Goal: Information Seeking & Learning: Compare options

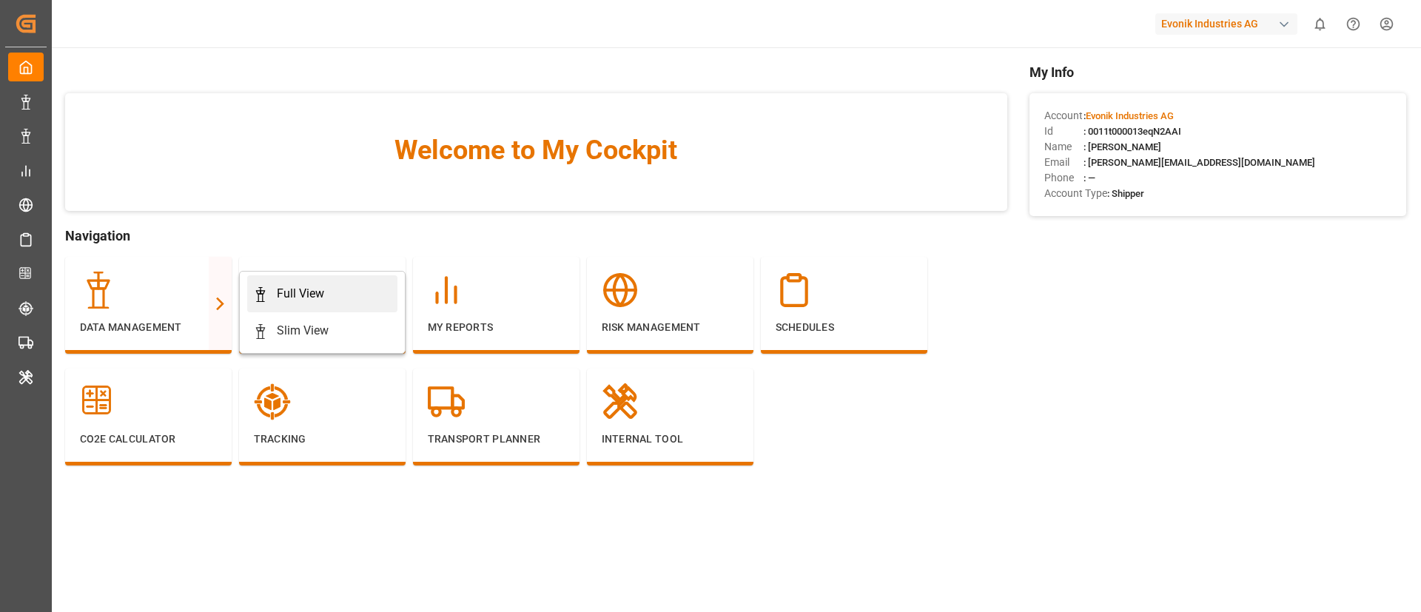
click at [303, 298] on div "Full View" at bounding box center [300, 294] width 47 height 18
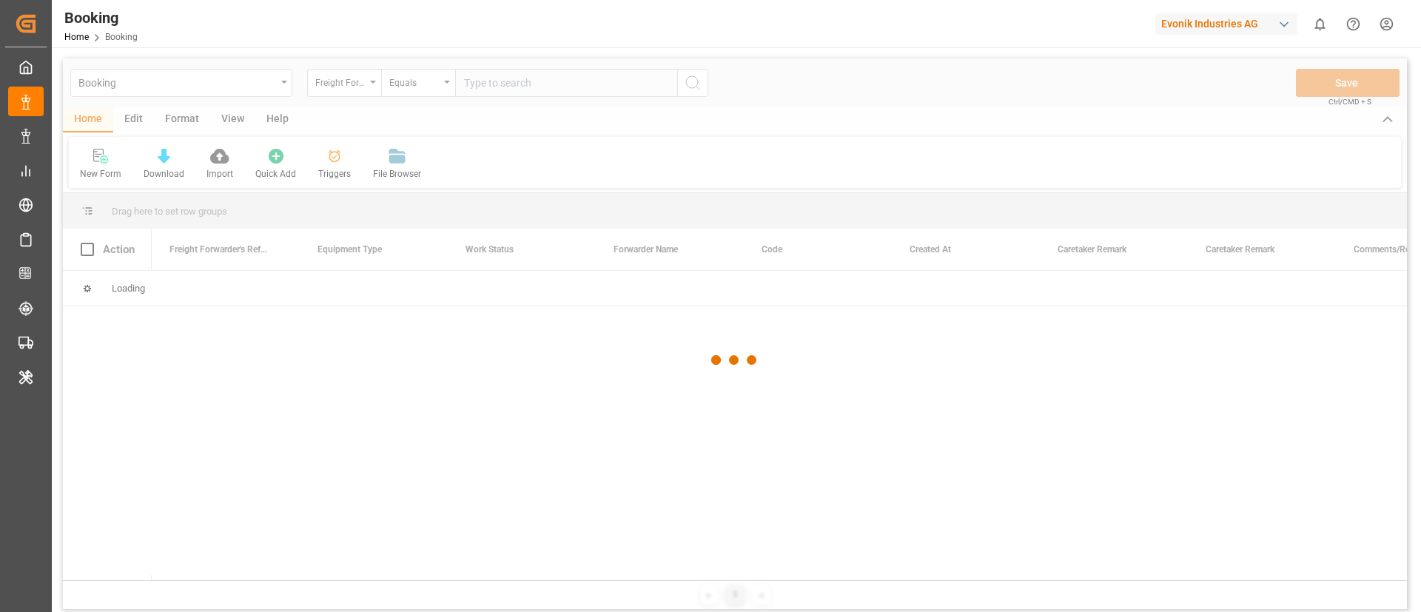
click at [181, 121] on div at bounding box center [735, 359] width 1344 height 603
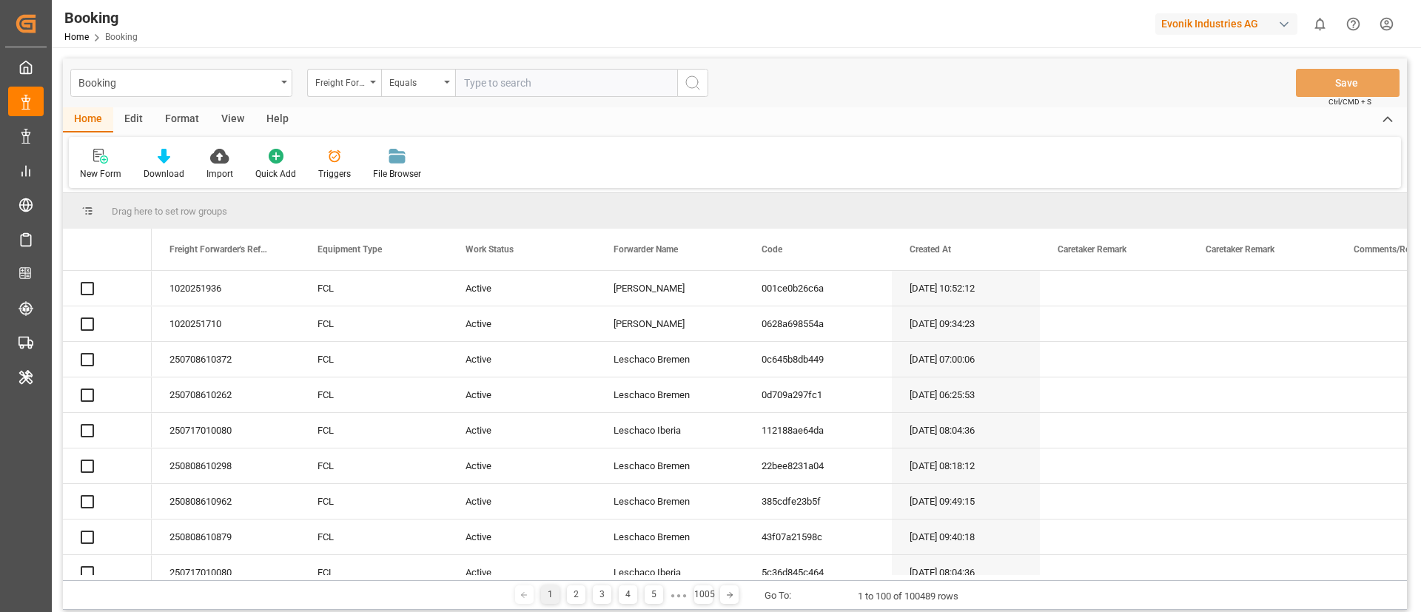
click at [181, 121] on div "Format" at bounding box center [182, 119] width 56 height 25
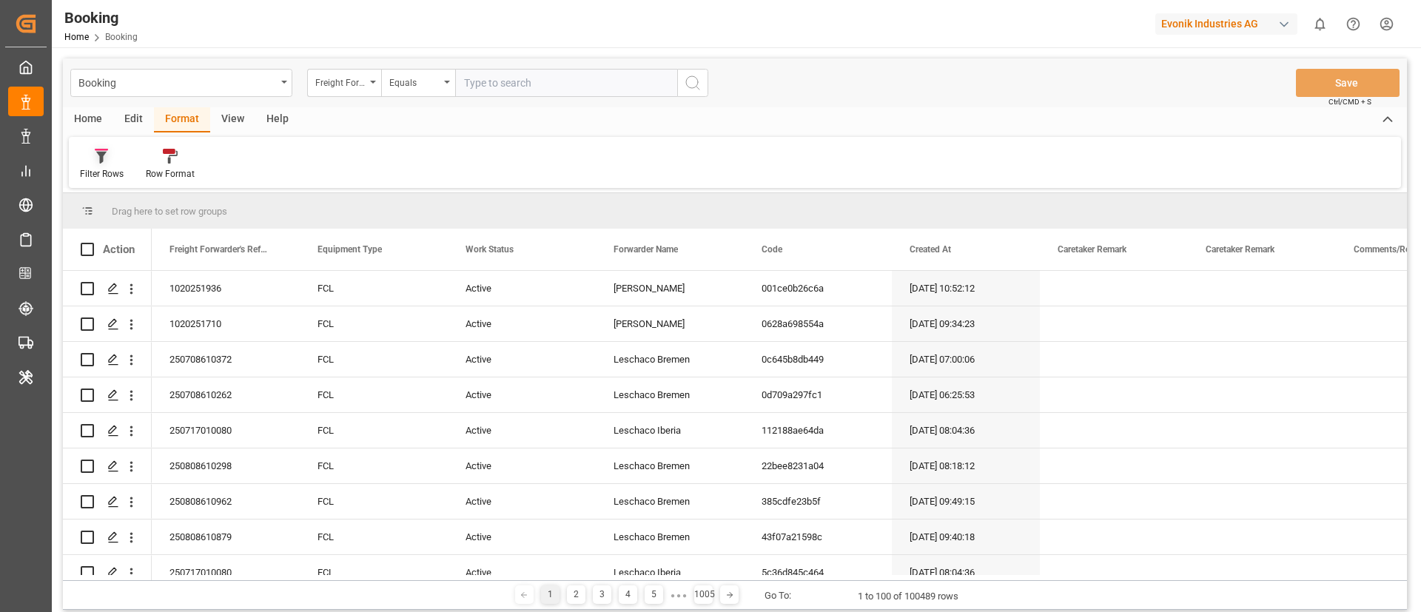
click at [110, 160] on div at bounding box center [102, 156] width 44 height 16
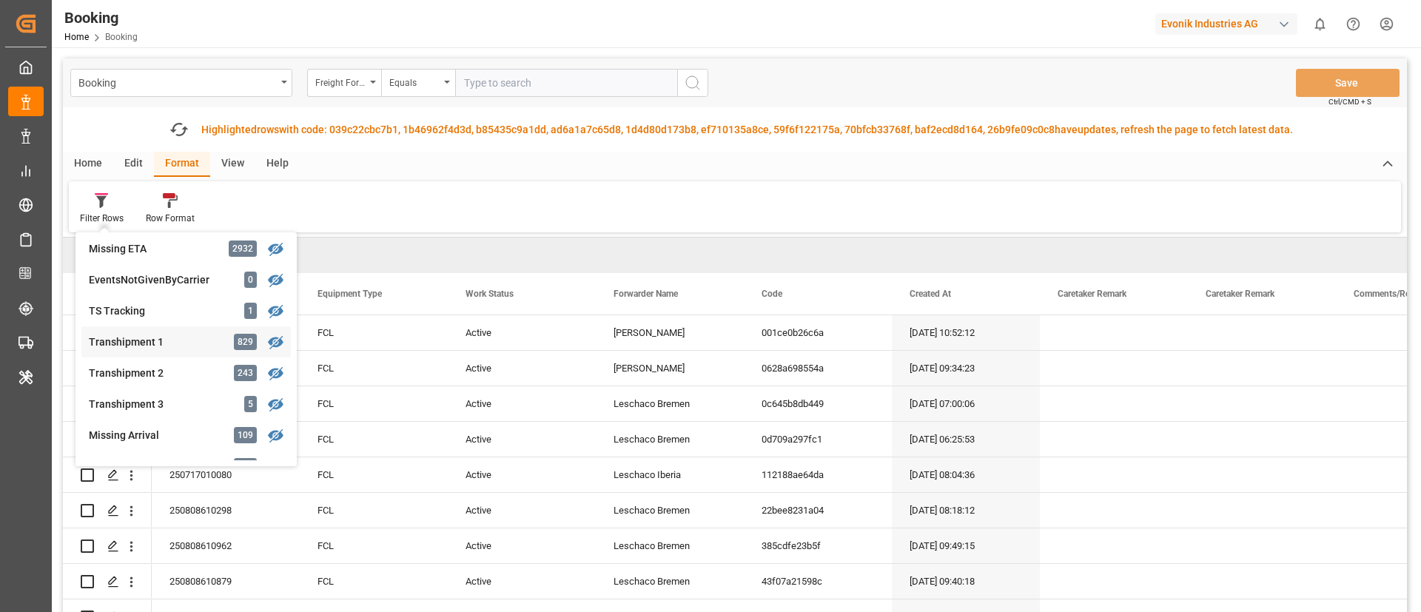
scroll to position [444, 0]
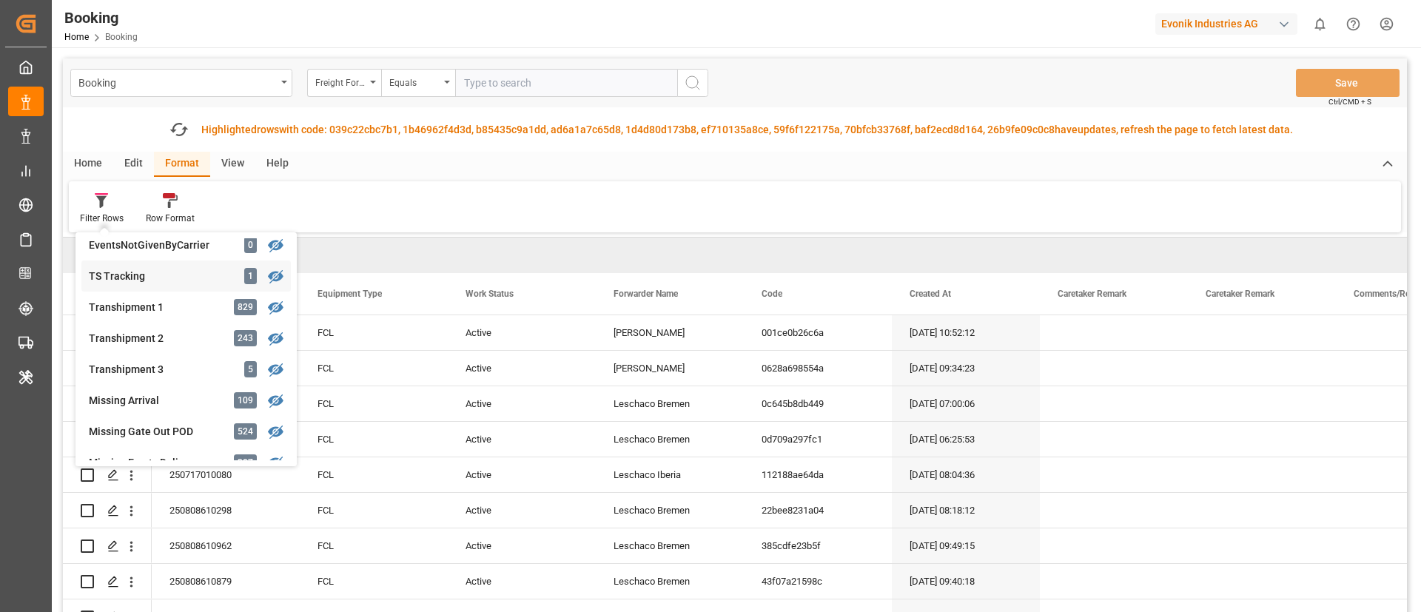
click at [167, 272] on div "TS Tracking" at bounding box center [154, 277] width 130 height 16
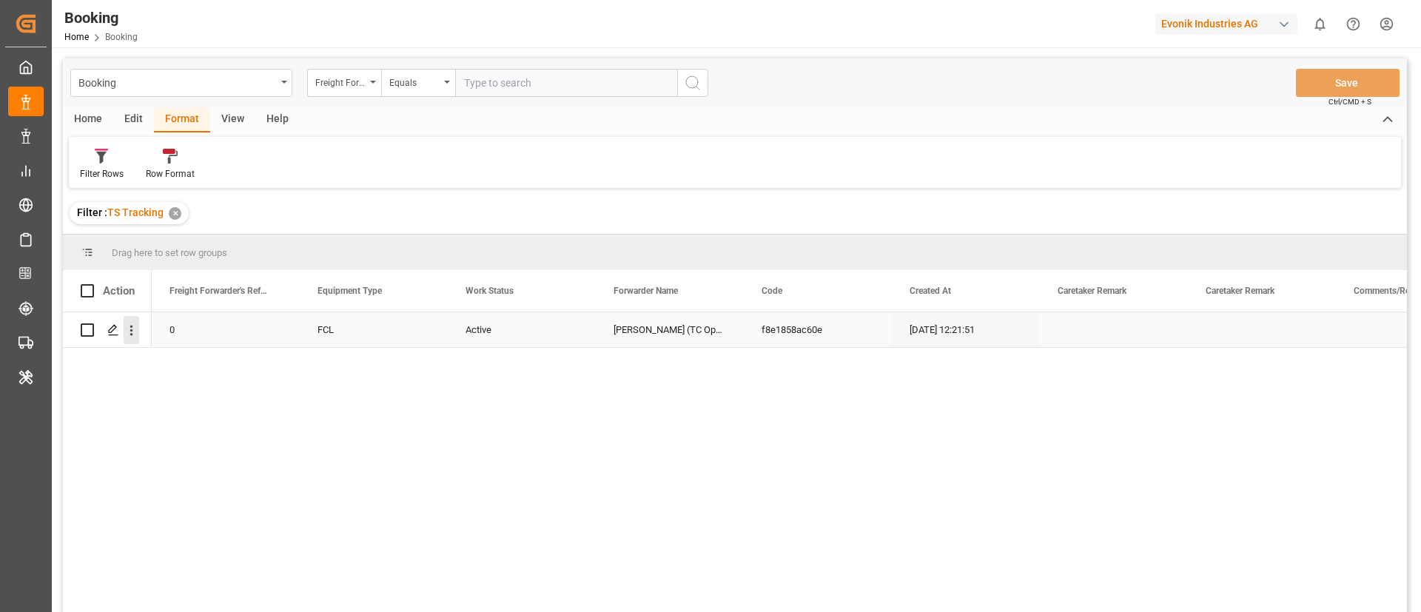
click at [132, 329] on icon "open menu" at bounding box center [131, 331] width 3 height 10
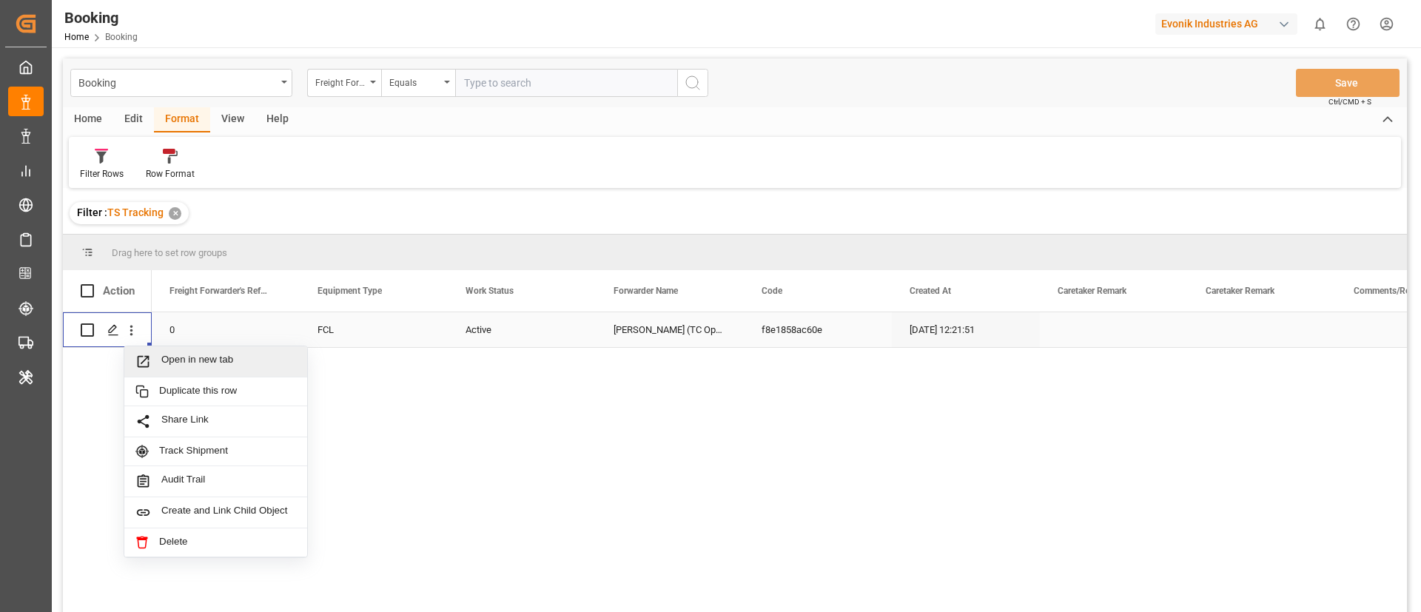
click at [190, 366] on span "Open in new tab" at bounding box center [228, 362] width 135 height 16
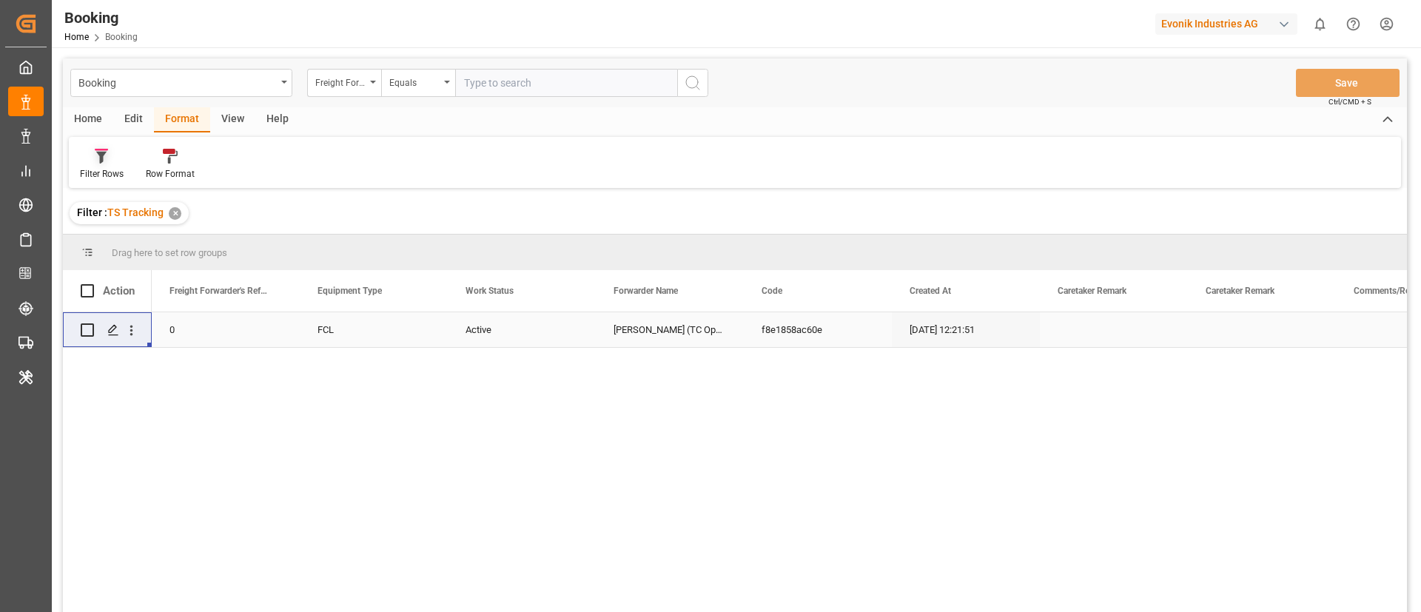
click at [115, 155] on div at bounding box center [102, 156] width 44 height 16
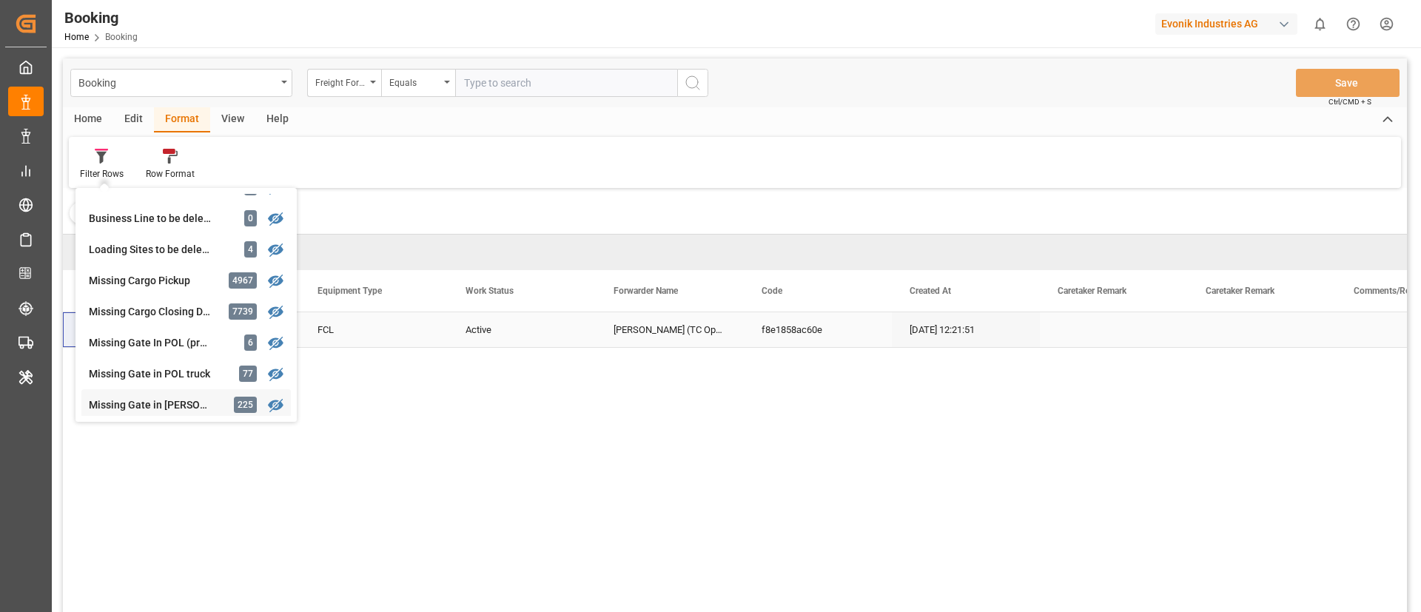
scroll to position [111, 0]
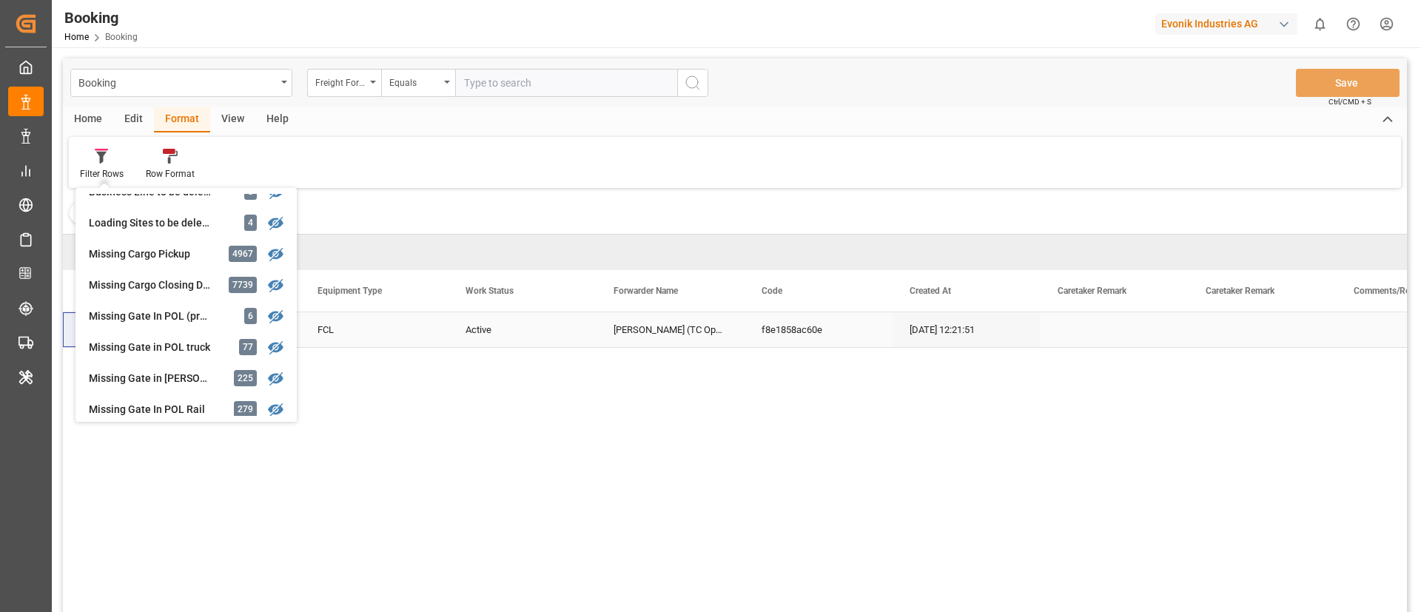
click at [473, 430] on div "0 FCL Active Bertschi (TC Operator) f8e1858ac60e 14.07.2025 12:21:51 14.07.2025" at bounding box center [780, 466] width 1256 height 309
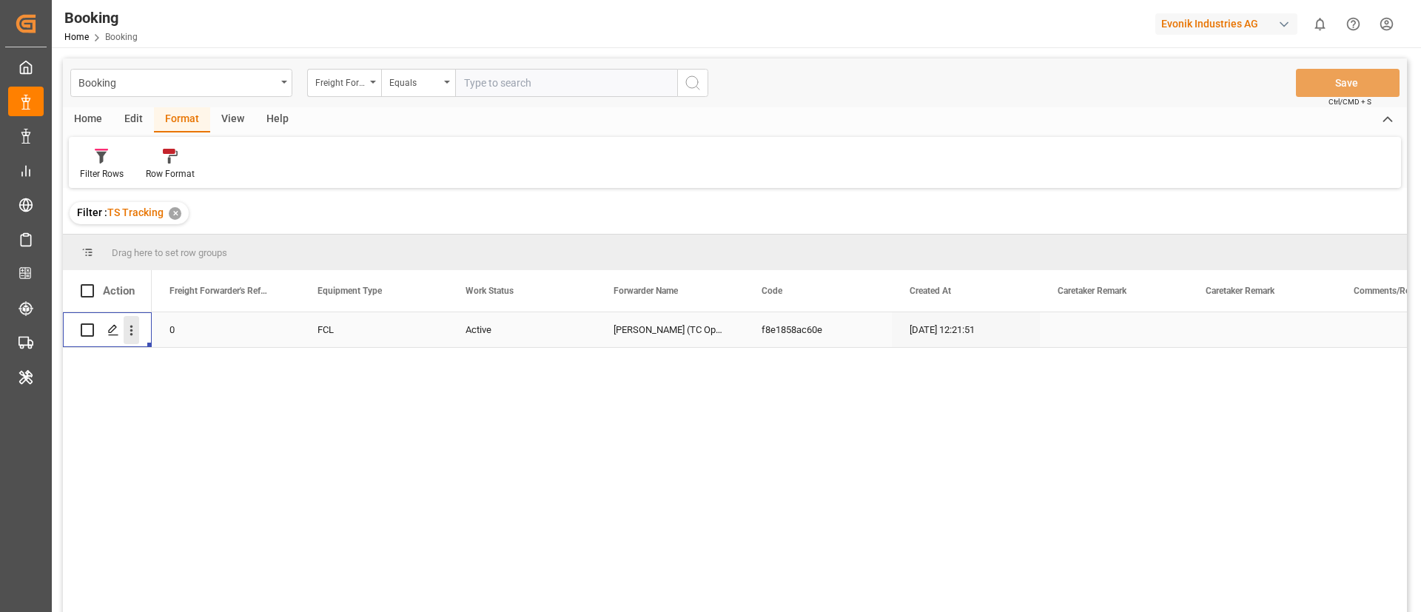
click at [130, 337] on icon "open menu" at bounding box center [132, 331] width 16 height 16
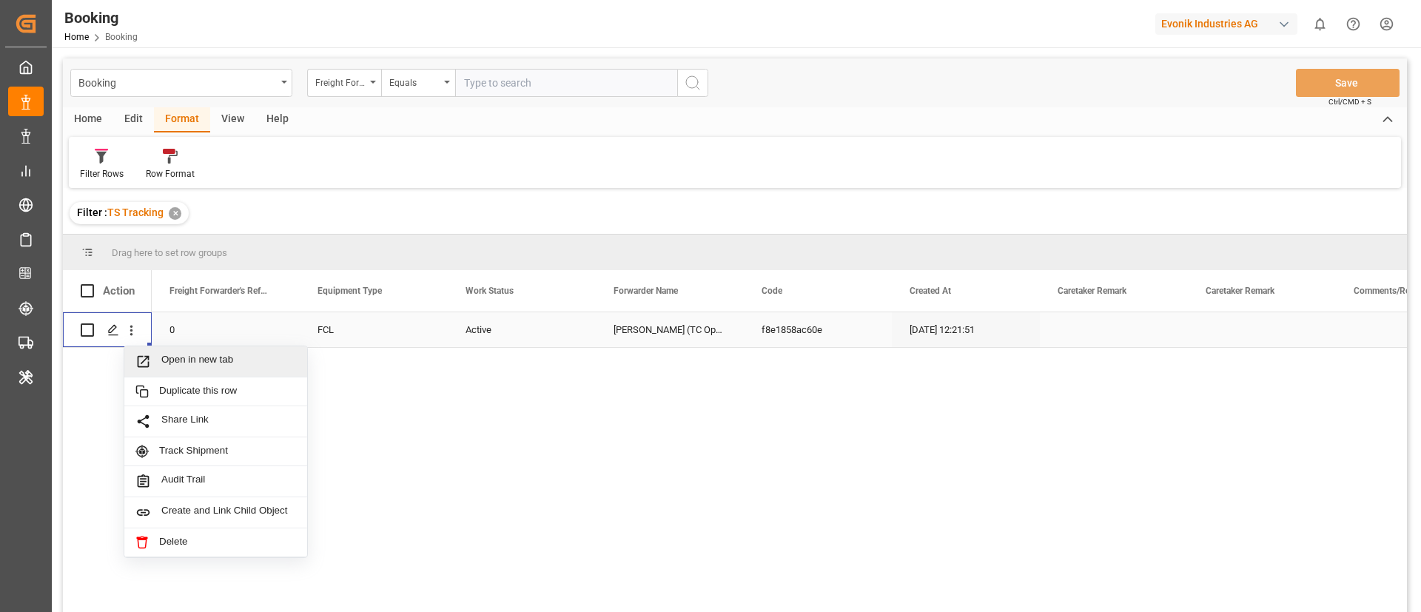
click at [181, 363] on span "Open in new tab" at bounding box center [228, 362] width 135 height 16
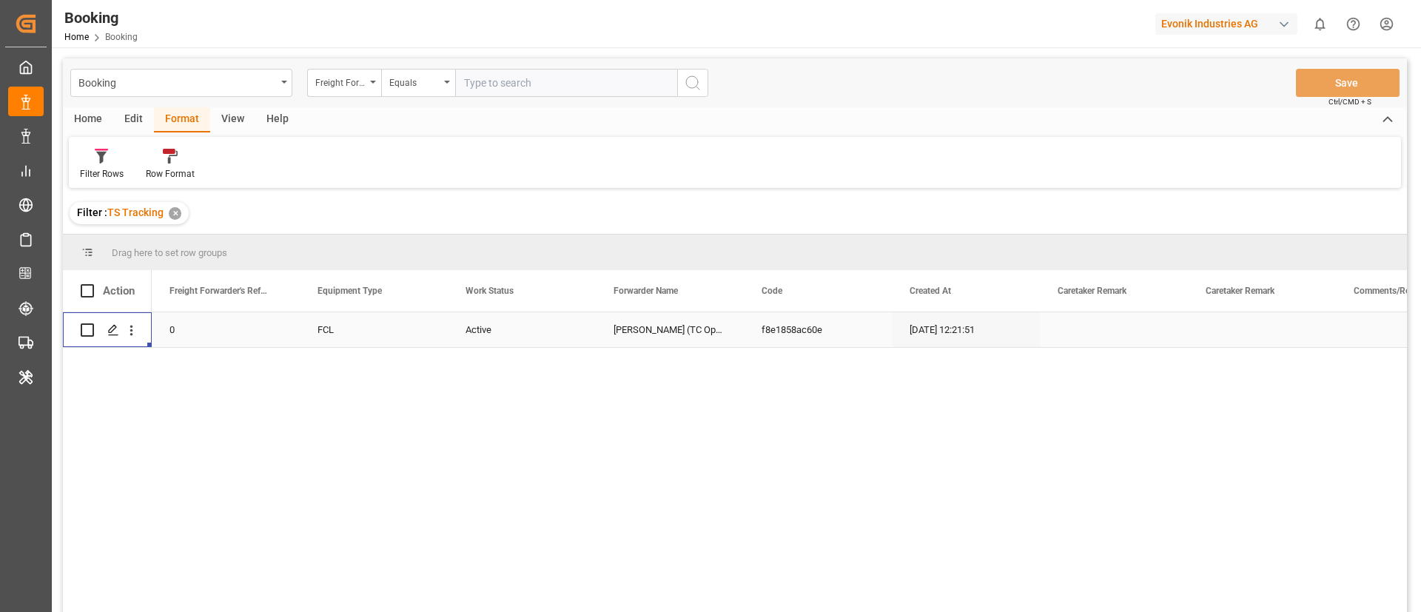
click at [1208, 21] on div "Evonik Industries AG" at bounding box center [1227, 23] width 142 height 21
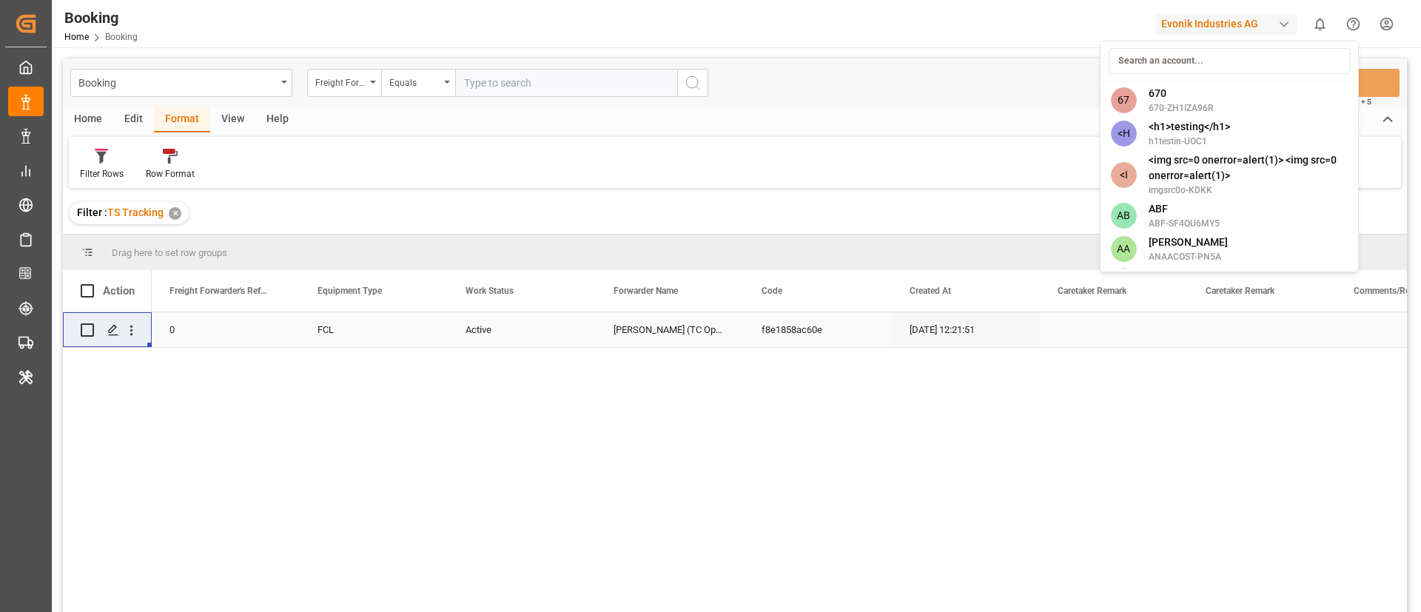
click at [335, 92] on html "Created by potrace 1.15, written by Peter Selinger 2001-2017 Created by potrace…" at bounding box center [710, 306] width 1421 height 612
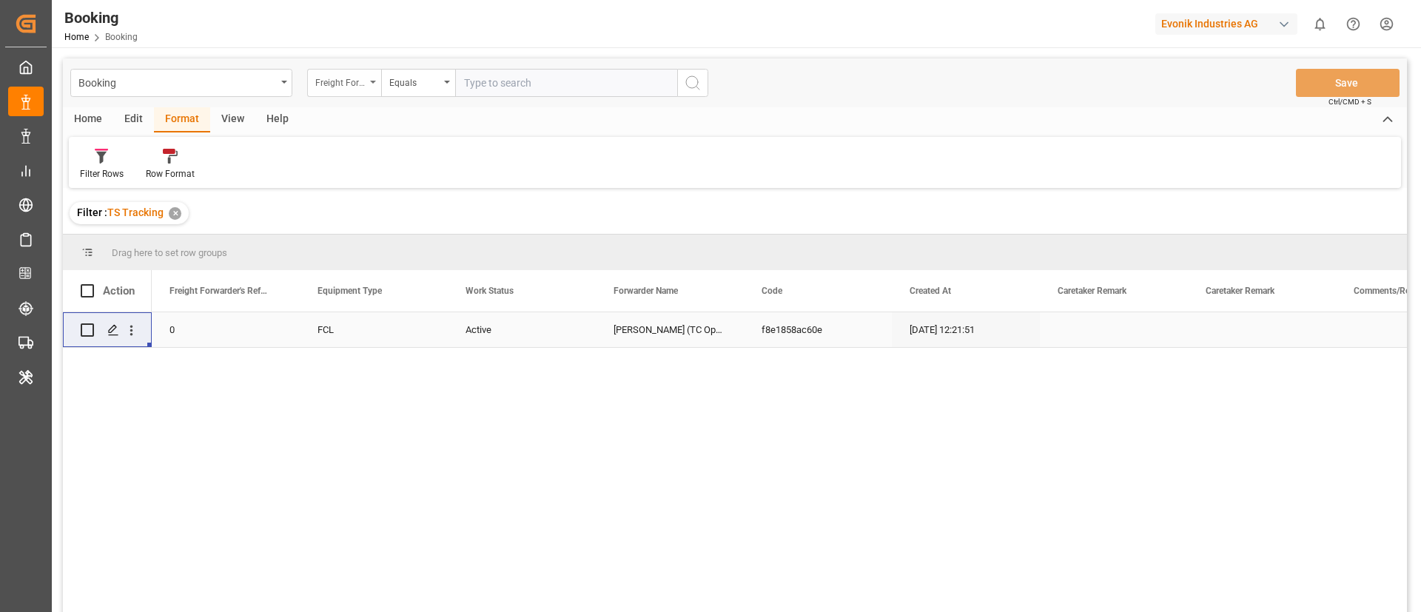
click at [335, 87] on div "Freight Forwarder's Reference No." at bounding box center [340, 81] width 50 height 17
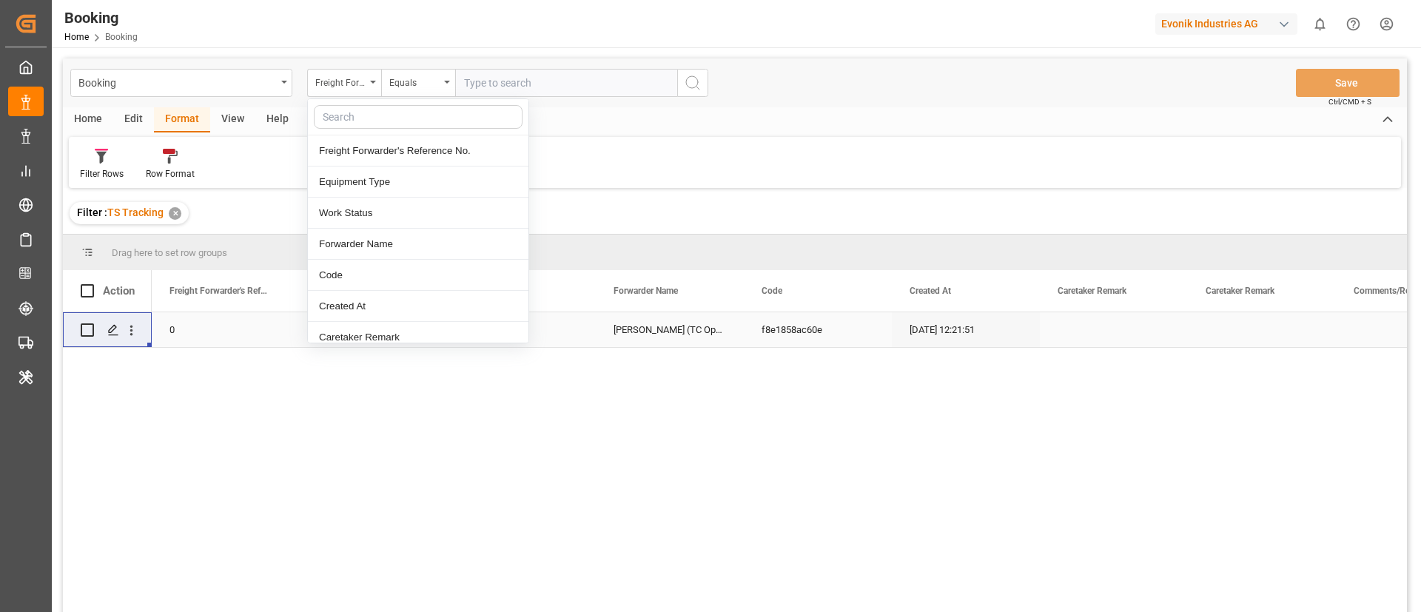
click at [1190, 21] on div "Evonik Industries AG" at bounding box center [1227, 23] width 142 height 21
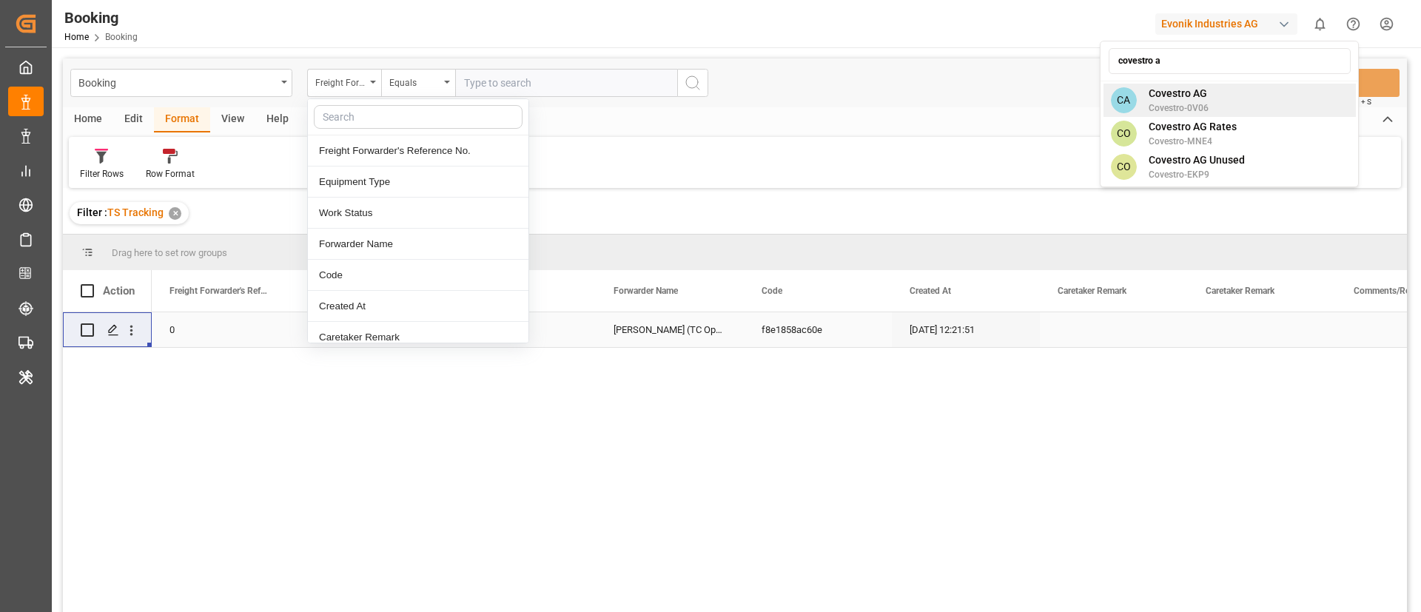
type input "covestro a"
drag, startPoint x: 1185, startPoint y: 94, endPoint x: 710, endPoint y: 295, distance: 515.9
click at [1185, 93] on span "Covestro AG" at bounding box center [1179, 94] width 60 height 16
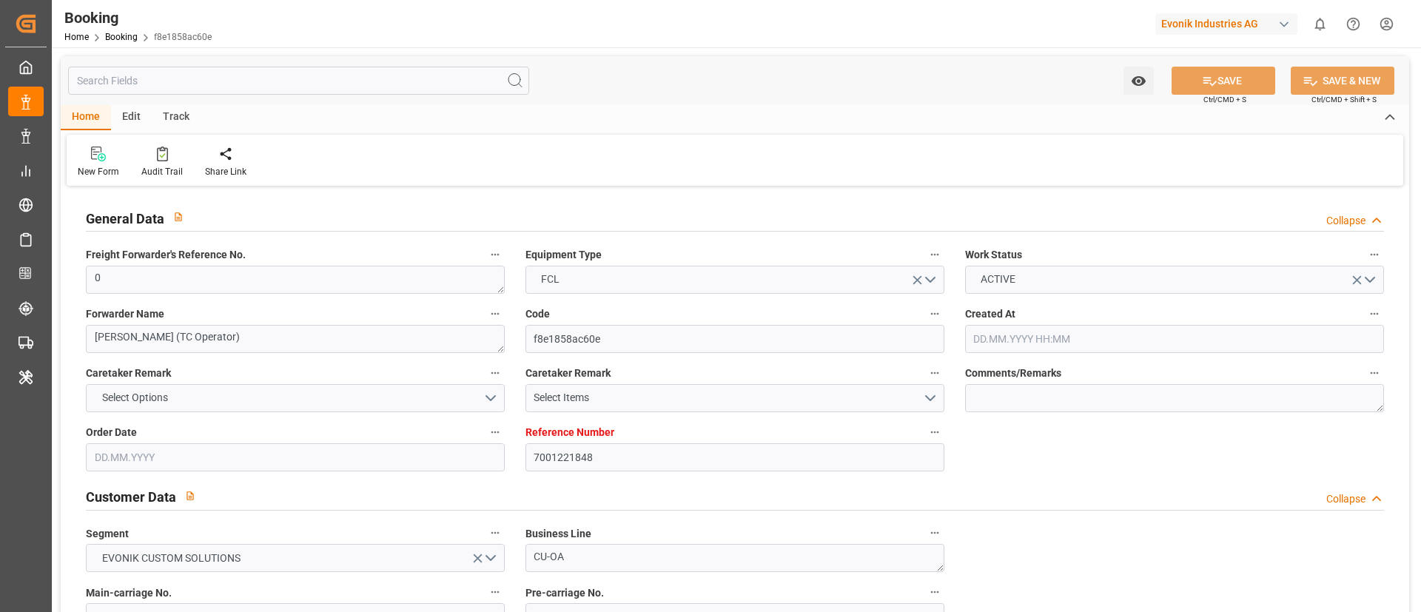
type input "7001221848"
type input "9321536"
type input "Maersk"
type input "Maersk Line AS"
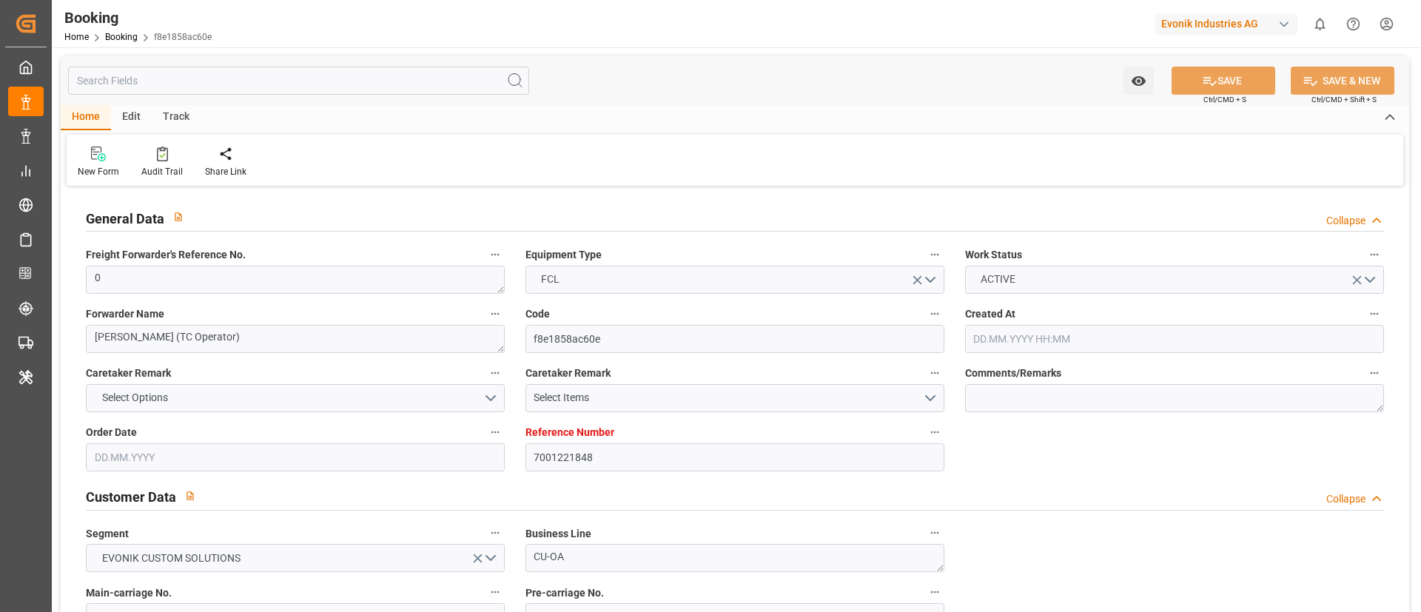
type input "NLRTM"
type input "SGSIN"
type input "0"
type input "[DATE] 12:21"
type input "[DATE]"
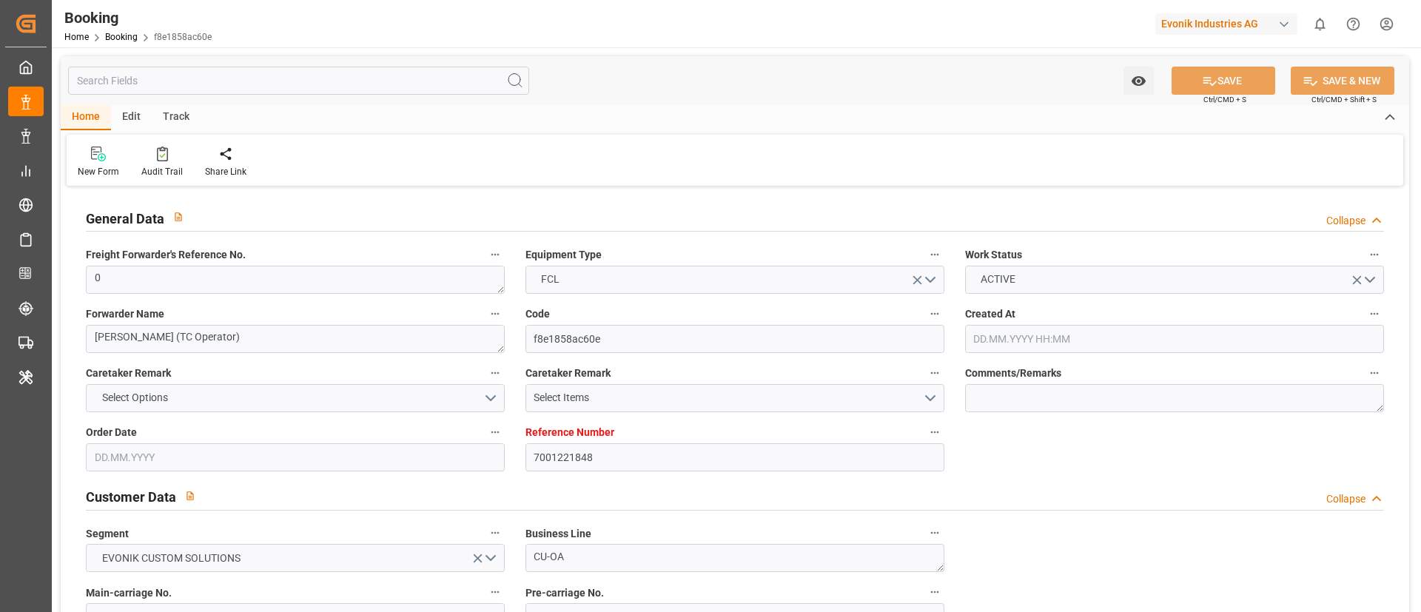
type input "[DATE]"
type input "[DATE] 00:00"
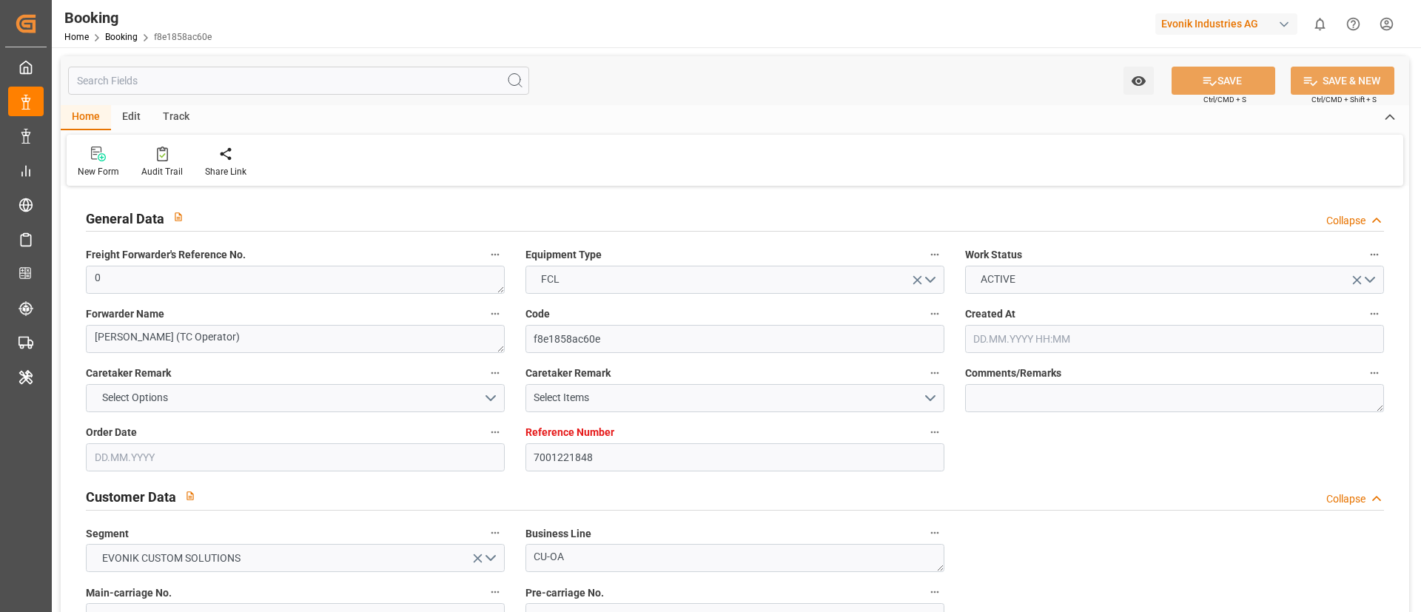
type input "[DATE] 00:00"
type input "[DATE]"
type input "[DATE] 10:57"
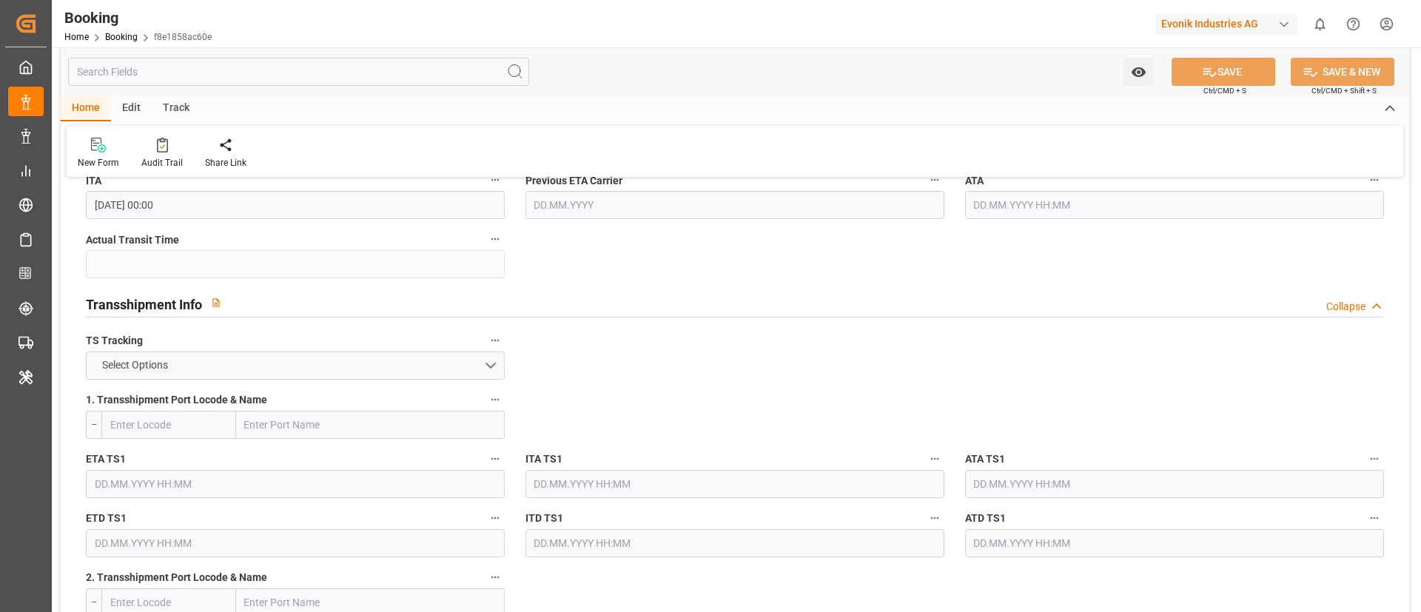
scroll to position [1222, 0]
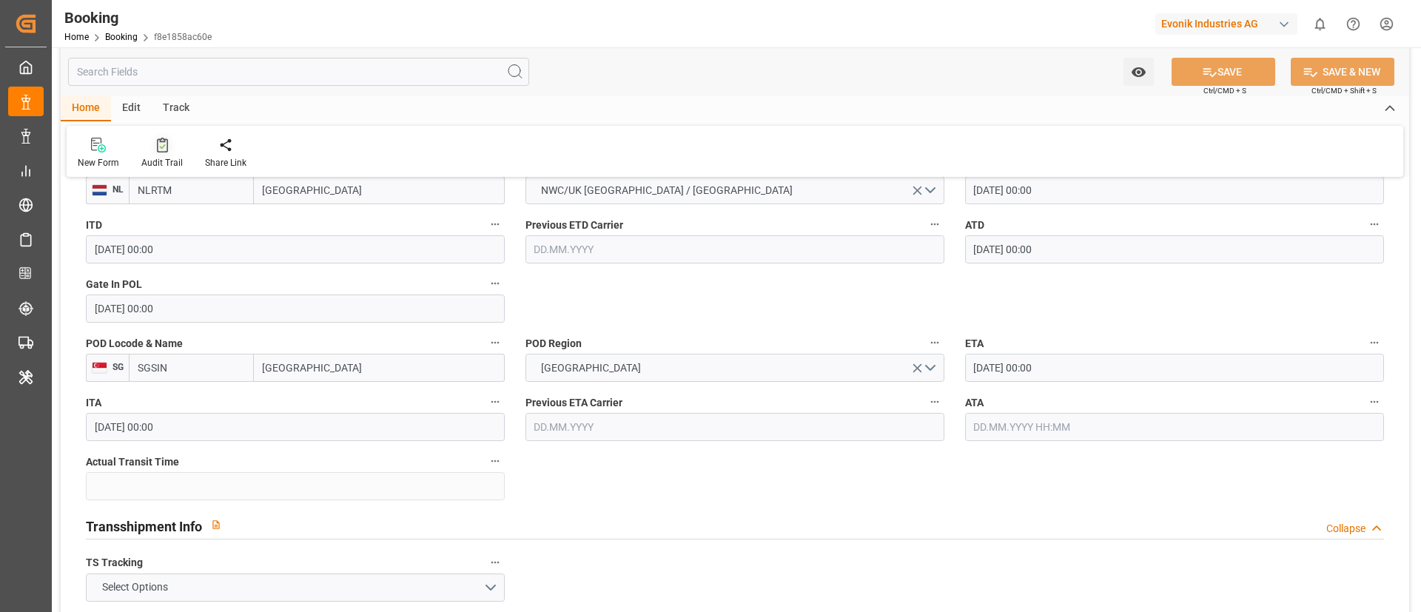
click at [176, 163] on div "Audit Trail" at bounding box center [161, 162] width 41 height 13
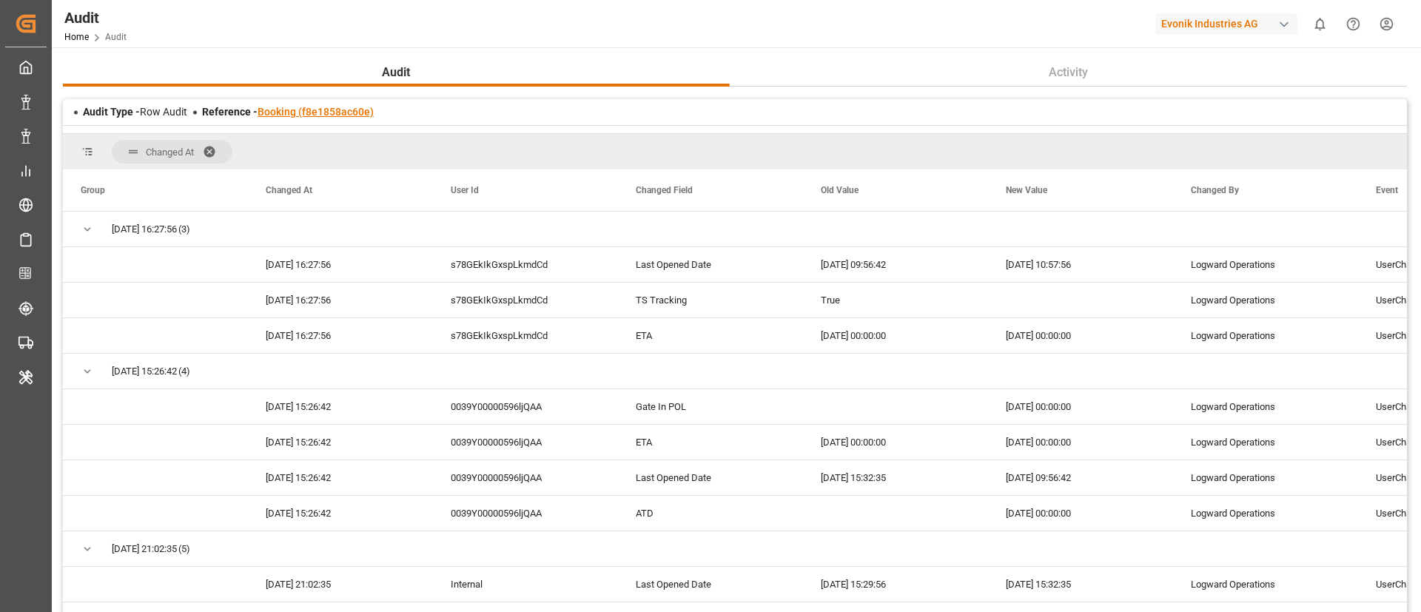
click at [346, 114] on link "Booking (f8e1858ac60e)" at bounding box center [316, 112] width 116 height 12
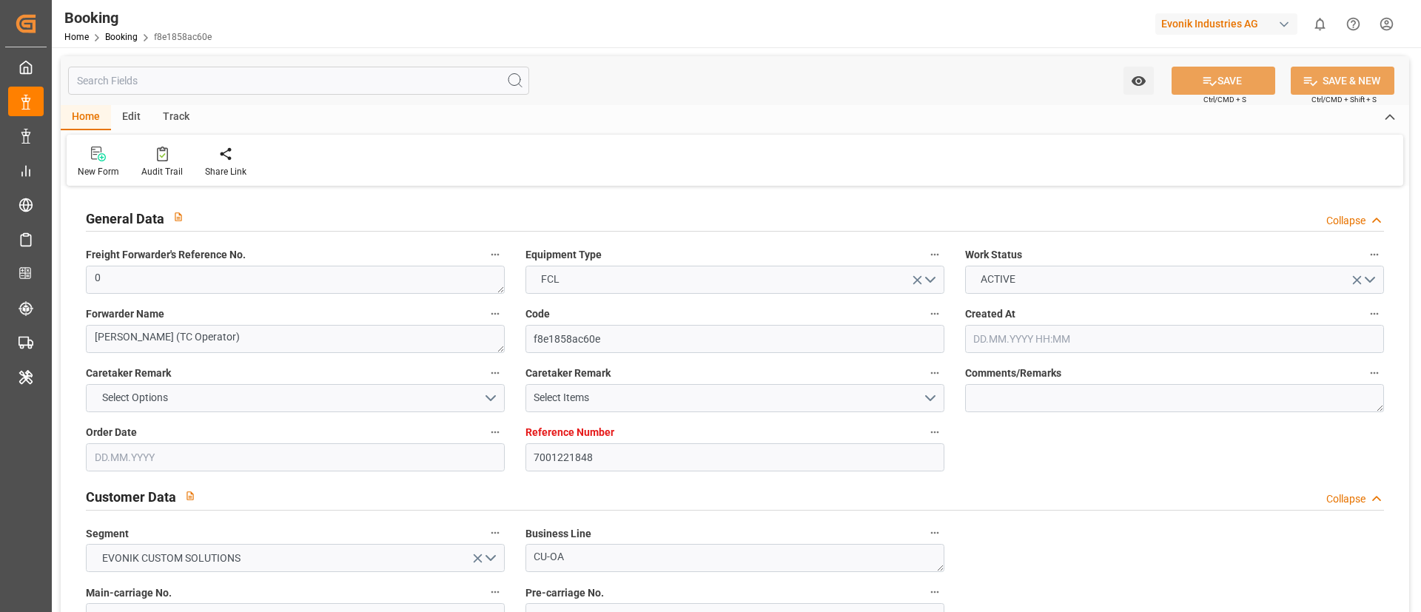
type input "7001221848"
type input "9321536"
type input "Maersk"
type input "Maersk Line AS"
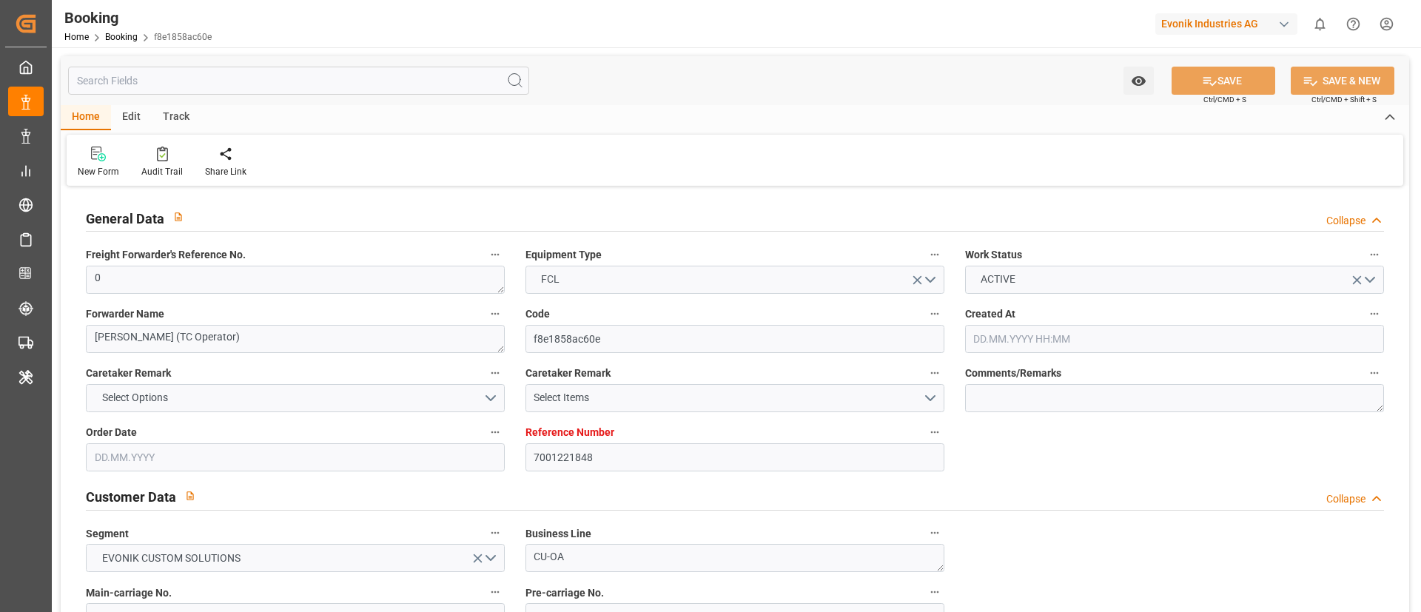
type input "NLRTM"
type input "SGSIN"
type input "0"
type input "[DATE] 12:21"
type input "[DATE]"
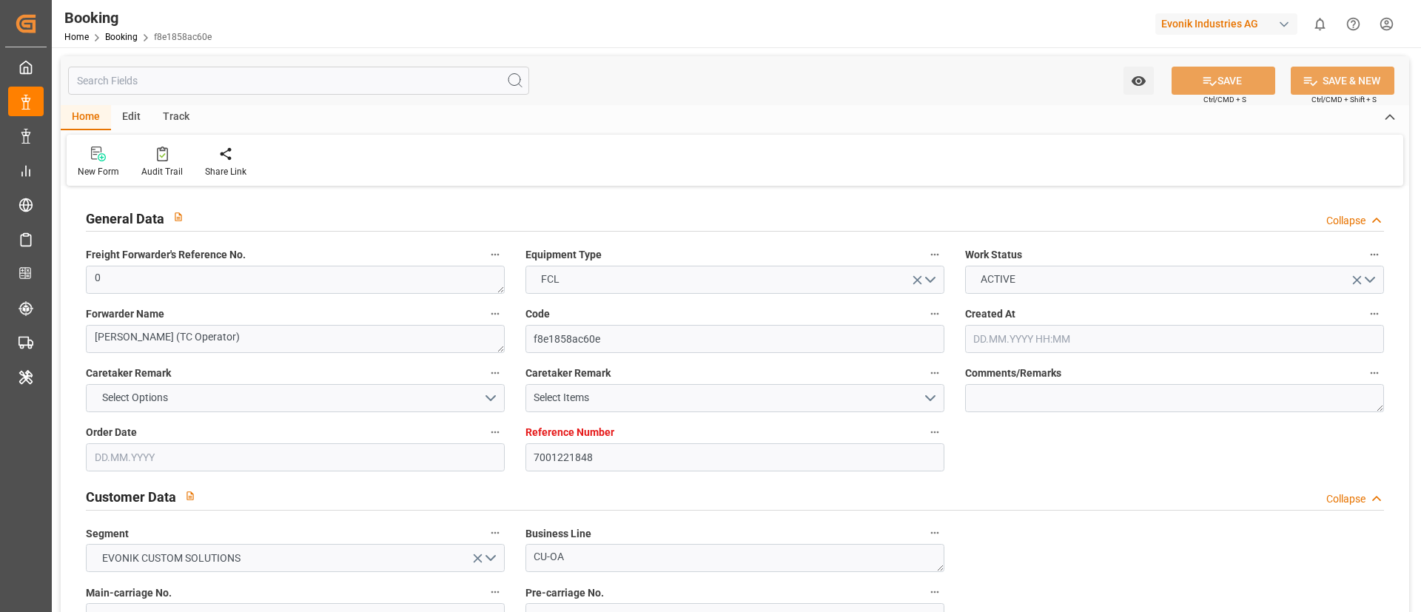
type input "[DATE]"
type input "[DATE] 00:00"
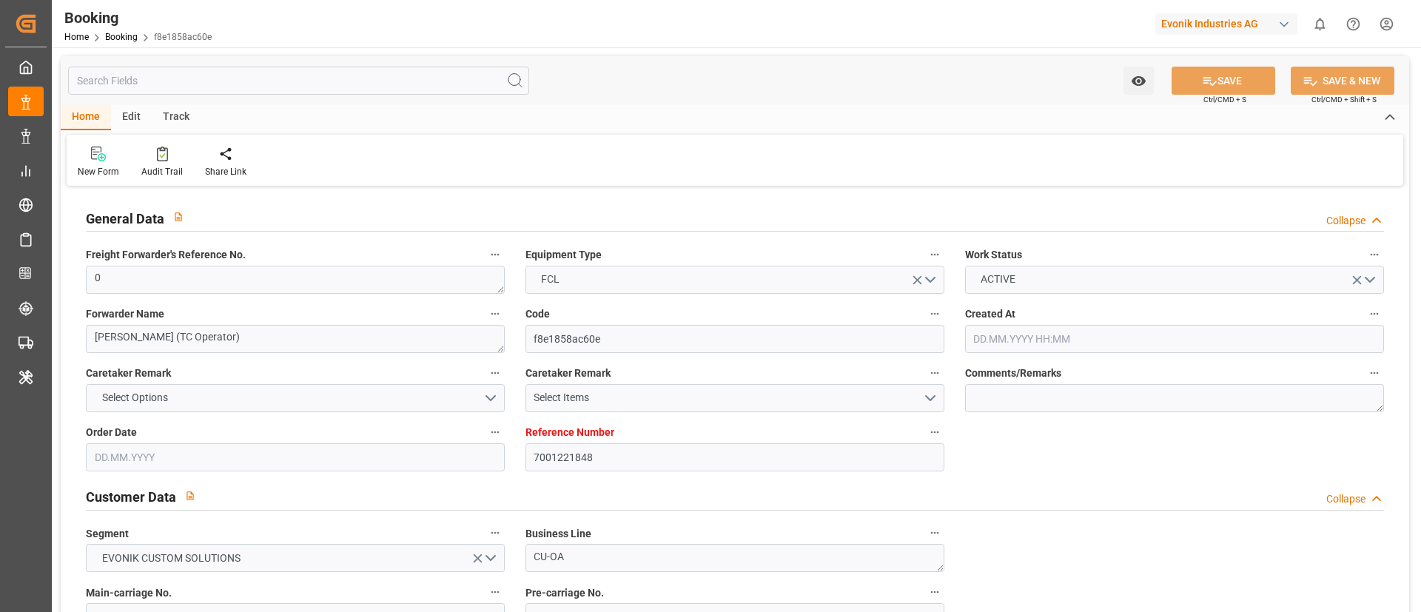
type input "[DATE] 00:00"
type input "[DATE]"
type input "[DATE] 10:57"
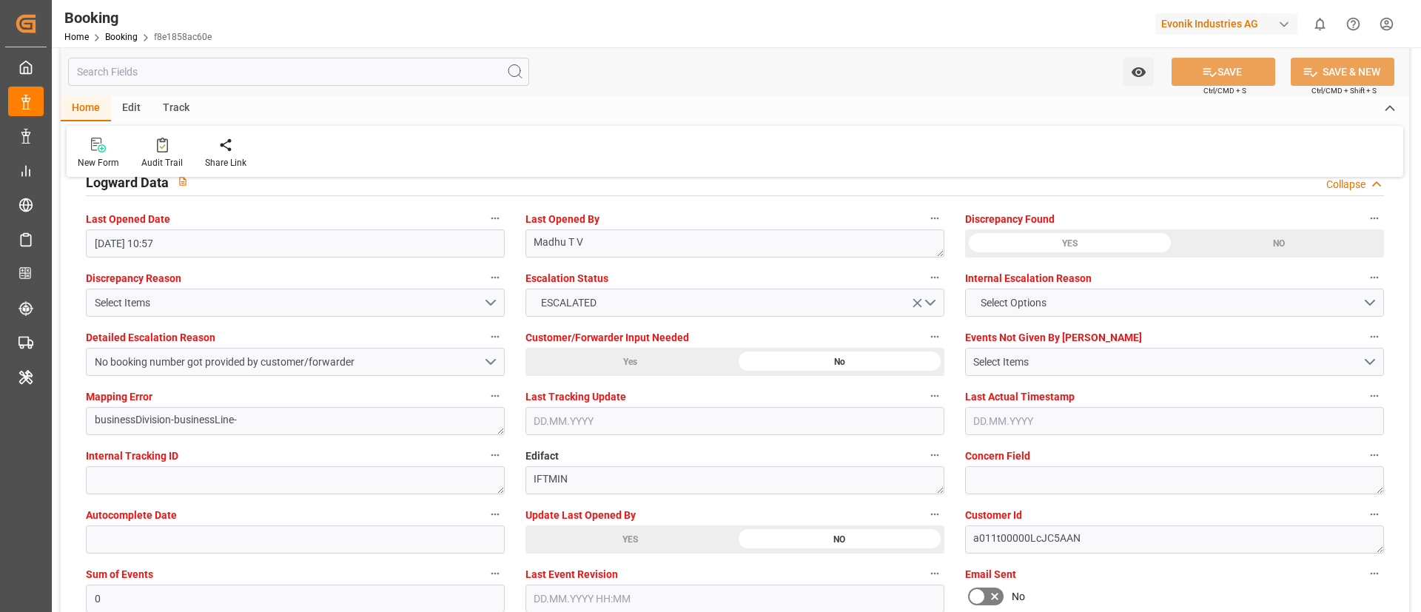
scroll to position [2665, 0]
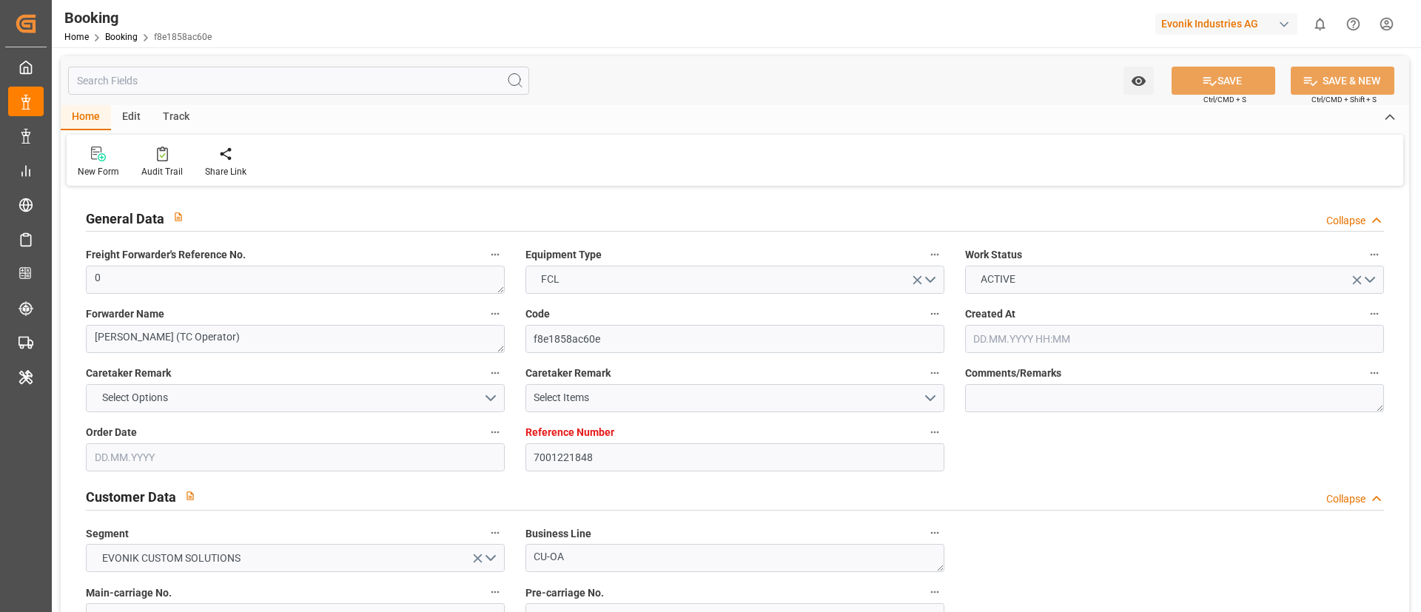
type input "7001221848"
type input "9321536"
type input "Maersk"
type input "Maersk Line AS"
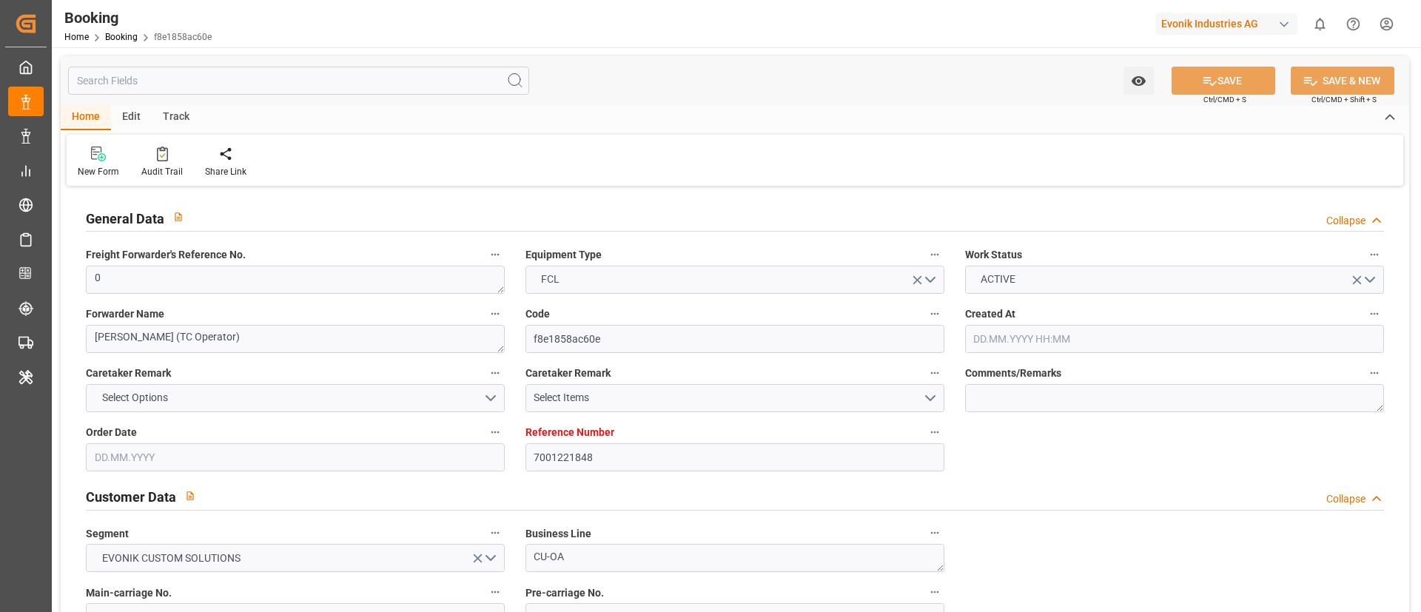
type input "NLRTM"
type input "SGSIN"
type input "0"
type input "[DATE] 12:21"
type input "[DATE]"
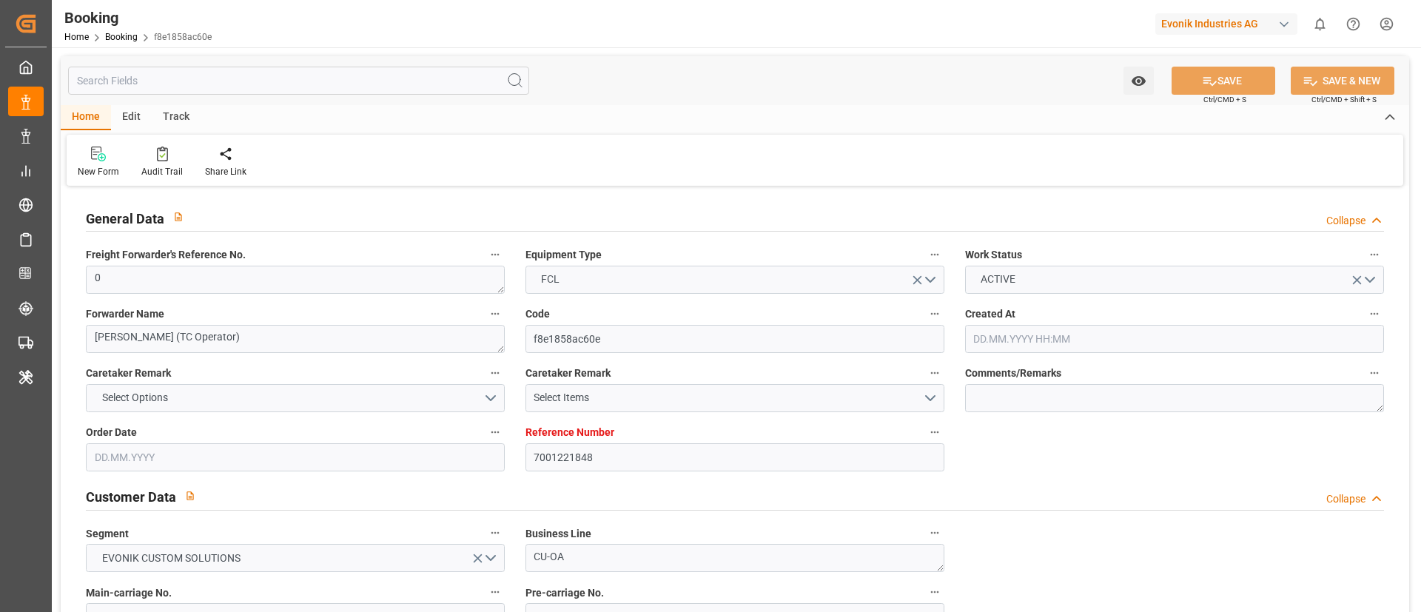
type input "[DATE]"
type input "[DATE] 00:00"
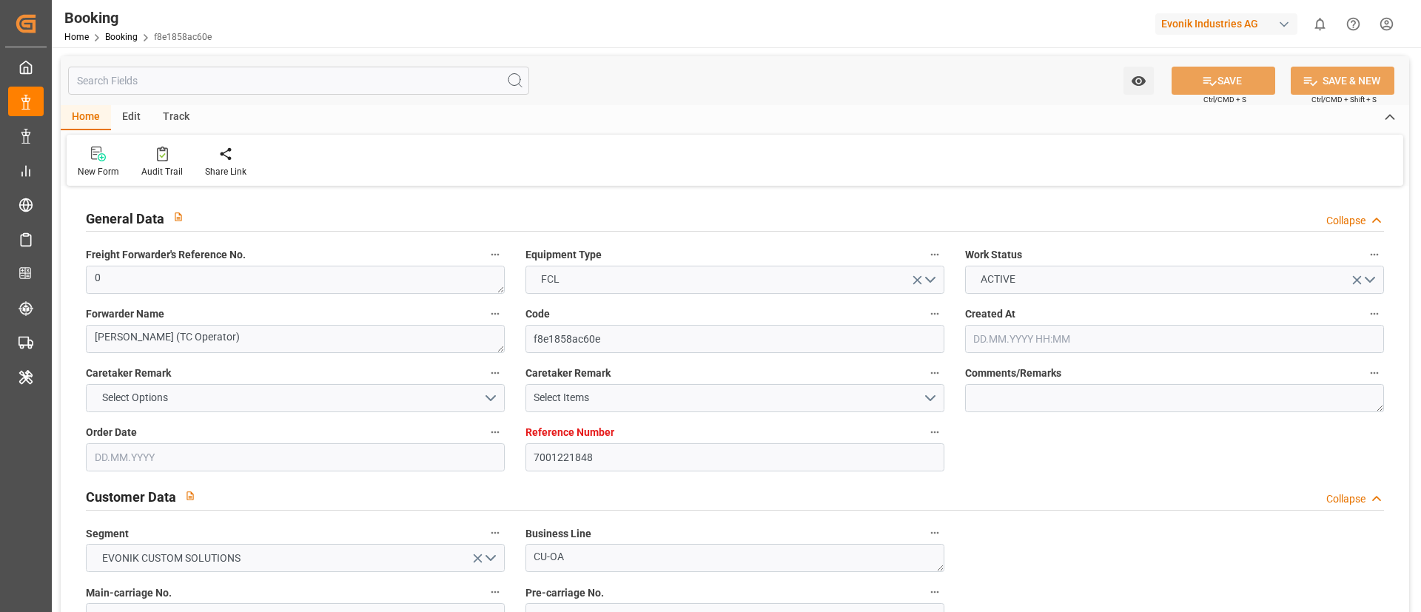
type input "[DATE] 00:00"
type input "[DATE]"
type input "[DATE] 10:57"
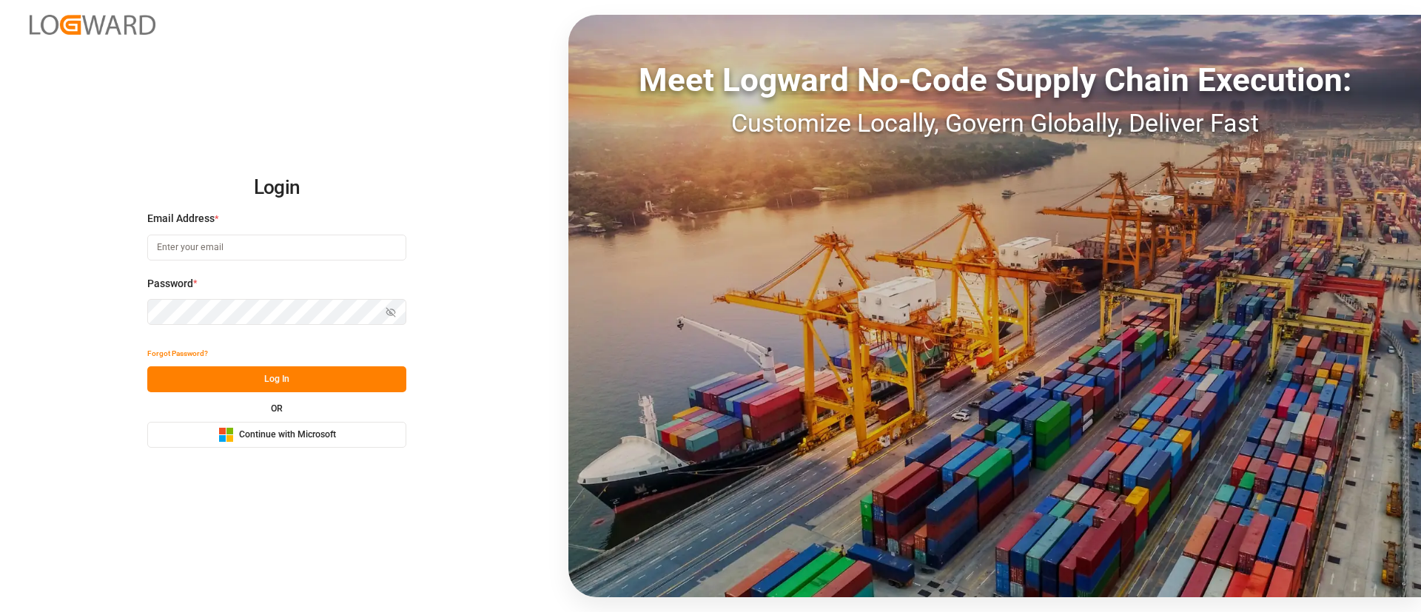
click at [333, 441] on span "Continue with Microsoft" at bounding box center [287, 435] width 97 height 13
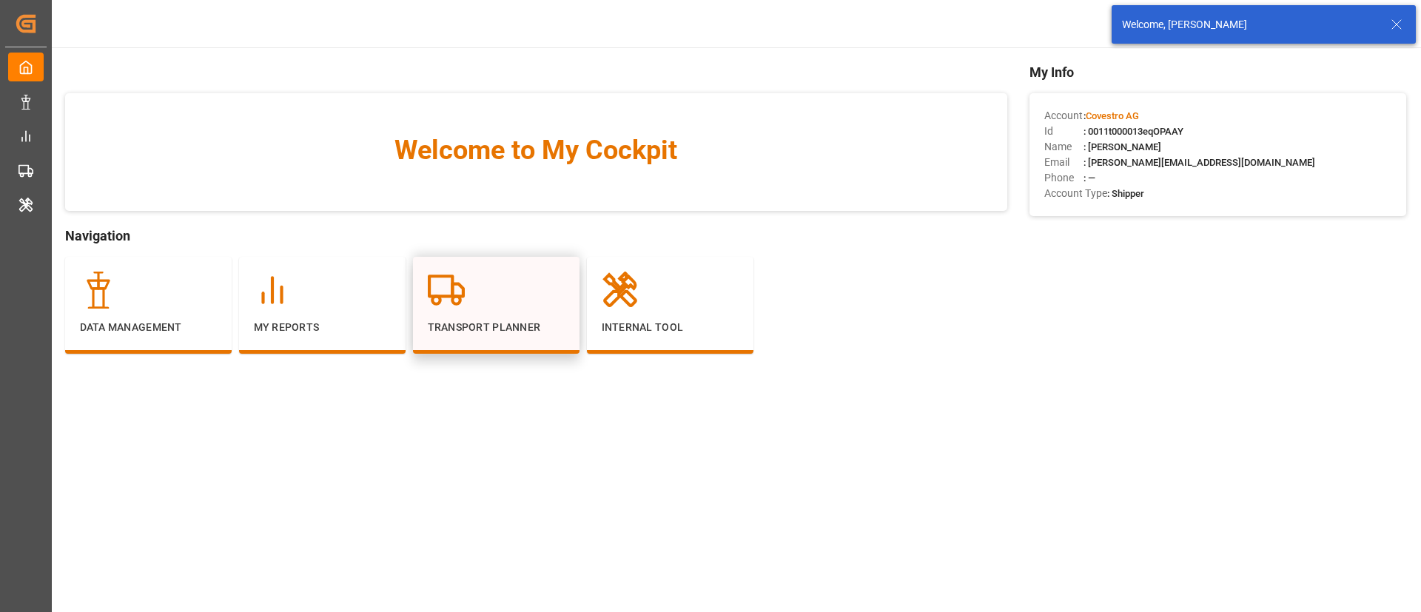
click at [515, 311] on div "Transport Planner" at bounding box center [496, 304] width 137 height 64
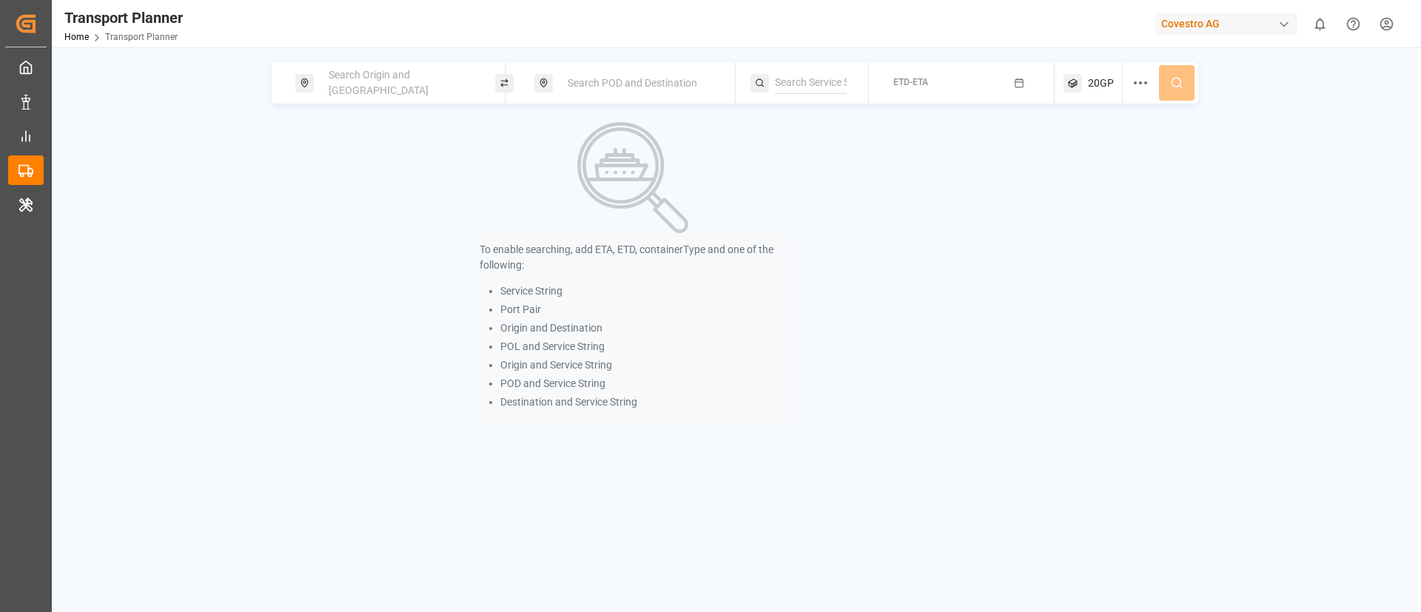
click at [366, 81] on span "Search Origin and [GEOGRAPHIC_DATA]" at bounding box center [379, 82] width 100 height 27
click at [360, 178] on div at bounding box center [399, 188] width 175 height 70
click at [355, 190] on input at bounding box center [386, 201] width 149 height 22
paste input "NLRTM"
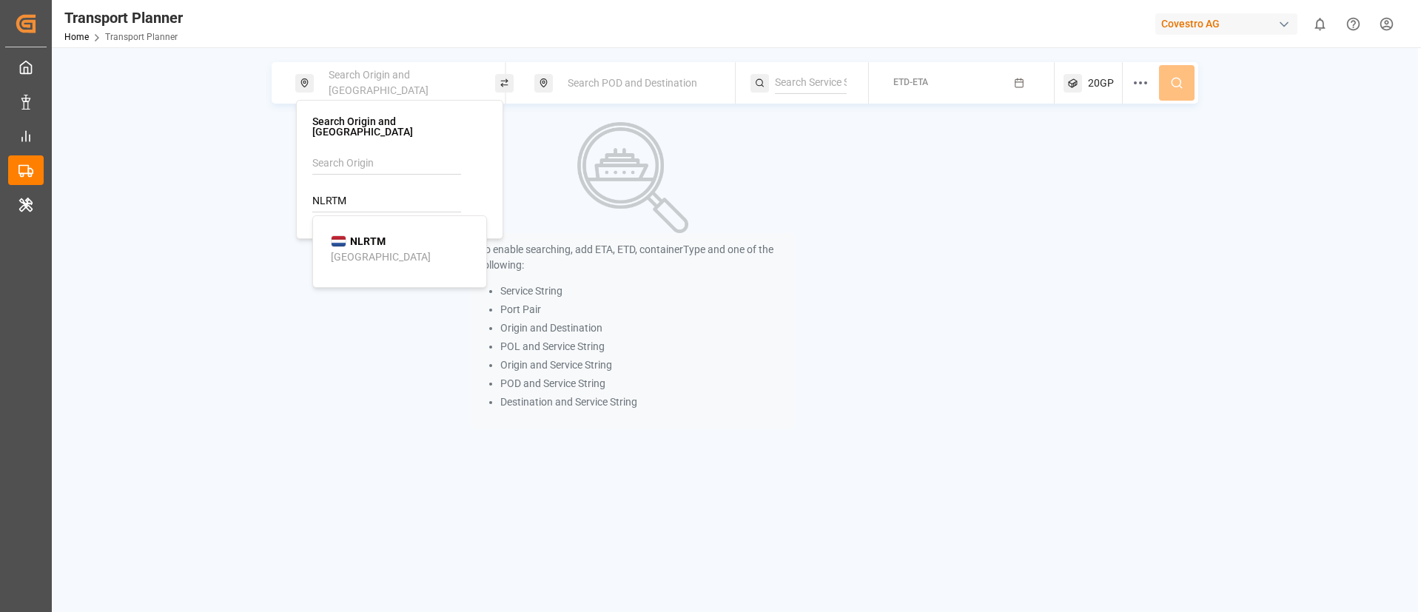
type input "NLRTM"
drag, startPoint x: 354, startPoint y: 249, endPoint x: 359, endPoint y: 241, distance: 9.7
click at [353, 249] on div "[GEOGRAPHIC_DATA]" at bounding box center [381, 257] width 100 height 16
click at [591, 79] on span "Search POD and Destination" at bounding box center [633, 83] width 130 height 12
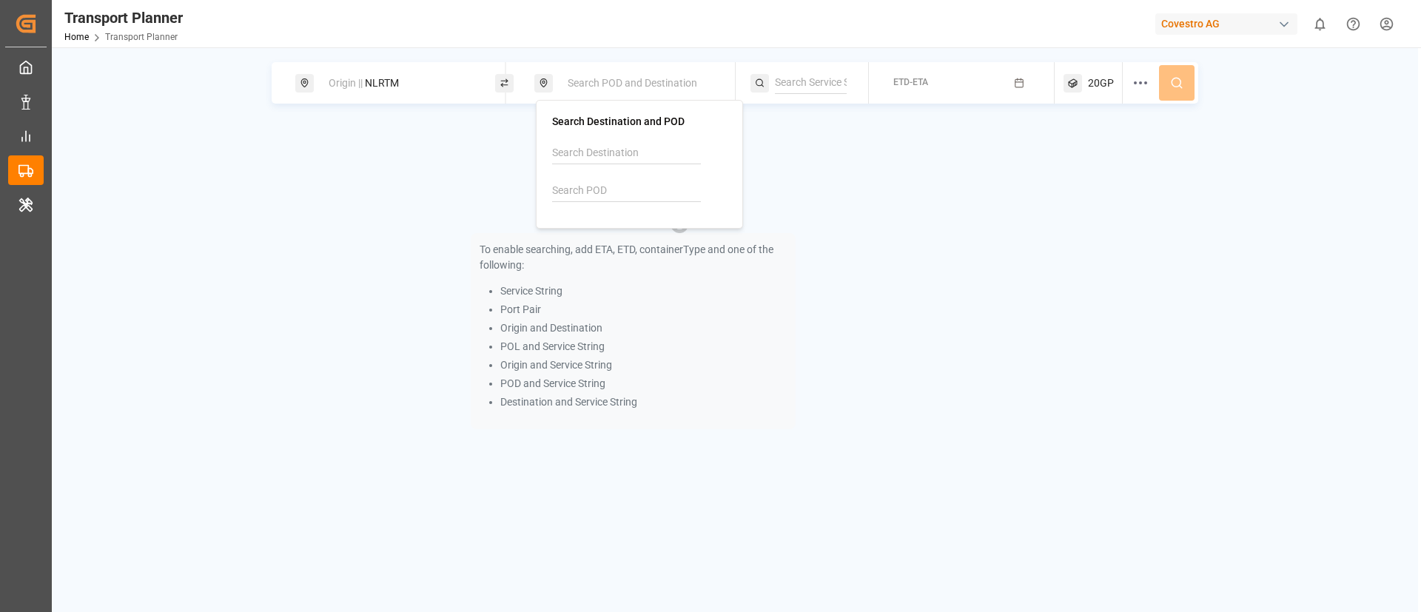
click at [596, 188] on input at bounding box center [626, 191] width 149 height 22
paste input "CNSHA"
type input "CNSHA"
click at [591, 224] on span "CNSHA" at bounding box center [607, 232] width 35 height 16
click at [794, 70] on div at bounding box center [810, 82] width 118 height 41
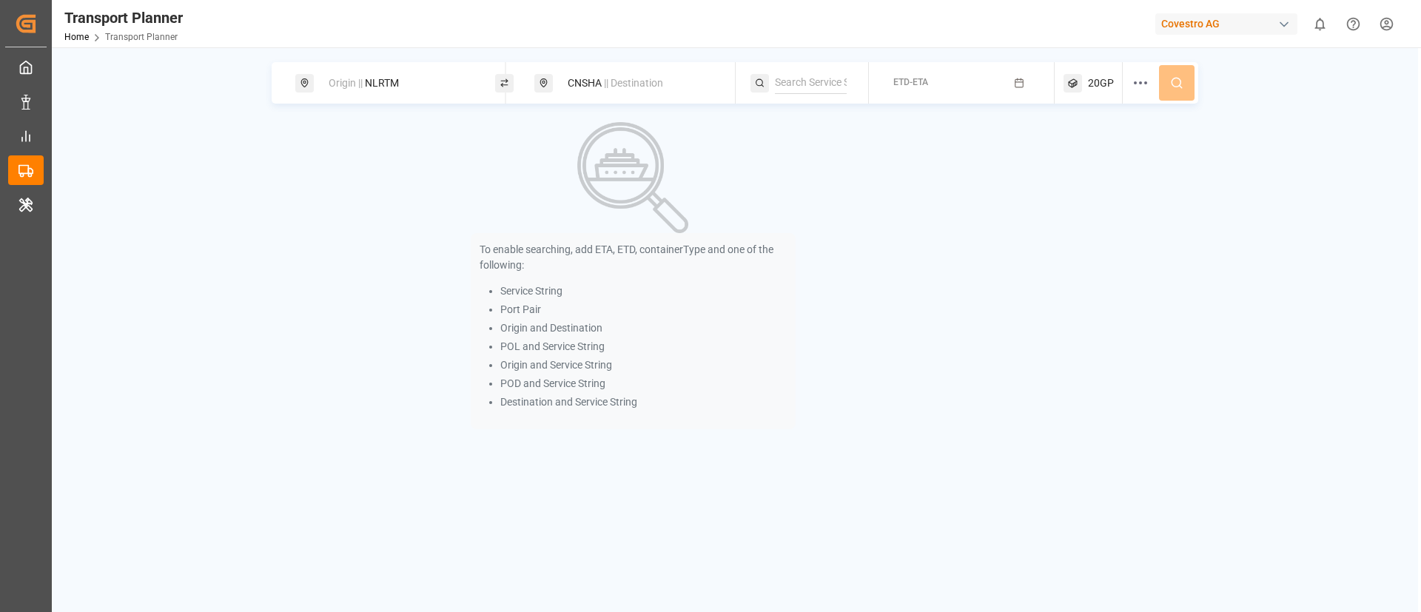
click at [794, 74] on input at bounding box center [811, 83] width 72 height 22
paste input "FE4"
type input "FE4"
click at [806, 113] on li "FE4" at bounding box center [865, 123] width 167 height 27
click at [944, 76] on button "ETD-ETA" at bounding box center [962, 83] width 168 height 29
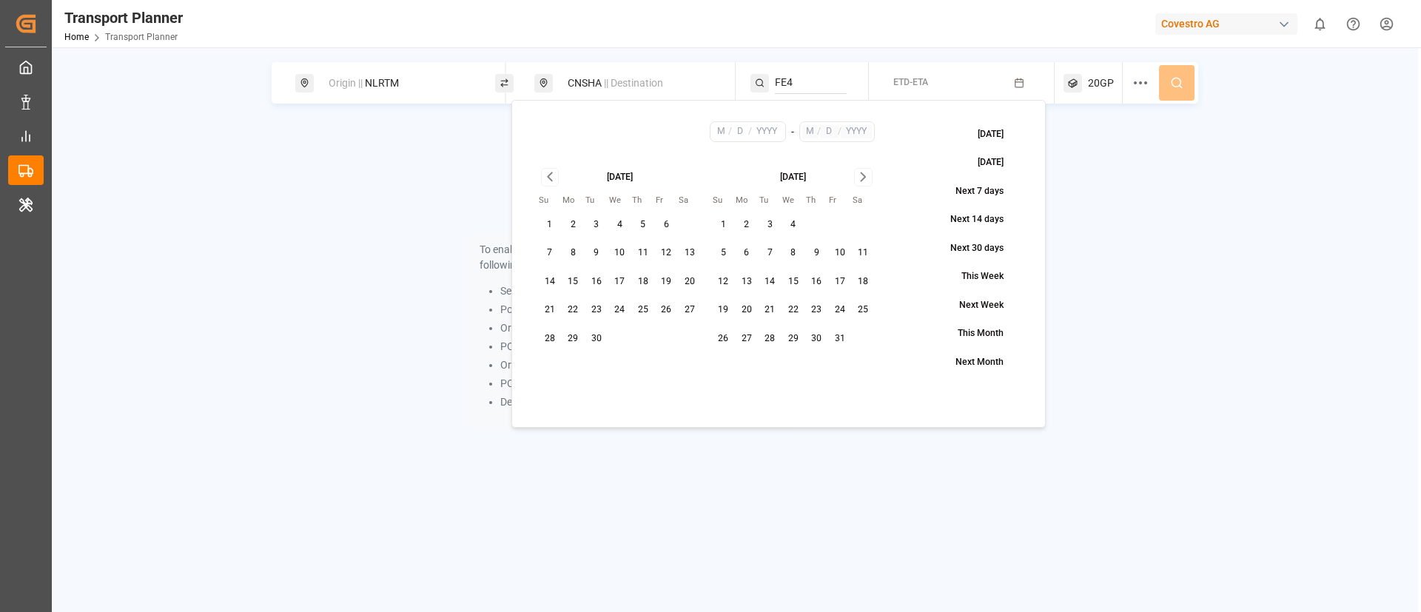
click at [580, 252] on button "8" at bounding box center [574, 253] width 24 height 24
type input "9"
type input "8"
type input "2025"
click at [861, 175] on icon "Go to next month" at bounding box center [863, 177] width 17 height 18
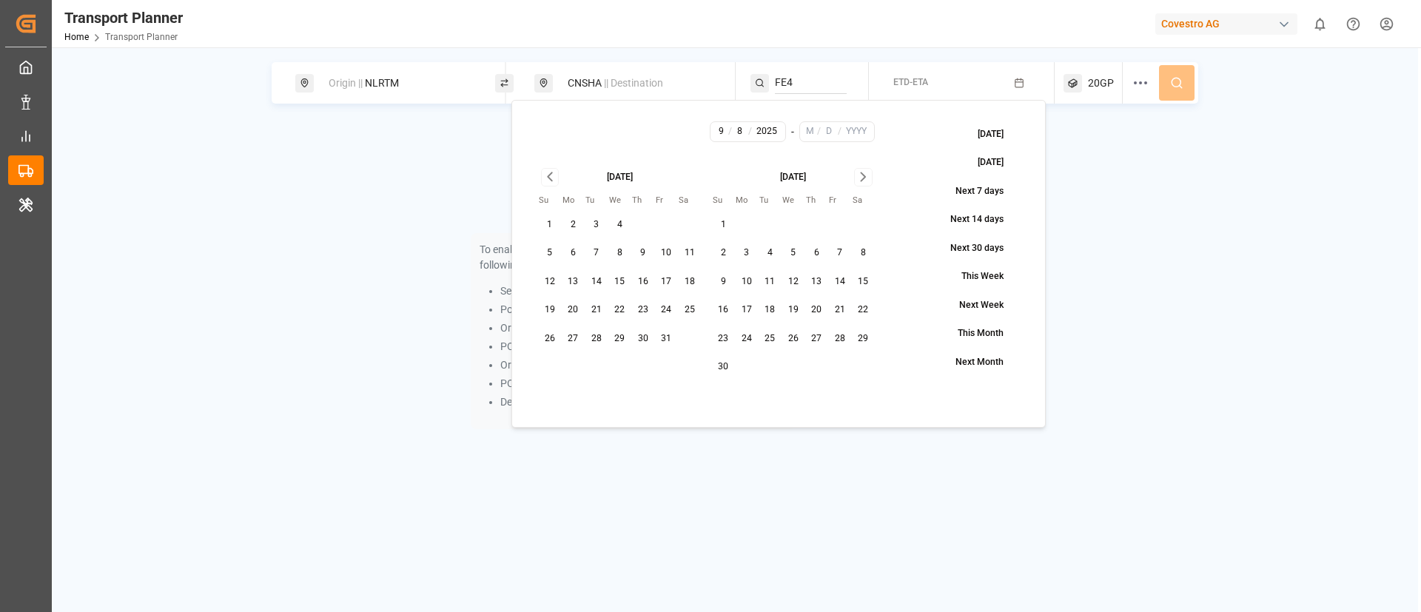
click at [861, 175] on icon "Go to next month" at bounding box center [863, 177] width 17 height 18
click at [795, 339] on button "31" at bounding box center [794, 339] width 24 height 24
type input "12"
type input "31"
type input "2025"
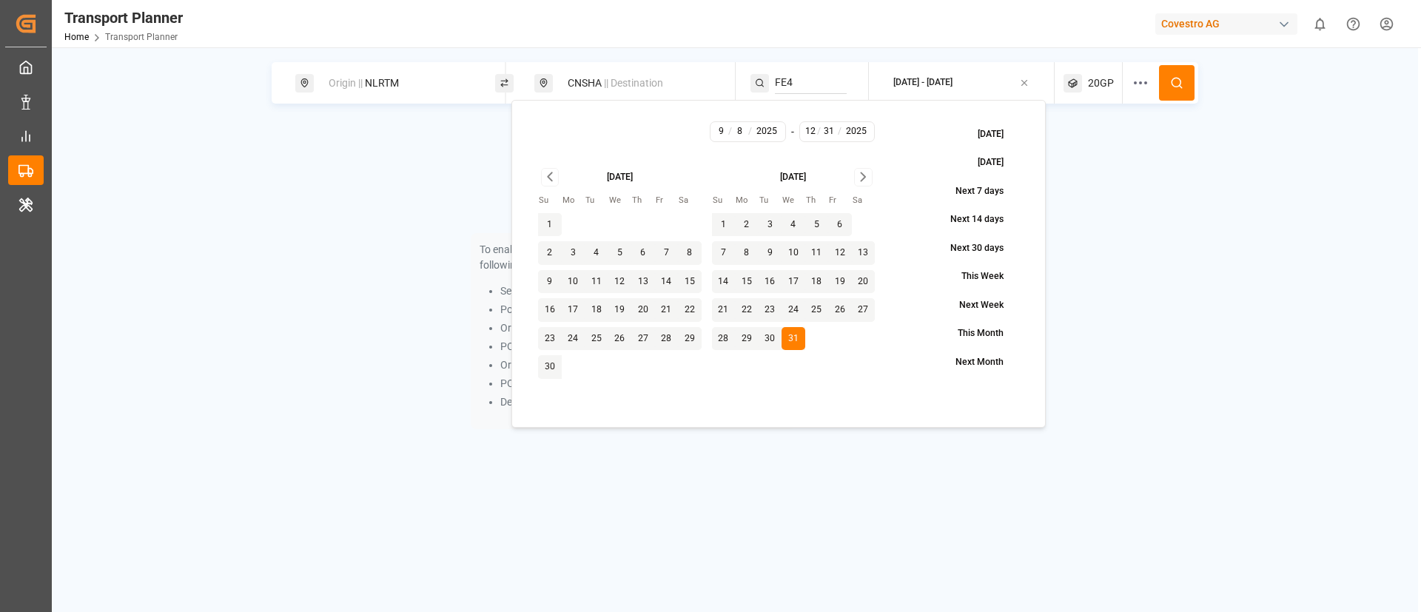
click at [1168, 78] on button at bounding box center [1177, 83] width 36 height 36
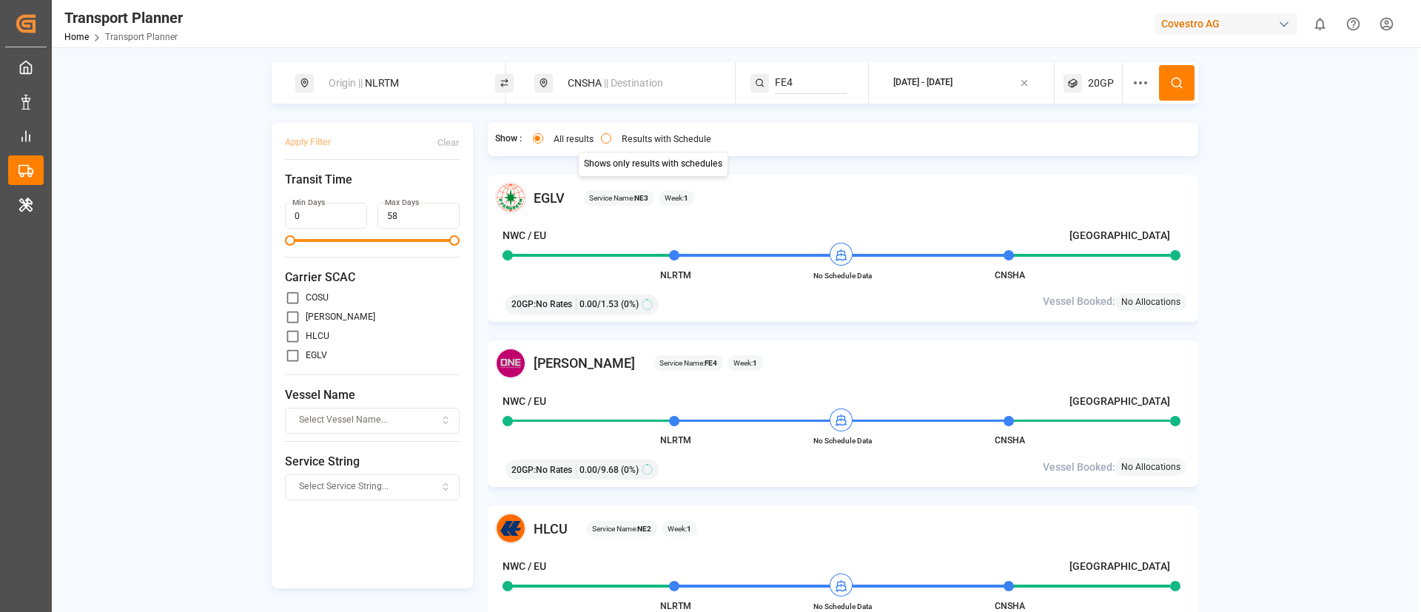
click at [653, 138] on label "Results with Schedule" at bounding box center [667, 139] width 90 height 9
click at [611, 138] on button "Results with Schedule" at bounding box center [606, 138] width 10 height 10
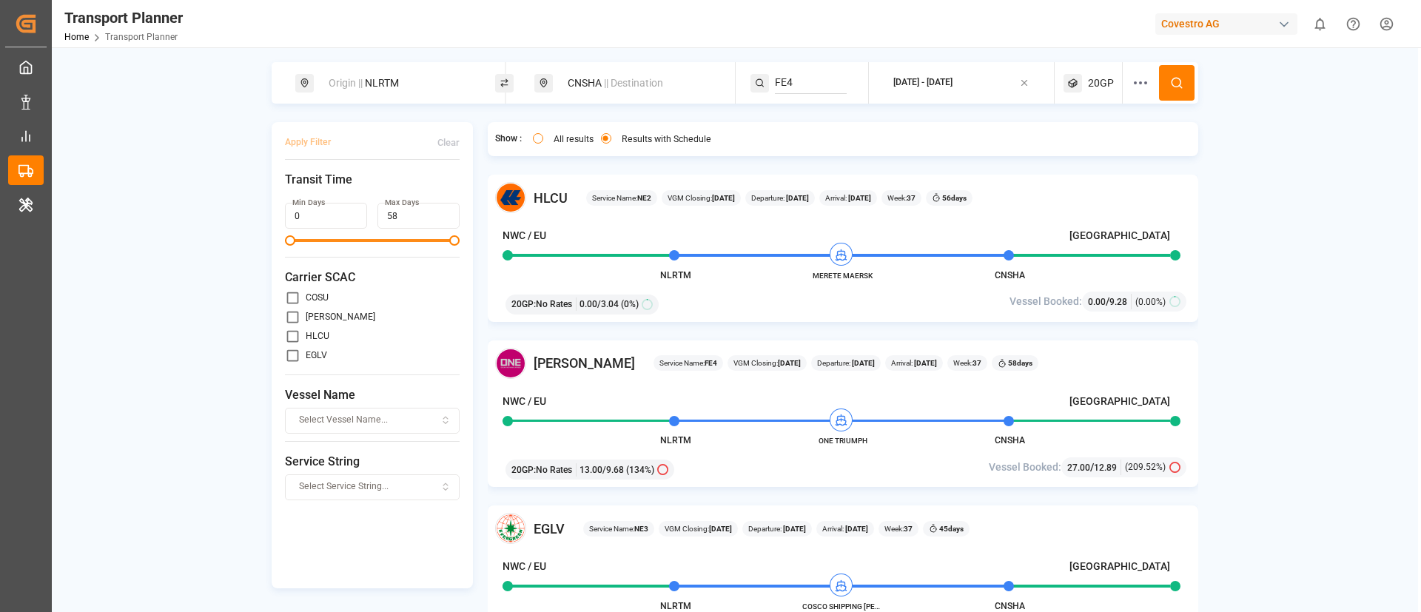
click at [810, 85] on input "FE4" at bounding box center [811, 83] width 72 height 22
click at [796, 119] on span "FE4" at bounding box center [803, 123] width 18 height 12
type input "FE4"
click at [1174, 73] on button at bounding box center [1177, 83] width 36 height 36
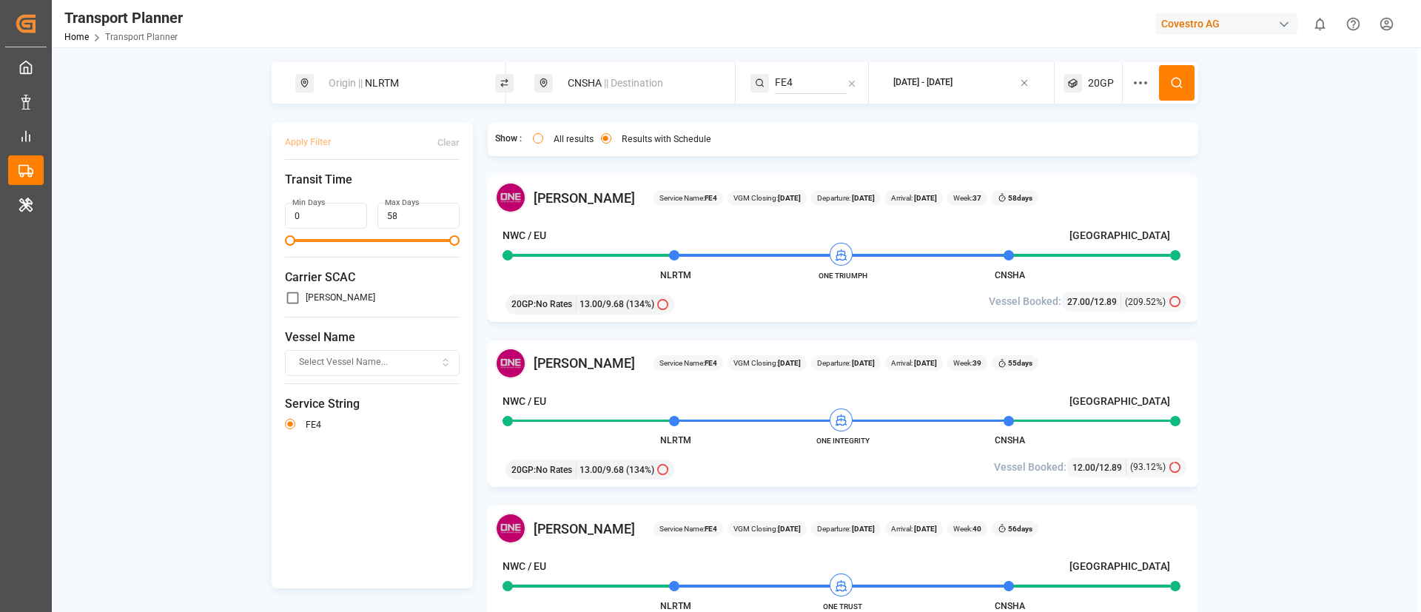
click at [1088, 80] on span "20GP" at bounding box center [1101, 84] width 26 height 16
click at [1052, 151] on small "20GP" at bounding box center [1064, 154] width 52 height 10
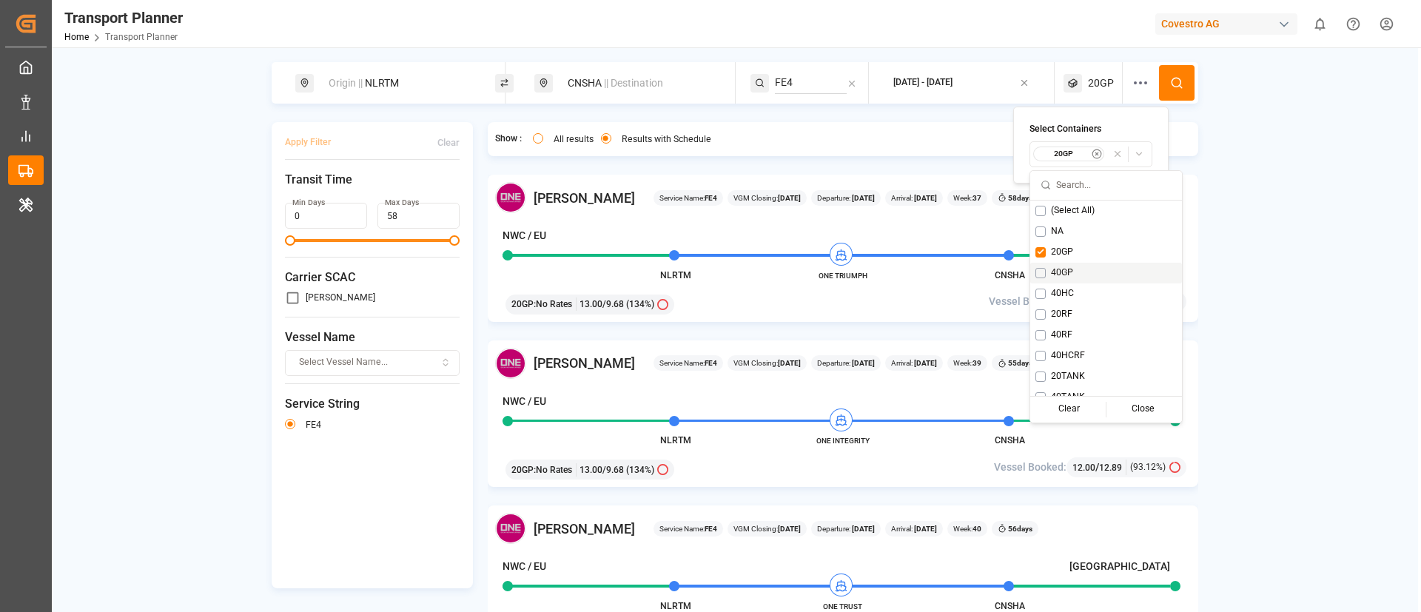
click at [1066, 269] on span "40GP" at bounding box center [1062, 273] width 22 height 13
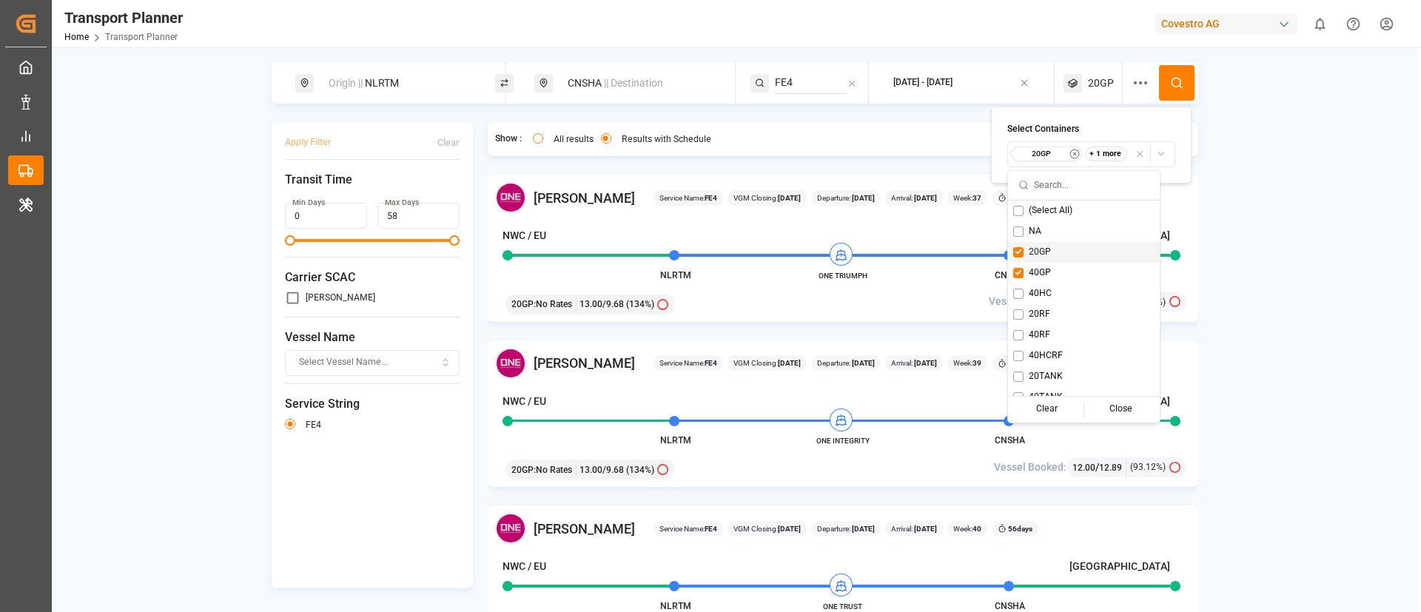
click at [1035, 248] on span "20GP" at bounding box center [1040, 252] width 22 height 13
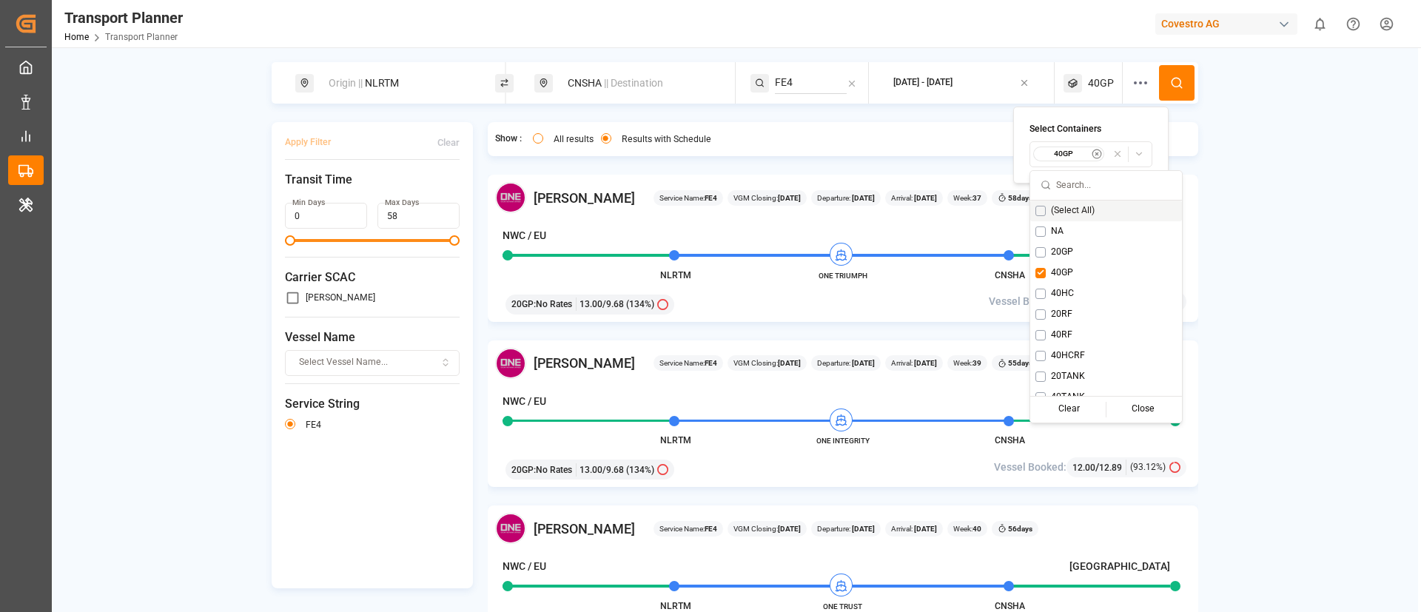
click at [1183, 75] on button at bounding box center [1177, 83] width 36 height 36
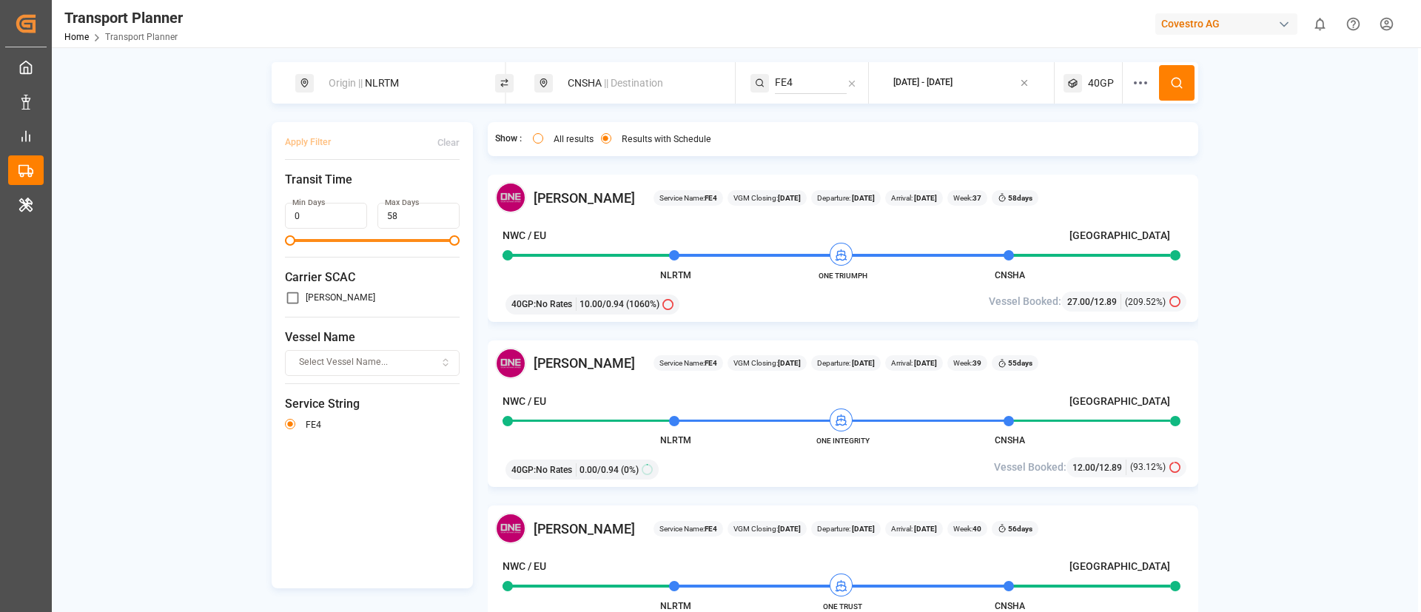
click at [1094, 81] on span "40GP" at bounding box center [1101, 84] width 26 height 16
click at [1062, 156] on small "40GP" at bounding box center [1064, 154] width 52 height 10
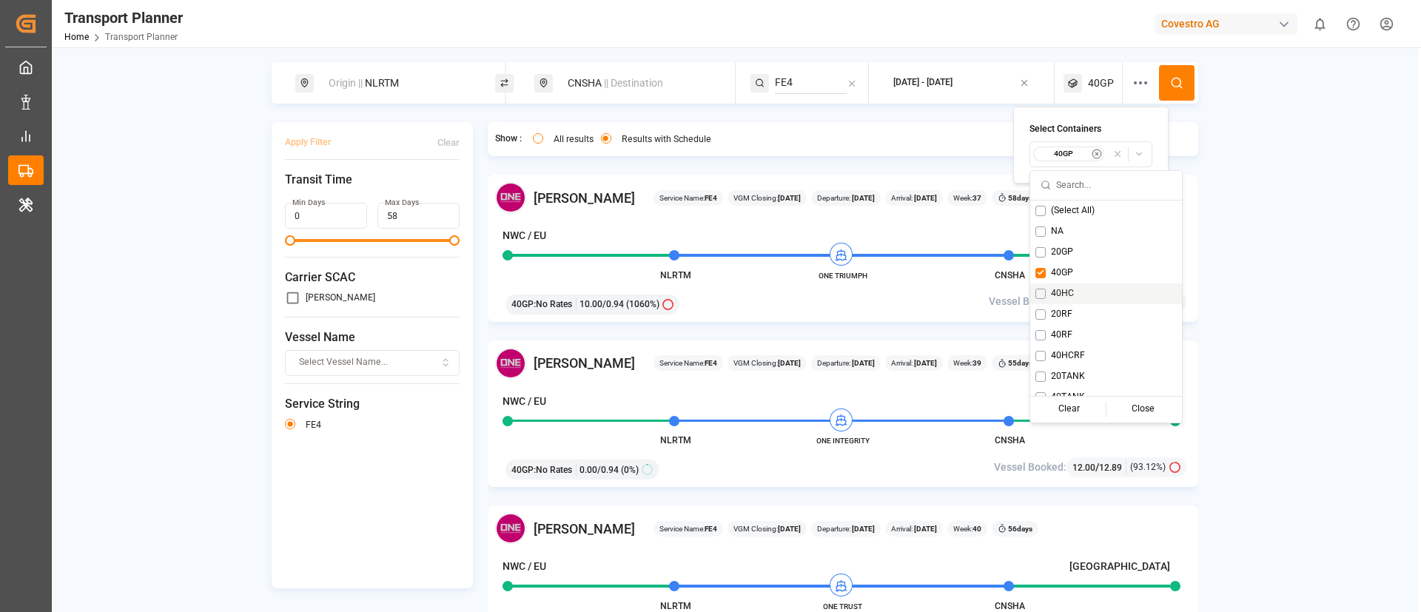
click at [1061, 294] on span "40HC" at bounding box center [1062, 293] width 23 height 13
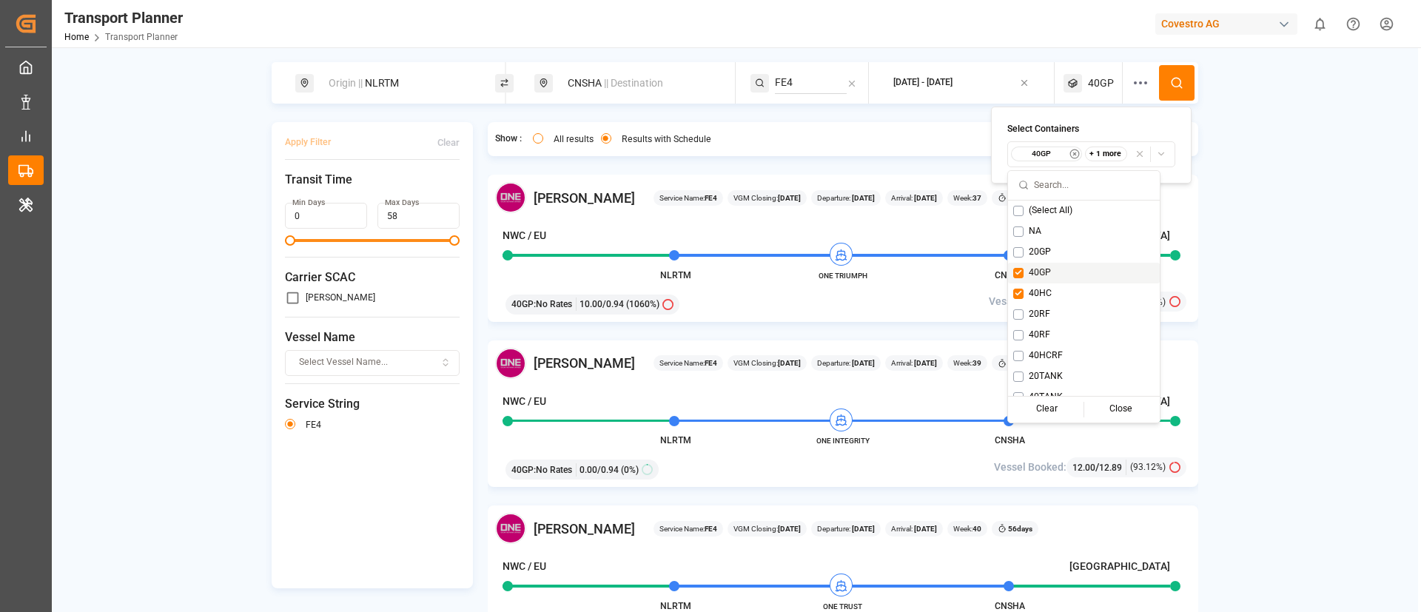
click at [1041, 271] on span "40GP" at bounding box center [1040, 273] width 22 height 13
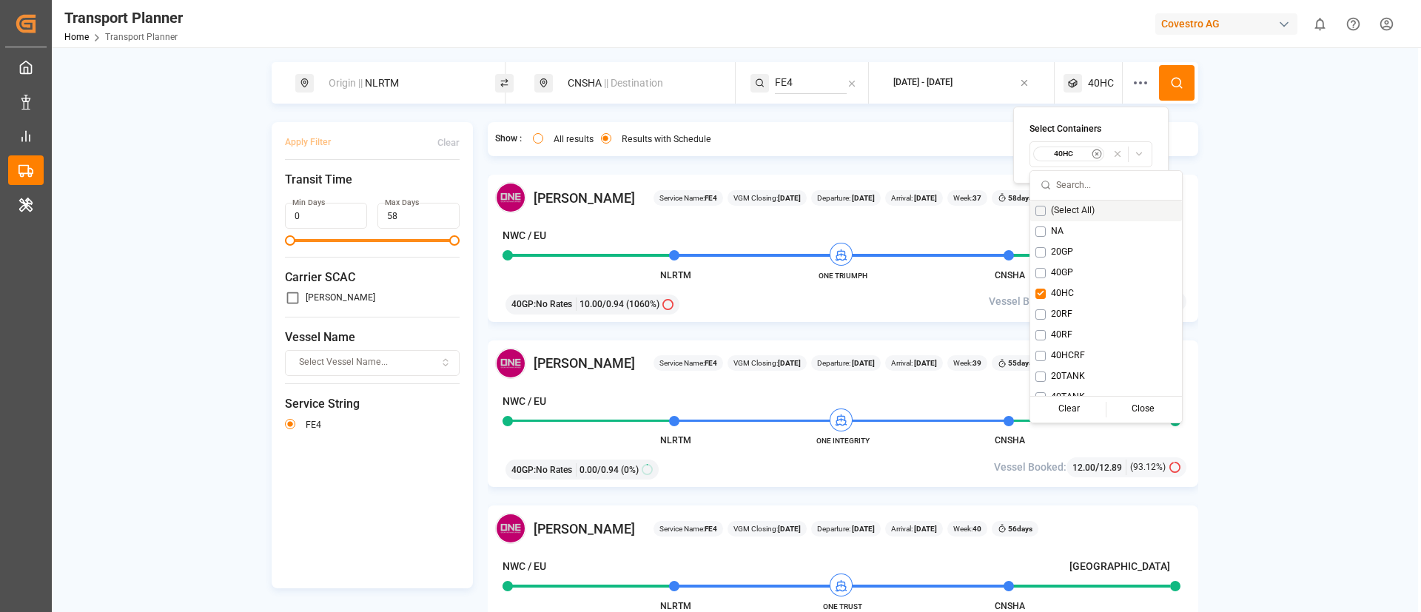
click at [1176, 70] on button at bounding box center [1177, 83] width 36 height 36
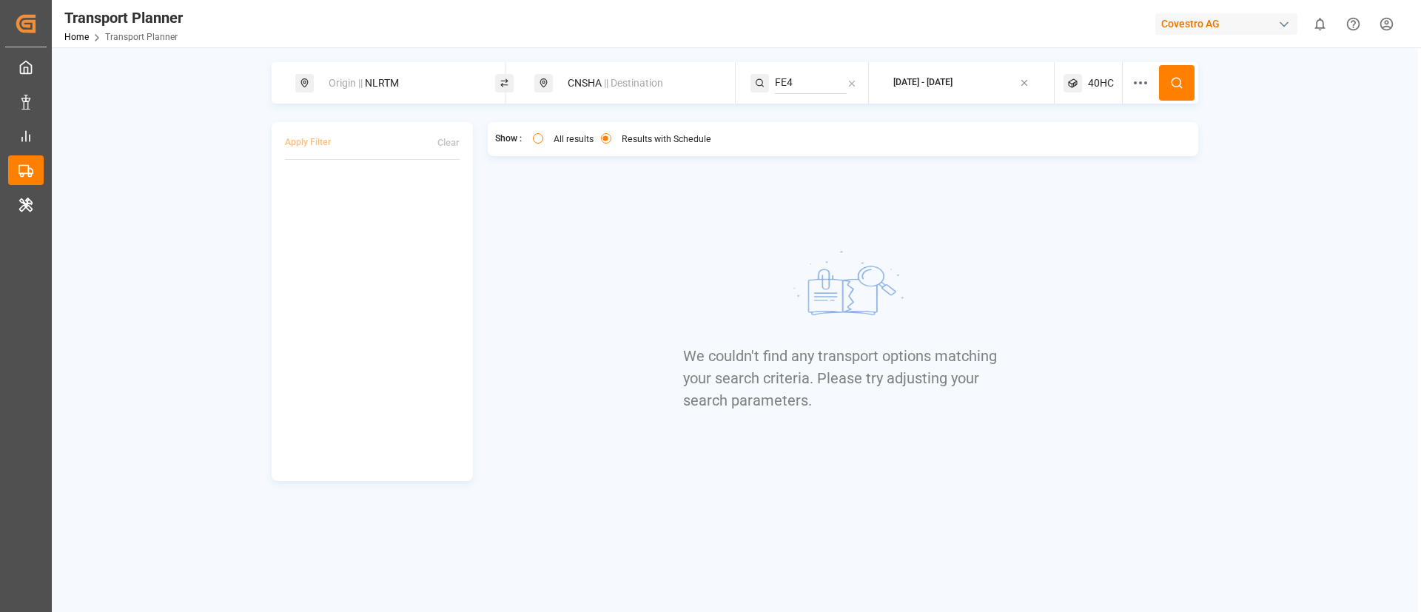
click at [1096, 84] on span "40HC" at bounding box center [1101, 84] width 26 height 16
click at [1070, 153] on small "40HC" at bounding box center [1066, 154] width 52 height 10
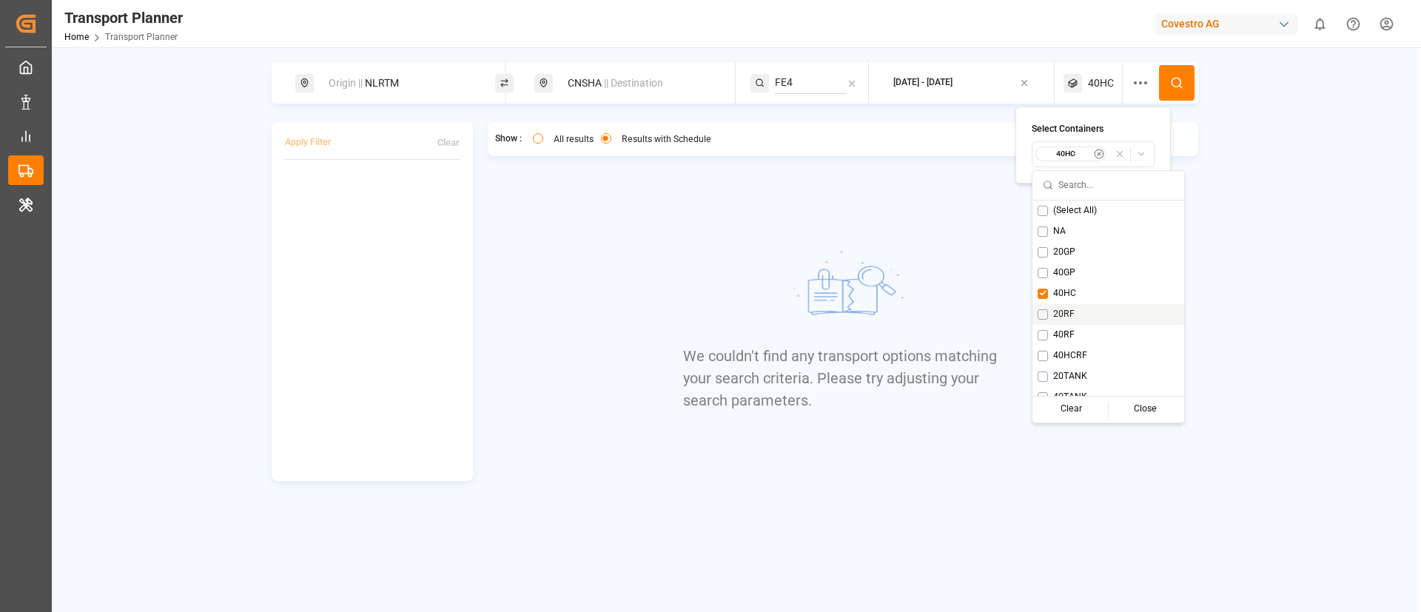
click at [1068, 309] on span "20RF" at bounding box center [1063, 314] width 21 height 13
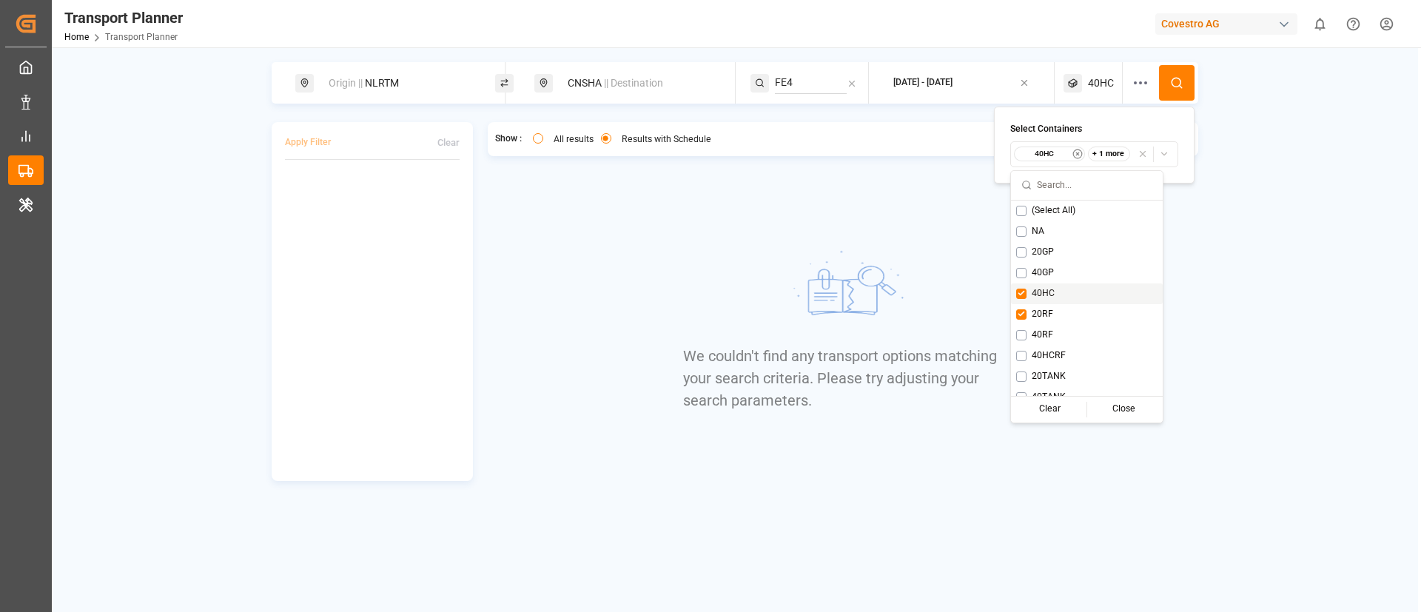
click at [1027, 293] on div "40HC" at bounding box center [1087, 294] width 152 height 21
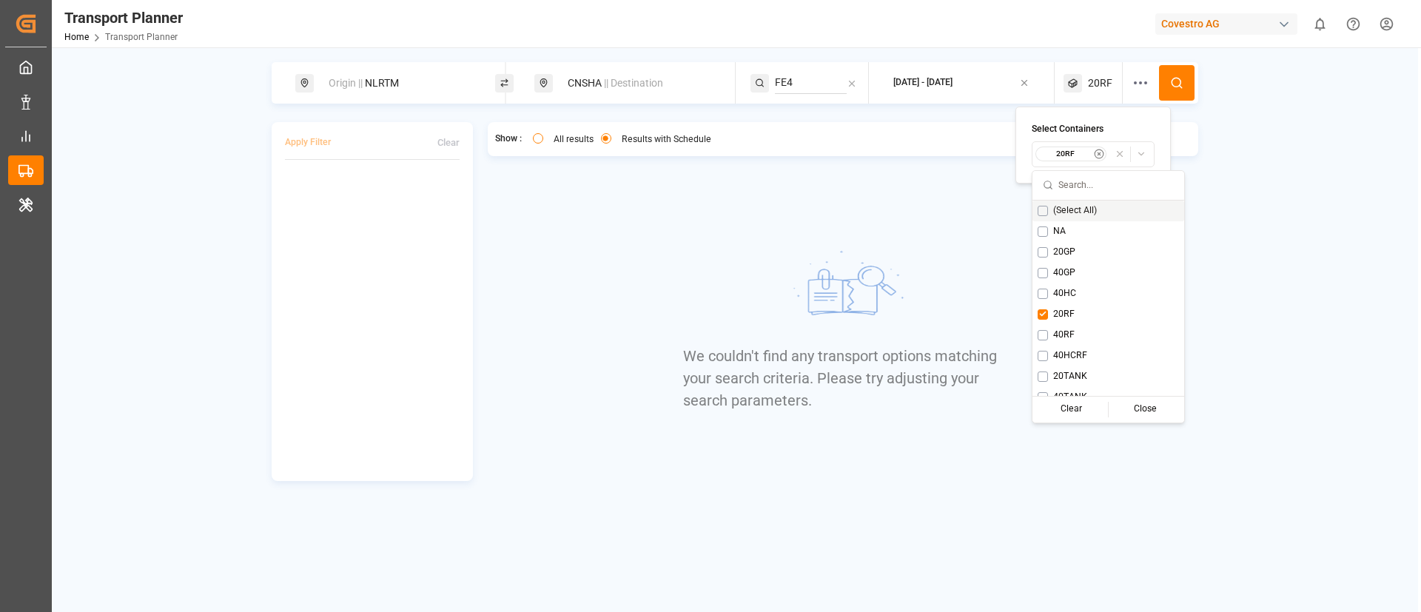
click at [1179, 76] on icon at bounding box center [1176, 82] width 13 height 13
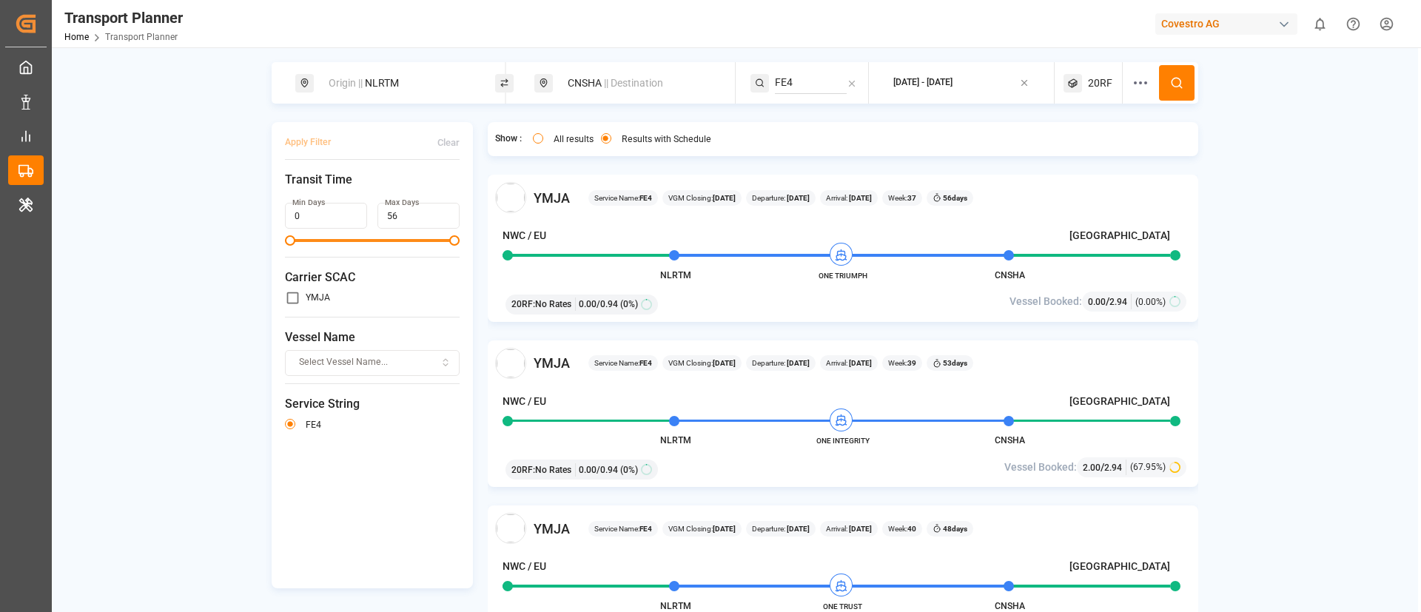
click at [635, 224] on div "YMJA Service Name: FE4 VGM Closing: 07-09-2025 Departure: 12-09-2025 Arrival: 0…" at bounding box center [843, 248] width 711 height 147
click at [502, 197] on img at bounding box center [510, 197] width 31 height 31
click at [400, 89] on div "Origin || NLRTM" at bounding box center [400, 83] width 160 height 27
click at [370, 191] on input "NLRTM" at bounding box center [384, 201] width 149 height 22
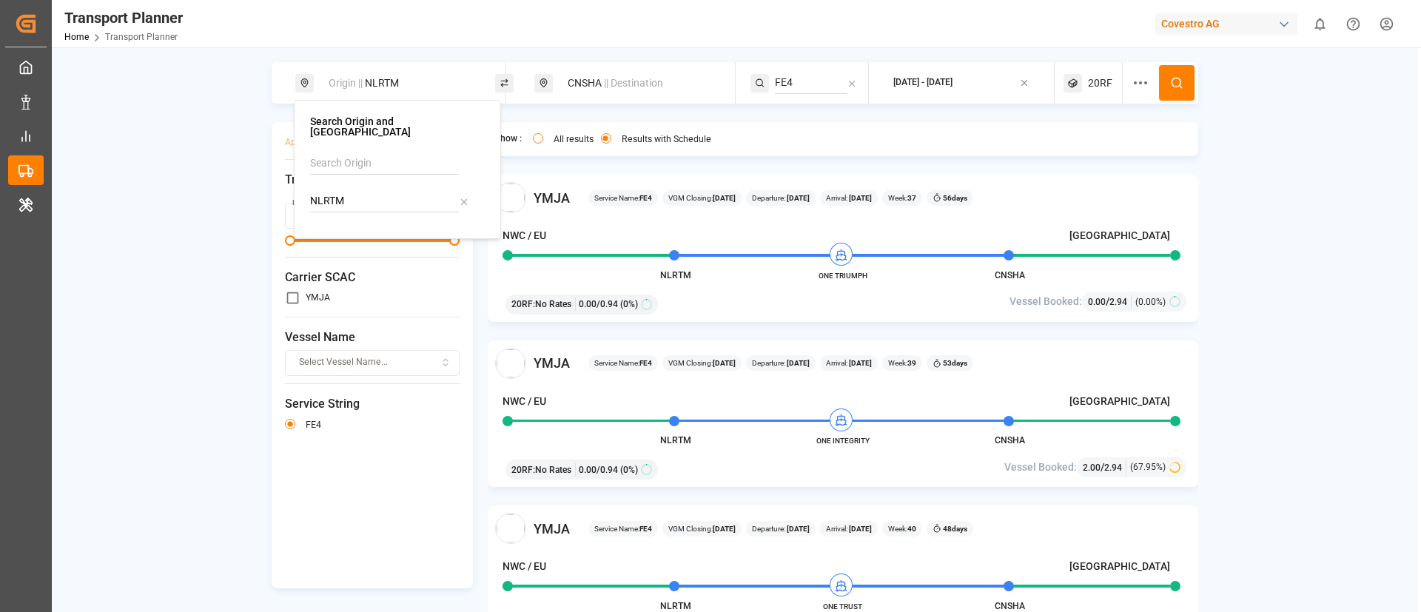
paste input "DEHA"
type input "DEHAM"
click at [354, 235] on b "DEHAM" at bounding box center [366, 241] width 36 height 12
click at [1182, 74] on button at bounding box center [1177, 83] width 36 height 36
click at [637, 77] on span "|| Destination" at bounding box center [633, 83] width 59 height 12
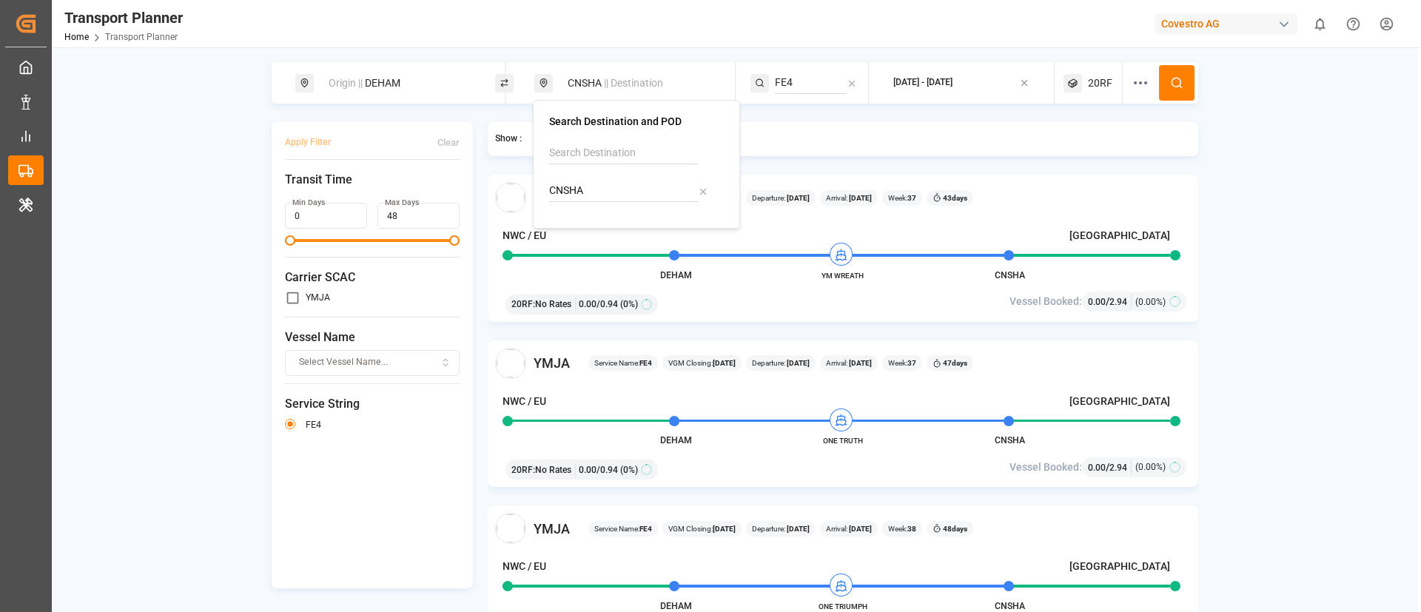
click at [605, 190] on input "CNSHA" at bounding box center [623, 191] width 149 height 22
click at [605, 189] on input "CNSHA" at bounding box center [623, 191] width 149 height 22
paste input "TWKEL"
type input "TWKEL"
click at [602, 227] on b "TWKEL" at bounding box center [604, 231] width 34 height 12
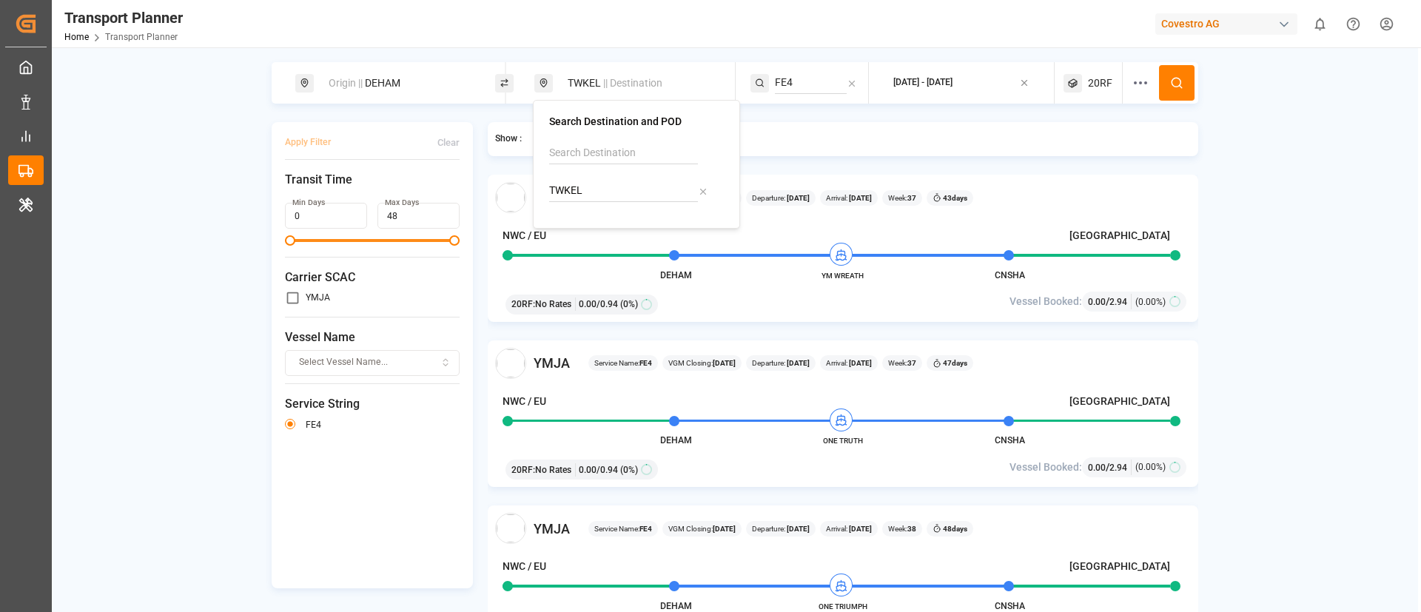
click at [1172, 65] on button at bounding box center [1177, 83] width 36 height 36
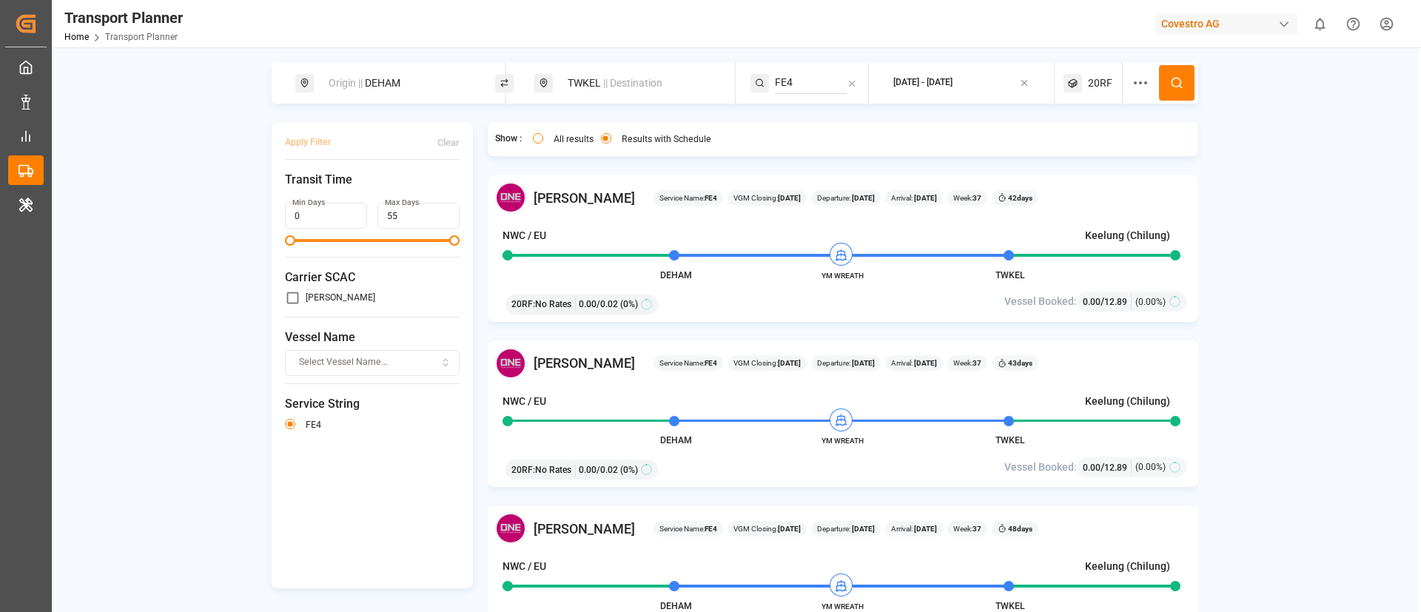
click at [1102, 76] on span "20RF" at bounding box center [1100, 84] width 24 height 16
click at [1068, 150] on small "20RF" at bounding box center [1064, 154] width 52 height 10
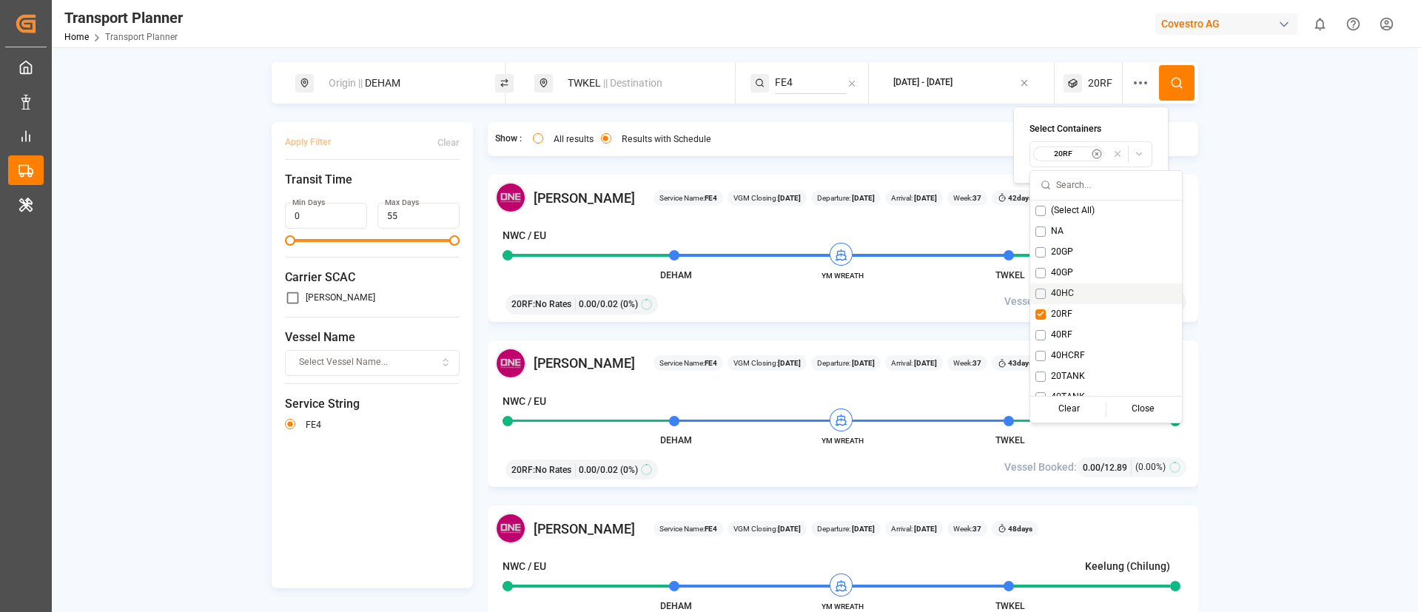
drag, startPoint x: 1063, startPoint y: 284, endPoint x: 1062, endPoint y: 292, distance: 7.4
click at [1063, 285] on div "40HC" at bounding box center [1107, 294] width 152 height 21
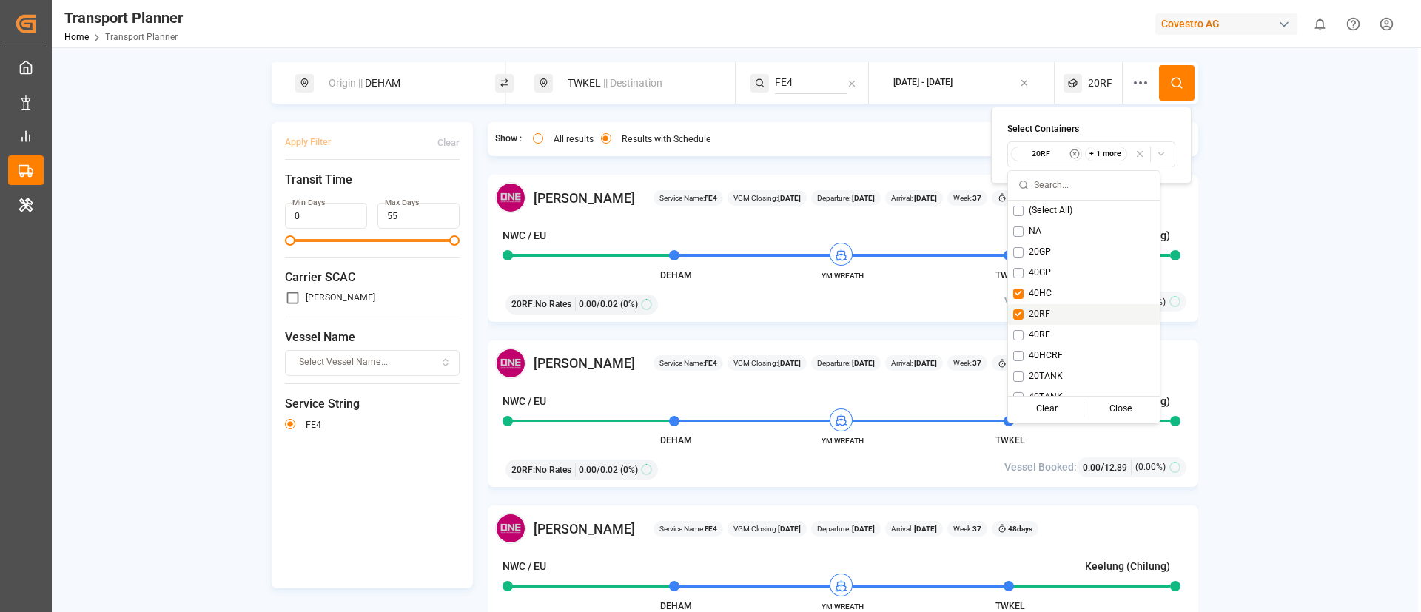
click at [1045, 306] on div "20RF" at bounding box center [1084, 314] width 152 height 21
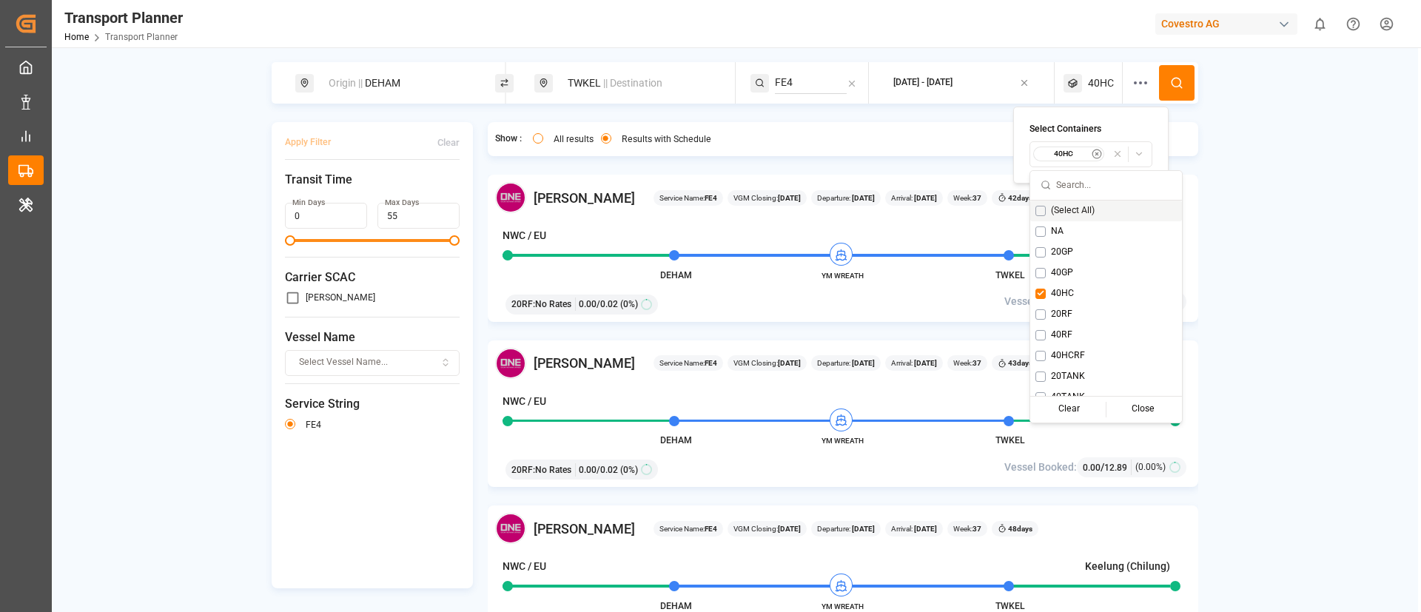
click at [1178, 77] on icon at bounding box center [1176, 82] width 13 height 13
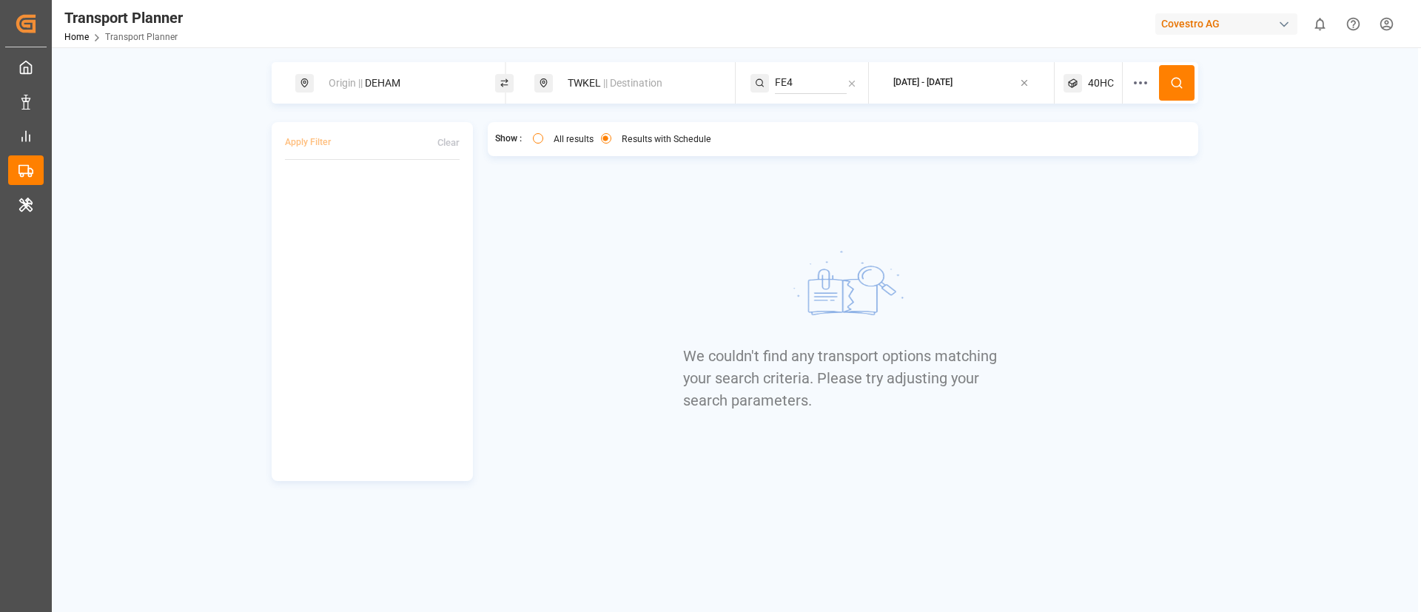
click at [1101, 76] on span "40HC" at bounding box center [1101, 84] width 26 height 16
click at [1061, 158] on small "40HC" at bounding box center [1066, 154] width 52 height 10
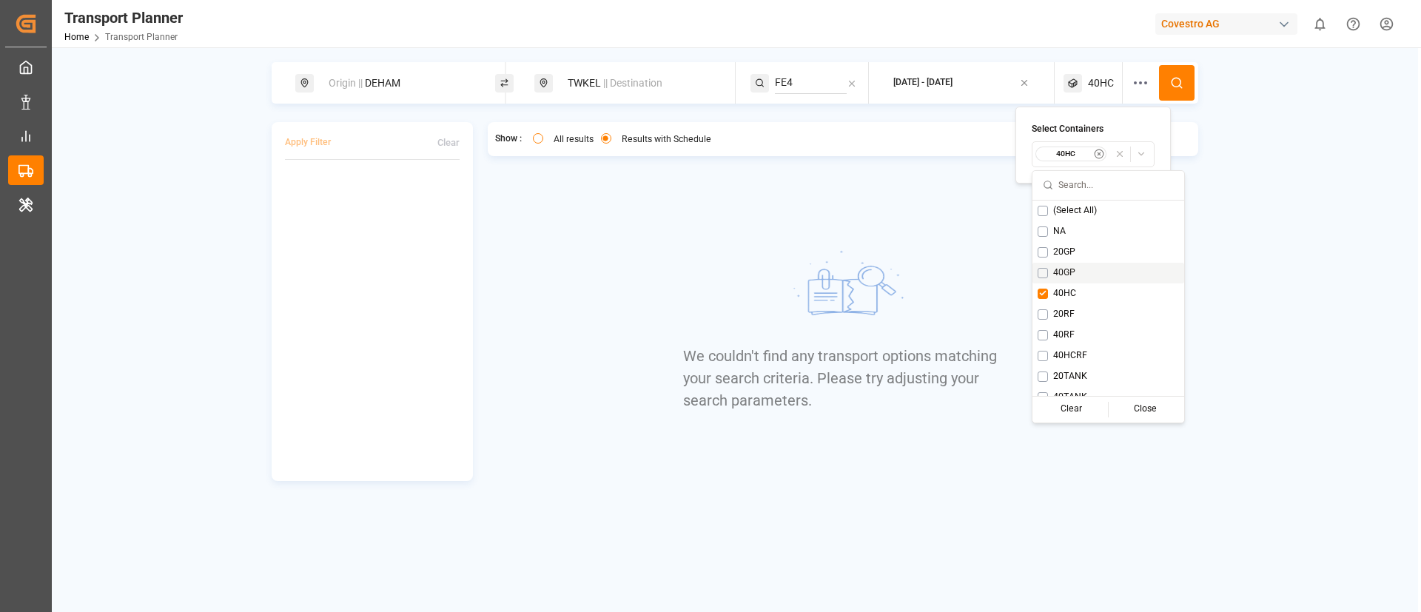
click at [1063, 267] on span "40GP" at bounding box center [1064, 273] width 22 height 13
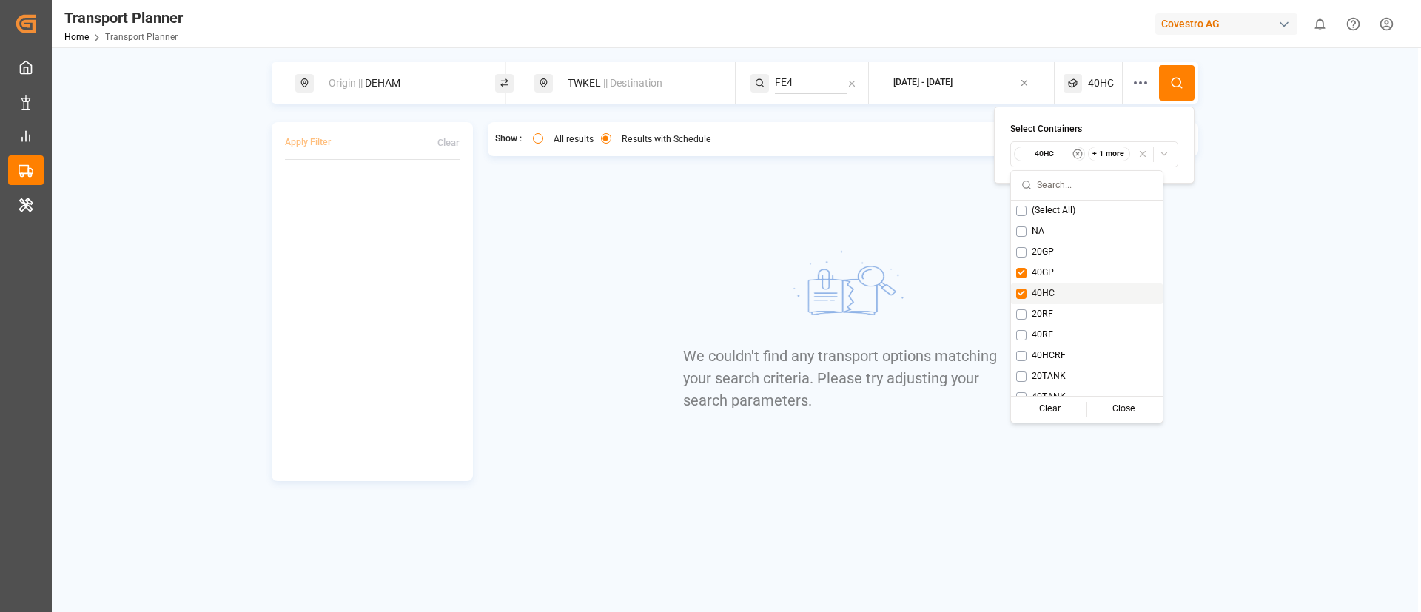
click at [1039, 290] on span "40HC" at bounding box center [1043, 293] width 23 height 13
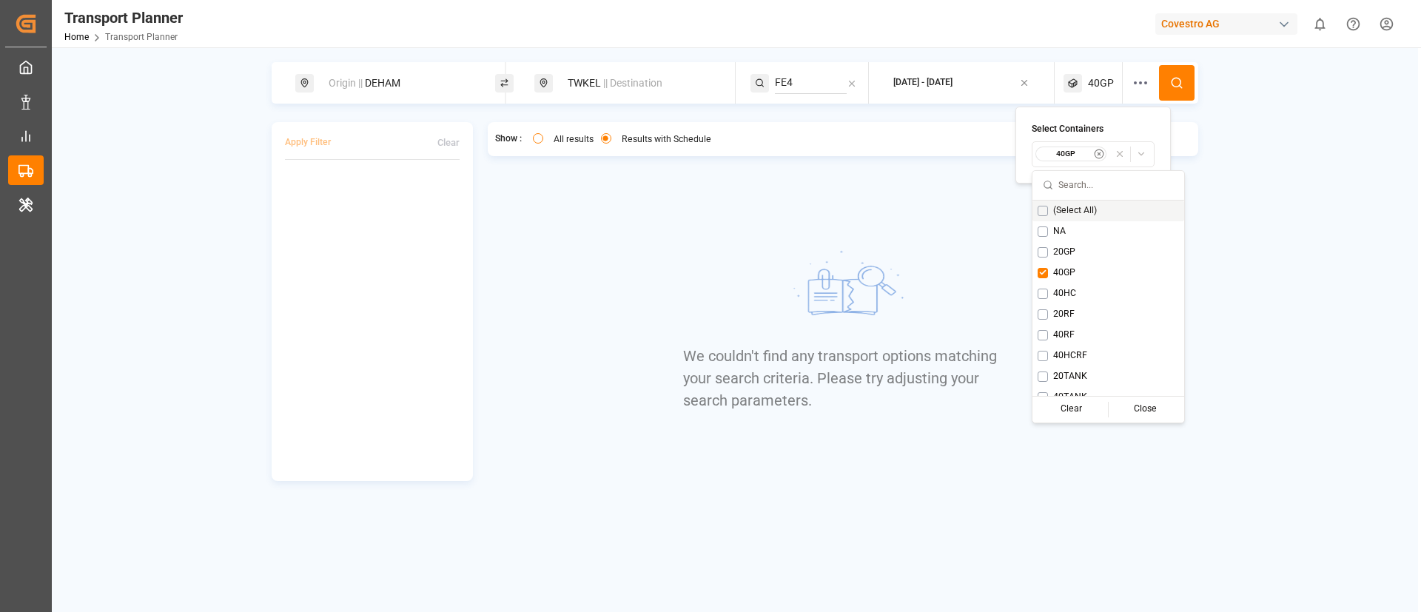
click at [1182, 92] on button at bounding box center [1177, 83] width 36 height 36
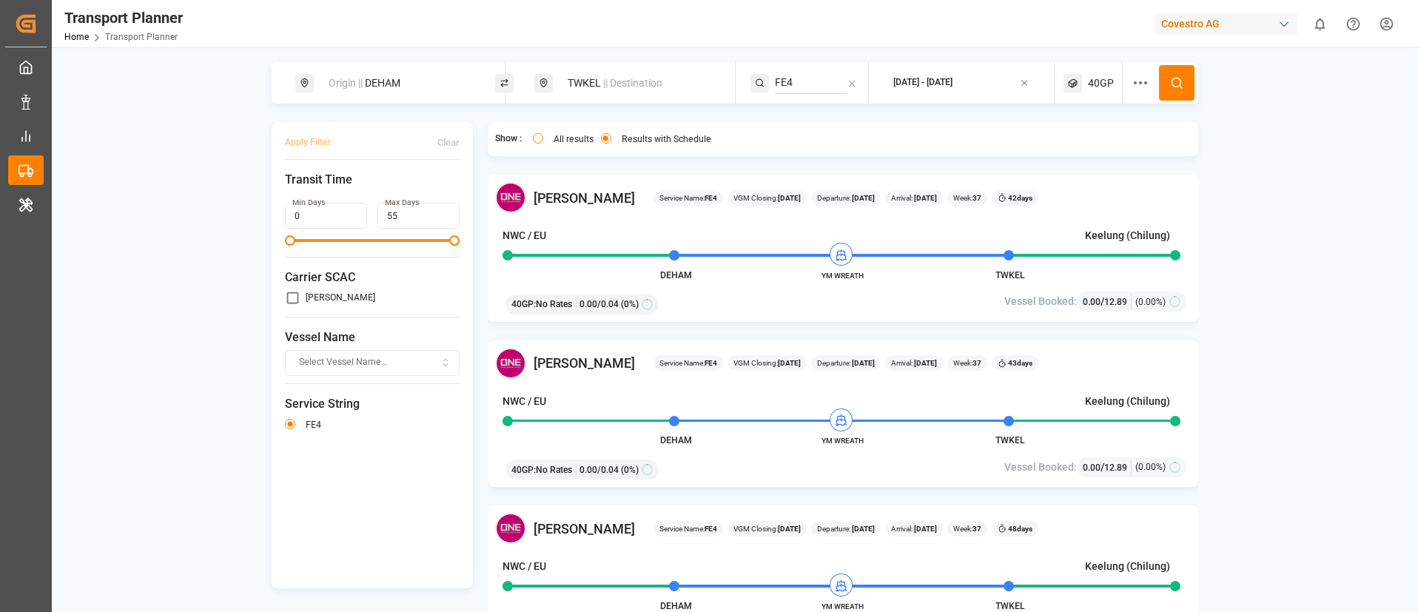
click at [1102, 81] on span "40GP" at bounding box center [1101, 84] width 26 height 16
click at [1063, 150] on small "40GP" at bounding box center [1064, 154] width 52 height 10
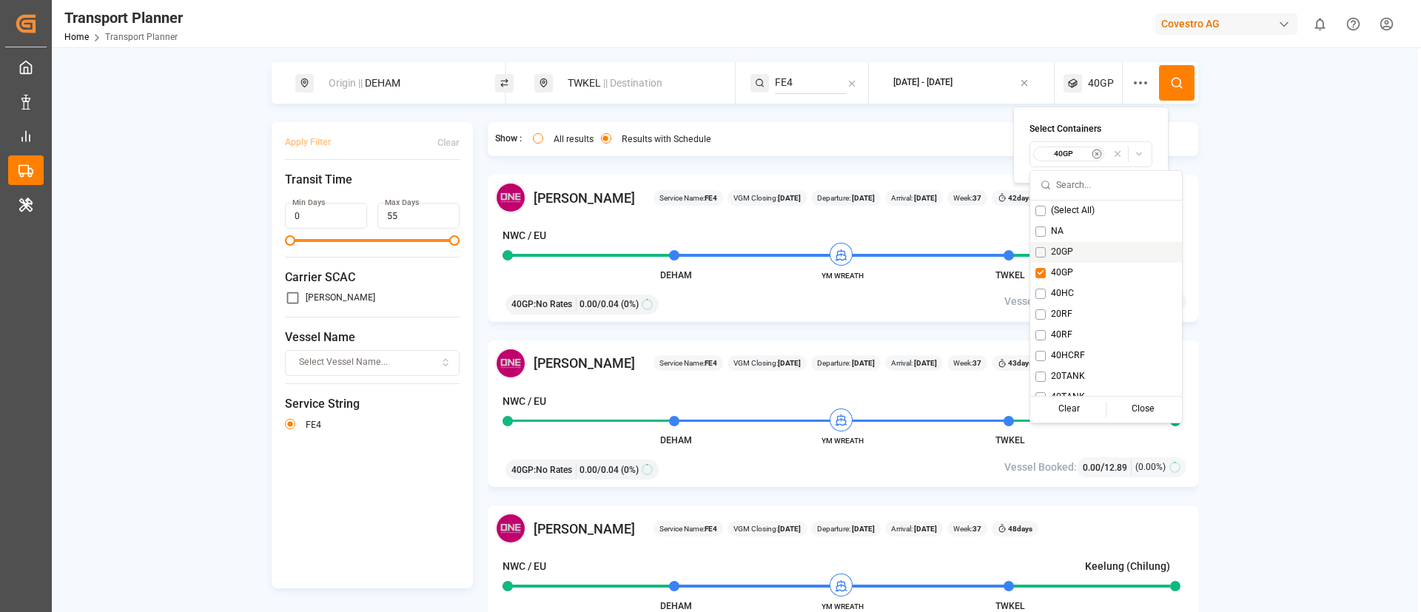
click at [1066, 247] on span "20GP" at bounding box center [1062, 252] width 22 height 13
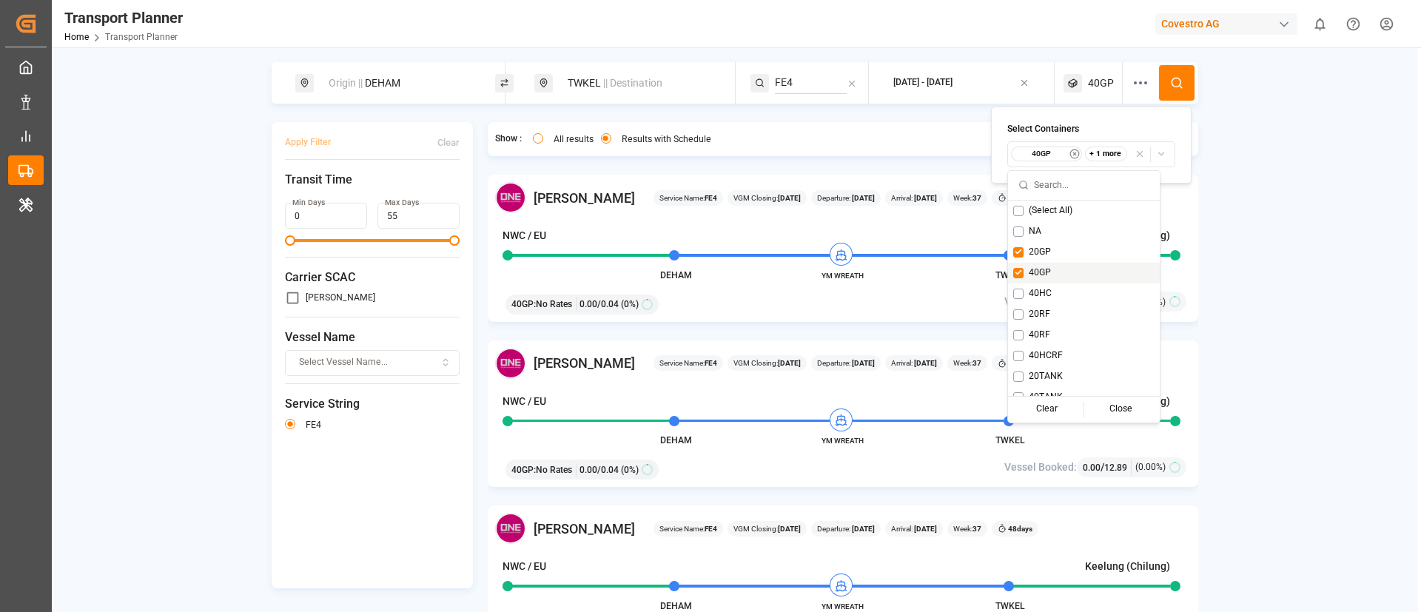
click at [1045, 269] on span "40GP" at bounding box center [1040, 273] width 22 height 13
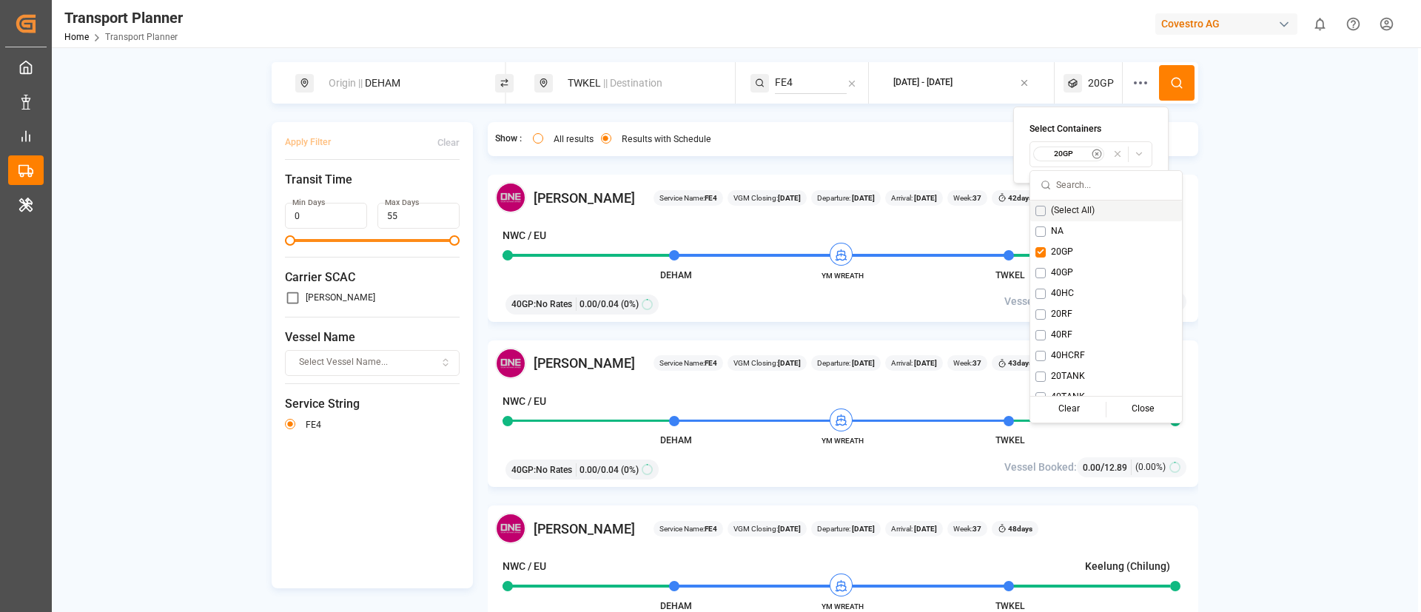
click at [1171, 78] on icon at bounding box center [1176, 82] width 13 height 13
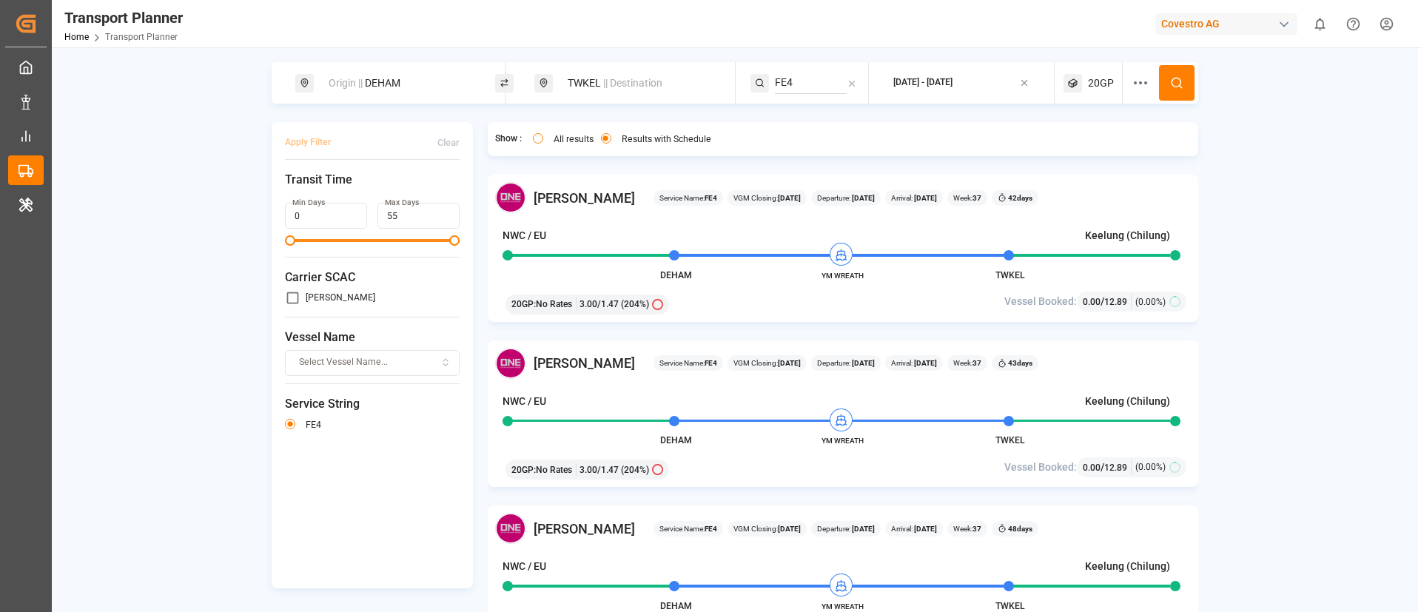
click at [1093, 84] on span "20GP" at bounding box center [1101, 84] width 26 height 16
click at [1065, 147] on div "20GP" at bounding box center [1069, 154] width 72 height 15
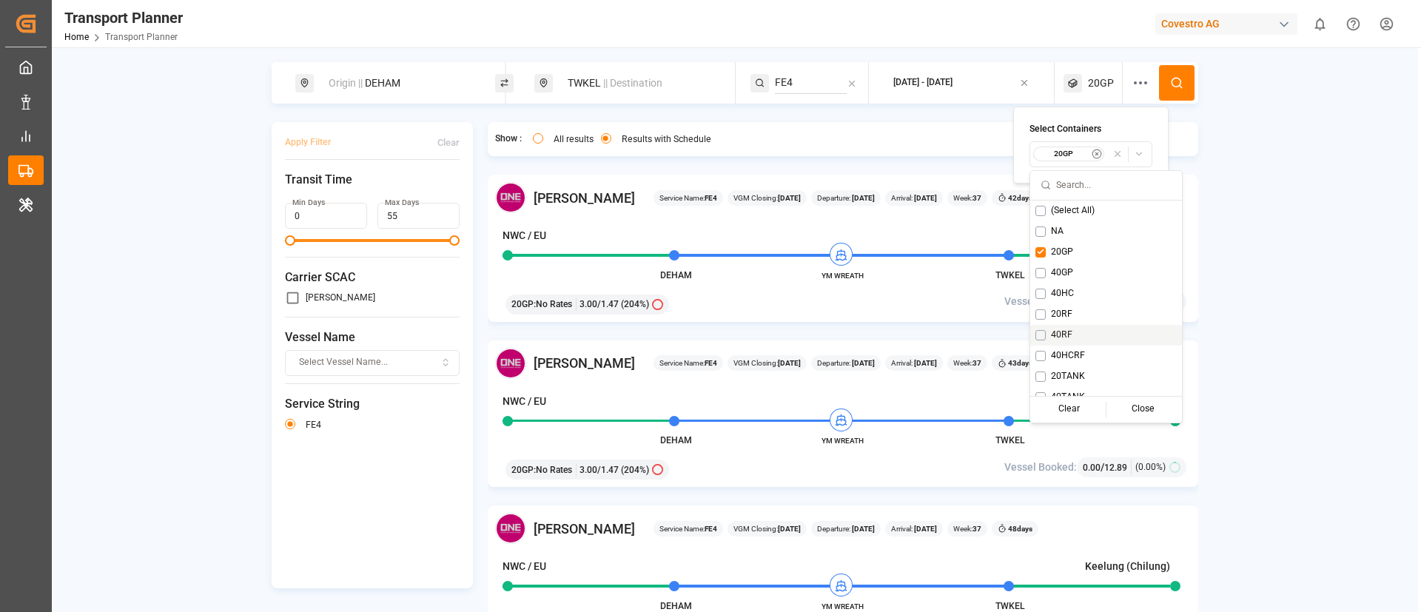
drag, startPoint x: 1064, startPoint y: 332, endPoint x: 1059, endPoint y: 307, distance: 25.7
click at [1062, 332] on span "40RF" at bounding box center [1061, 335] width 21 height 13
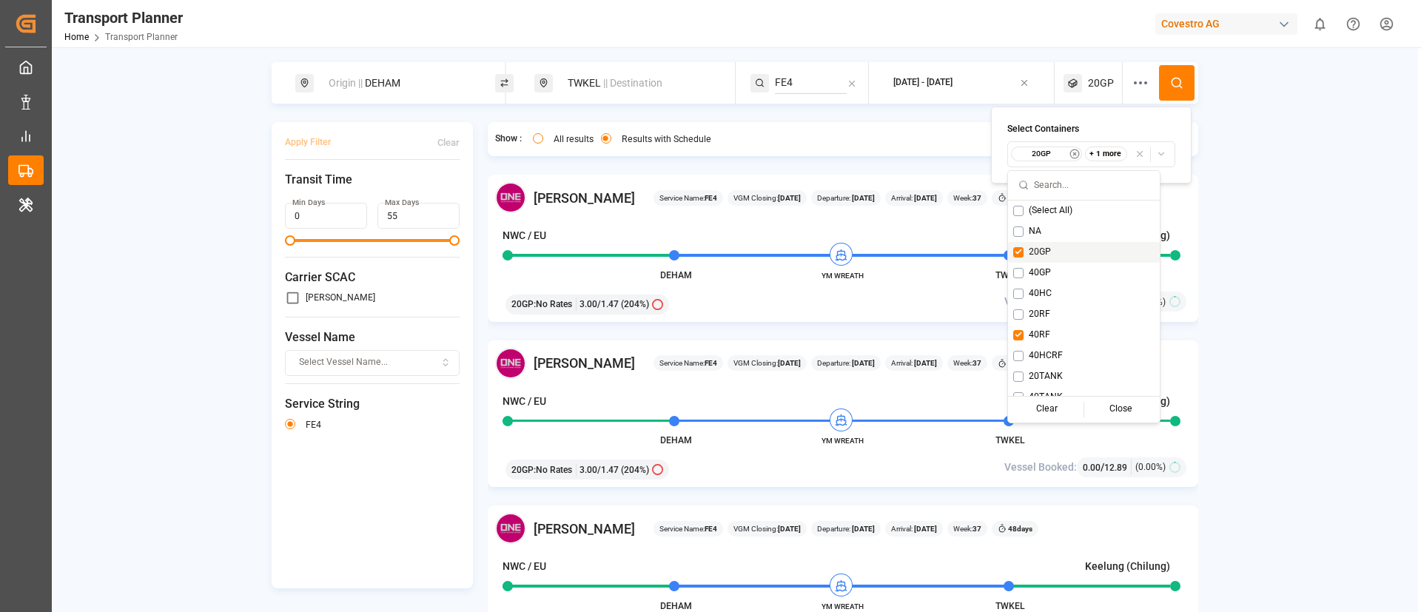
click at [1043, 247] on span "20GP" at bounding box center [1040, 252] width 22 height 13
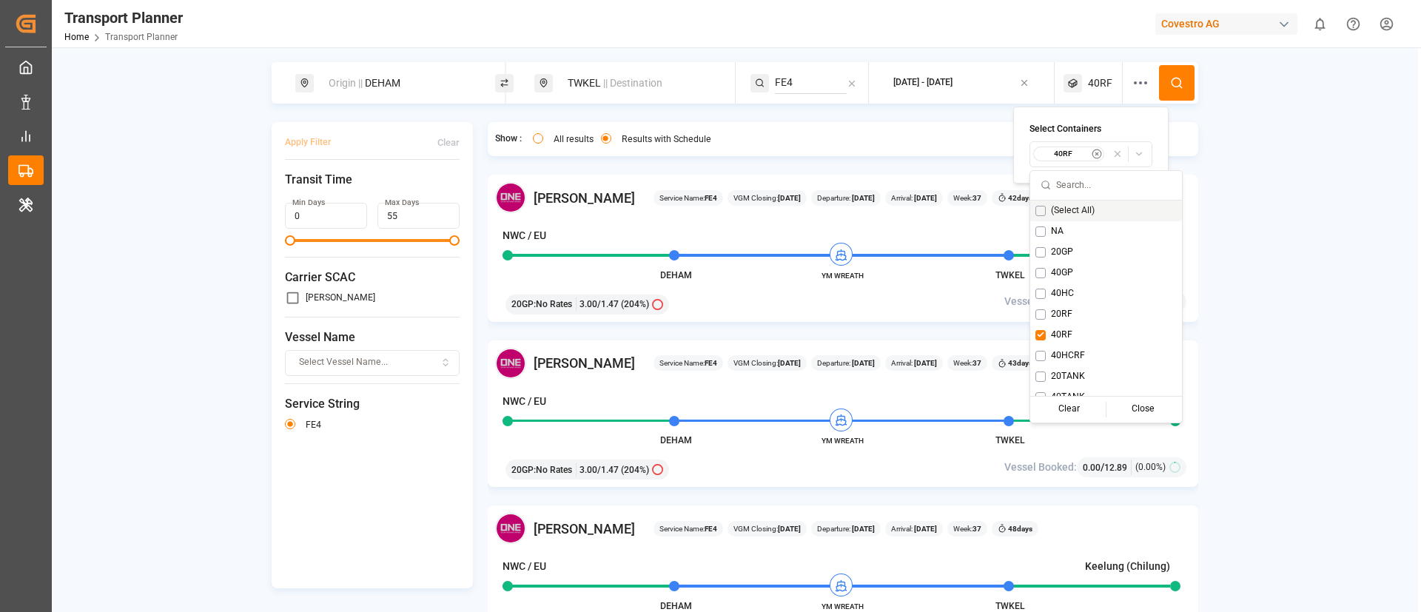
click at [1174, 85] on icon at bounding box center [1176, 82] width 13 height 13
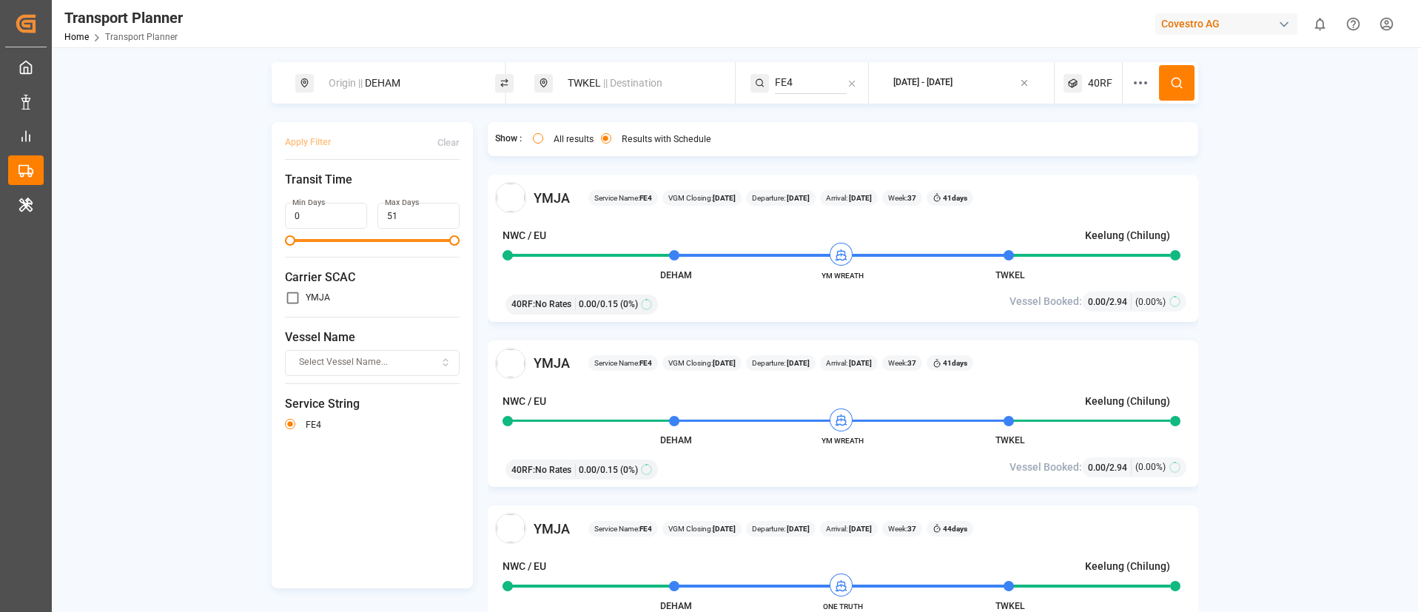
click at [393, 89] on div "Origin || DEHAM" at bounding box center [400, 83] width 160 height 27
click at [362, 190] on input "DEHAM" at bounding box center [384, 201] width 149 height 22
paste input "NLRT"
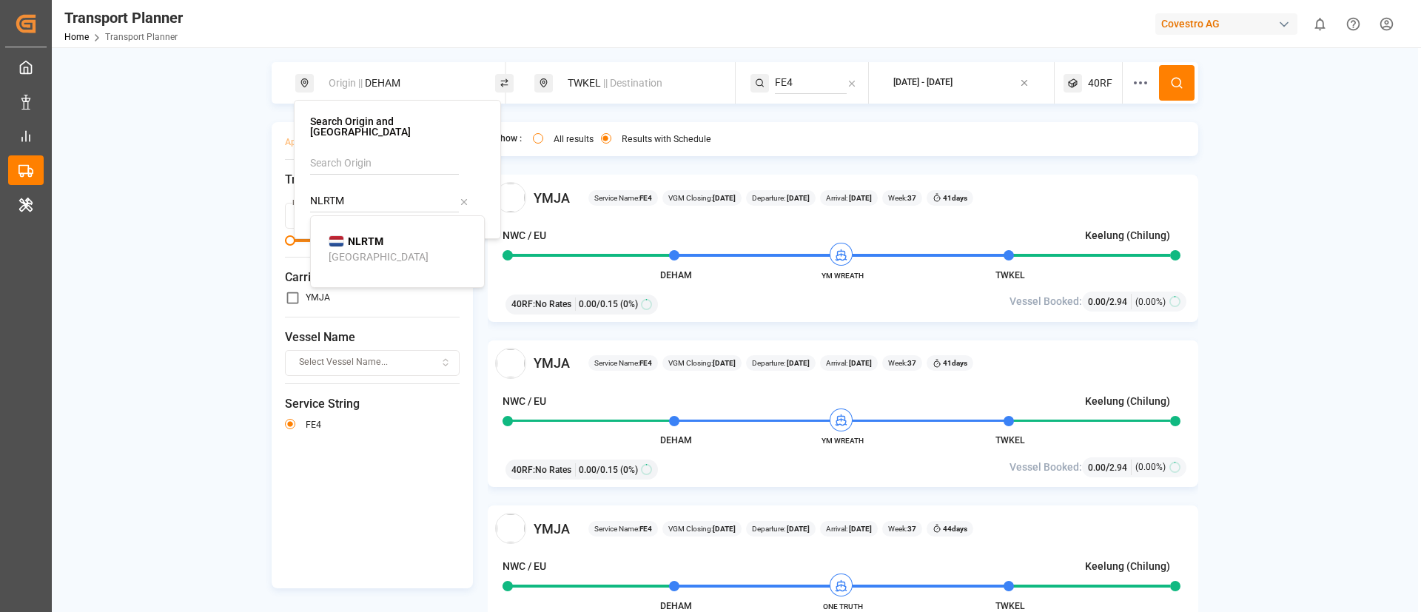
type input "NLRTM"
click at [365, 234] on span "NLRTM" at bounding box center [366, 242] width 36 height 16
drag, startPoint x: 1173, startPoint y: 78, endPoint x: 1160, endPoint y: 76, distance: 13.5
click at [1173, 78] on icon at bounding box center [1176, 82] width 13 height 13
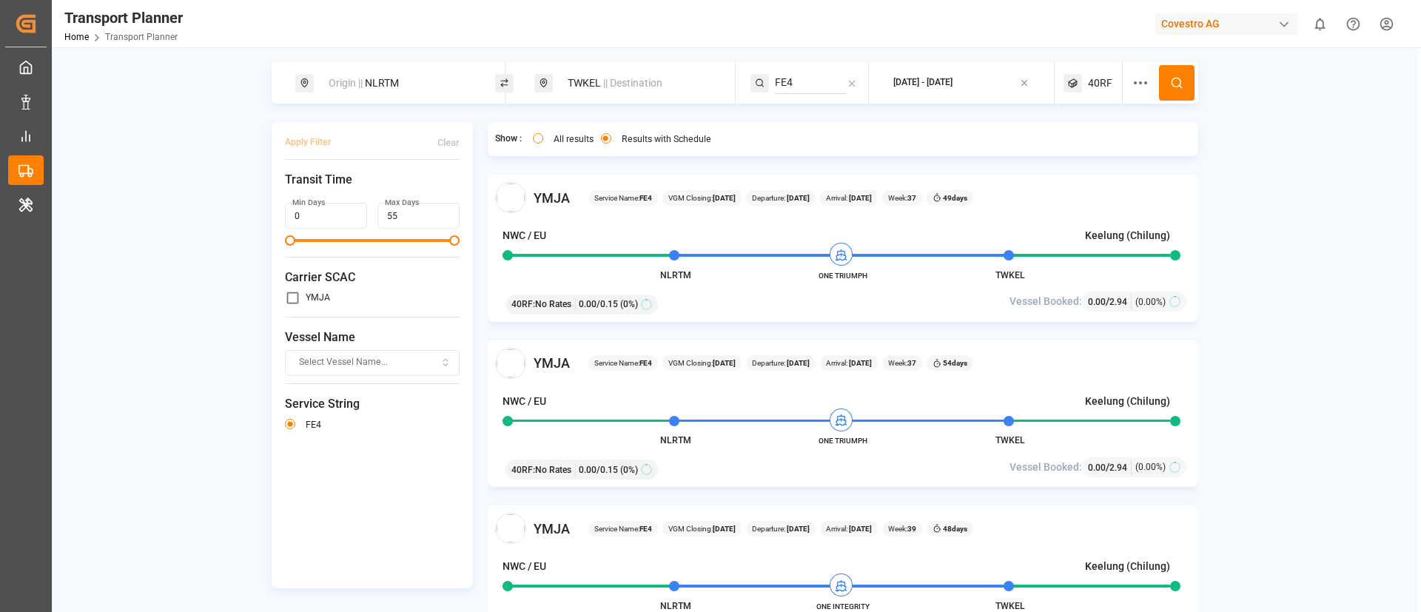
click at [396, 95] on div "Origin || NLRTM" at bounding box center [400, 83] width 160 height 27
click at [386, 190] on input "NLRTM" at bounding box center [384, 201] width 149 height 22
paste input "DEHA"
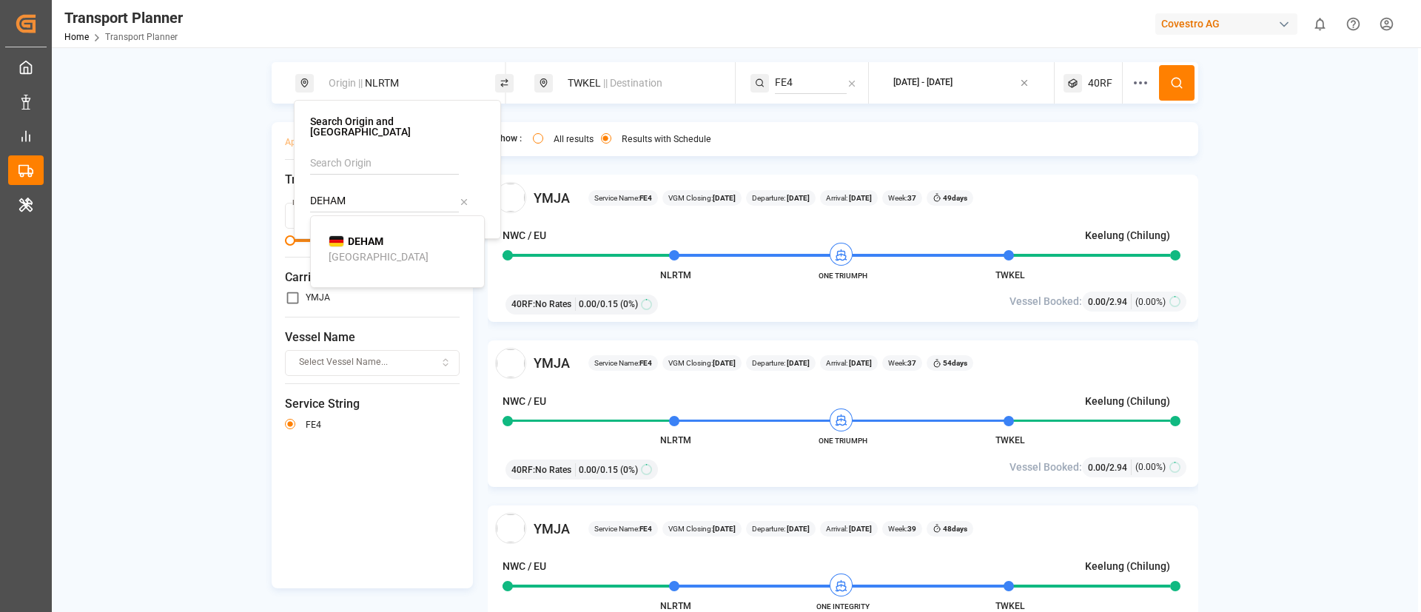
type input "DEHAM"
click at [366, 235] on b "DEHAM" at bounding box center [366, 241] width 36 height 12
click at [623, 92] on div "TWKEL || Destination" at bounding box center [639, 83] width 160 height 27
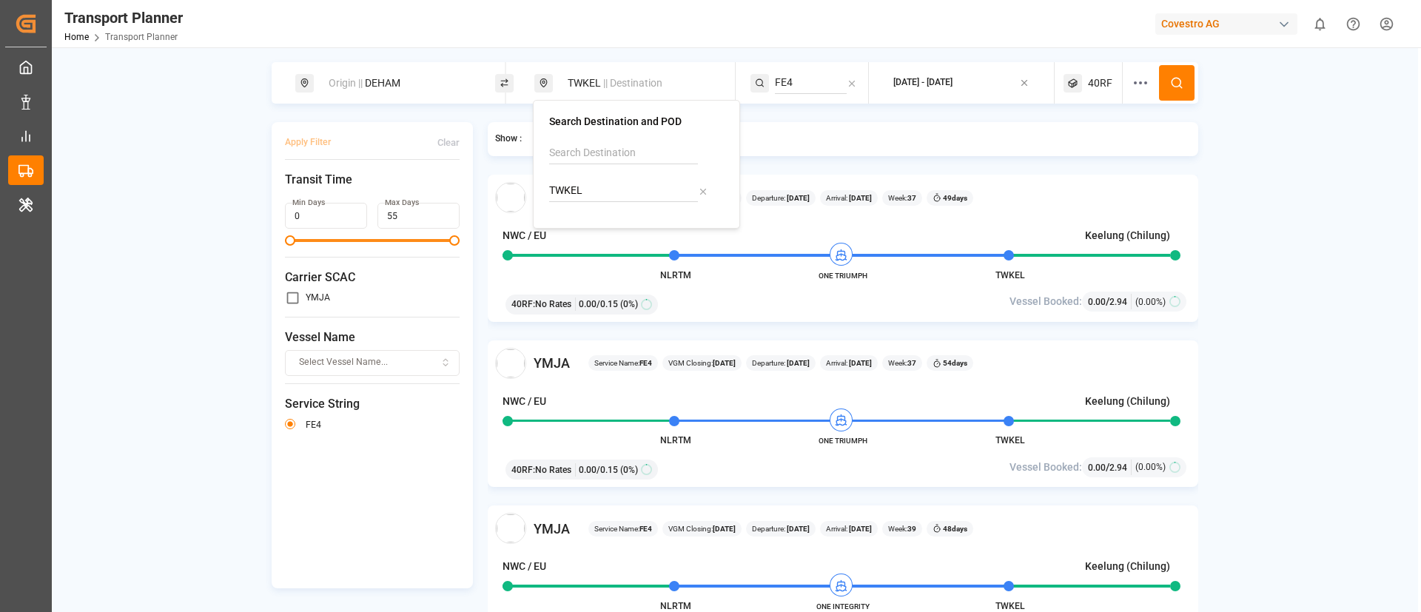
click at [605, 201] on input "TWKEL" at bounding box center [623, 191] width 149 height 22
click at [604, 199] on input "TWKEL" at bounding box center [623, 191] width 149 height 22
paste input "CNTAC"
type input "CNTAC"
click at [599, 239] on div "Taicang Pt" at bounding box center [592, 247] width 49 height 16
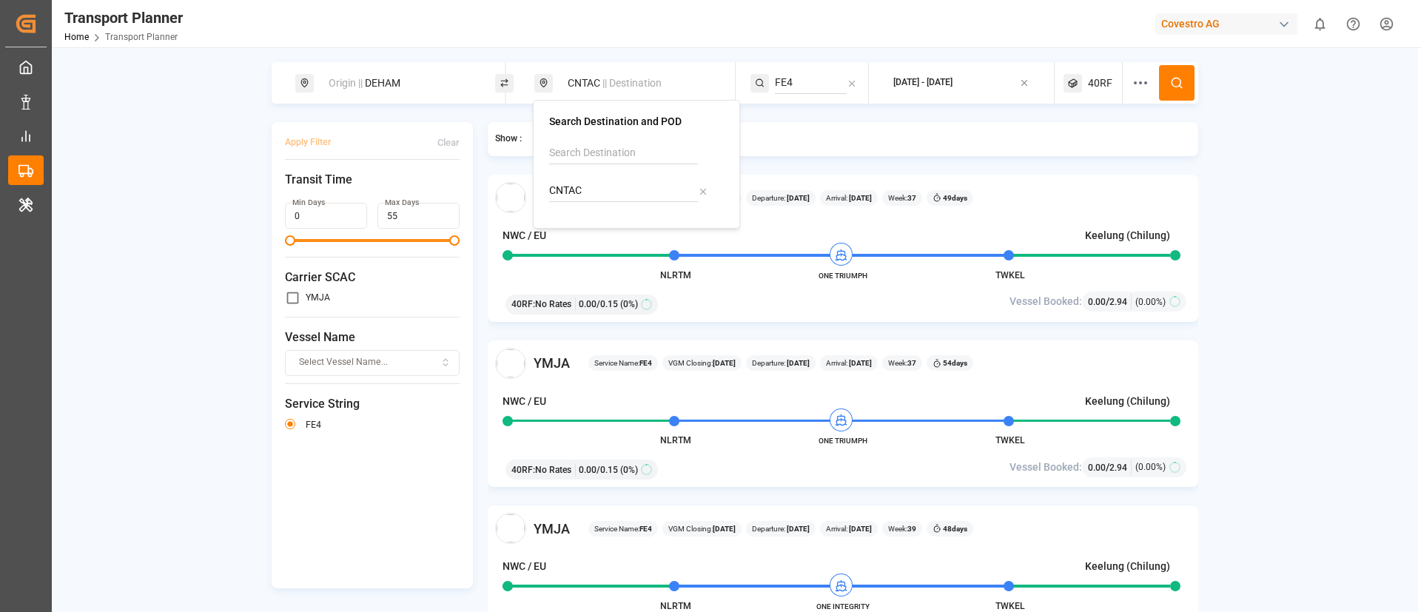
click at [1173, 76] on icon at bounding box center [1176, 82] width 13 height 13
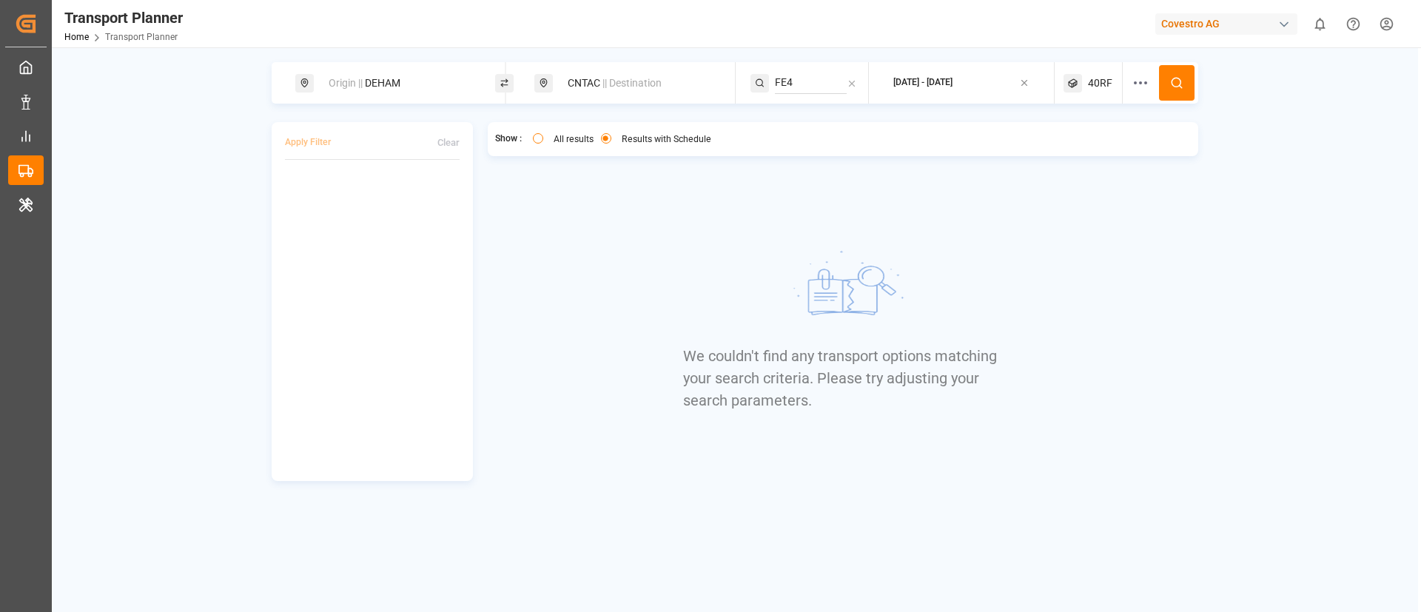
click at [1096, 83] on span "40RF" at bounding box center [1100, 84] width 24 height 16
click at [1059, 144] on button "40RF" at bounding box center [1093, 154] width 123 height 26
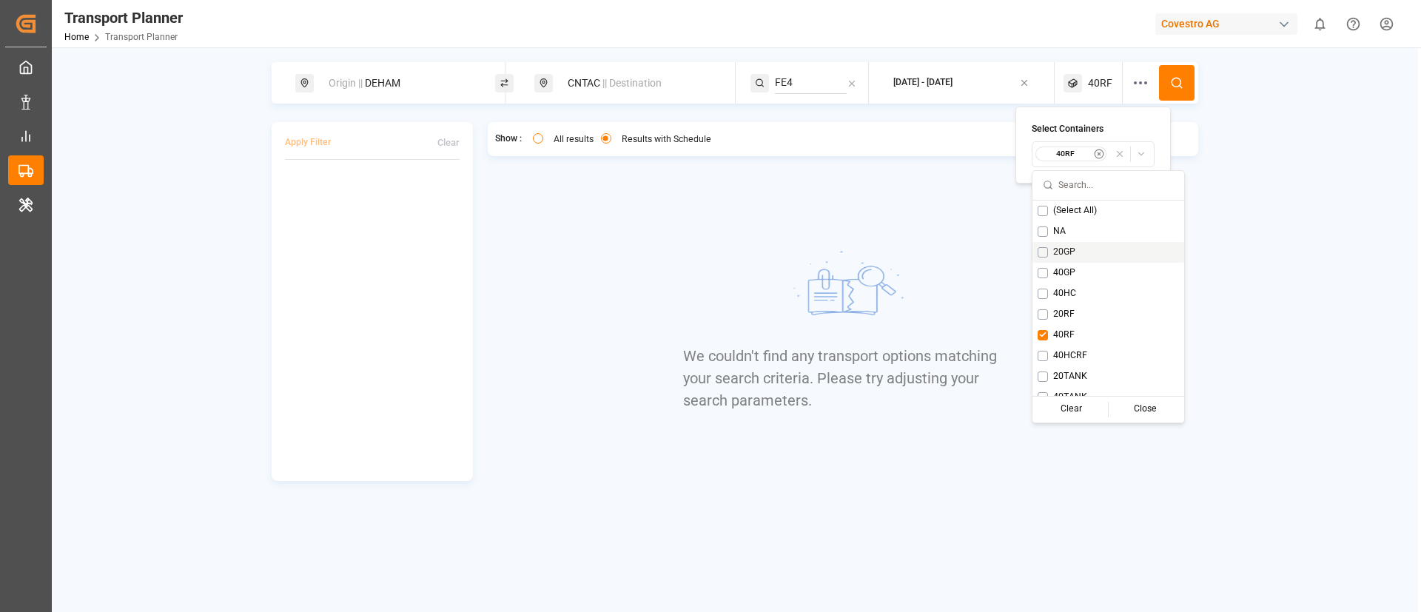
click at [1067, 246] on span "20GP" at bounding box center [1064, 252] width 22 height 13
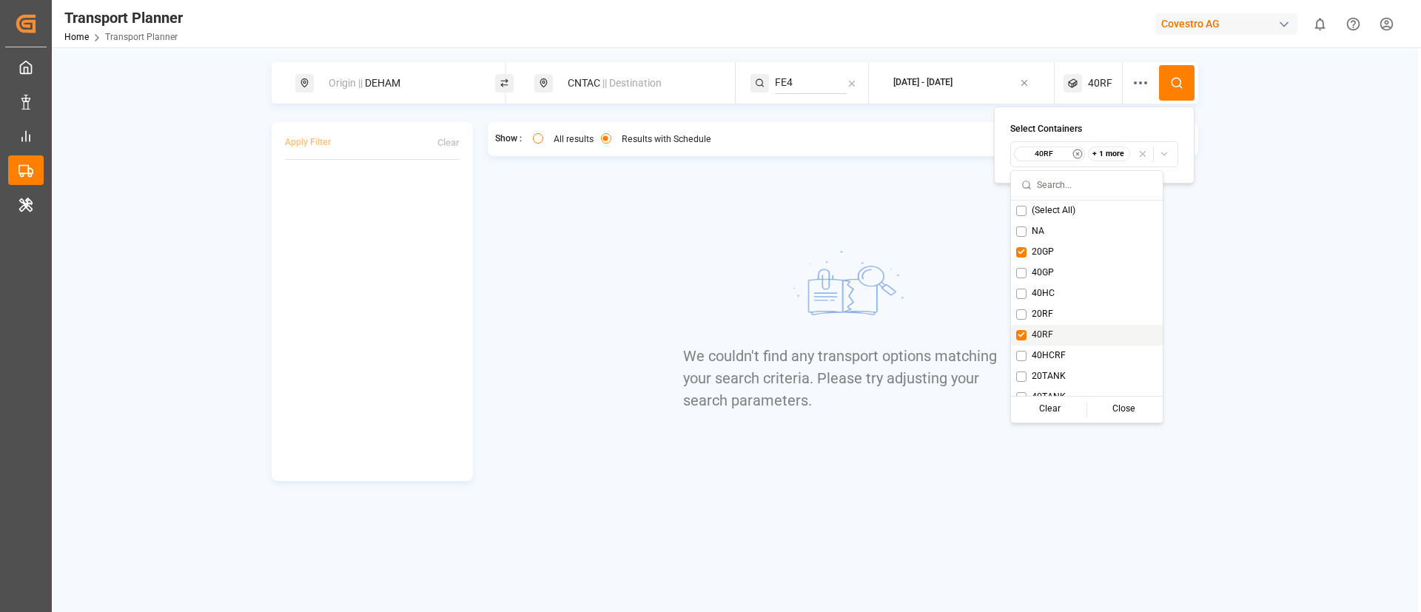
click at [1045, 332] on span "40RF" at bounding box center [1042, 335] width 21 height 13
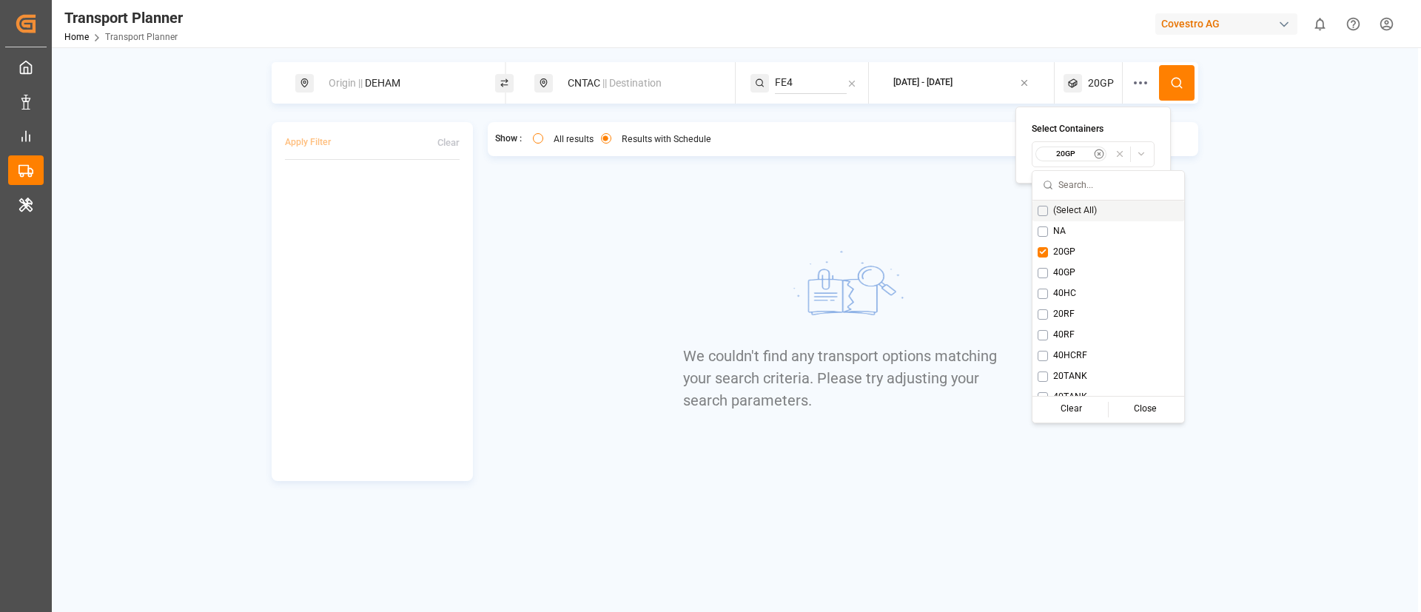
click at [1167, 80] on button at bounding box center [1177, 83] width 36 height 36
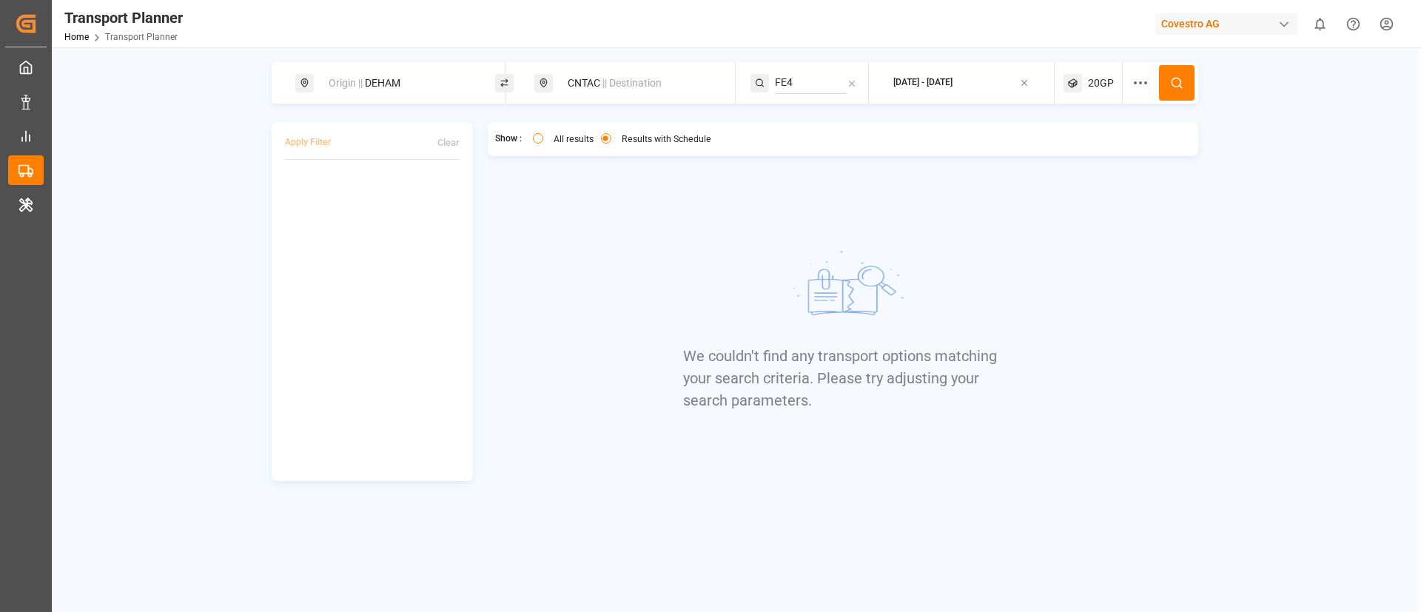
click at [1108, 76] on span "20GP" at bounding box center [1101, 84] width 26 height 16
click at [1068, 159] on div "20GP" at bounding box center [1072, 154] width 72 height 15
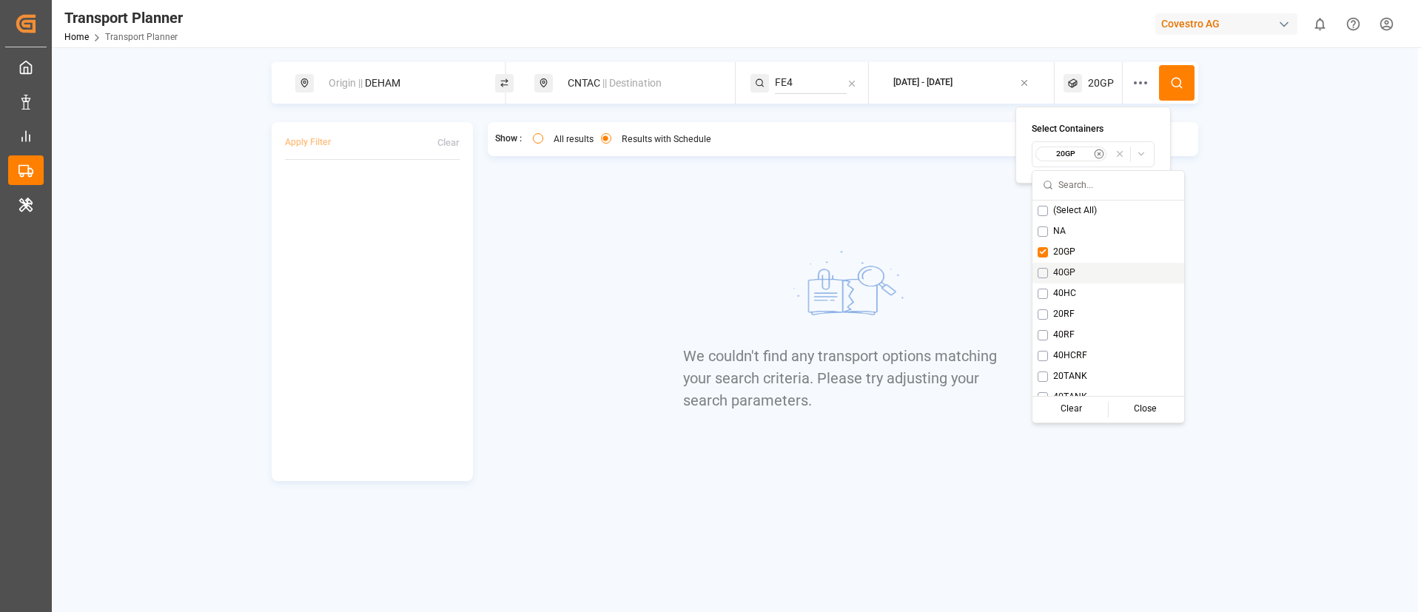
click at [1062, 272] on span "40GP" at bounding box center [1064, 273] width 22 height 13
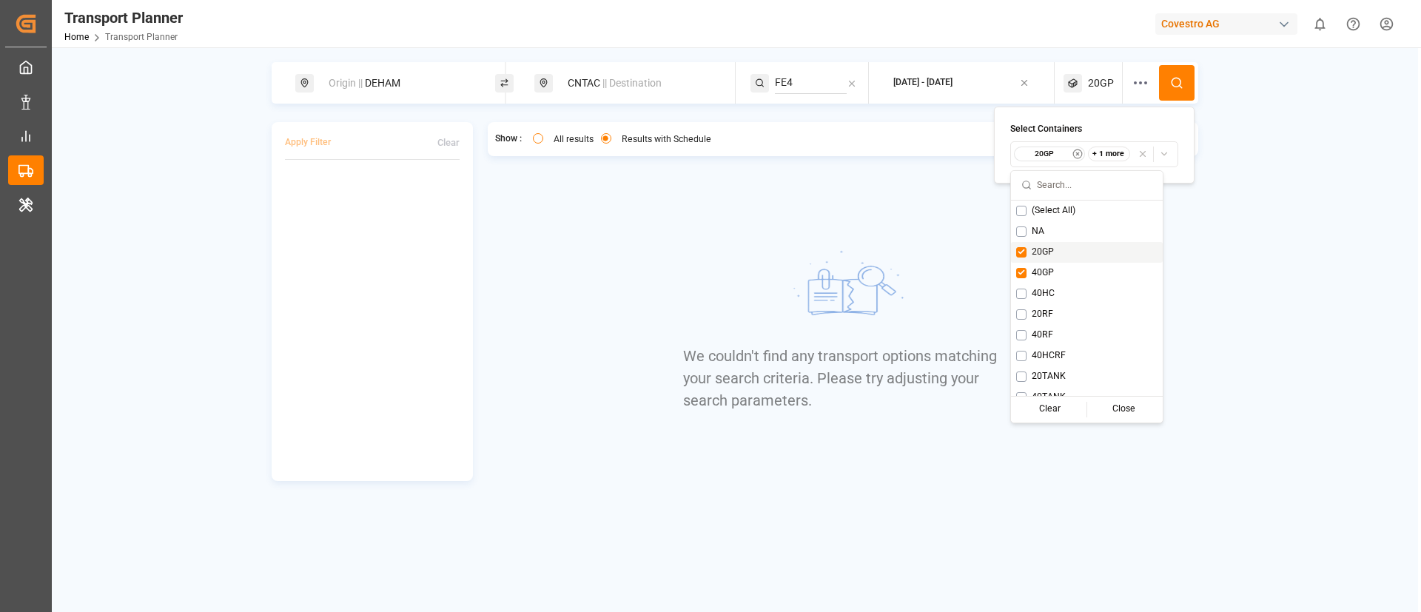
click at [1045, 250] on span "20GP" at bounding box center [1043, 252] width 22 height 13
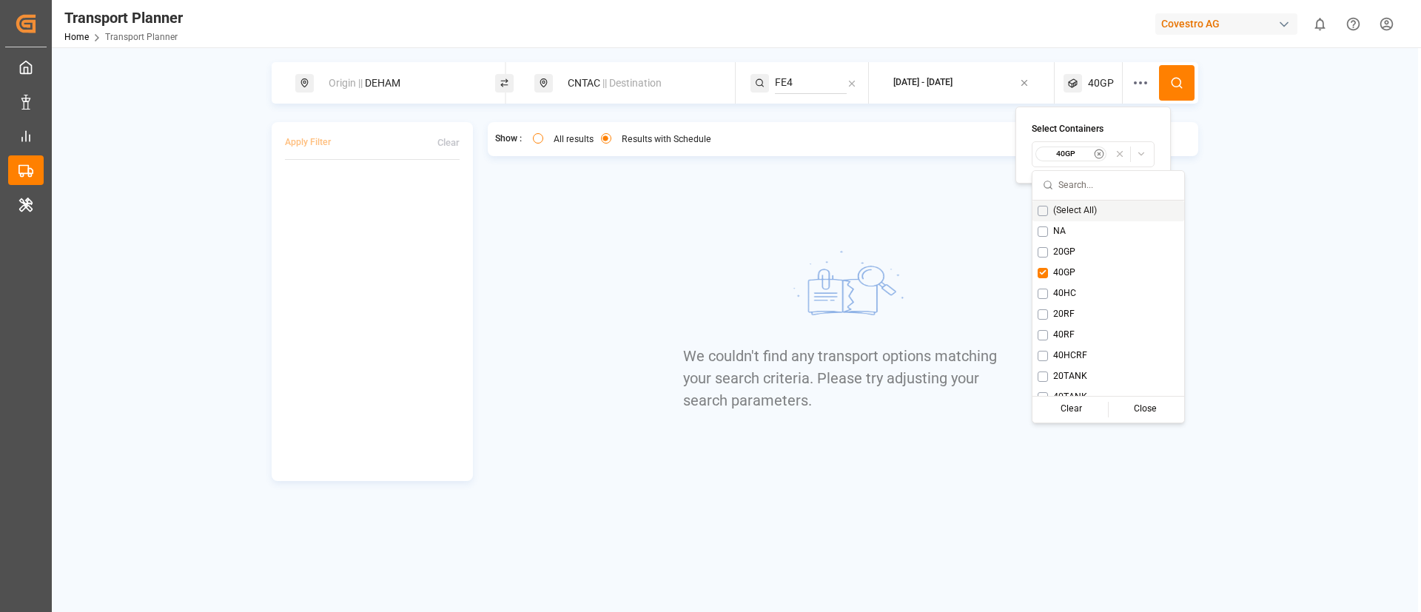
click at [1178, 75] on button at bounding box center [1177, 83] width 36 height 36
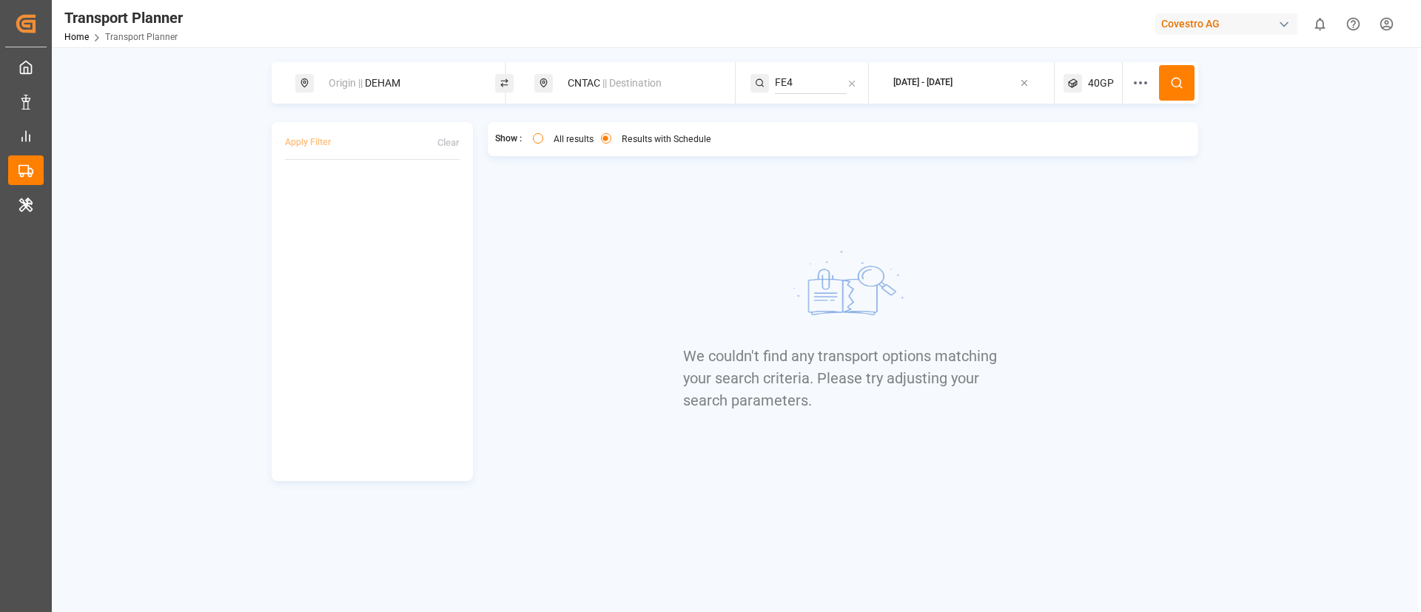
click at [1102, 81] on span "40GP" at bounding box center [1101, 84] width 26 height 16
drag, startPoint x: 1079, startPoint y: 158, endPoint x: 1077, endPoint y: 150, distance: 9.0
click at [1078, 158] on small "40GP" at bounding box center [1066, 154] width 52 height 10
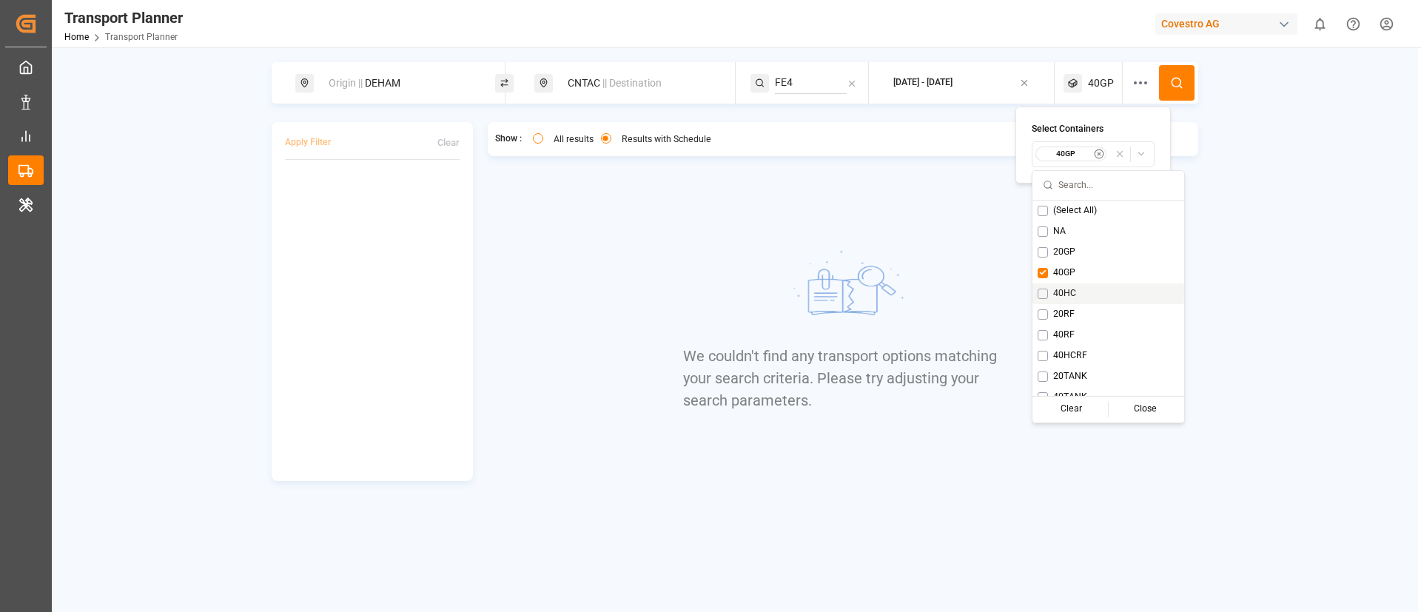
click at [1061, 295] on span "40HC" at bounding box center [1064, 293] width 23 height 13
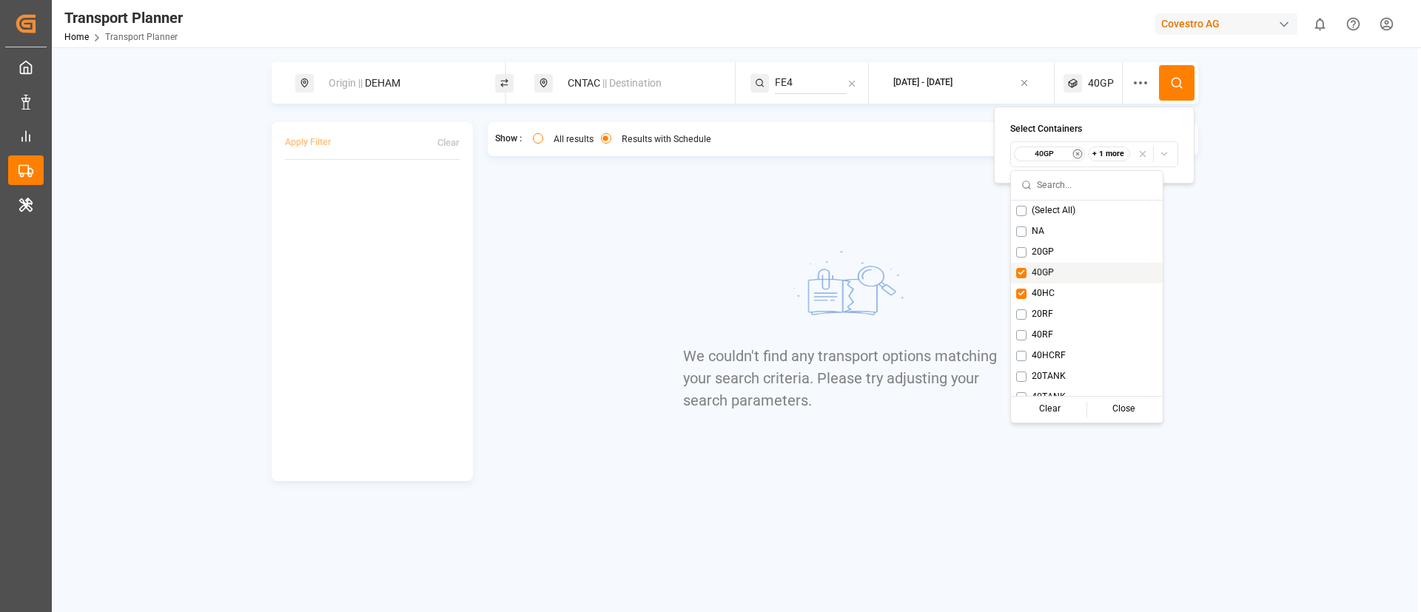
drag, startPoint x: 1044, startPoint y: 275, endPoint x: 1076, endPoint y: 229, distance: 56.3
click at [1044, 275] on span "40GP" at bounding box center [1043, 273] width 22 height 13
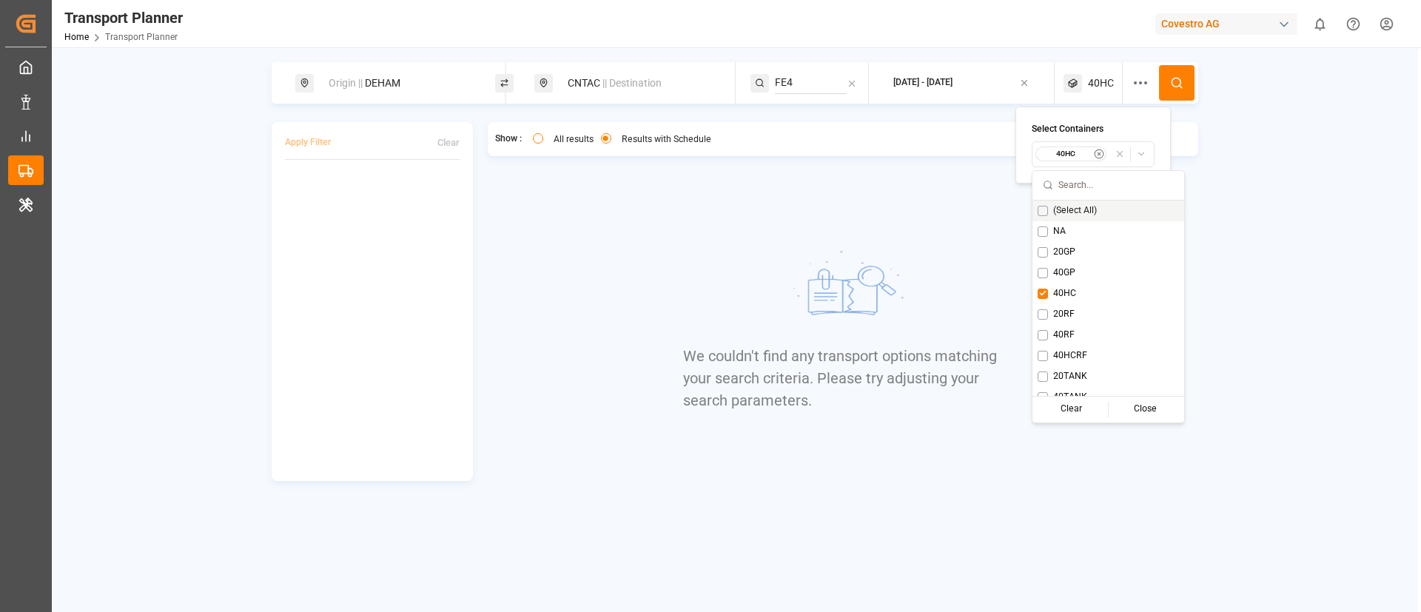
click at [1171, 87] on icon at bounding box center [1176, 82] width 13 height 13
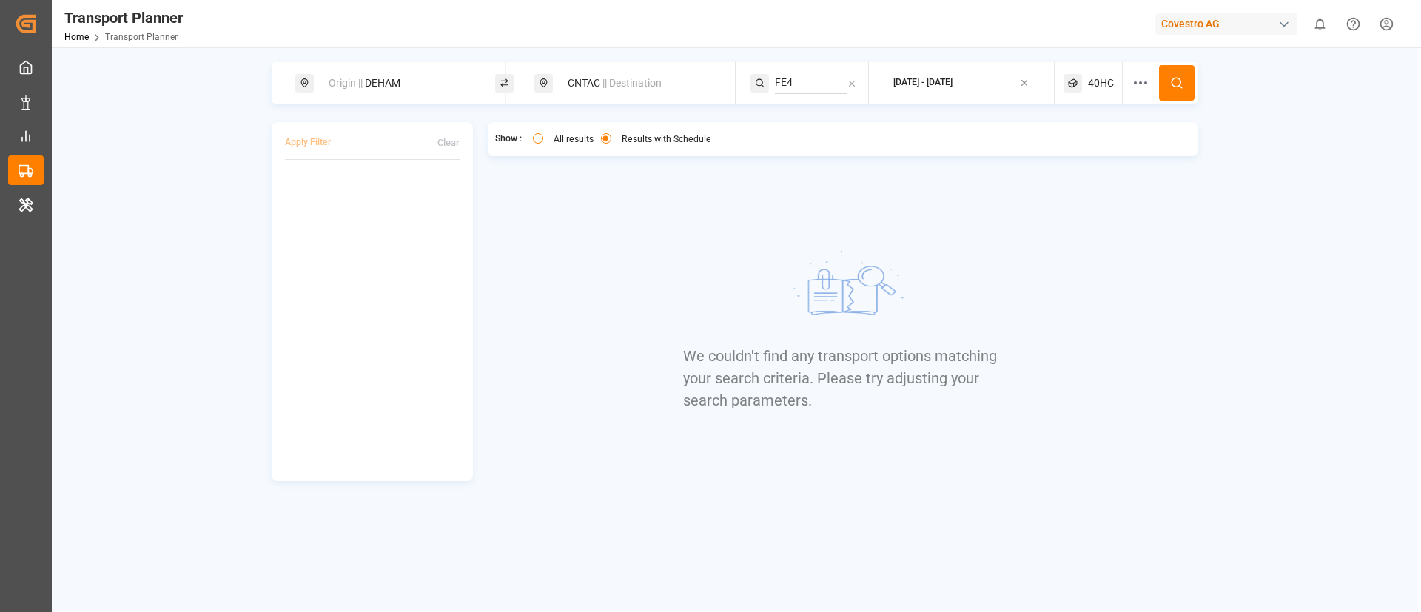
click at [1101, 73] on div "40HC" at bounding box center [1093, 82] width 59 height 41
click at [1060, 154] on small "40HC" at bounding box center [1066, 154] width 52 height 10
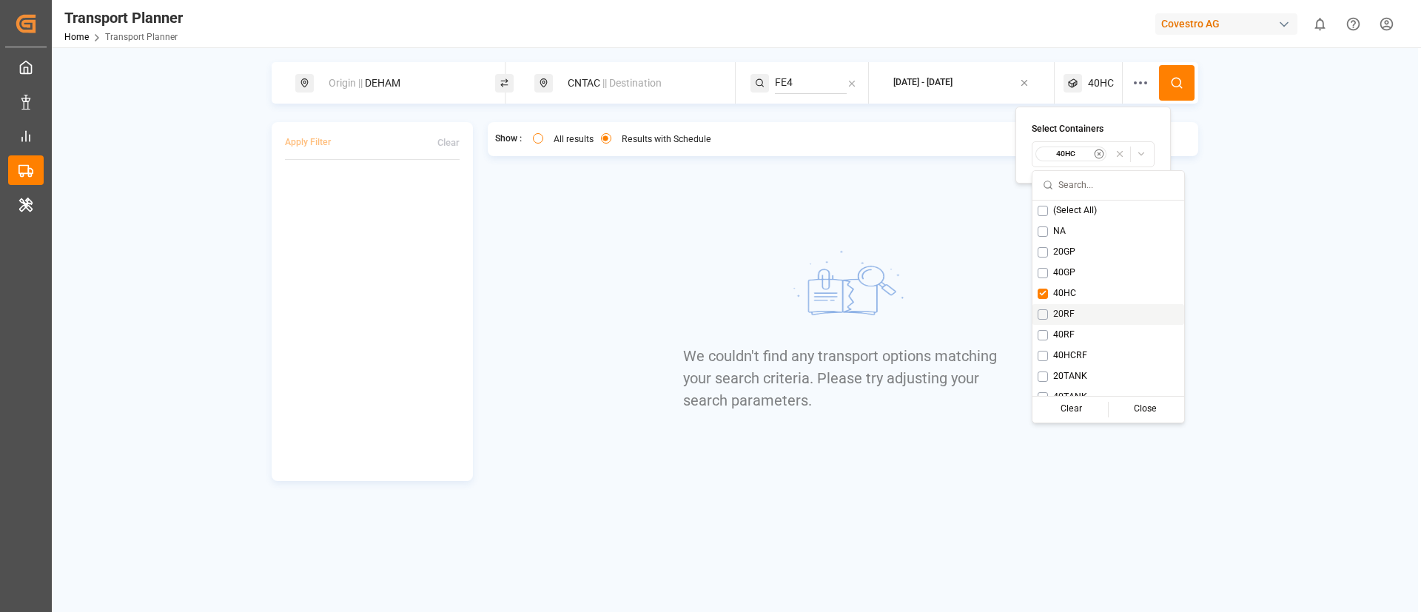
click at [1057, 312] on span "20RF" at bounding box center [1063, 314] width 21 height 13
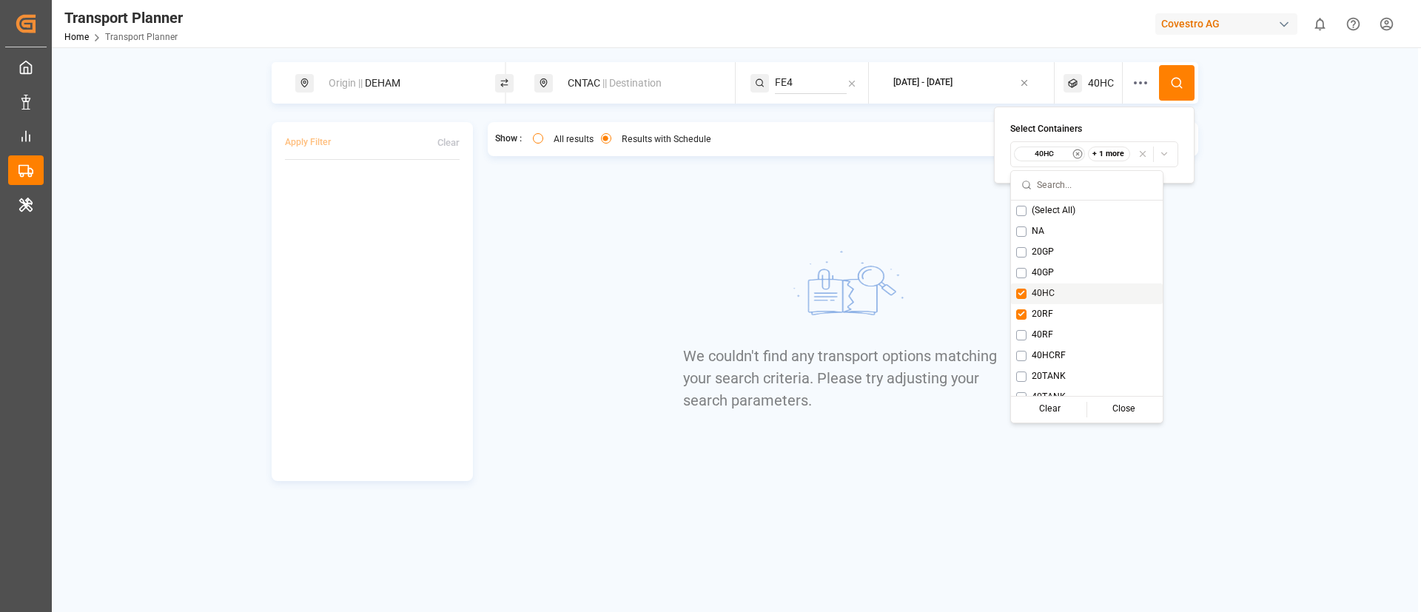
click at [1038, 287] on span "40HC" at bounding box center [1043, 293] width 23 height 13
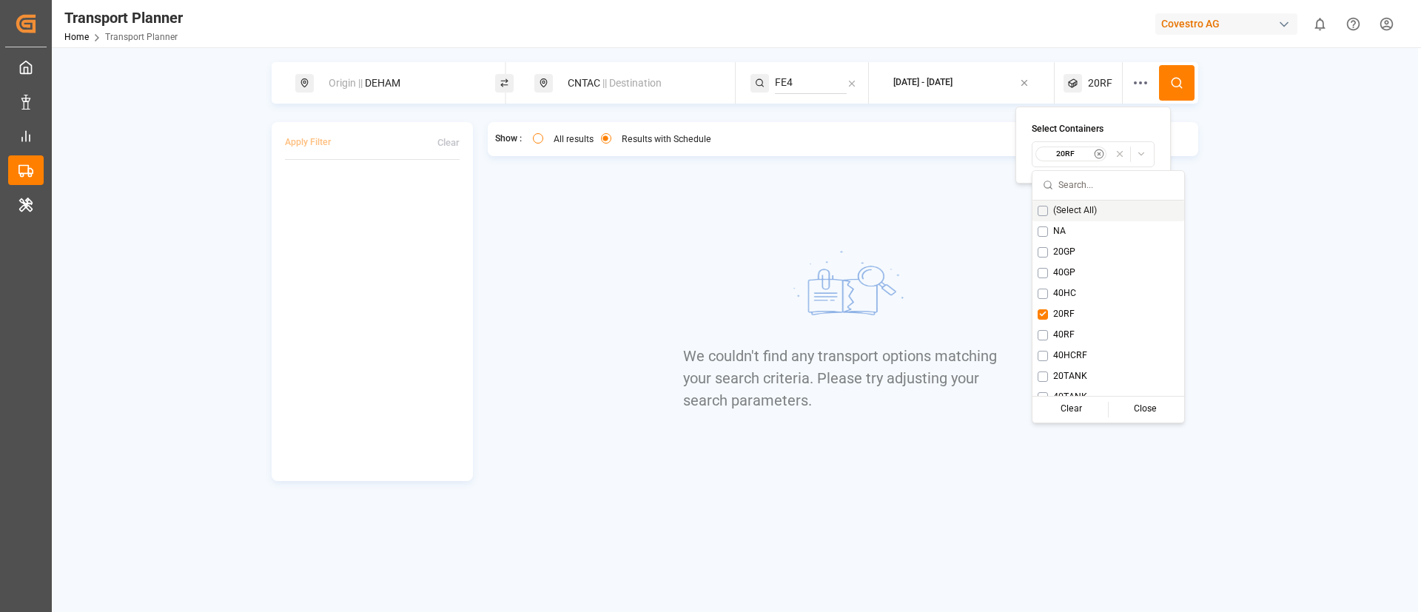
click at [1176, 96] on button at bounding box center [1177, 83] width 36 height 36
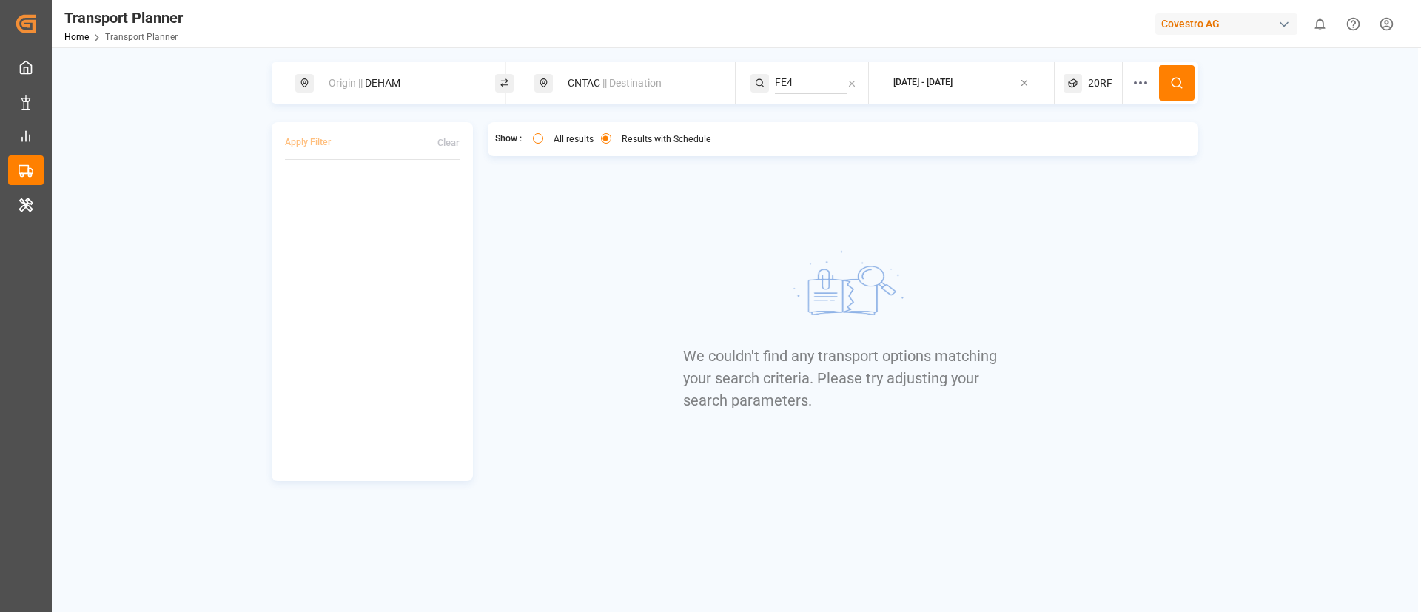
click at [1096, 86] on span "20RF" at bounding box center [1100, 84] width 24 height 16
click at [1056, 150] on small "20RF" at bounding box center [1066, 154] width 52 height 10
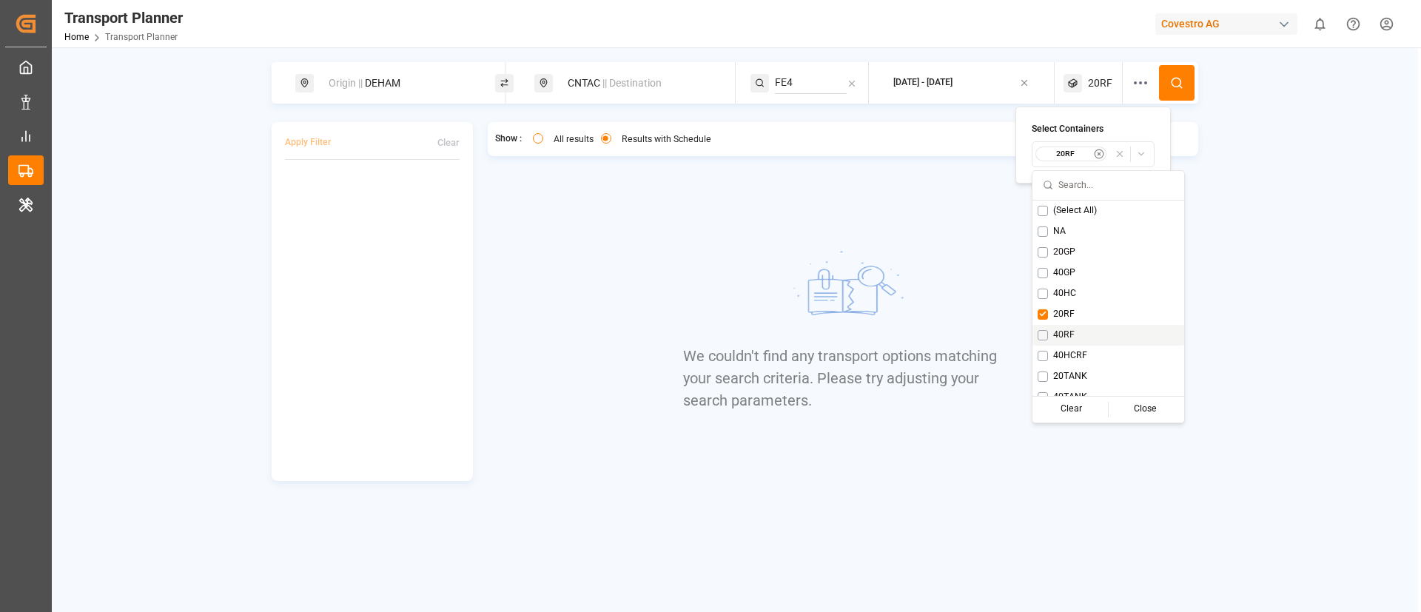
click at [1060, 327] on div "40RF" at bounding box center [1109, 335] width 152 height 21
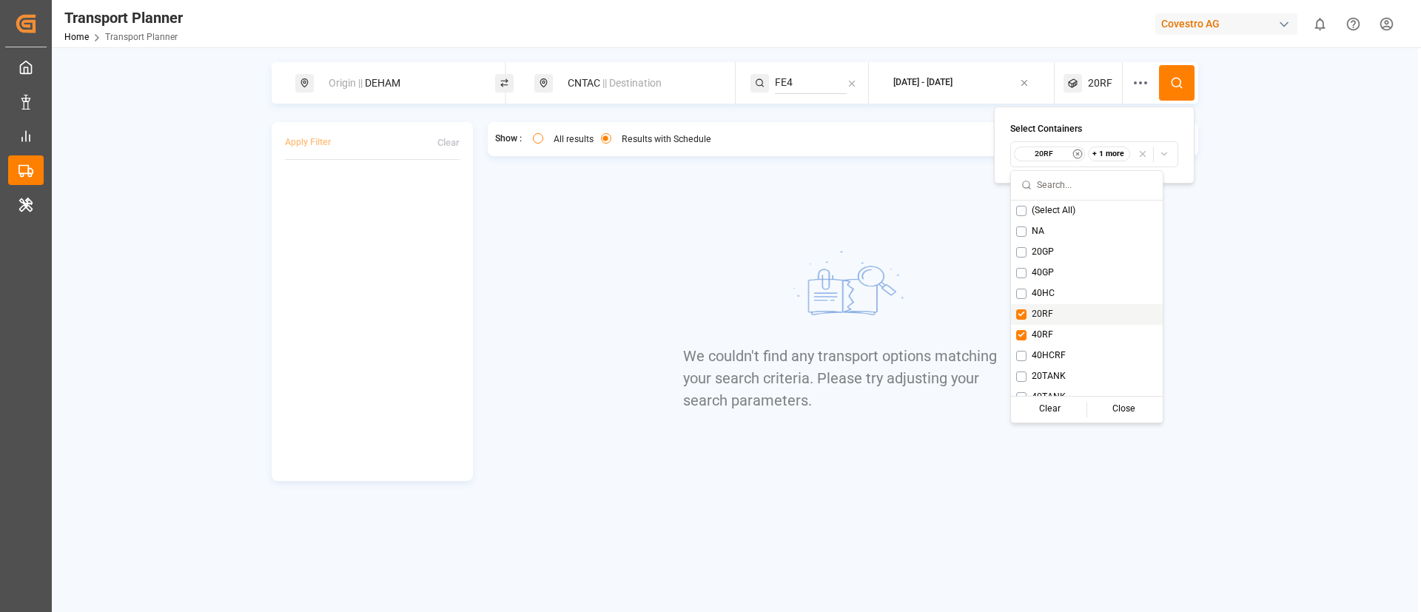
drag, startPoint x: 1047, startPoint y: 318, endPoint x: 1061, endPoint y: 300, distance: 22.7
click at [1048, 316] on span "20RF" at bounding box center [1042, 314] width 21 height 13
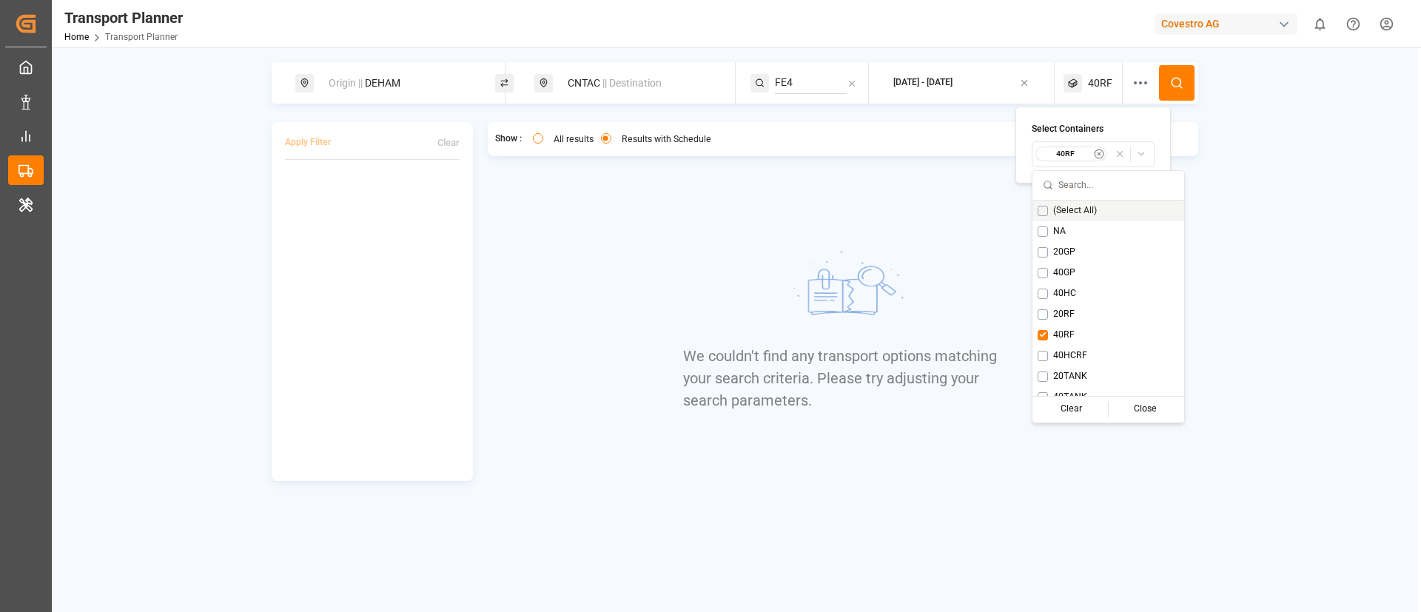
click at [1182, 84] on icon at bounding box center [1176, 82] width 13 height 13
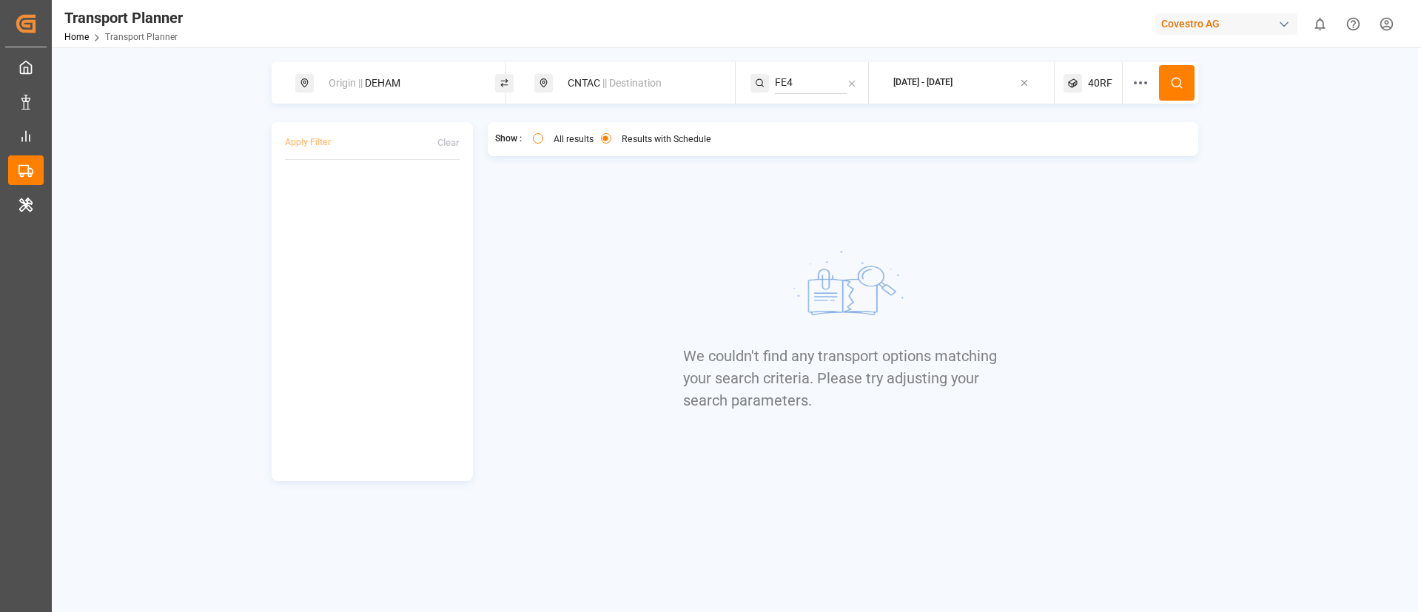
click at [1086, 80] on div "40RF" at bounding box center [1093, 82] width 59 height 41
click at [1062, 154] on small "40RF" at bounding box center [1066, 154] width 52 height 10
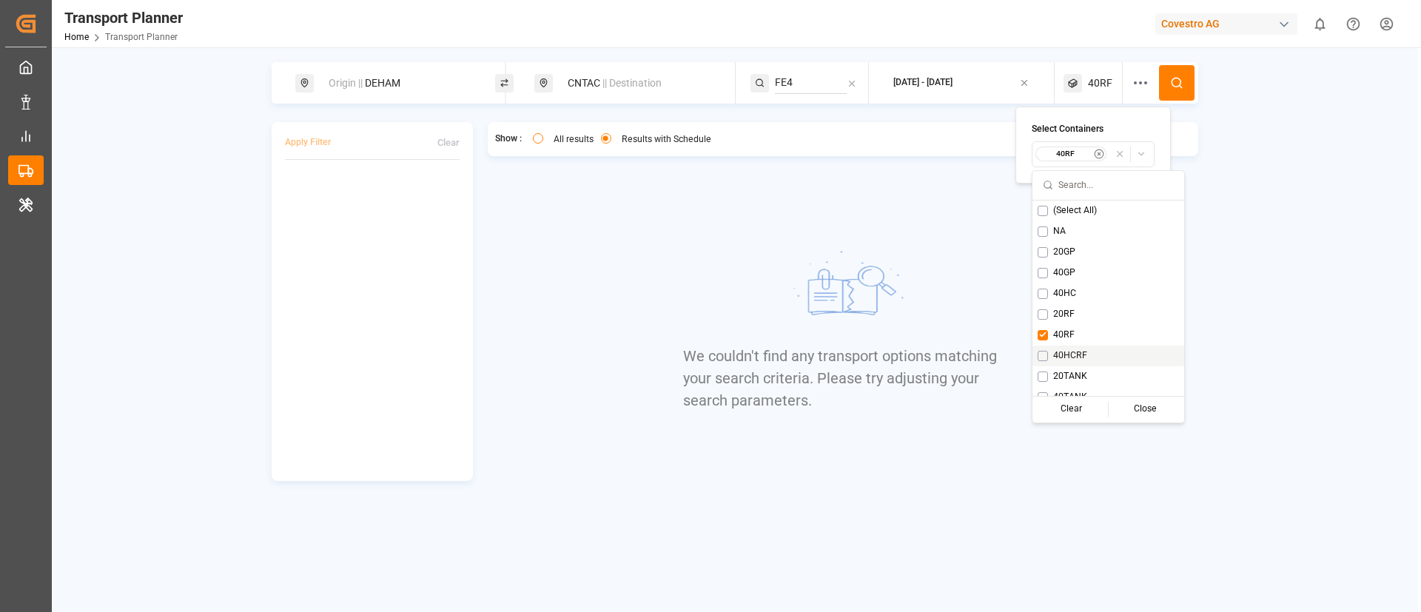
click at [1072, 351] on span "40HCRF" at bounding box center [1070, 355] width 34 height 13
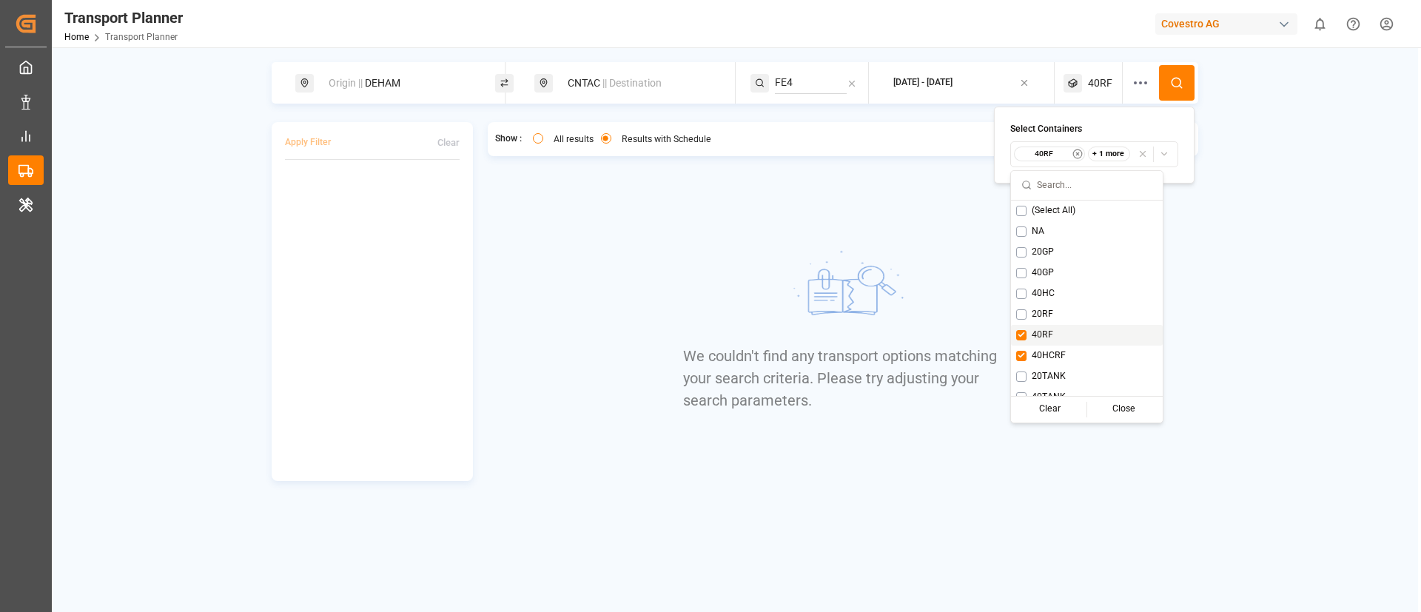
click at [1034, 331] on span "40RF" at bounding box center [1042, 335] width 21 height 13
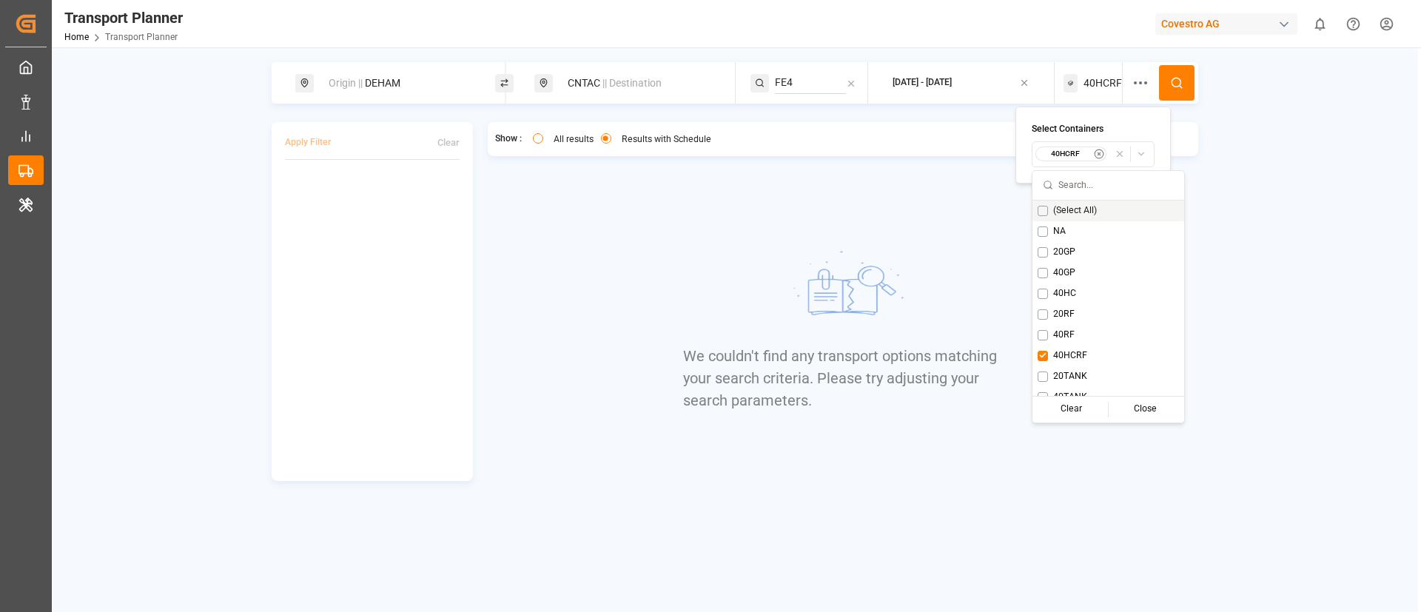
click at [1176, 78] on icon at bounding box center [1176, 82] width 13 height 13
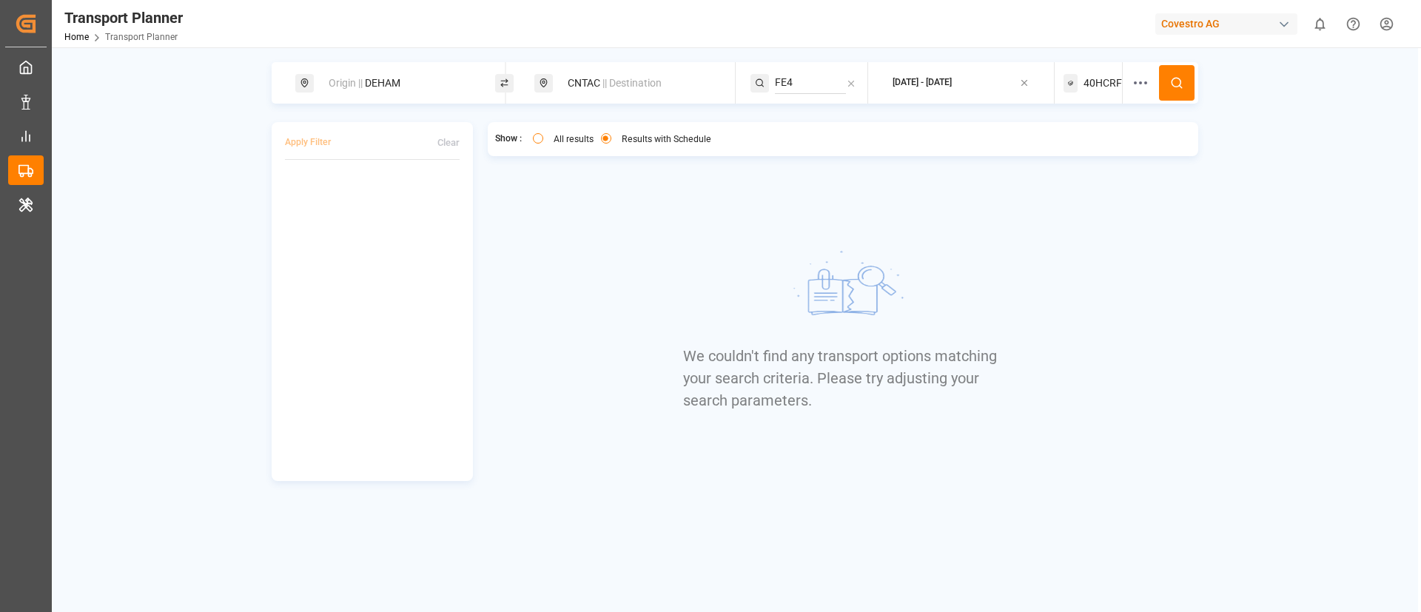
click at [1112, 87] on span "40HCRF" at bounding box center [1103, 84] width 38 height 16
click at [1072, 158] on small "40HCRF" at bounding box center [1066, 154] width 52 height 10
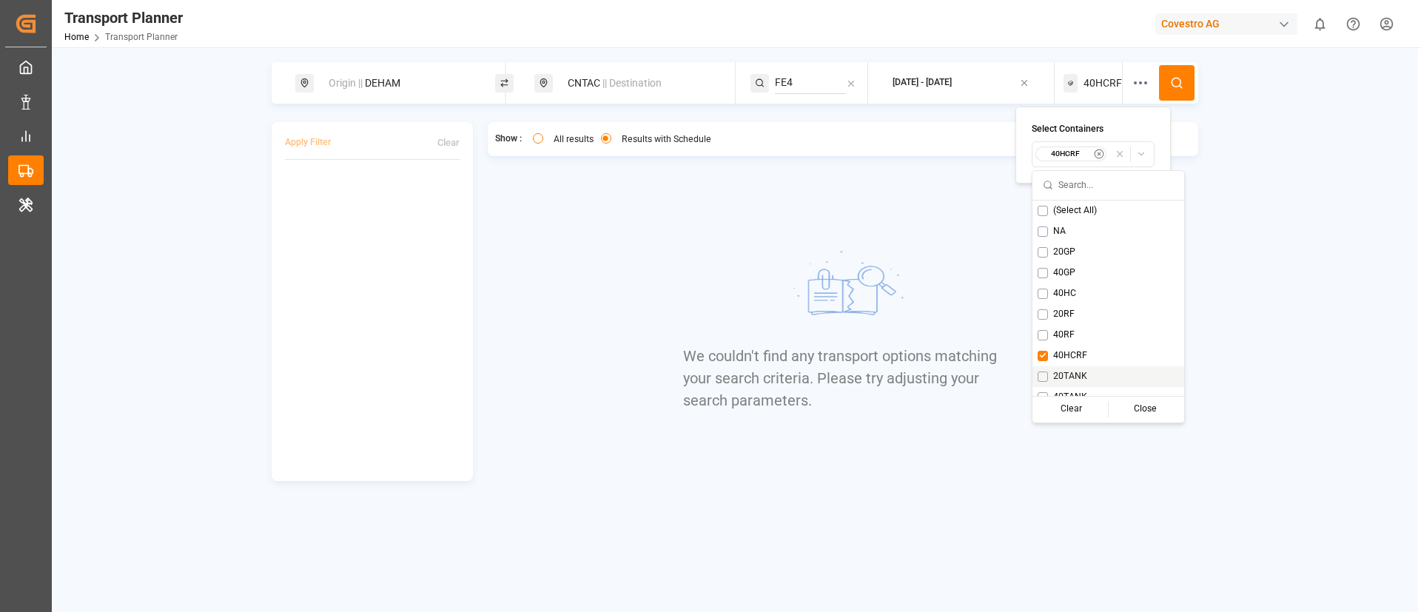
click at [1051, 380] on div "20TANK" at bounding box center [1109, 376] width 152 height 21
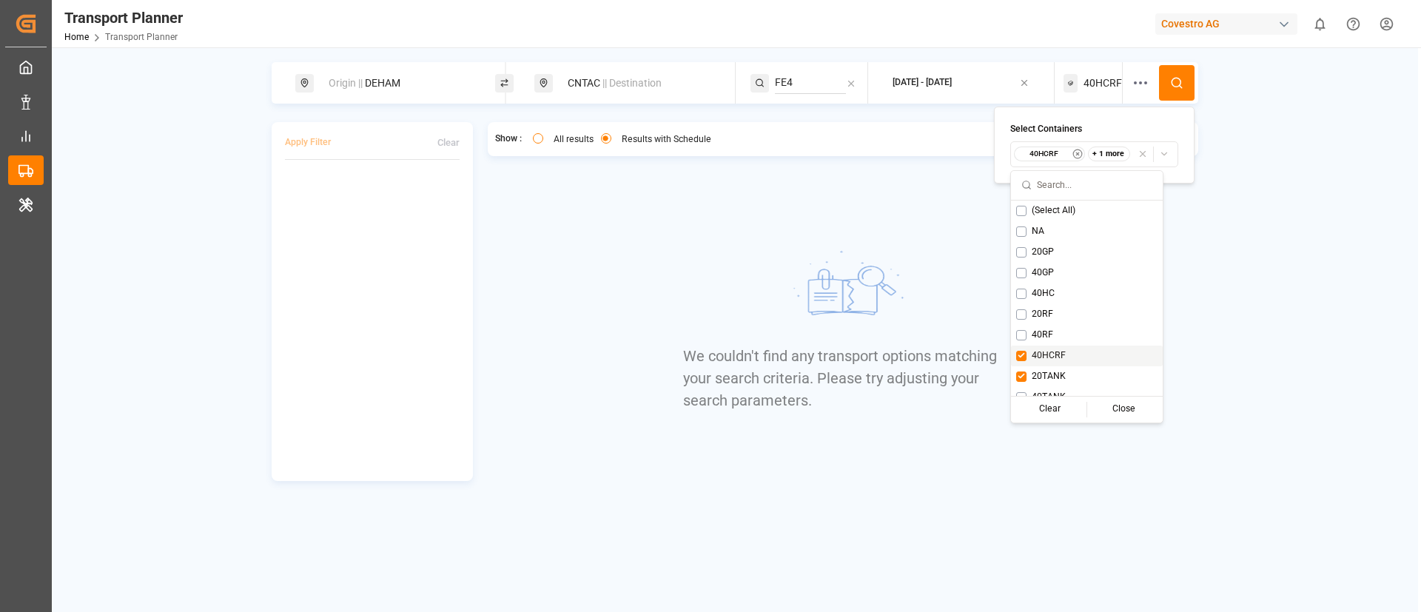
click at [1048, 361] on span "40HCRF" at bounding box center [1049, 355] width 34 height 13
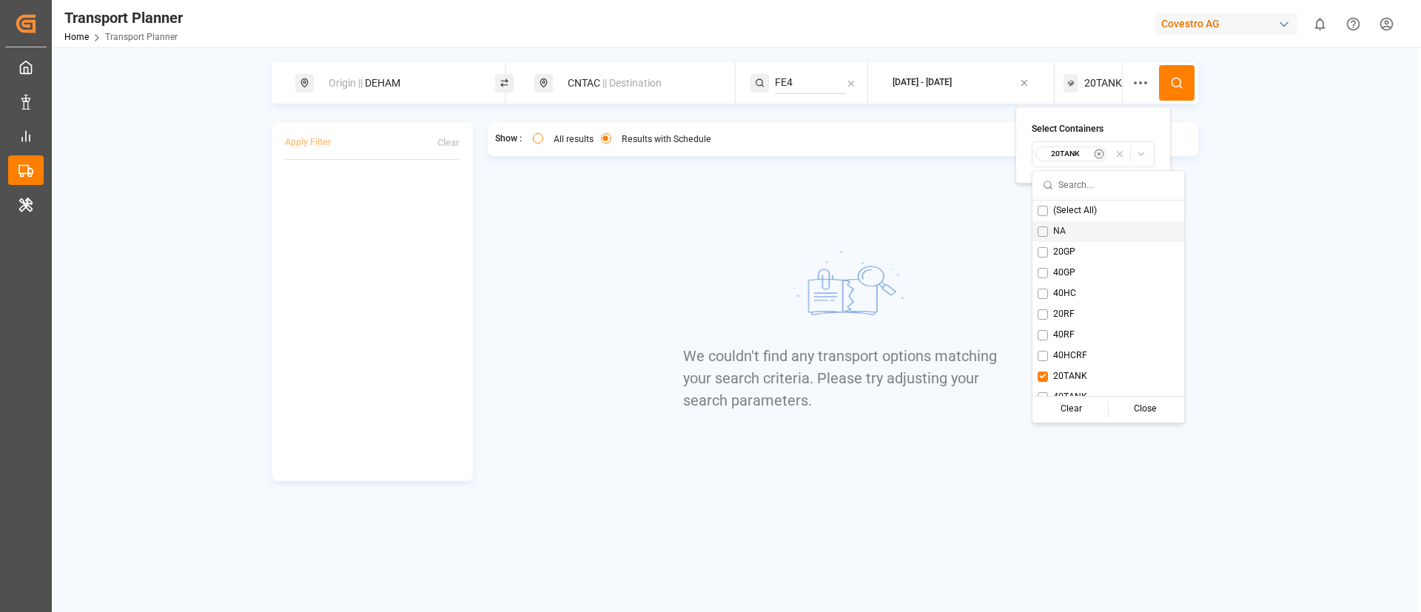
click at [1173, 81] on icon at bounding box center [1176, 82] width 13 height 13
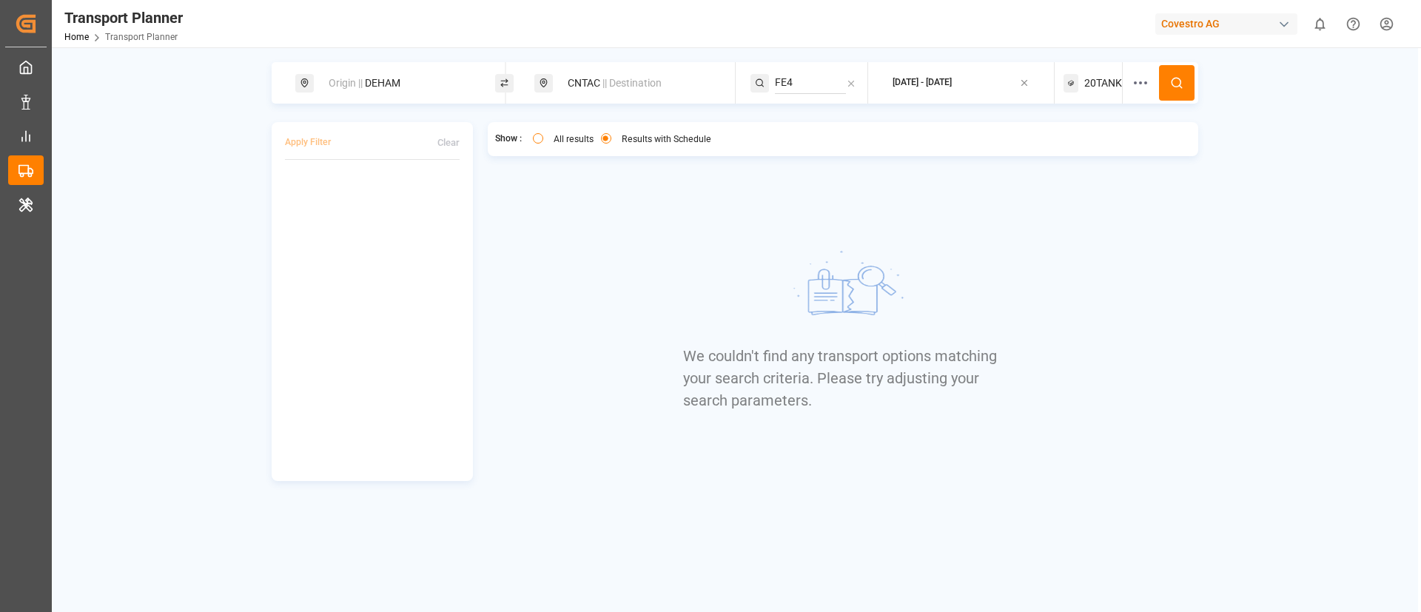
click at [1085, 79] on span "20TANK" at bounding box center [1104, 84] width 38 height 16
click at [1066, 153] on small "20TANK" at bounding box center [1066, 154] width 52 height 10
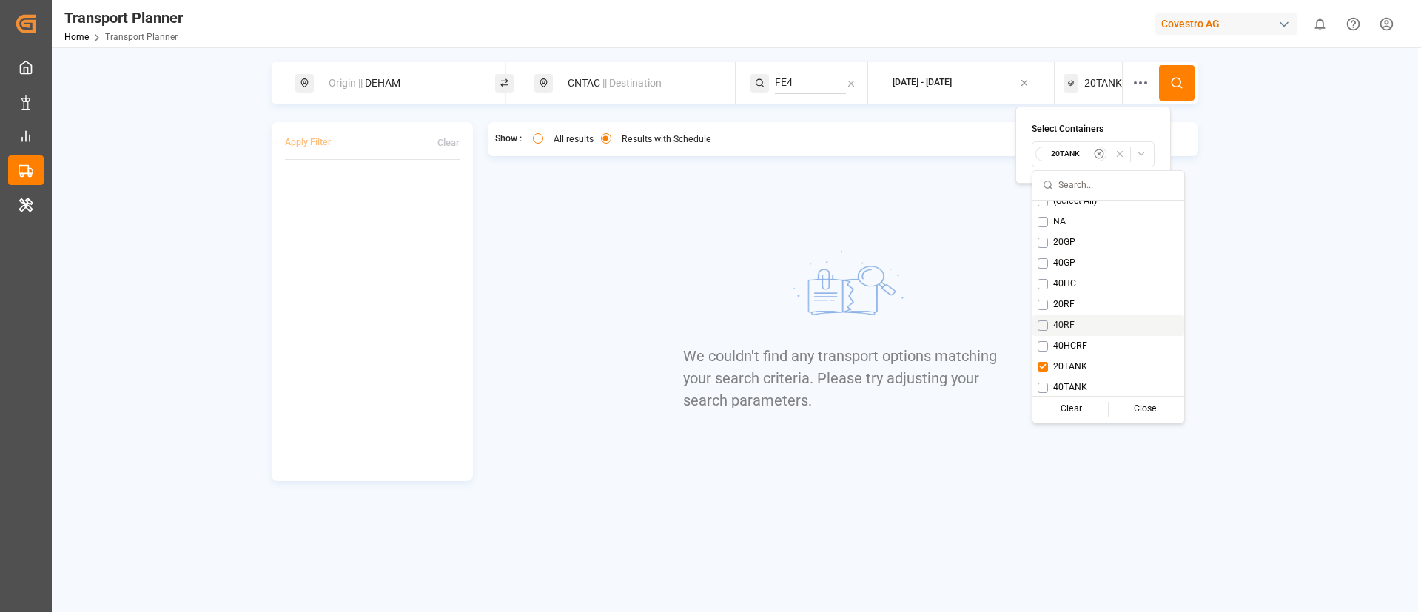
scroll to position [12, 0]
click at [1059, 379] on span "40TANK" at bounding box center [1070, 385] width 34 height 13
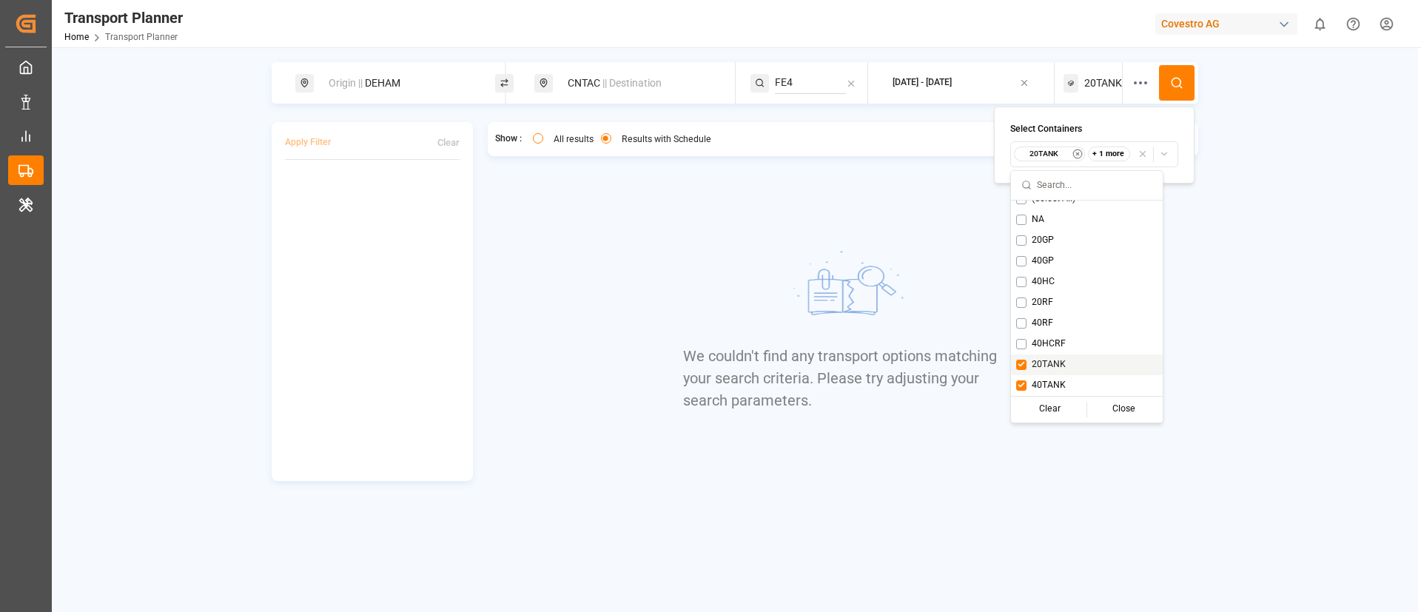
click at [1052, 365] on span "20TANK" at bounding box center [1049, 364] width 34 height 13
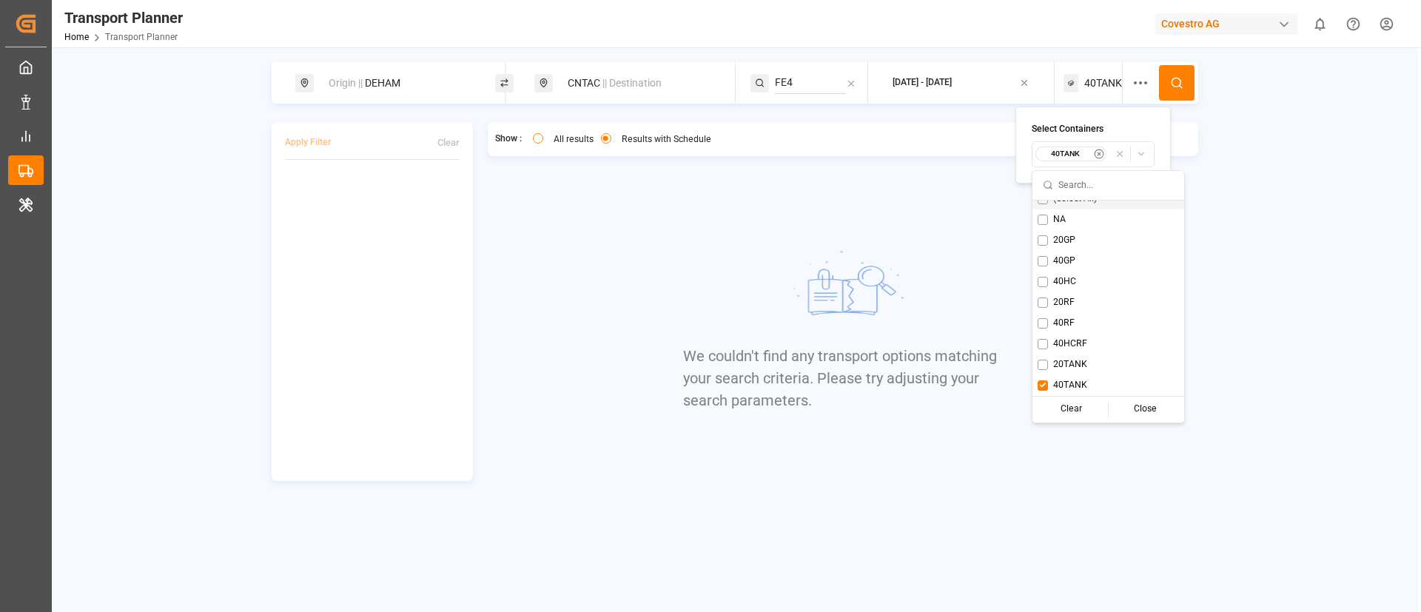
click at [1174, 83] on icon at bounding box center [1176, 82] width 13 height 13
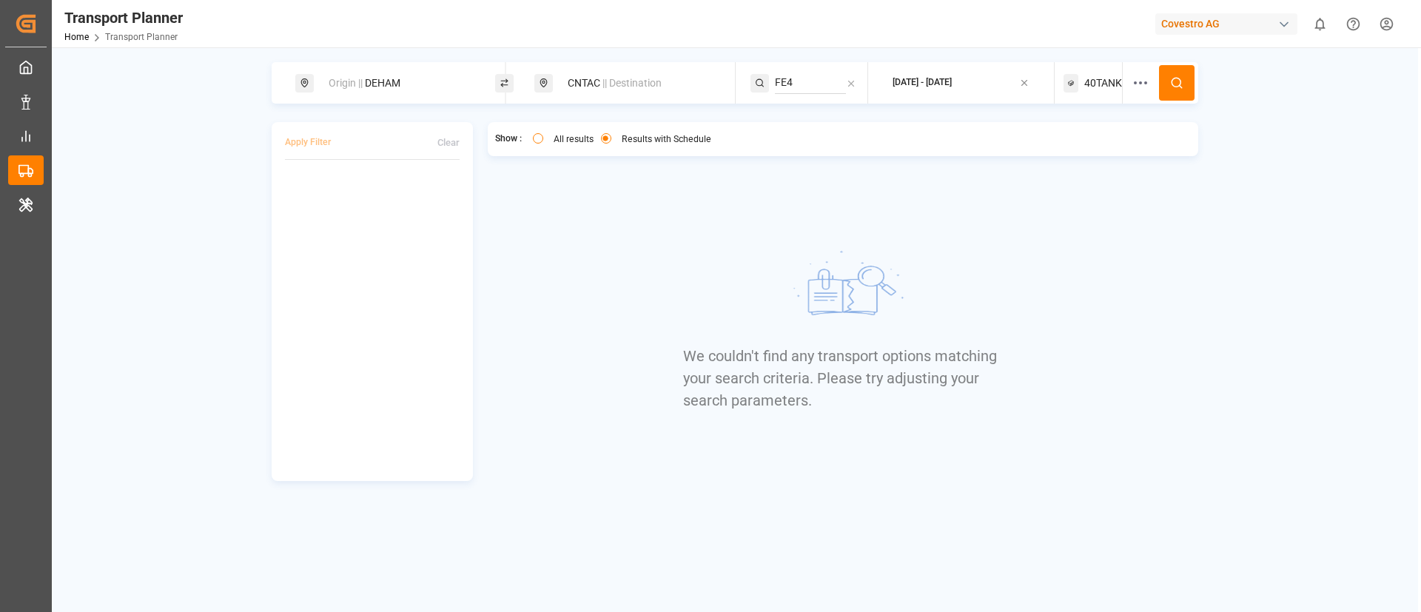
click at [952, 85] on div "2025-09-08 - 2025-12-31" at bounding box center [922, 82] width 59 height 13
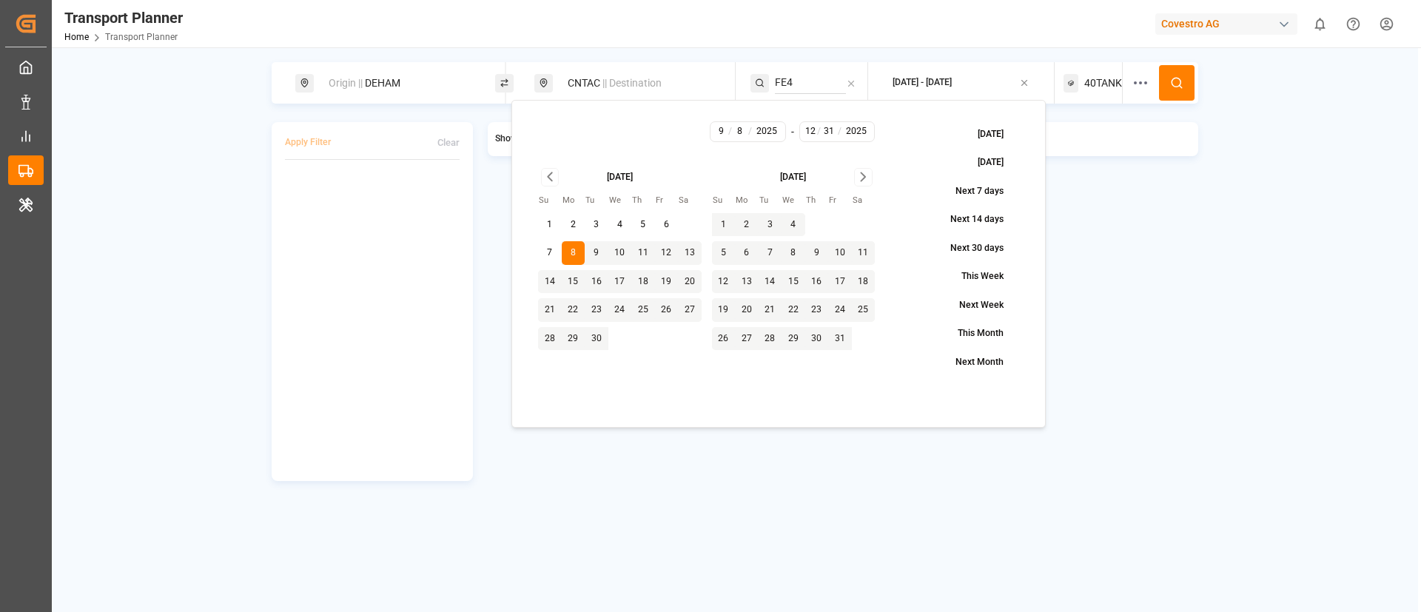
click at [577, 250] on button "8" at bounding box center [574, 253] width 24 height 24
click at [861, 173] on icon "Go to next month" at bounding box center [863, 177] width 4 height 8
click at [864, 338] on button "31" at bounding box center [864, 339] width 24 height 24
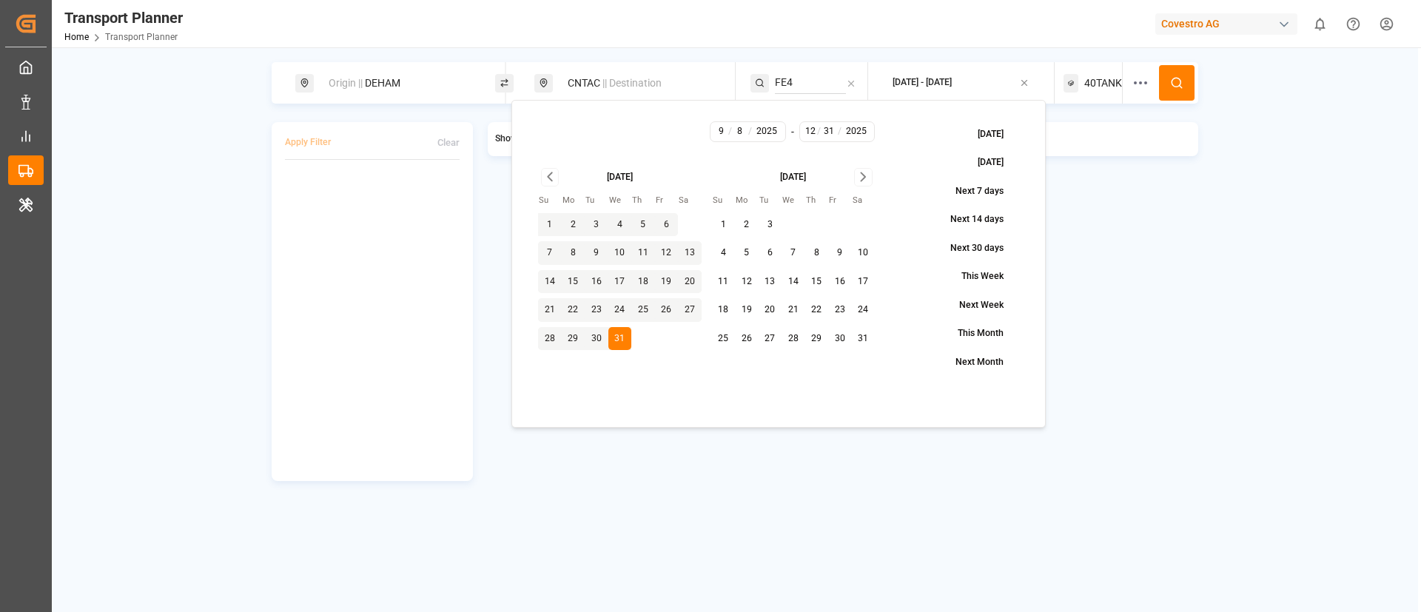
type input "1"
type input "2026"
click at [1170, 70] on button at bounding box center [1177, 83] width 36 height 36
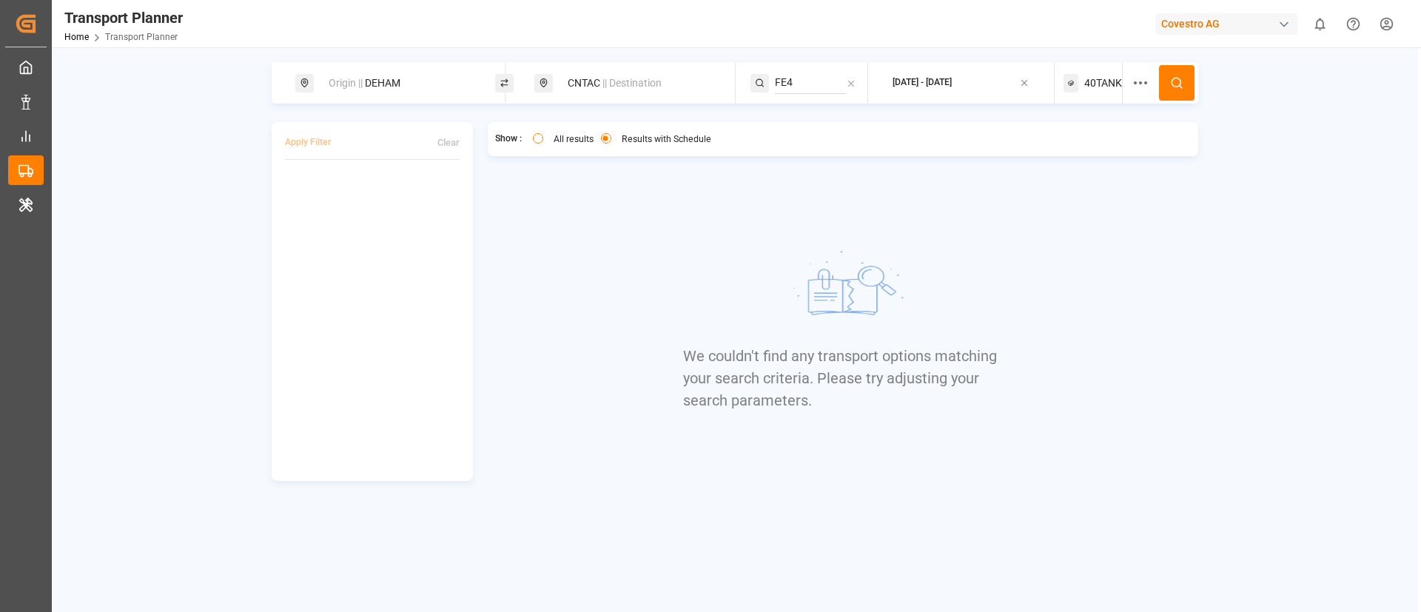
click at [1105, 81] on span "40TANK" at bounding box center [1104, 84] width 38 height 16
click at [1080, 158] on small "40TANK" at bounding box center [1066, 154] width 52 height 10
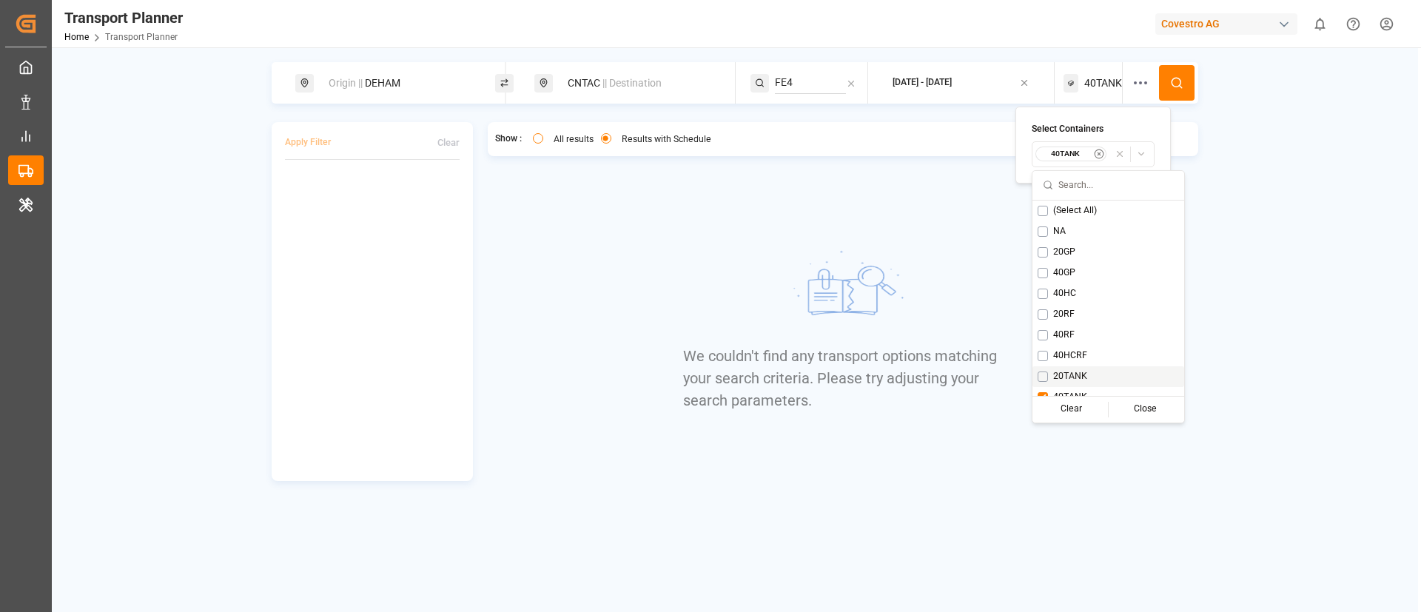
click at [1059, 372] on span "20TANK" at bounding box center [1070, 376] width 34 height 13
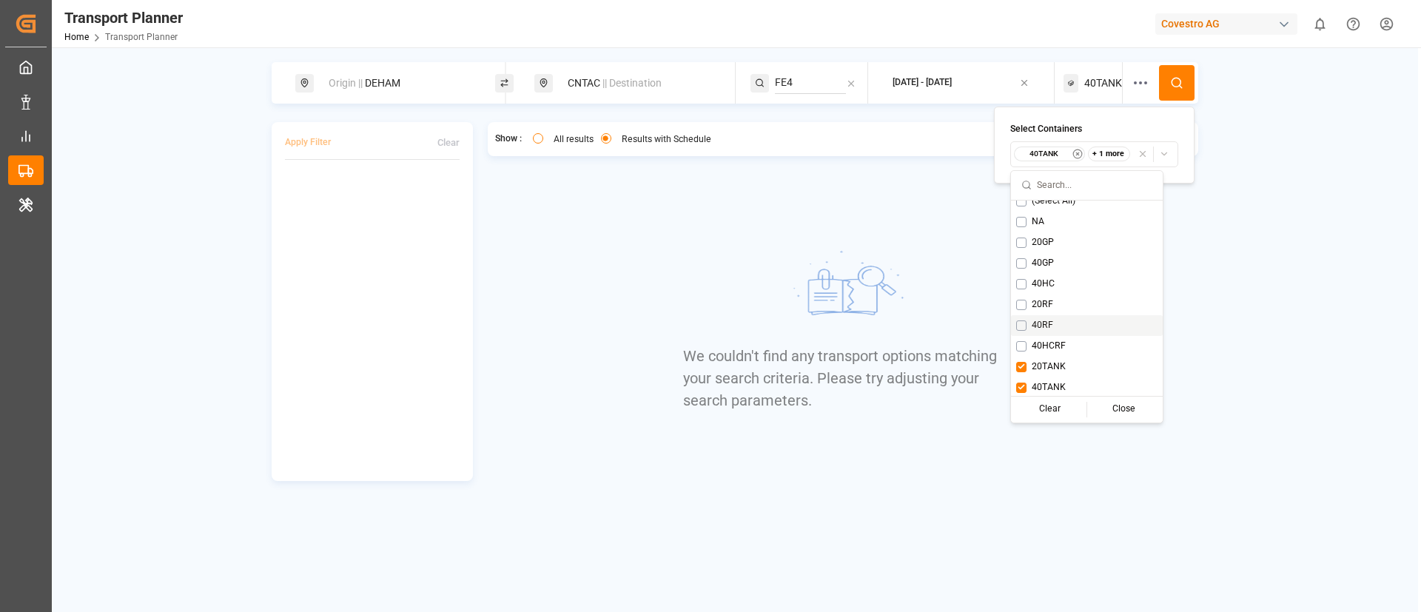
scroll to position [12, 0]
drag, startPoint x: 1043, startPoint y: 381, endPoint x: 1062, endPoint y: 287, distance: 95.2
click at [1043, 378] on div "40TANK" at bounding box center [1087, 385] width 152 height 21
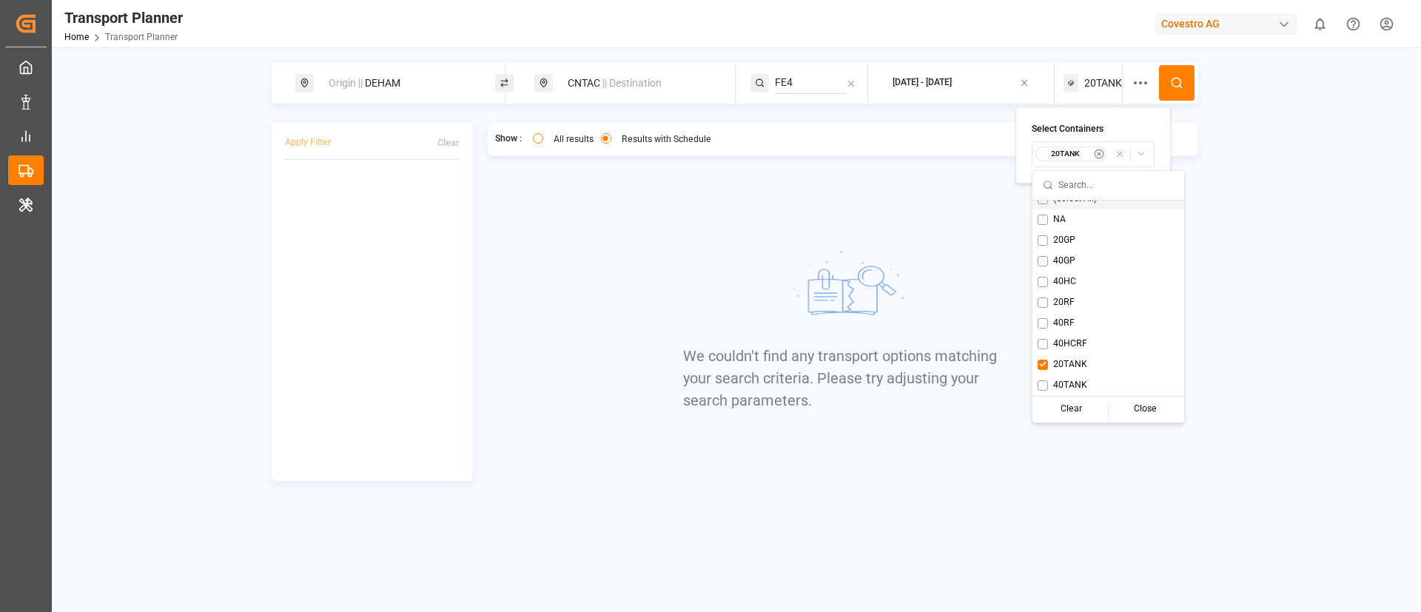
click at [1165, 86] on button at bounding box center [1177, 83] width 36 height 36
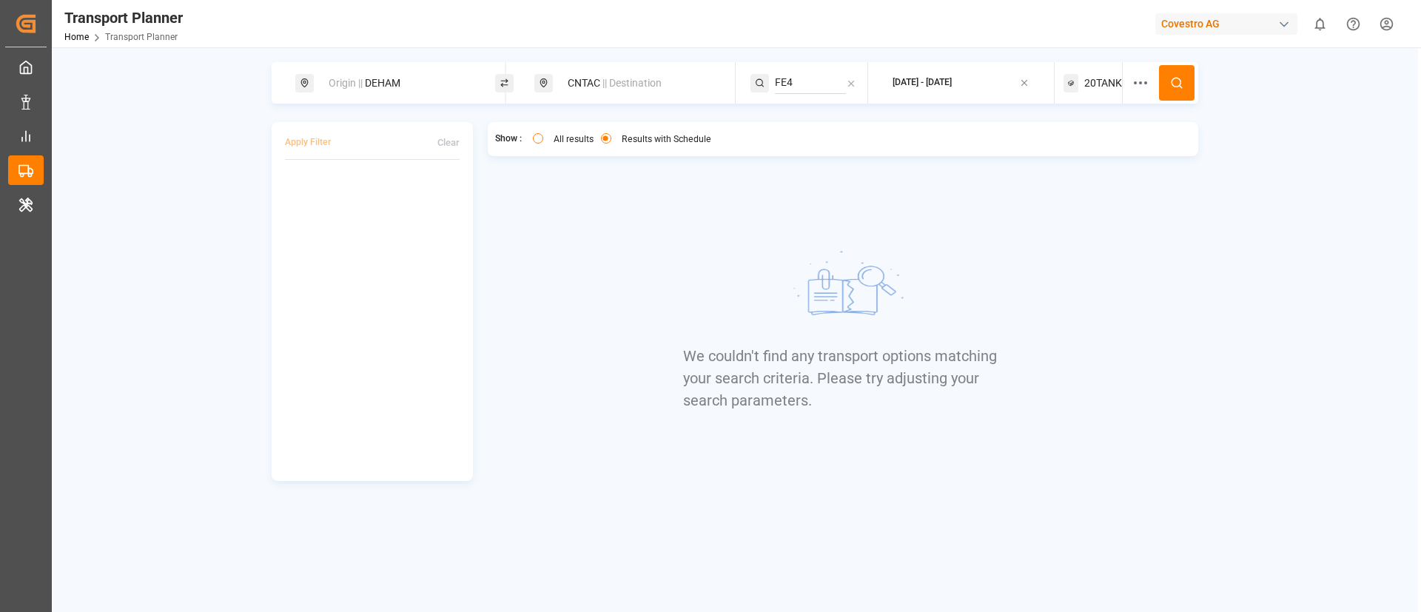
click at [1102, 80] on span "20TANK" at bounding box center [1104, 84] width 38 height 16
click at [1071, 154] on small "20TANK" at bounding box center [1066, 154] width 52 height 10
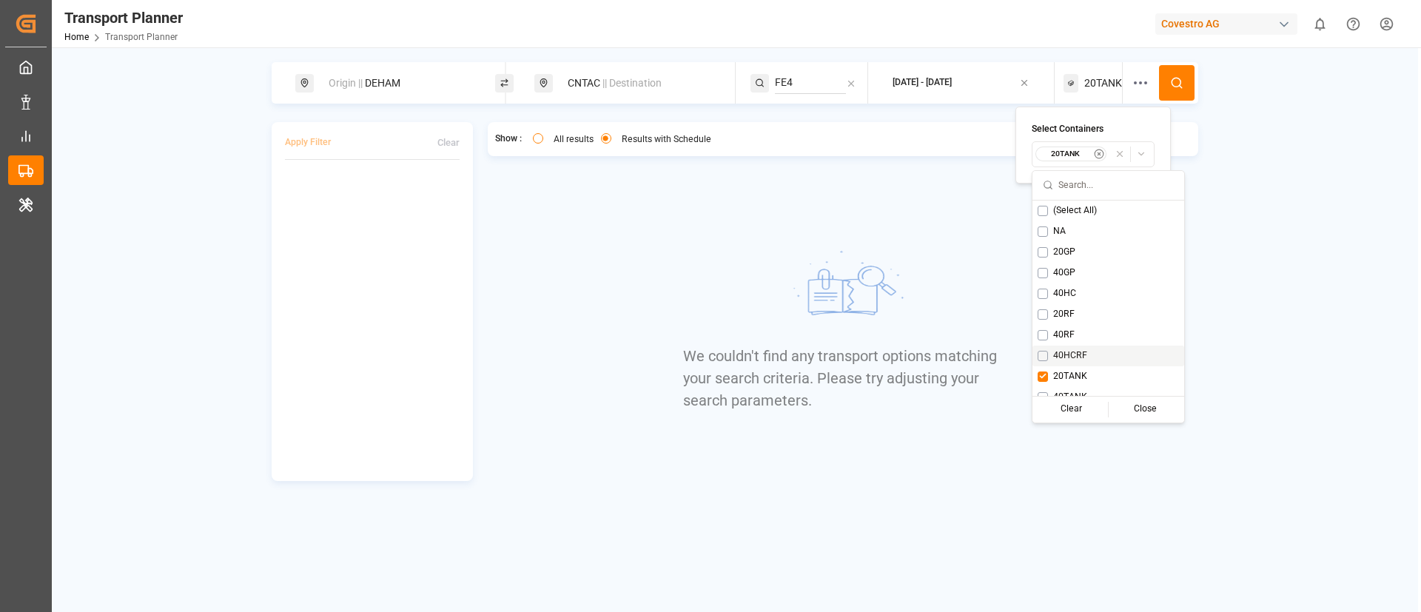
click at [1070, 349] on span "40HCRF" at bounding box center [1070, 355] width 34 height 13
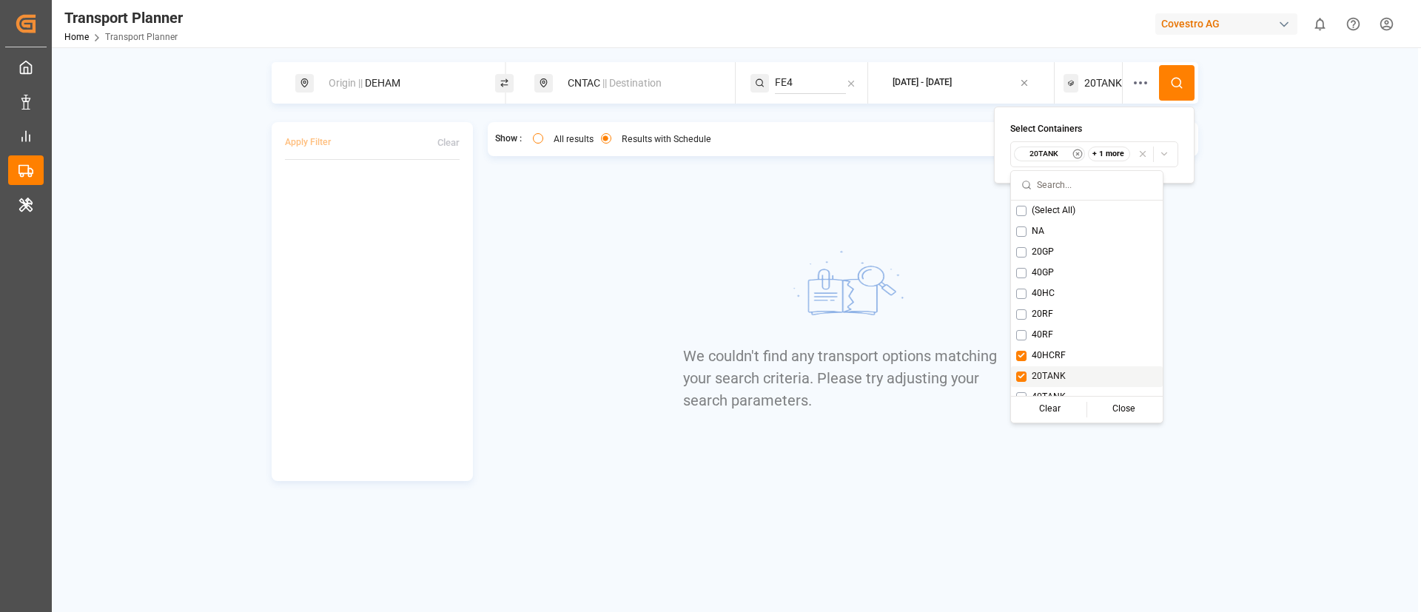
click at [1056, 370] on span "20TANK" at bounding box center [1049, 376] width 34 height 13
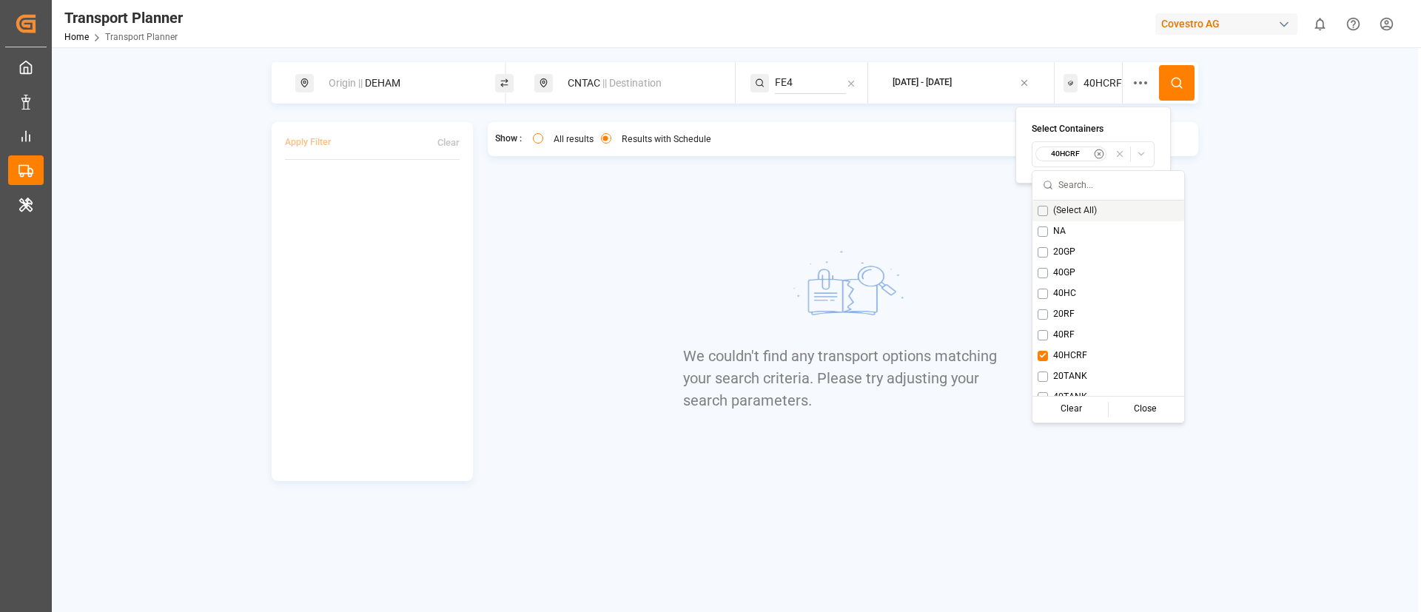
click at [1169, 83] on button at bounding box center [1177, 83] width 36 height 36
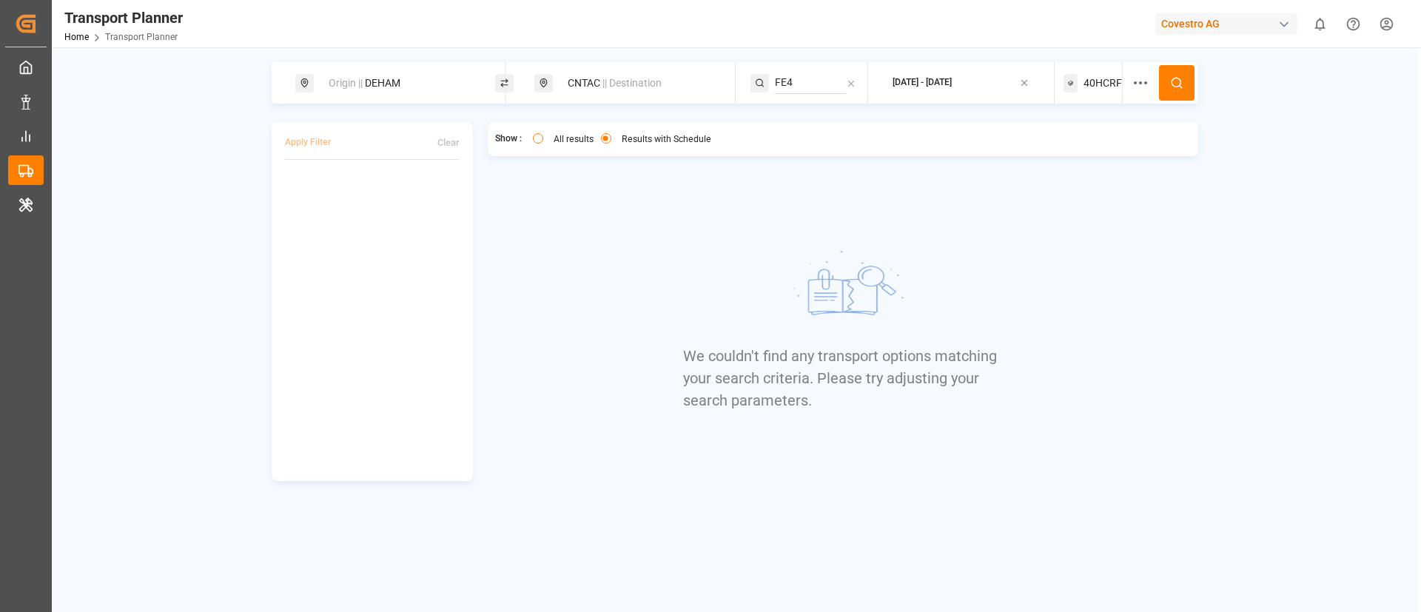
click at [1097, 77] on span "40HCRF" at bounding box center [1103, 84] width 38 height 16
click at [1064, 152] on small "40HCRF" at bounding box center [1066, 154] width 52 height 10
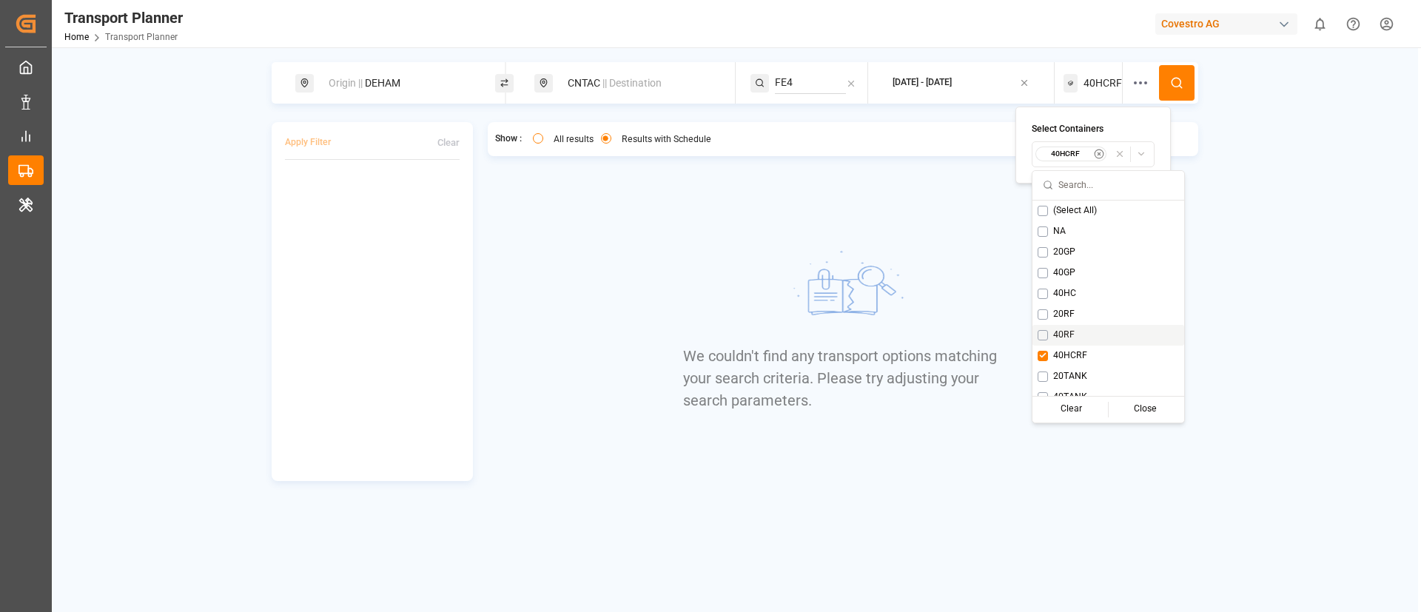
drag, startPoint x: 1062, startPoint y: 329, endPoint x: 1073, endPoint y: 346, distance: 20.6
click at [1062, 329] on span "40RF" at bounding box center [1063, 335] width 21 height 13
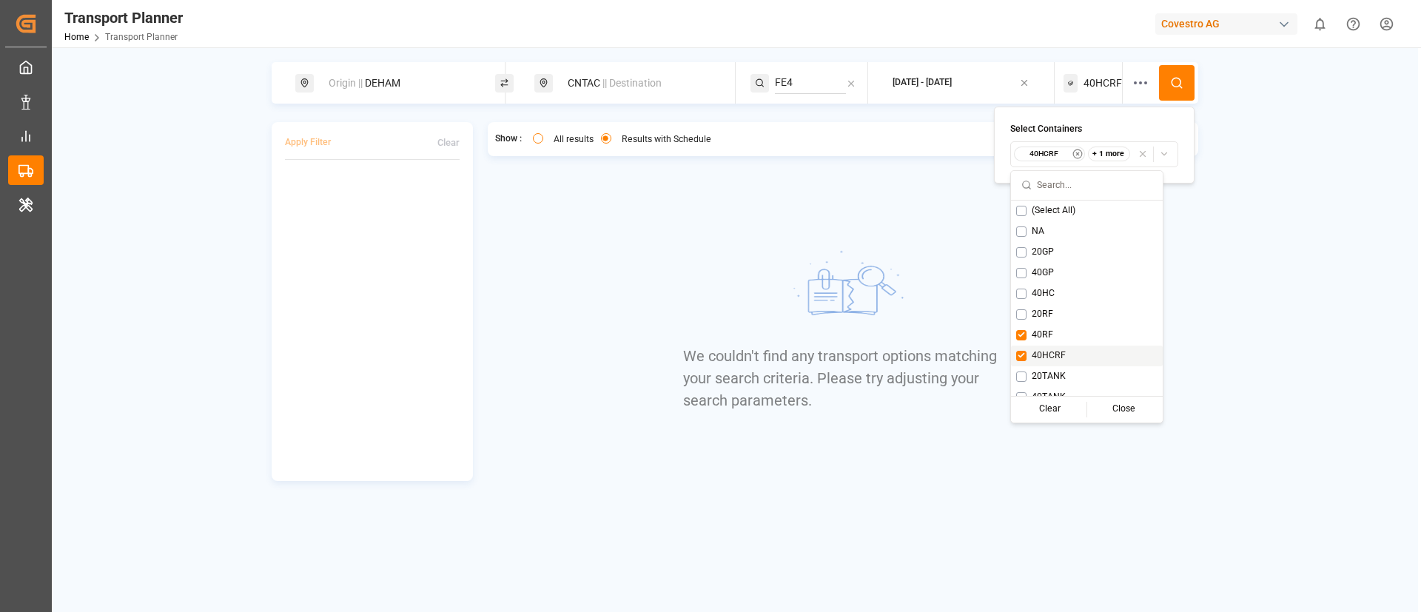
click at [1053, 352] on span "40HCRF" at bounding box center [1049, 355] width 34 height 13
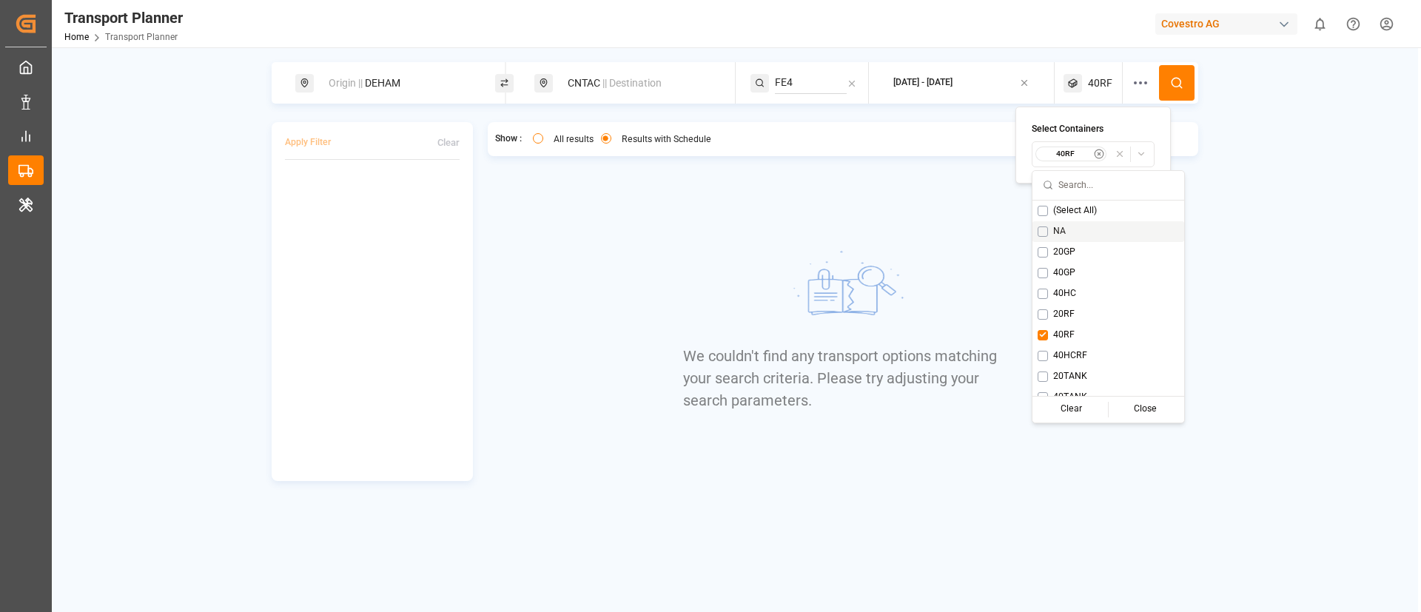
click at [1166, 78] on button at bounding box center [1177, 83] width 36 height 36
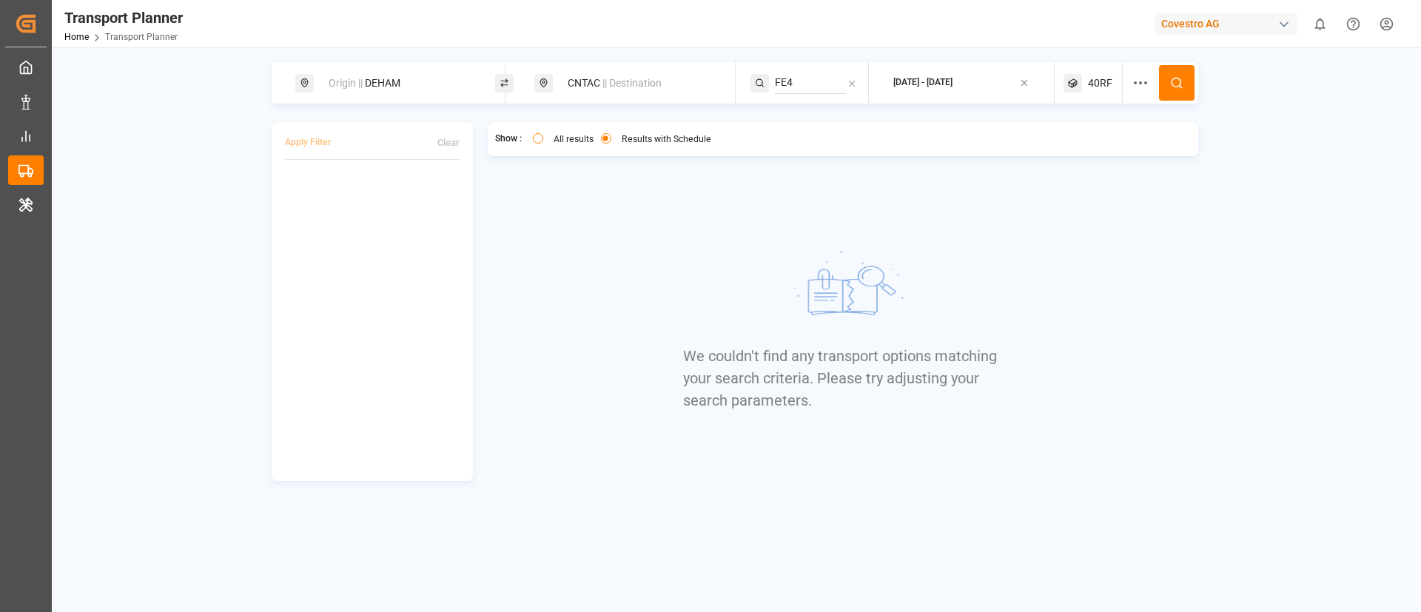
click at [1092, 76] on span "40RF" at bounding box center [1100, 84] width 24 height 16
click at [1061, 159] on div "40RF" at bounding box center [1072, 154] width 72 height 15
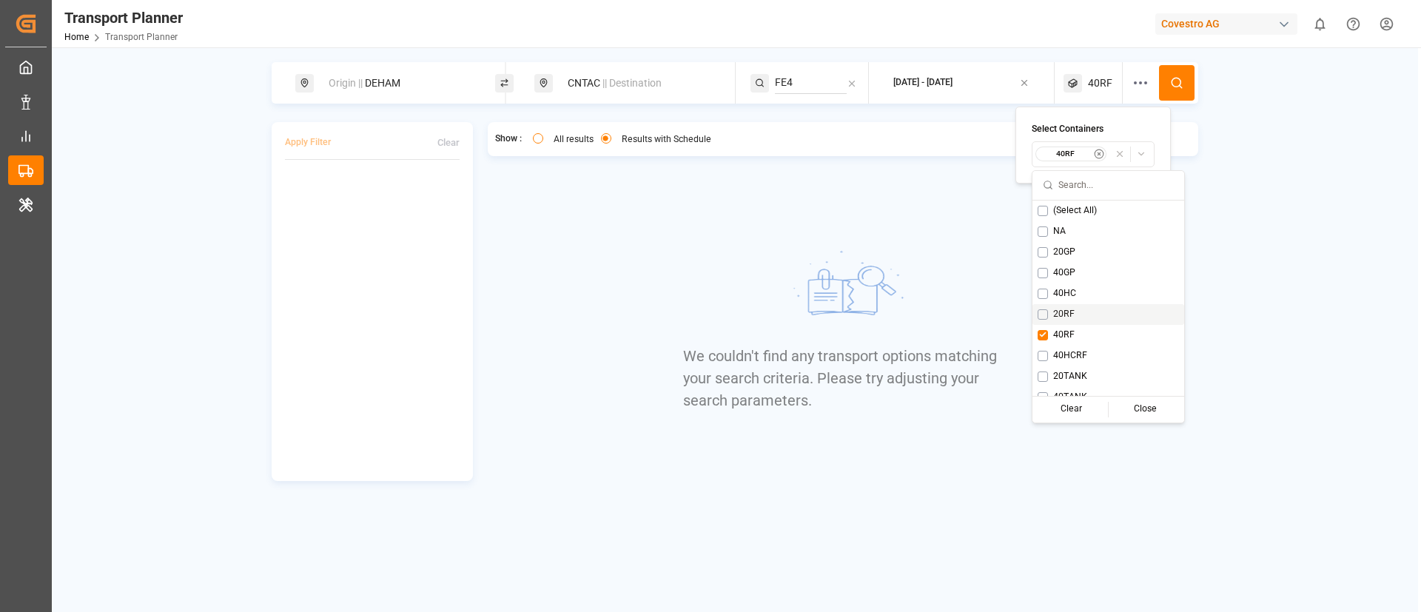
drag, startPoint x: 1067, startPoint y: 310, endPoint x: 1066, endPoint y: 323, distance: 12.6
click at [1066, 311] on span "20RF" at bounding box center [1063, 314] width 21 height 13
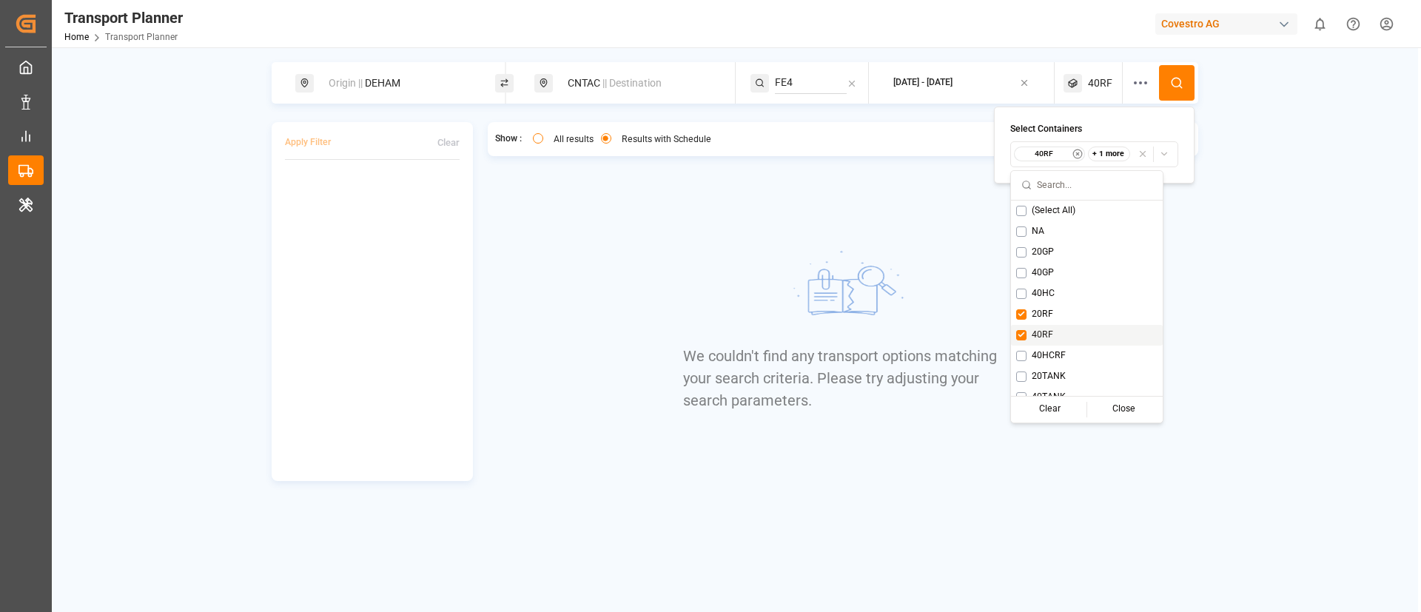
click at [1045, 333] on span "40RF" at bounding box center [1042, 335] width 21 height 13
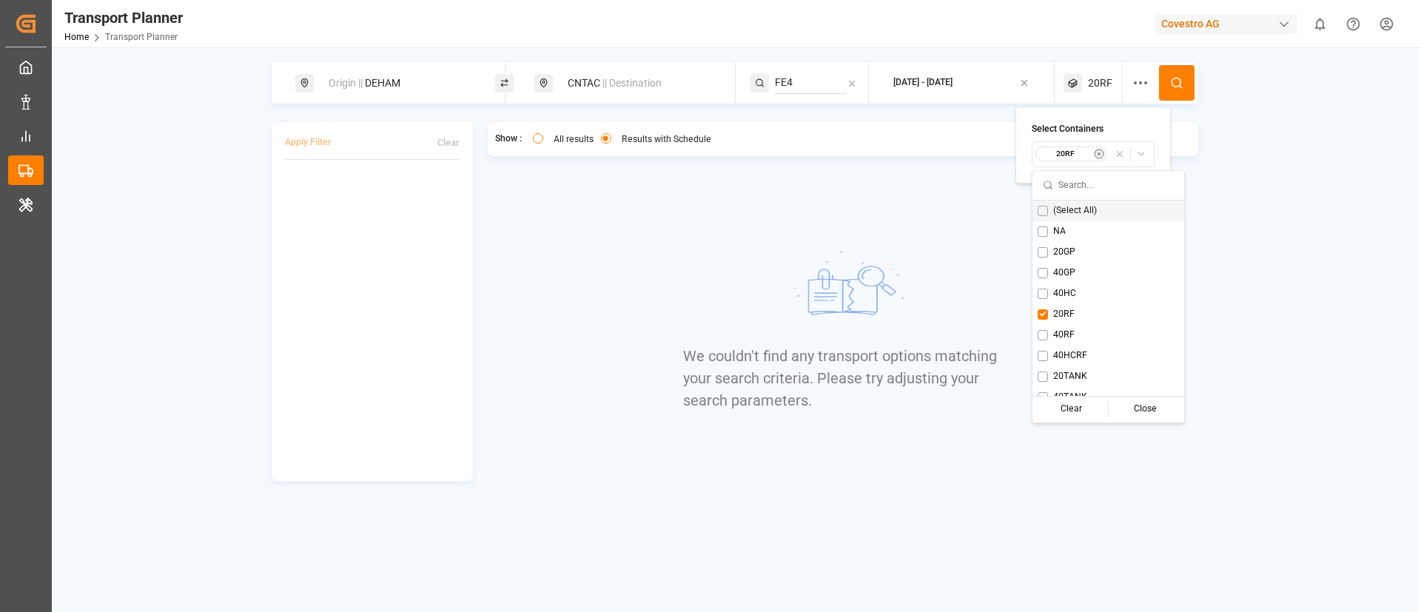
click at [1179, 72] on button at bounding box center [1177, 83] width 36 height 36
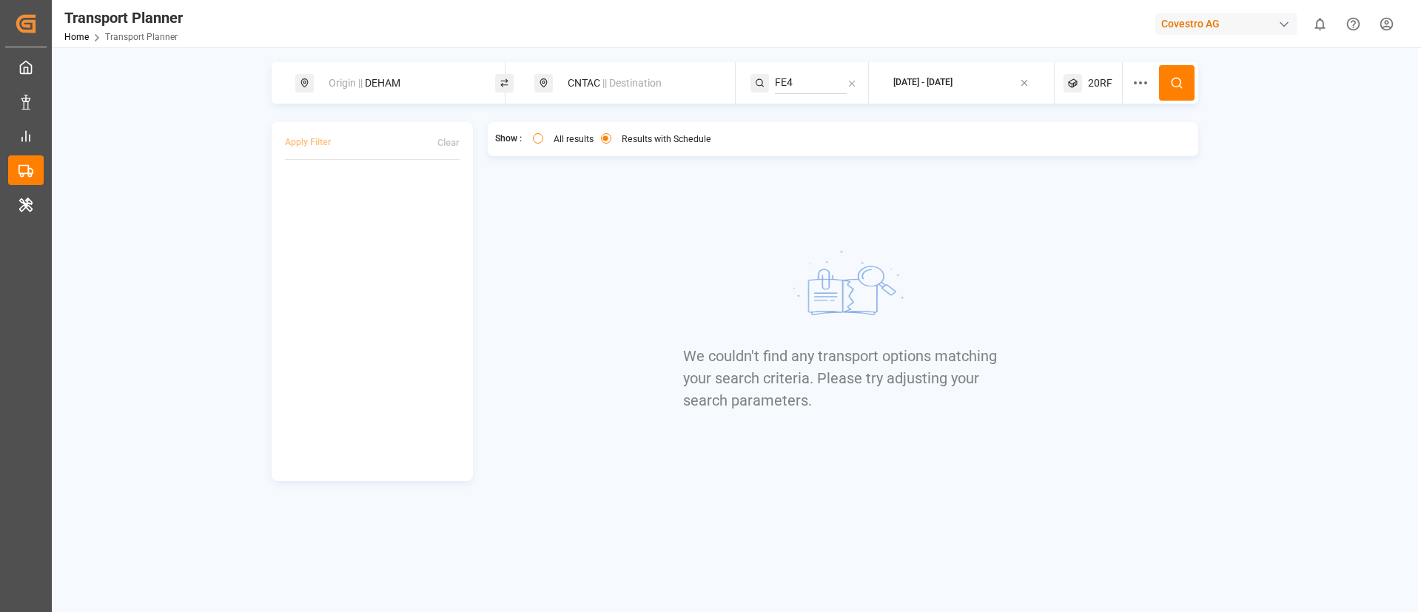
click at [1102, 81] on span "20RF" at bounding box center [1100, 84] width 24 height 16
click at [1066, 152] on small "20RF" at bounding box center [1066, 154] width 52 height 10
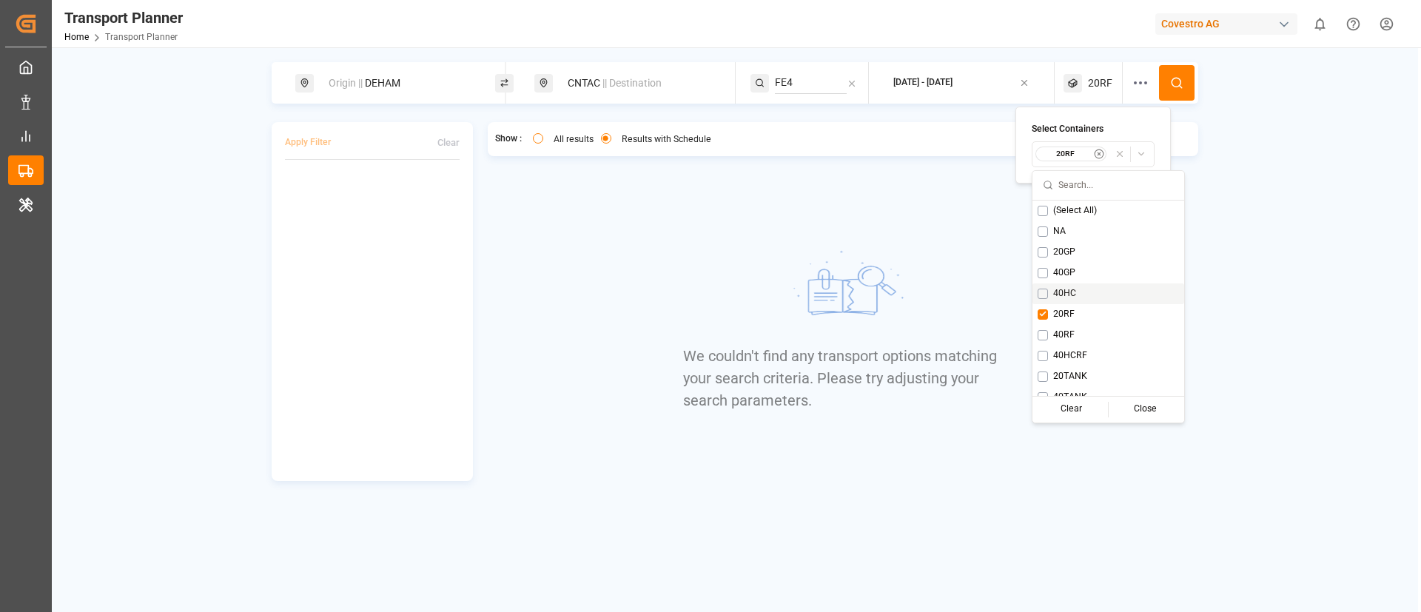
click at [1058, 290] on span "40HC" at bounding box center [1064, 293] width 23 height 13
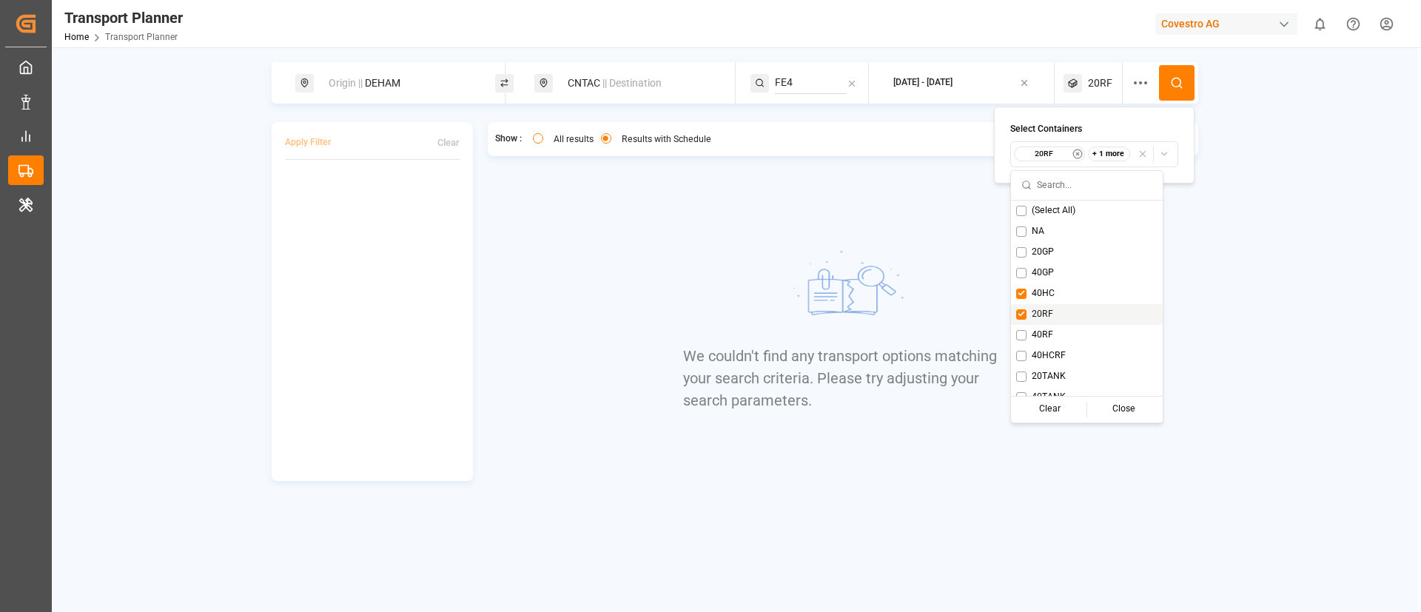
click at [1041, 311] on span "20RF" at bounding box center [1042, 314] width 21 height 13
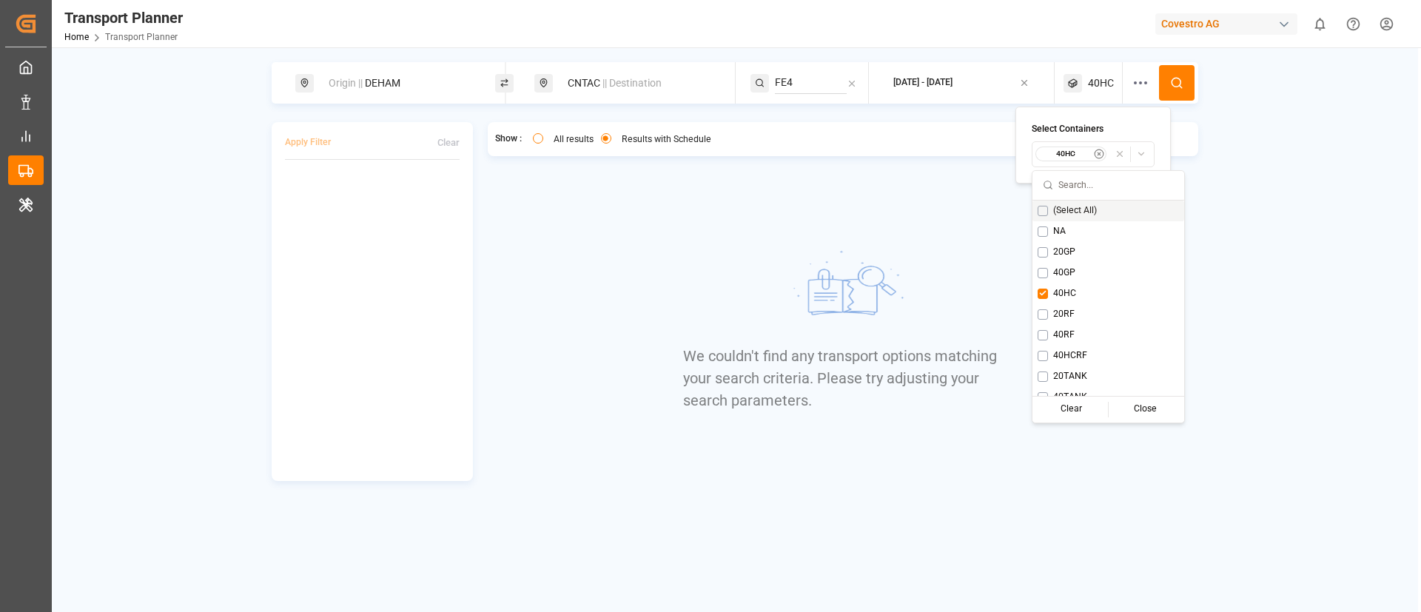
click at [1170, 82] on button at bounding box center [1177, 83] width 36 height 36
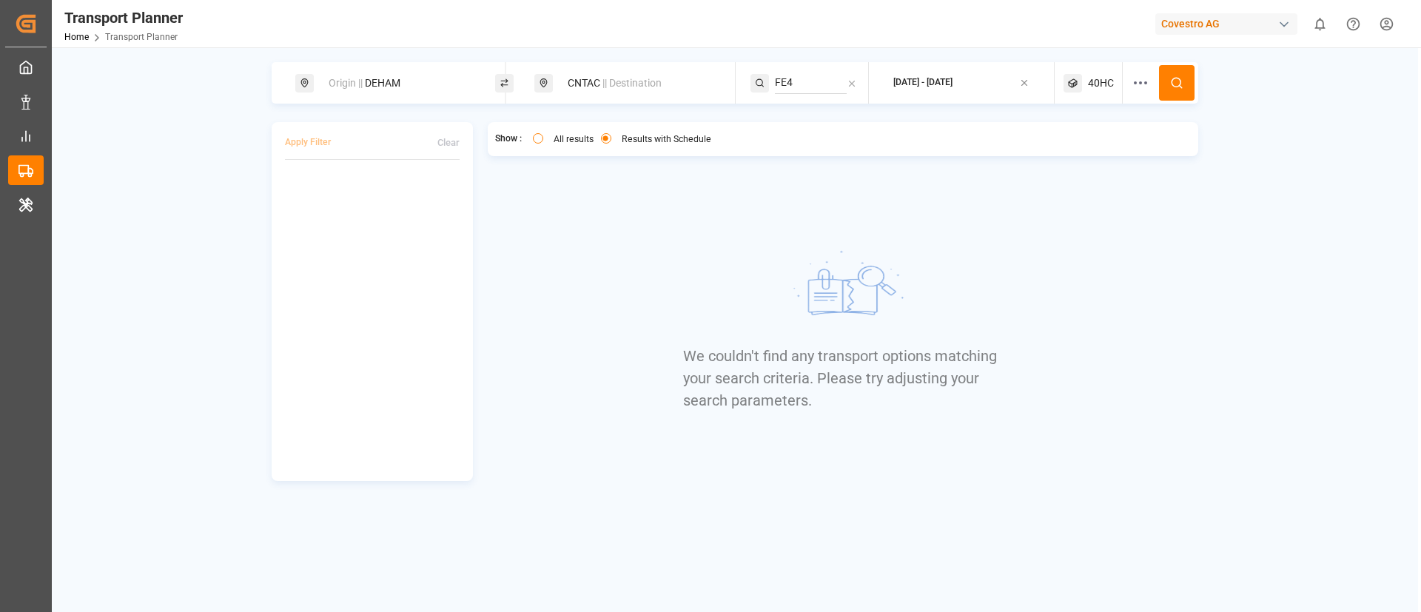
click at [1098, 78] on span "40HC" at bounding box center [1101, 84] width 26 height 16
click at [1072, 153] on small "40HC" at bounding box center [1066, 154] width 52 height 10
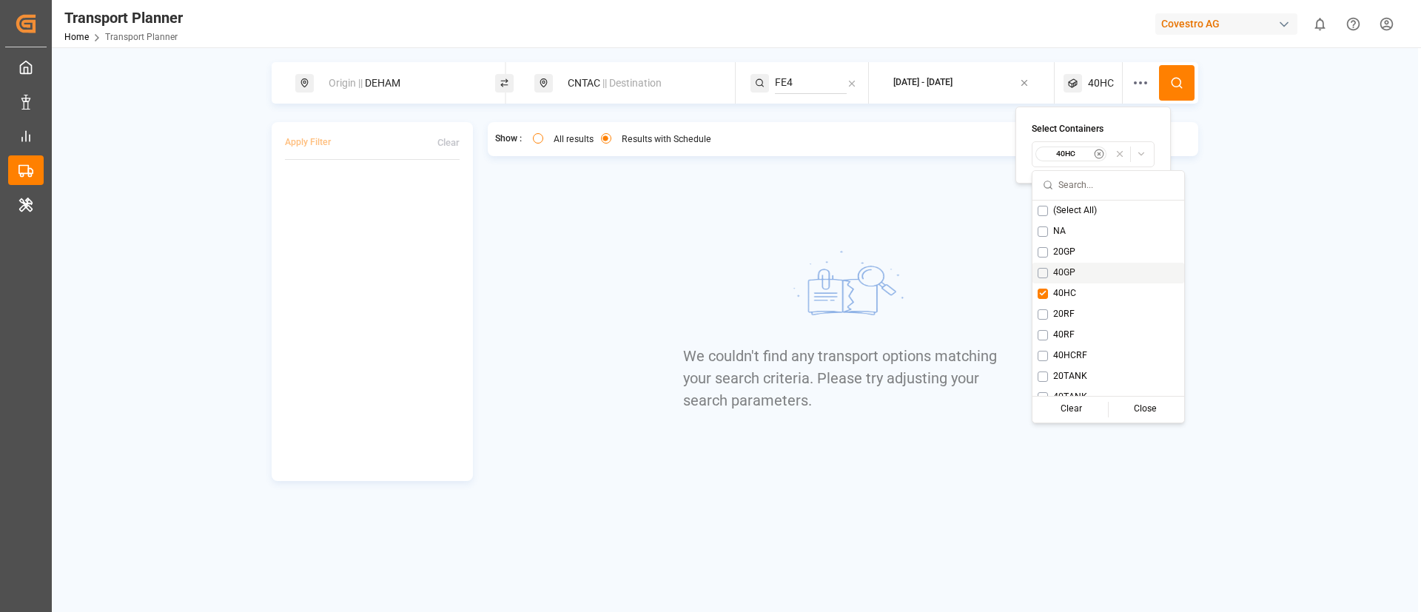
click at [1063, 268] on span "40GP" at bounding box center [1064, 273] width 22 height 13
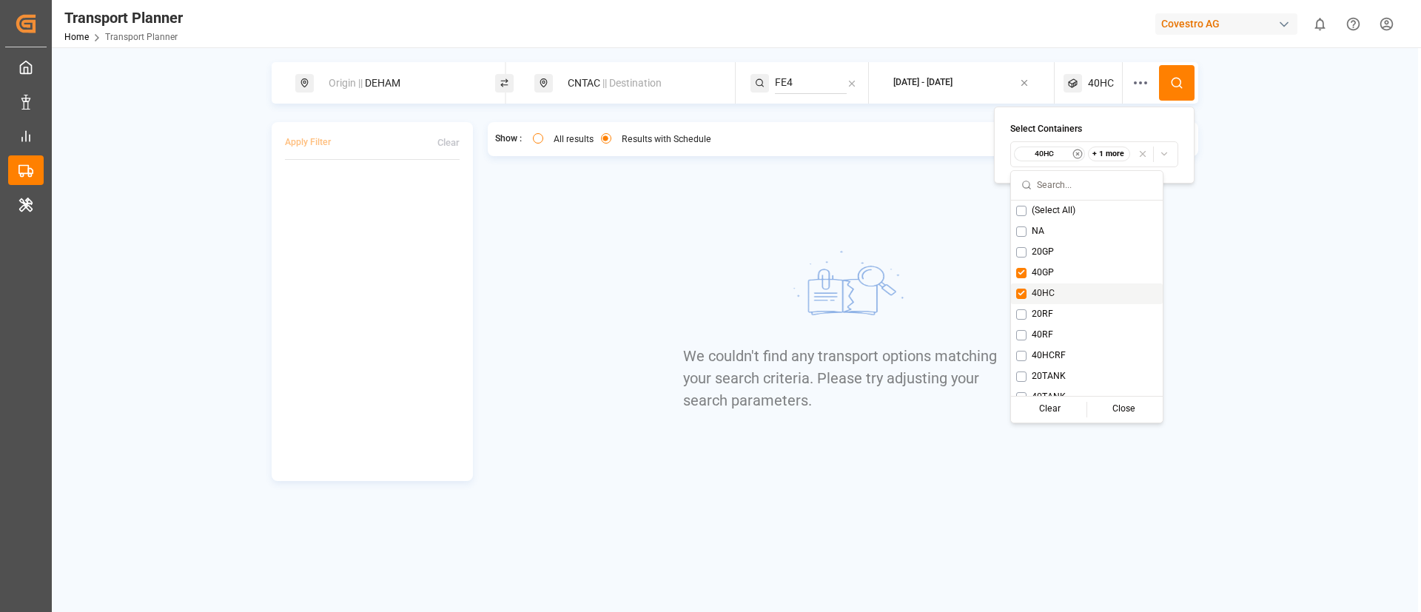
click at [1048, 289] on span "40HC" at bounding box center [1043, 293] width 23 height 13
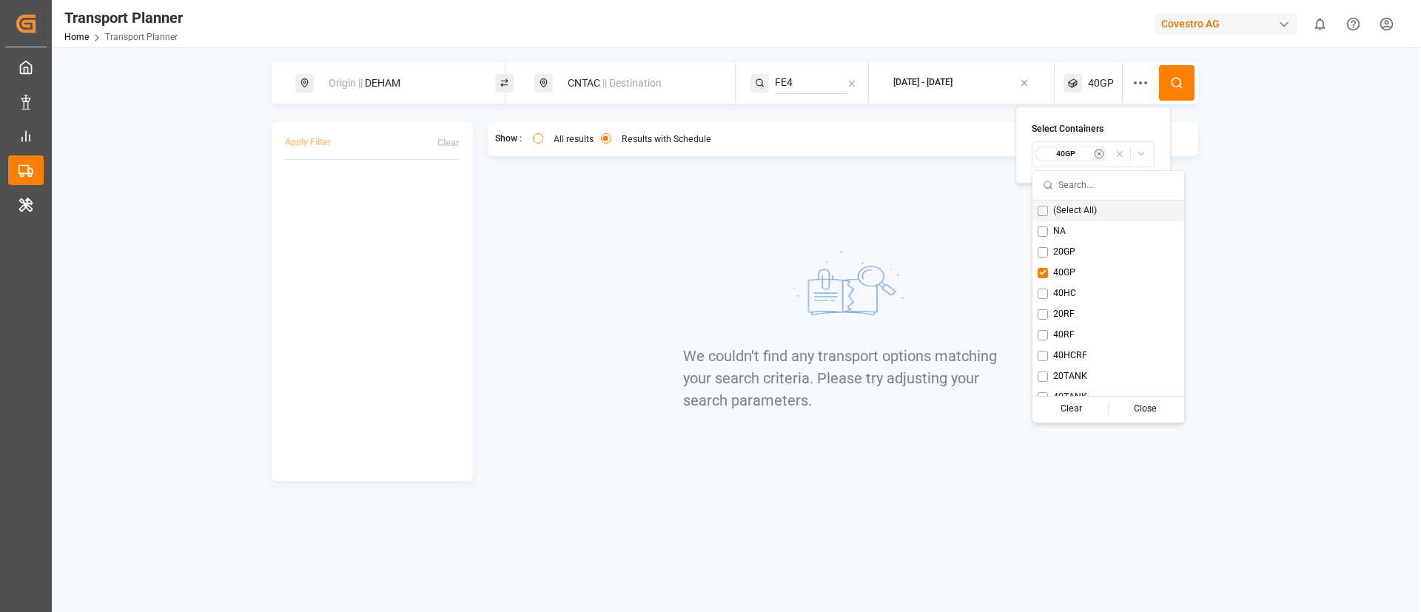
click at [1176, 72] on button at bounding box center [1177, 83] width 36 height 36
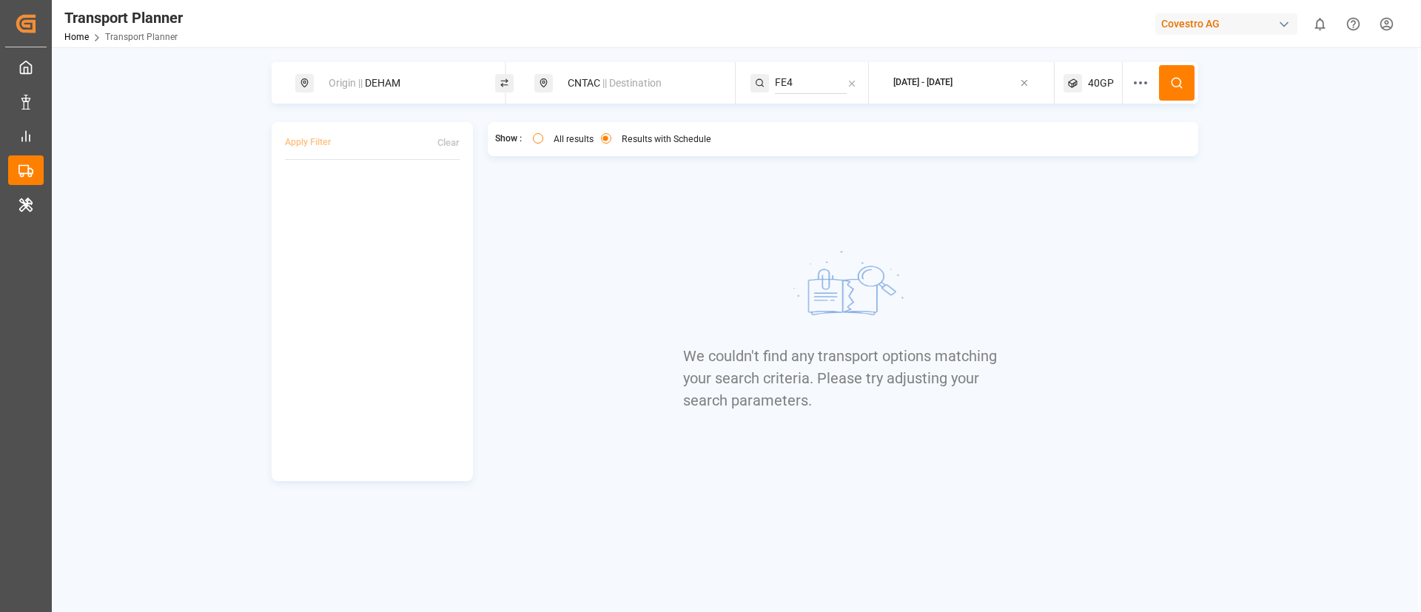
click at [1101, 81] on span "40GP" at bounding box center [1101, 84] width 26 height 16
click at [1066, 157] on small "40GP" at bounding box center [1066, 154] width 52 height 10
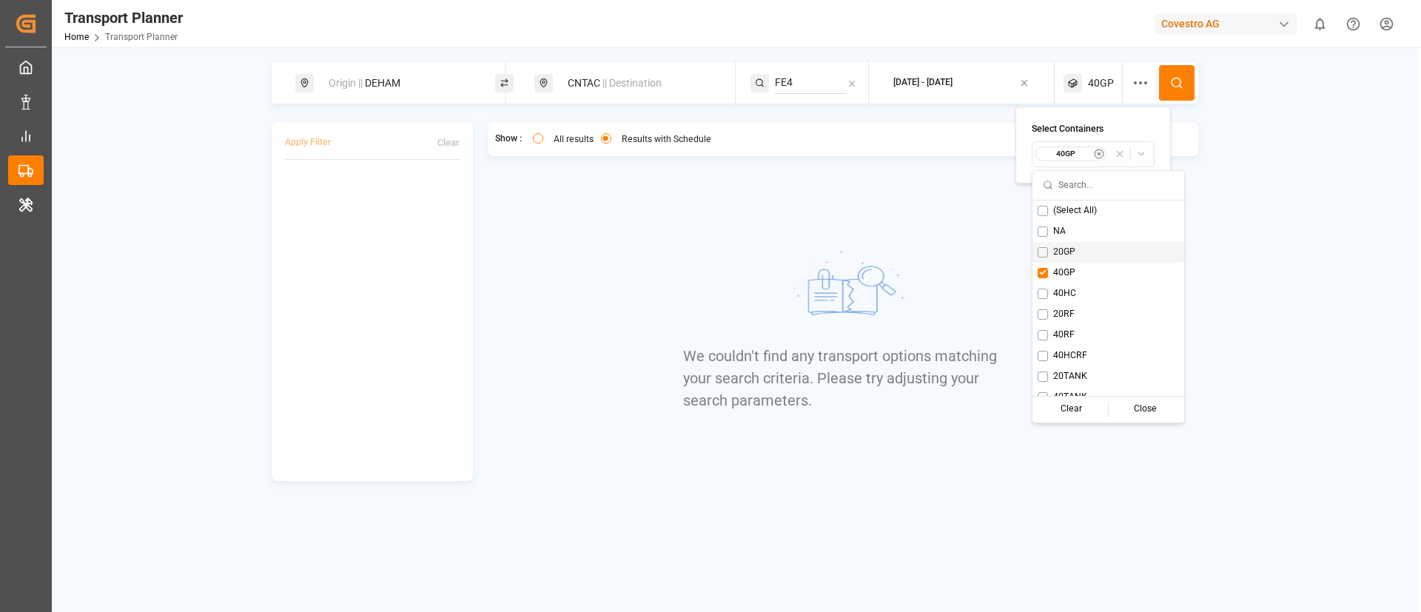
click at [1066, 246] on span "20GP" at bounding box center [1064, 252] width 22 height 13
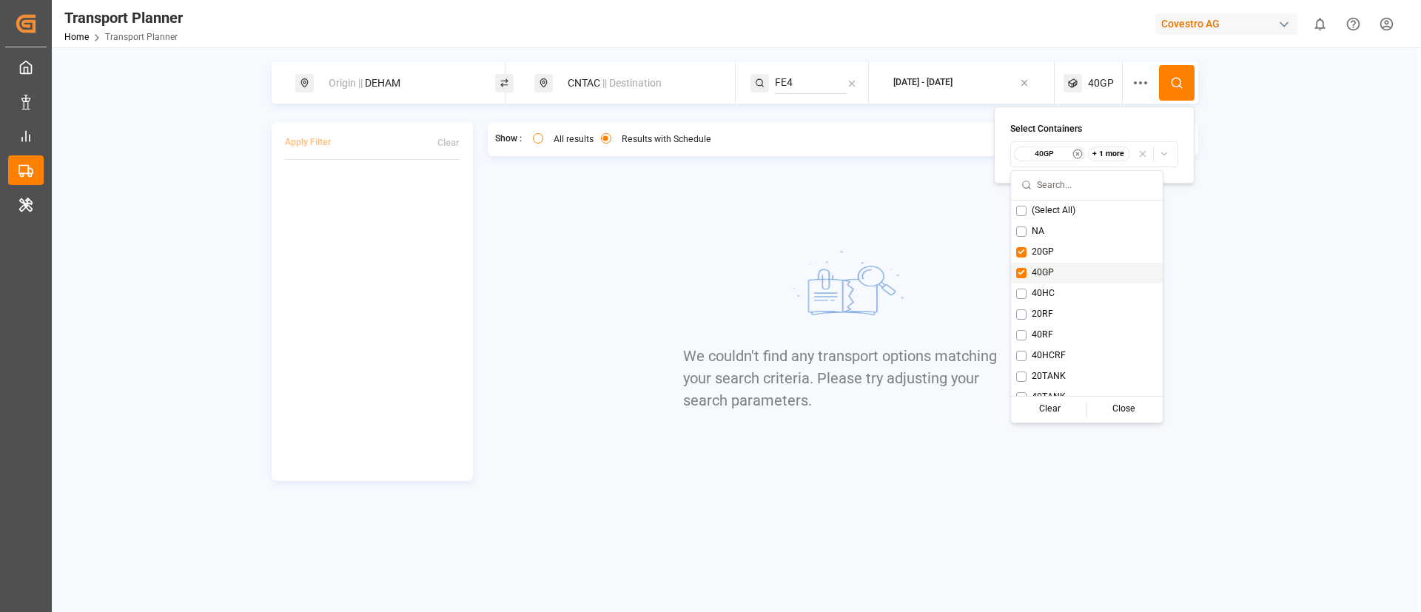
click at [1036, 272] on span "40GP" at bounding box center [1043, 273] width 22 height 13
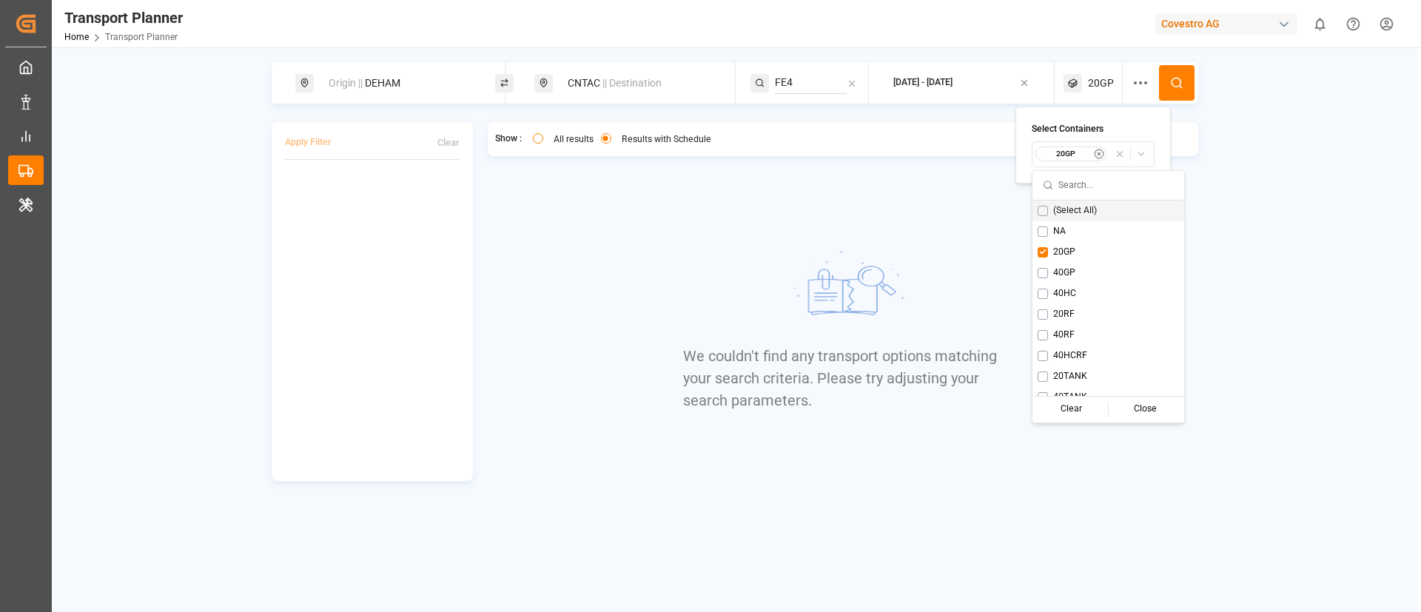
click at [1171, 73] on button at bounding box center [1177, 83] width 36 height 36
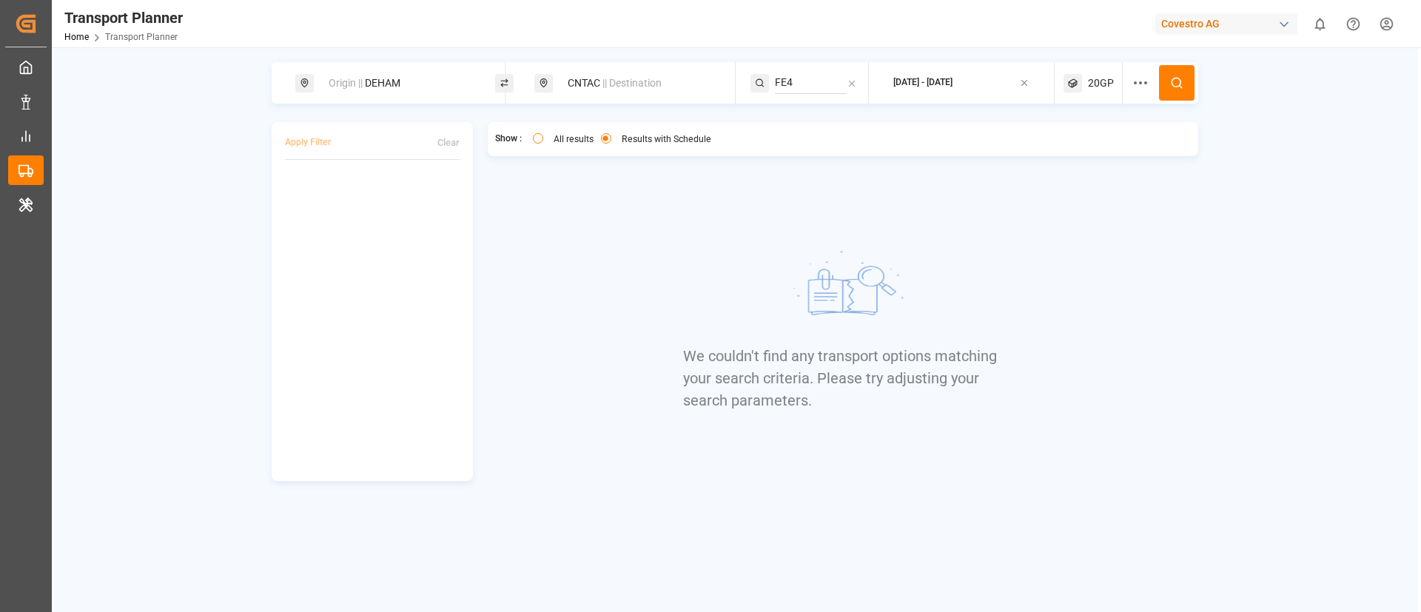
click at [403, 61] on div "Origin || DEHAM CNTAC || Destination FE4 2025-09-08 - 2026-01-31 20GP Apply Fil…" at bounding box center [735, 353] width 1367 height 612
click at [534, 139] on button "All results" at bounding box center [538, 138] width 10 height 10
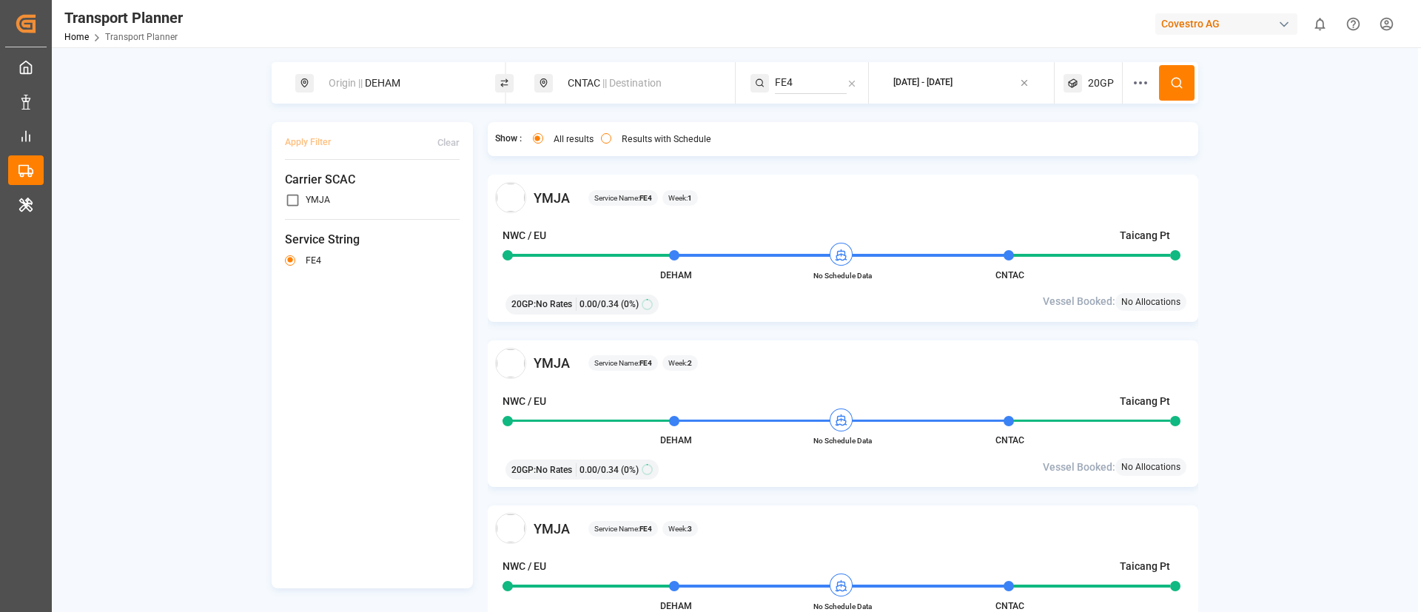
click at [412, 78] on div "Origin || DEHAM" at bounding box center [400, 83] width 160 height 27
click at [372, 195] on input "DEHAM" at bounding box center [384, 201] width 149 height 22
click at [701, 202] on div "Service Name: FE4 Week: 1" at bounding box center [890, 198] width 603 height 16
click at [1102, 76] on span "20GP" at bounding box center [1101, 84] width 26 height 16
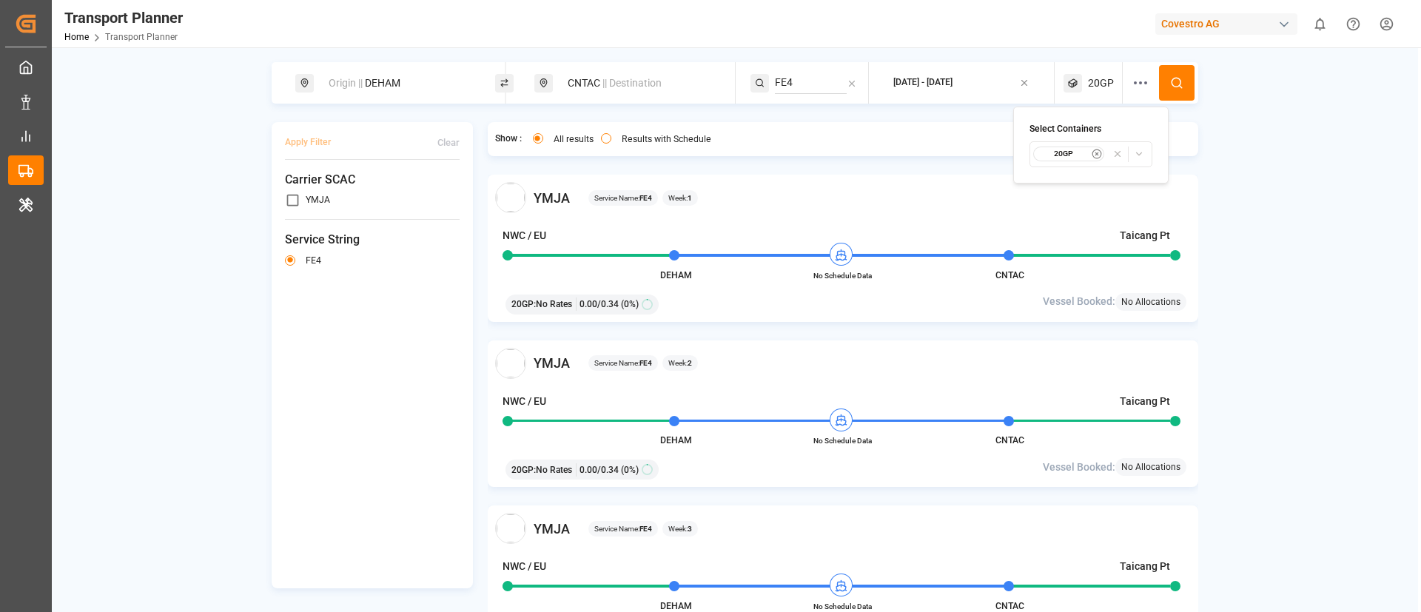
click at [1062, 161] on div "20GP" at bounding box center [1069, 154] width 72 height 15
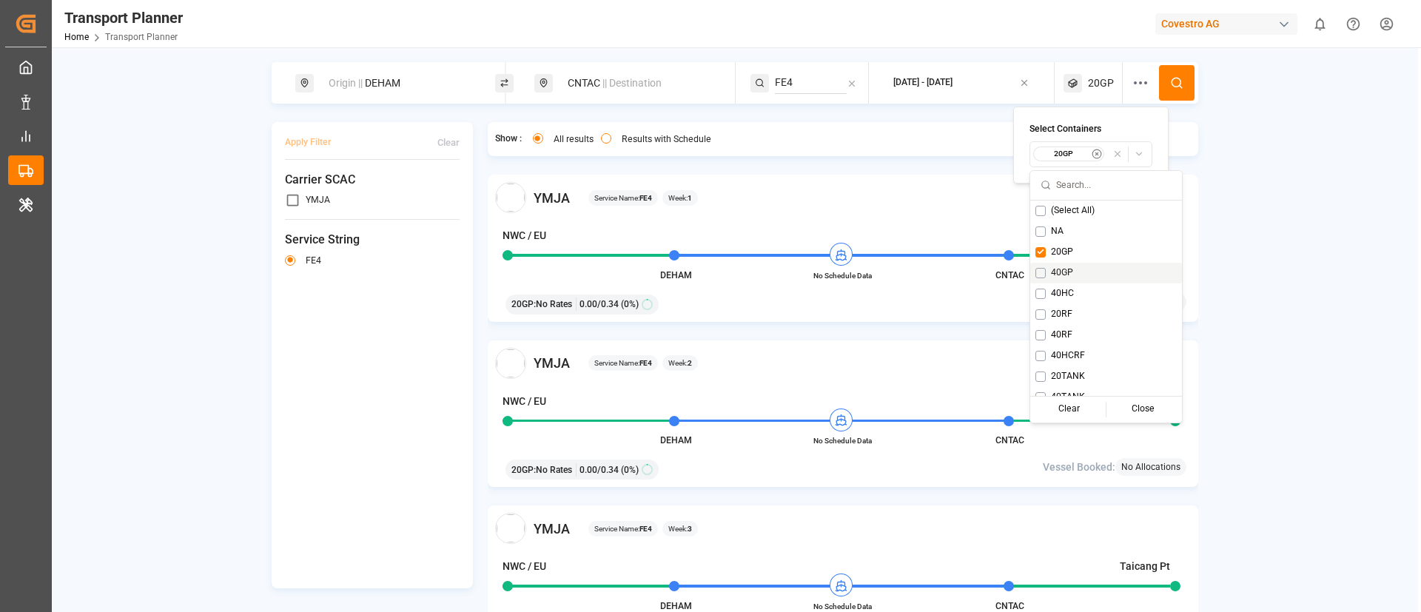
click at [1064, 263] on div "40GP" at bounding box center [1107, 273] width 152 height 21
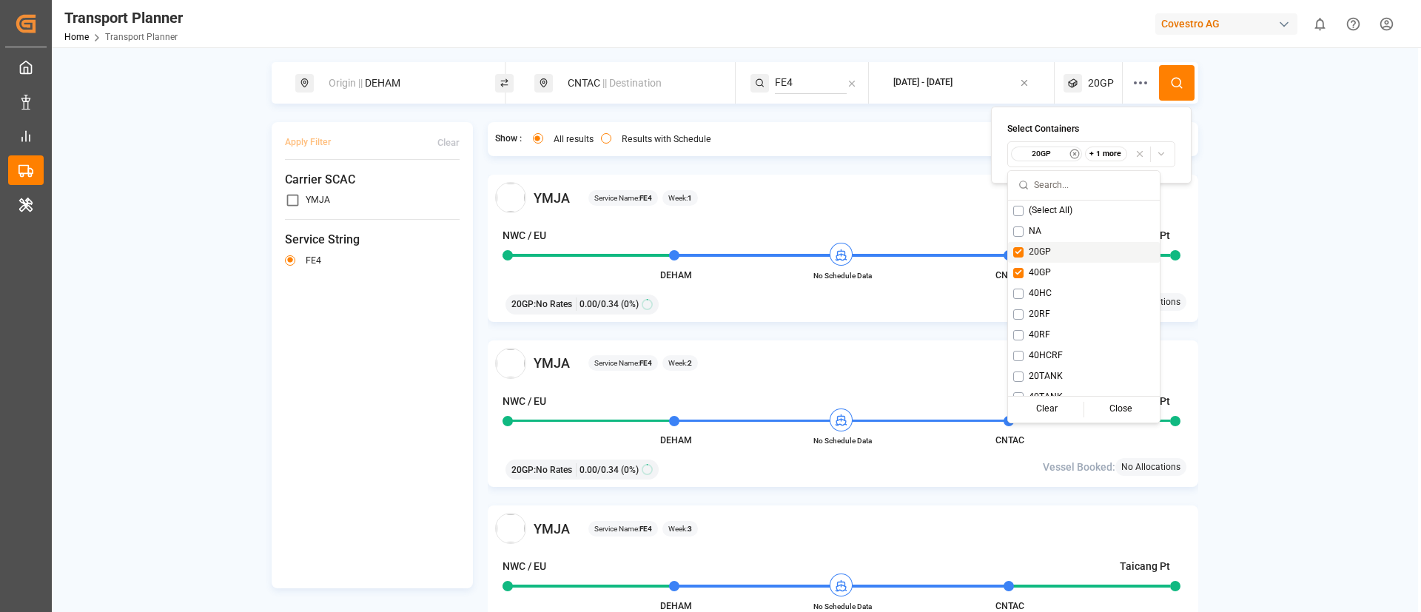
click at [1045, 251] on span "20GP" at bounding box center [1040, 252] width 22 height 13
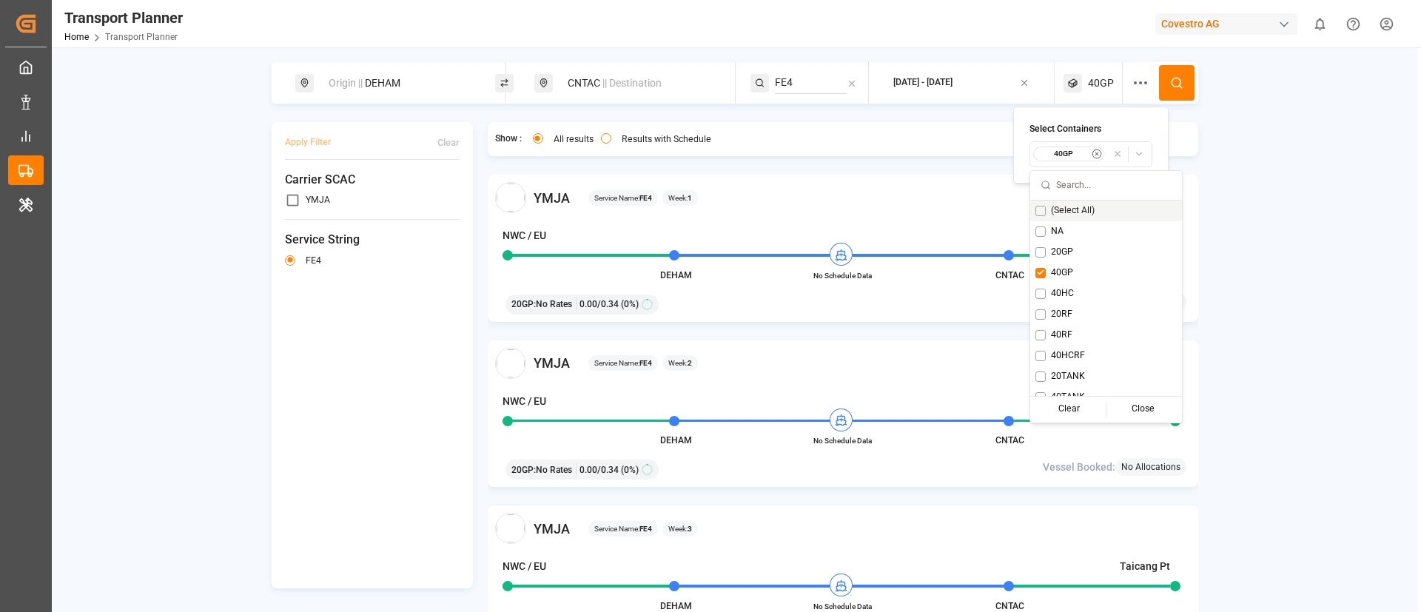
click at [1165, 87] on button at bounding box center [1177, 83] width 36 height 36
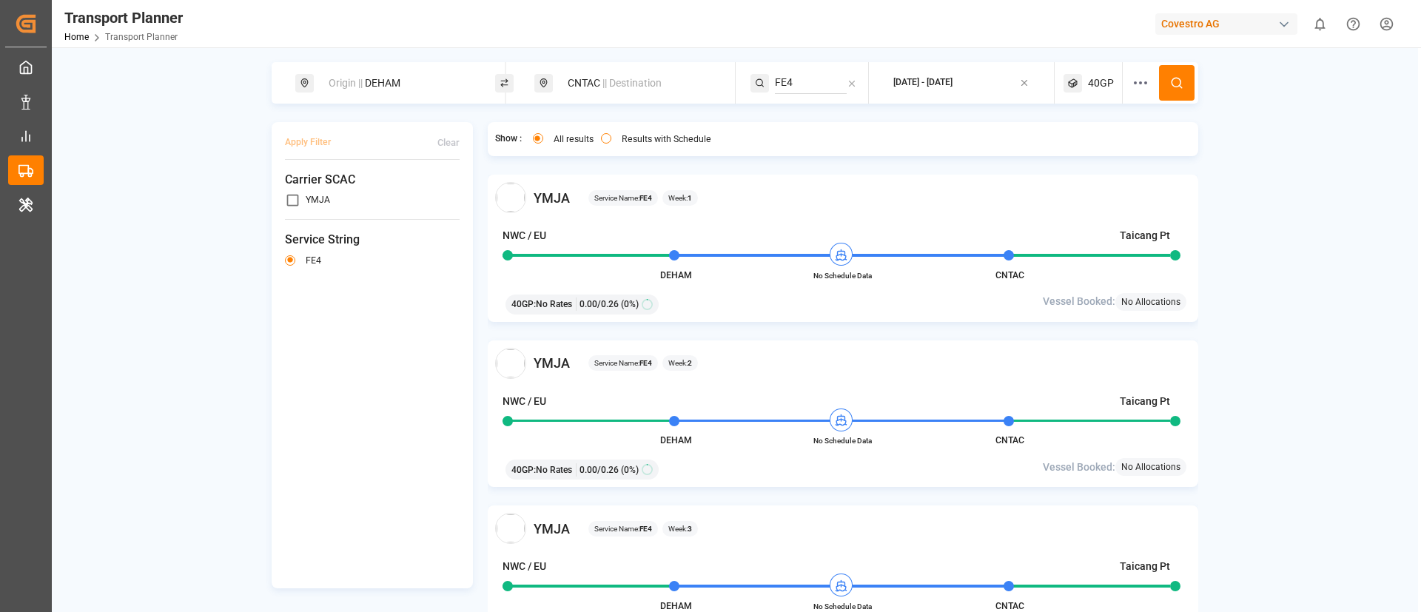
click at [1096, 78] on span "40GP" at bounding box center [1101, 84] width 26 height 16
click at [1061, 155] on small "40GP" at bounding box center [1064, 154] width 52 height 10
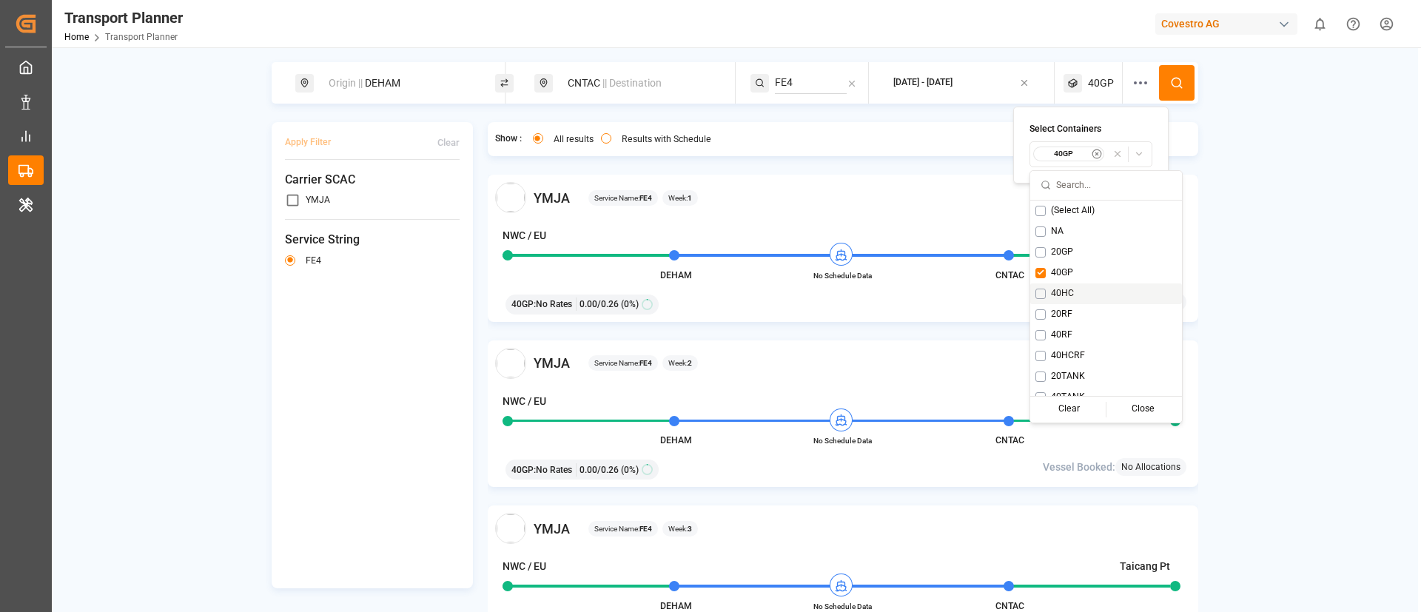
click at [1058, 297] on span "40HC" at bounding box center [1062, 293] width 23 height 13
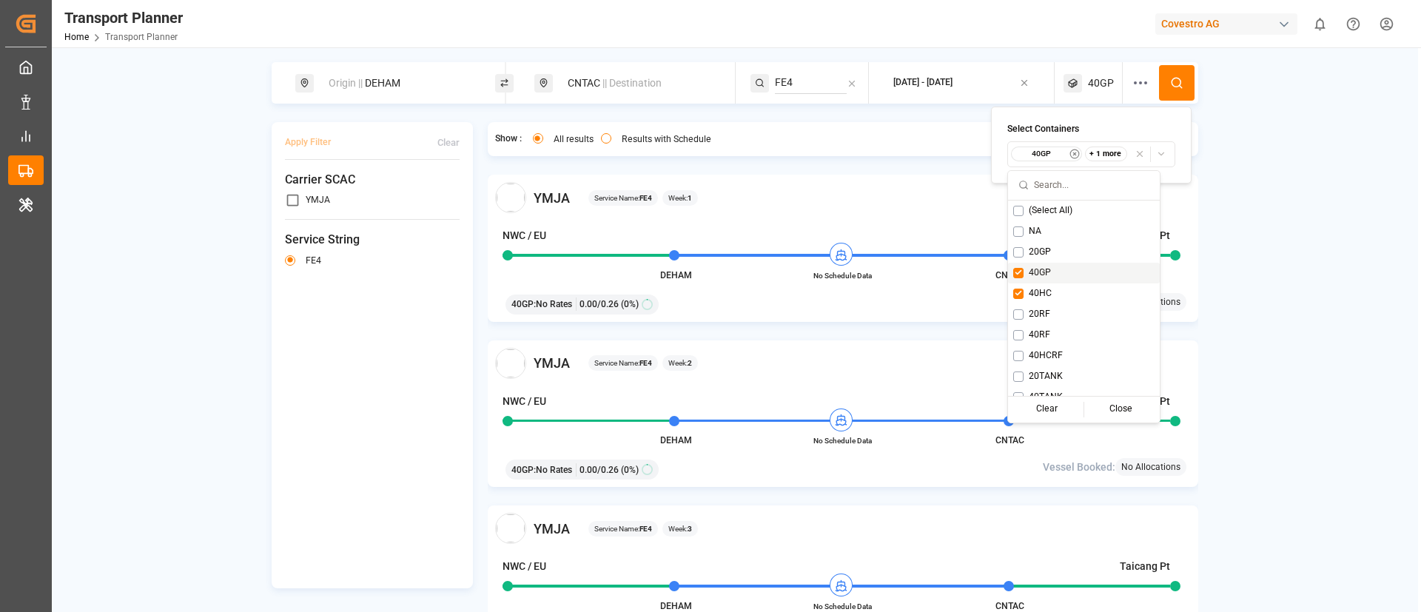
click at [1048, 277] on span "40GP" at bounding box center [1040, 273] width 22 height 13
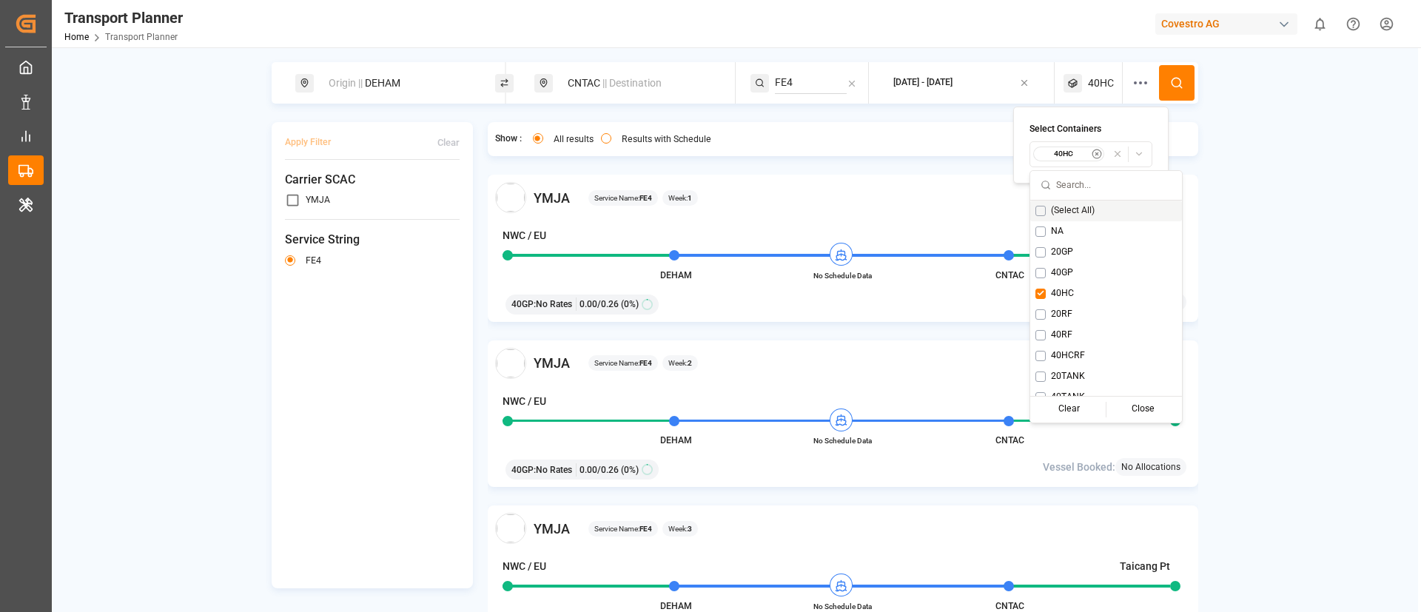
click at [1172, 90] on button at bounding box center [1177, 83] width 36 height 36
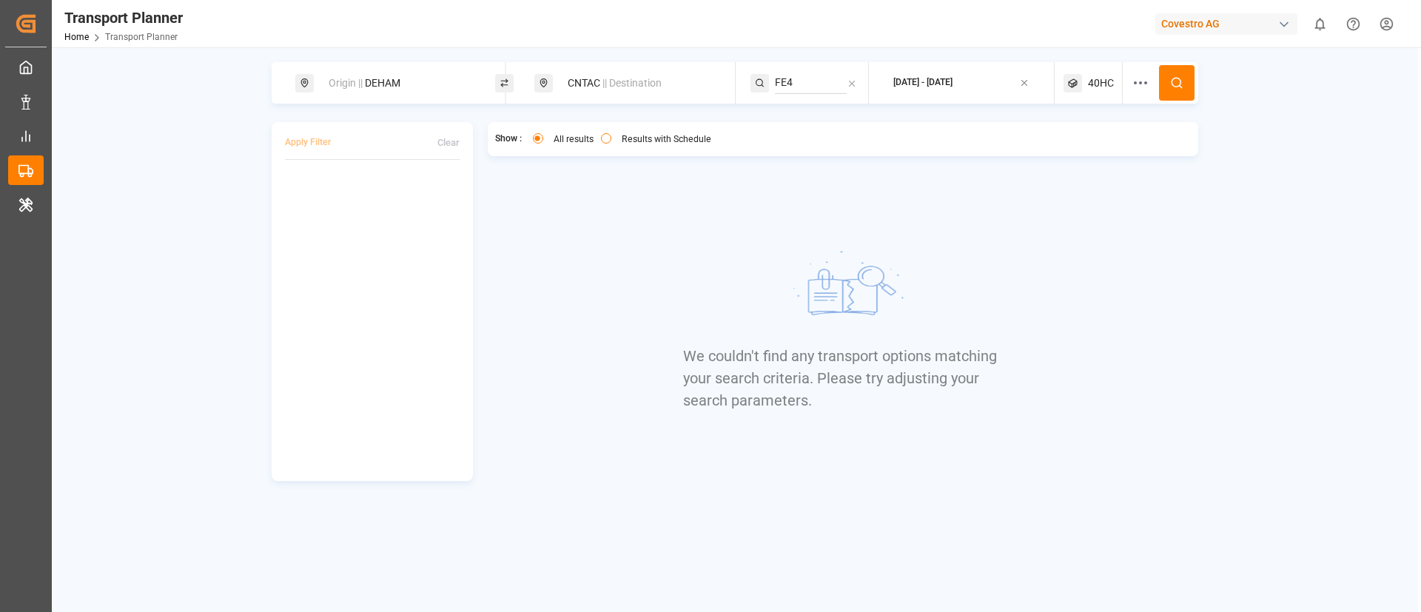
click at [1097, 85] on span "40HC" at bounding box center [1101, 84] width 26 height 16
click at [1066, 150] on small "40HC" at bounding box center [1066, 154] width 52 height 10
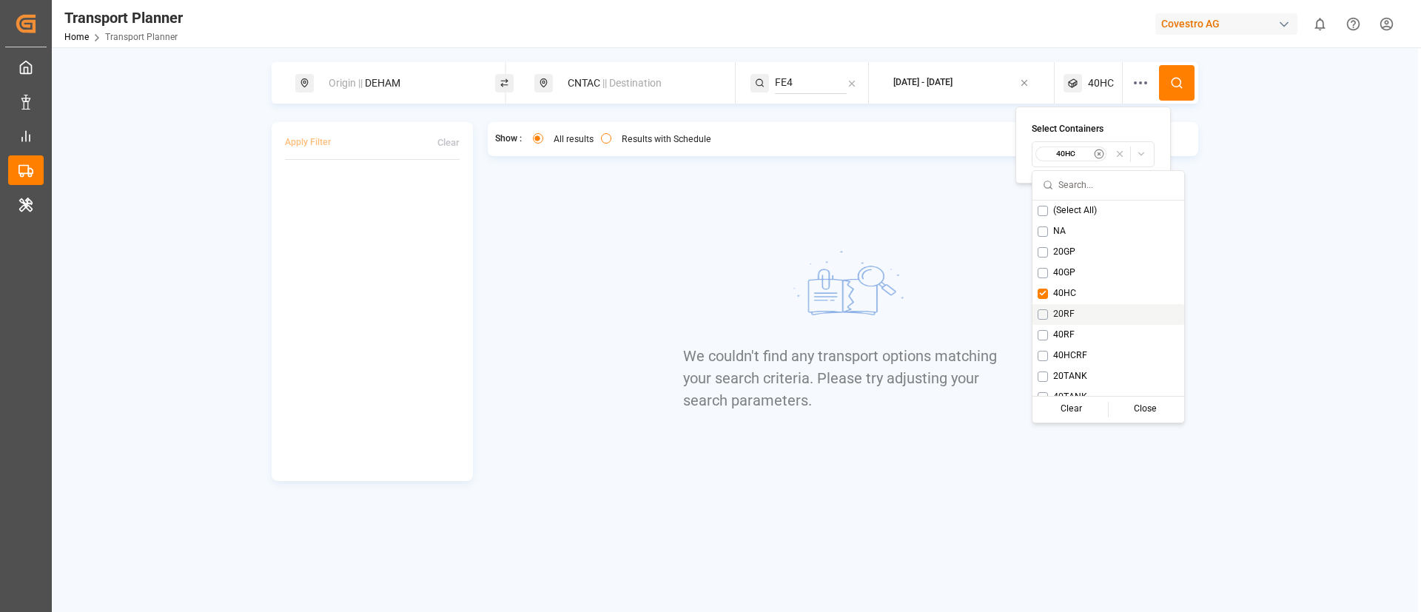
click at [1060, 314] on span "20RF" at bounding box center [1063, 314] width 21 height 13
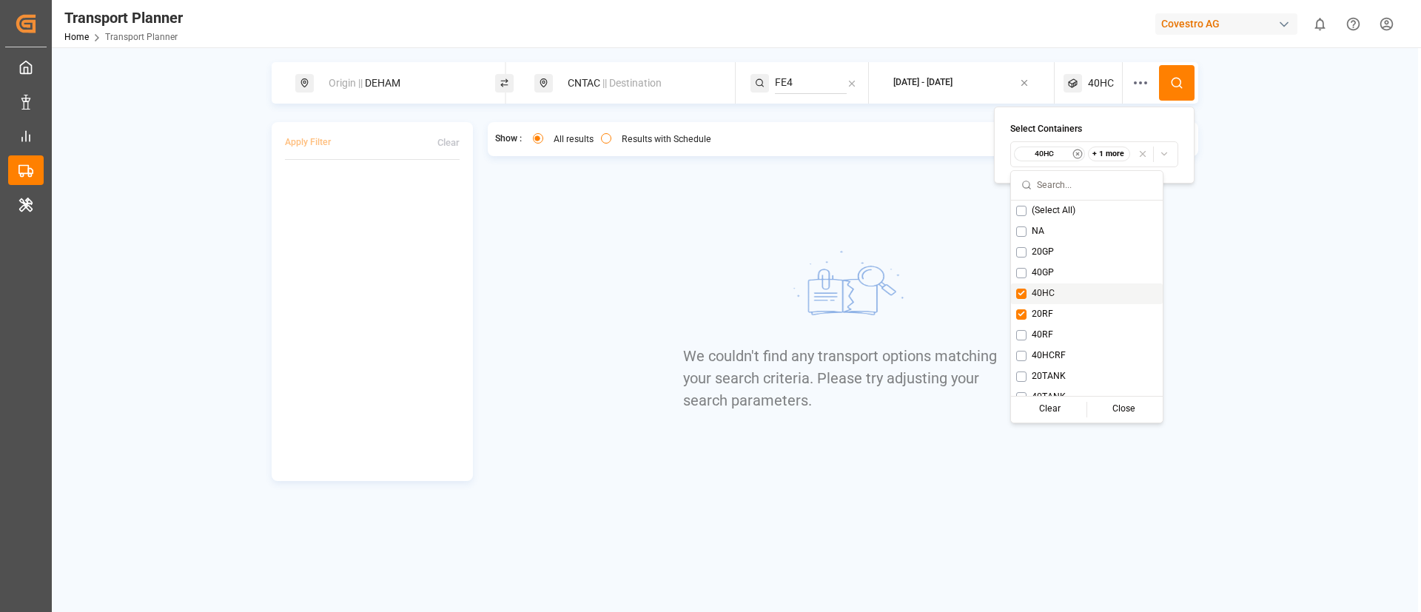
click at [1048, 292] on span "40HC" at bounding box center [1043, 293] width 23 height 13
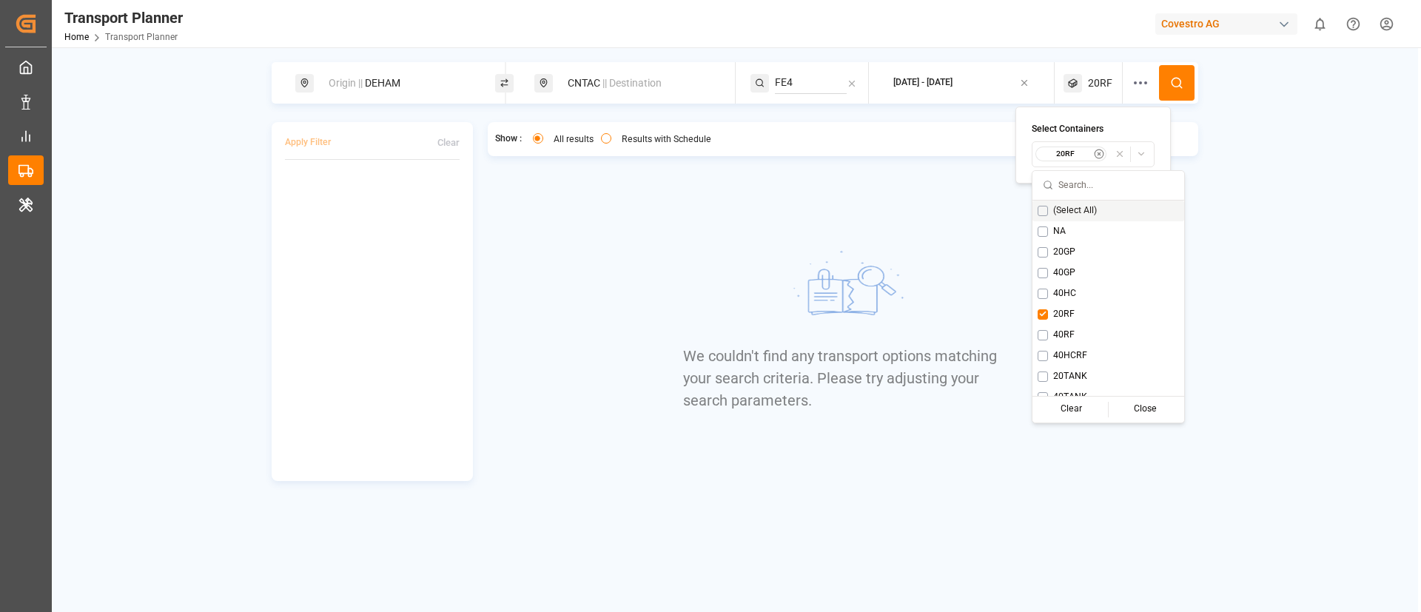
click at [1176, 71] on button at bounding box center [1177, 83] width 36 height 36
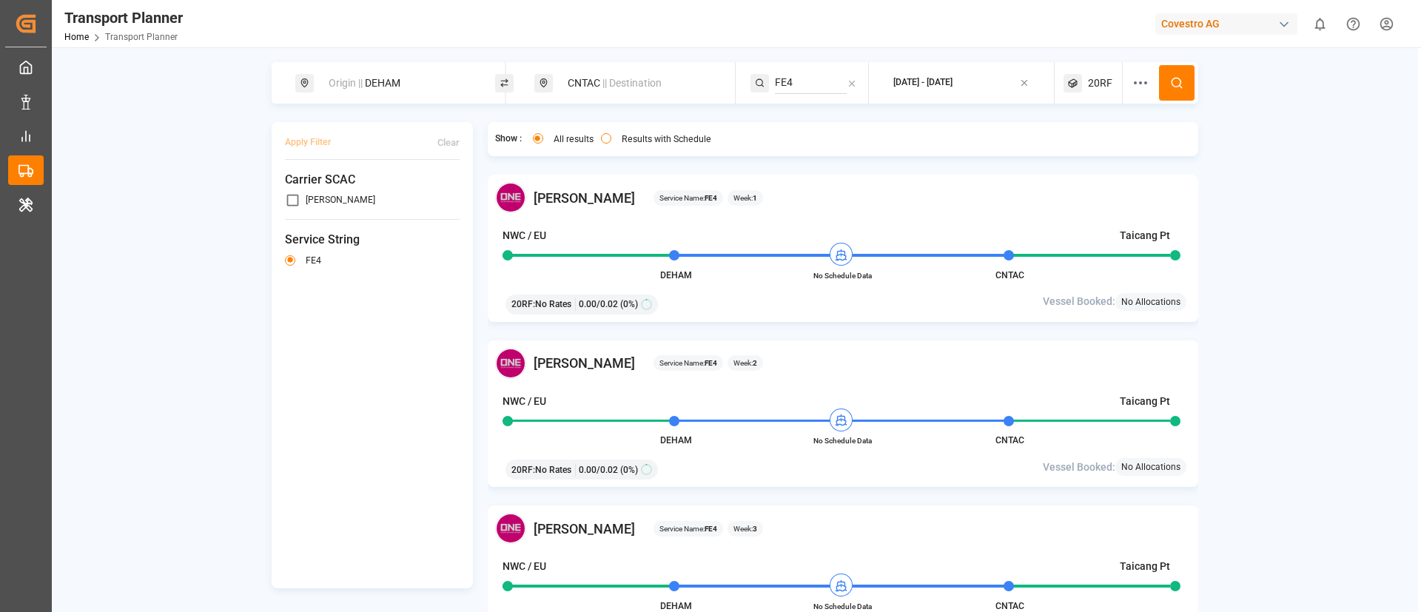
click at [1093, 82] on span "20RF" at bounding box center [1100, 84] width 24 height 16
click at [1072, 149] on small "20RF" at bounding box center [1064, 154] width 52 height 10
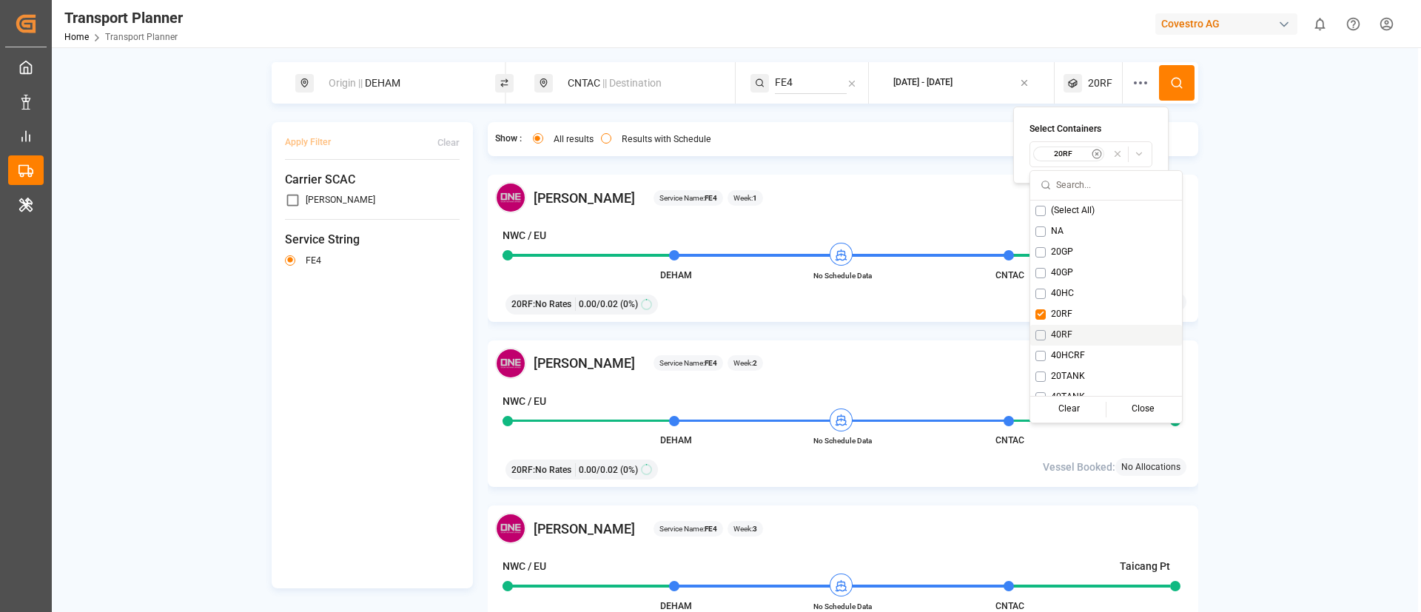
click at [1062, 327] on div "40RF" at bounding box center [1107, 335] width 152 height 21
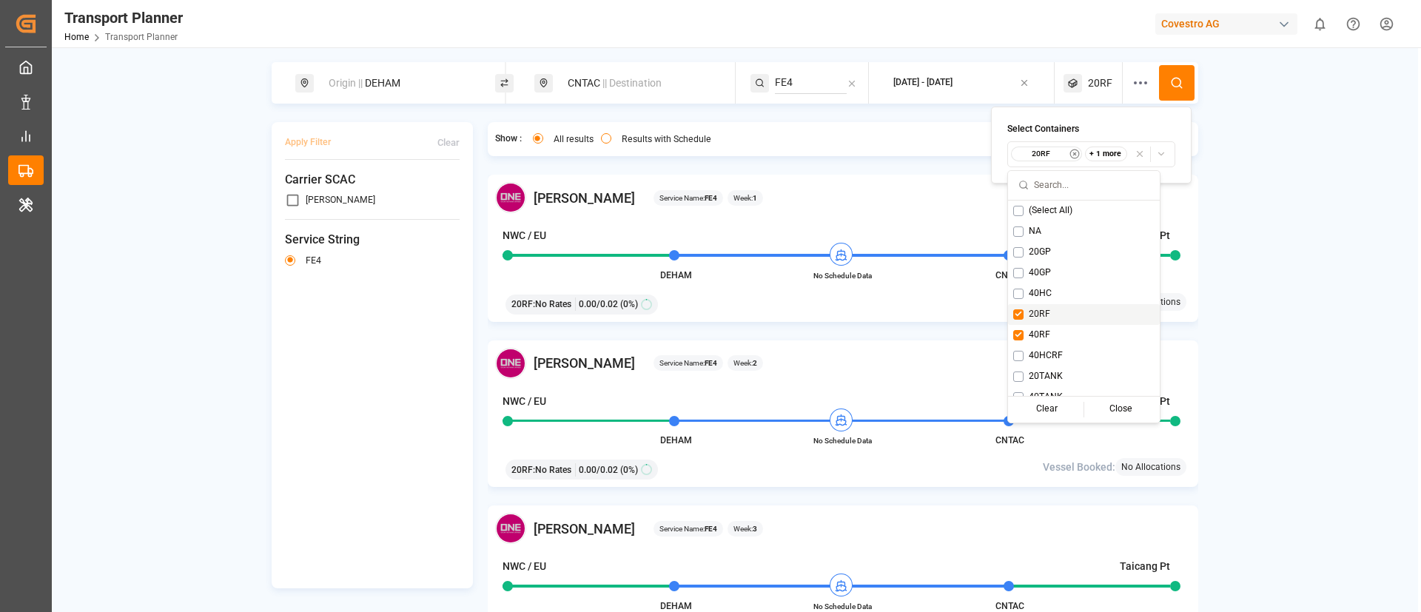
drag, startPoint x: 1040, startPoint y: 314, endPoint x: 1161, endPoint y: 159, distance: 196.2
click at [1043, 313] on span "20RF" at bounding box center [1039, 314] width 21 height 13
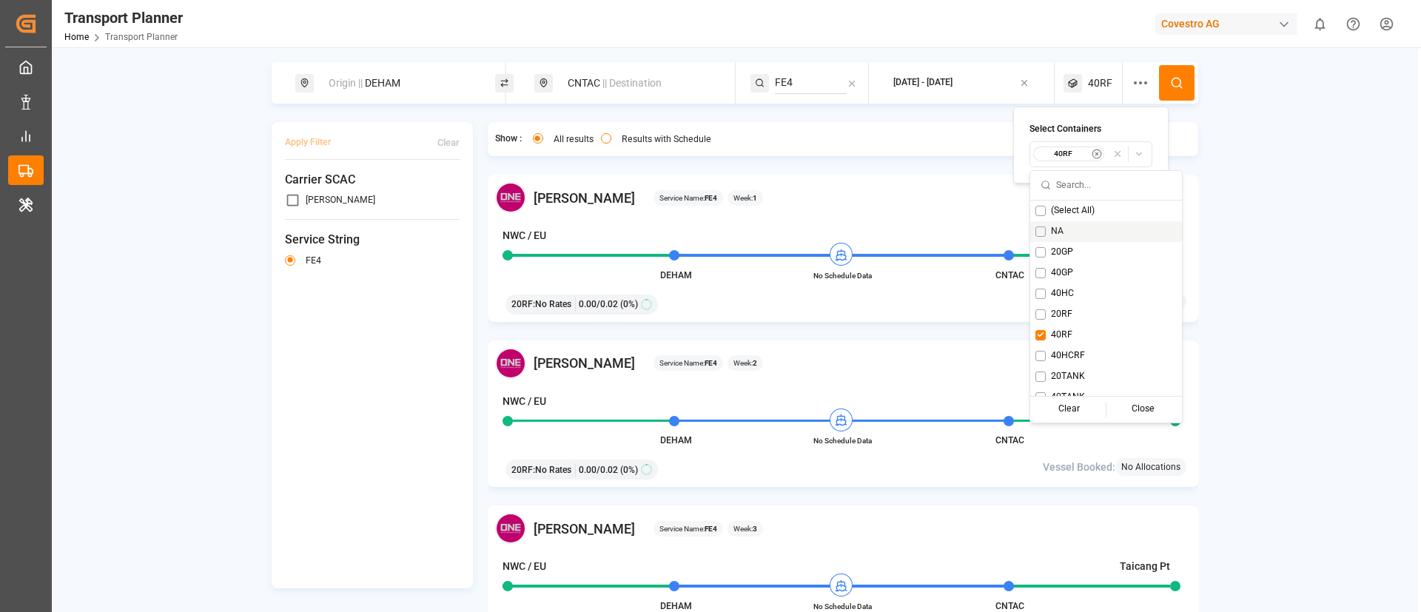
click at [1177, 78] on icon at bounding box center [1176, 82] width 13 height 13
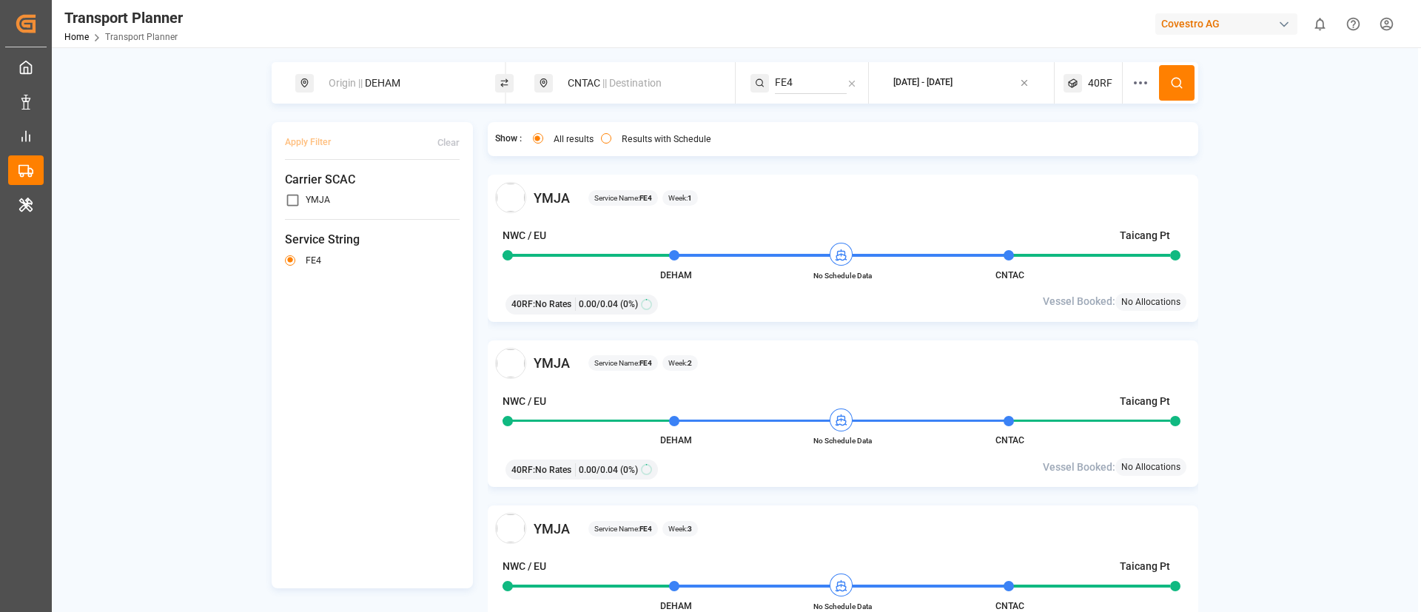
click at [1092, 83] on span "40RF" at bounding box center [1100, 84] width 24 height 16
click at [1063, 153] on small "40RF" at bounding box center [1064, 154] width 52 height 10
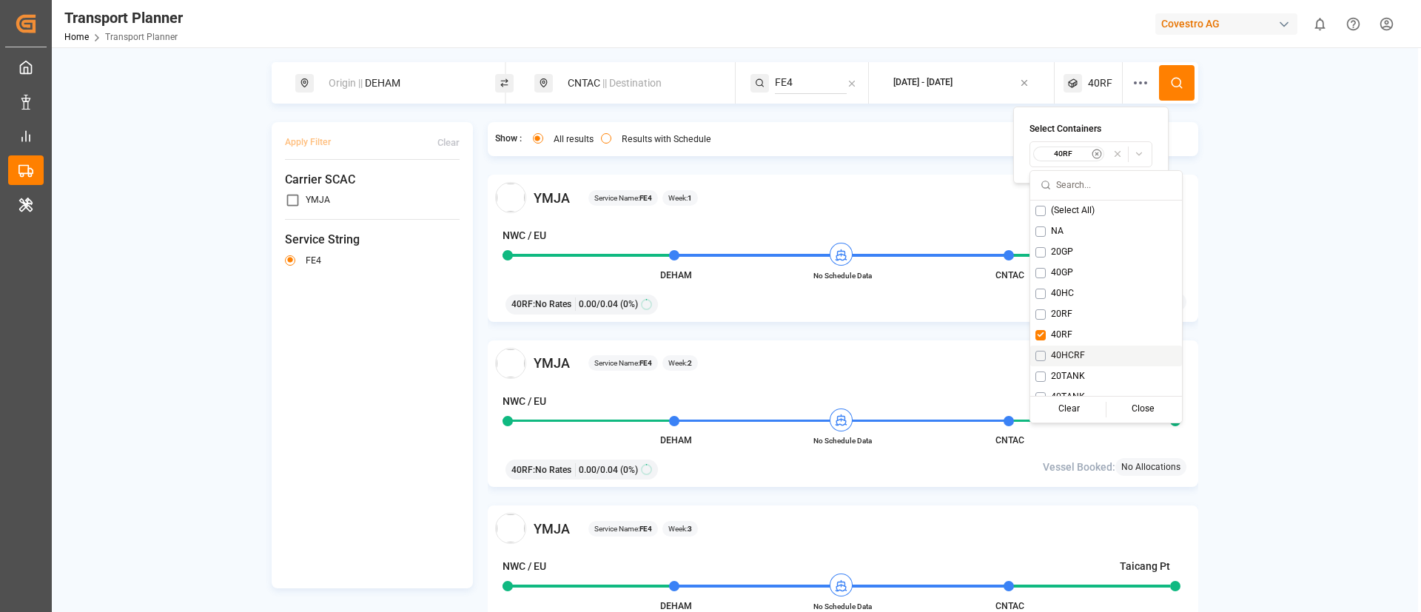
drag, startPoint x: 1058, startPoint y: 352, endPoint x: 1053, endPoint y: 340, distance: 12.7
click at [1057, 349] on span "40HCRF" at bounding box center [1068, 355] width 34 height 13
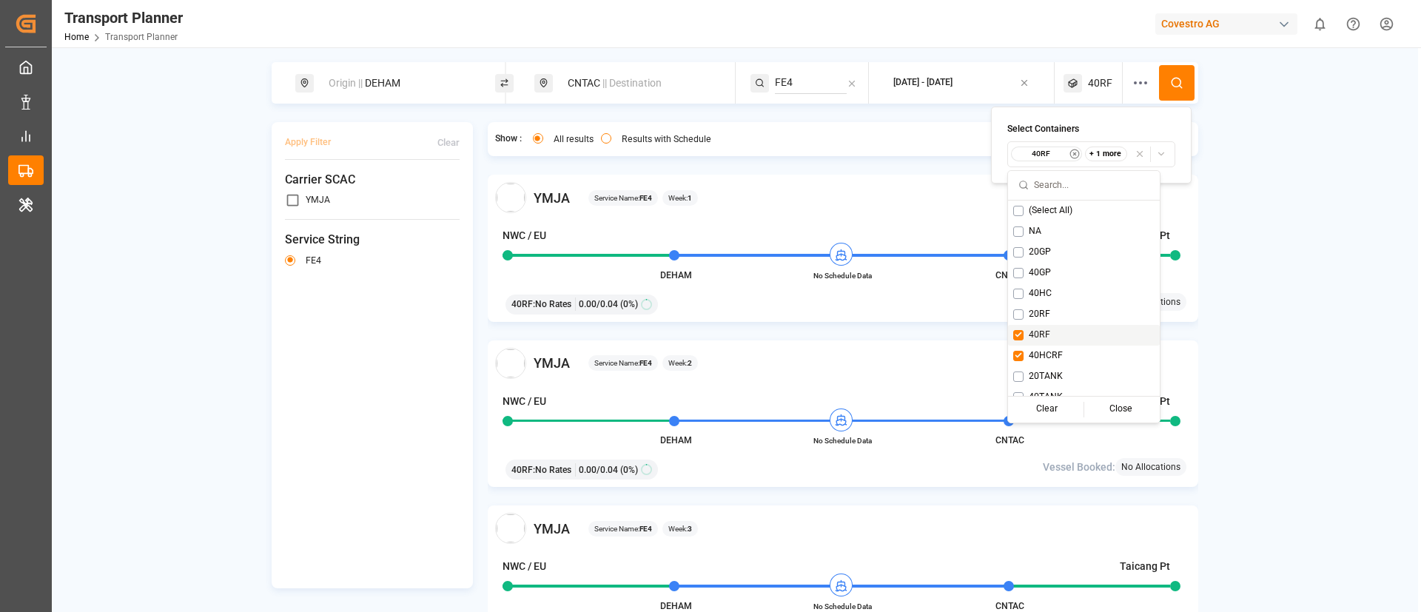
click at [1041, 335] on span "40RF" at bounding box center [1039, 335] width 21 height 13
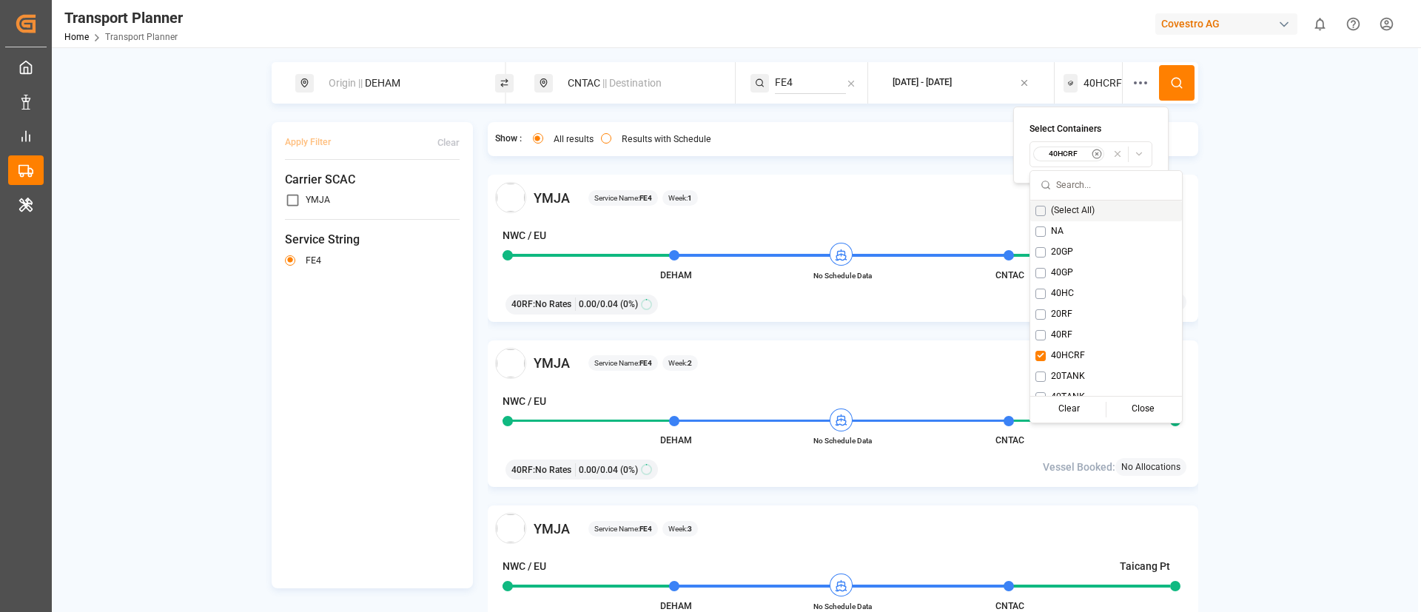
click at [1169, 91] on button at bounding box center [1177, 83] width 36 height 36
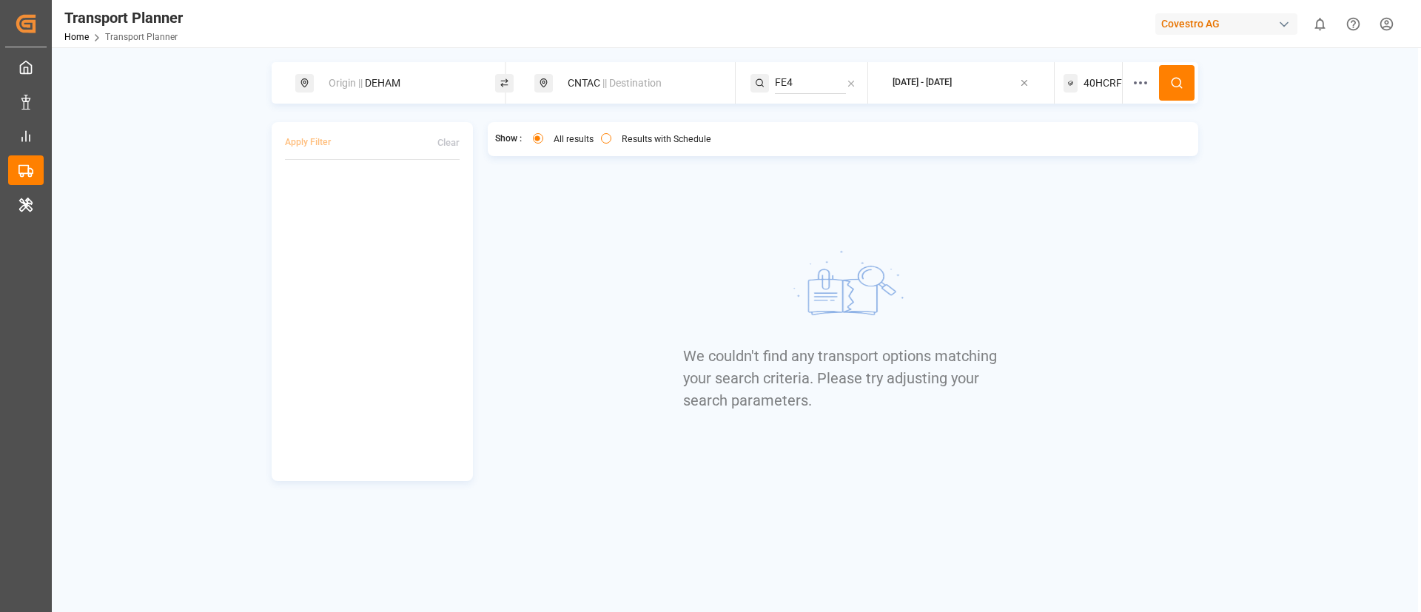
click at [1099, 85] on span "40HCRF" at bounding box center [1103, 84] width 38 height 16
click at [1068, 156] on small "40HCRF" at bounding box center [1066, 154] width 52 height 10
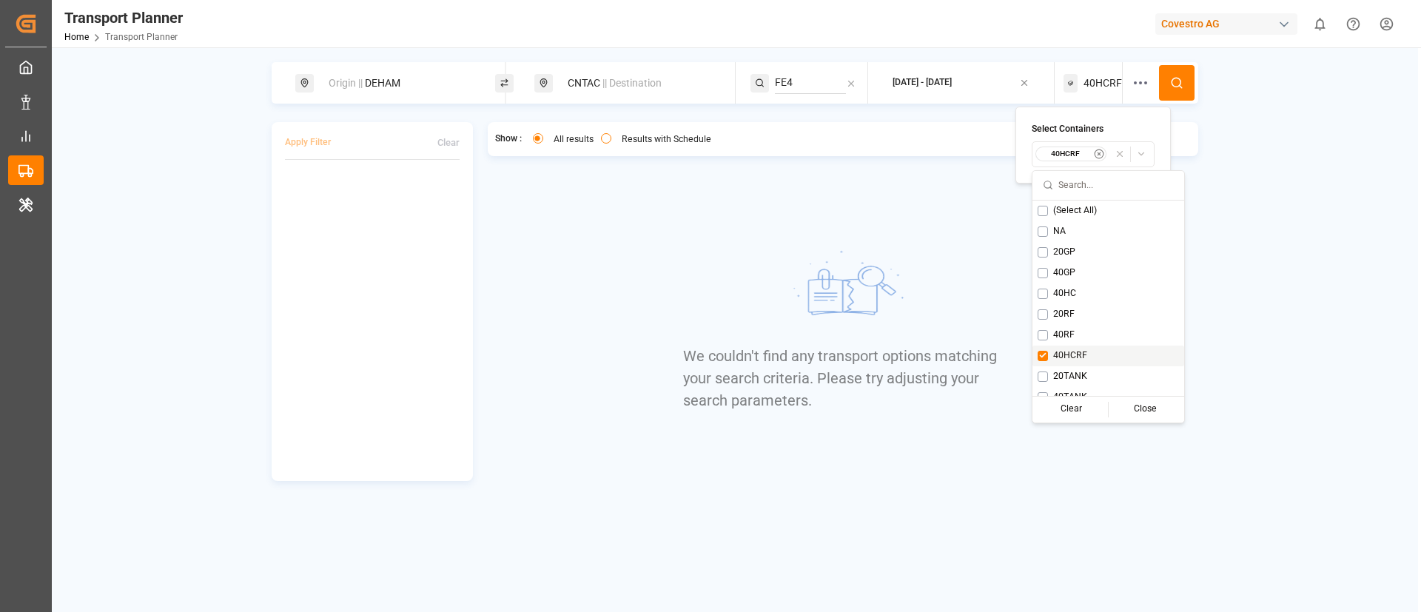
drag, startPoint x: 1075, startPoint y: 364, endPoint x: 1070, endPoint y: 372, distance: 8.6
click at [1071, 370] on div "(Select All) NA 20GP 40GP 40HC 20RF 40RF 40HCRF 20TANK 40TANK Clear Close" at bounding box center [1109, 318] width 152 height 234
click at [1070, 370] on span "20TANK" at bounding box center [1070, 376] width 34 height 13
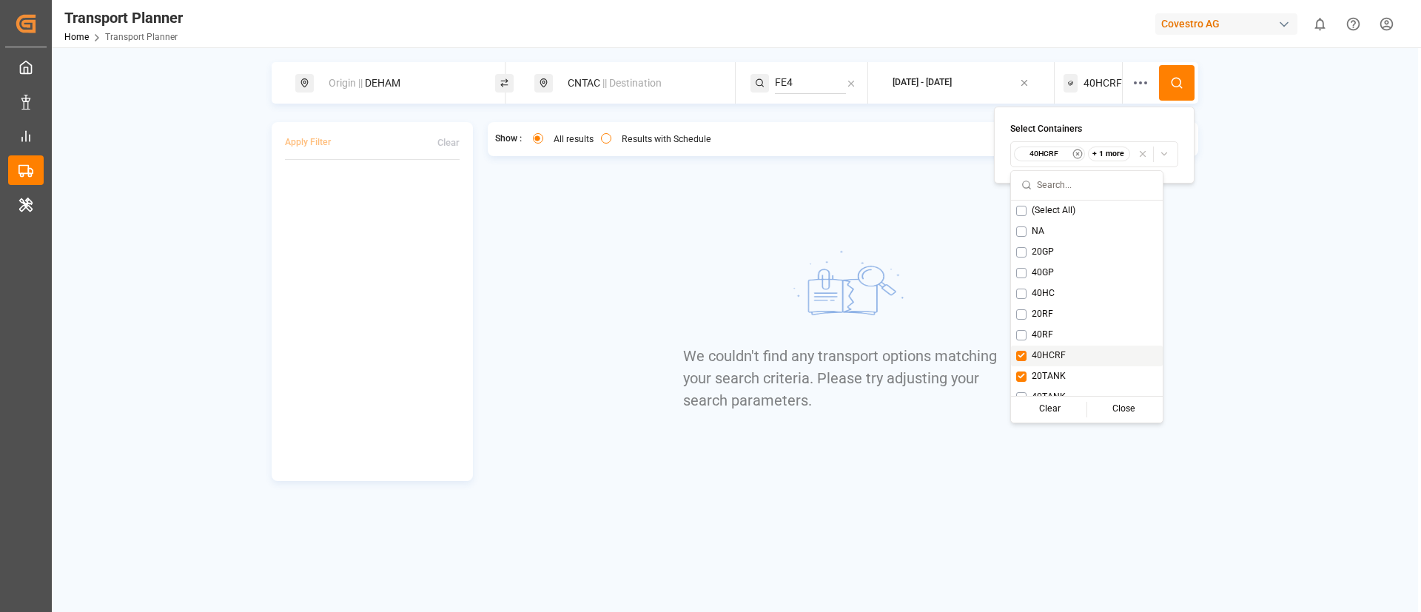
drag, startPoint x: 1047, startPoint y: 355, endPoint x: 1128, endPoint y: 234, distance: 145.6
click at [1047, 353] on span "40HCRF" at bounding box center [1049, 355] width 34 height 13
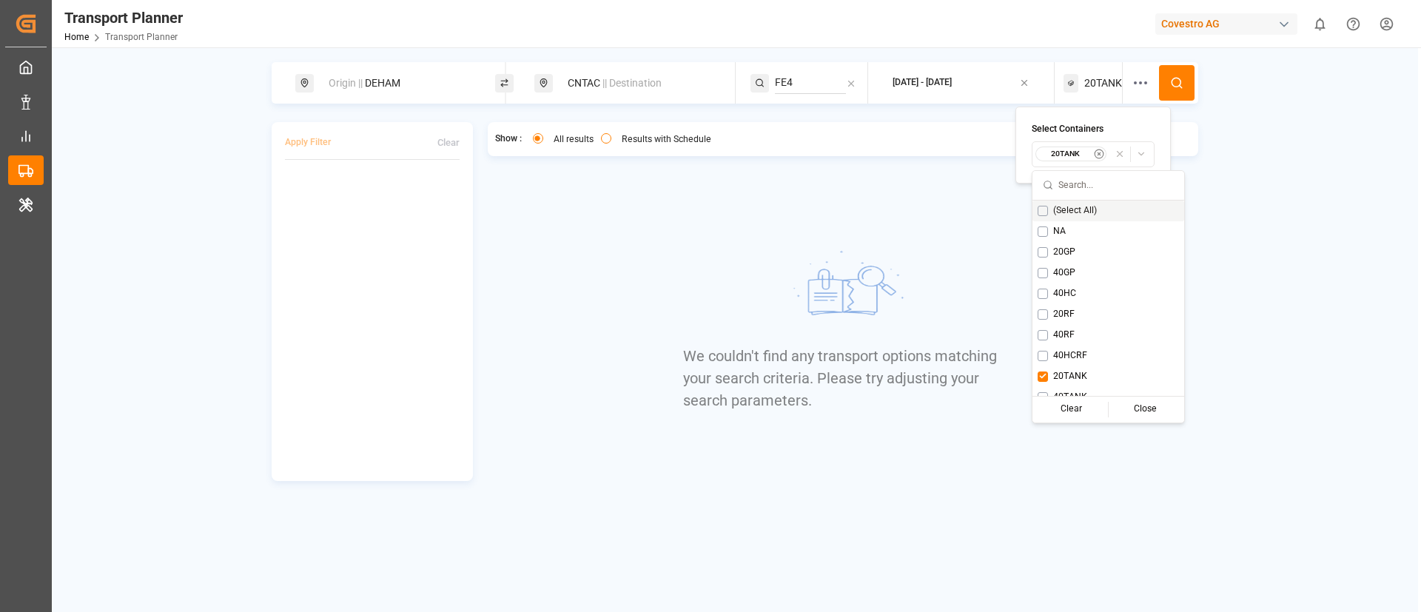
click at [1176, 73] on button at bounding box center [1177, 83] width 36 height 36
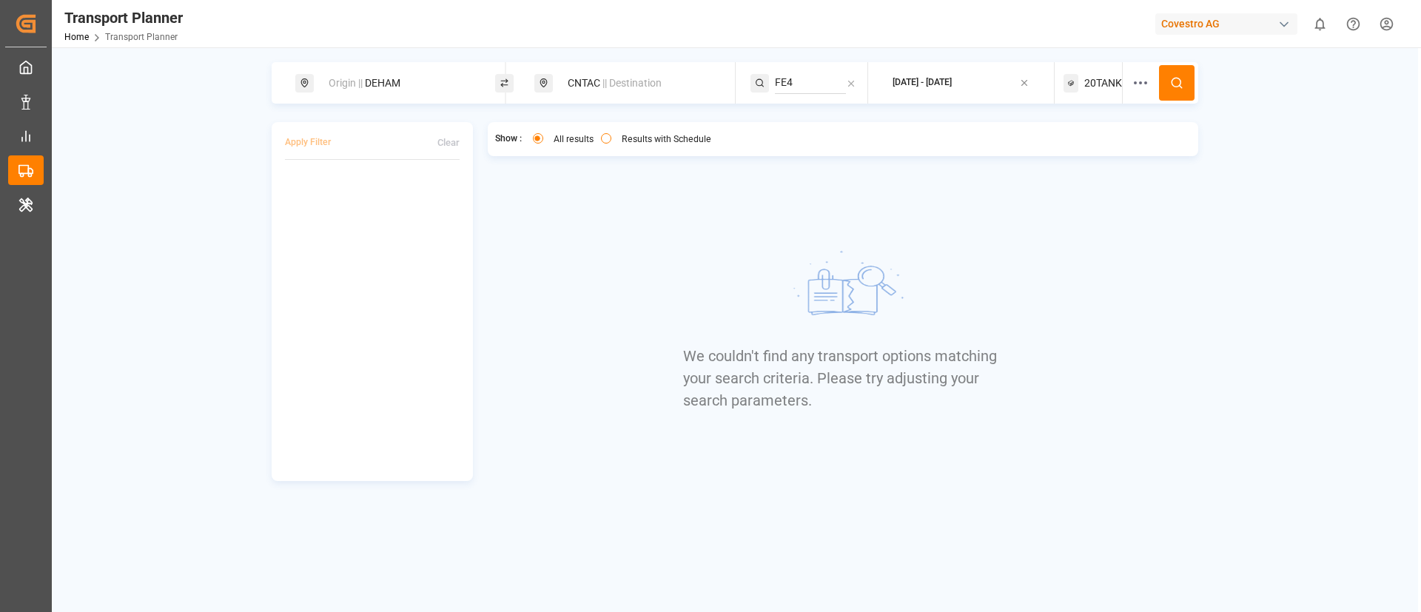
click at [1095, 81] on span "20TANK" at bounding box center [1104, 84] width 38 height 16
click at [1068, 156] on small "20TANK" at bounding box center [1066, 154] width 52 height 10
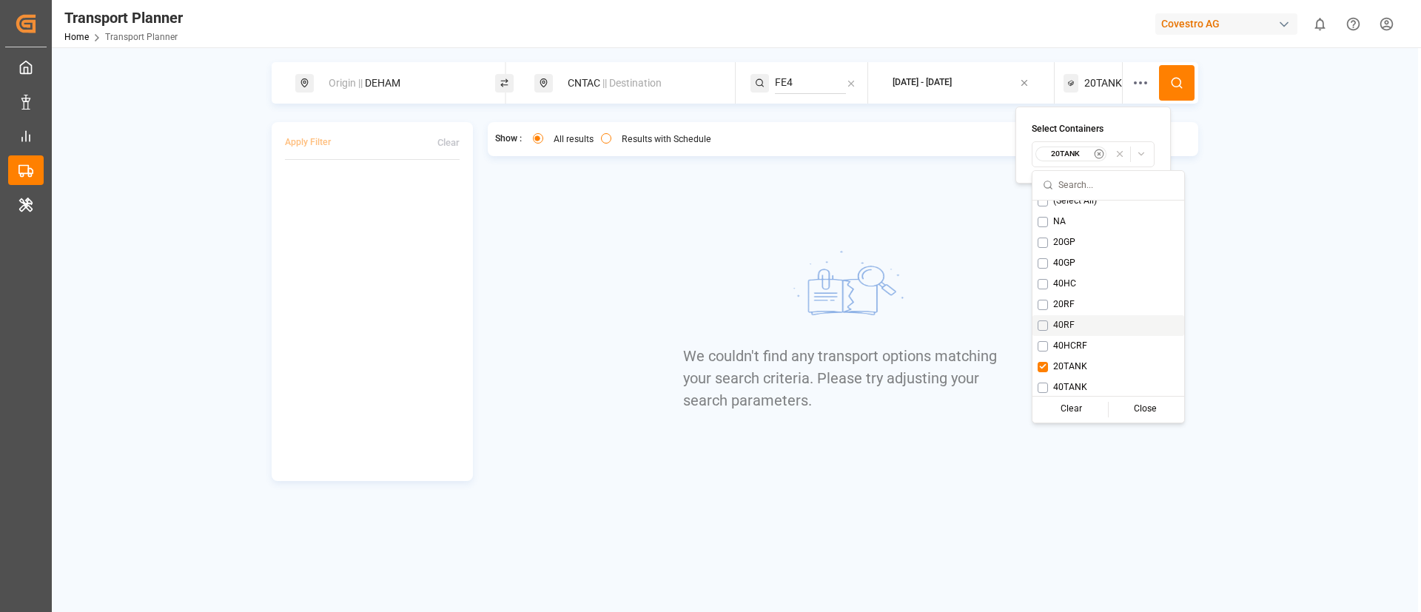
scroll to position [12, 0]
click at [1059, 385] on span "40TANK" at bounding box center [1070, 385] width 34 height 13
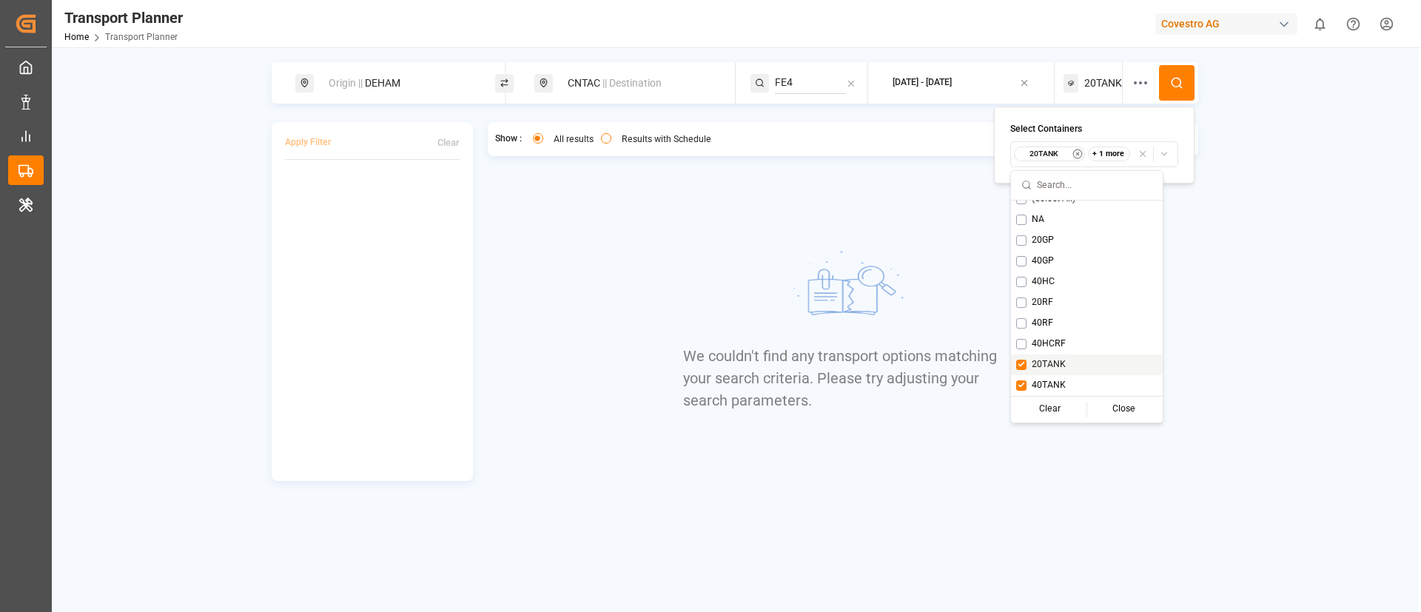
click at [1053, 363] on span "20TANK" at bounding box center [1049, 364] width 34 height 13
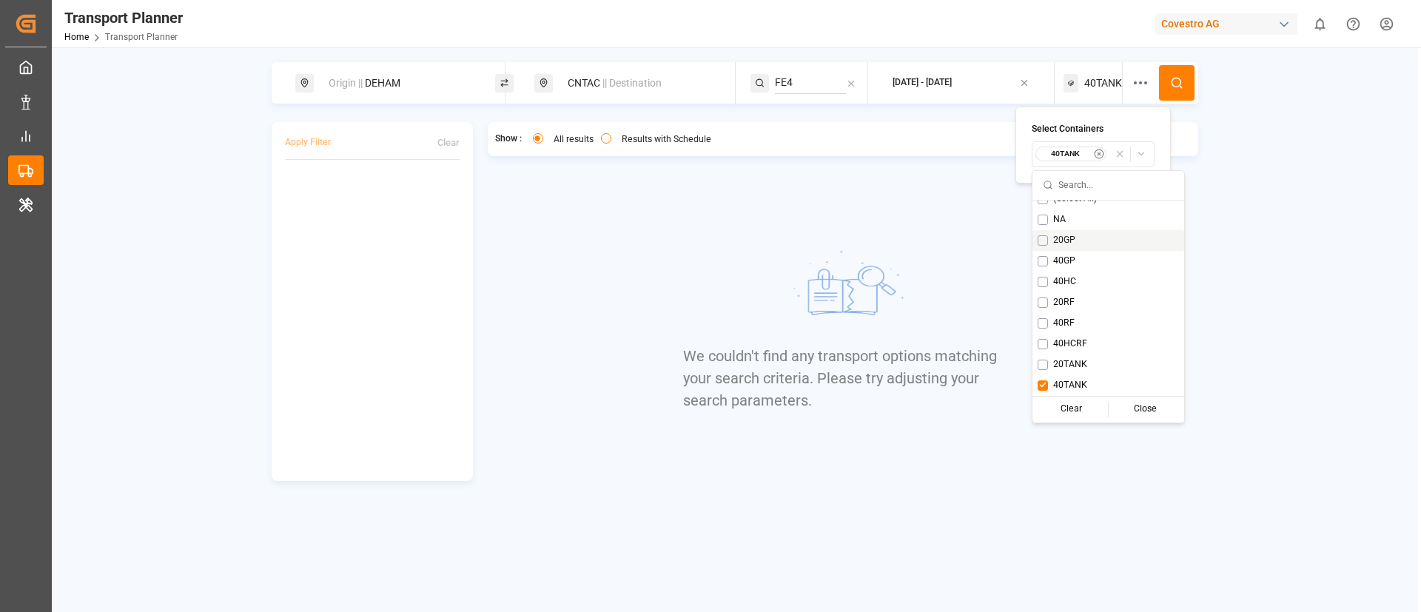
click at [1183, 82] on icon at bounding box center [1176, 82] width 13 height 13
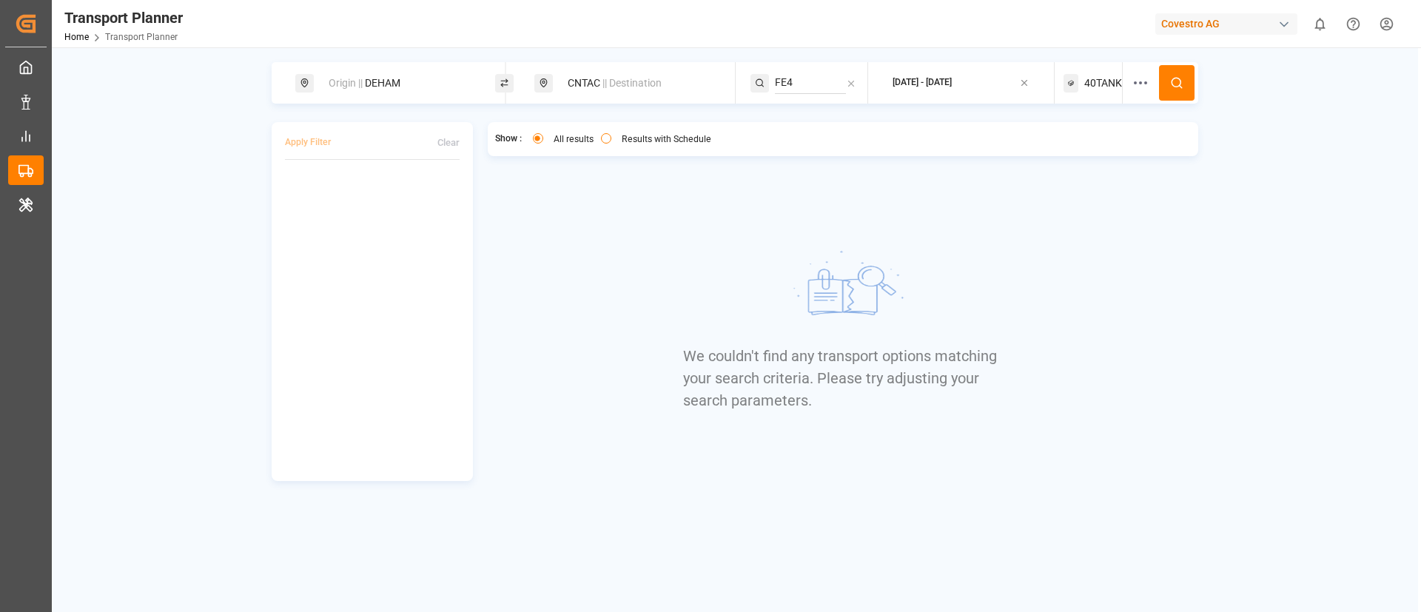
click at [395, 80] on div "Origin || DEHAM" at bounding box center [400, 83] width 160 height 27
click at [379, 195] on input "DEHAM" at bounding box center [386, 201] width 149 height 22
paste input "NLRT"
type input "NLRTM"
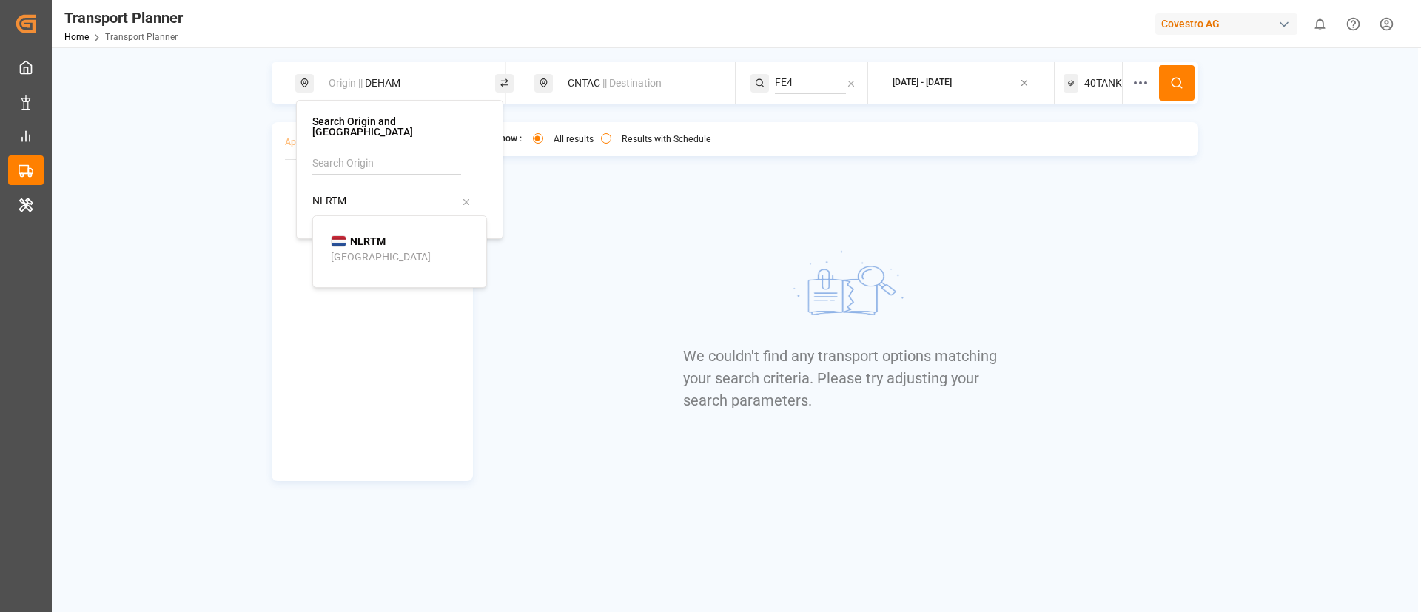
click at [349, 249] on div "[GEOGRAPHIC_DATA]" at bounding box center [381, 257] width 100 height 16
click at [1174, 84] on icon at bounding box center [1176, 82] width 13 height 13
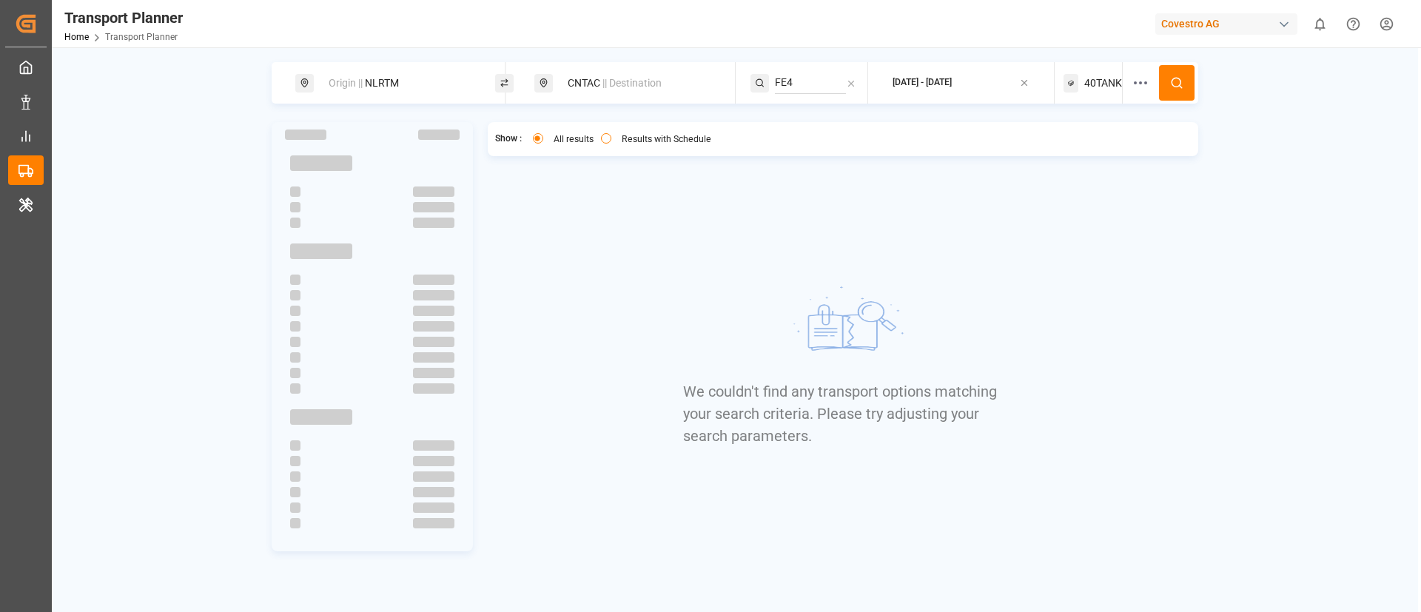
click at [1090, 87] on span "40TANK" at bounding box center [1104, 84] width 38 height 16
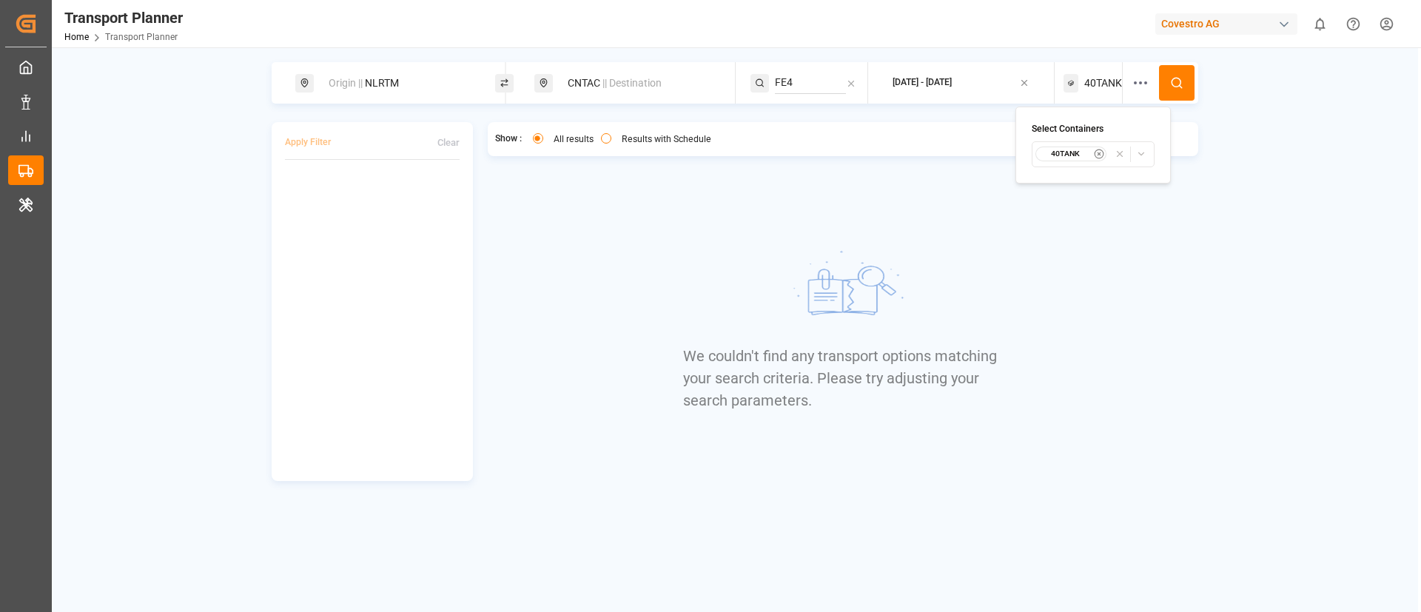
click at [1065, 160] on div "40TANK" at bounding box center [1072, 154] width 72 height 15
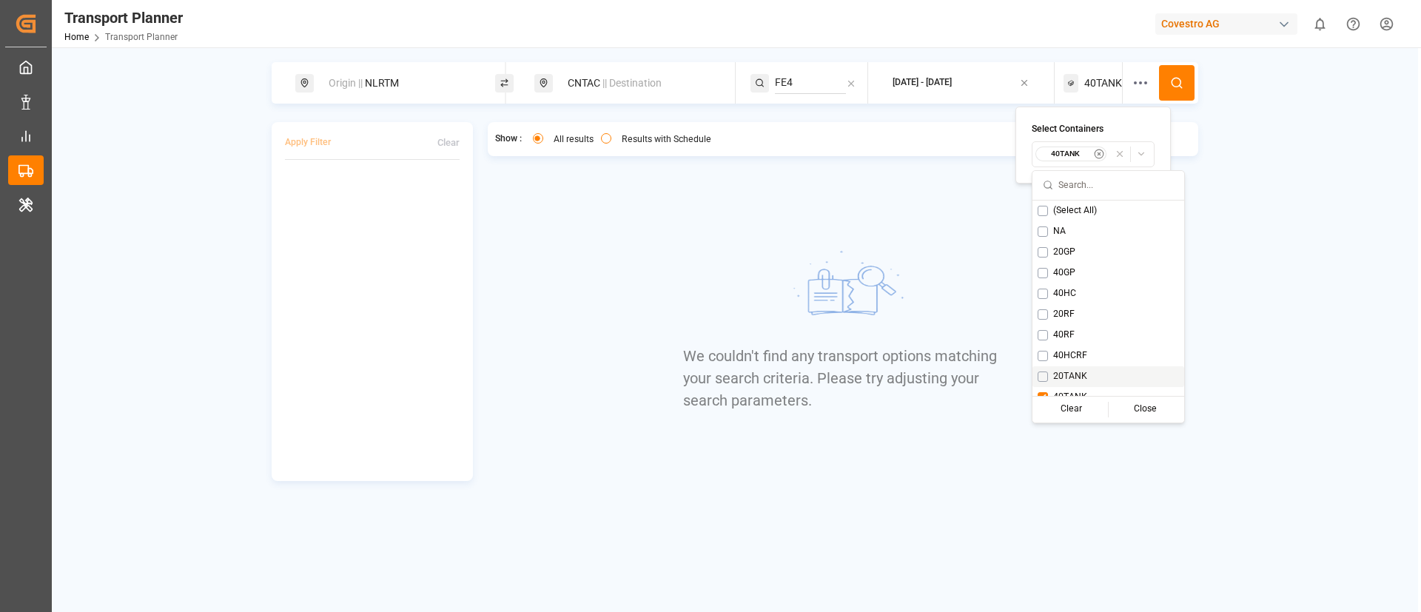
click at [1069, 369] on div "20TANK" at bounding box center [1109, 376] width 152 height 21
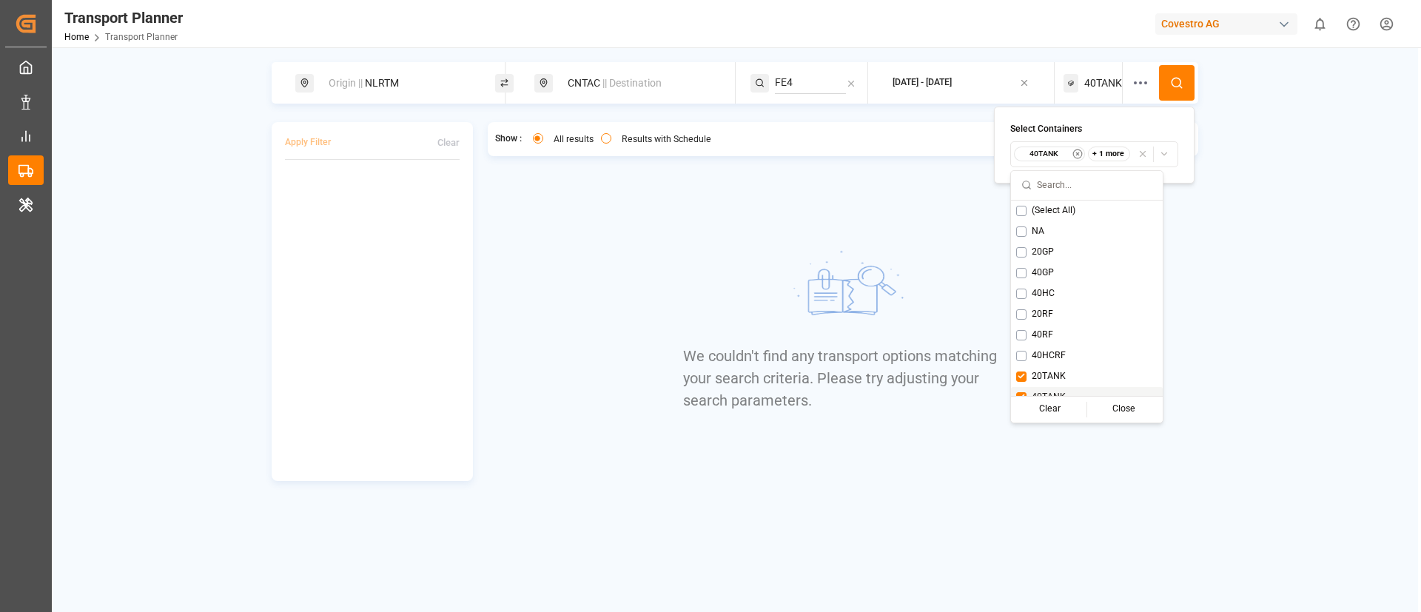
click at [1056, 388] on div "40TANK" at bounding box center [1087, 397] width 152 height 21
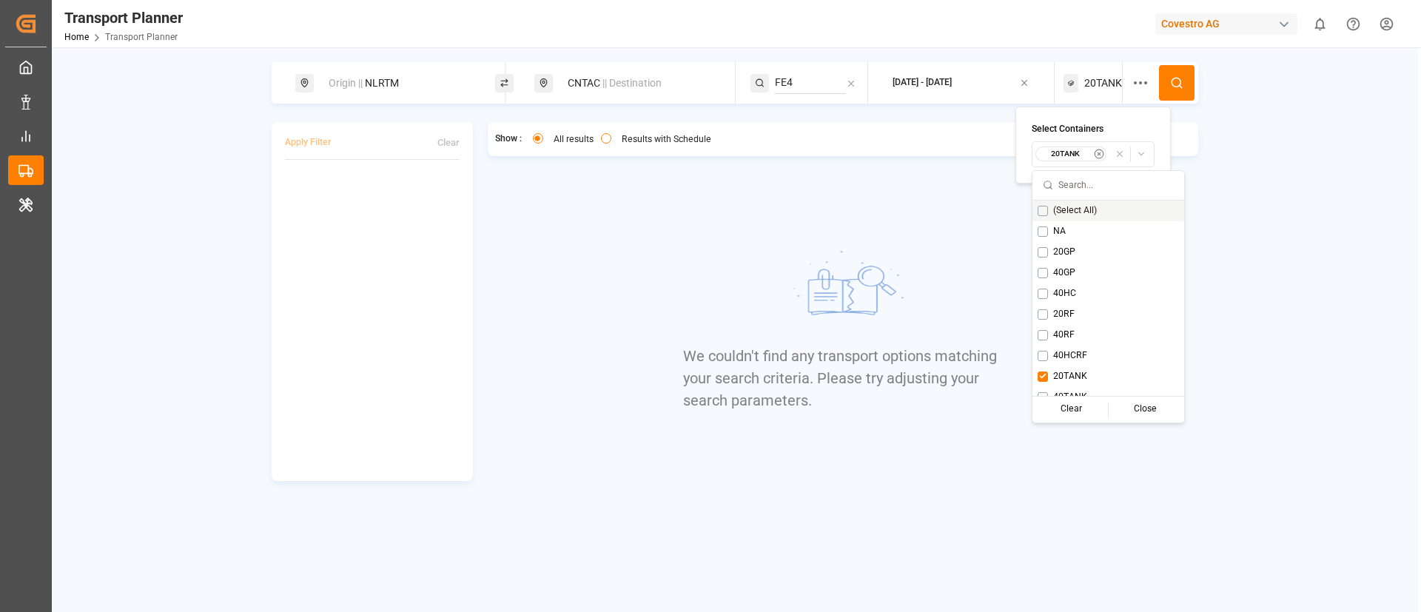
click at [1170, 80] on button at bounding box center [1177, 83] width 36 height 36
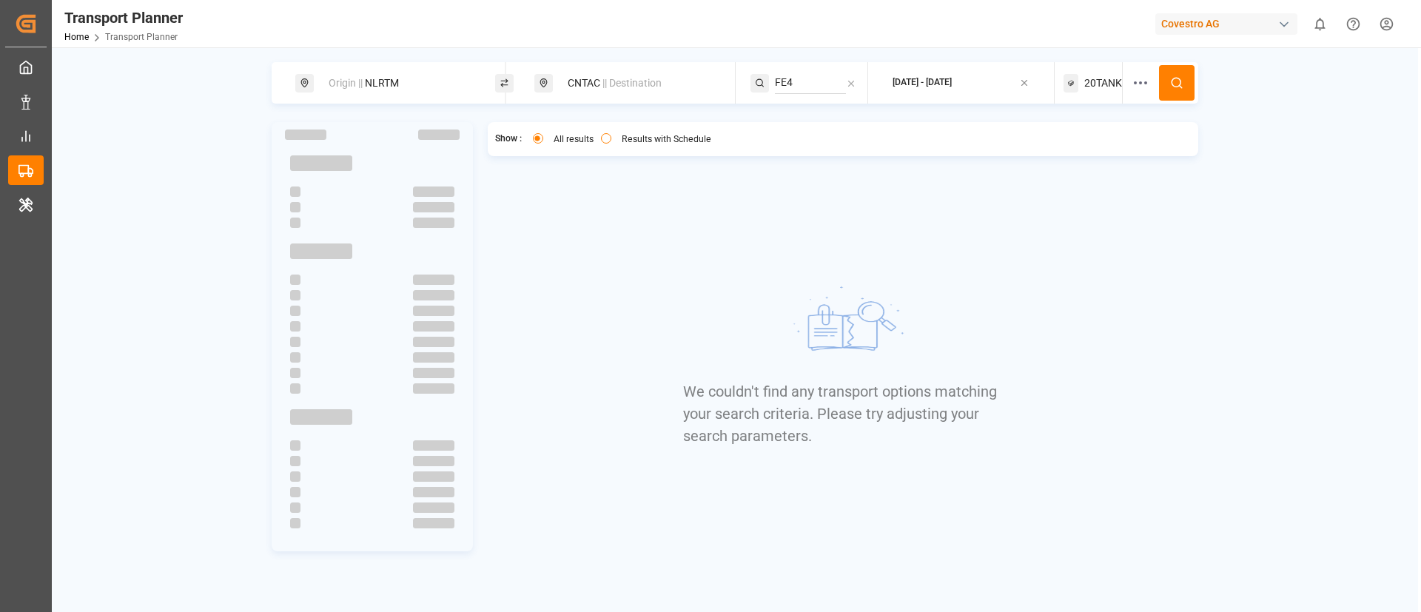
click at [1088, 77] on span "20TANK" at bounding box center [1104, 84] width 38 height 16
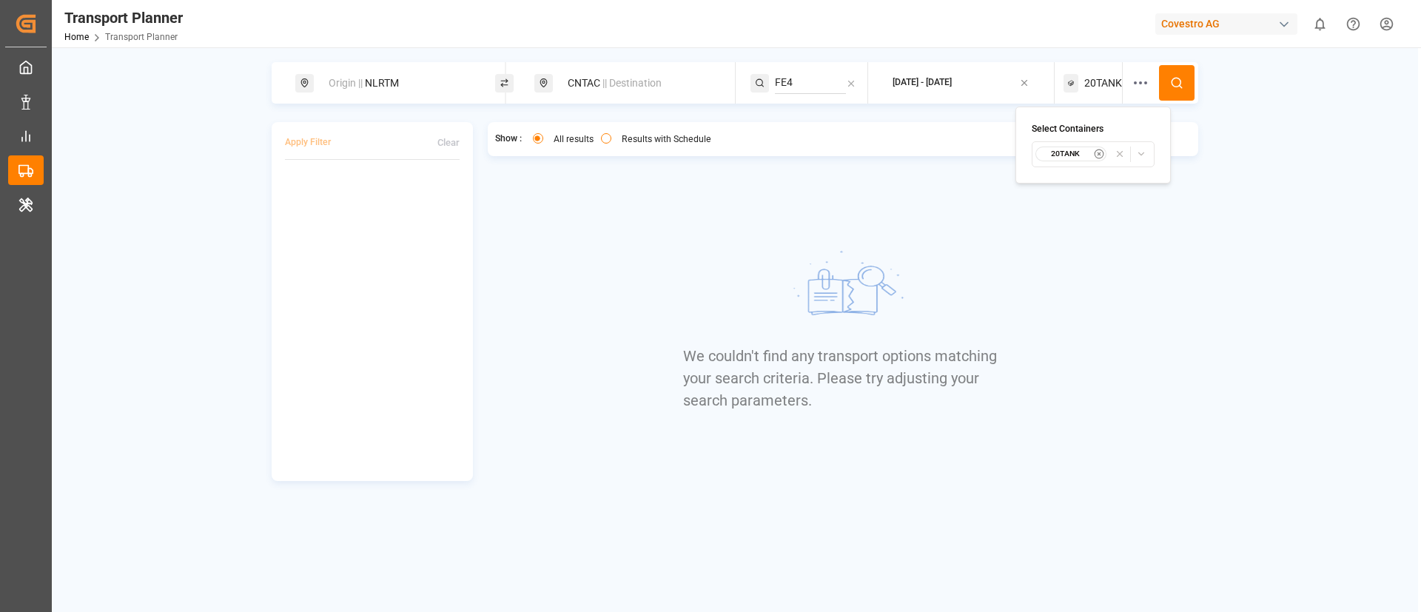
click at [1068, 153] on small "20TANK" at bounding box center [1066, 154] width 52 height 10
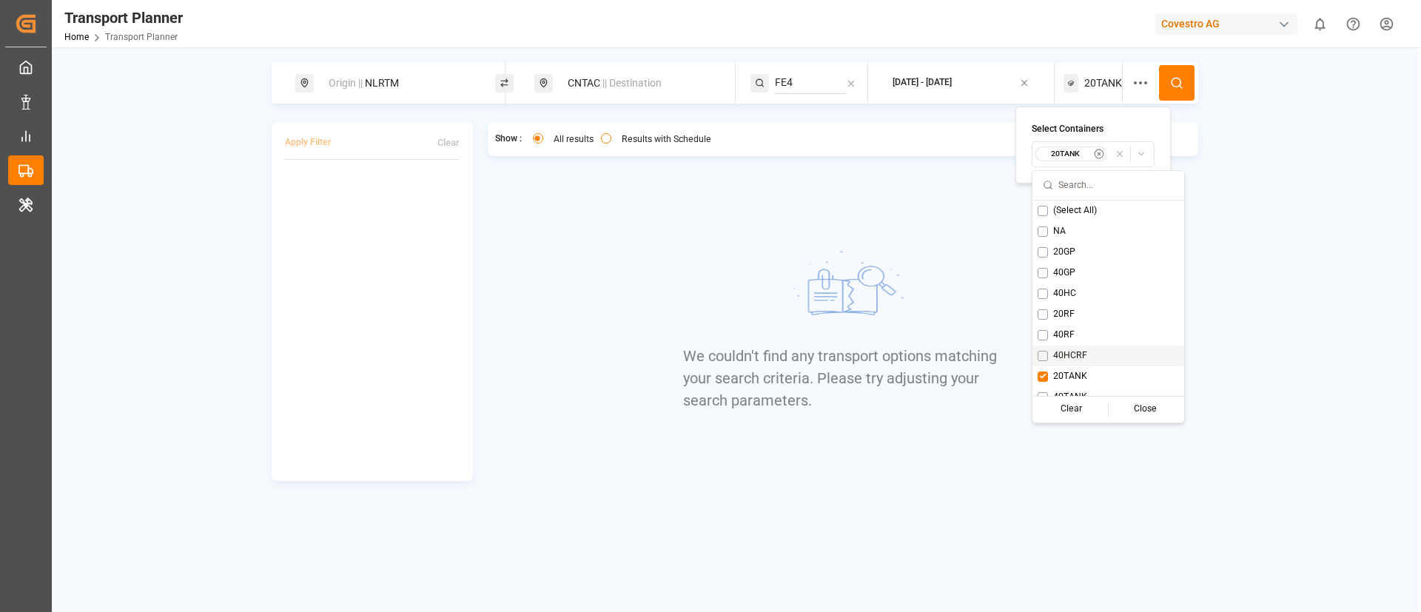
drag, startPoint x: 1065, startPoint y: 352, endPoint x: 1065, endPoint y: 366, distance: 14.8
click at [1065, 352] on span "40HCRF" at bounding box center [1070, 355] width 34 height 13
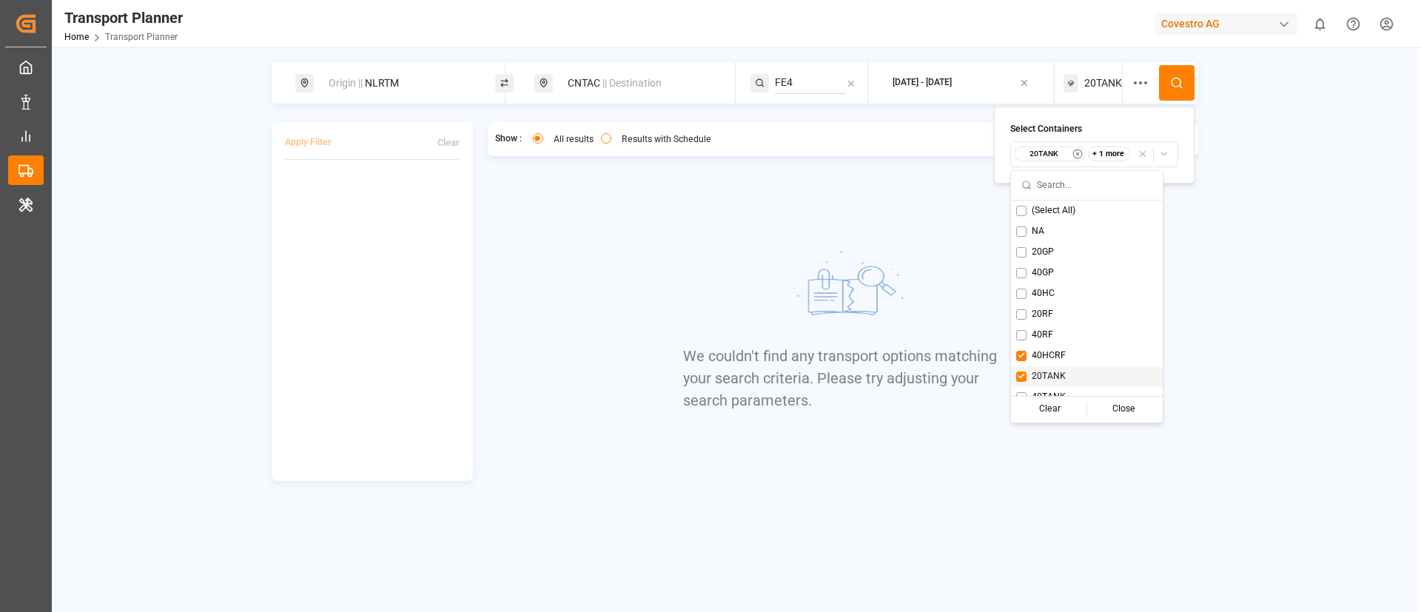
click at [1051, 372] on span "20TANK" at bounding box center [1049, 376] width 34 height 13
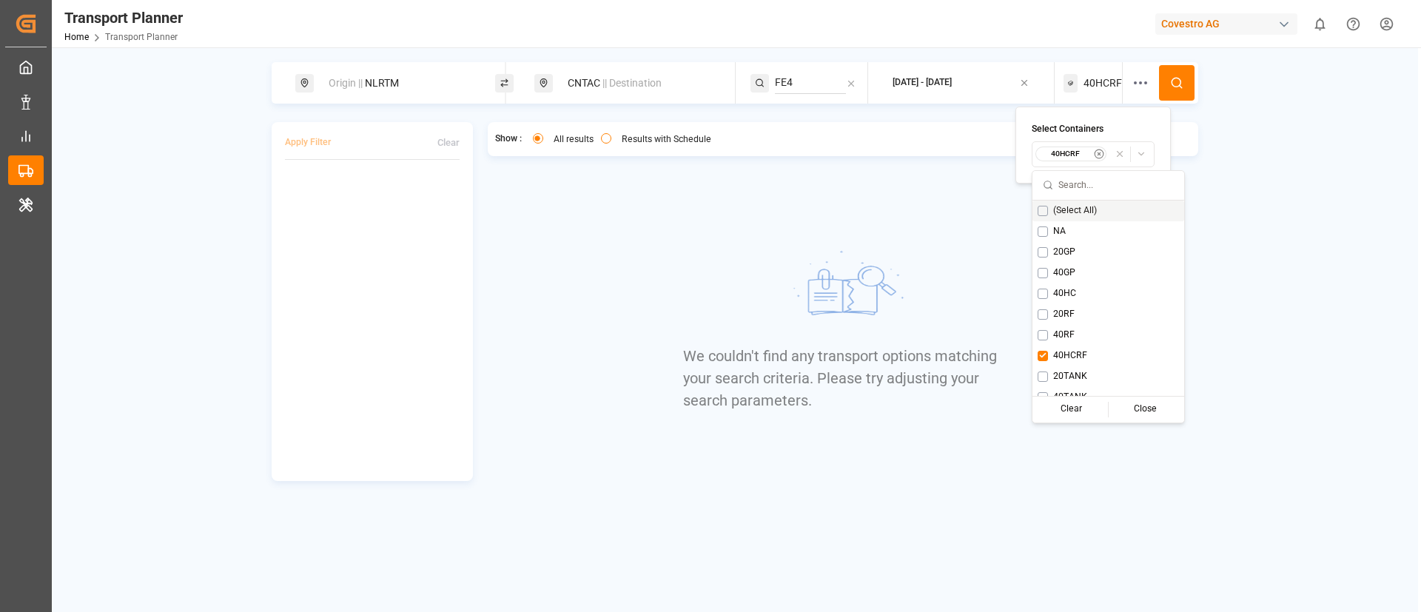
click at [1174, 77] on icon at bounding box center [1176, 82] width 13 height 13
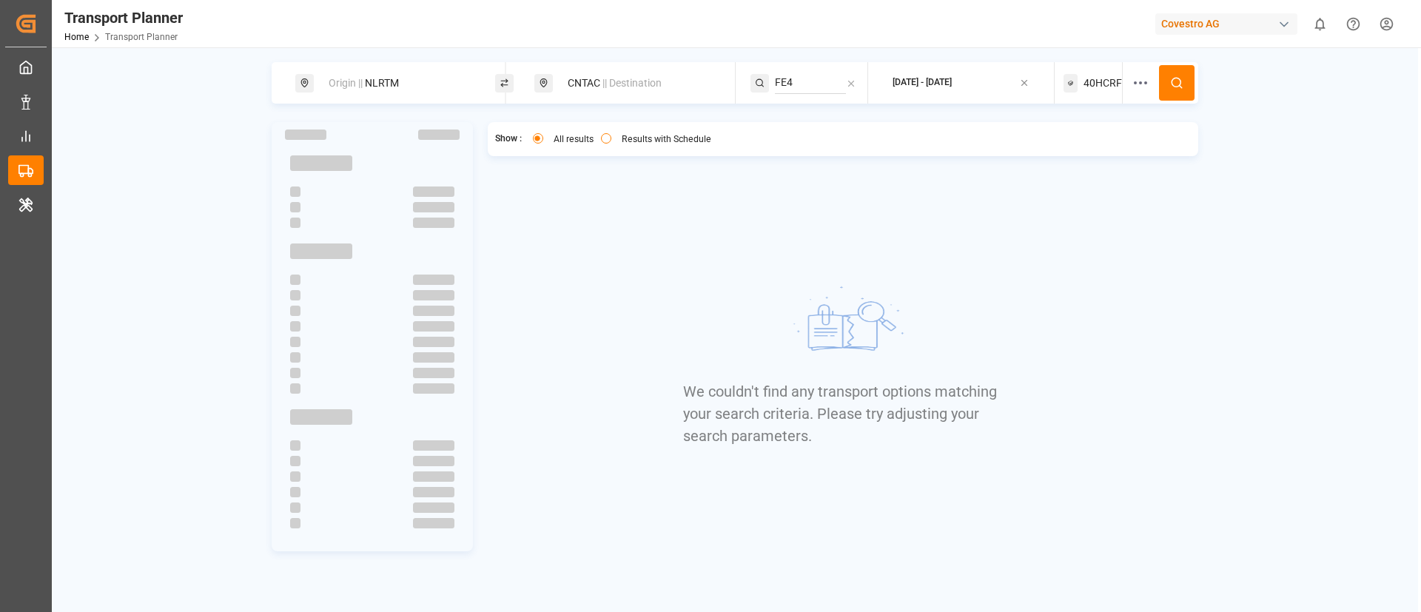
click at [1095, 78] on span "40HCRF" at bounding box center [1103, 84] width 38 height 16
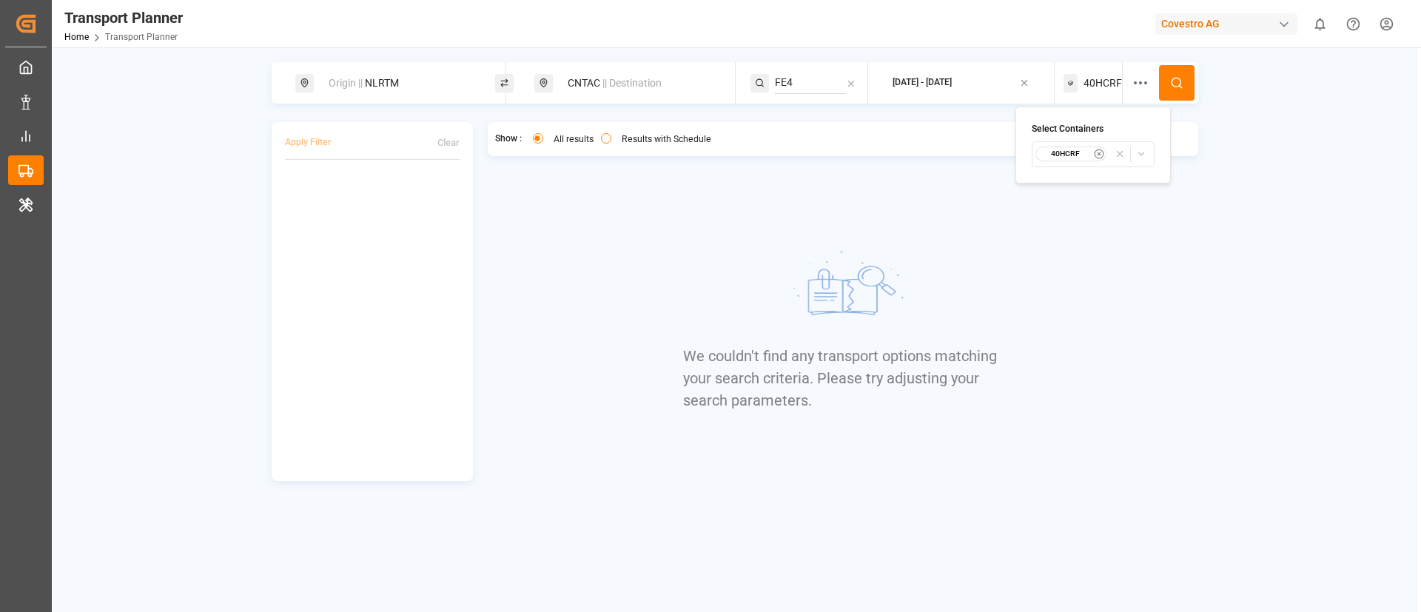
drag, startPoint x: 1071, startPoint y: 154, endPoint x: 1077, endPoint y: 165, distance: 12.6
click at [1070, 153] on small "40HCRF" at bounding box center [1066, 154] width 52 height 10
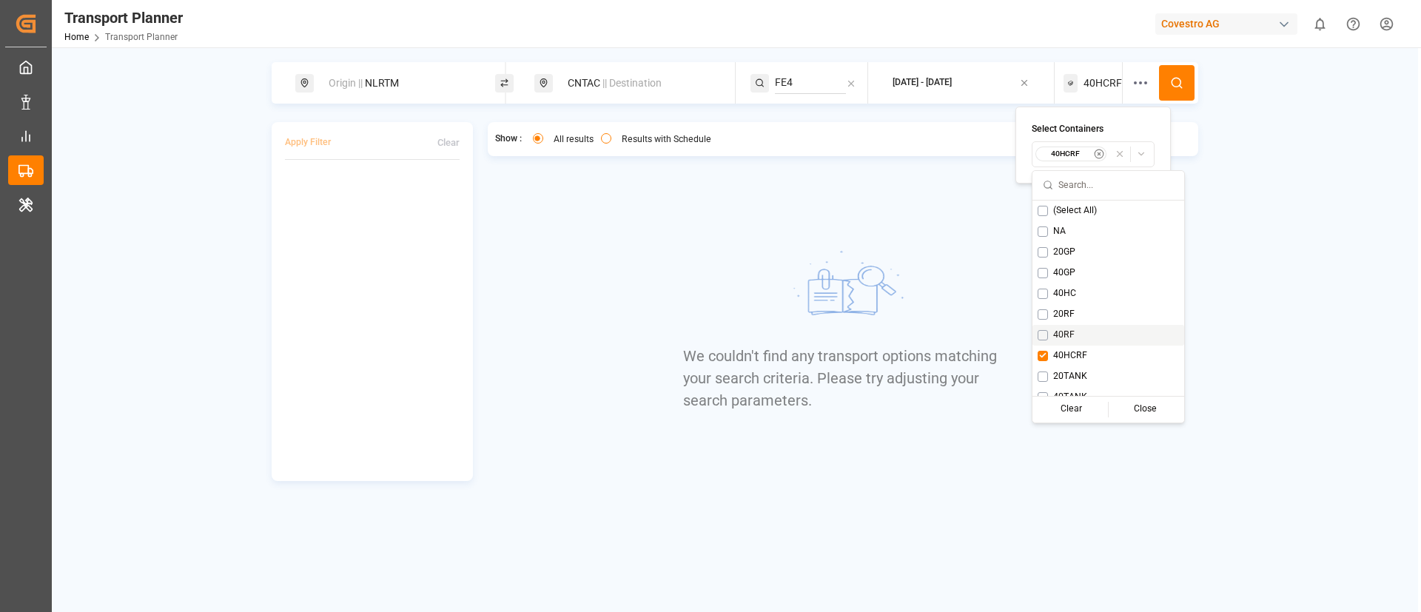
click at [1060, 335] on span "40RF" at bounding box center [1063, 335] width 21 height 13
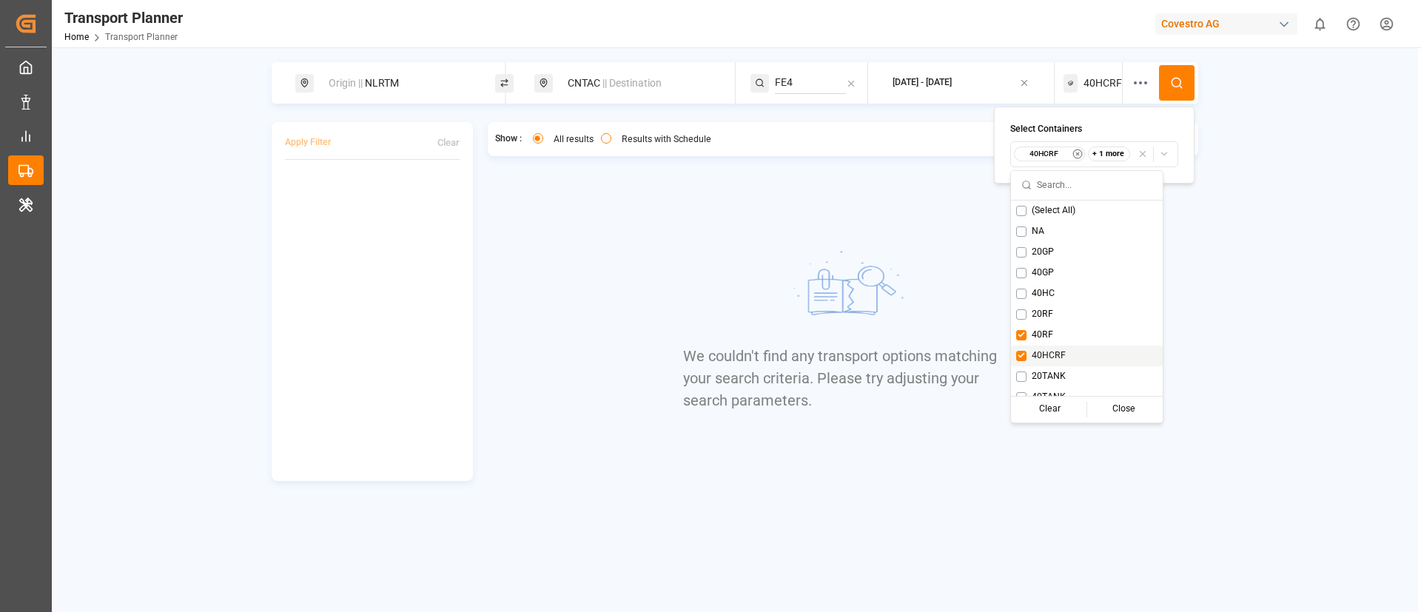
drag, startPoint x: 1056, startPoint y: 352, endPoint x: 1055, endPoint y: 340, distance: 11.9
click at [1055, 352] on span "40HCRF" at bounding box center [1049, 355] width 34 height 13
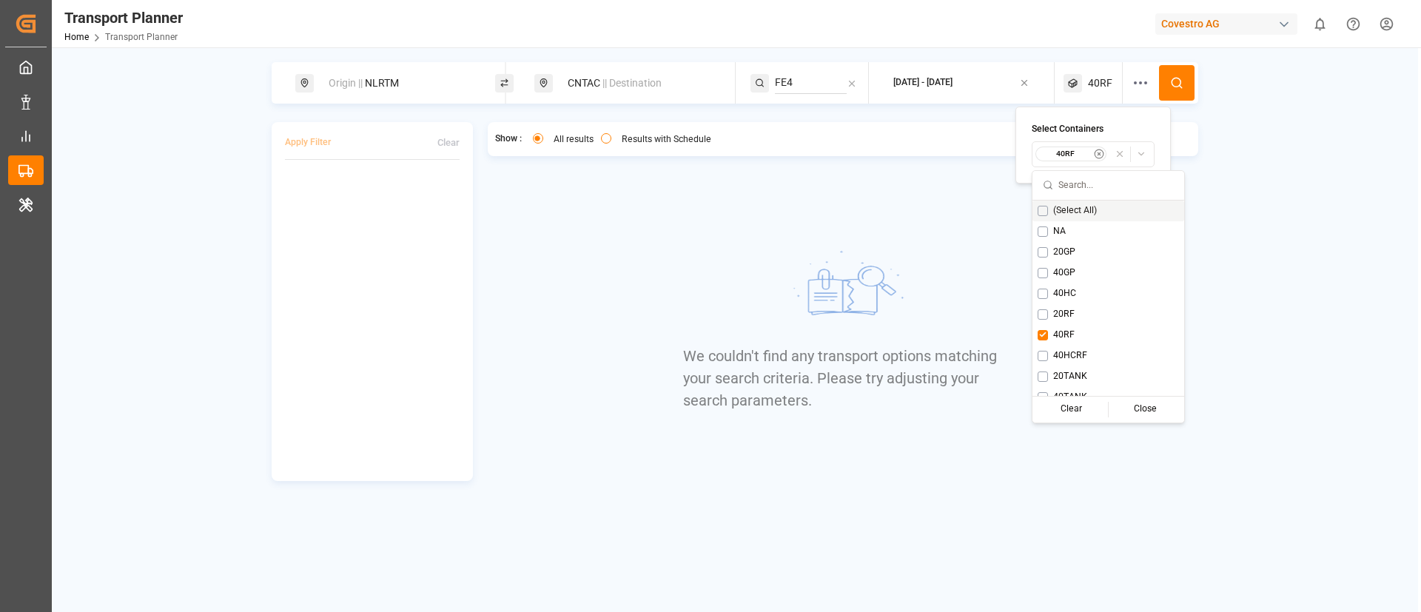
click at [1175, 71] on button at bounding box center [1177, 83] width 36 height 36
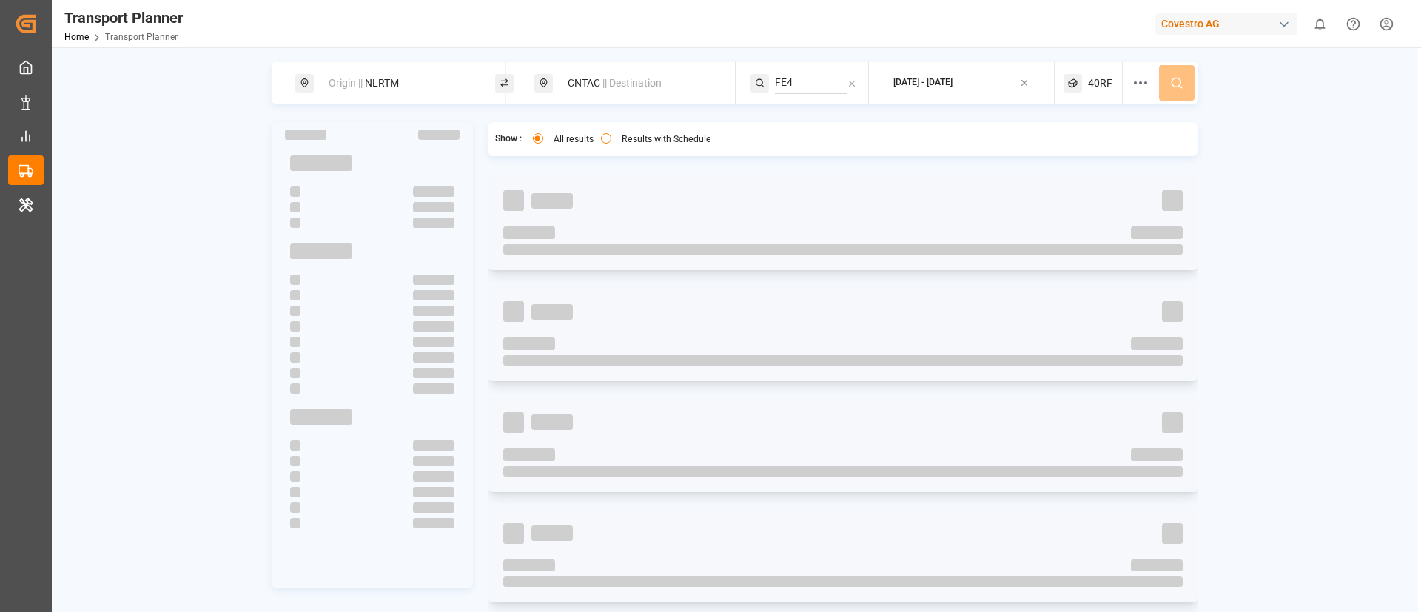
click at [1099, 80] on span "40RF" at bounding box center [1100, 84] width 24 height 16
click at [945, 137] on div "Show : All results Results with Schedule" at bounding box center [843, 139] width 711 height 34
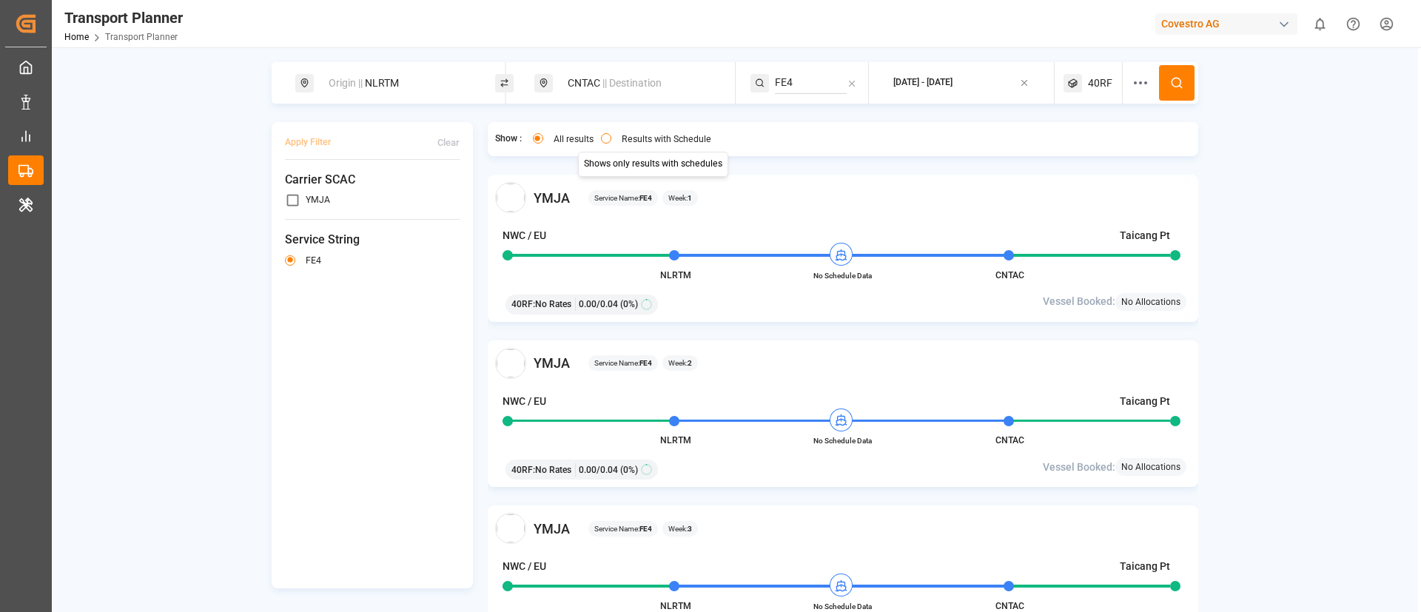
click at [641, 130] on div "All results Results with Schedule Shows only results with schedules Shows only …" at bounding box center [620, 139] width 197 height 19
click at [637, 138] on label "Results with Schedule" at bounding box center [667, 139] width 90 height 9
click at [611, 138] on button "Results with Schedule" at bounding box center [606, 138] width 10 height 10
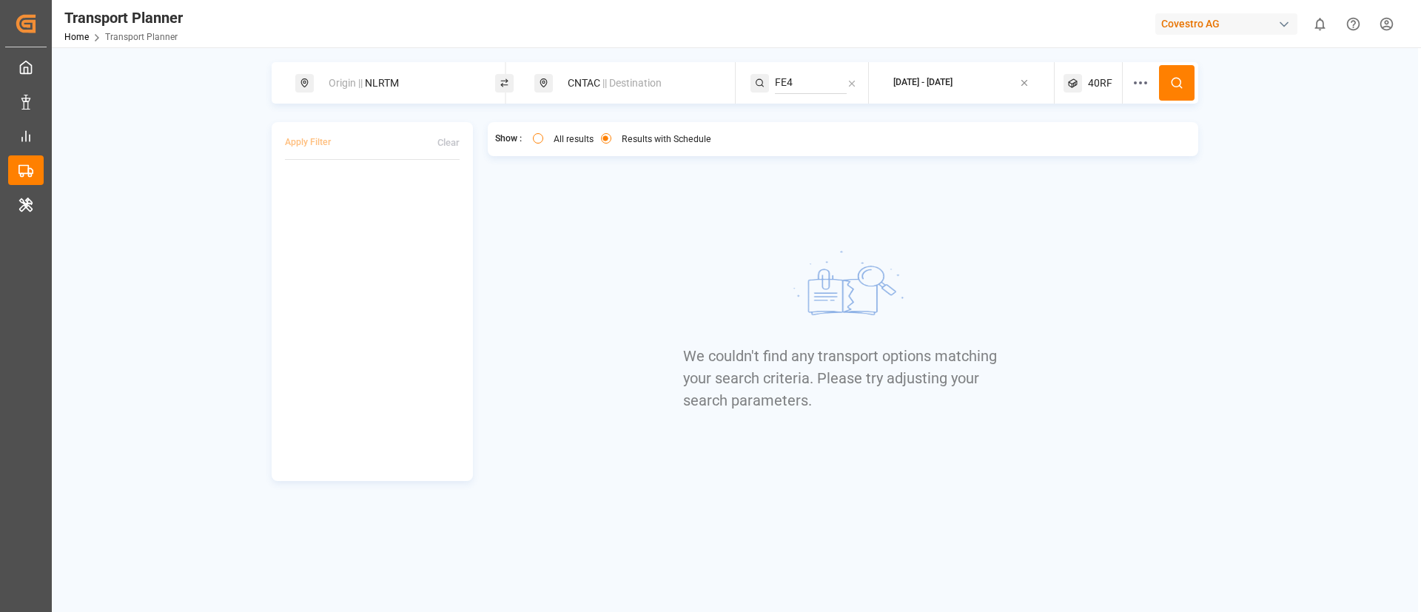
click at [1096, 73] on div "40RF" at bounding box center [1093, 82] width 59 height 41
click at [1066, 157] on small "40RF" at bounding box center [1066, 154] width 52 height 10
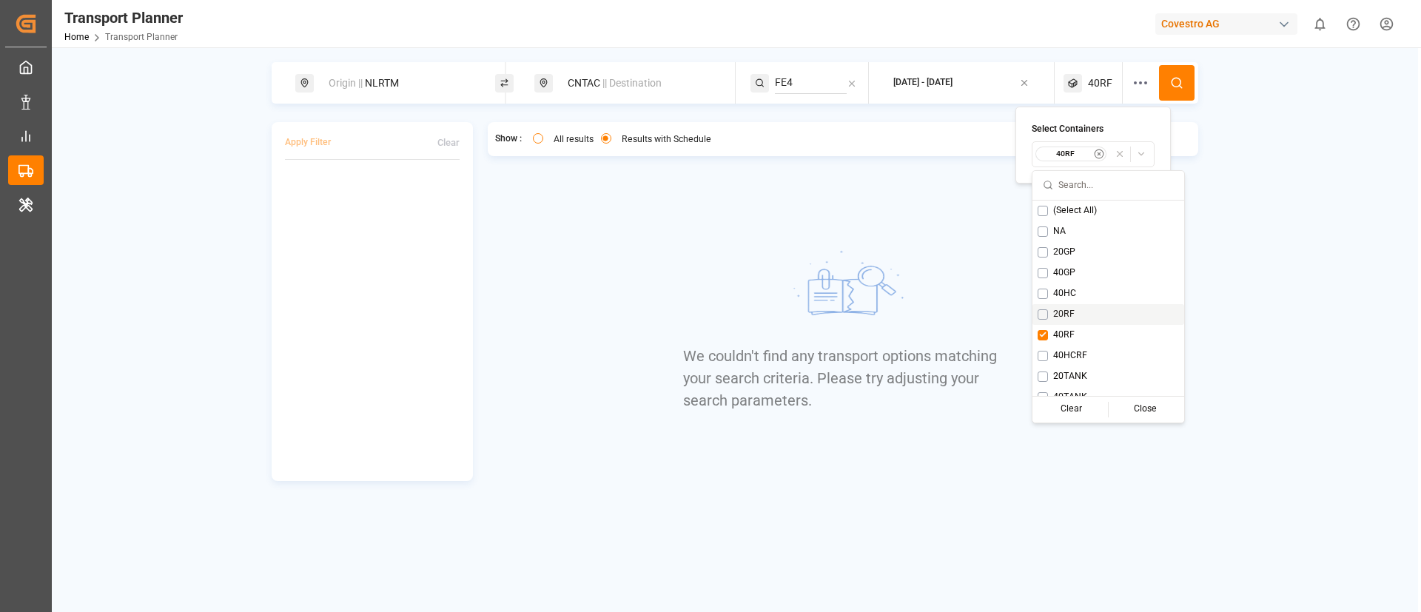
click at [1060, 312] on span "20RF" at bounding box center [1063, 314] width 21 height 13
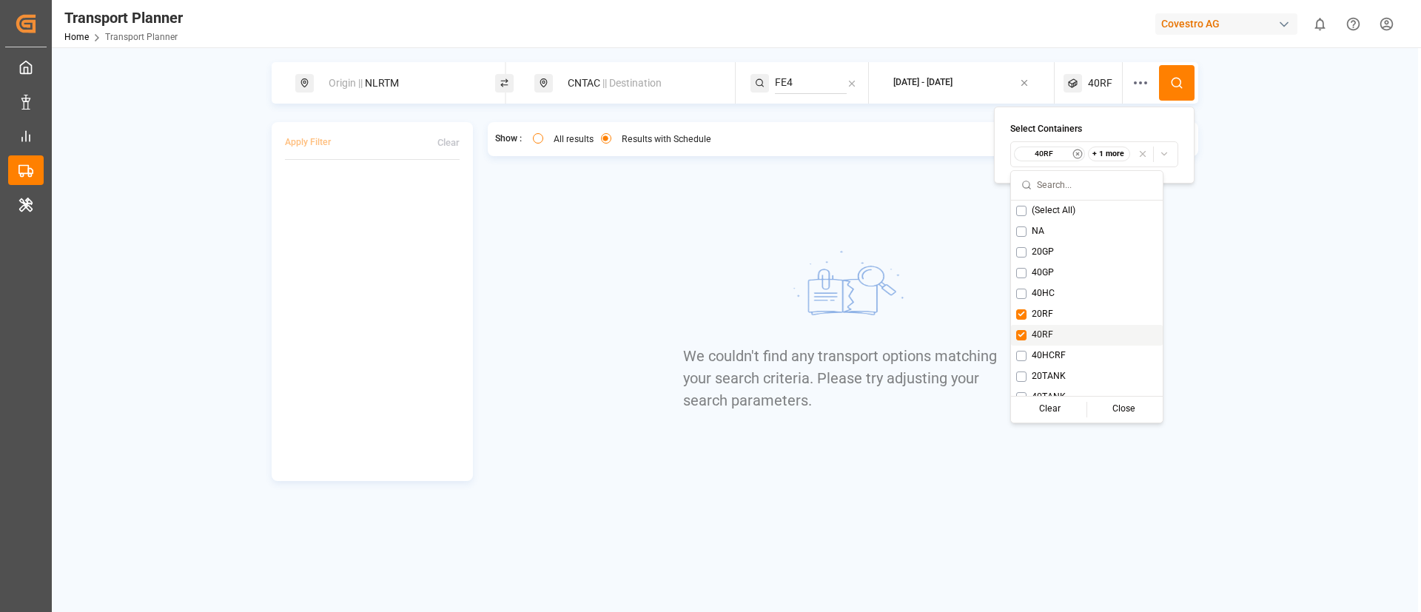
click at [1038, 335] on span "40RF" at bounding box center [1042, 335] width 21 height 13
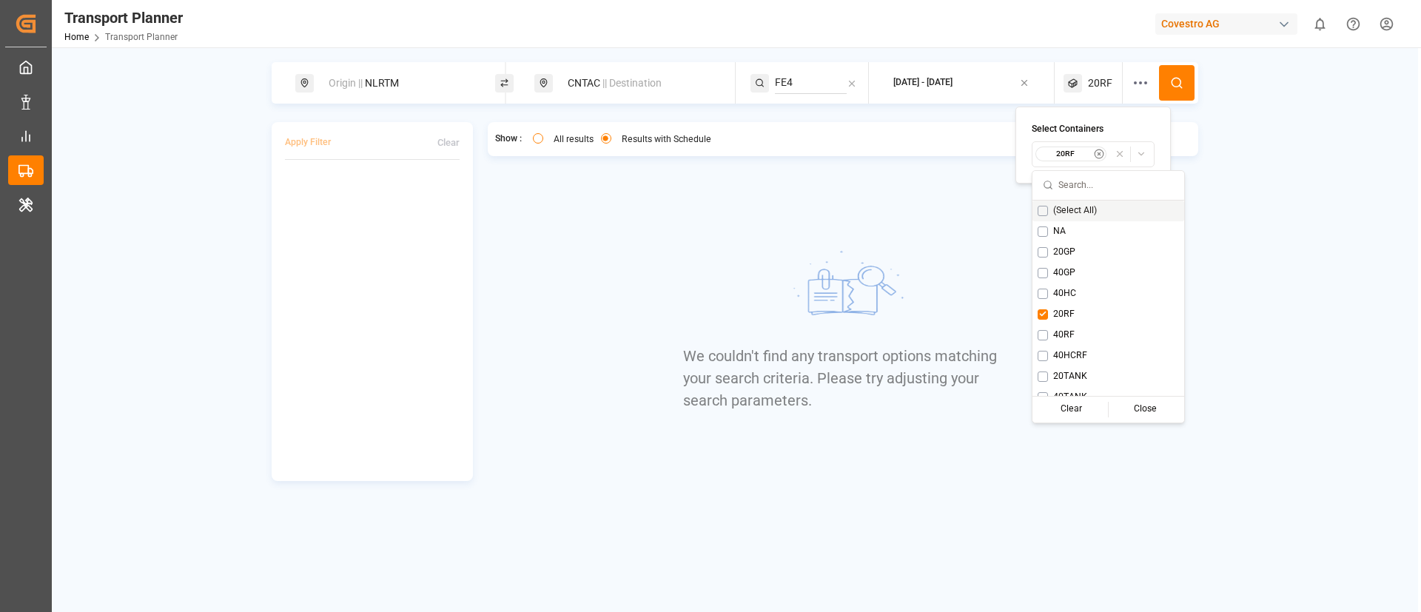
click at [1167, 76] on button at bounding box center [1177, 83] width 36 height 36
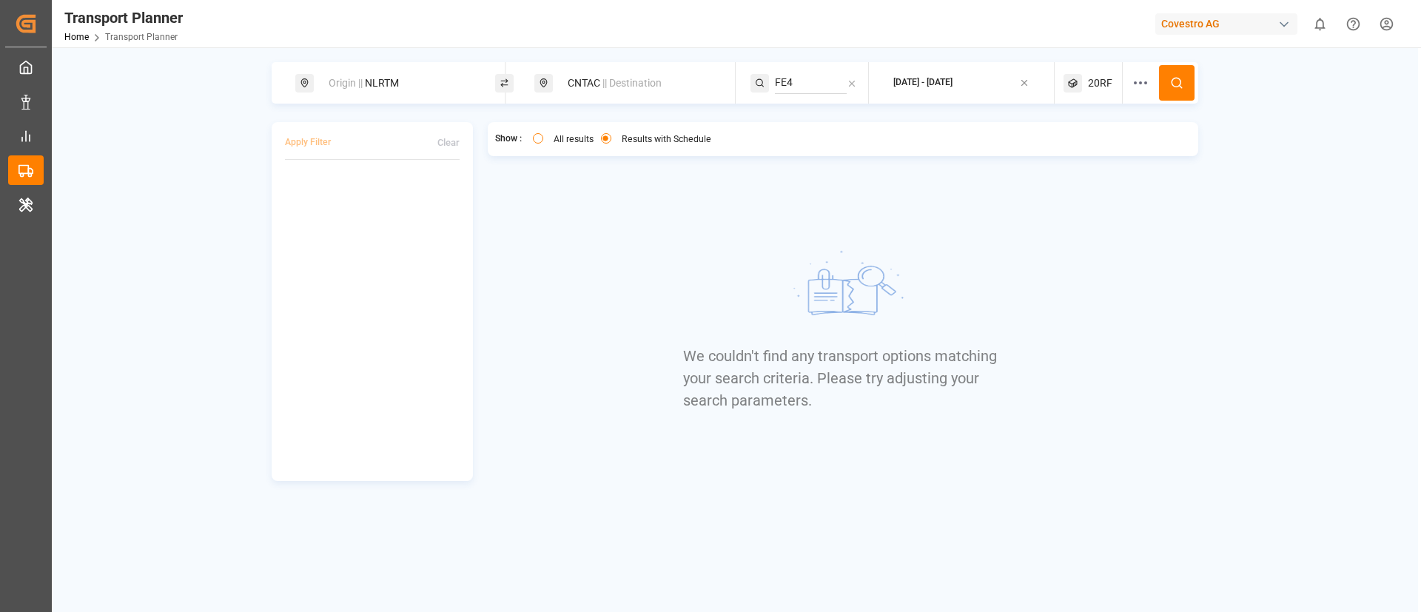
click at [1099, 76] on span "20RF" at bounding box center [1100, 84] width 24 height 16
click at [1060, 156] on small "20RF" at bounding box center [1066, 154] width 52 height 10
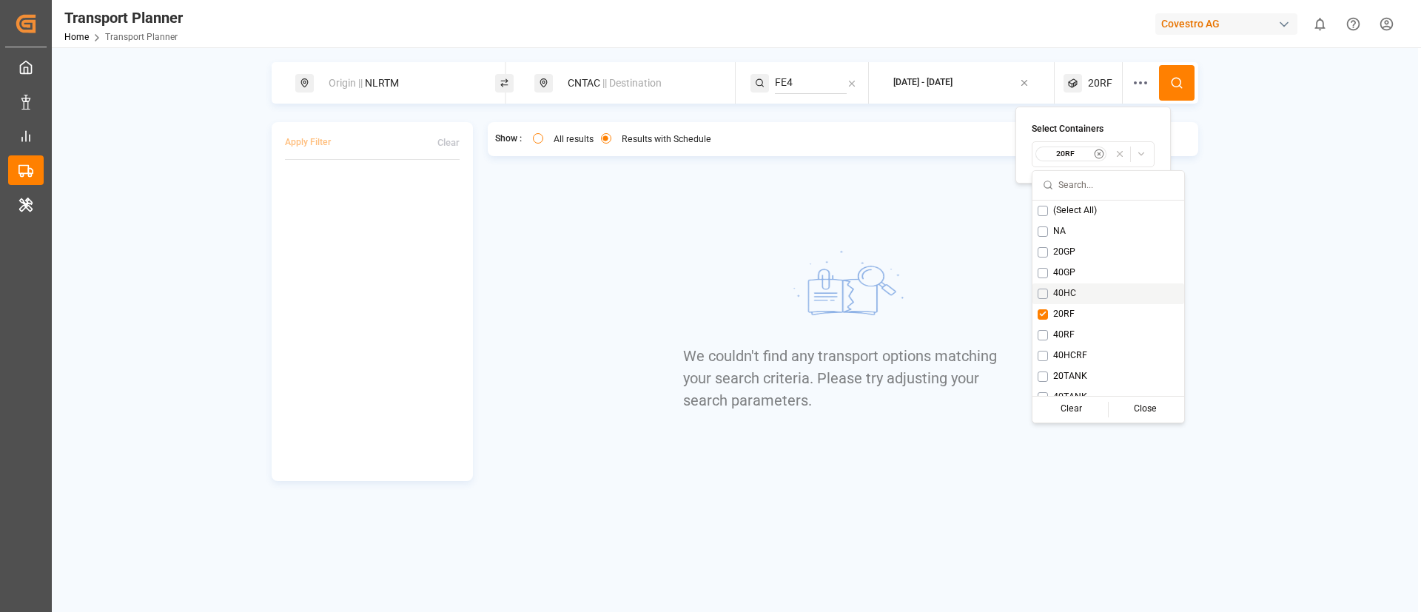
click at [1069, 290] on span "40HC" at bounding box center [1064, 293] width 23 height 13
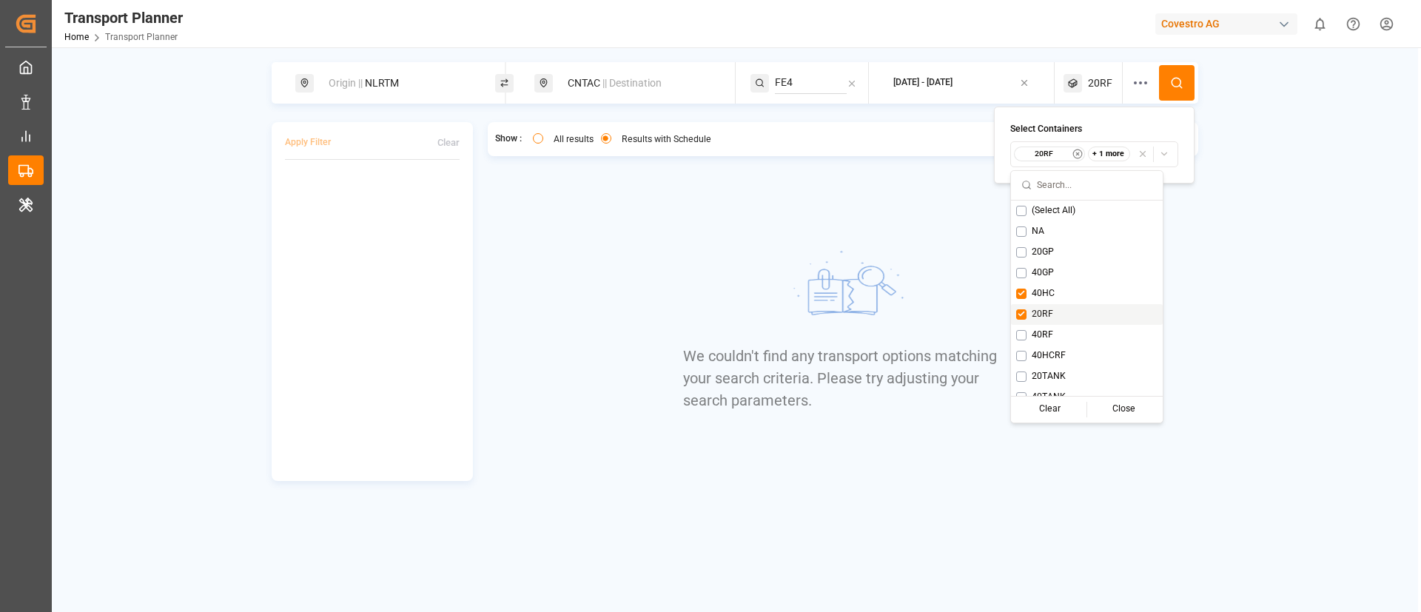
click at [1042, 310] on span "20RF" at bounding box center [1042, 314] width 21 height 13
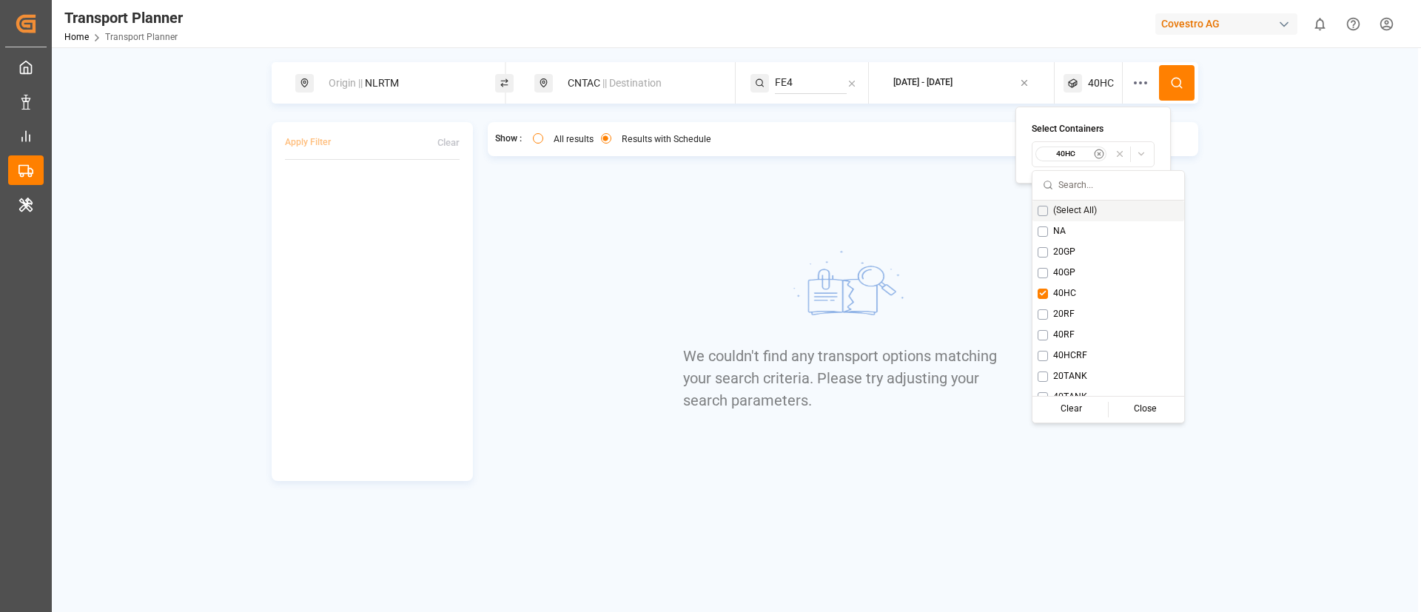
click at [1180, 74] on button at bounding box center [1177, 83] width 36 height 36
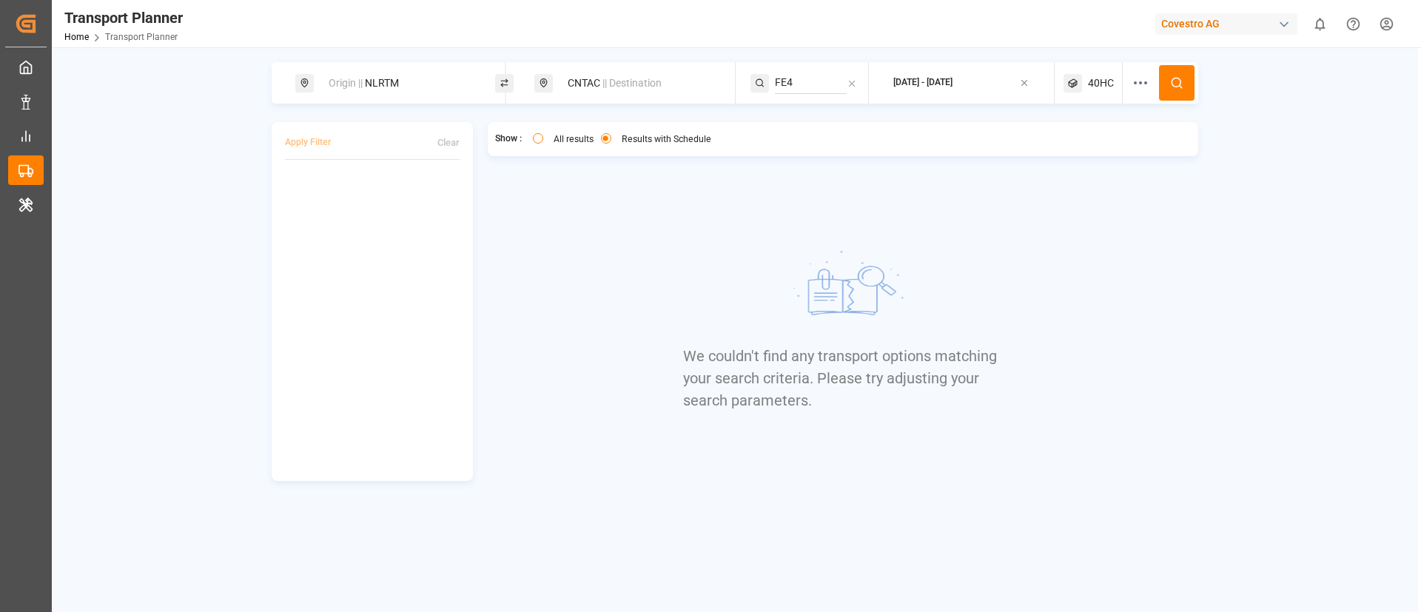
click at [1102, 78] on span "40HC" at bounding box center [1101, 84] width 26 height 16
click at [1075, 158] on small "40HC" at bounding box center [1066, 154] width 52 height 10
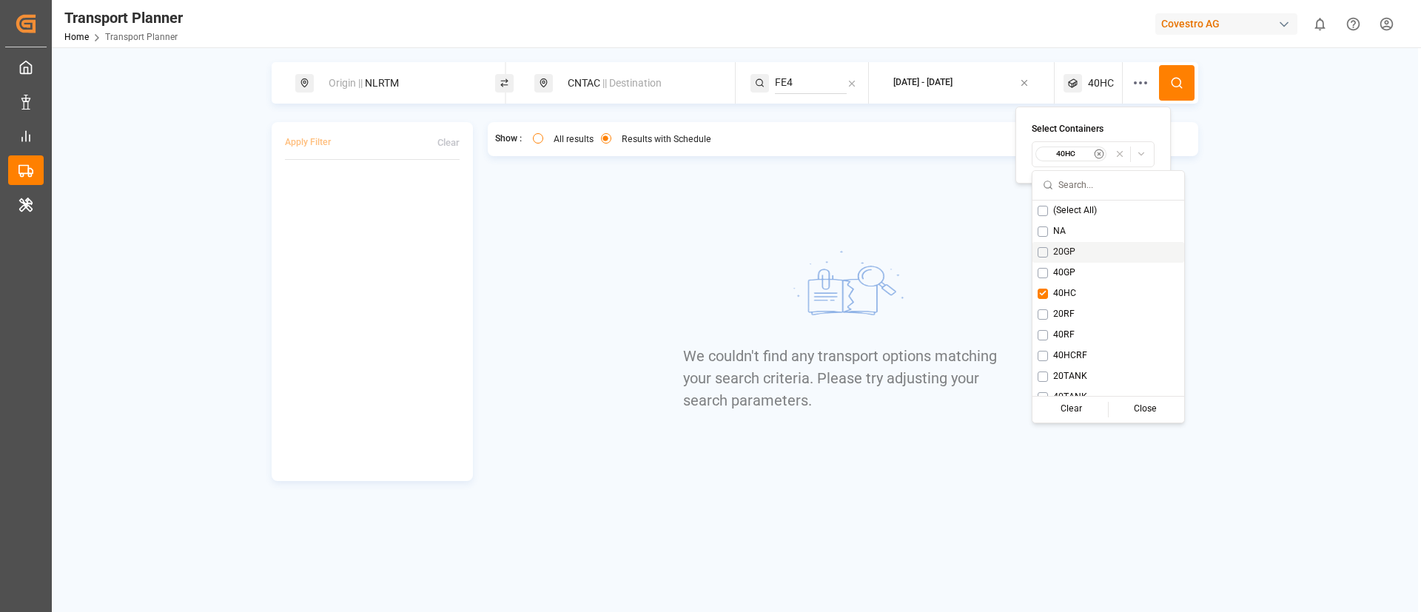
click at [1068, 261] on div "20GP" at bounding box center [1109, 252] width 152 height 21
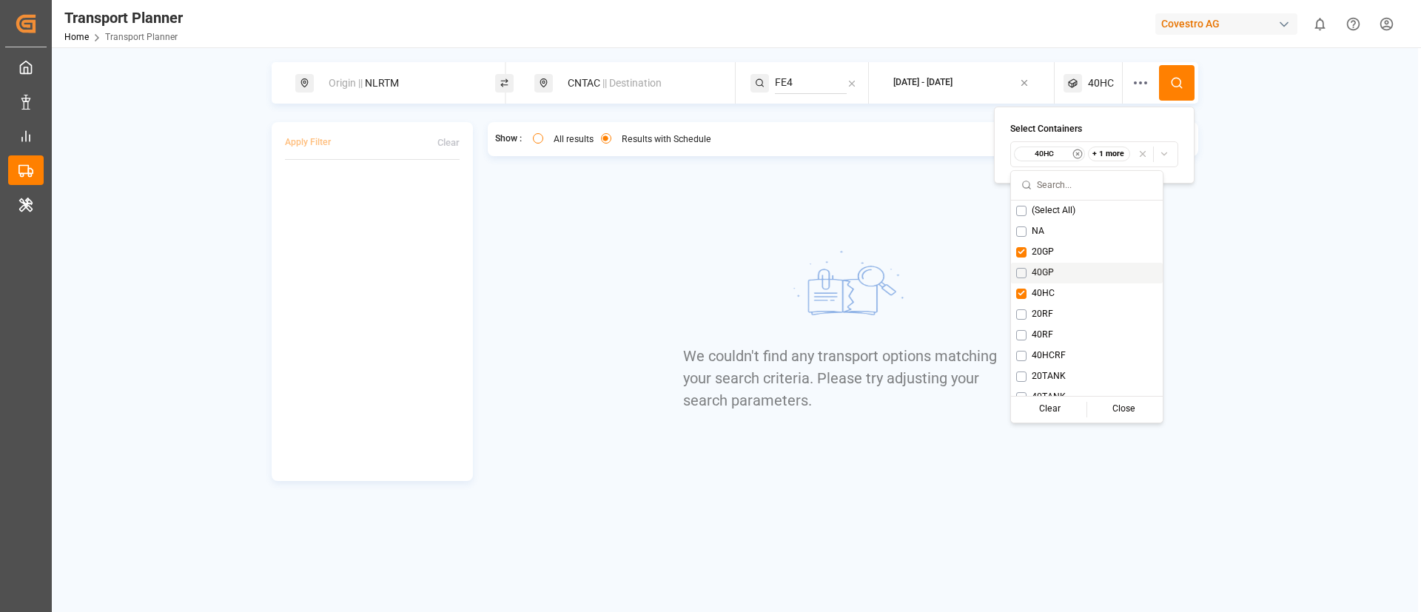
click at [1038, 272] on span "40GP" at bounding box center [1043, 273] width 22 height 13
click at [1042, 249] on span "20GP" at bounding box center [1043, 252] width 22 height 13
click at [1039, 287] on span "40HC" at bounding box center [1043, 293] width 23 height 13
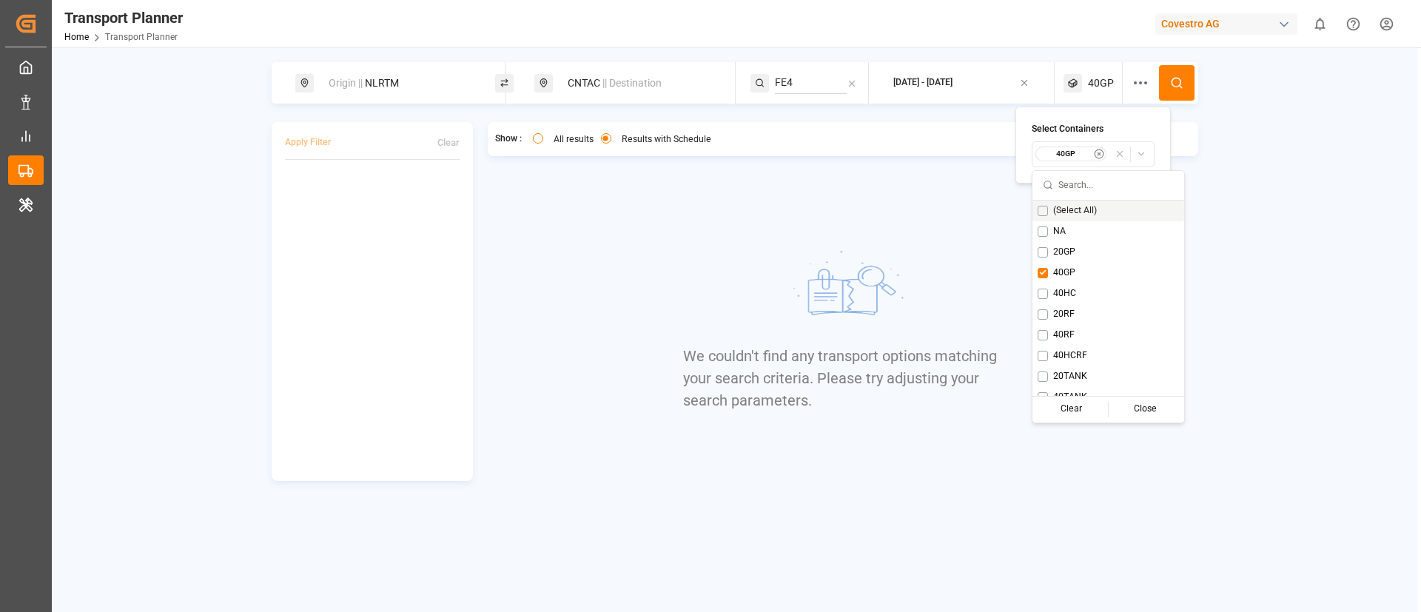
drag, startPoint x: 1170, startPoint y: 84, endPoint x: 1145, endPoint y: 80, distance: 26.2
click at [1171, 82] on icon at bounding box center [1176, 82] width 13 height 13
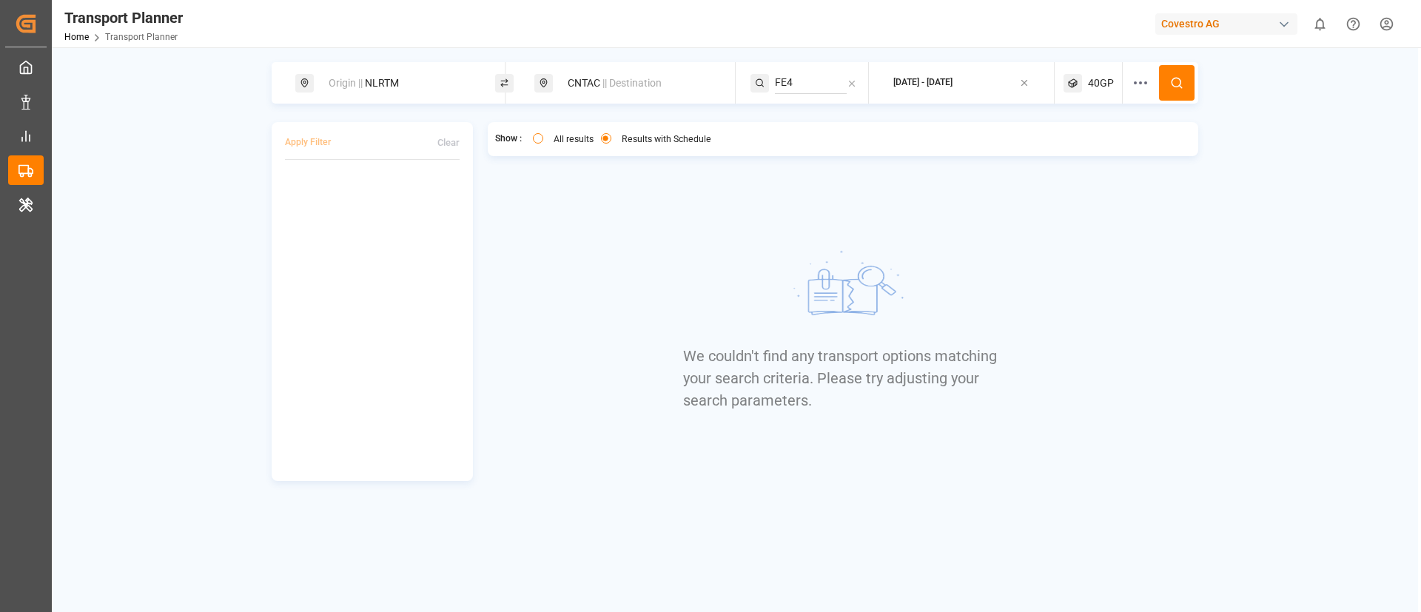
click at [1103, 81] on span "40GP" at bounding box center [1101, 84] width 26 height 16
click at [1067, 154] on small "40GP" at bounding box center [1066, 154] width 52 height 10
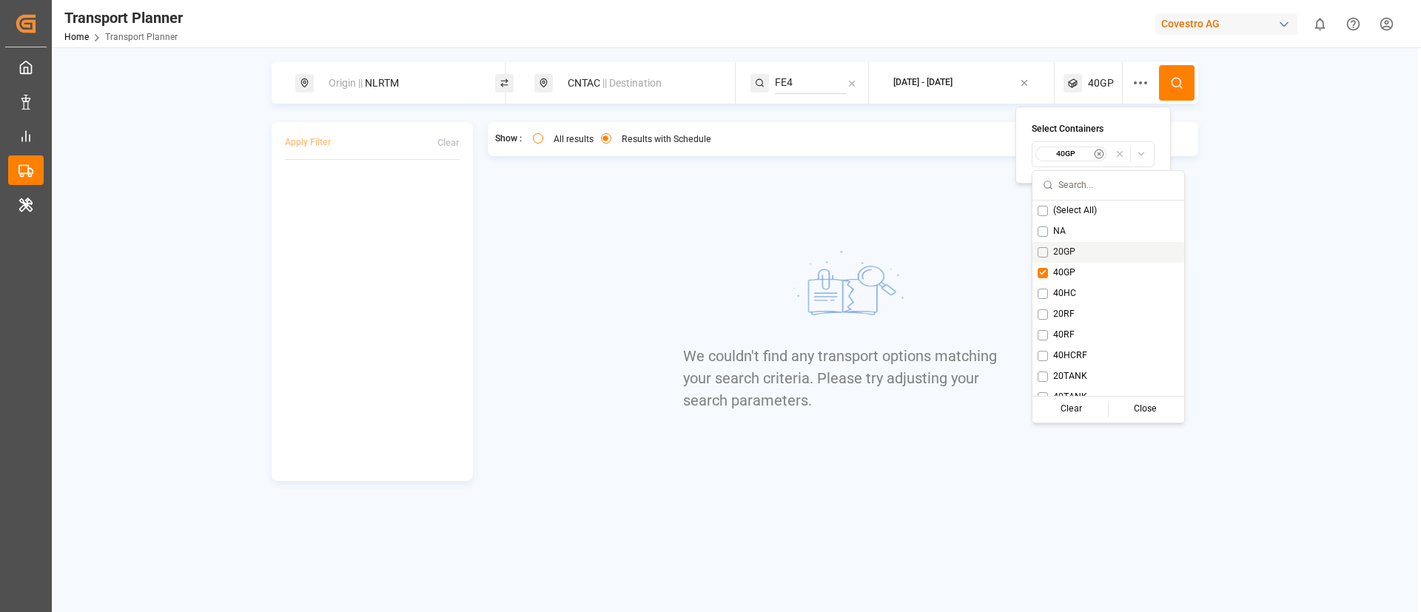
click at [1060, 250] on span "20GP" at bounding box center [1064, 252] width 22 height 13
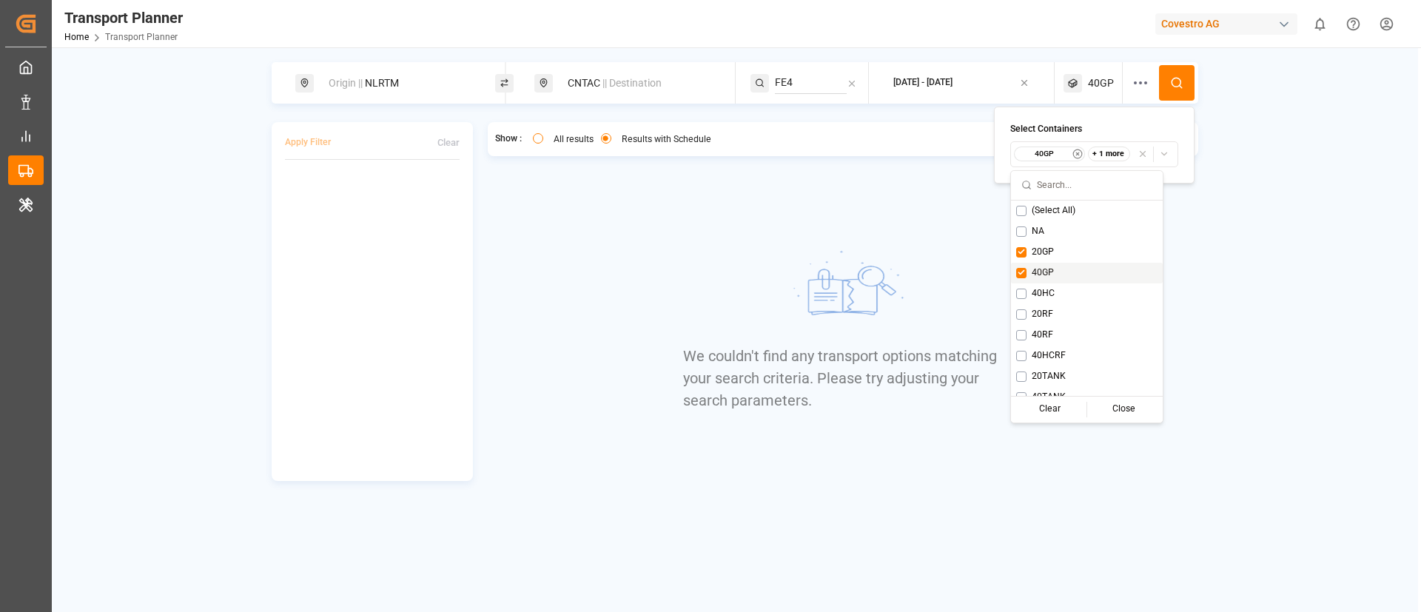
click at [1050, 272] on span "40GP" at bounding box center [1043, 273] width 22 height 13
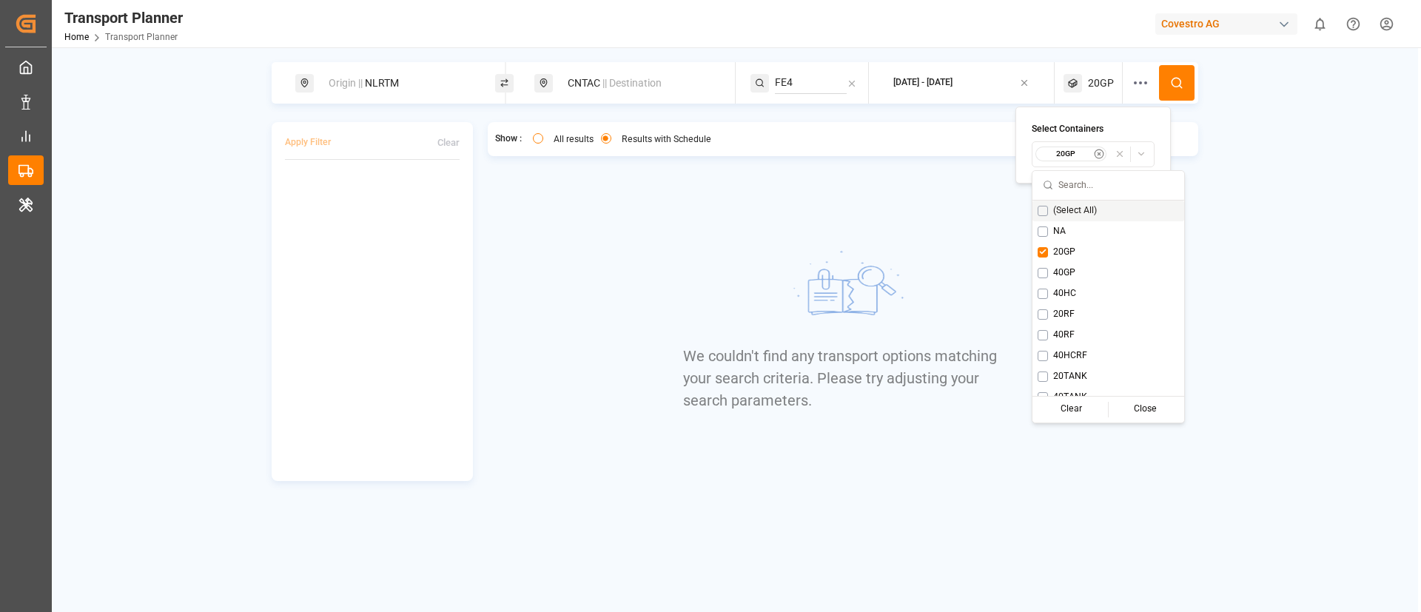
click at [1179, 82] on icon at bounding box center [1176, 82] width 13 height 13
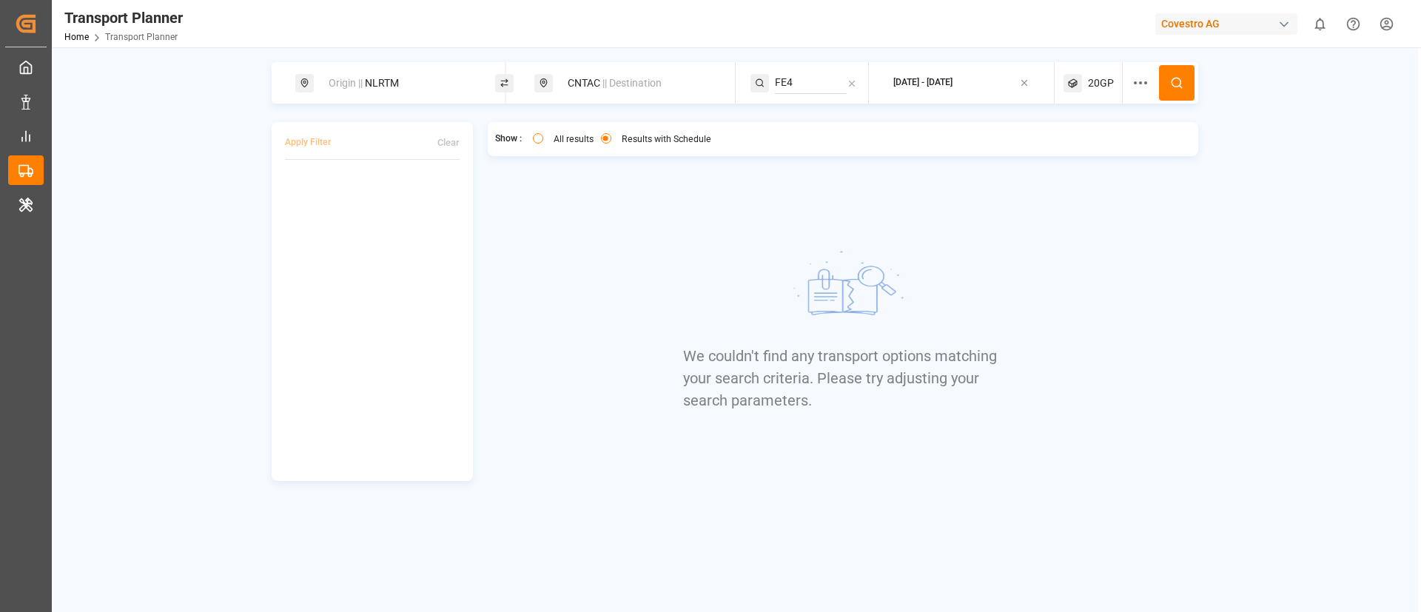
click at [409, 77] on div "Origin || NLRTM" at bounding box center [400, 83] width 160 height 27
click at [364, 191] on input "NLRTM" at bounding box center [386, 201] width 149 height 22
paste input "DEHA"
type input "DEHAM"
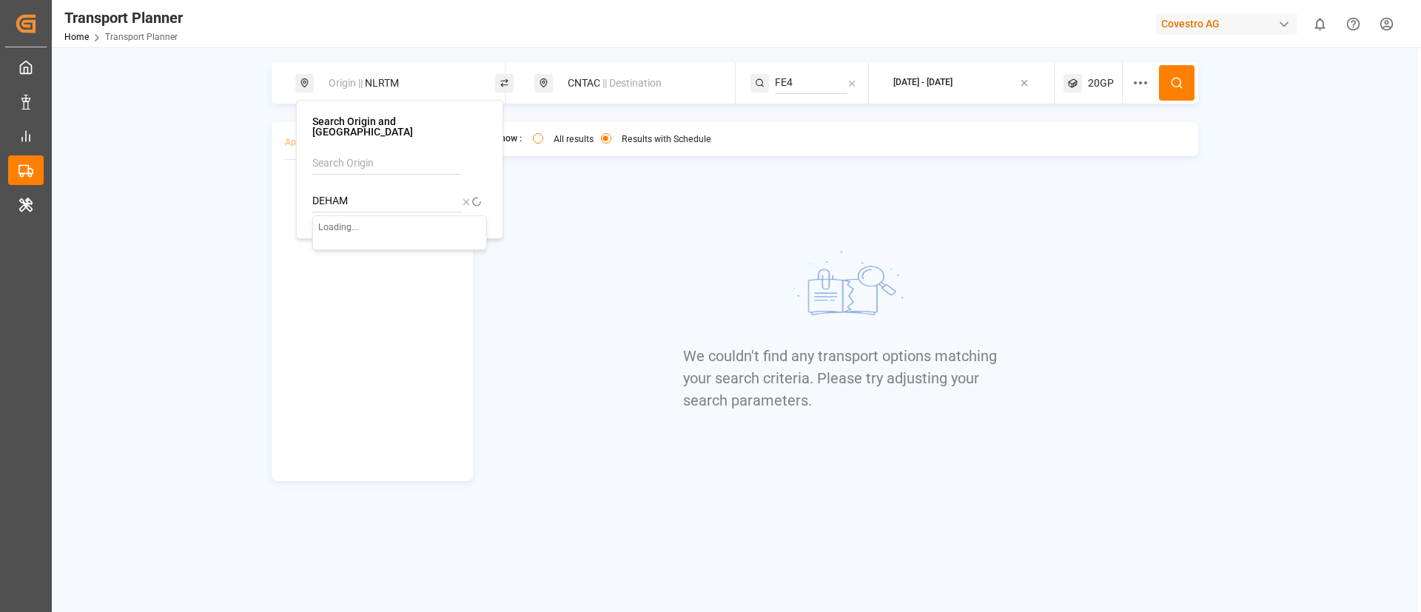
click at [365, 235] on div "Loading..." at bounding box center [399, 233] width 175 height 36
click at [365, 235] on b "DEHAM" at bounding box center [368, 241] width 36 height 12
click at [627, 73] on div "CNTAC || Destination" at bounding box center [639, 83] width 160 height 27
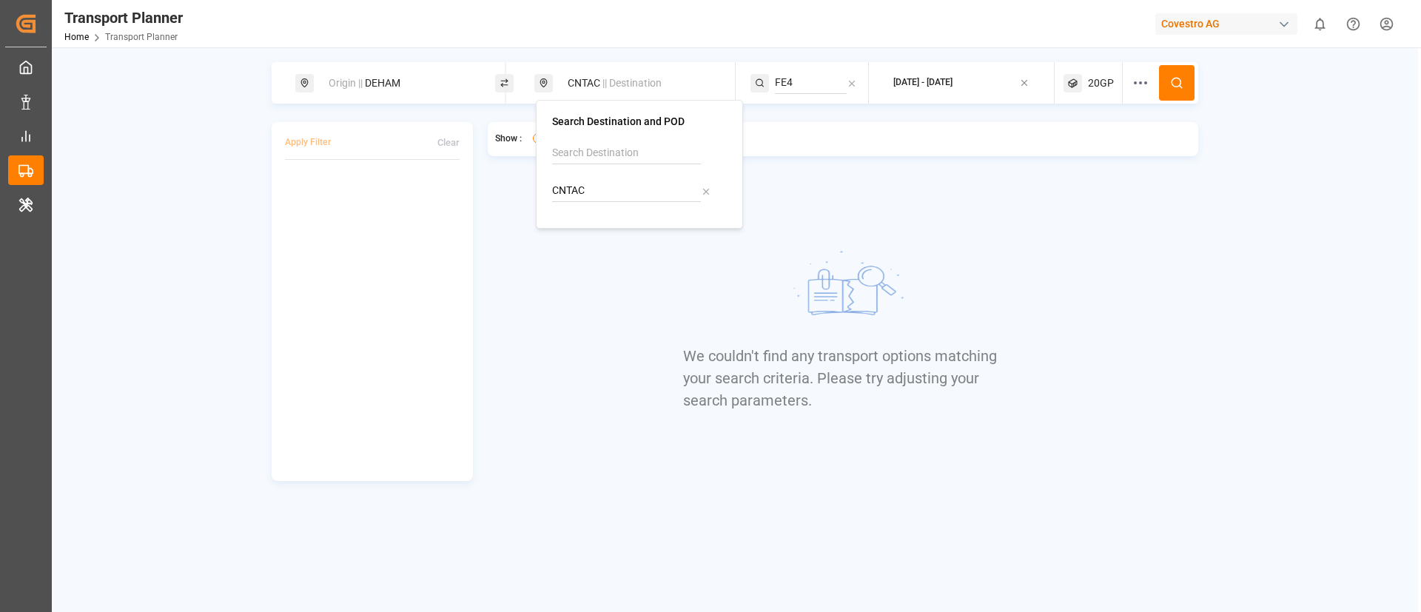
click at [608, 190] on input "CNTAC" at bounding box center [626, 191] width 149 height 22
paste input "TWKHH"
type input "TWKHH"
click at [589, 234] on div "TWKHH" at bounding box center [599, 232] width 56 height 16
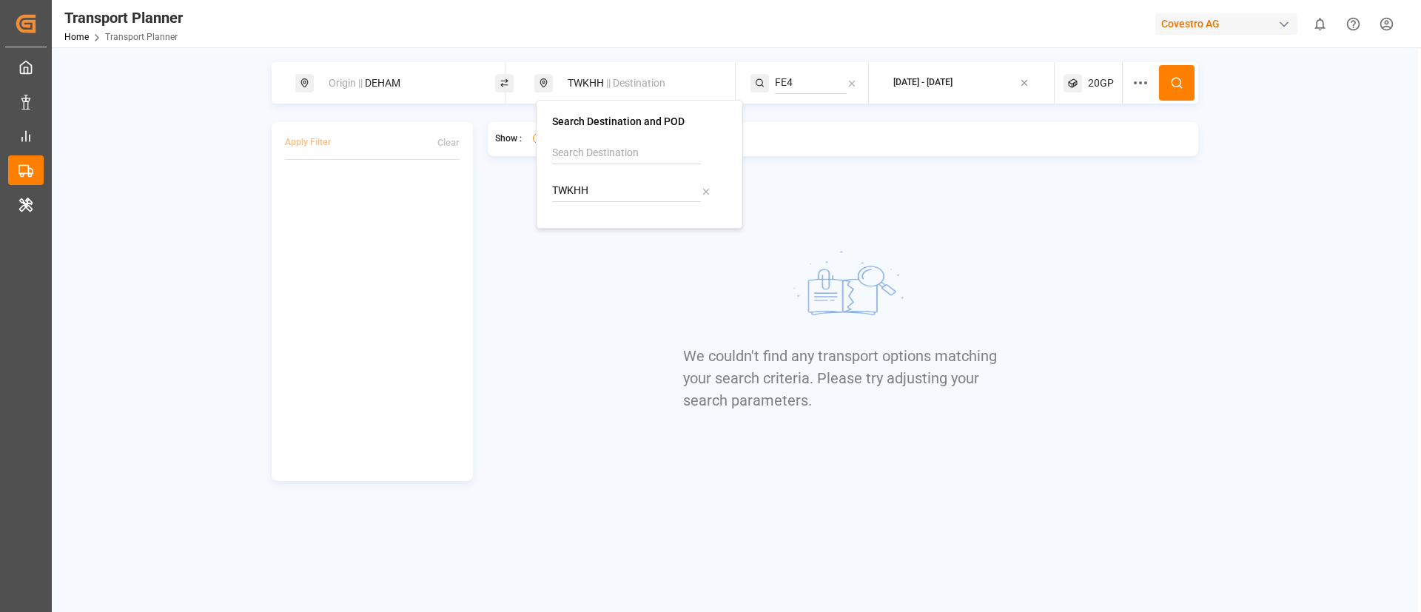
click at [1177, 78] on circle at bounding box center [1176, 82] width 9 height 9
click at [1096, 77] on span "20GP" at bounding box center [1101, 84] width 26 height 16
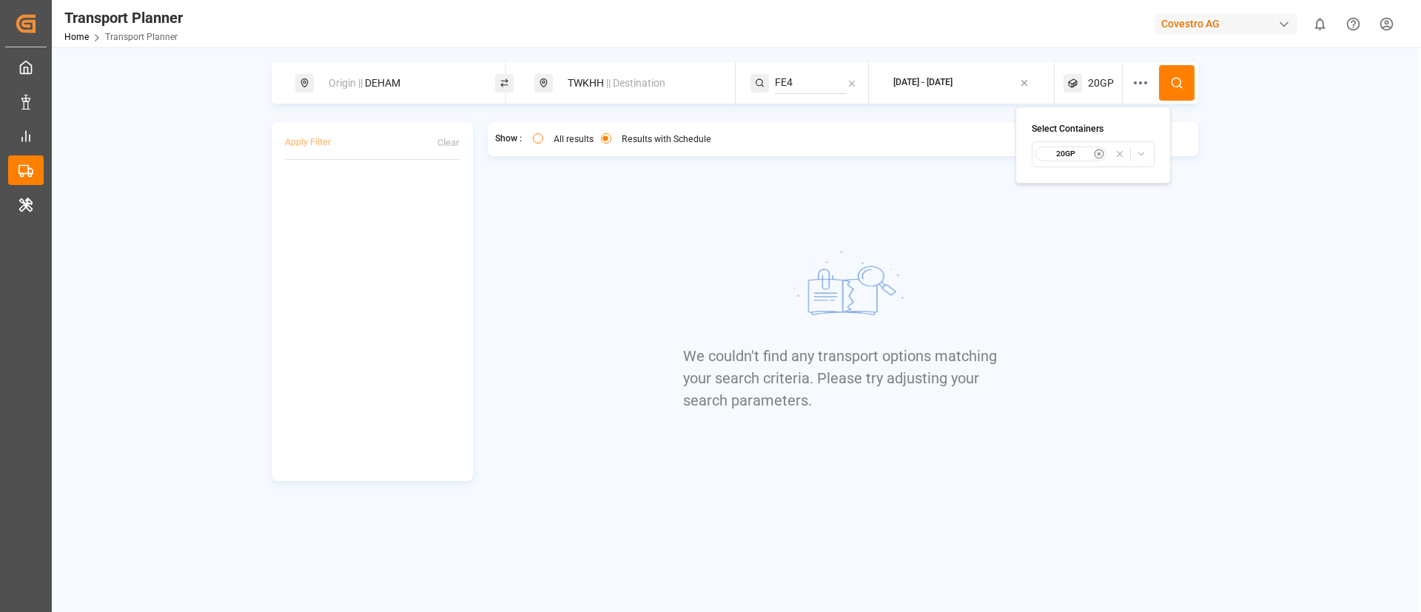
click at [1061, 155] on small "20GP" at bounding box center [1066, 154] width 52 height 10
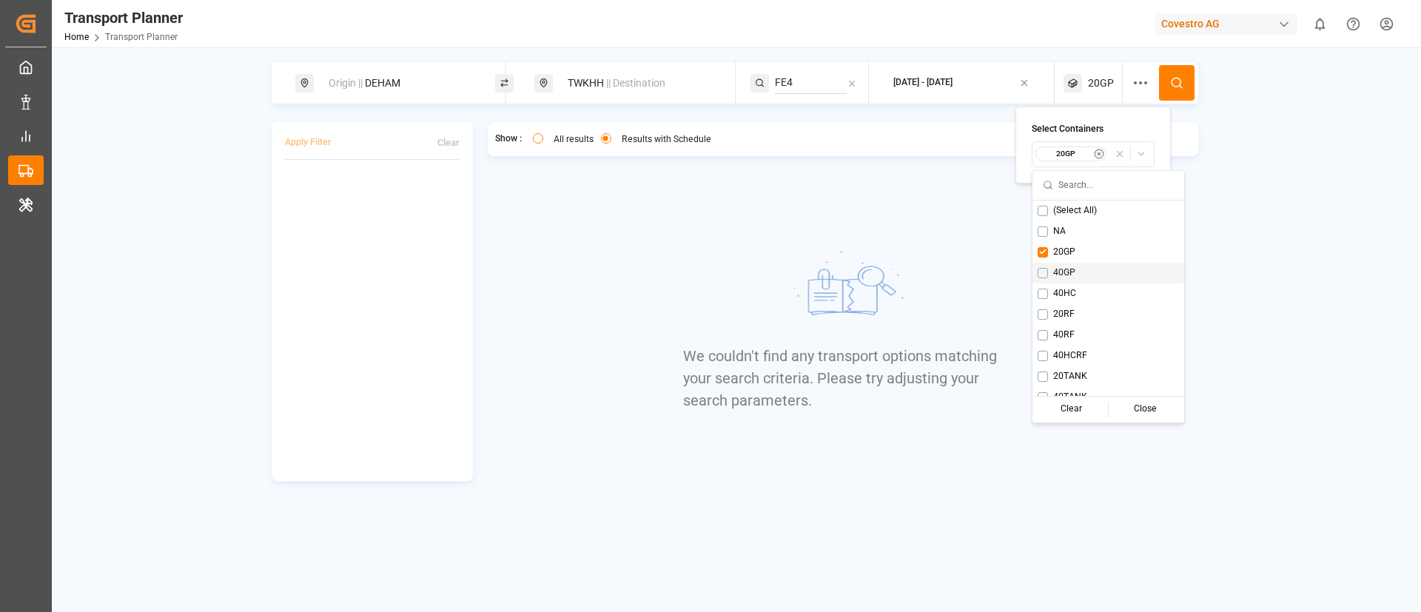
click at [1062, 264] on div "40GP" at bounding box center [1109, 273] width 152 height 21
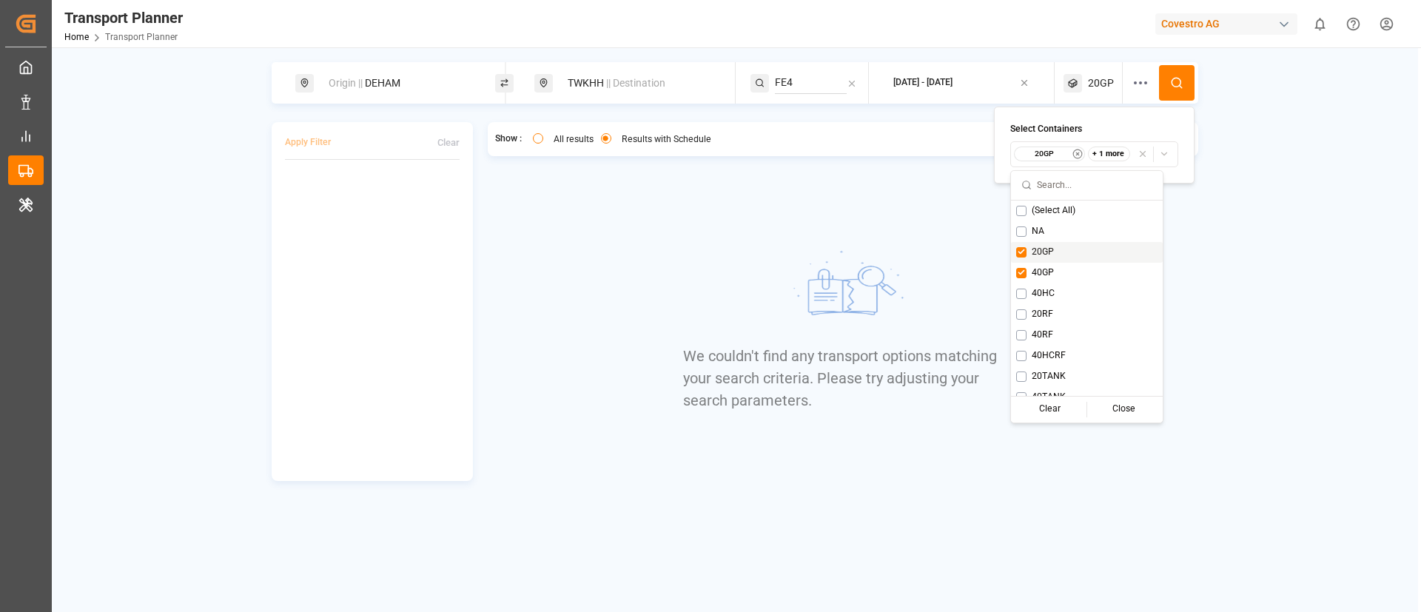
click at [1050, 248] on span "20GP" at bounding box center [1043, 252] width 22 height 13
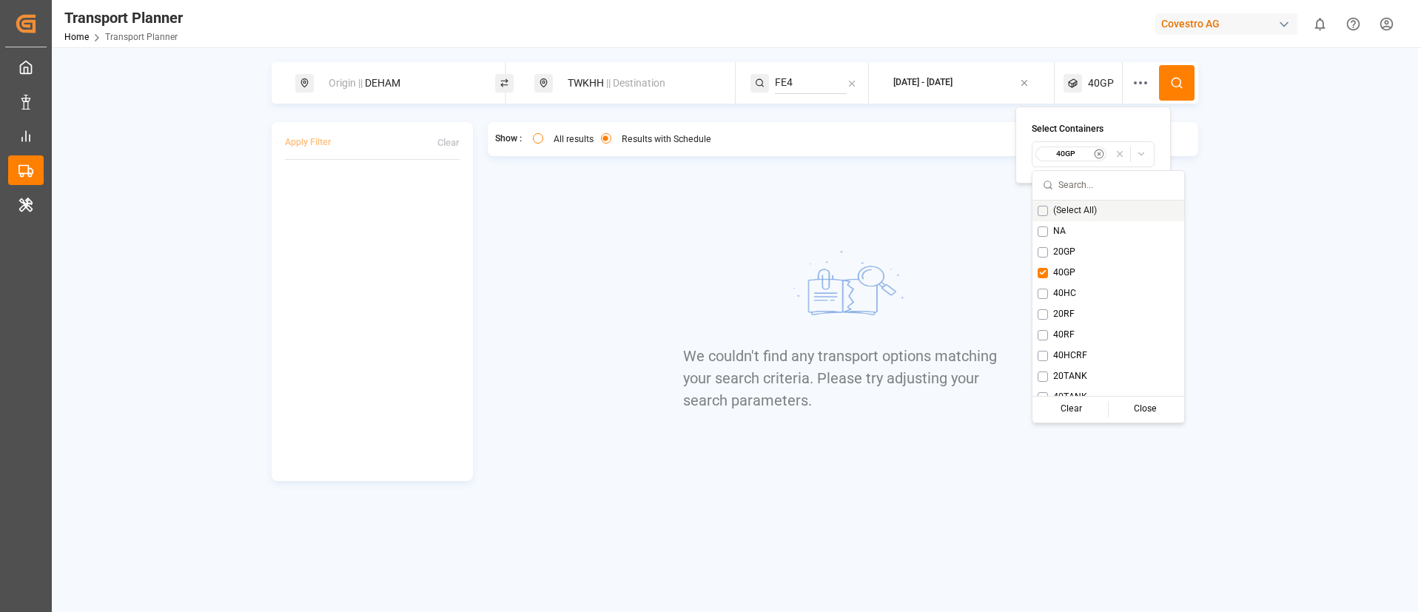
click at [1170, 79] on icon at bounding box center [1176, 82] width 13 height 13
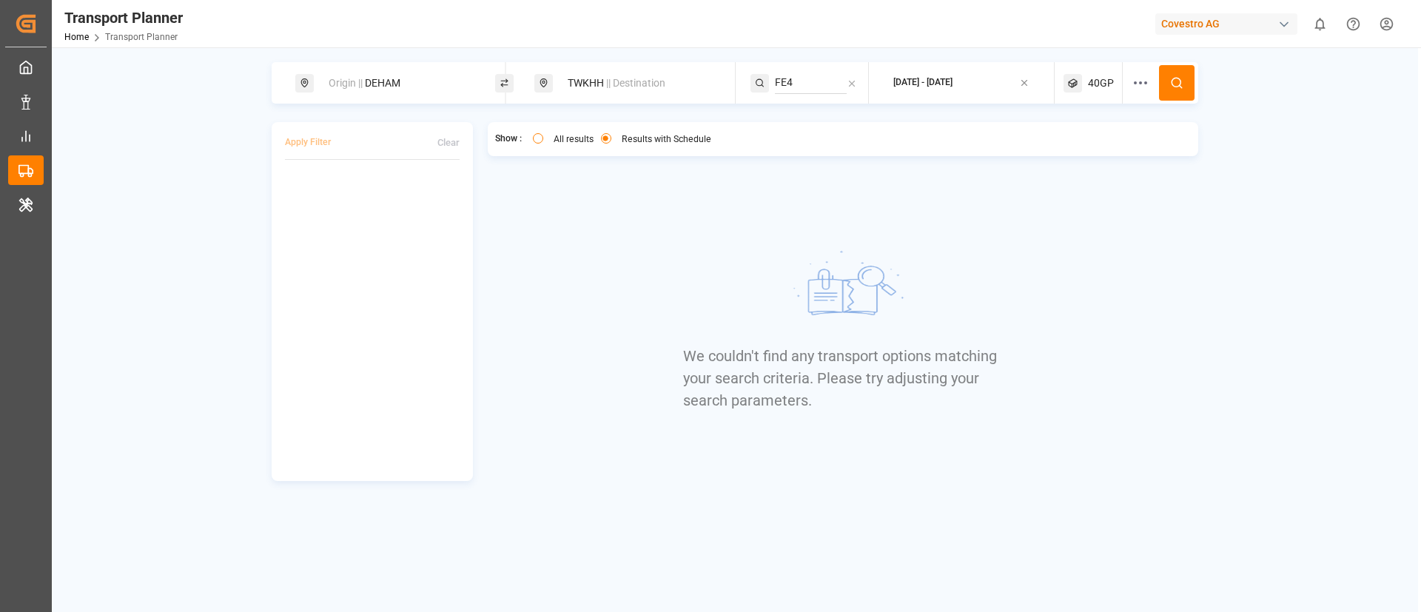
click at [1100, 76] on span "40GP" at bounding box center [1101, 84] width 26 height 16
click at [1085, 151] on small "40GP" at bounding box center [1066, 154] width 52 height 10
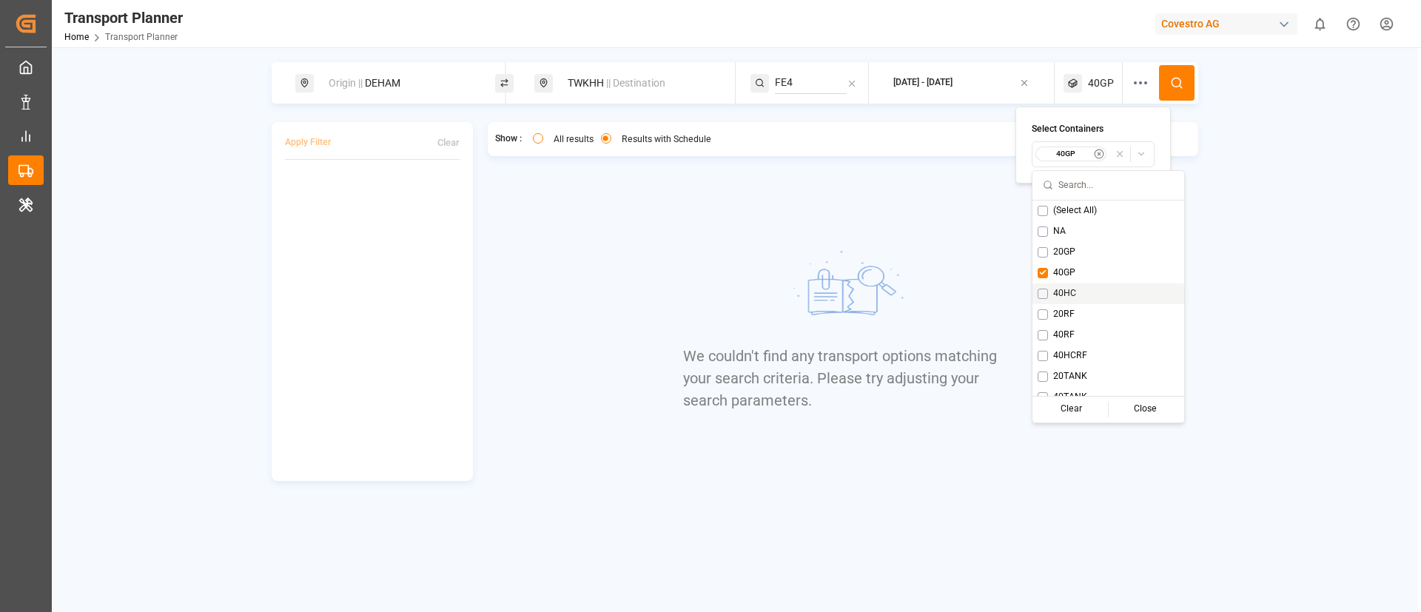
click at [1065, 288] on span "40HC" at bounding box center [1064, 293] width 23 height 13
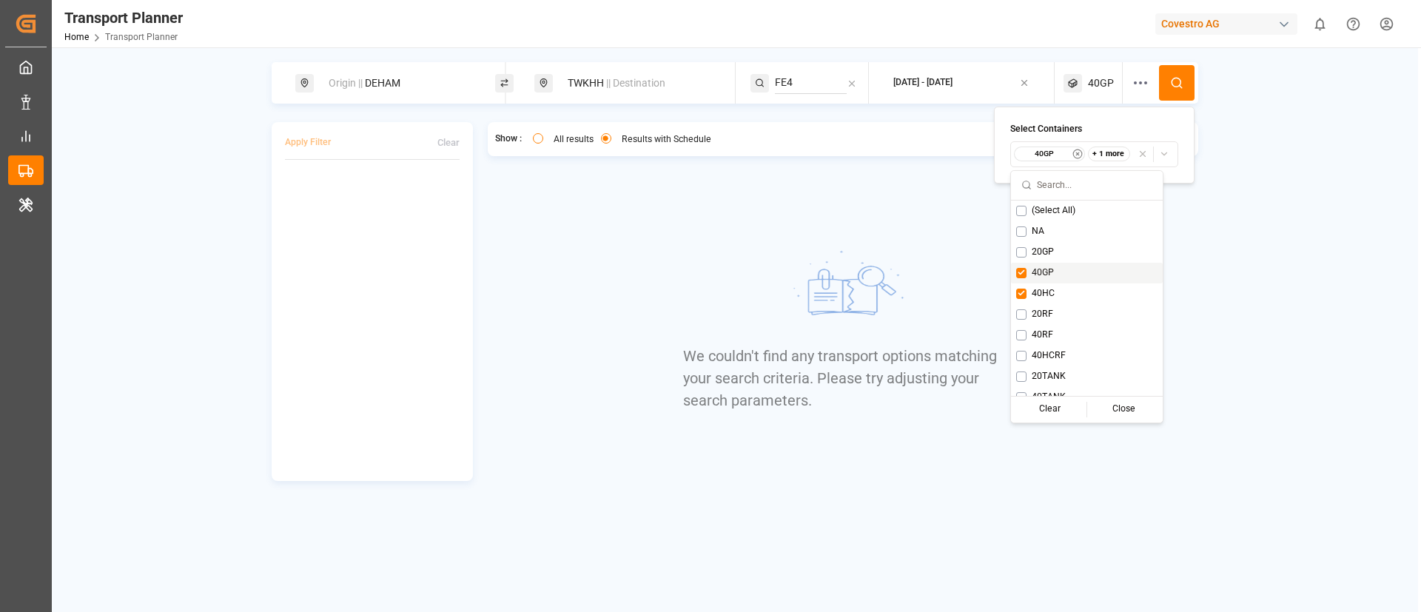
click at [1048, 264] on div "40GP" at bounding box center [1087, 273] width 152 height 21
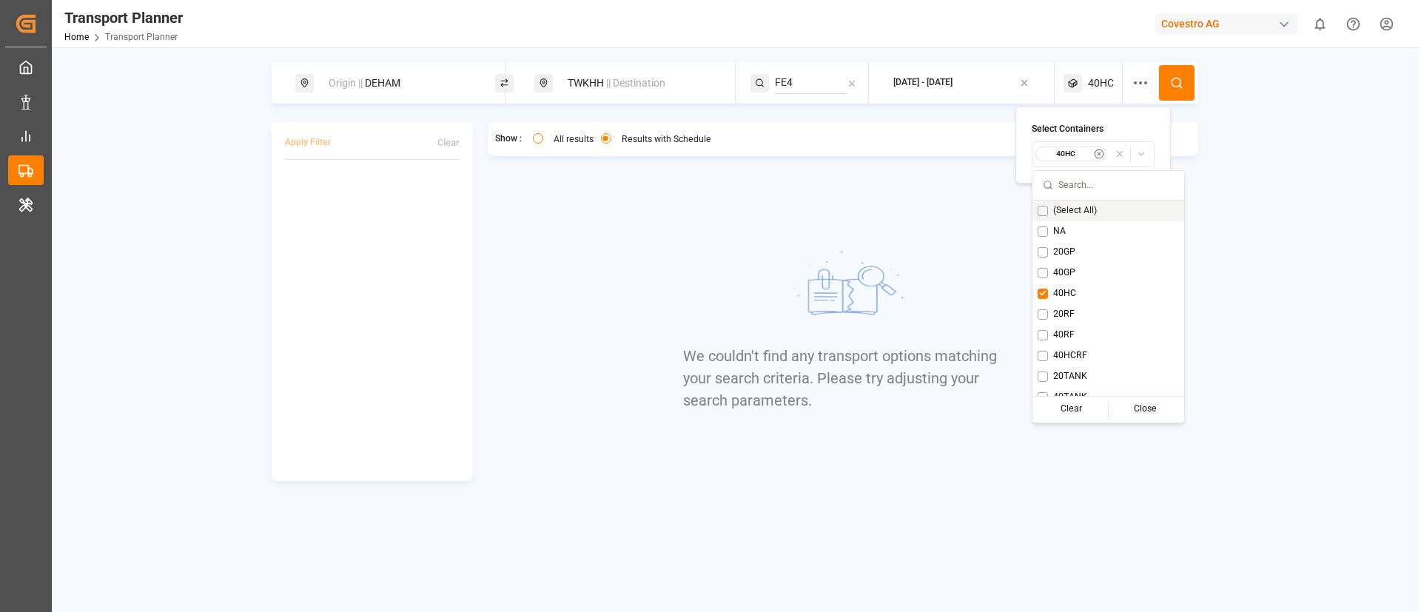
click at [1173, 92] on button at bounding box center [1177, 83] width 36 height 36
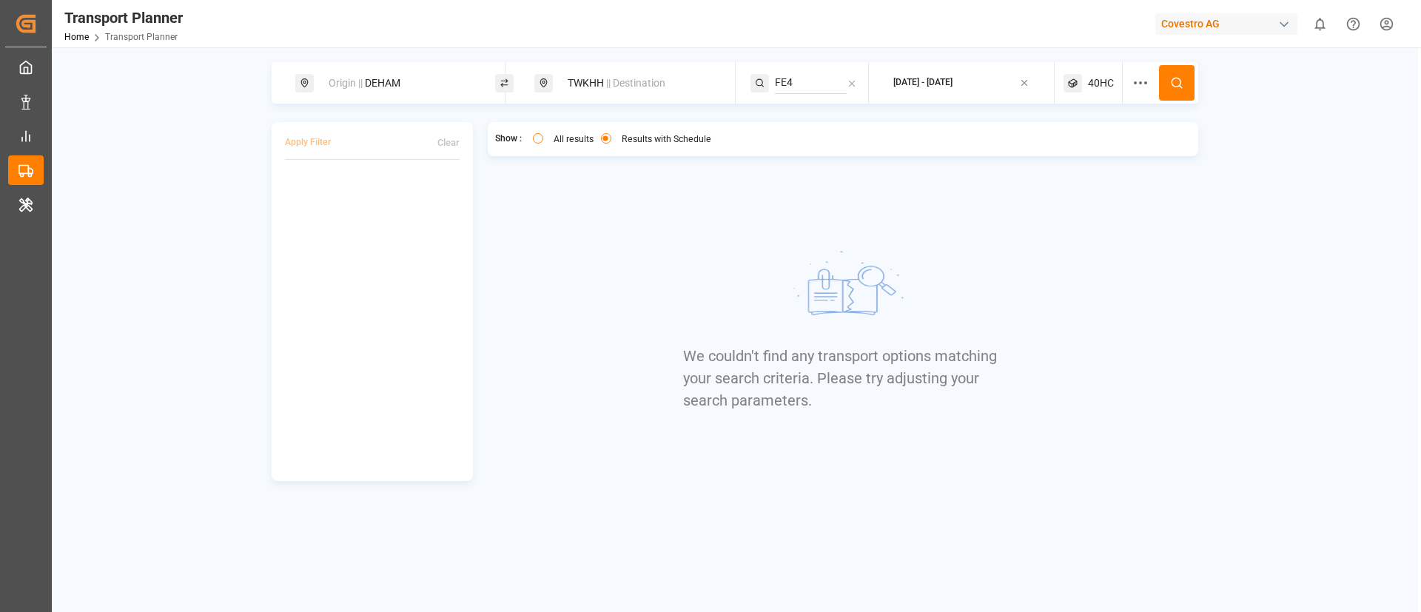
click at [1088, 84] on span "40HC" at bounding box center [1101, 84] width 26 height 16
click at [1063, 147] on div "40HC" at bounding box center [1072, 154] width 72 height 15
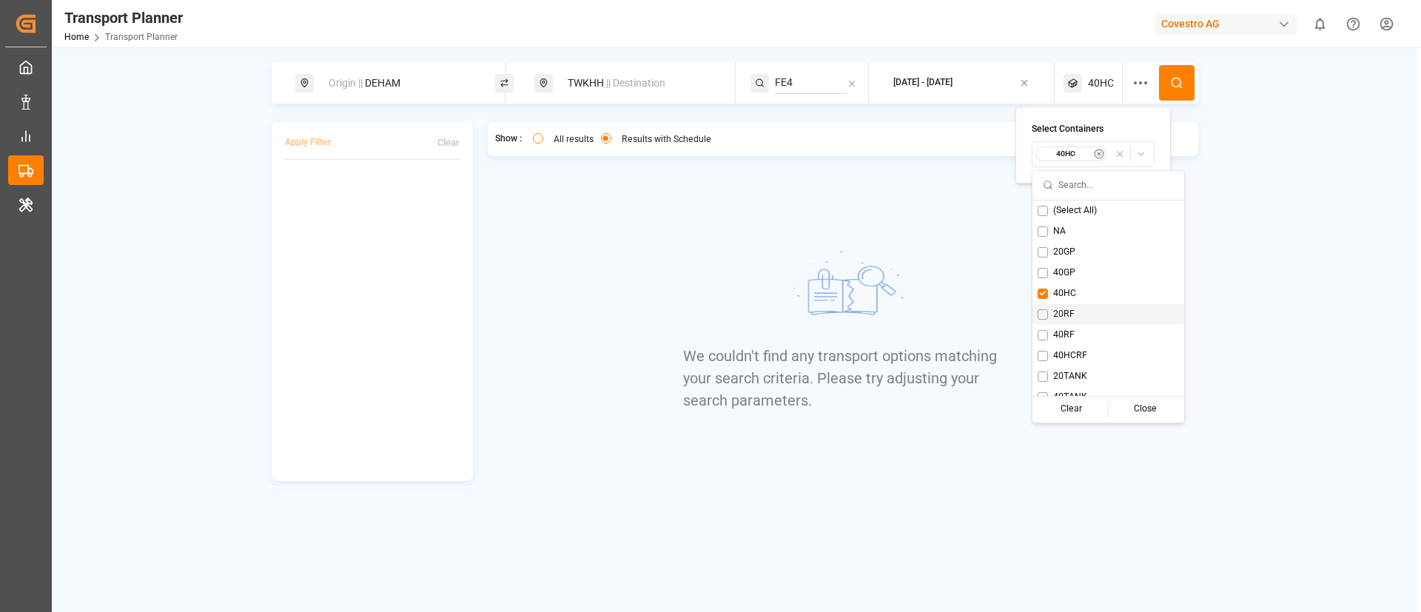
drag, startPoint x: 1062, startPoint y: 320, endPoint x: 1062, endPoint y: 310, distance: 9.6
click at [1062, 319] on span "20RF" at bounding box center [1063, 314] width 21 height 13
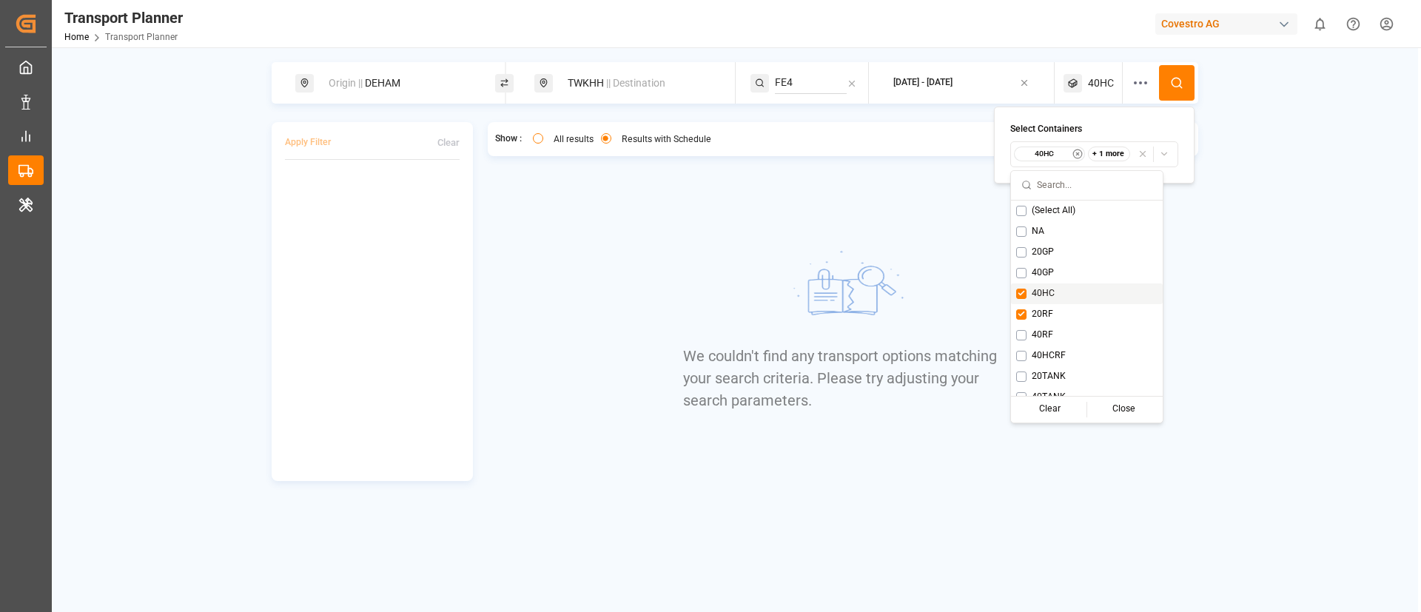
click at [1049, 287] on span "40HC" at bounding box center [1043, 293] width 23 height 13
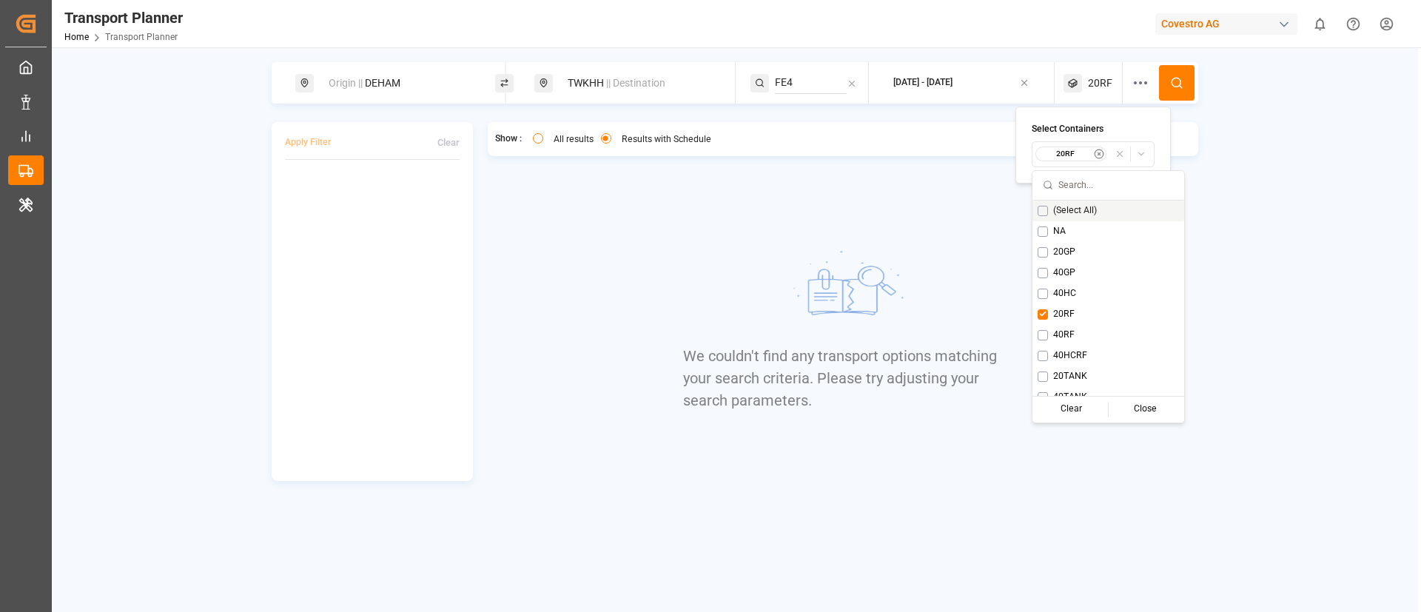
click at [1181, 81] on circle at bounding box center [1176, 82] width 9 height 9
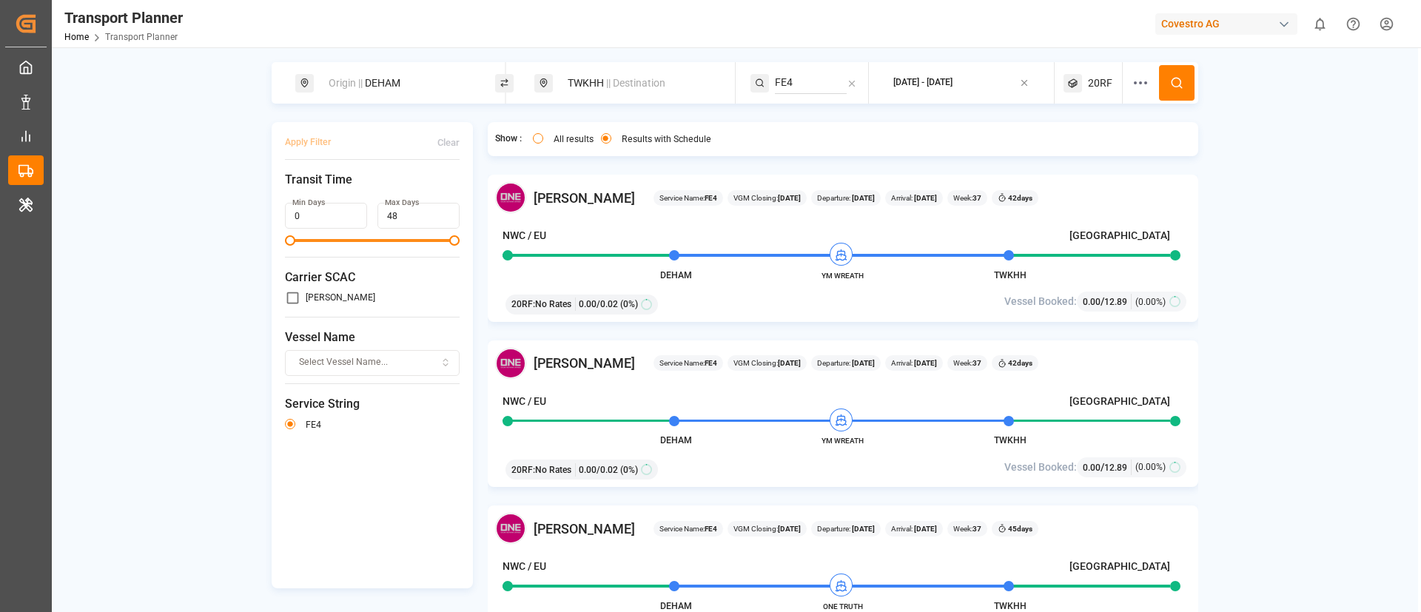
click at [1089, 73] on div "20RF" at bounding box center [1093, 82] width 59 height 41
click at [1075, 158] on small "20RF" at bounding box center [1064, 154] width 52 height 10
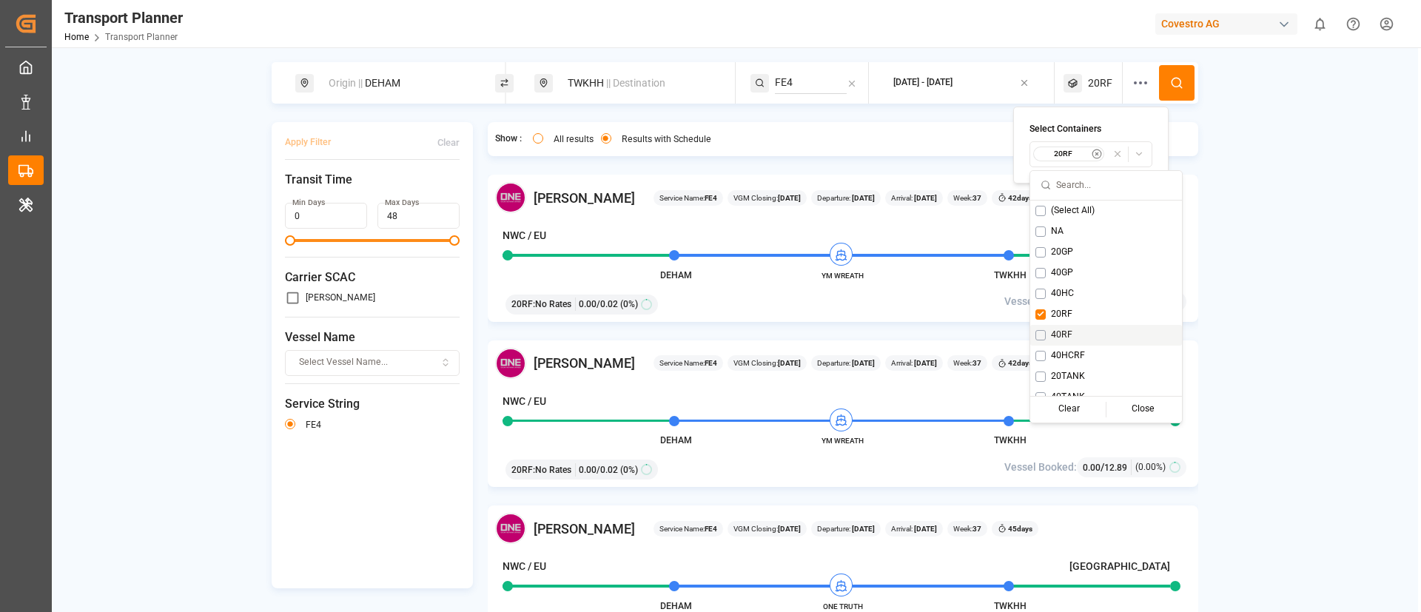
click at [1061, 337] on span "40RF" at bounding box center [1061, 335] width 21 height 13
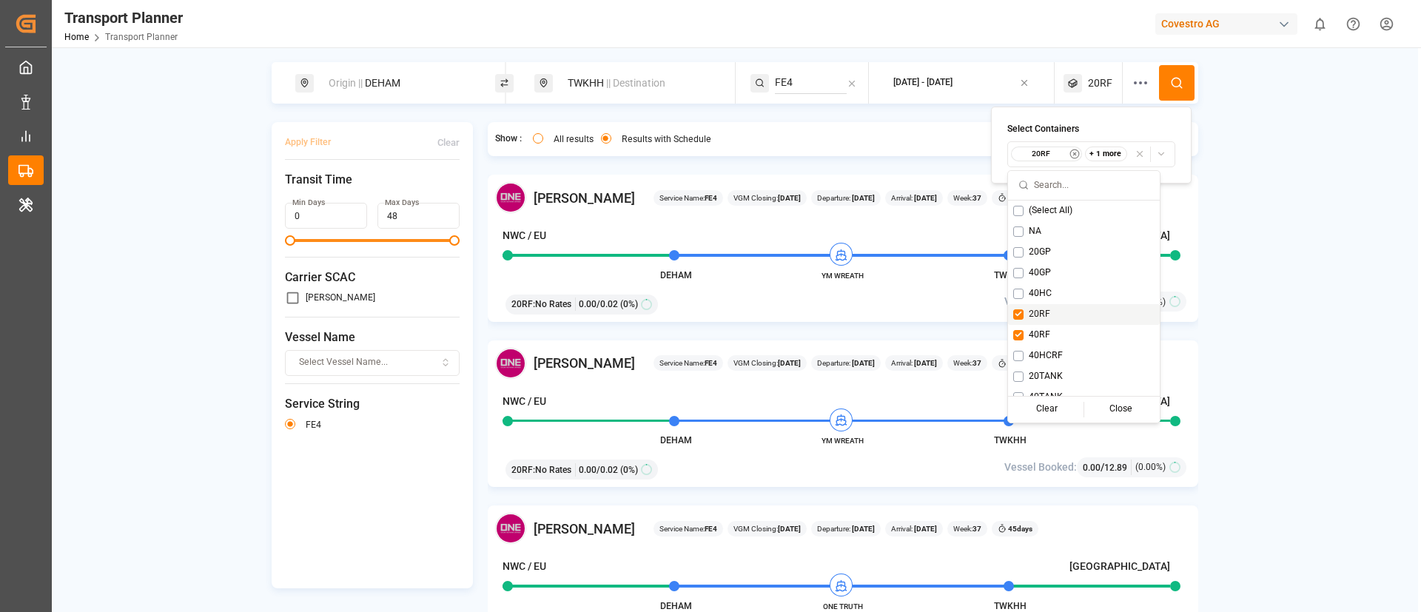
click at [1037, 314] on span "20RF" at bounding box center [1039, 314] width 21 height 13
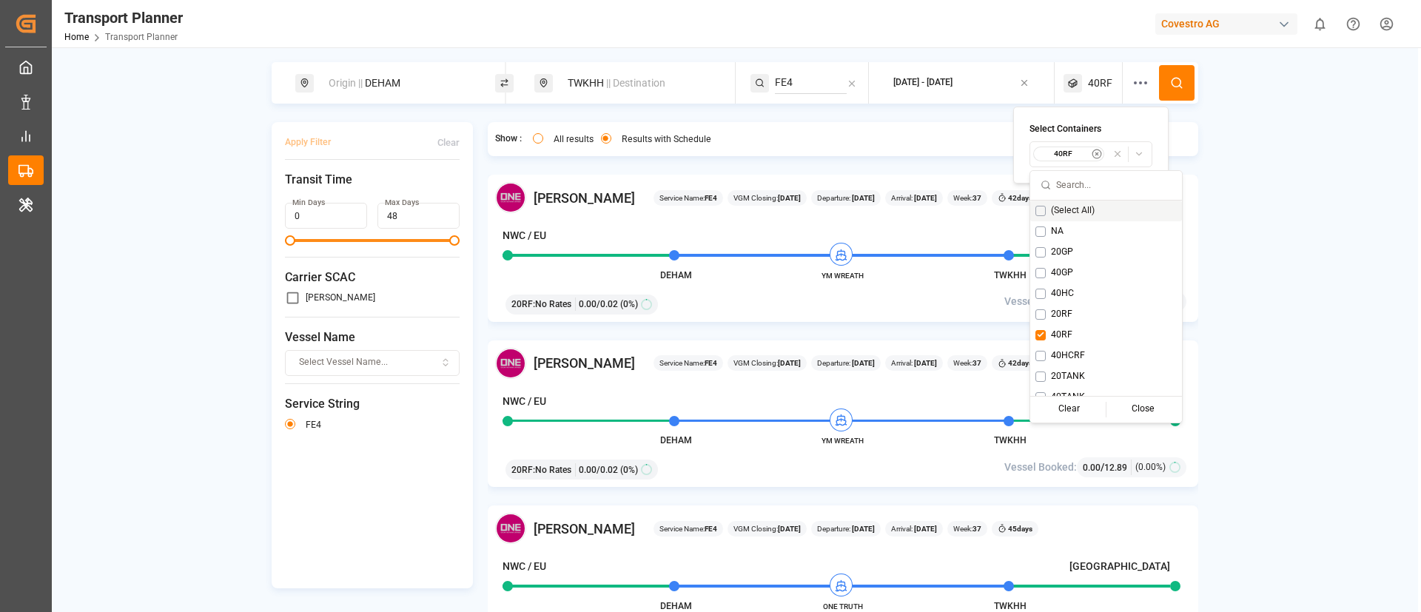
click at [1170, 87] on icon at bounding box center [1176, 82] width 13 height 13
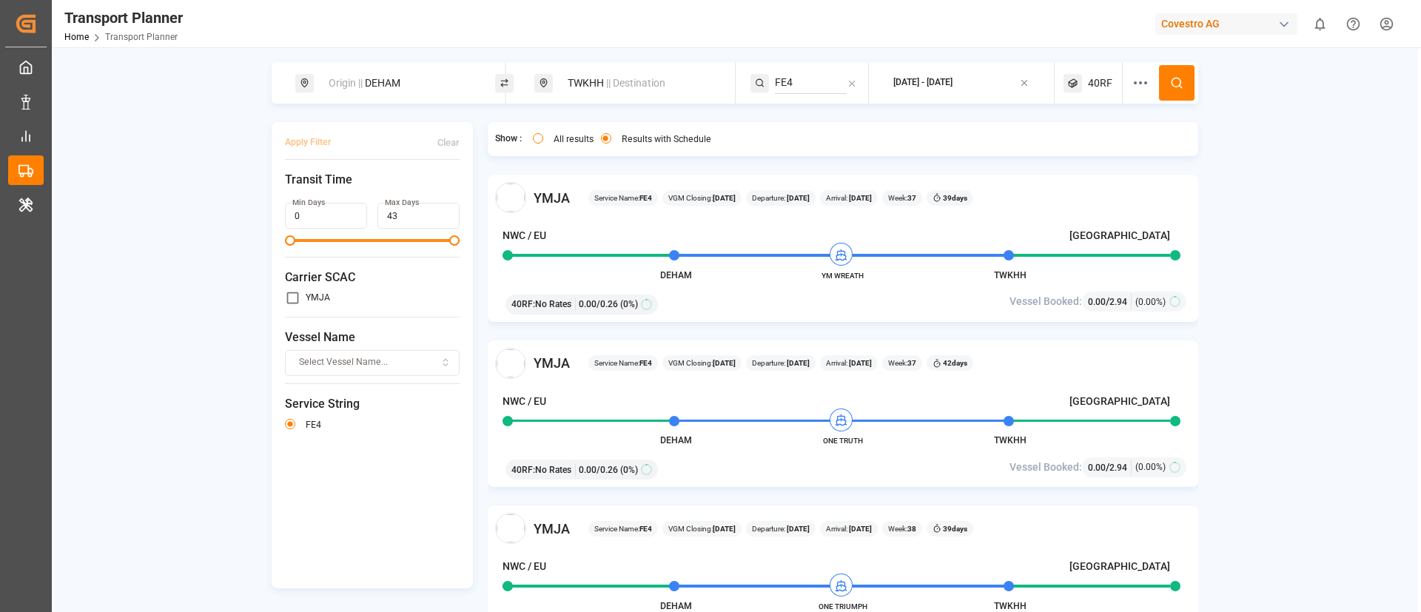
click at [383, 78] on div "Origin || DEHAM" at bounding box center [400, 83] width 160 height 27
click at [361, 190] on input "DEHAM" at bounding box center [384, 201] width 149 height 22
paste input "NLRT"
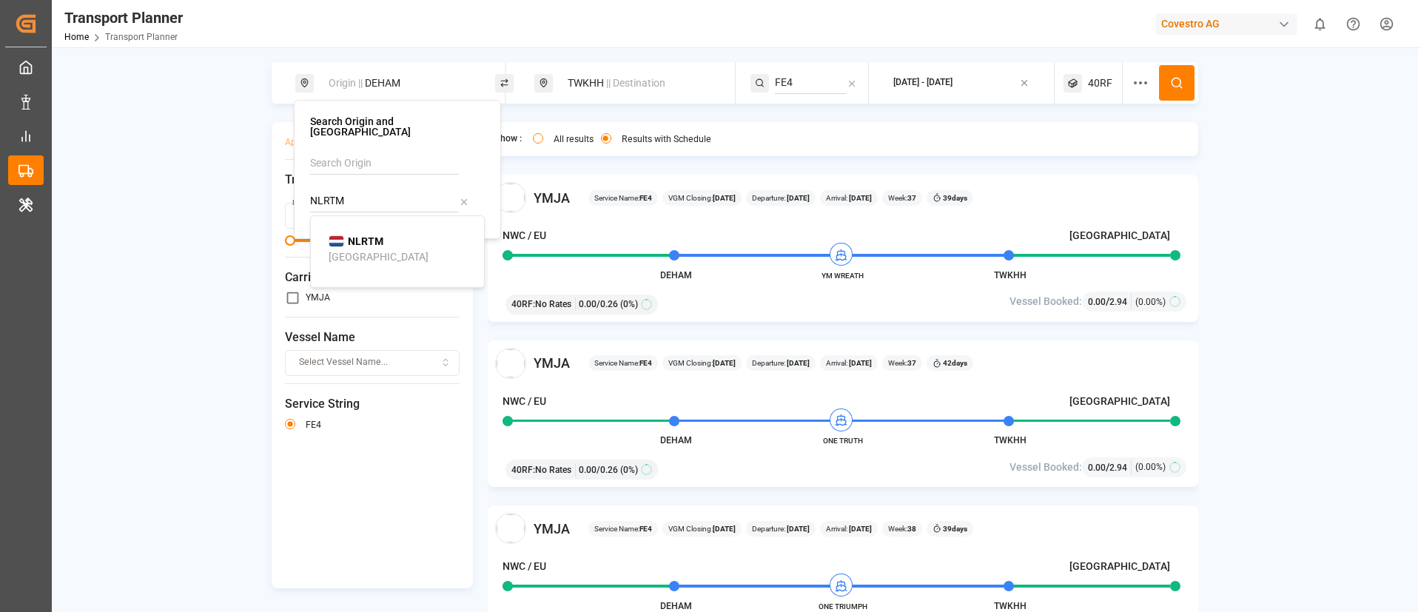
type input "NLRTM"
click at [354, 235] on b "NLRTM" at bounding box center [366, 241] width 36 height 12
click at [1173, 77] on icon at bounding box center [1176, 82] width 13 height 13
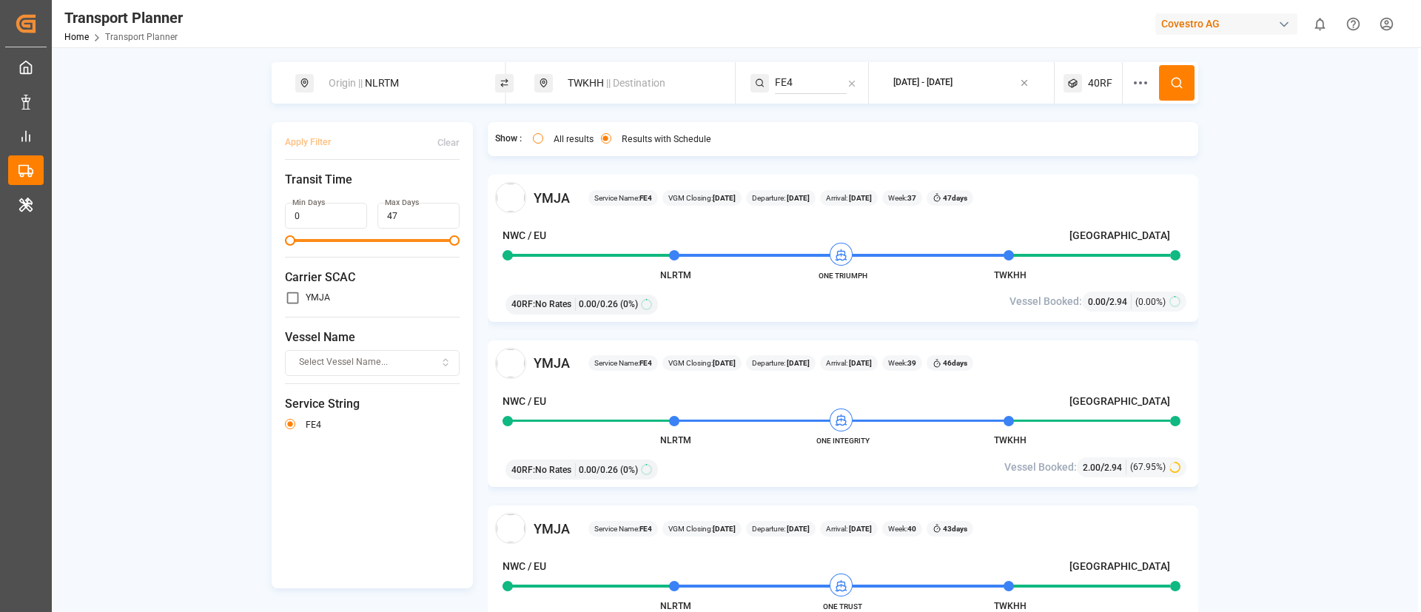
click at [367, 64] on div "Origin || NLRTM" at bounding box center [395, 82] width 200 height 41
click at [380, 79] on div "Origin || NLRTM" at bounding box center [400, 83] width 160 height 27
click at [361, 195] on input "NLRTM" at bounding box center [384, 201] width 149 height 22
click at [361, 194] on input "NLRTM" at bounding box center [384, 201] width 149 height 22
paste input "FRLEH"
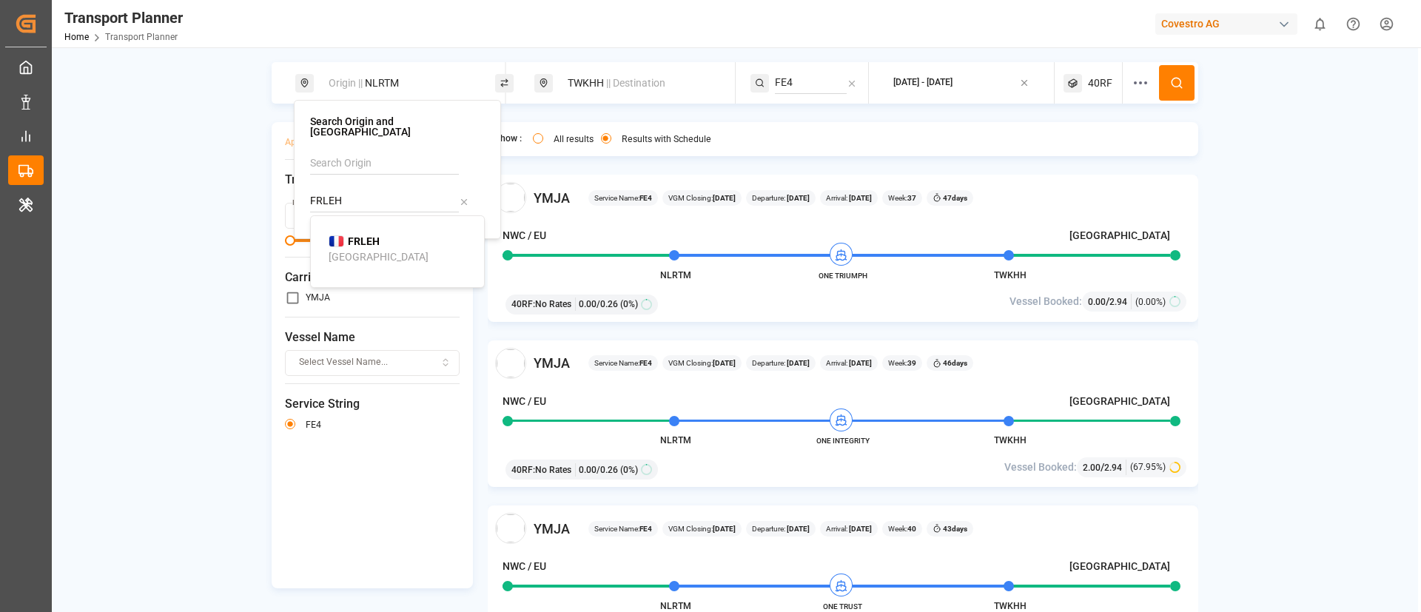
type input "FRLEH"
click at [368, 235] on b "FRLEH" at bounding box center [364, 241] width 32 height 12
click at [1170, 76] on icon at bounding box center [1176, 82] width 13 height 13
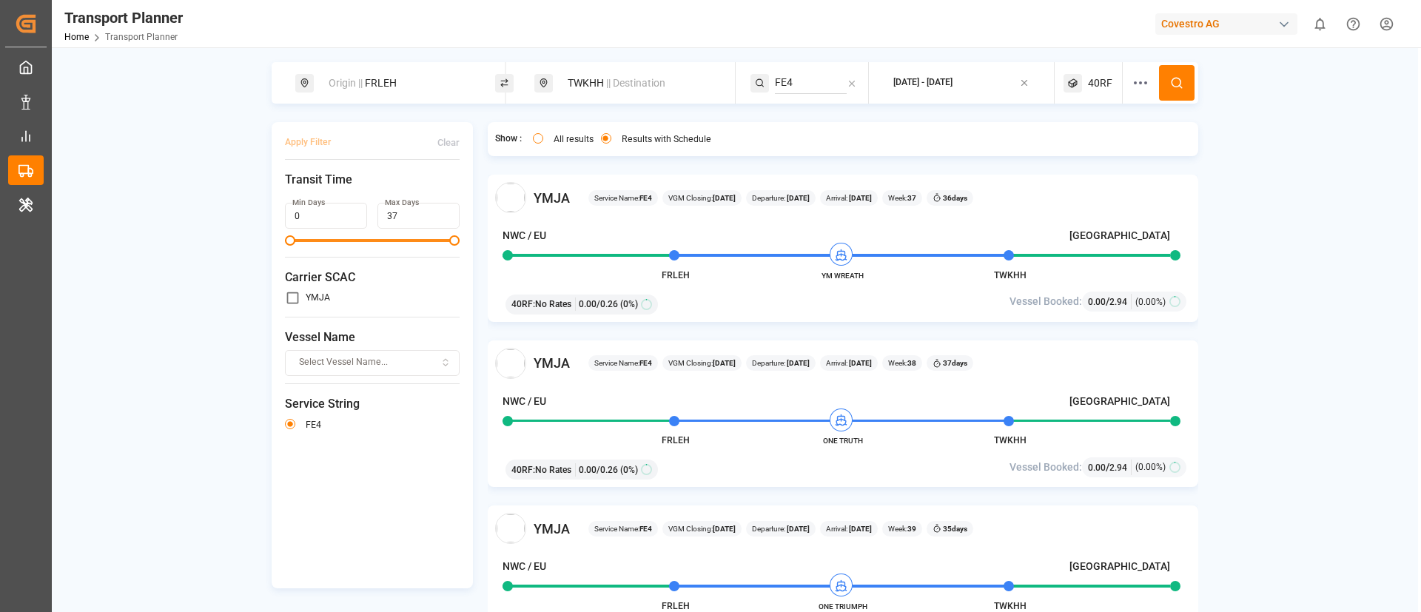
click at [628, 71] on div "TWKHH || Destination" at bounding box center [639, 83] width 160 height 27
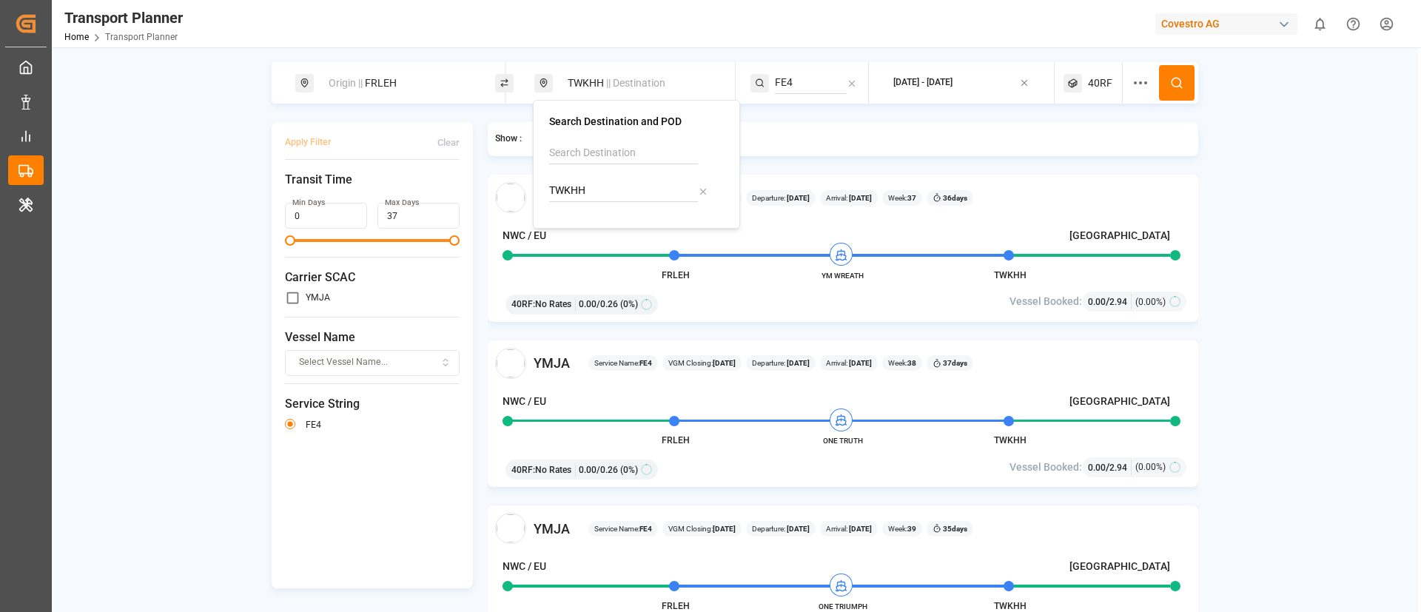
click at [623, 204] on div "TWKHH" at bounding box center [636, 177] width 175 height 70
drag, startPoint x: 623, startPoint y: 204, endPoint x: 617, endPoint y: 193, distance: 11.9
click at [622, 204] on div "TWKHH" at bounding box center [636, 177] width 175 height 70
click at [617, 193] on input "TWKHH" at bounding box center [623, 191] width 149 height 22
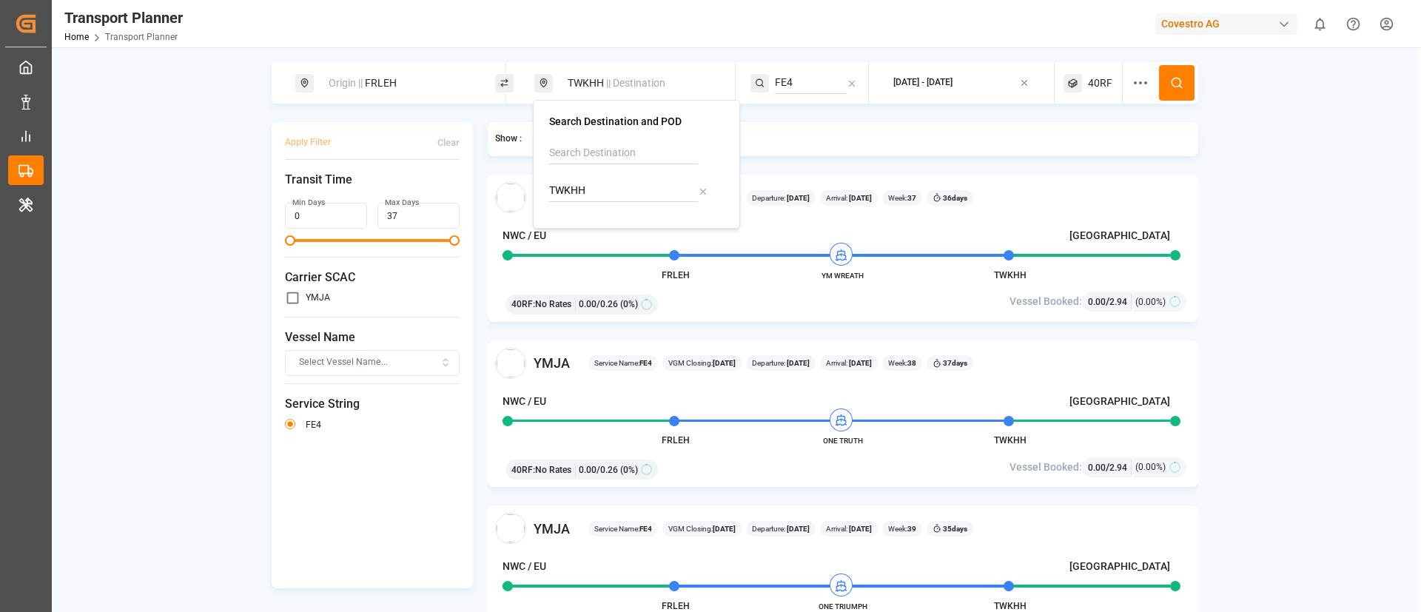
paste input "JPSMZ"
type input "JPSMZ"
click at [607, 232] on b "JPSMZ" at bounding box center [604, 231] width 35 height 12
click at [784, 90] on input "FE4" at bounding box center [811, 83] width 72 height 22
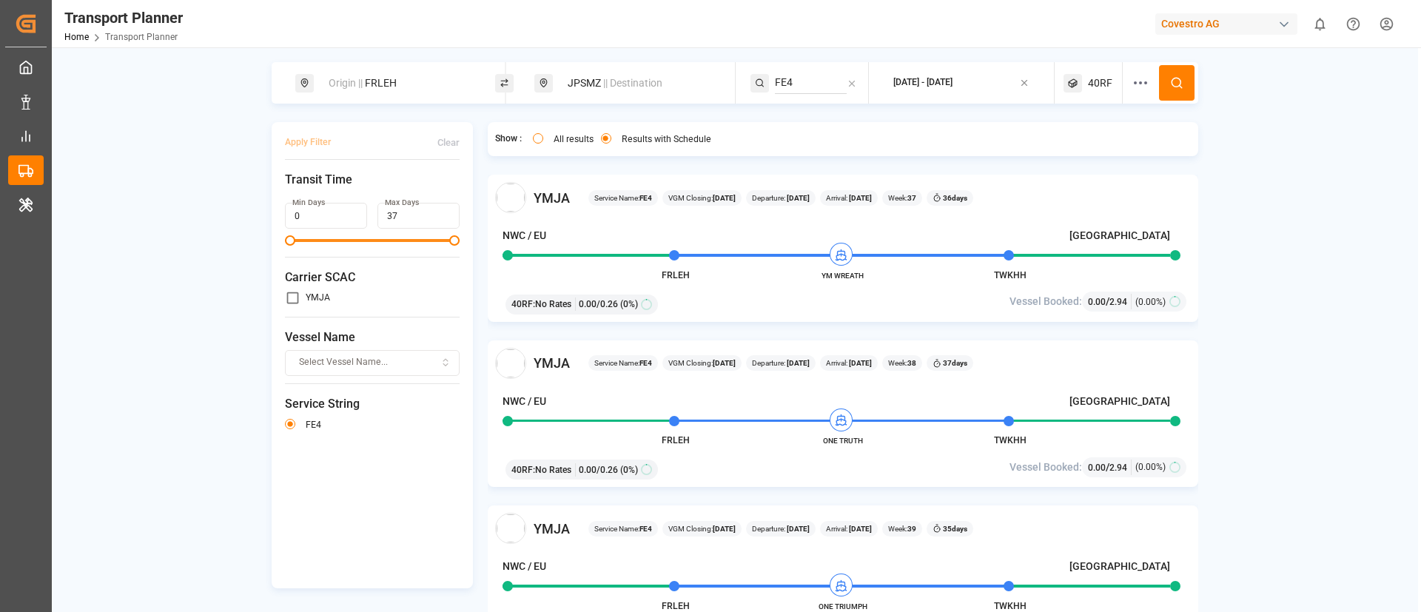
click at [784, 90] on input "FE4" at bounding box center [811, 83] width 72 height 22
paste input "5"
type input "FE5"
click at [801, 122] on span "FE5" at bounding box center [803, 123] width 18 height 12
click at [1170, 75] on button at bounding box center [1177, 83] width 36 height 36
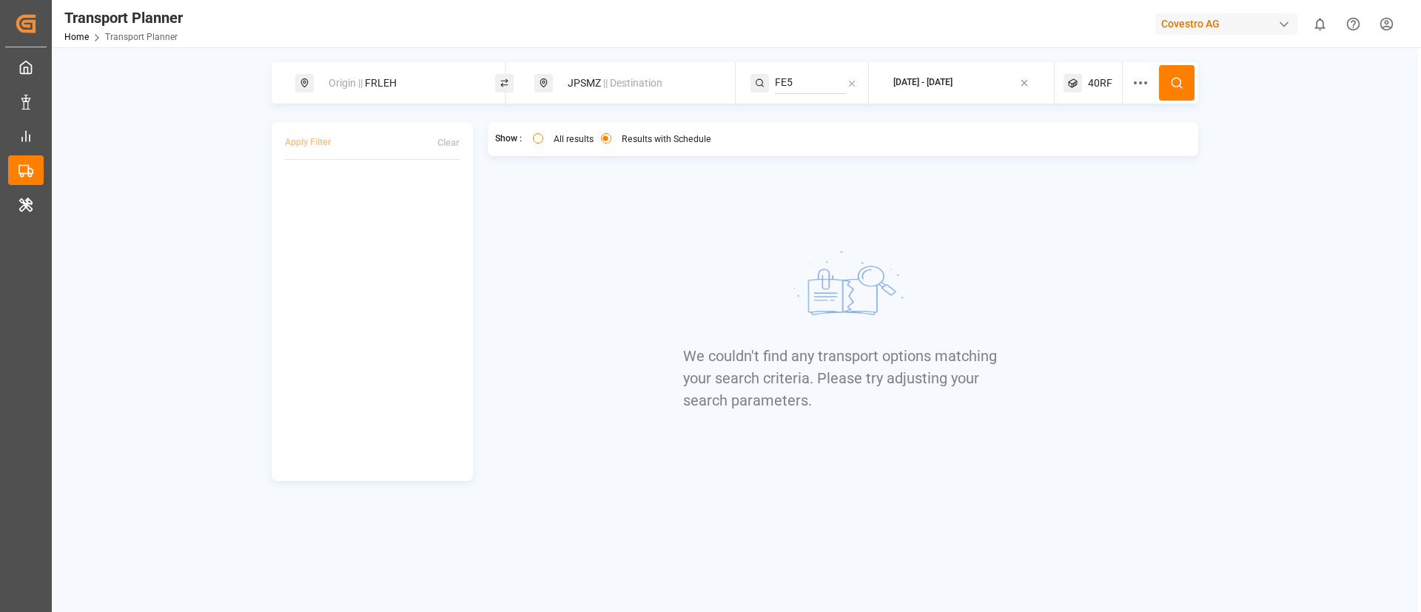
click at [1102, 79] on span "40RF" at bounding box center [1100, 84] width 24 height 16
click at [1066, 147] on div "40RF" at bounding box center [1072, 154] width 72 height 15
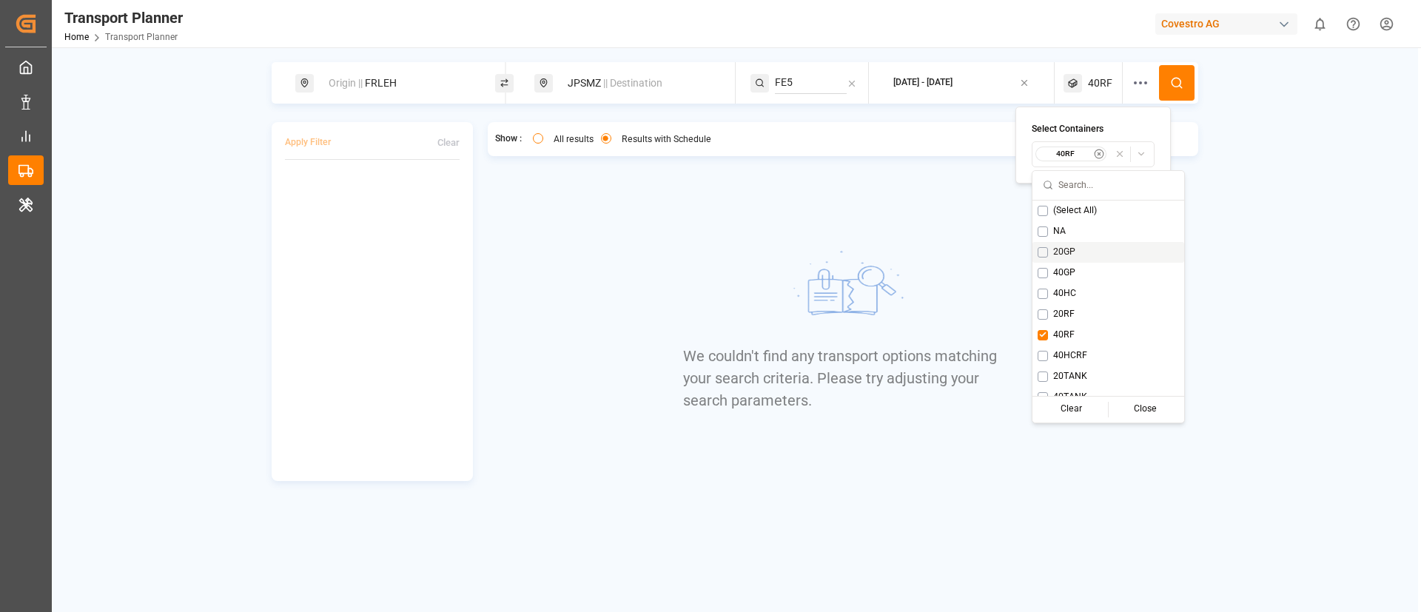
click at [1060, 249] on span "20GP" at bounding box center [1064, 252] width 22 height 13
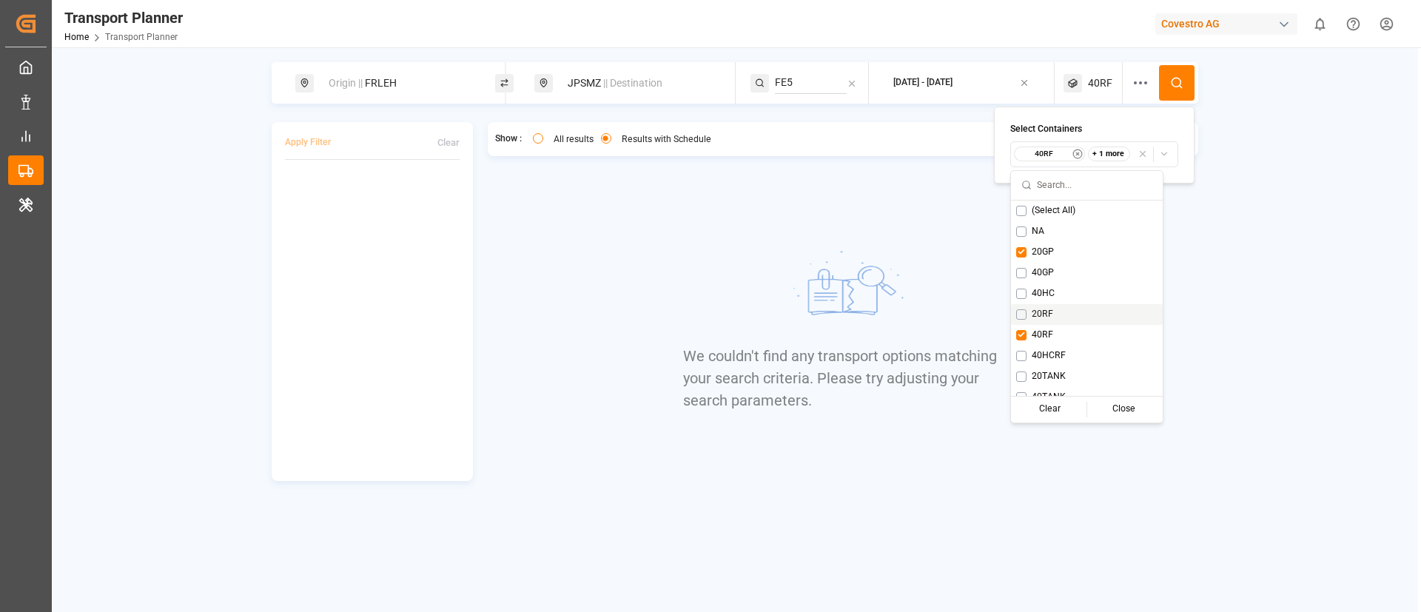
click at [1040, 324] on div "20RF" at bounding box center [1087, 314] width 152 height 21
click at [1032, 331] on span "40RF" at bounding box center [1042, 335] width 21 height 13
drag, startPoint x: 1041, startPoint y: 315, endPoint x: 1068, endPoint y: 301, distance: 30.5
click at [1042, 315] on span "20RF" at bounding box center [1042, 314] width 21 height 13
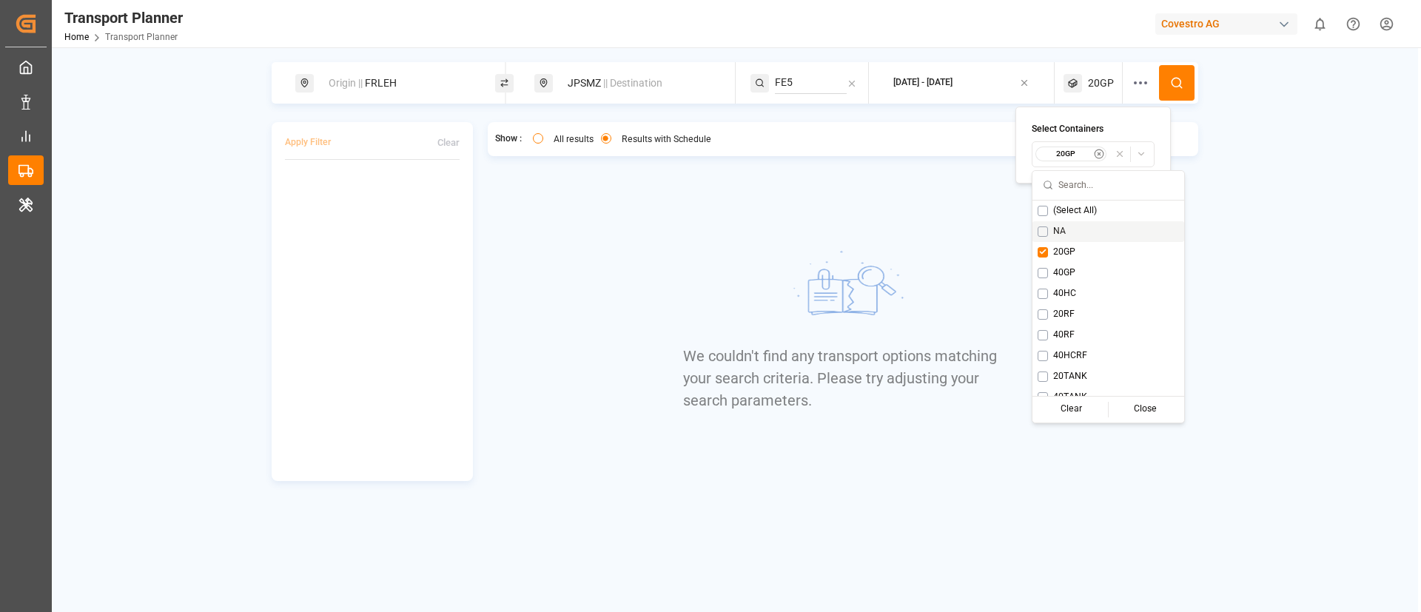
click at [1179, 81] on icon at bounding box center [1176, 82] width 13 height 13
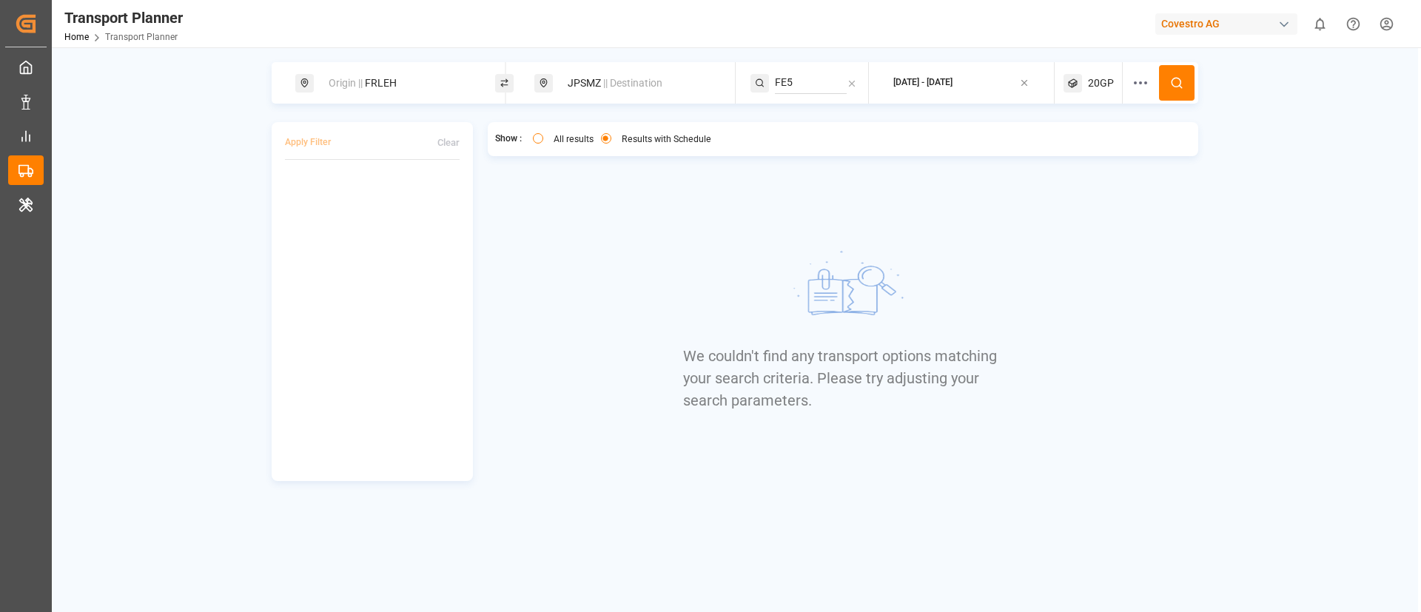
click at [1099, 86] on span "20GP" at bounding box center [1101, 84] width 26 height 16
drag, startPoint x: 1062, startPoint y: 153, endPoint x: 1072, endPoint y: 164, distance: 15.7
click at [1062, 153] on small "20GP" at bounding box center [1066, 154] width 52 height 10
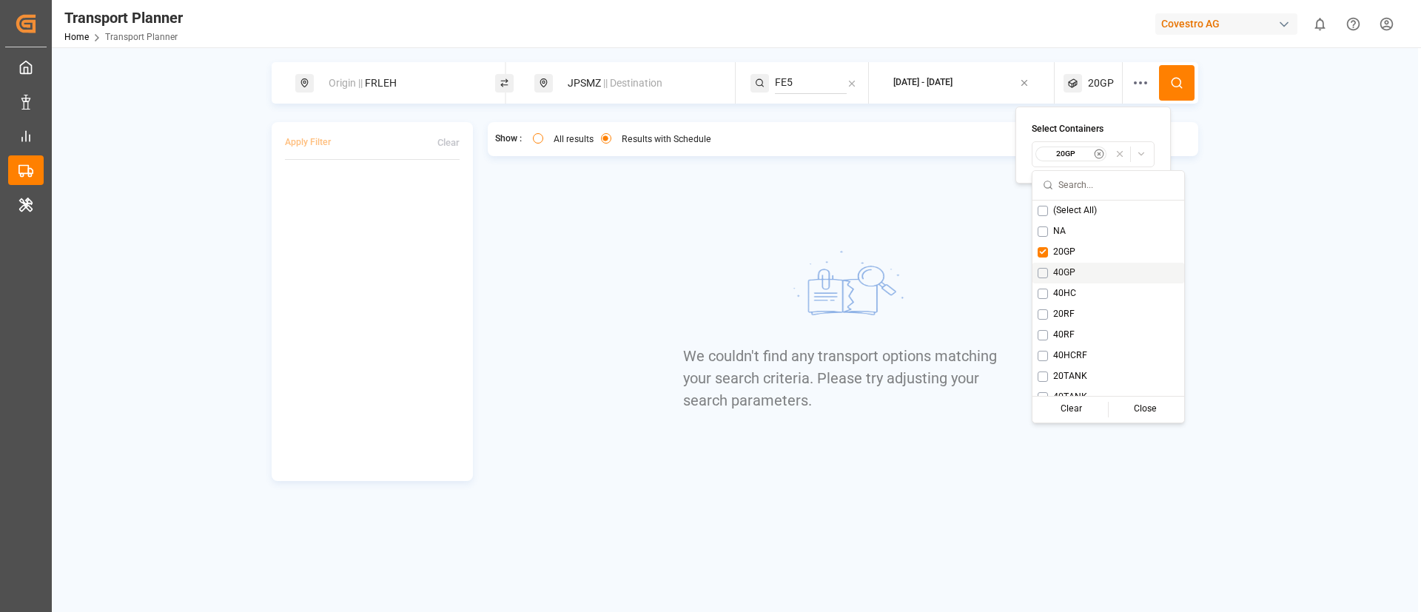
click at [1062, 264] on div "40GP" at bounding box center [1109, 273] width 152 height 21
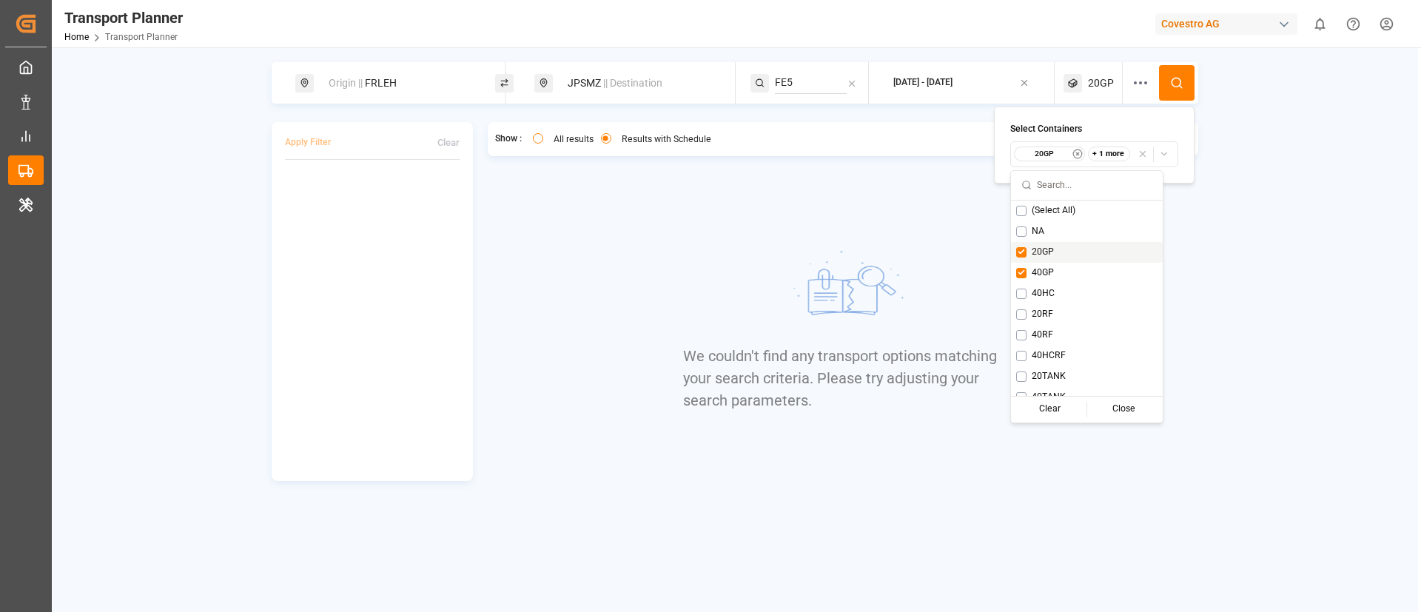
click at [1048, 252] on span "20GP" at bounding box center [1043, 252] width 22 height 13
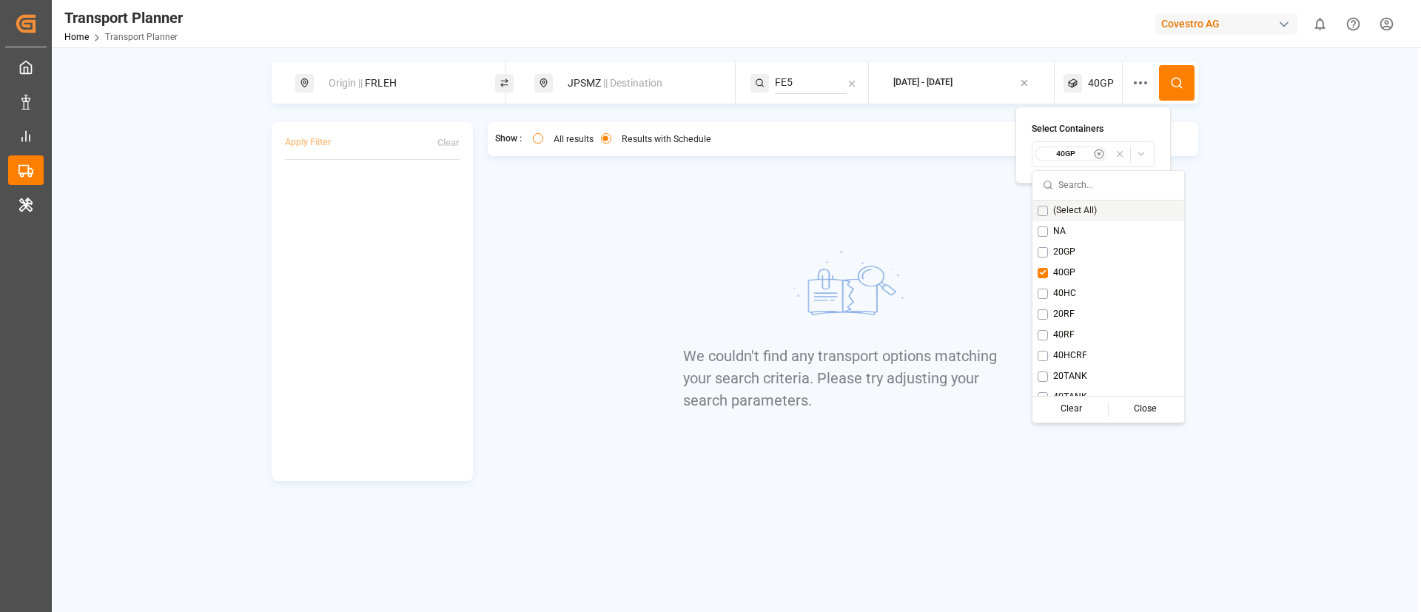
click at [1184, 80] on icon at bounding box center [1176, 82] width 13 height 13
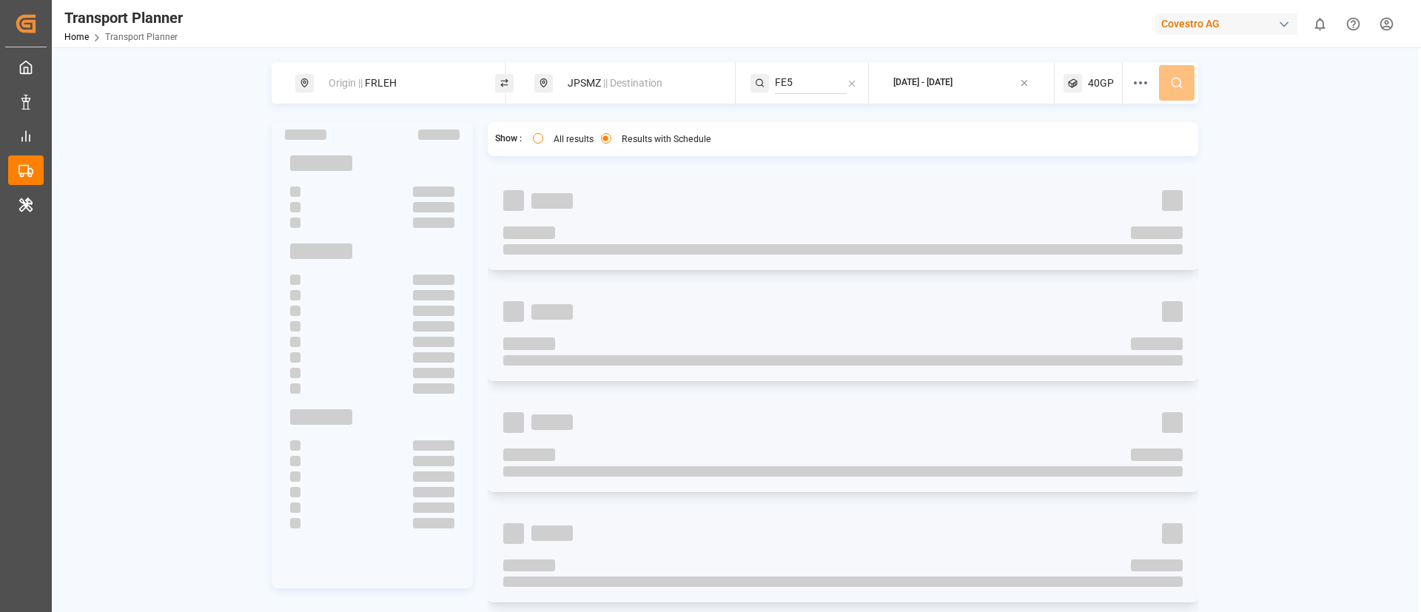
click at [1290, 150] on div "Origin || FRLEH JPSMZ || Destination FE5 2025-09-08 - 2026-01-31 40GP Show : Al…" at bounding box center [735, 363] width 1367 height 603
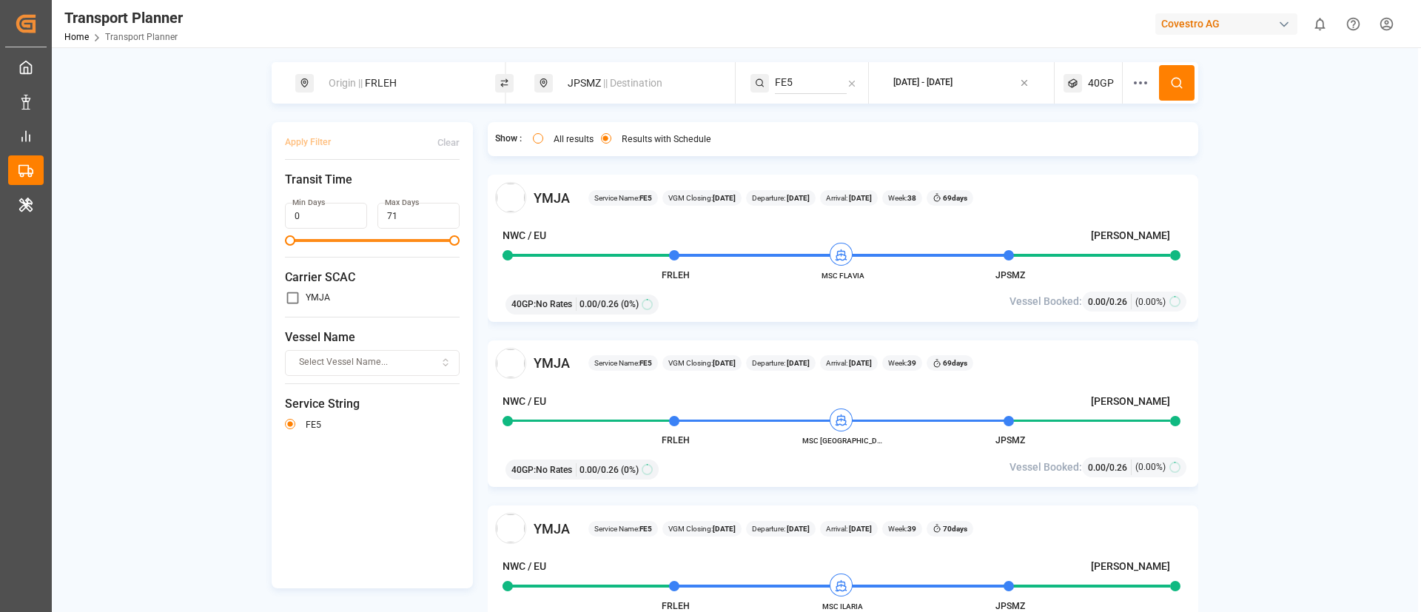
click at [424, 79] on div "Origin || FRLEH" at bounding box center [400, 83] width 160 height 27
click at [363, 190] on input "FRLEH" at bounding box center [384, 201] width 149 height 22
paste input "NLRTM"
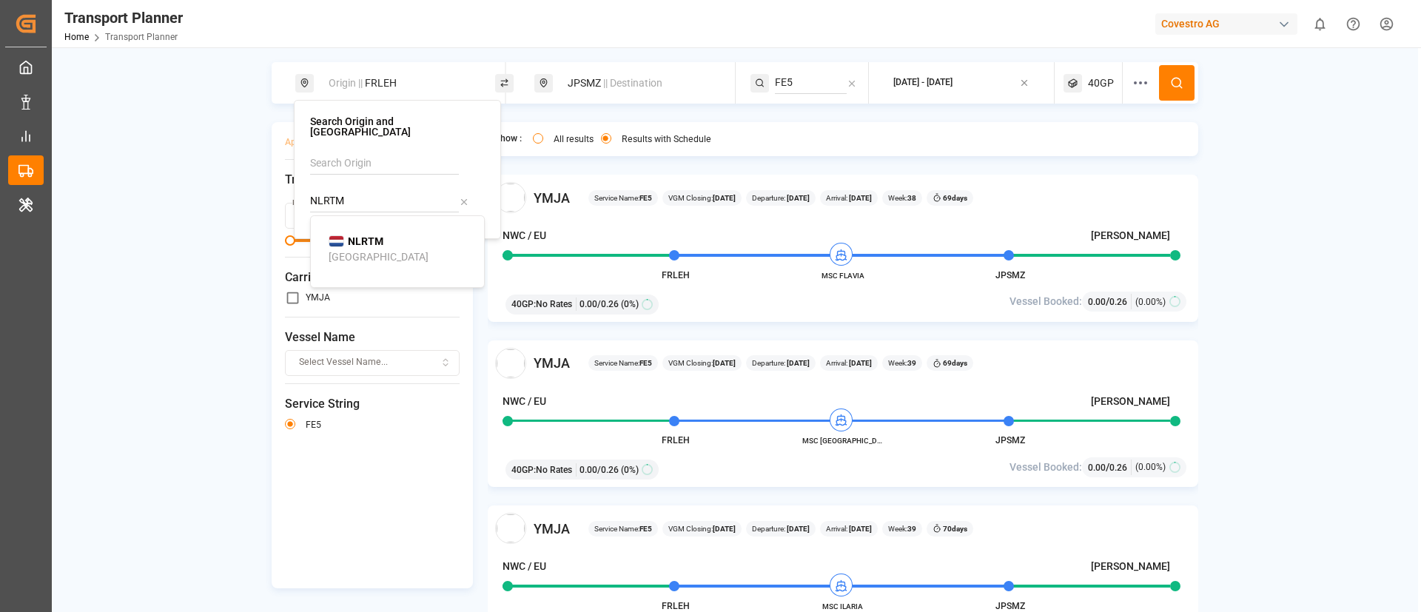
type input "NLRTM"
click at [361, 235] on b "NLRTM" at bounding box center [366, 241] width 36 height 12
click at [1180, 77] on icon at bounding box center [1176, 82] width 13 height 13
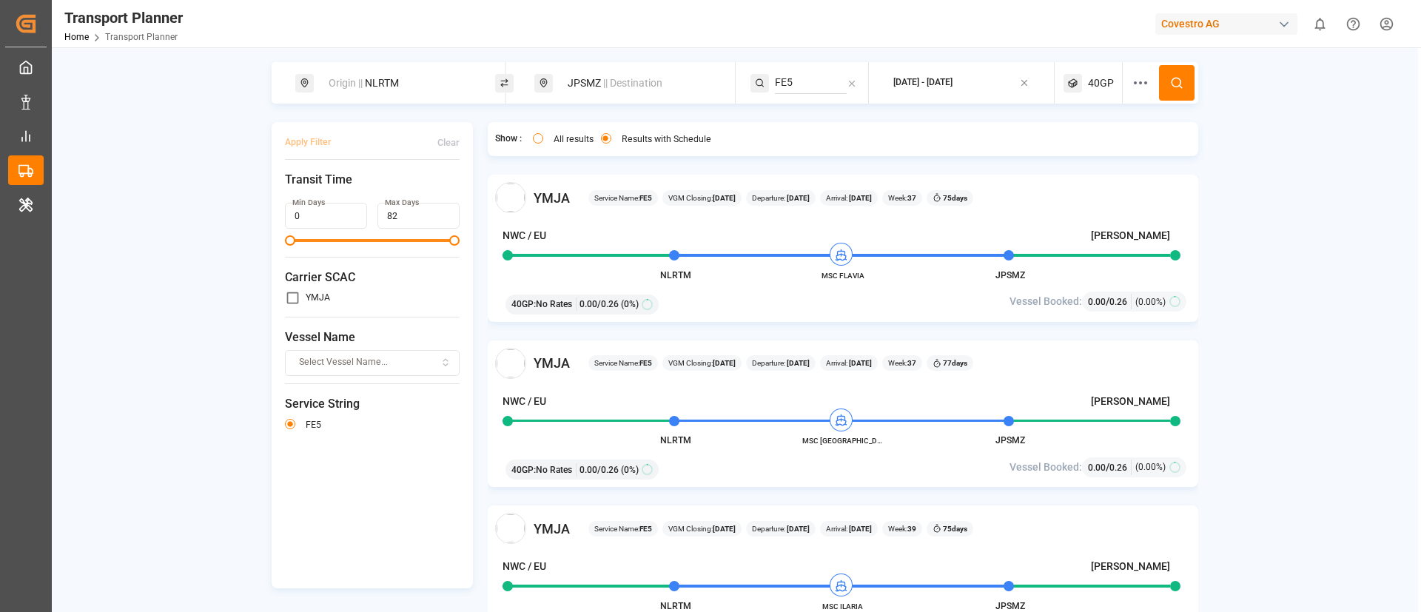
click at [407, 95] on div "Origin || NLRTM" at bounding box center [400, 83] width 160 height 27
click at [368, 198] on input "NLRTM" at bounding box center [384, 201] width 149 height 22
paste input "DEHA"
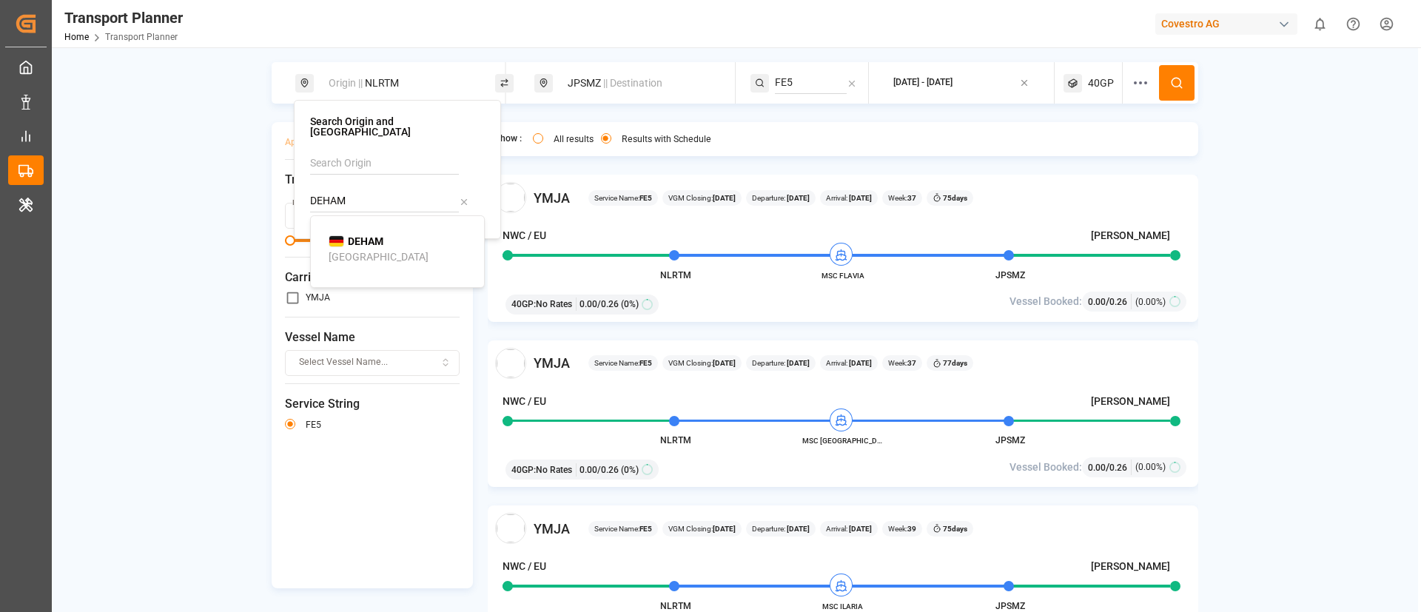
type input "DEHAM"
click at [352, 249] on div "Hamburg" at bounding box center [379, 257] width 100 height 16
click at [1170, 76] on icon at bounding box center [1176, 82] width 13 height 13
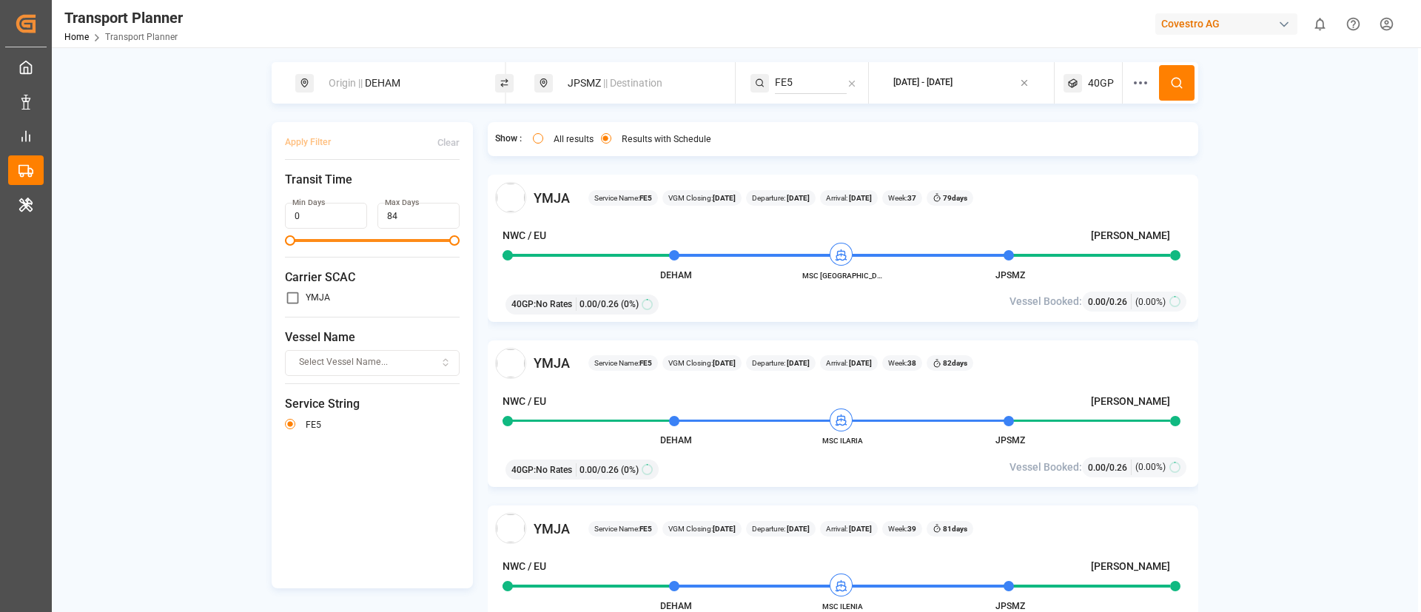
click at [408, 87] on div "Origin || DEHAM" at bounding box center [400, 83] width 160 height 27
click at [579, 80] on div "JPSMZ || Destination" at bounding box center [639, 83] width 160 height 27
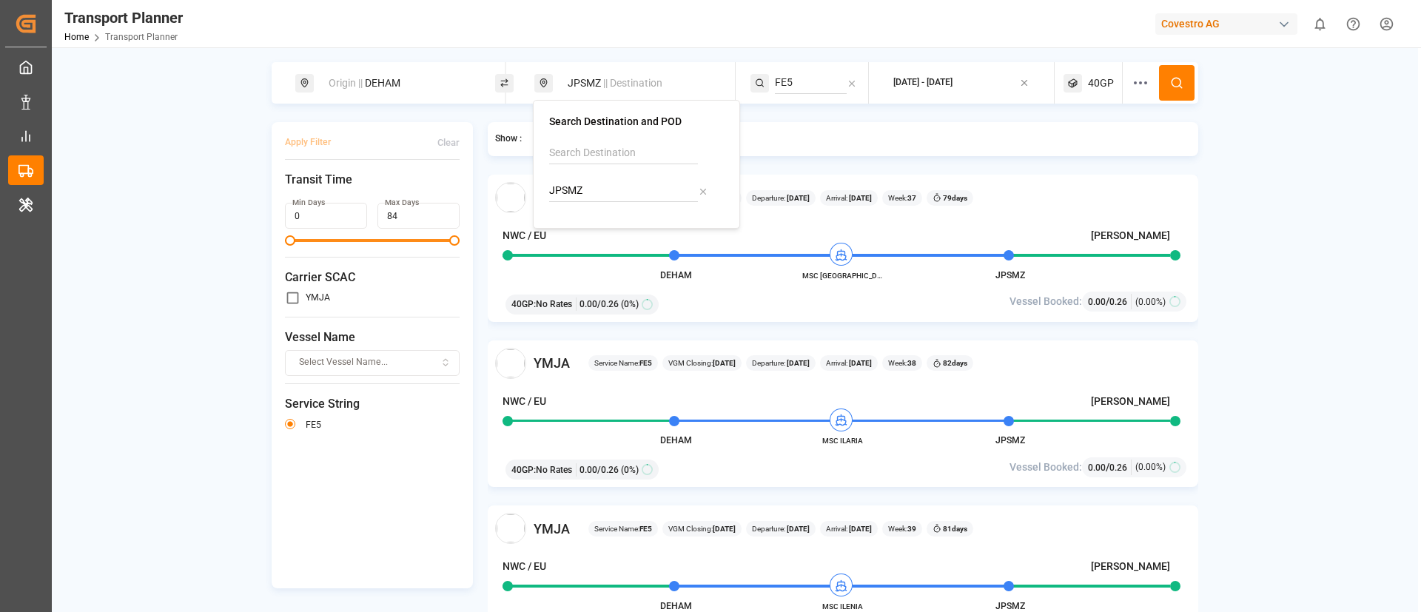
click at [617, 177] on div "JPSMZ" at bounding box center [636, 177] width 175 height 70
click at [607, 195] on input "JPSMZ" at bounding box center [623, 191] width 149 height 22
paste input "VNCLI"
type input "VNCLI"
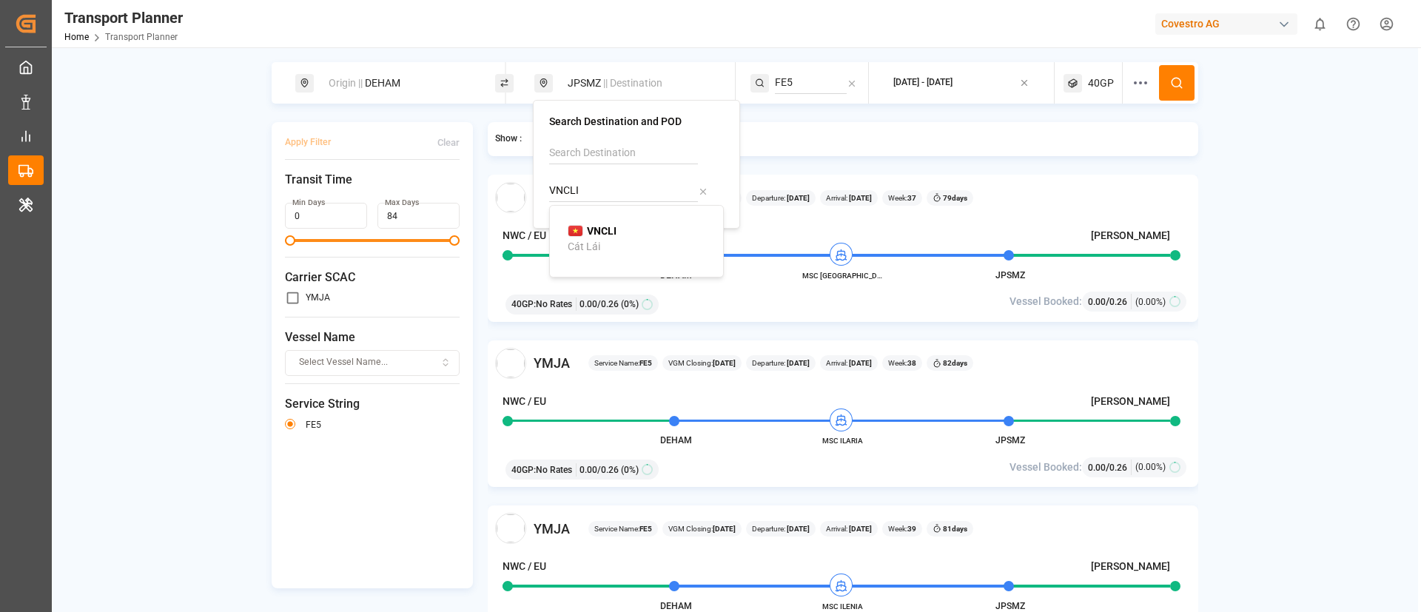
click at [603, 233] on b "VNCLI" at bounding box center [602, 231] width 30 height 12
click at [801, 72] on input "FE5" at bounding box center [811, 83] width 72 height 22
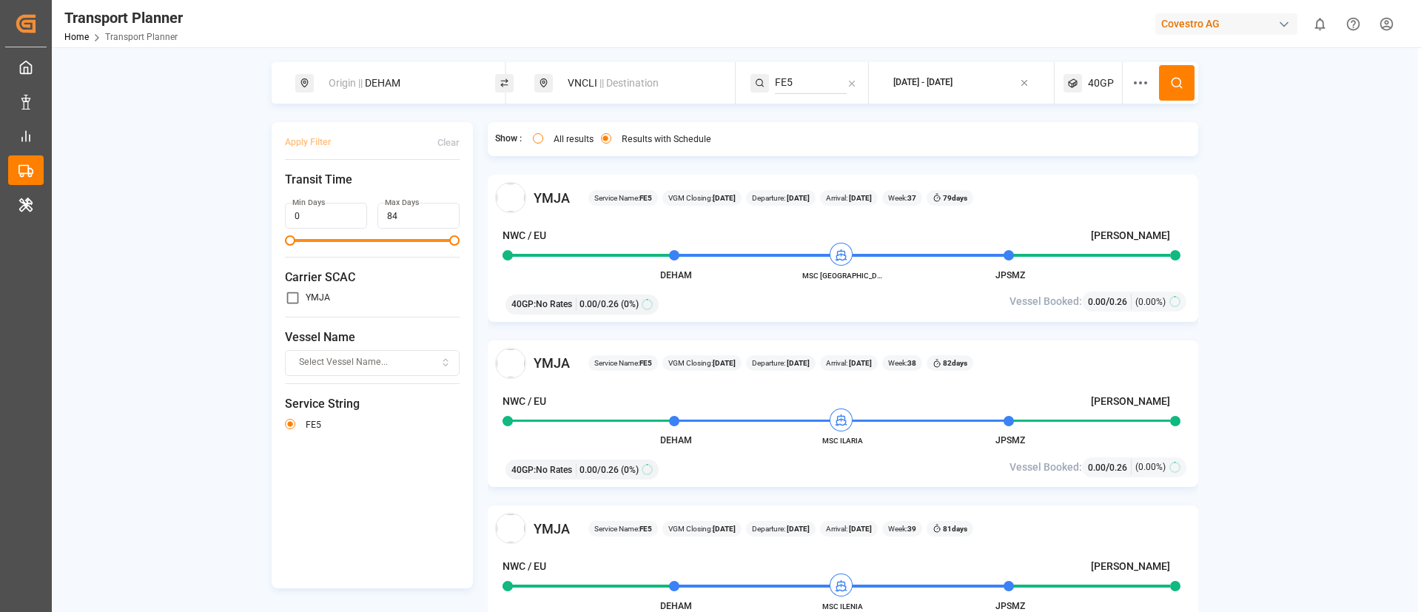
click at [801, 72] on input "FE5" at bounding box center [811, 83] width 72 height 22
paste input "NE4"
type input "NE4"
click at [803, 115] on div "NE4" at bounding box center [866, 123] width 144 height 16
click at [1176, 73] on button at bounding box center [1177, 83] width 36 height 36
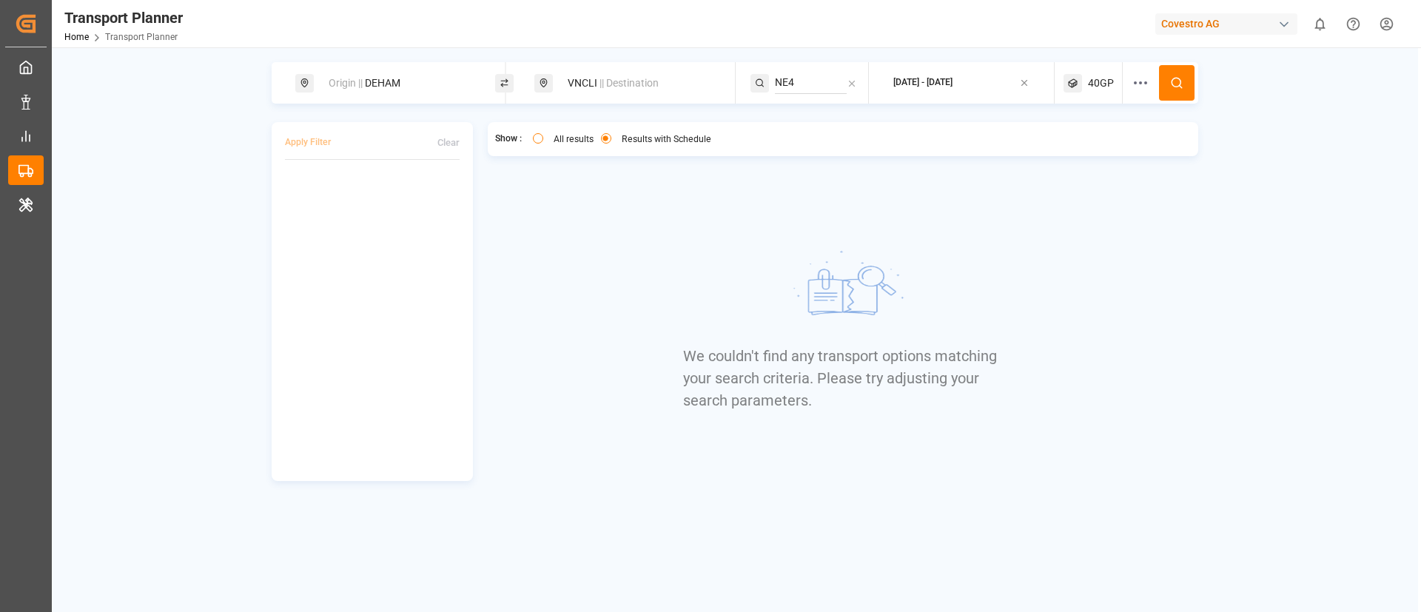
click at [1098, 79] on span "40GP" at bounding box center [1101, 84] width 26 height 16
click at [1081, 149] on small "40GP" at bounding box center [1066, 154] width 52 height 10
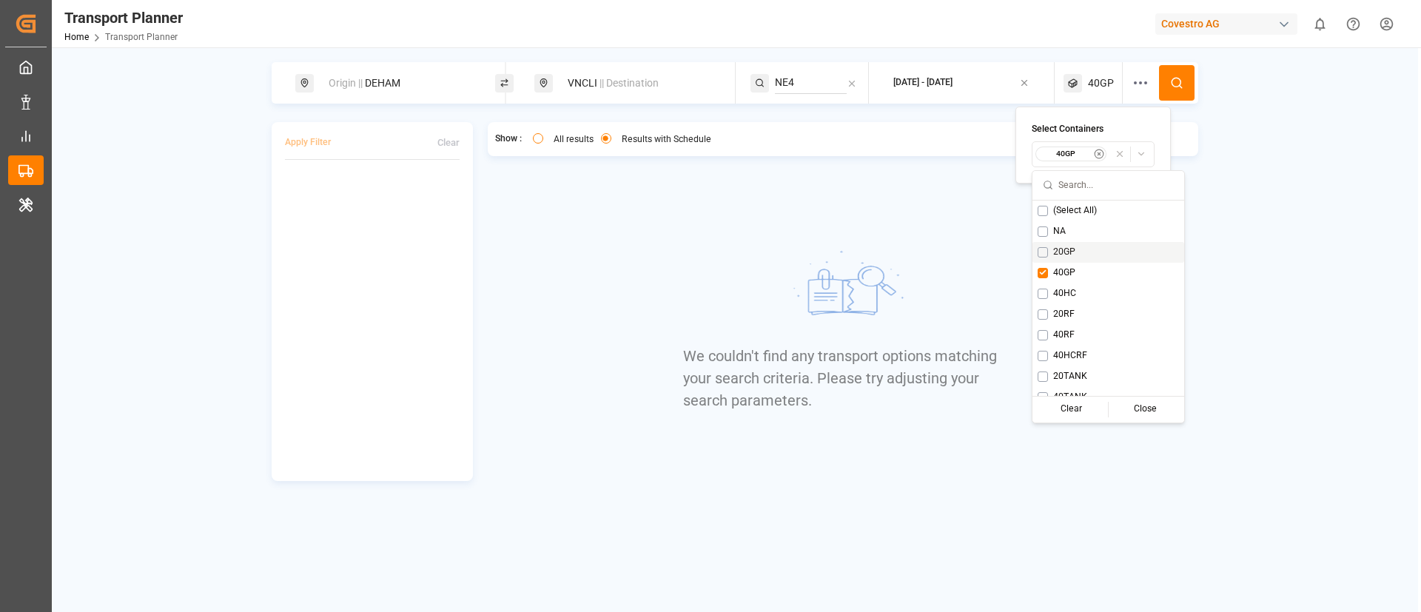
click at [1070, 250] on span "20GP" at bounding box center [1064, 252] width 22 height 13
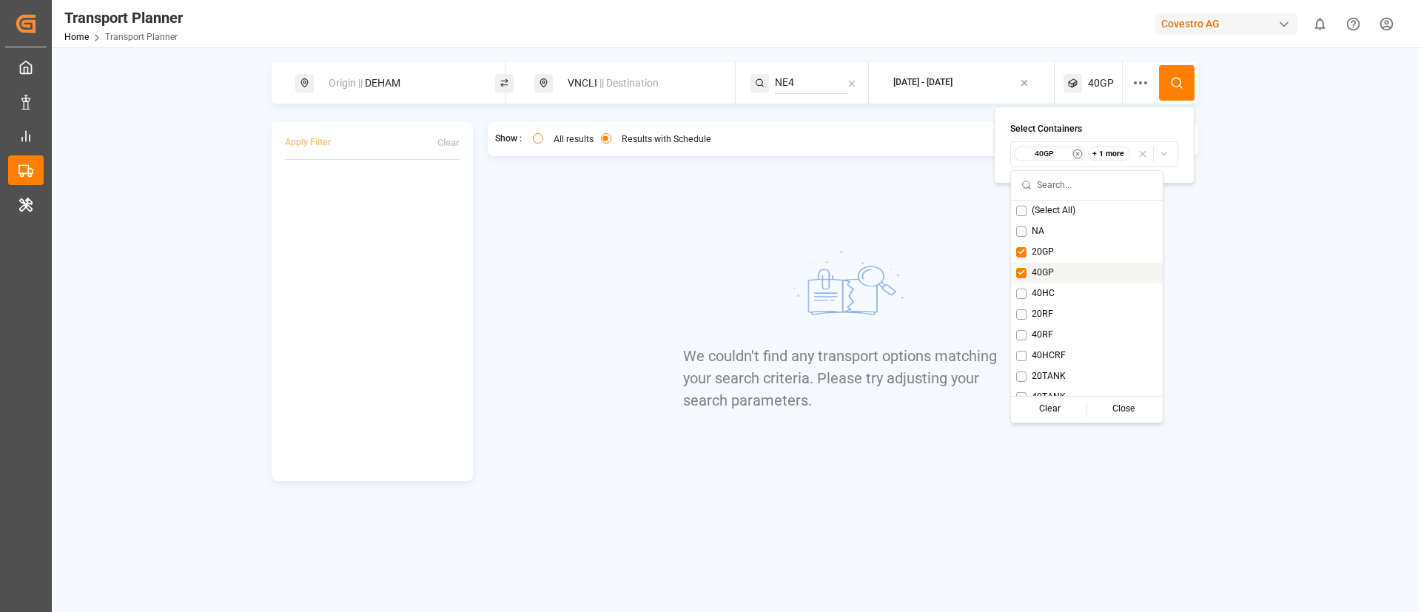
click at [1054, 263] on div "40GP" at bounding box center [1087, 273] width 152 height 21
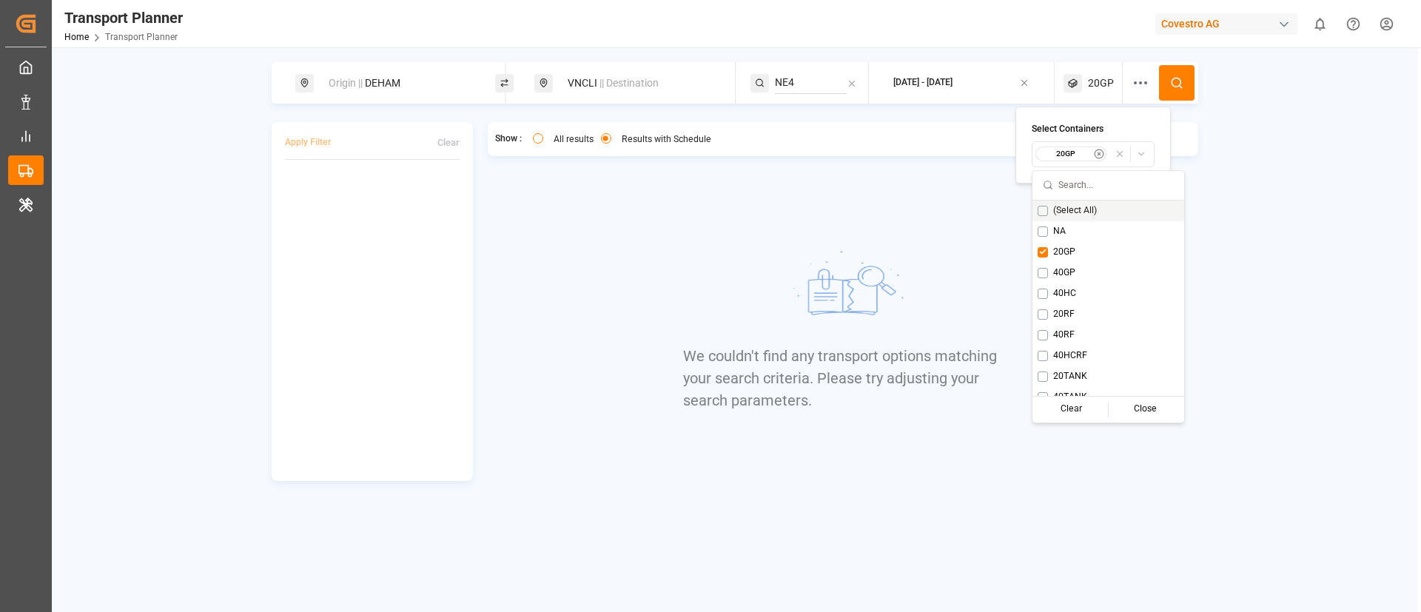
click at [1163, 83] on button at bounding box center [1177, 83] width 36 height 36
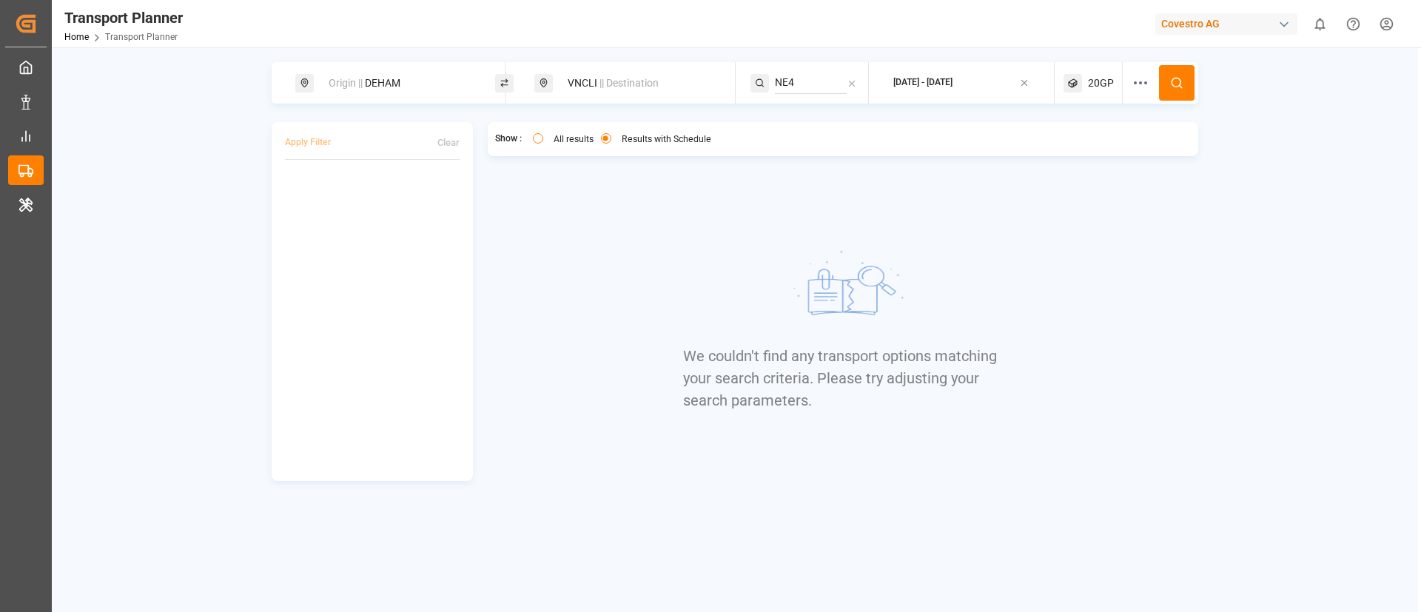
click at [1099, 86] on span "20GP" at bounding box center [1101, 84] width 26 height 16
drag, startPoint x: 1069, startPoint y: 153, endPoint x: 1070, endPoint y: 145, distance: 8.3
click at [1069, 153] on small "20GP" at bounding box center [1066, 154] width 52 height 10
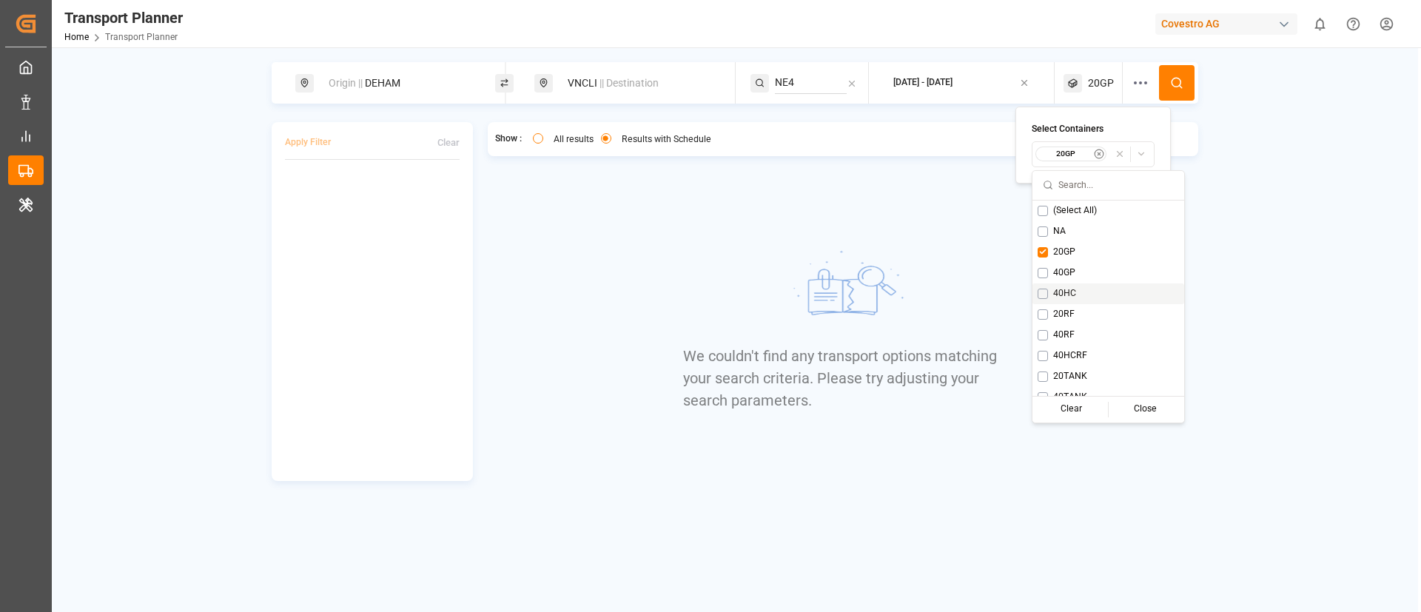
click at [1062, 287] on span "40HC" at bounding box center [1064, 293] width 23 height 13
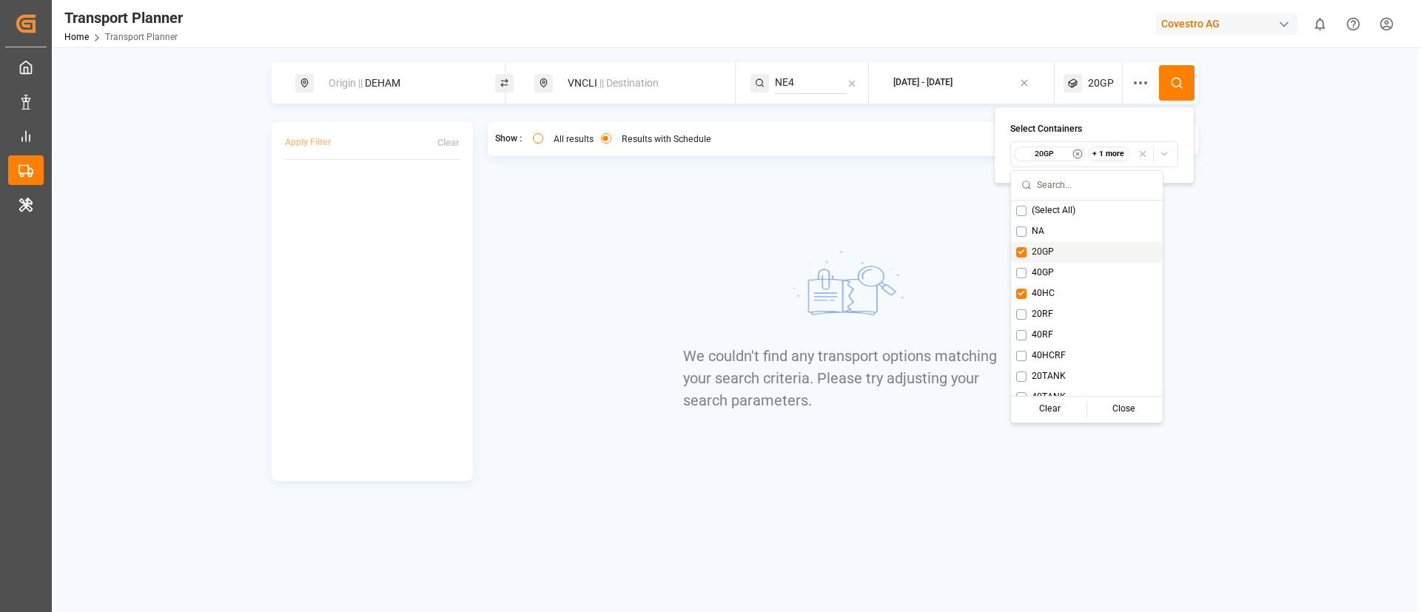
click at [1044, 250] on span "20GP" at bounding box center [1043, 252] width 22 height 13
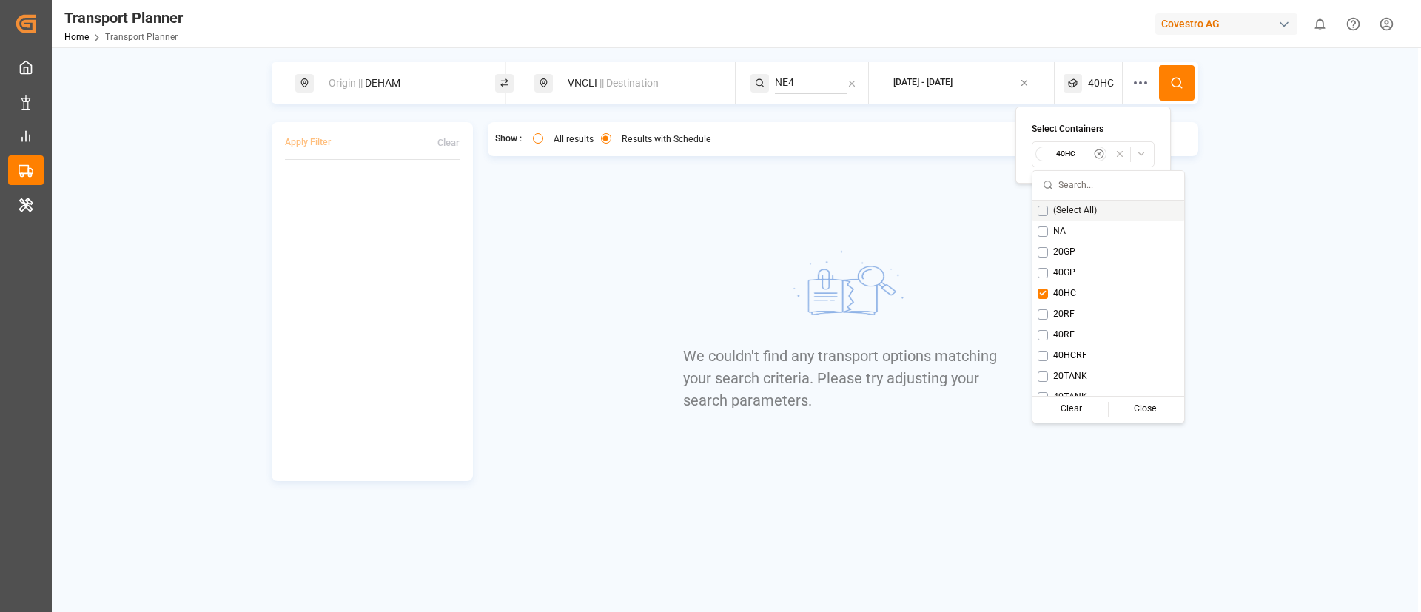
click at [1176, 87] on icon at bounding box center [1176, 82] width 13 height 13
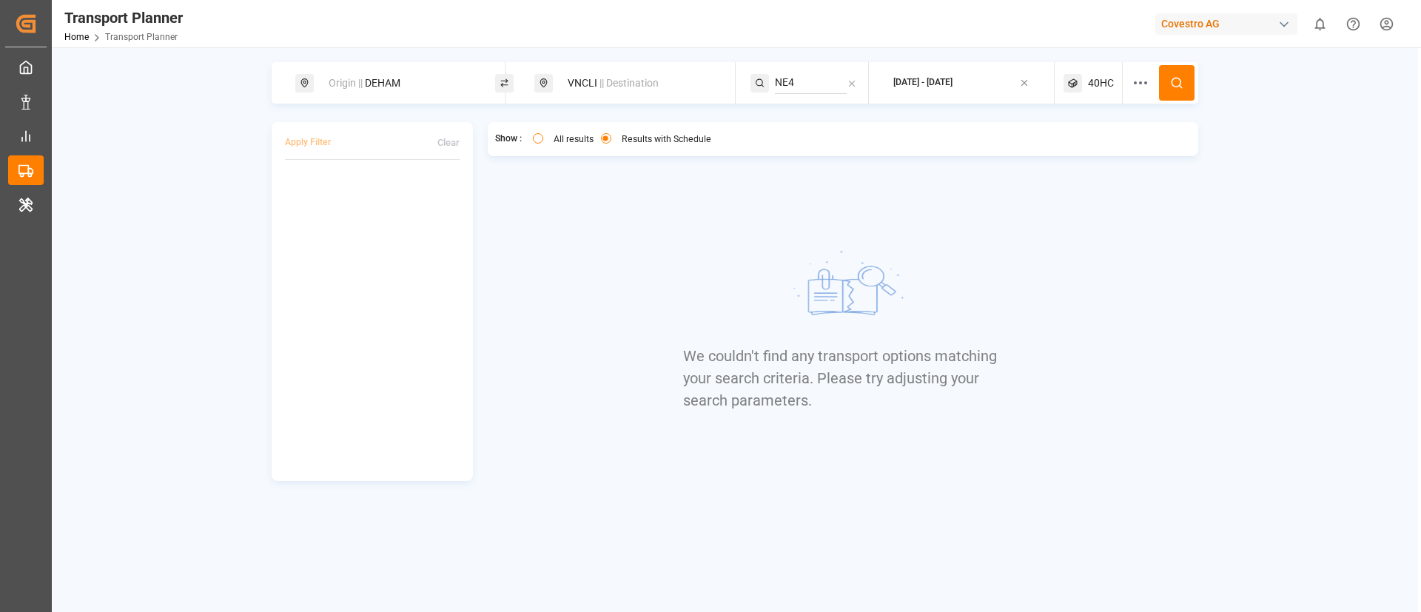
click at [1096, 79] on span "40HC" at bounding box center [1101, 84] width 26 height 16
click at [1068, 150] on small "40HC" at bounding box center [1066, 154] width 52 height 10
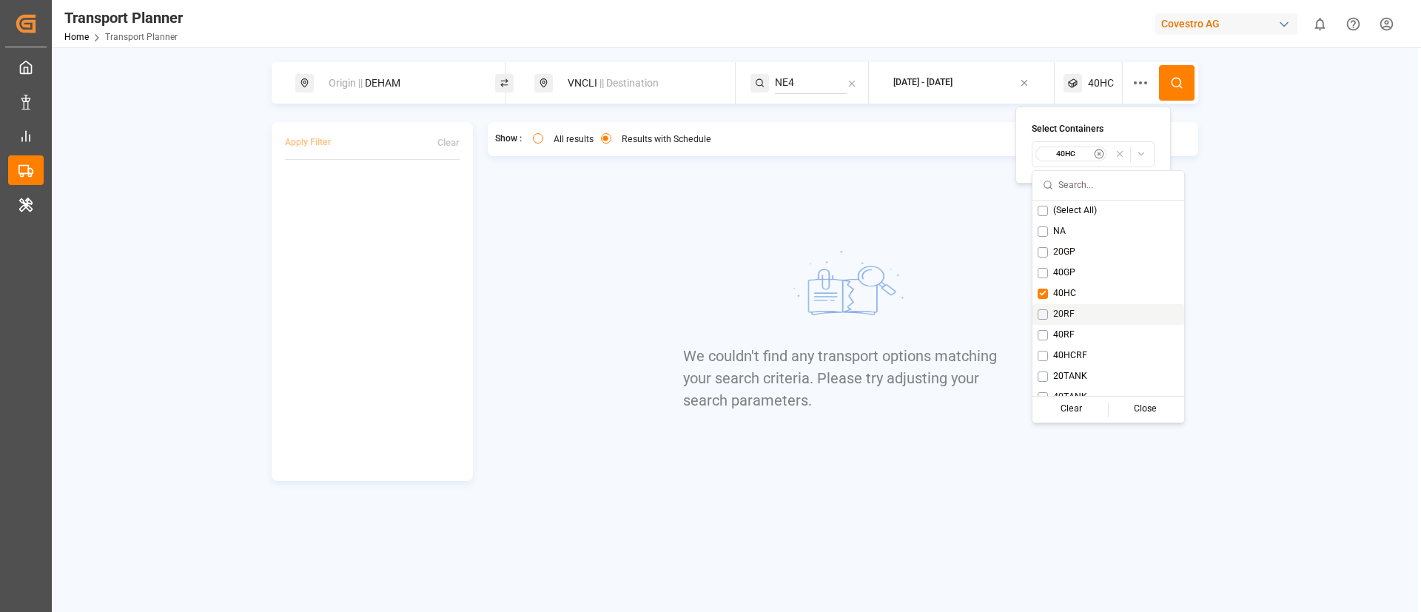
click at [1067, 314] on span "20RF" at bounding box center [1063, 314] width 21 height 13
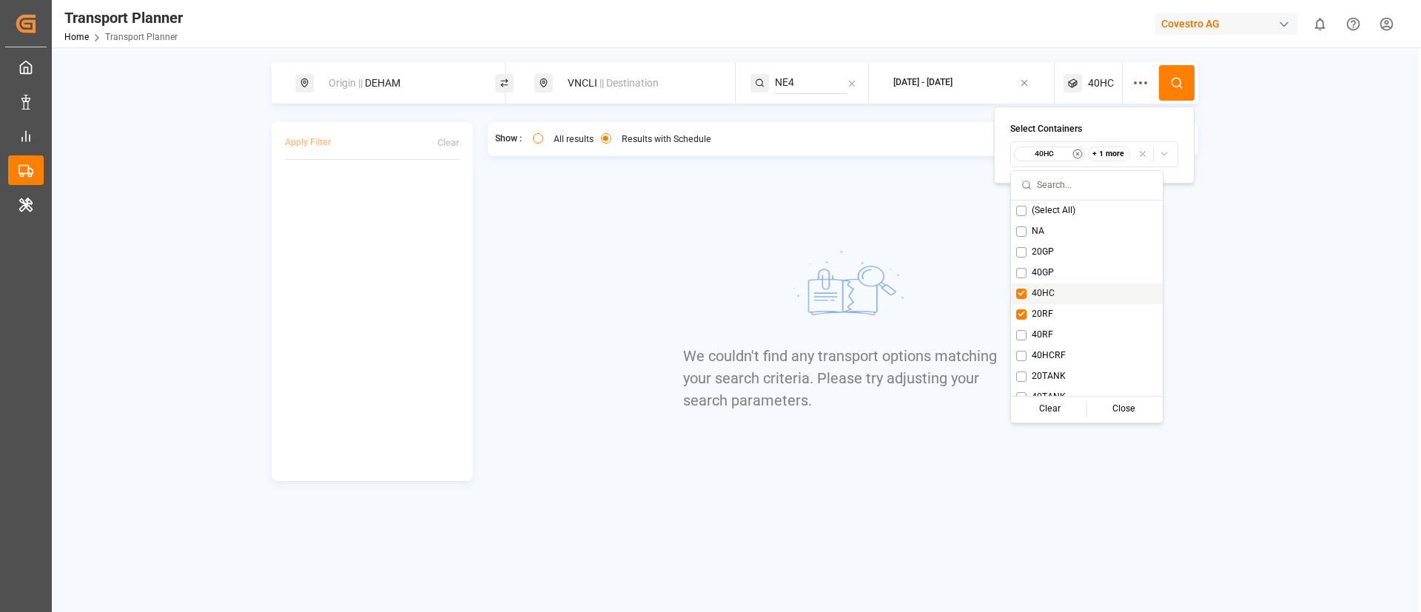
click at [1042, 292] on span "40HC" at bounding box center [1043, 293] width 23 height 13
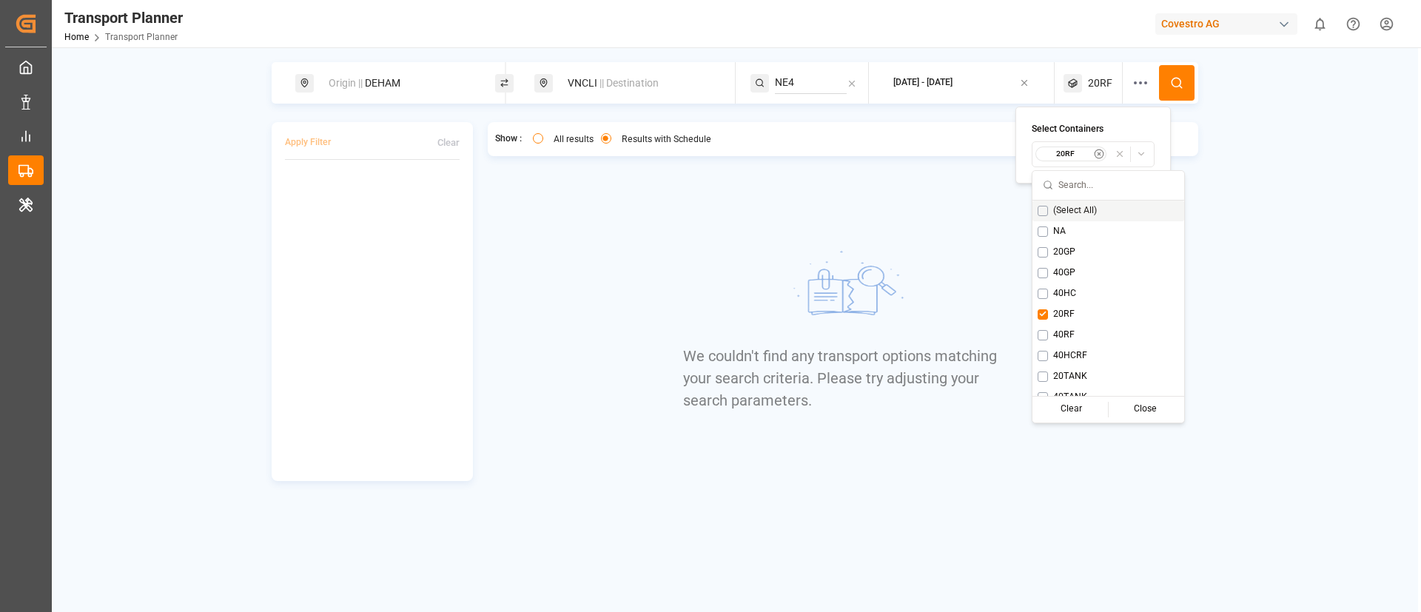
click at [1180, 81] on icon at bounding box center [1176, 82] width 13 height 13
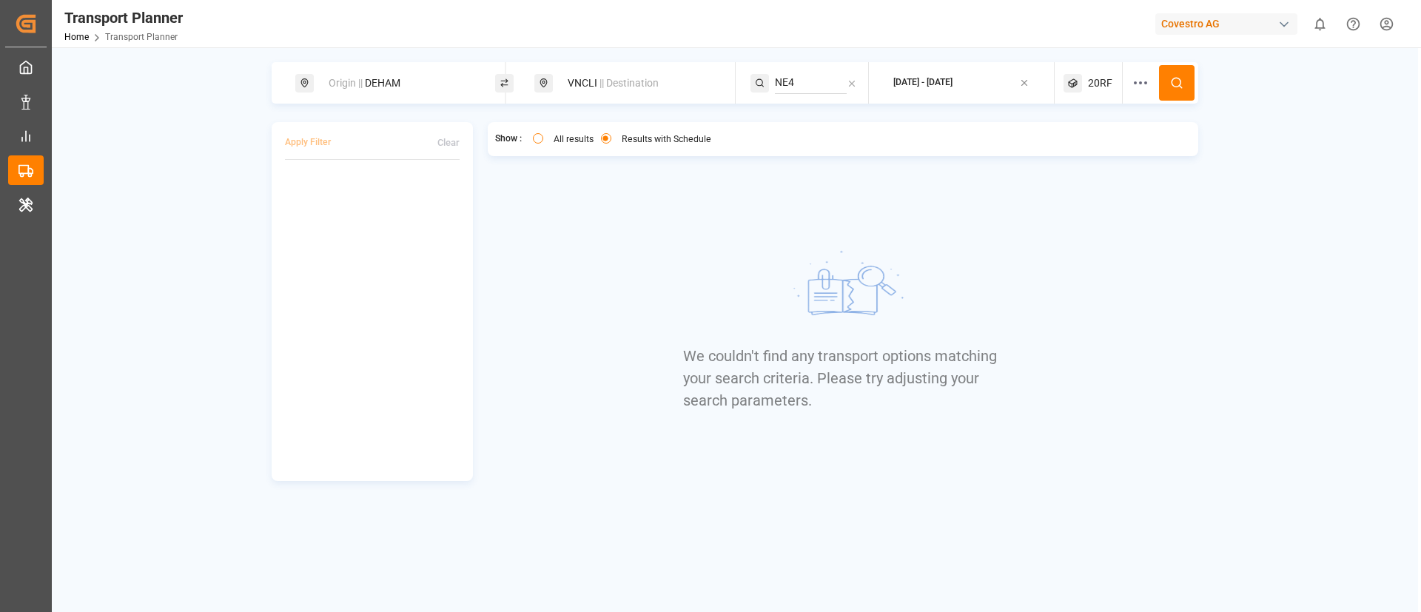
click at [1087, 87] on div "20RF" at bounding box center [1093, 82] width 59 height 41
click at [1056, 156] on small "20RF" at bounding box center [1066, 154] width 52 height 10
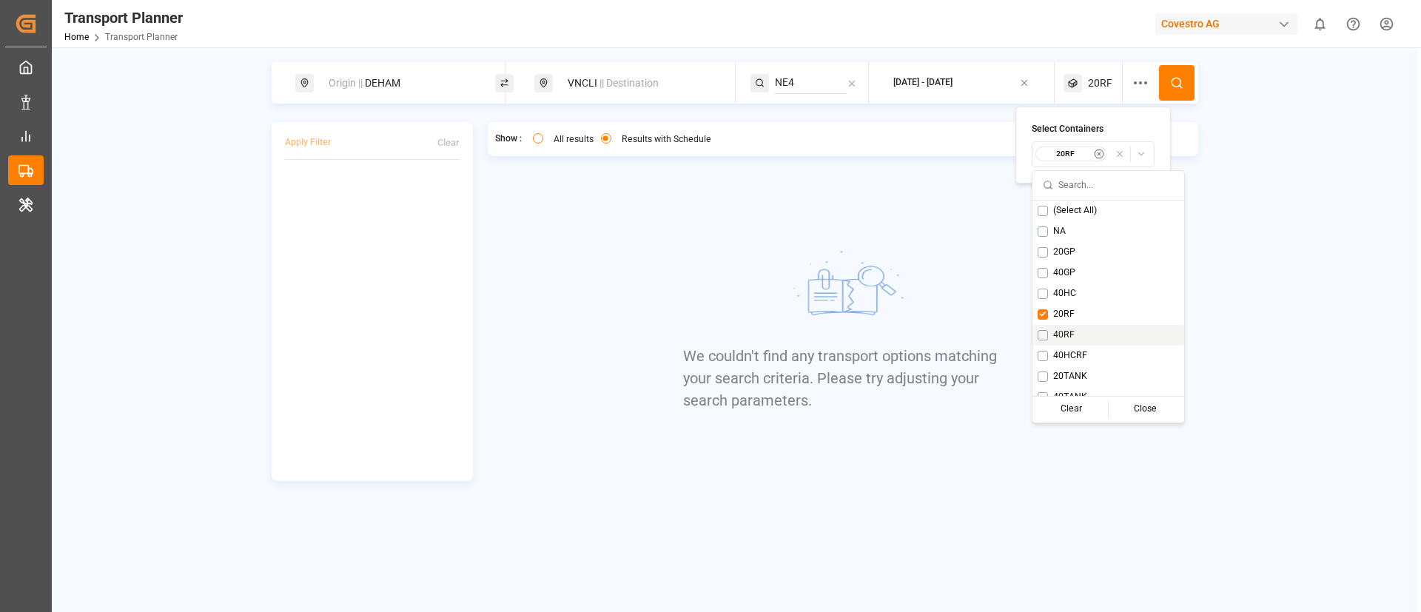
click at [1066, 337] on span "40RF" at bounding box center [1063, 335] width 21 height 13
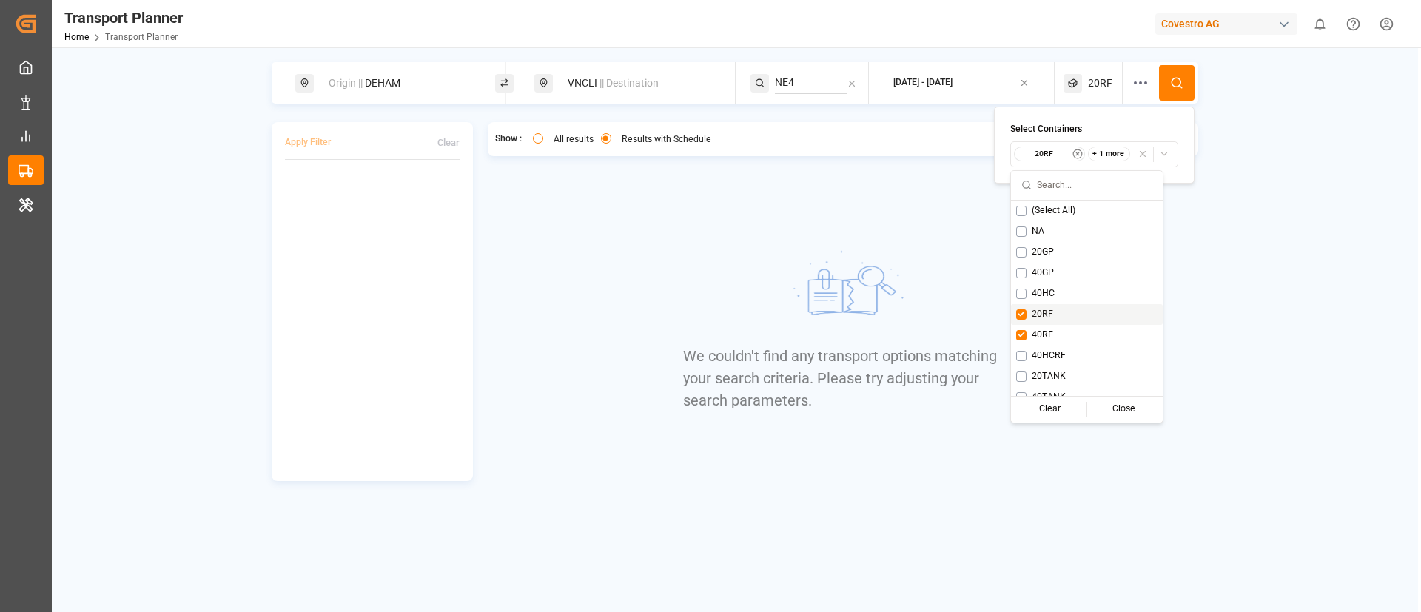
click at [1047, 314] on span "20RF" at bounding box center [1042, 314] width 21 height 13
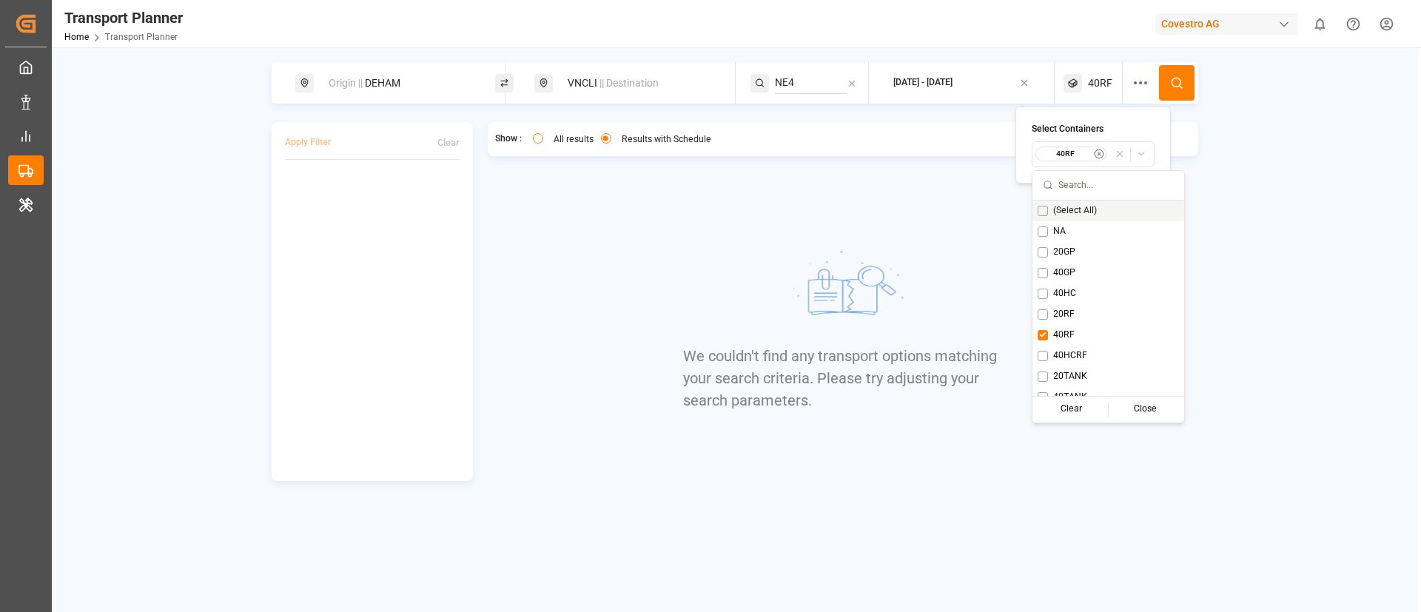
click at [1181, 83] on circle at bounding box center [1176, 82] width 9 height 9
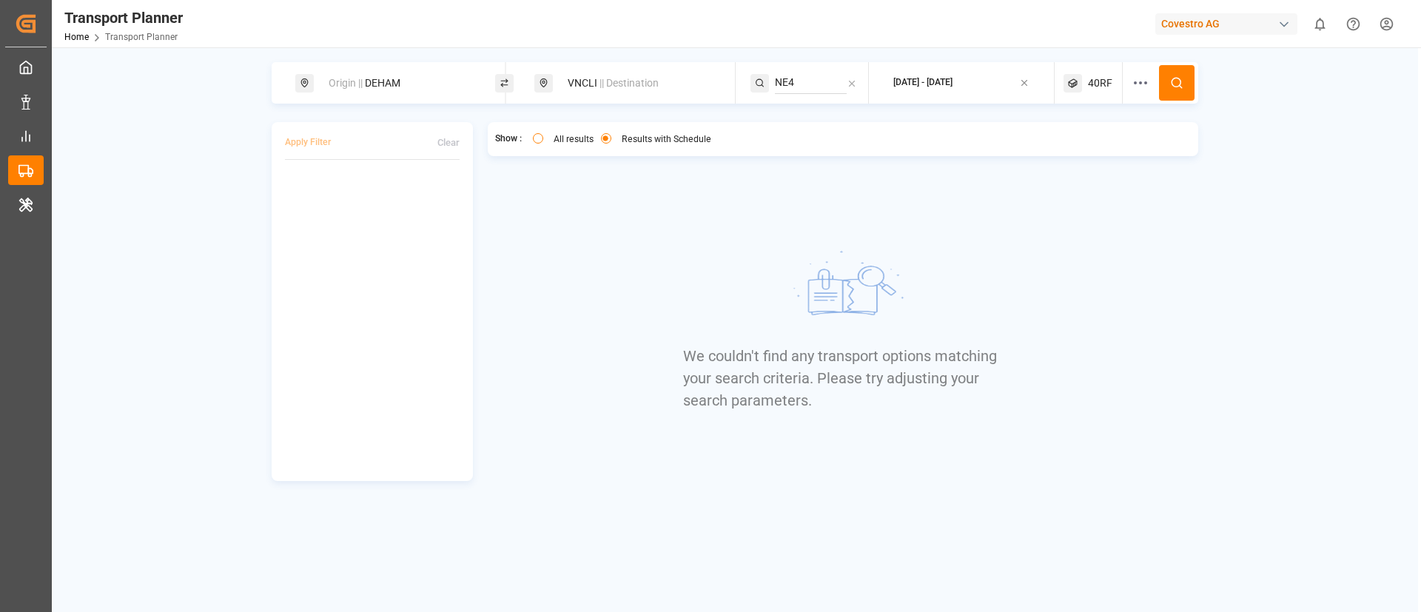
click at [1093, 79] on span "40RF" at bounding box center [1100, 84] width 24 height 16
click at [1055, 154] on small "40RF" at bounding box center [1066, 154] width 52 height 10
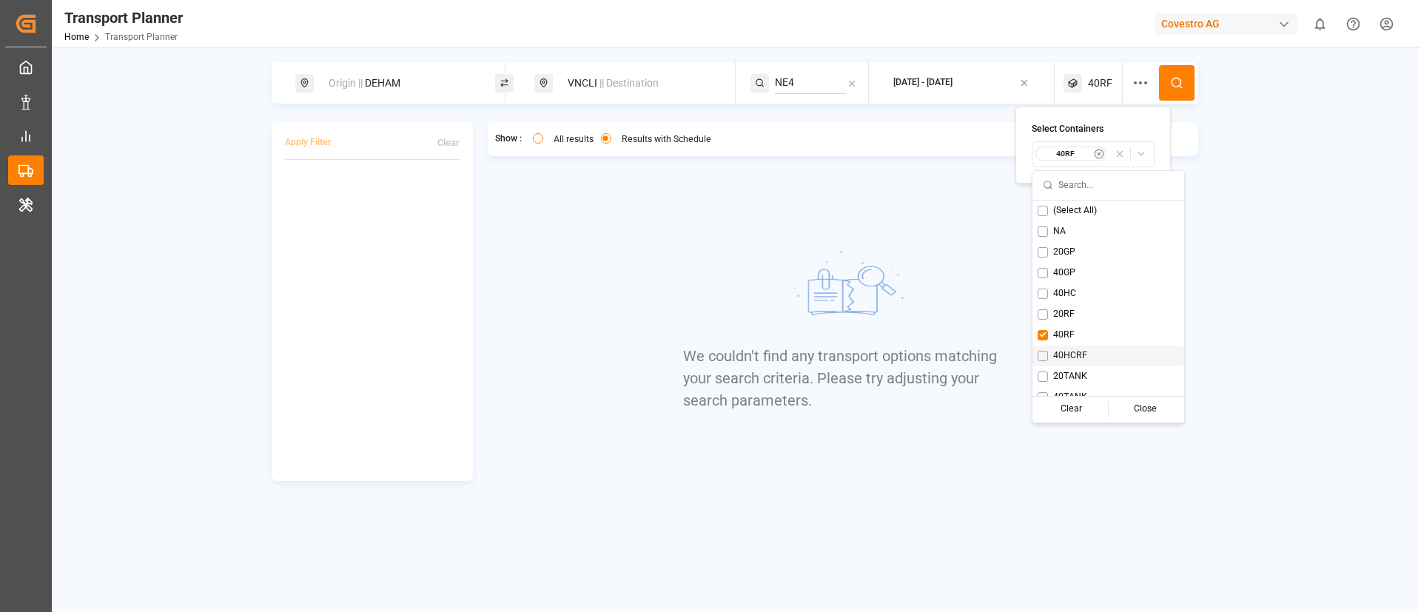
click at [1072, 355] on span "40HCRF" at bounding box center [1070, 355] width 34 height 13
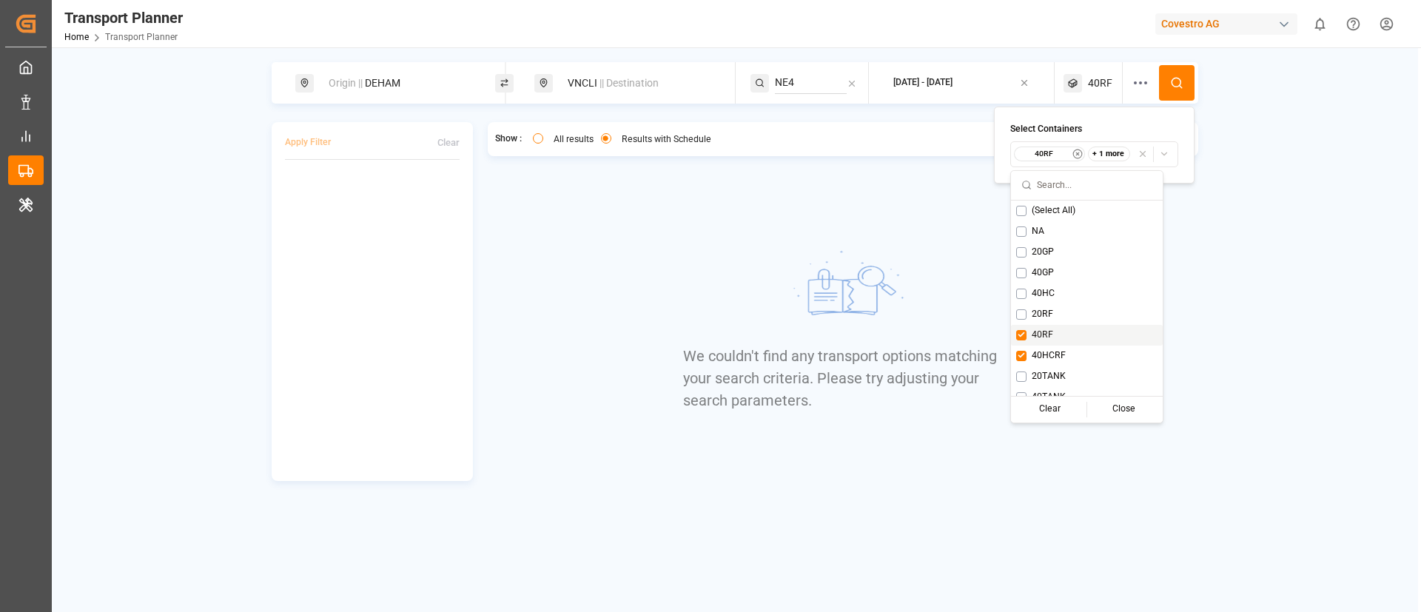
click at [1046, 329] on span "40RF" at bounding box center [1042, 335] width 21 height 13
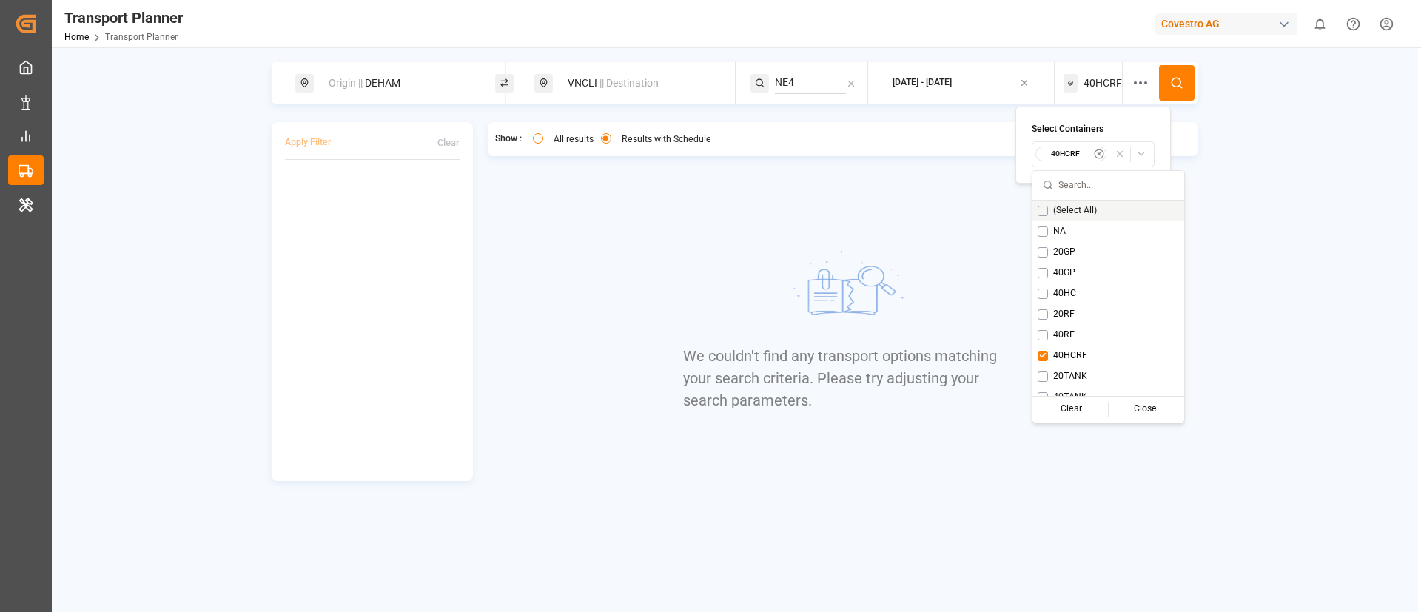
click at [1172, 96] on button at bounding box center [1177, 83] width 36 height 36
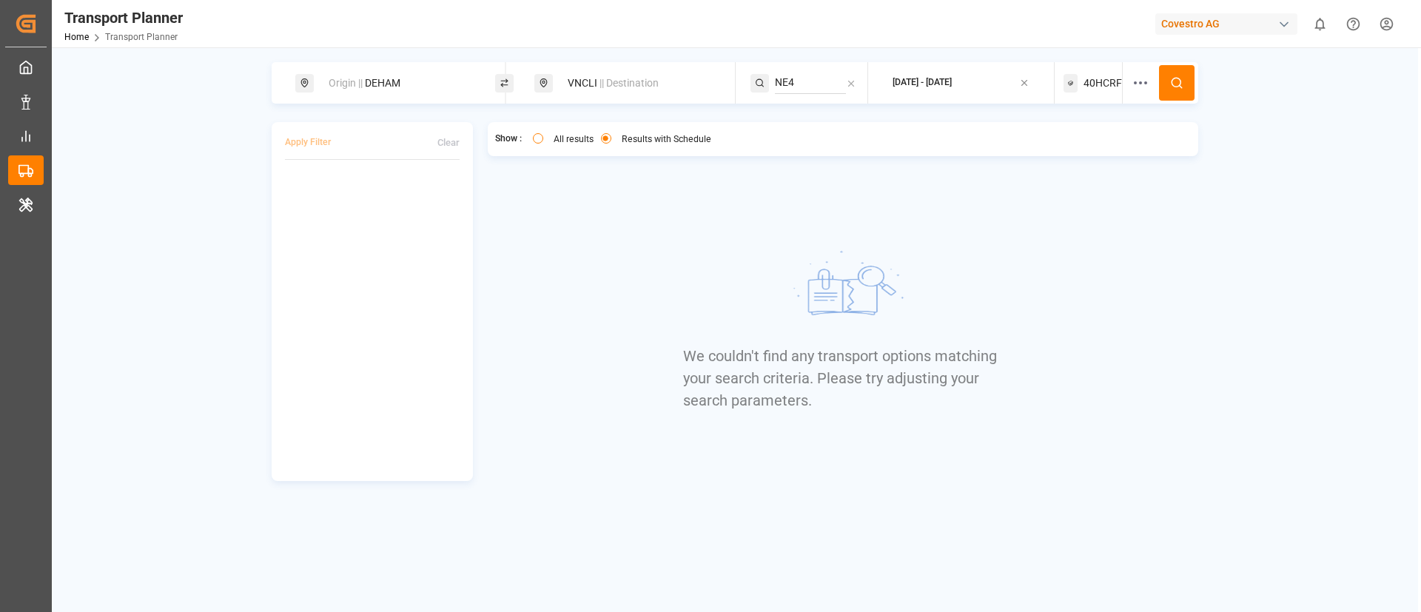
click at [1094, 79] on span "40HCRF" at bounding box center [1103, 84] width 38 height 16
click at [1059, 150] on small "40HCRF" at bounding box center [1066, 154] width 52 height 10
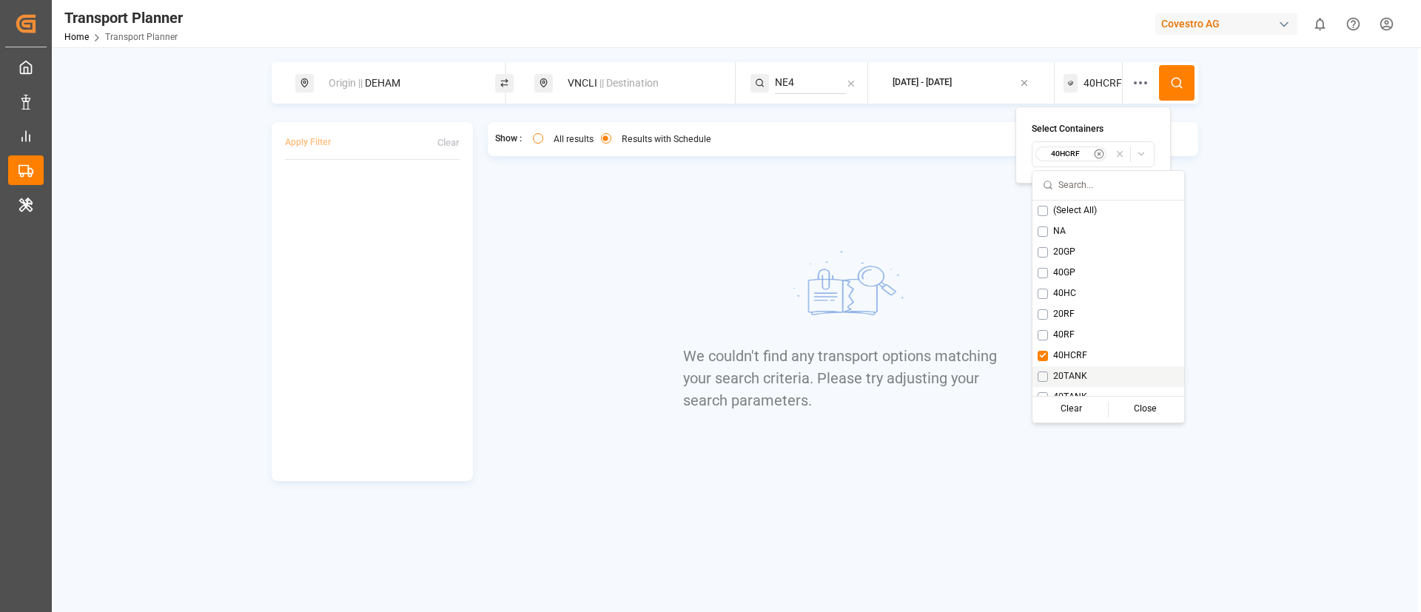
click at [1076, 379] on span "20TANK" at bounding box center [1070, 376] width 34 height 13
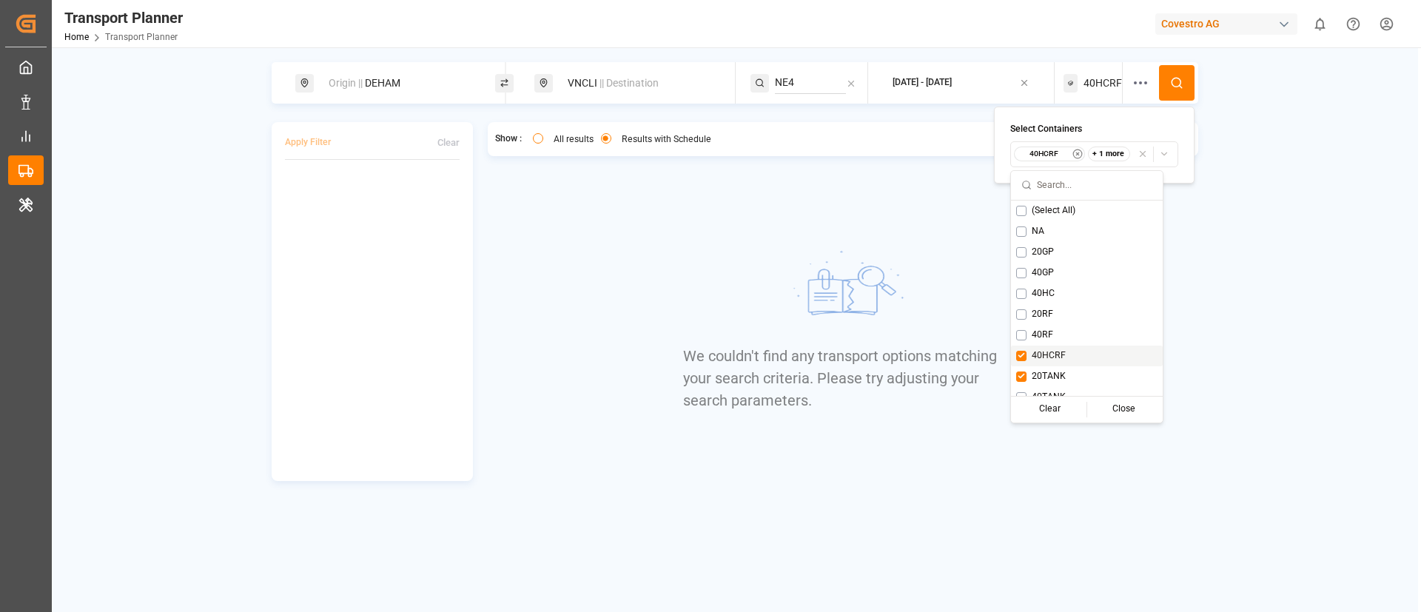
click at [1050, 352] on span "40HCRF" at bounding box center [1049, 355] width 34 height 13
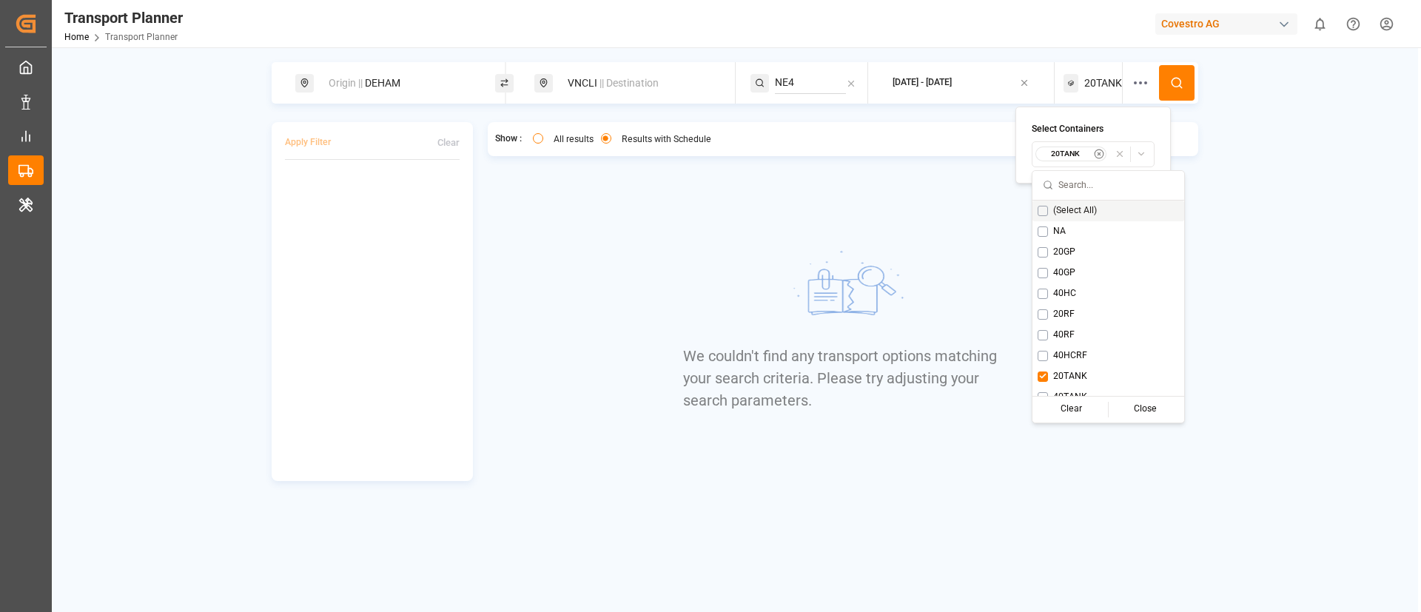
click at [1173, 80] on icon at bounding box center [1176, 82] width 13 height 13
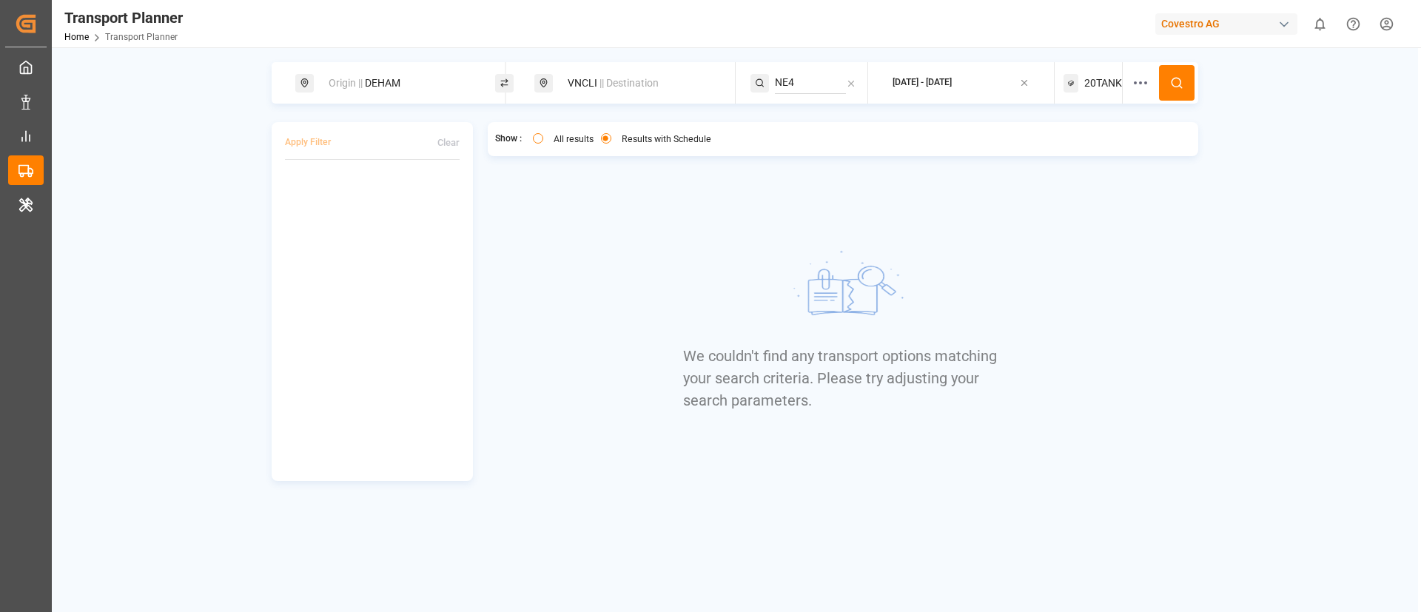
click at [1104, 79] on span "20TANK" at bounding box center [1104, 84] width 38 height 16
click at [1067, 150] on small "20TANK" at bounding box center [1066, 154] width 52 height 10
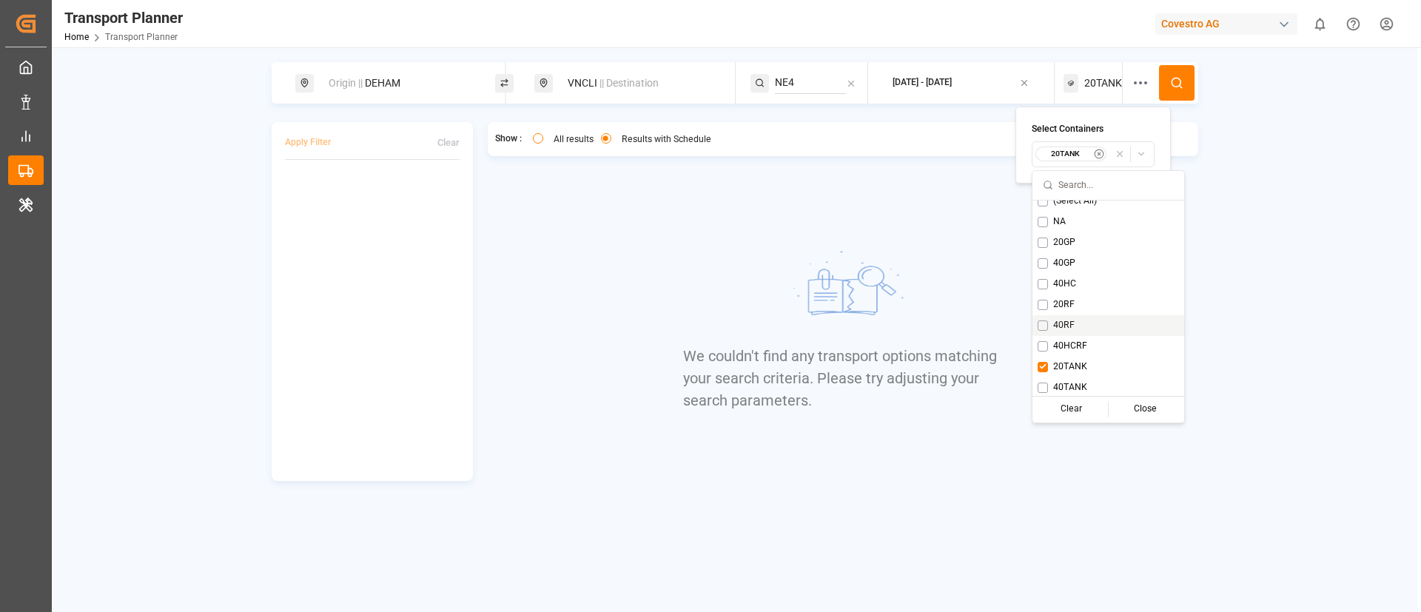
scroll to position [12, 0]
click at [1067, 388] on span "40TANK" at bounding box center [1070, 385] width 34 height 13
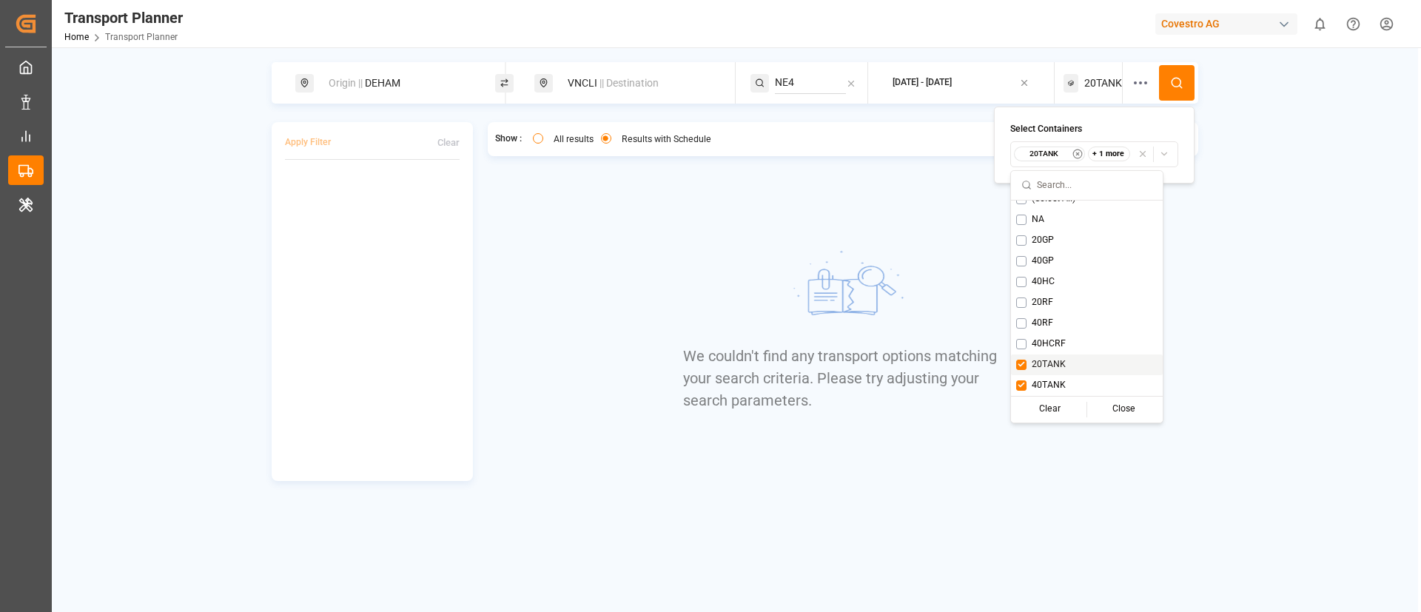
click at [1045, 362] on span "20TANK" at bounding box center [1049, 364] width 34 height 13
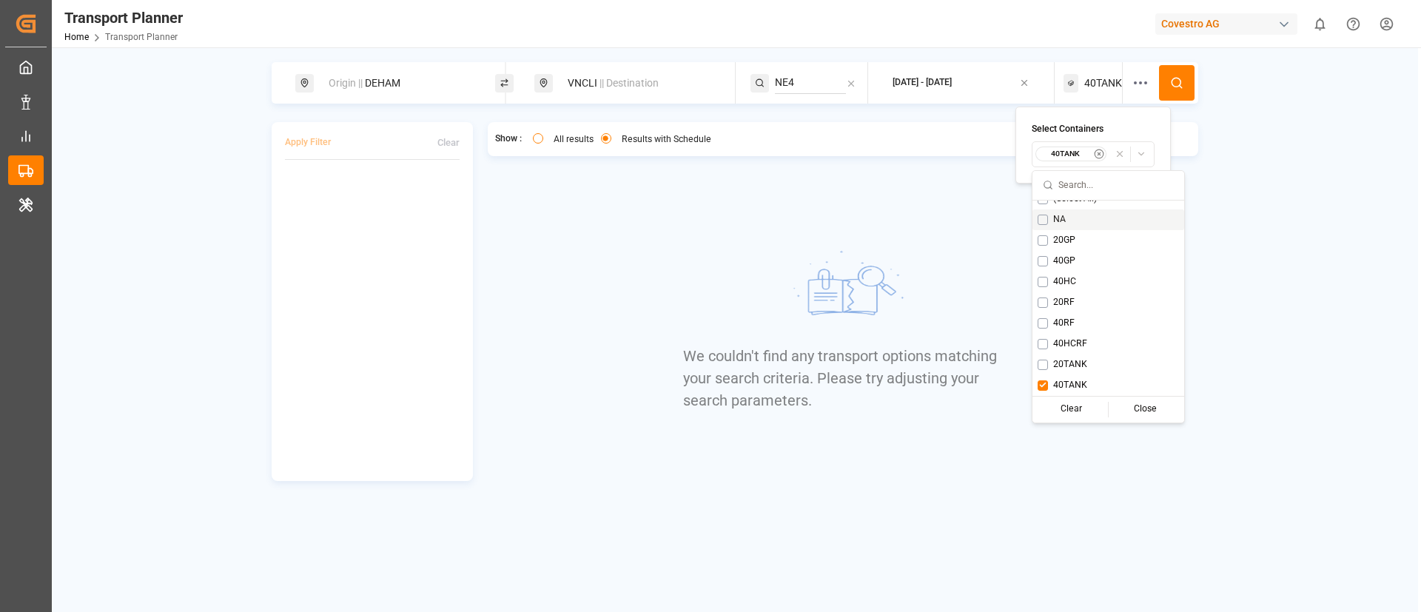
click at [1183, 73] on button at bounding box center [1177, 83] width 36 height 36
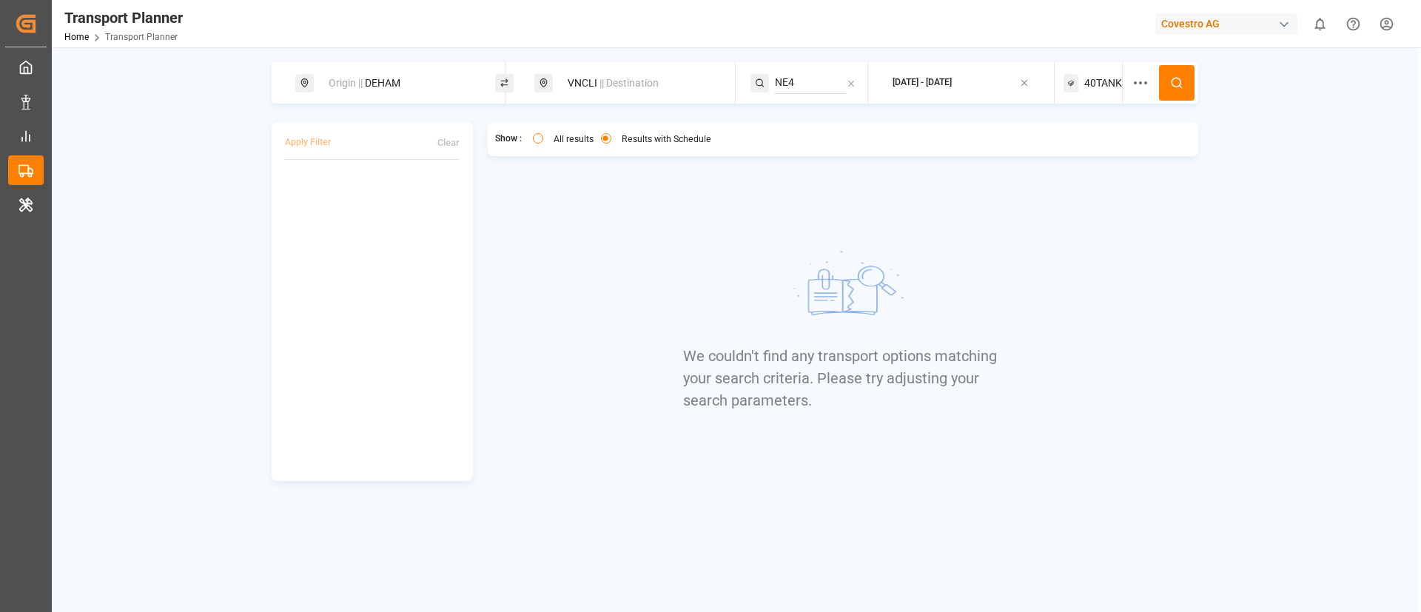
click at [430, 78] on div "Origin || DEHAM" at bounding box center [400, 83] width 160 height 27
click at [385, 190] on input "DEHAM" at bounding box center [386, 201] width 149 height 22
paste input "NLRT"
type input "NLRTM"
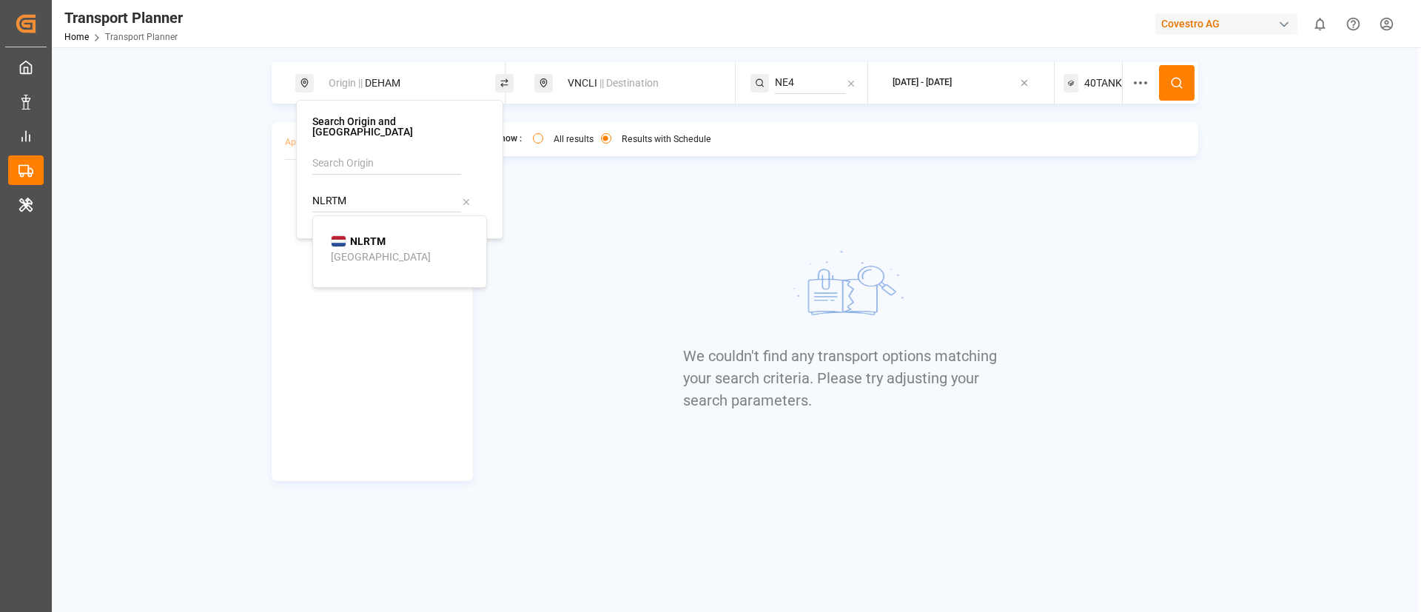
click at [375, 235] on b "NLRTM" at bounding box center [368, 241] width 36 height 12
click at [624, 82] on span "|| Destination" at bounding box center [629, 83] width 59 height 12
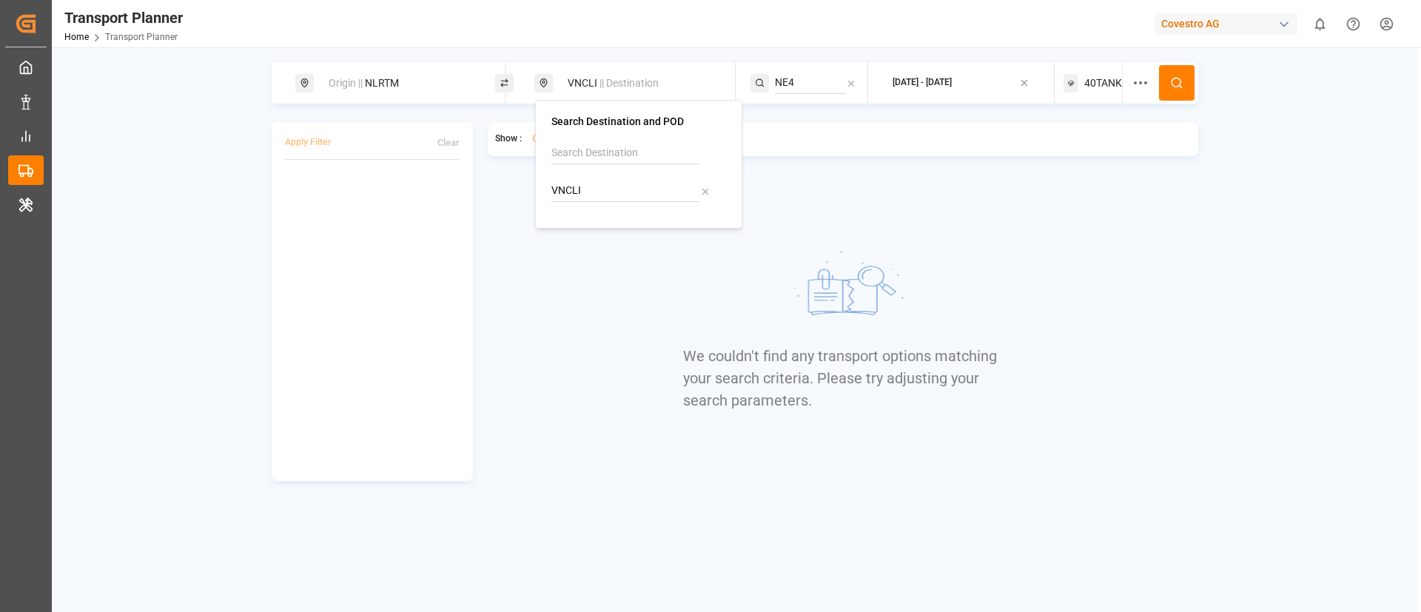
click at [601, 178] on div "VNCLI" at bounding box center [639, 177] width 175 height 70
click at [601, 177] on div "VNCLI" at bounding box center [639, 177] width 175 height 70
click at [600, 190] on input "VNCLI" at bounding box center [626, 191] width 149 height 22
paste input "THLCH"
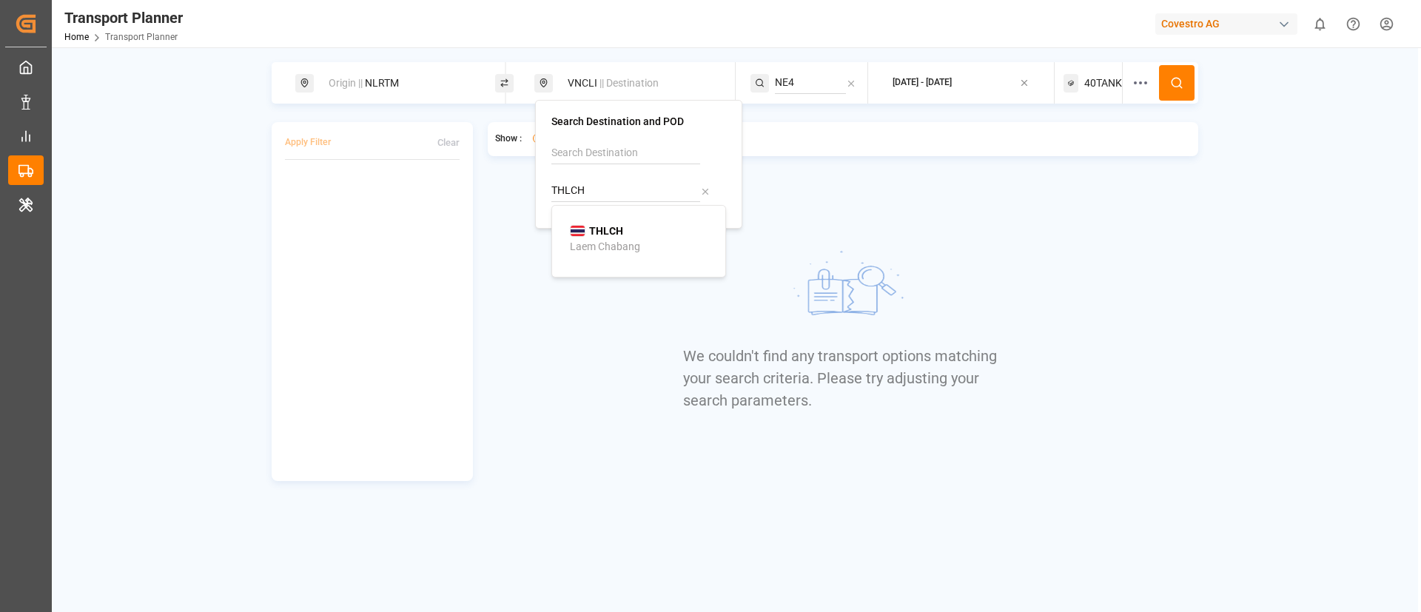
type input "THLCH"
click at [601, 231] on b "THLCH" at bounding box center [606, 231] width 34 height 12
click at [795, 75] on input "NE4" at bounding box center [811, 83] width 72 height 22
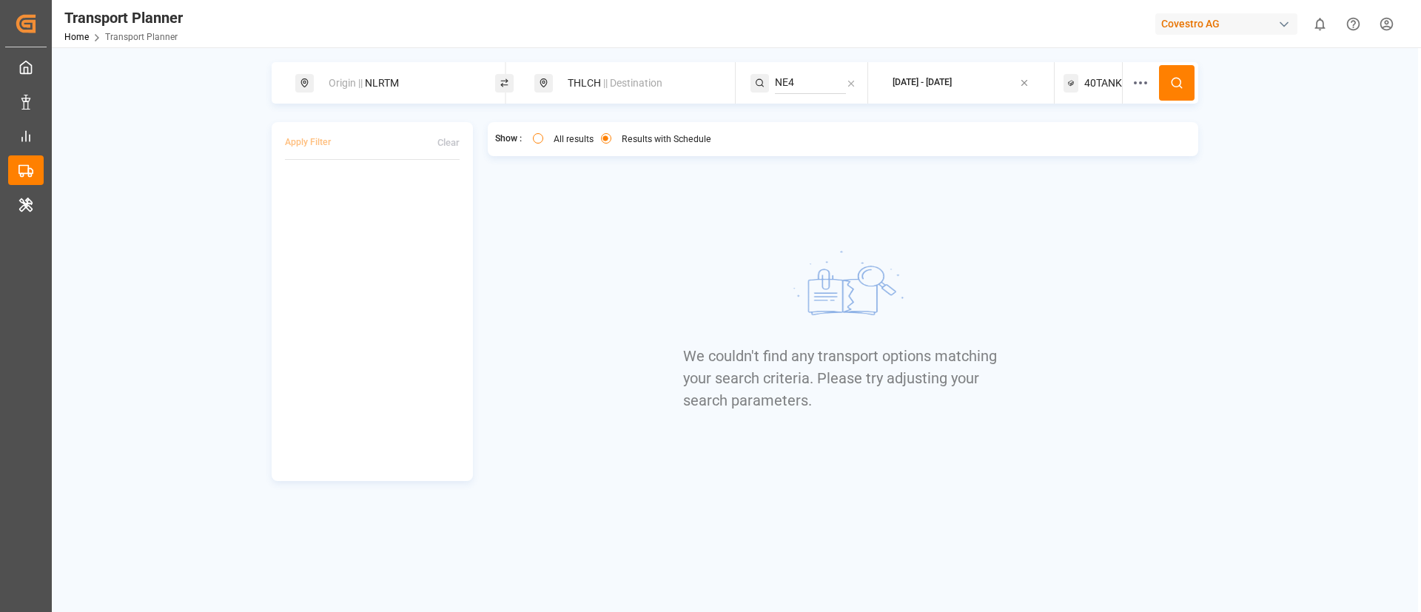
click at [795, 75] on input "NE4" at bounding box center [811, 83] width 72 height 22
paste input "FE6"
type input "FE6"
click at [802, 113] on li "FE6" at bounding box center [865, 123] width 167 height 27
click at [814, 120] on div "FE6" at bounding box center [866, 123] width 144 height 16
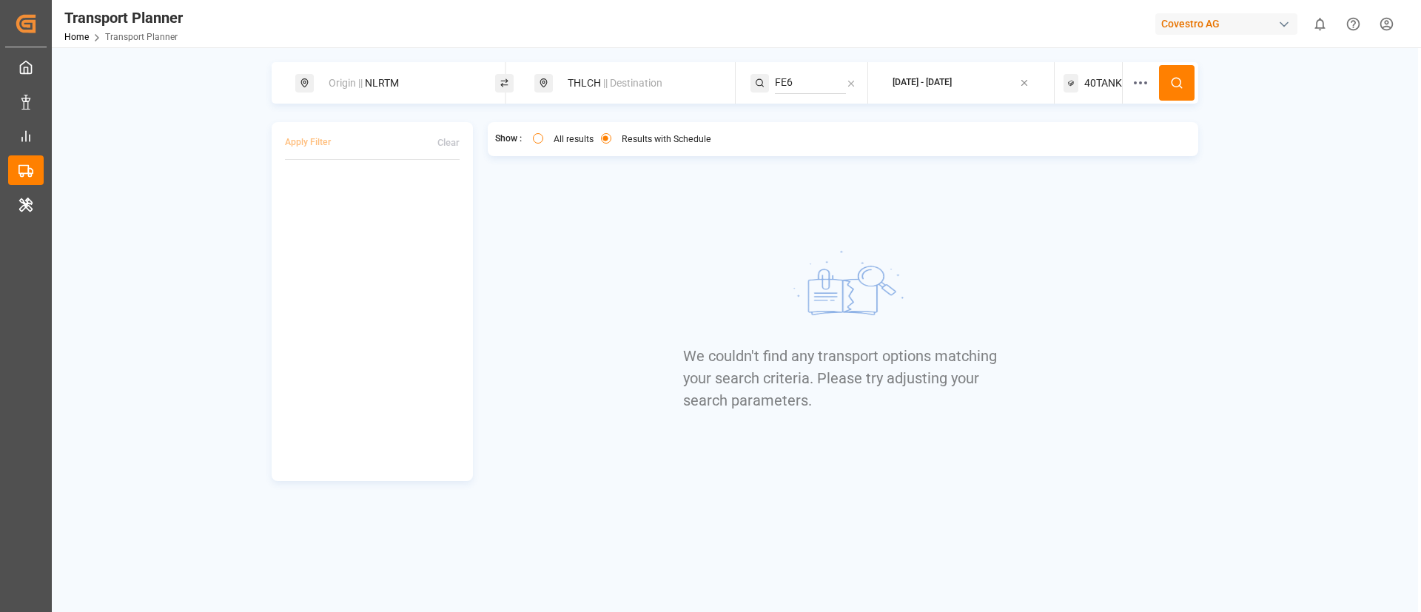
click at [1180, 81] on icon at bounding box center [1176, 82] width 13 height 13
click at [1099, 79] on span "40TANK" at bounding box center [1104, 84] width 38 height 16
click at [1065, 150] on small "40TANK" at bounding box center [1066, 154] width 52 height 10
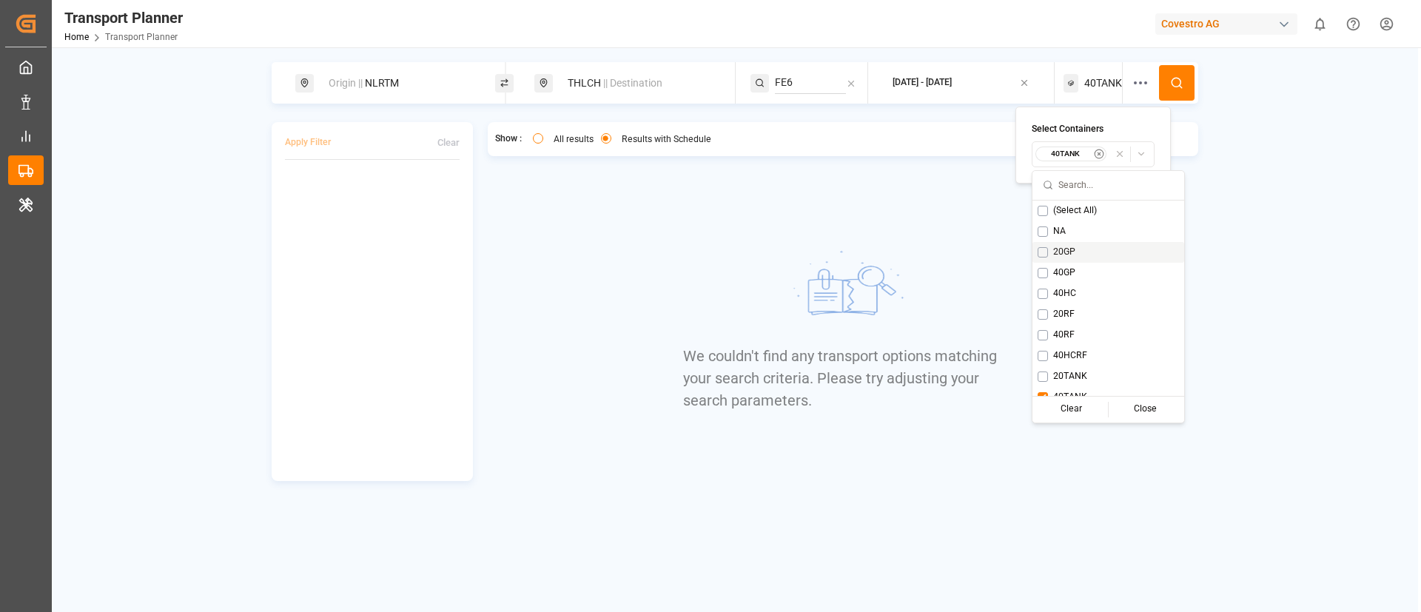
click at [1059, 248] on span "20GP" at bounding box center [1064, 252] width 22 height 13
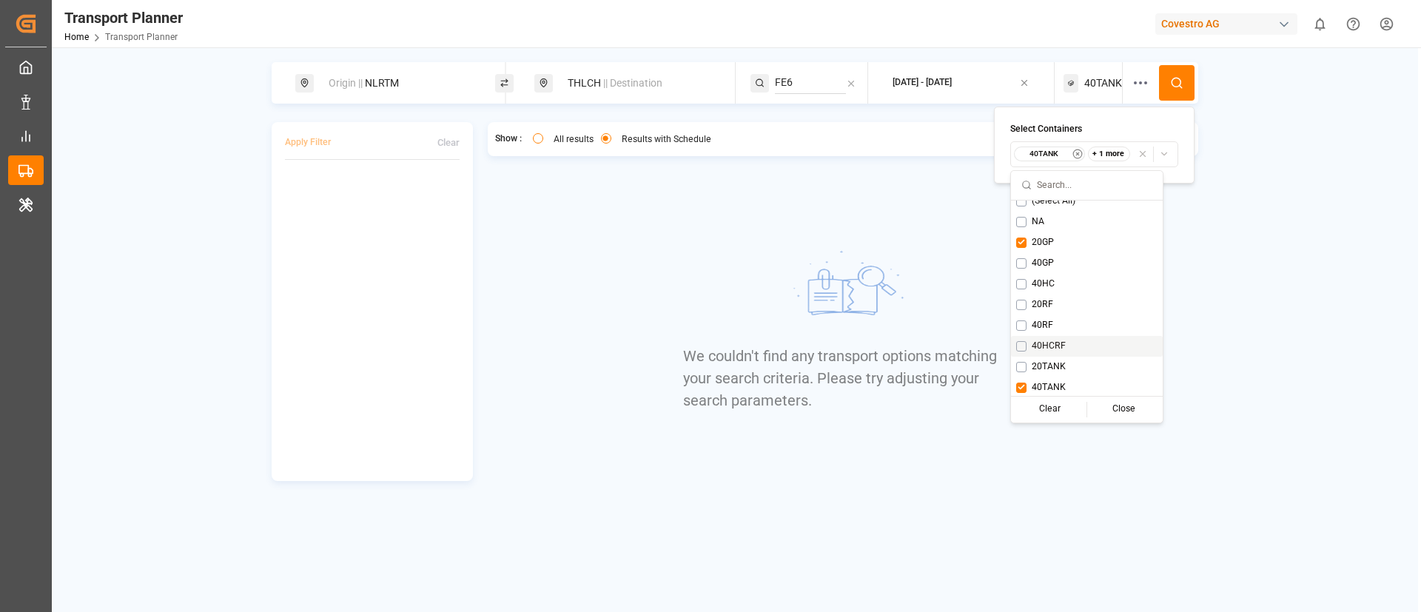
scroll to position [12, 0]
click at [1054, 381] on span "40TANK" at bounding box center [1049, 385] width 34 height 13
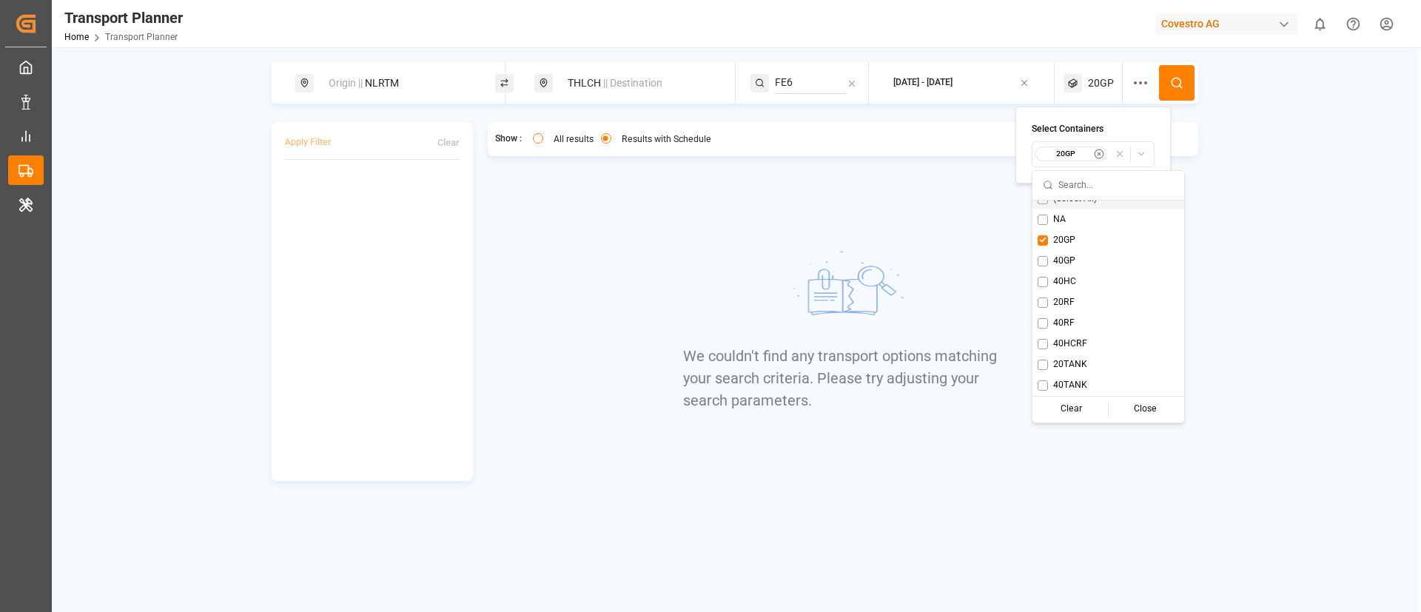
click at [1183, 80] on icon at bounding box center [1176, 82] width 13 height 13
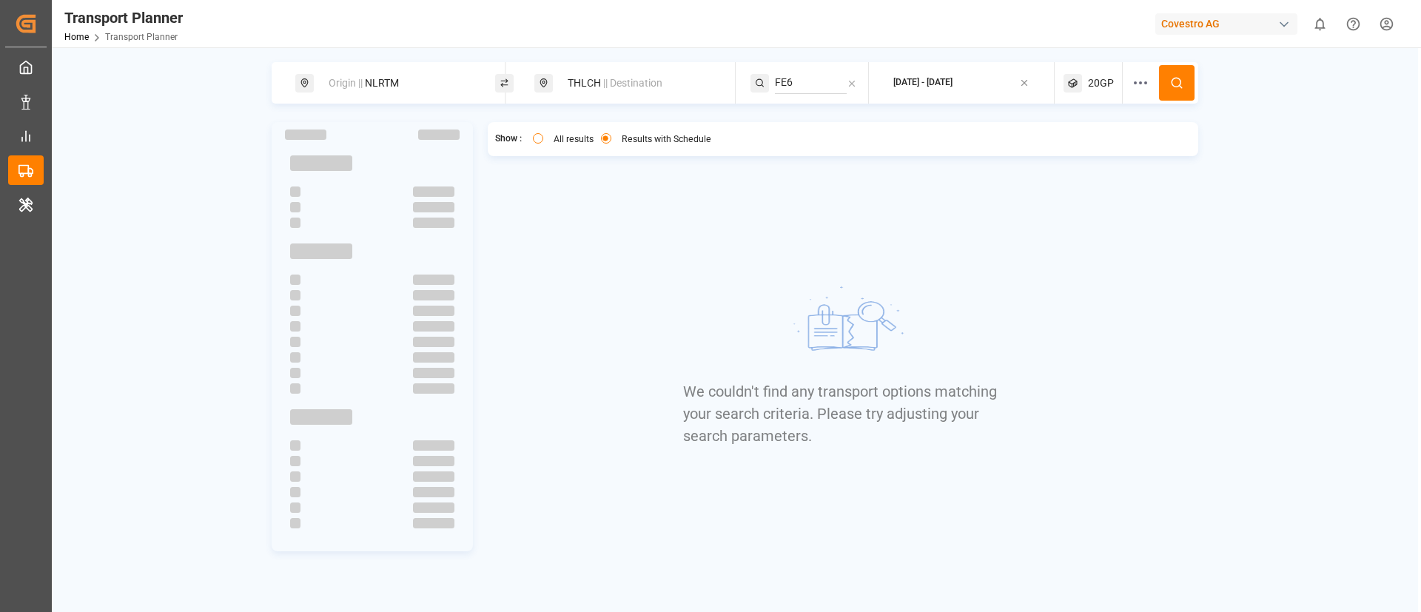
click at [1095, 84] on span "20GP" at bounding box center [1101, 84] width 26 height 16
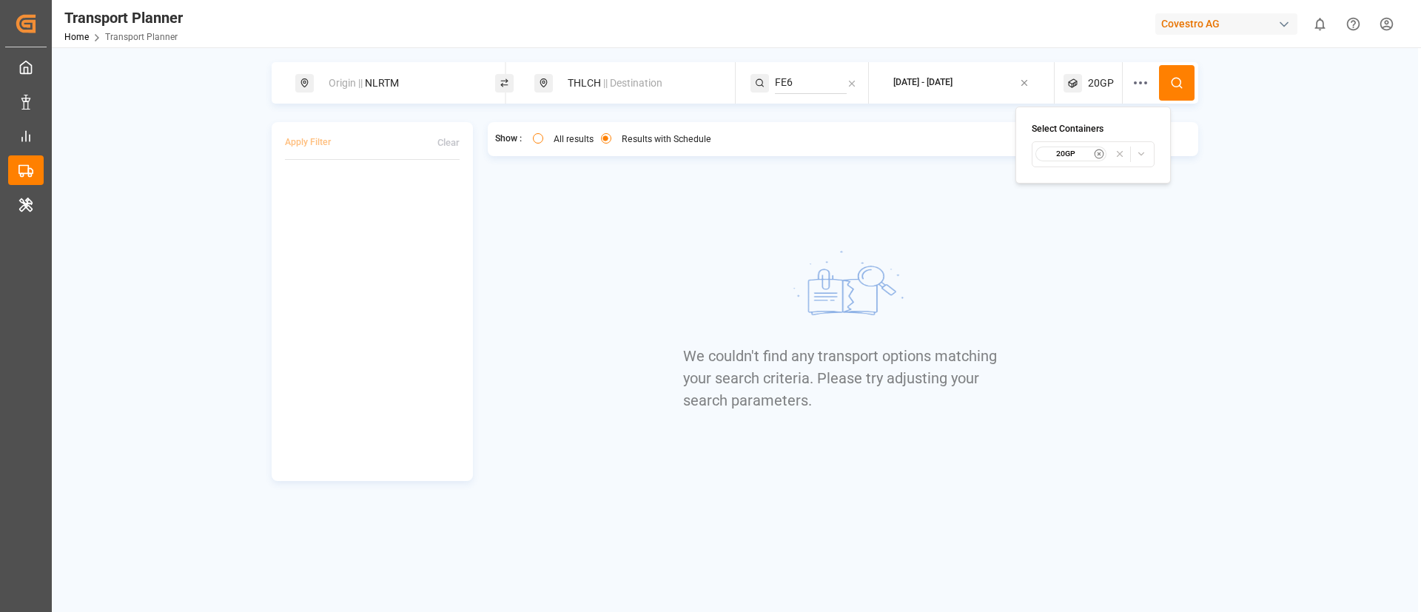
click at [1068, 154] on small "20GP" at bounding box center [1066, 154] width 52 height 10
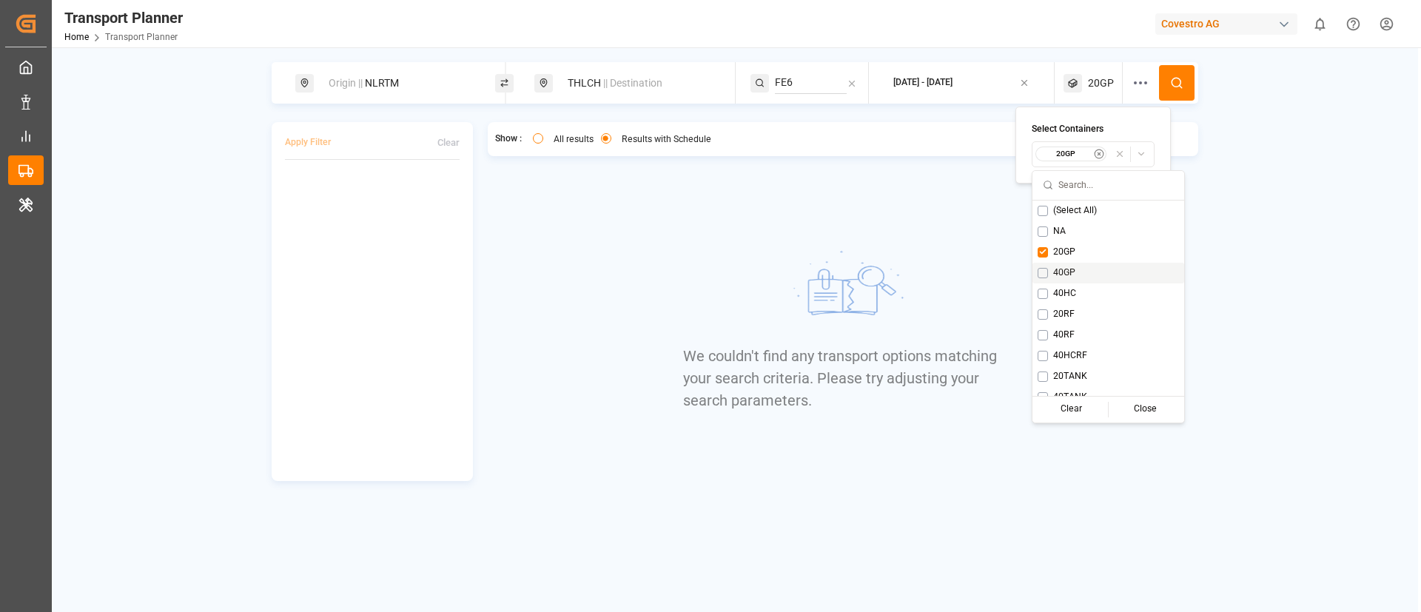
click at [1059, 272] on span "40GP" at bounding box center [1064, 273] width 22 height 13
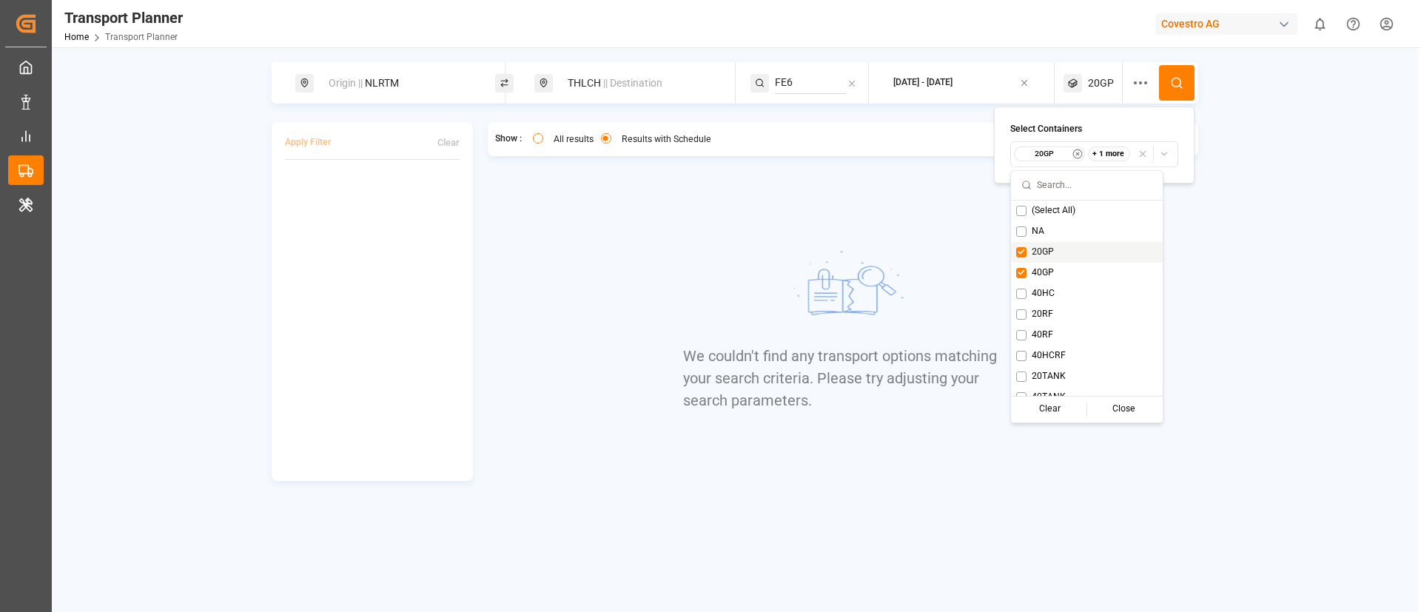
click at [1046, 251] on span "20GP" at bounding box center [1043, 252] width 22 height 13
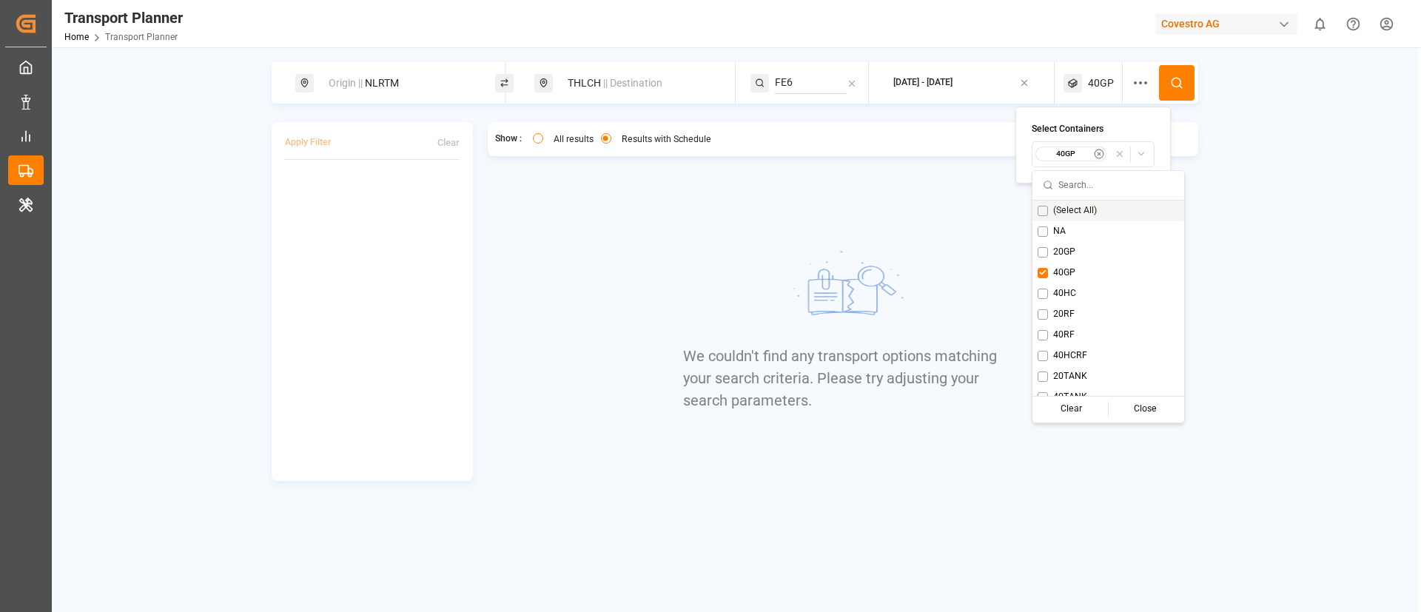
click at [1179, 78] on circle at bounding box center [1176, 82] width 9 height 9
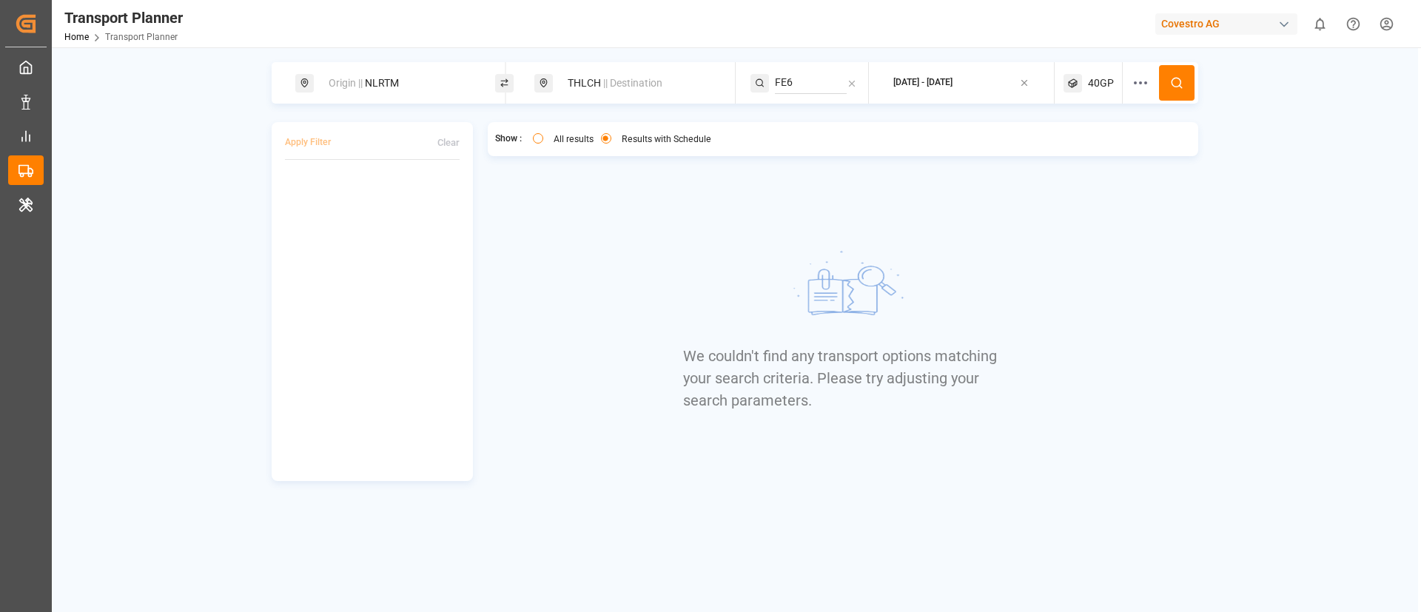
click at [1093, 85] on span "40GP" at bounding box center [1101, 84] width 26 height 16
click at [1073, 155] on small "40GP" at bounding box center [1066, 154] width 52 height 10
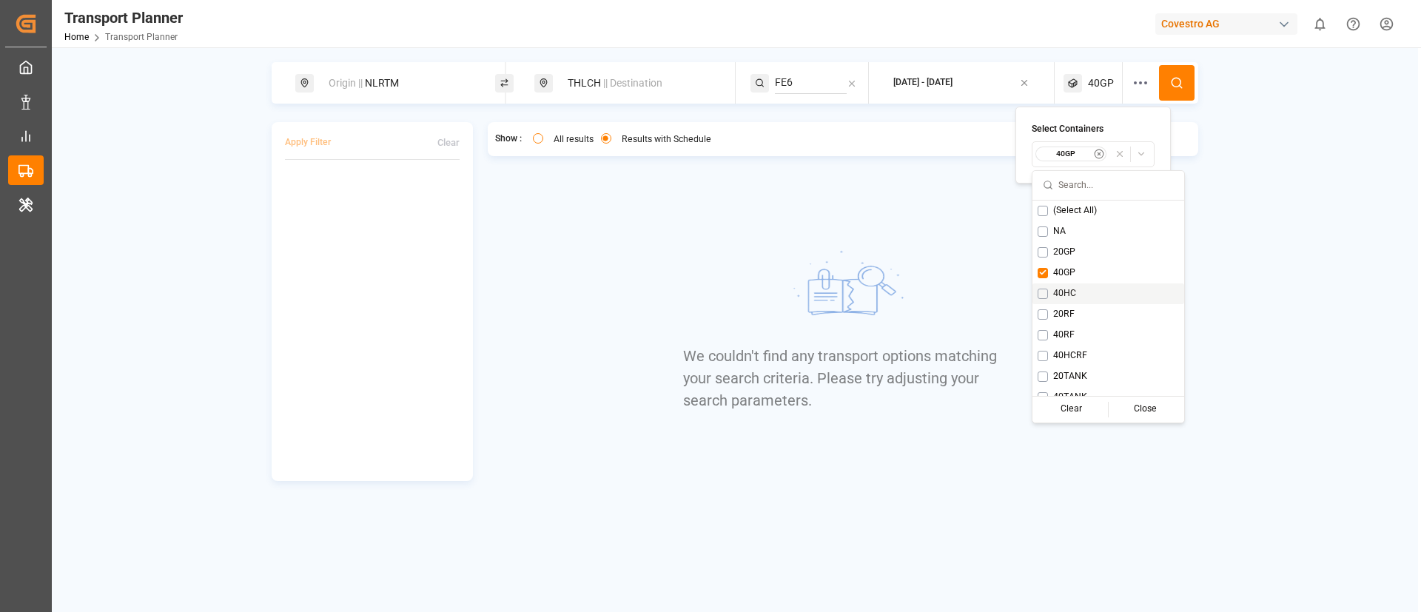
click at [1061, 295] on span "40HC" at bounding box center [1064, 293] width 23 height 13
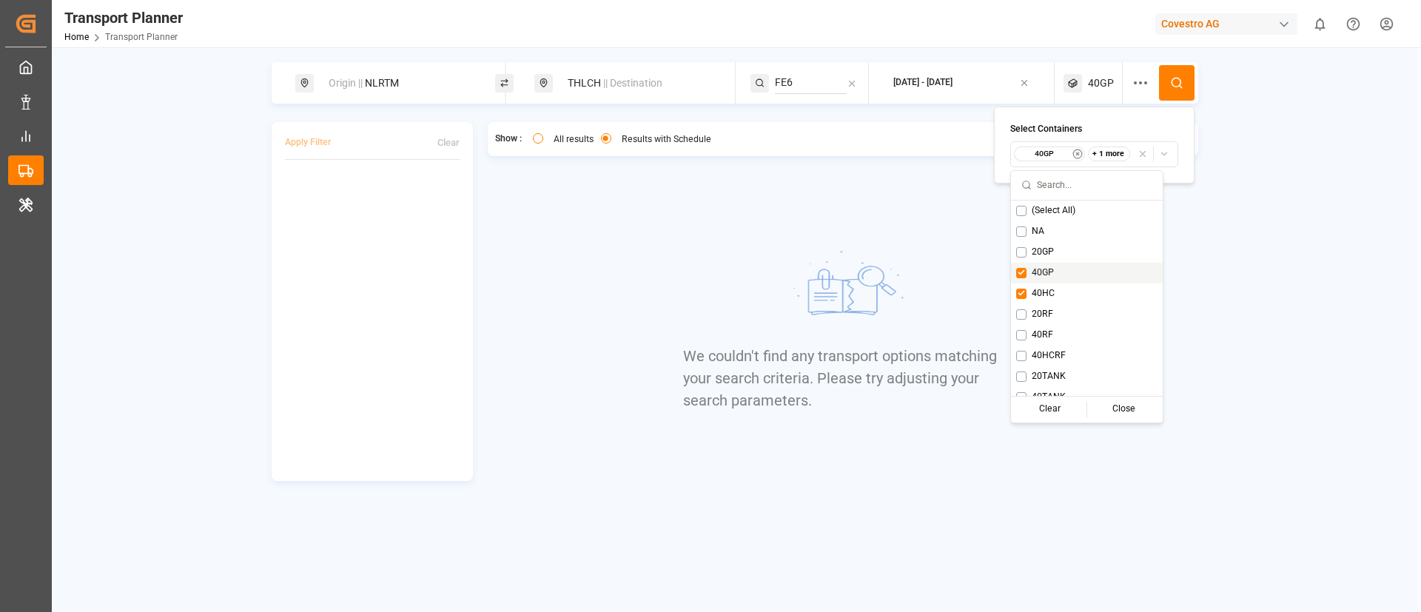
click at [1045, 269] on span "40GP" at bounding box center [1043, 273] width 22 height 13
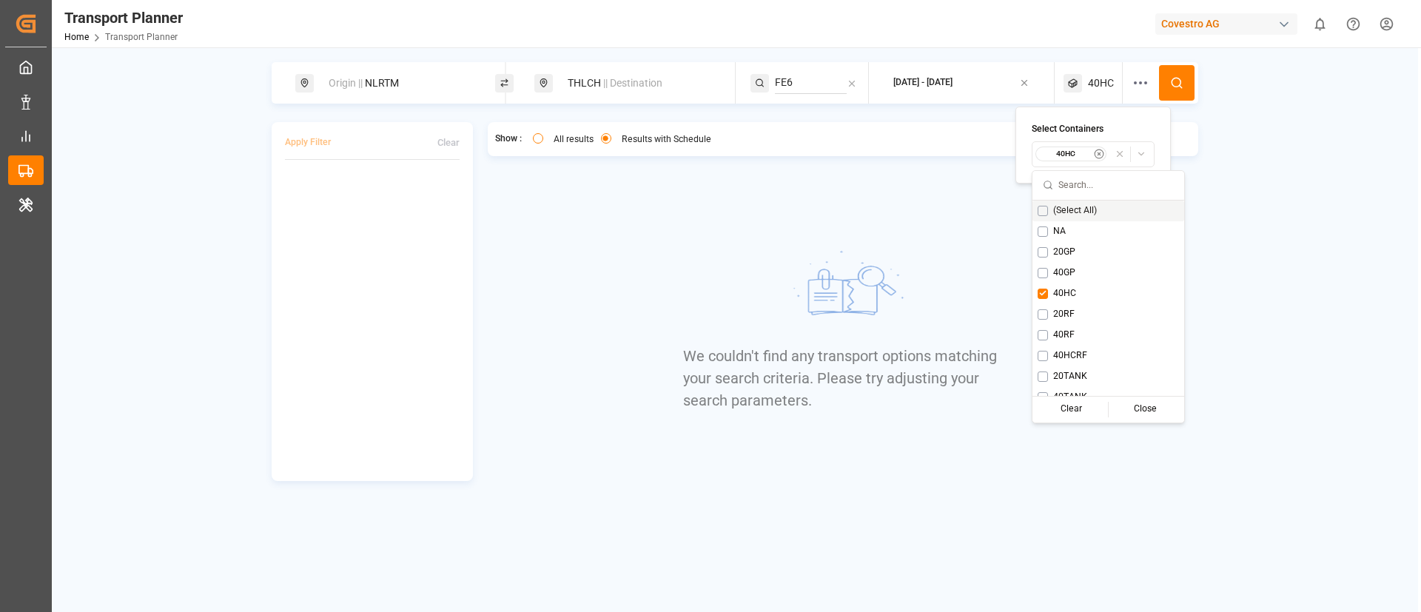
click at [1181, 87] on icon at bounding box center [1176, 82] width 13 height 13
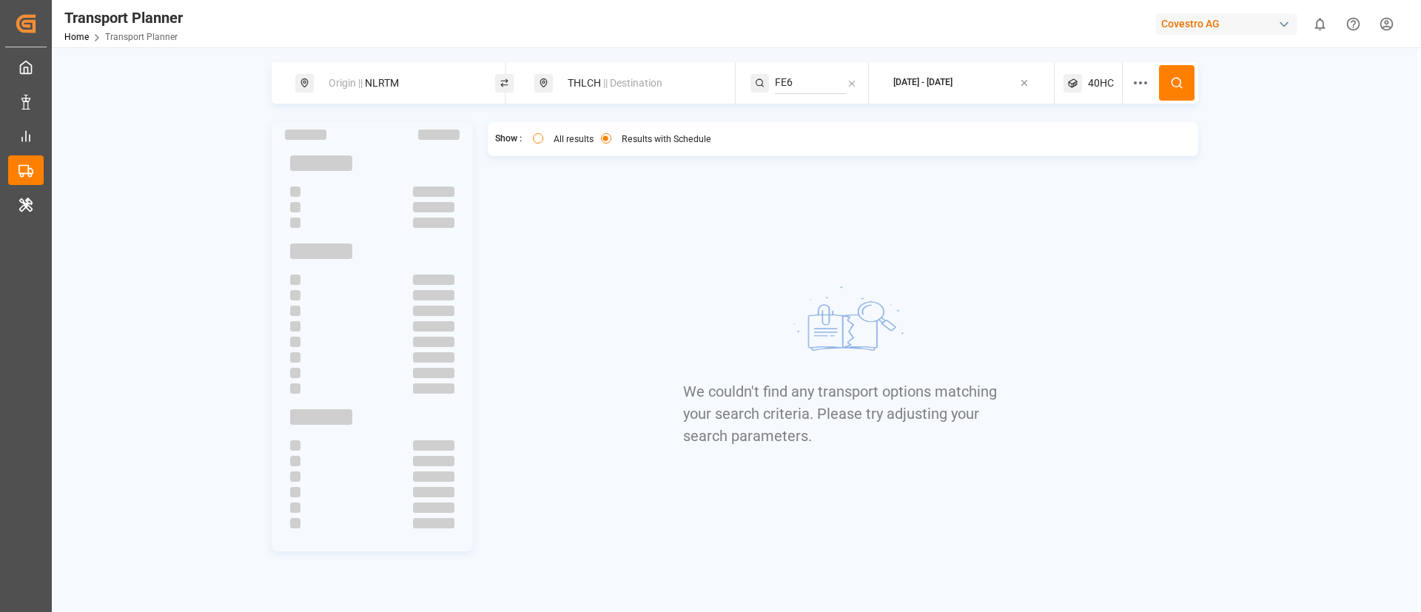
click at [1095, 79] on span "40HC" at bounding box center [1101, 84] width 26 height 16
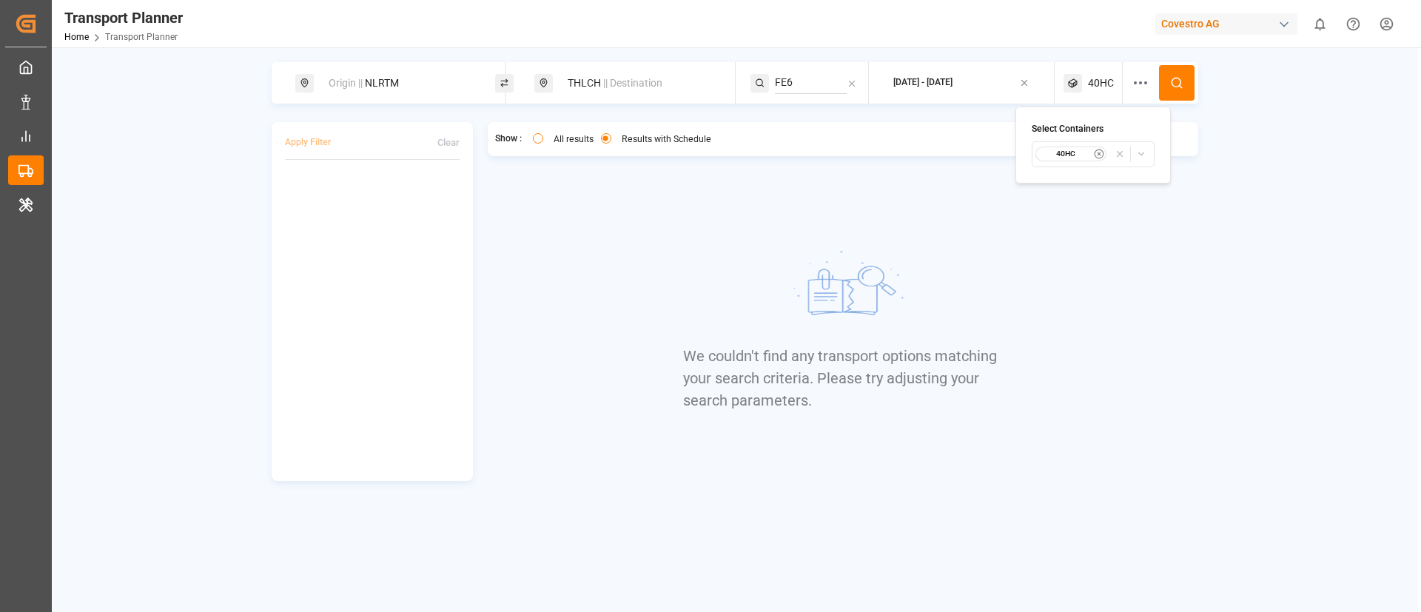
click at [1068, 155] on small "40HC" at bounding box center [1066, 154] width 52 height 10
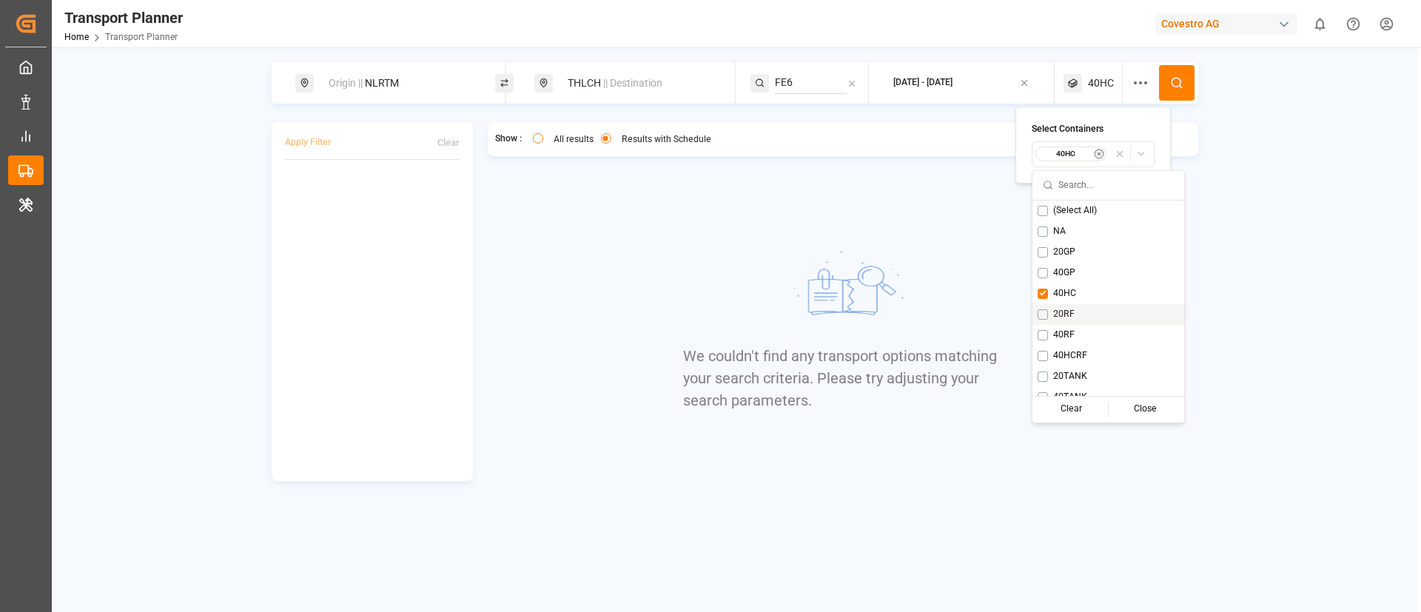
click at [1067, 311] on span "20RF" at bounding box center [1063, 314] width 21 height 13
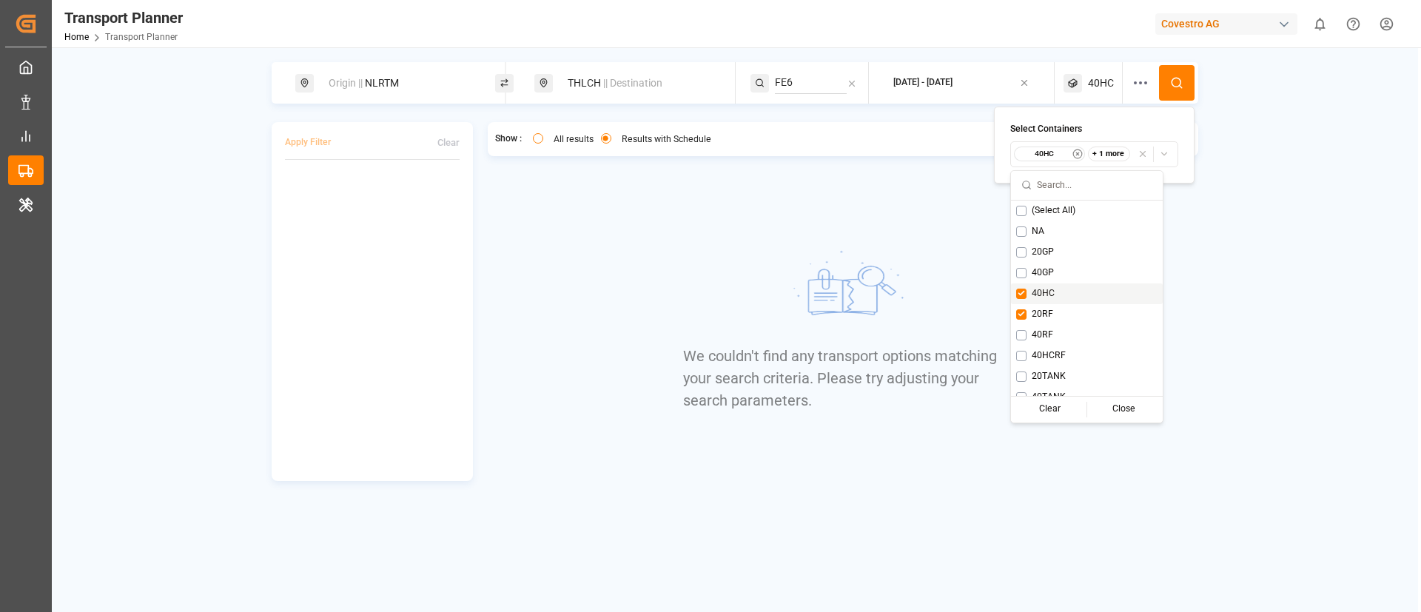
click at [1039, 289] on span "40HC" at bounding box center [1043, 293] width 23 height 13
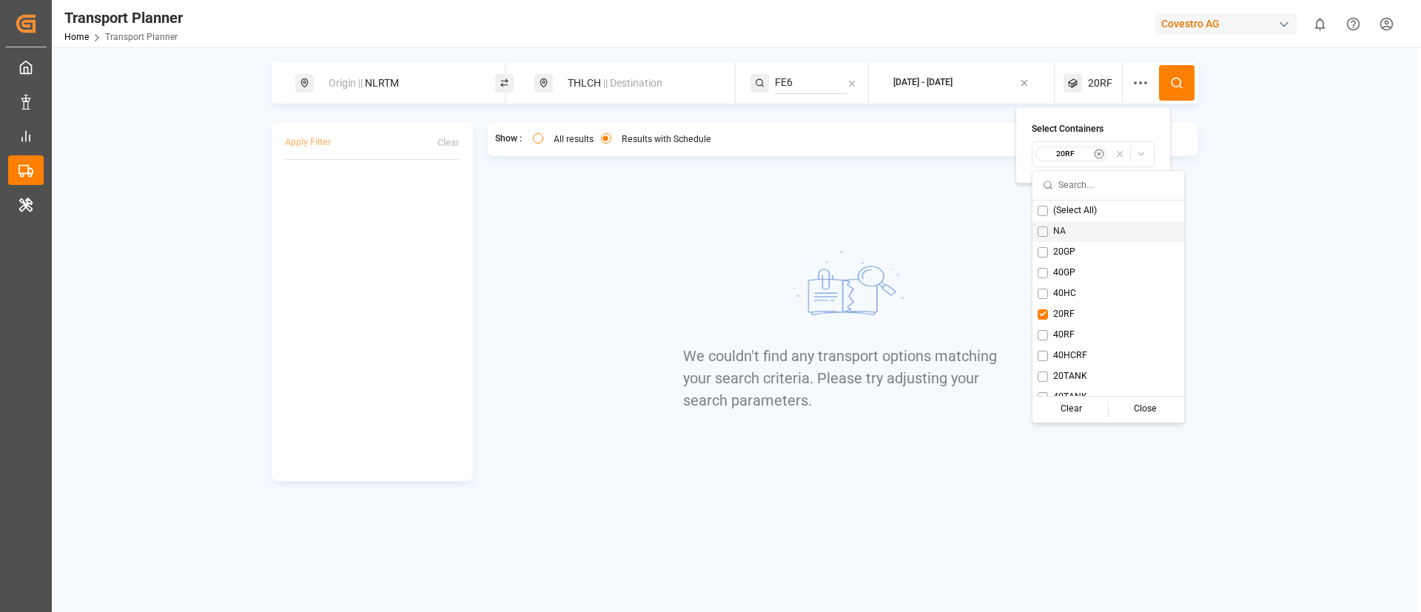
click at [1183, 84] on icon at bounding box center [1176, 82] width 13 height 13
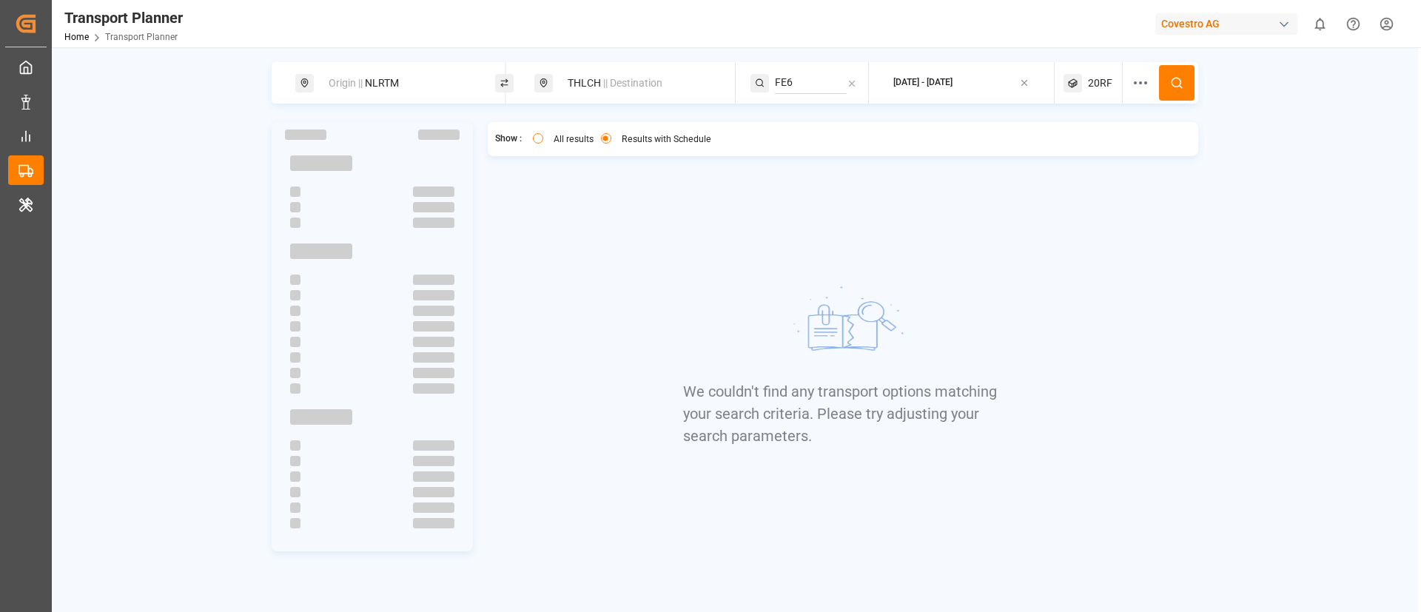
click at [1094, 86] on span "20RF" at bounding box center [1100, 84] width 24 height 16
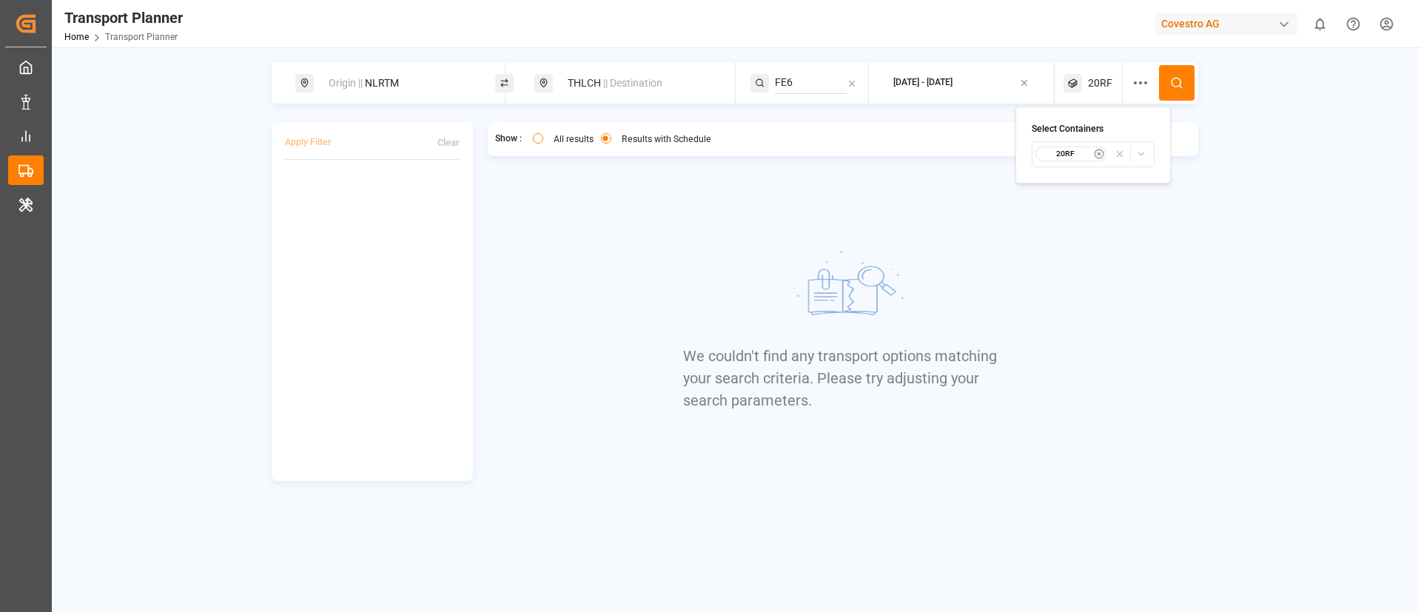
click at [1068, 150] on small "20RF" at bounding box center [1066, 154] width 52 height 10
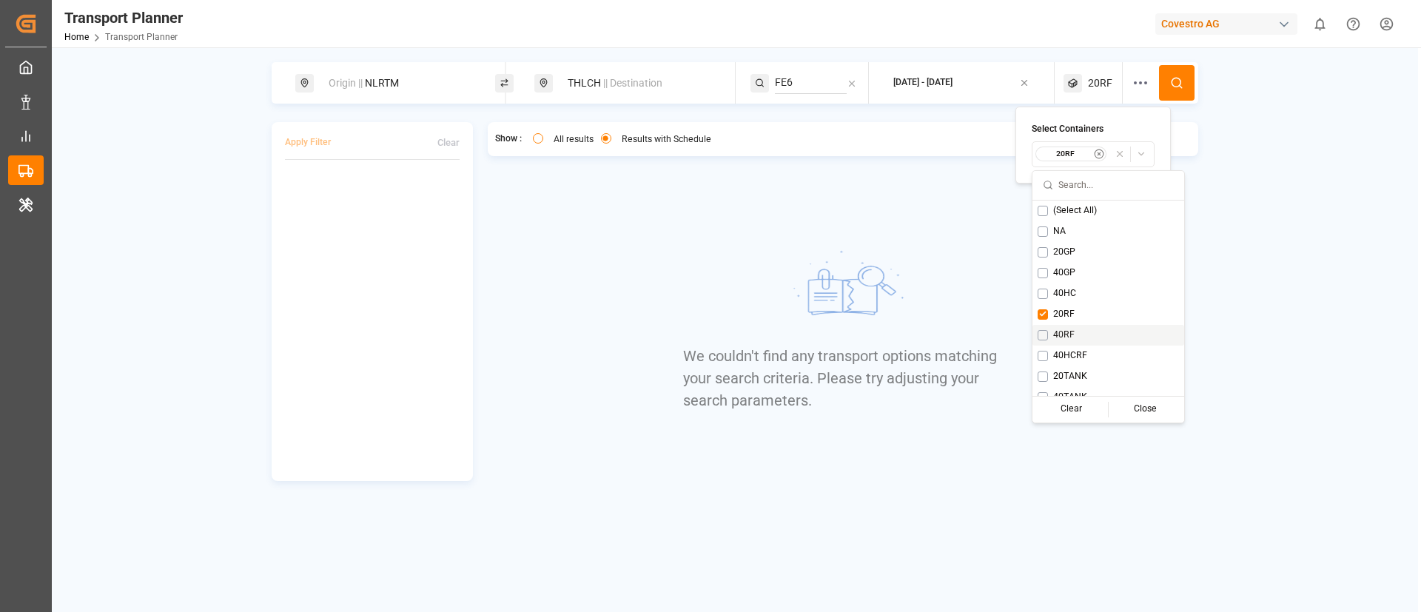
click at [1057, 329] on span "40RF" at bounding box center [1063, 335] width 21 height 13
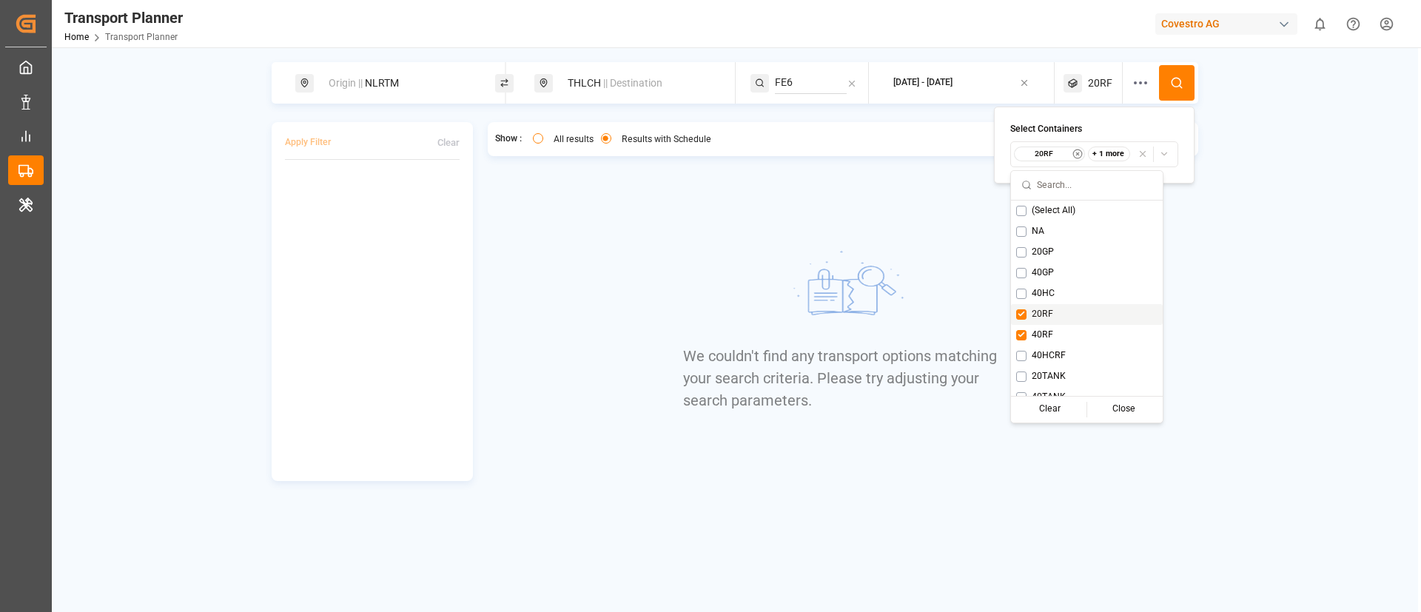
click at [1043, 313] on span "20RF" at bounding box center [1042, 314] width 21 height 13
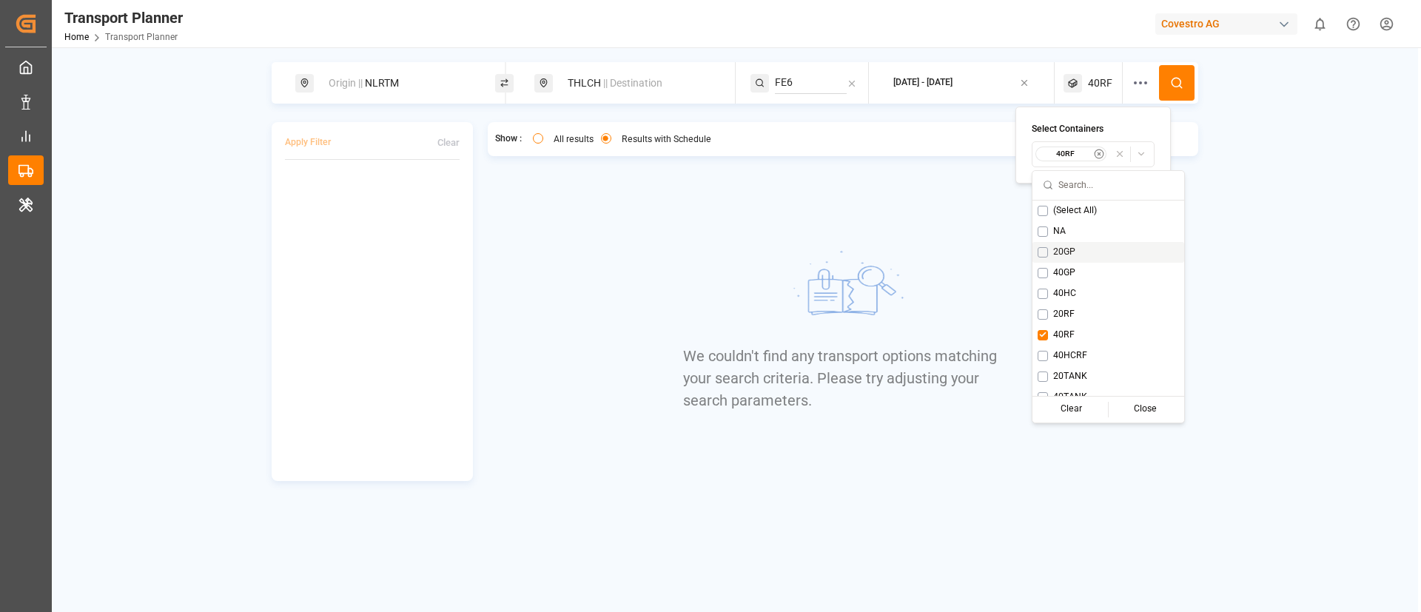
click at [1190, 78] on button at bounding box center [1177, 83] width 36 height 36
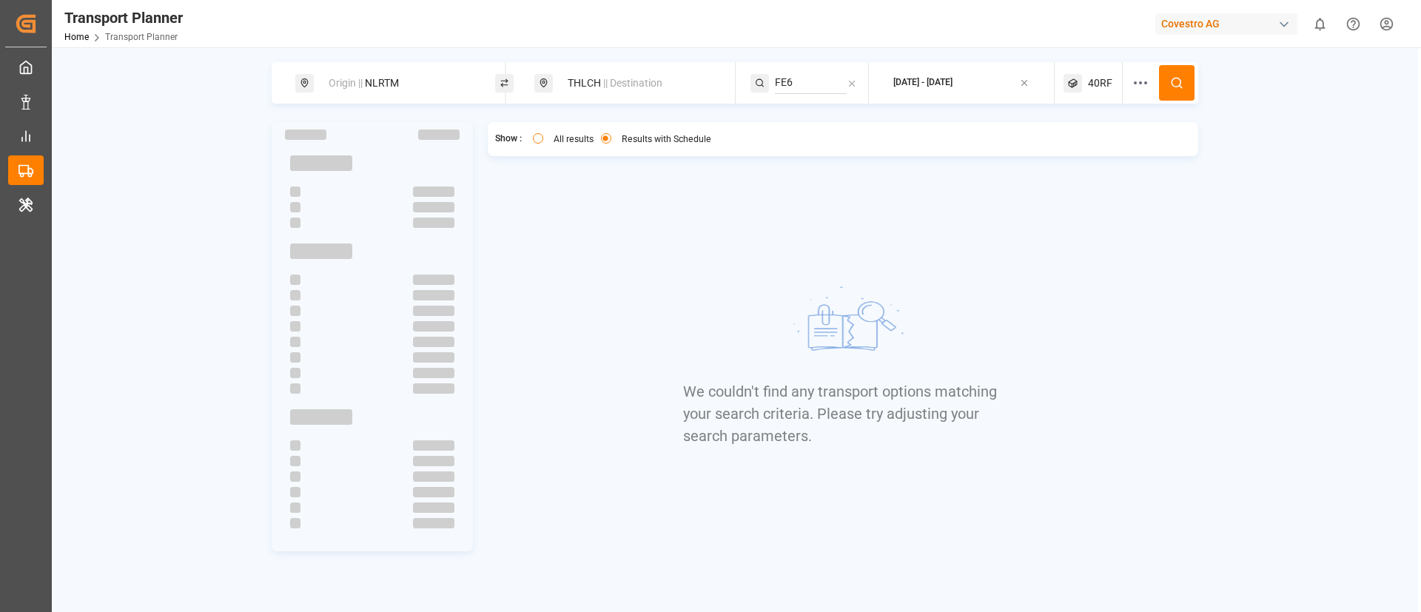
click at [1099, 79] on span "40RF" at bounding box center [1100, 84] width 24 height 16
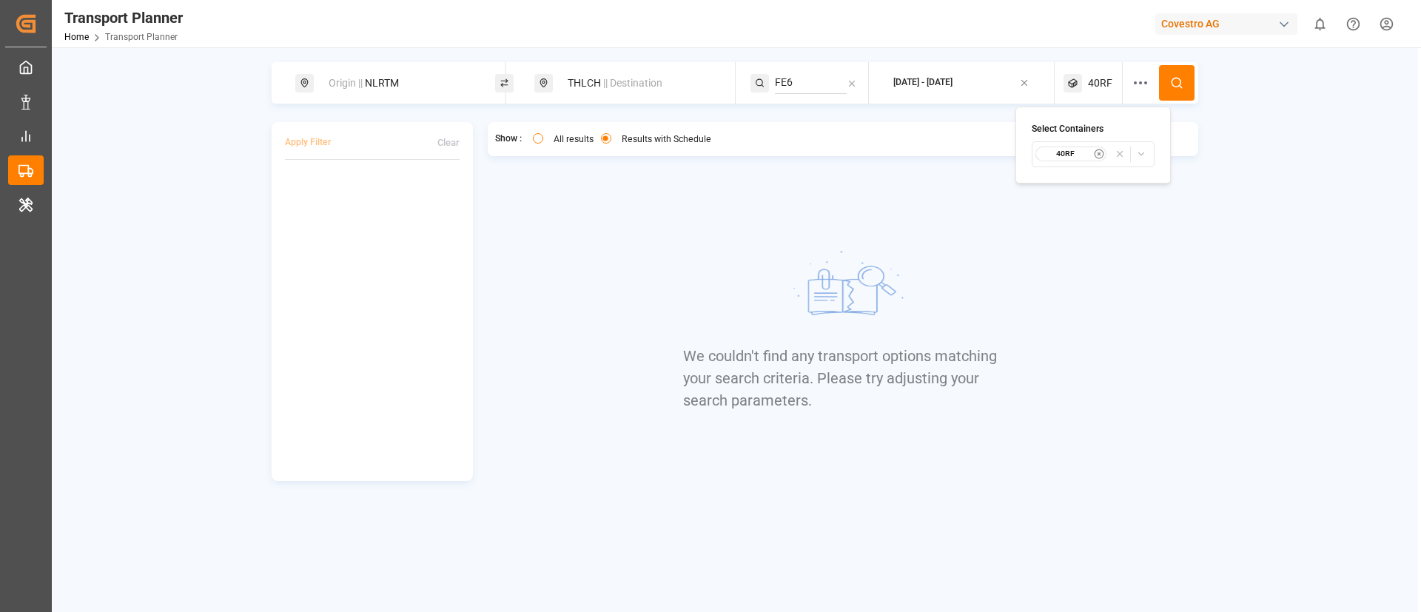
click at [1083, 154] on small "40RF" at bounding box center [1066, 154] width 52 height 10
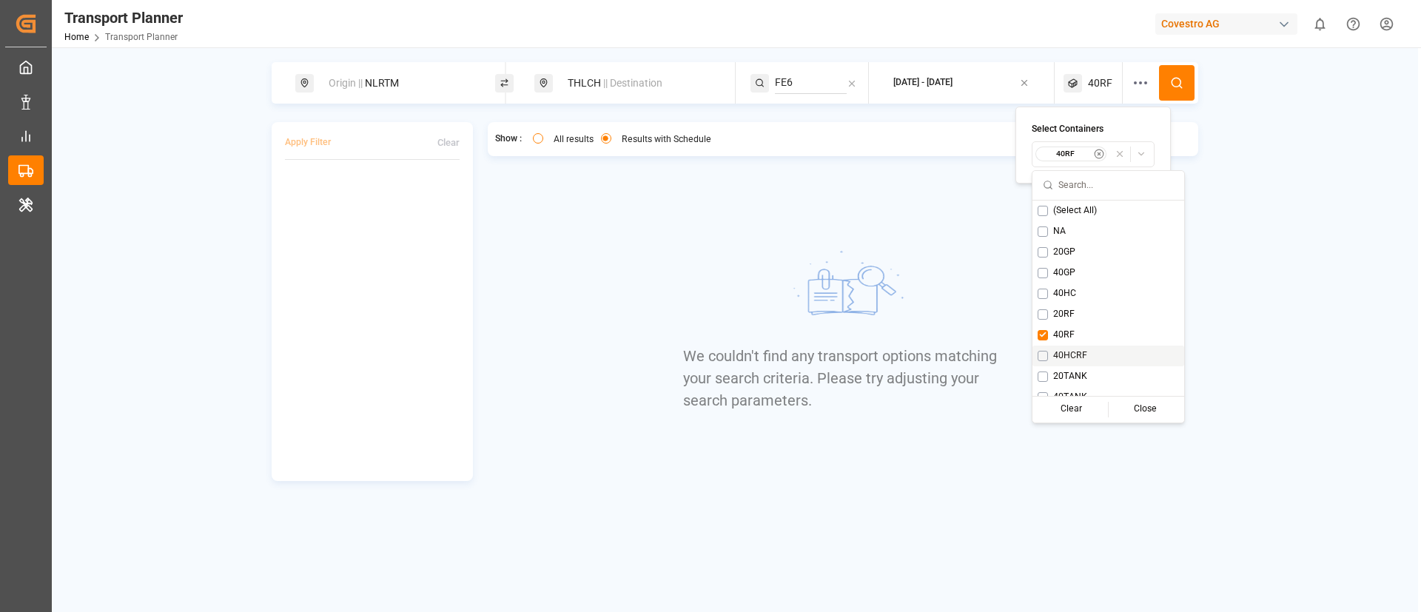
click at [1073, 355] on span "40HCRF" at bounding box center [1070, 355] width 34 height 13
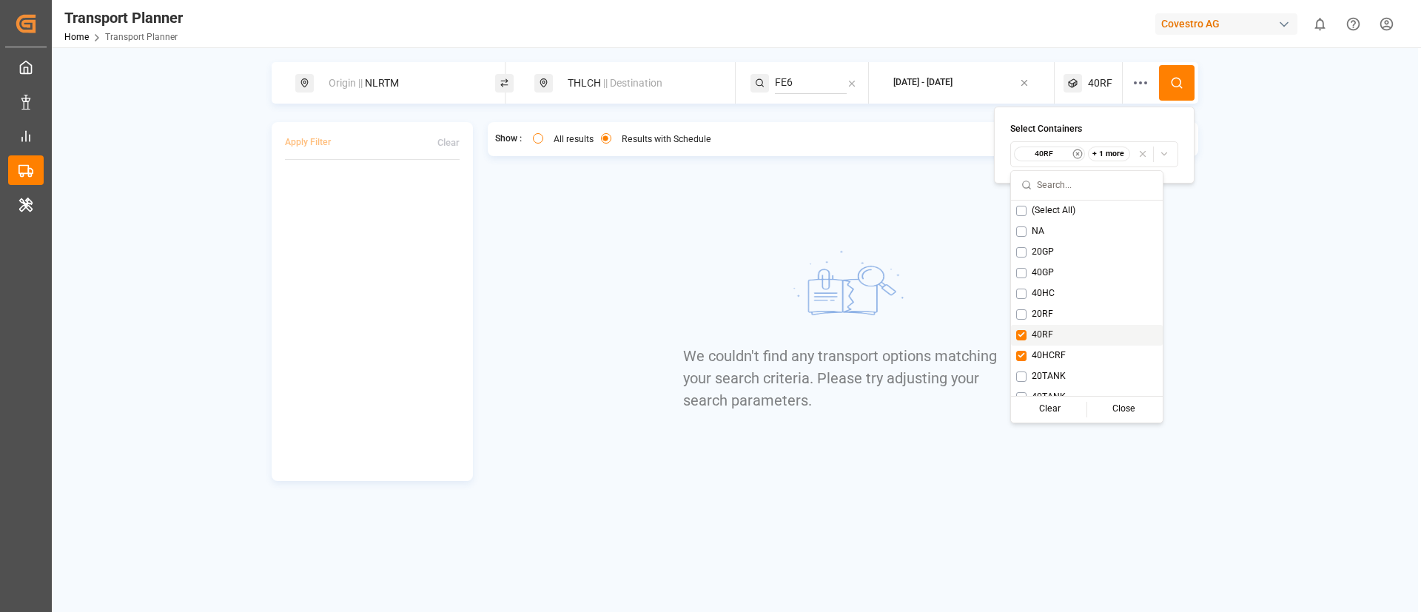
click at [1035, 330] on span "40RF" at bounding box center [1042, 335] width 21 height 13
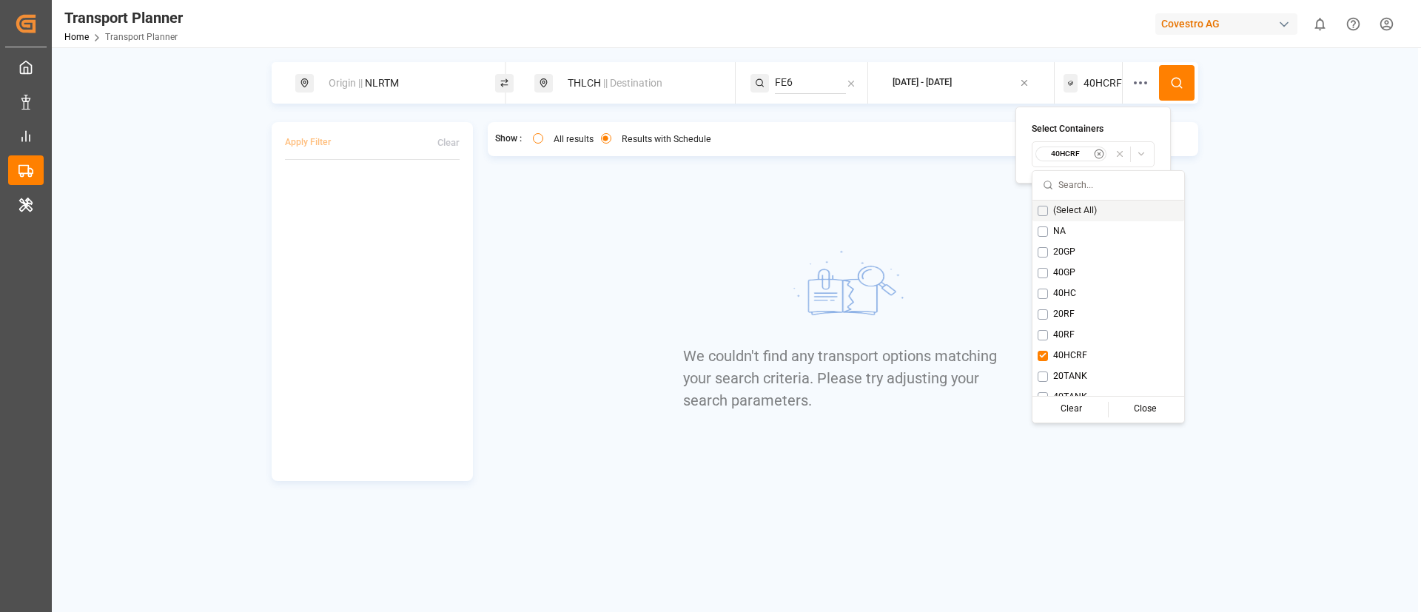
click at [1173, 87] on icon at bounding box center [1176, 82] width 13 height 13
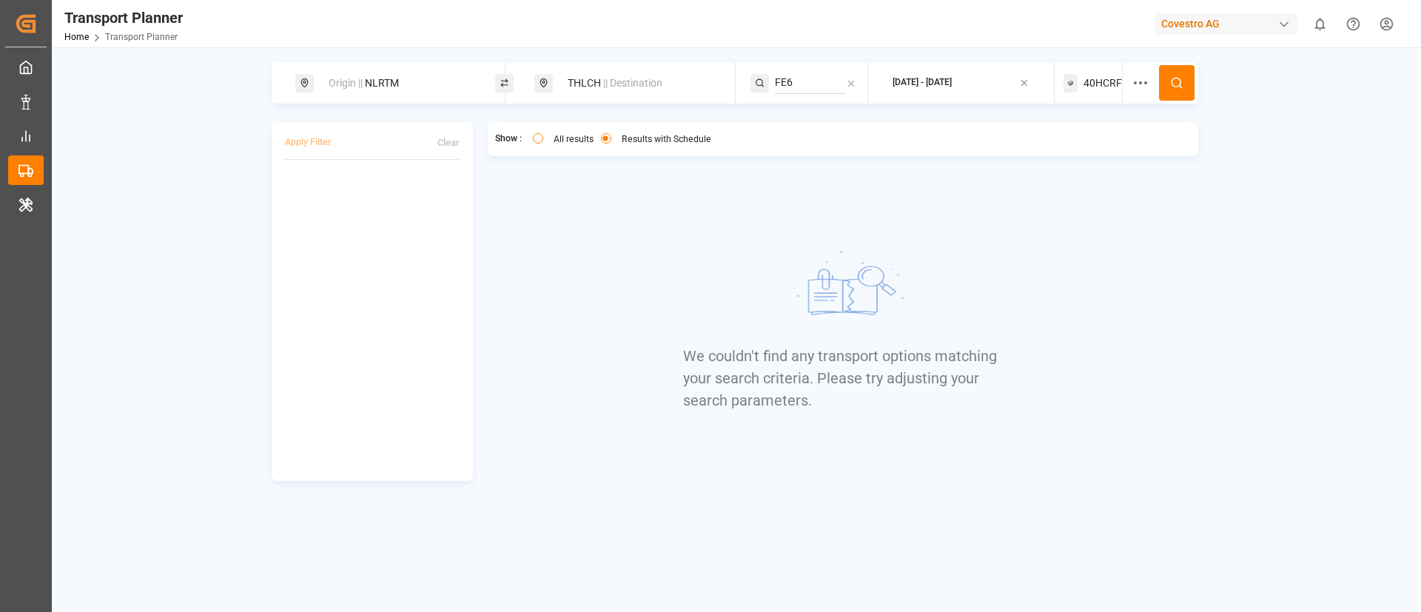
click at [1105, 80] on span "40HCRF" at bounding box center [1103, 84] width 38 height 16
click at [1067, 147] on div "40HCRF" at bounding box center [1072, 154] width 72 height 15
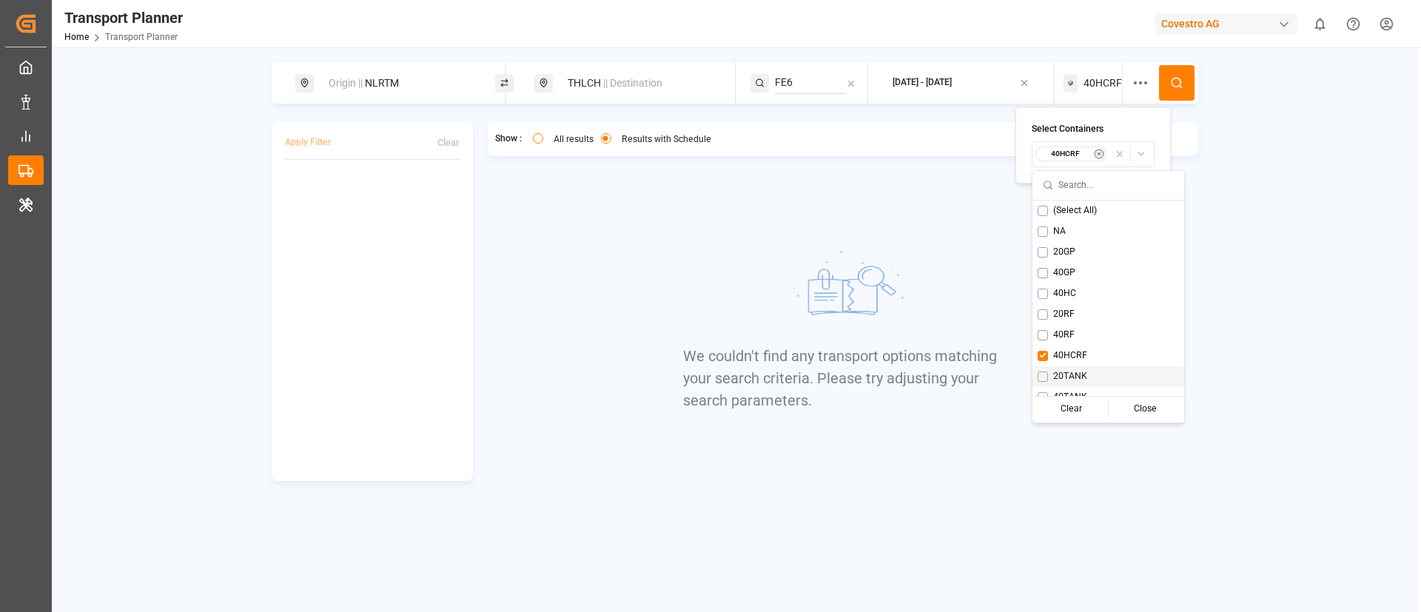
click at [1067, 371] on span "20TANK" at bounding box center [1070, 376] width 34 height 13
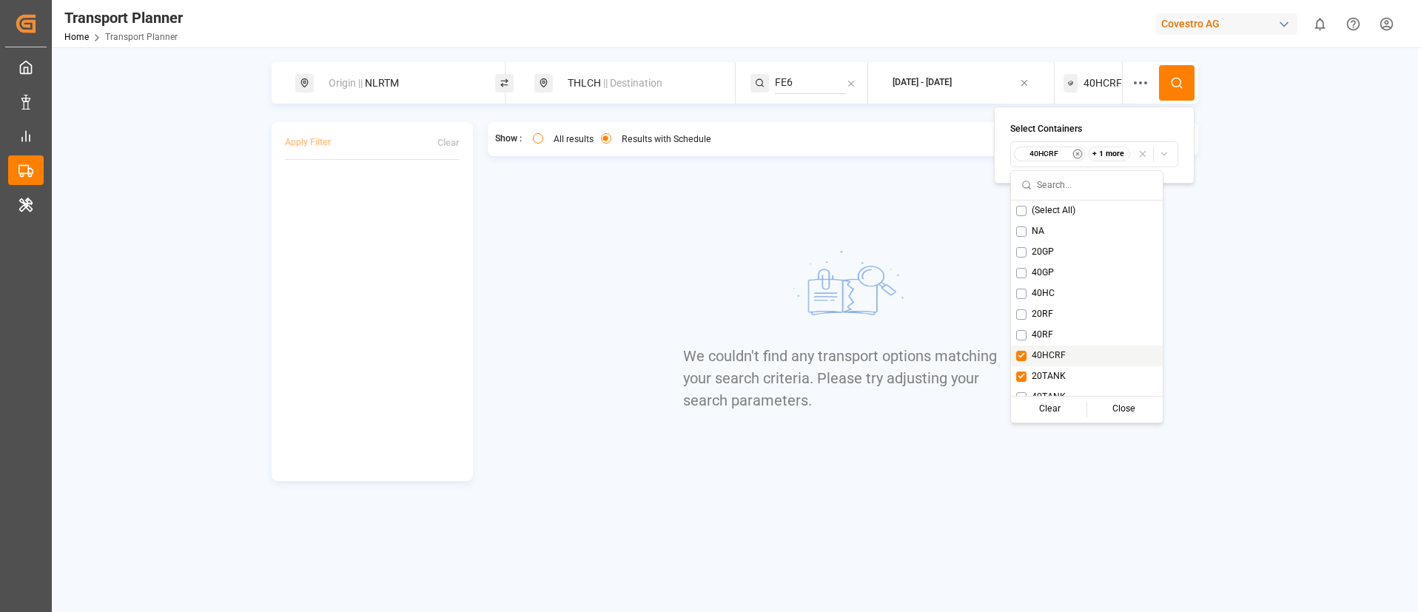
click at [1045, 353] on span "40HCRF" at bounding box center [1049, 355] width 34 height 13
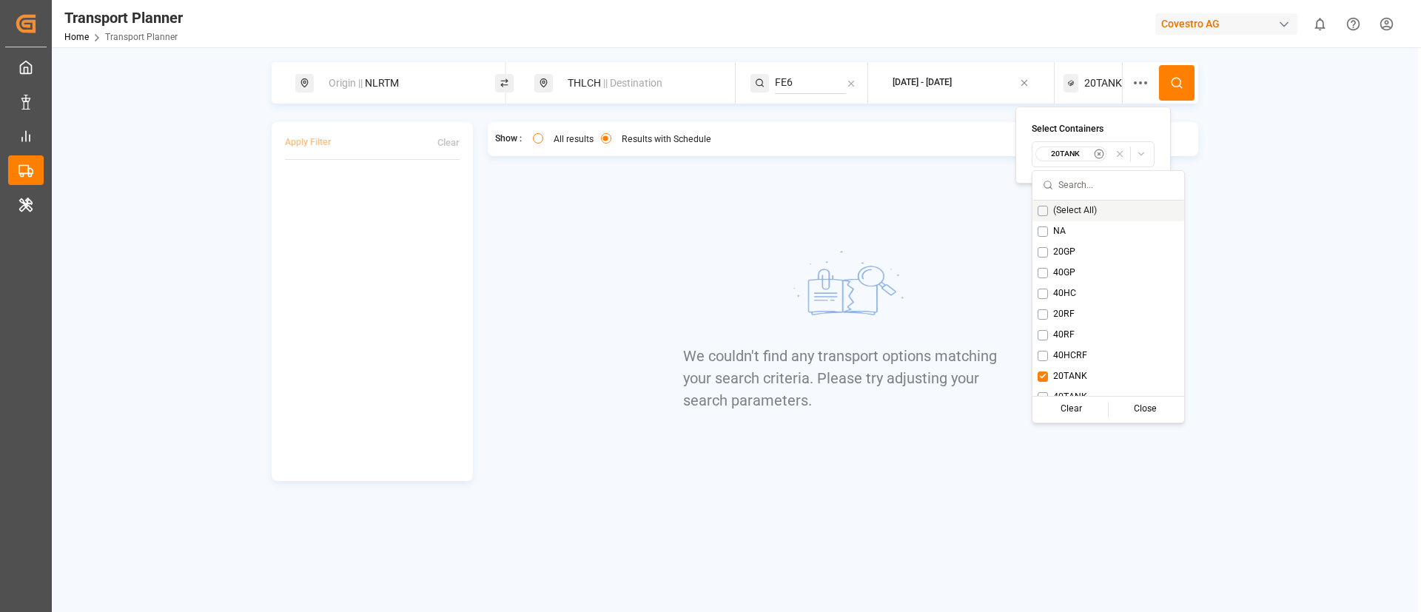
click at [1187, 90] on button at bounding box center [1177, 83] width 36 height 36
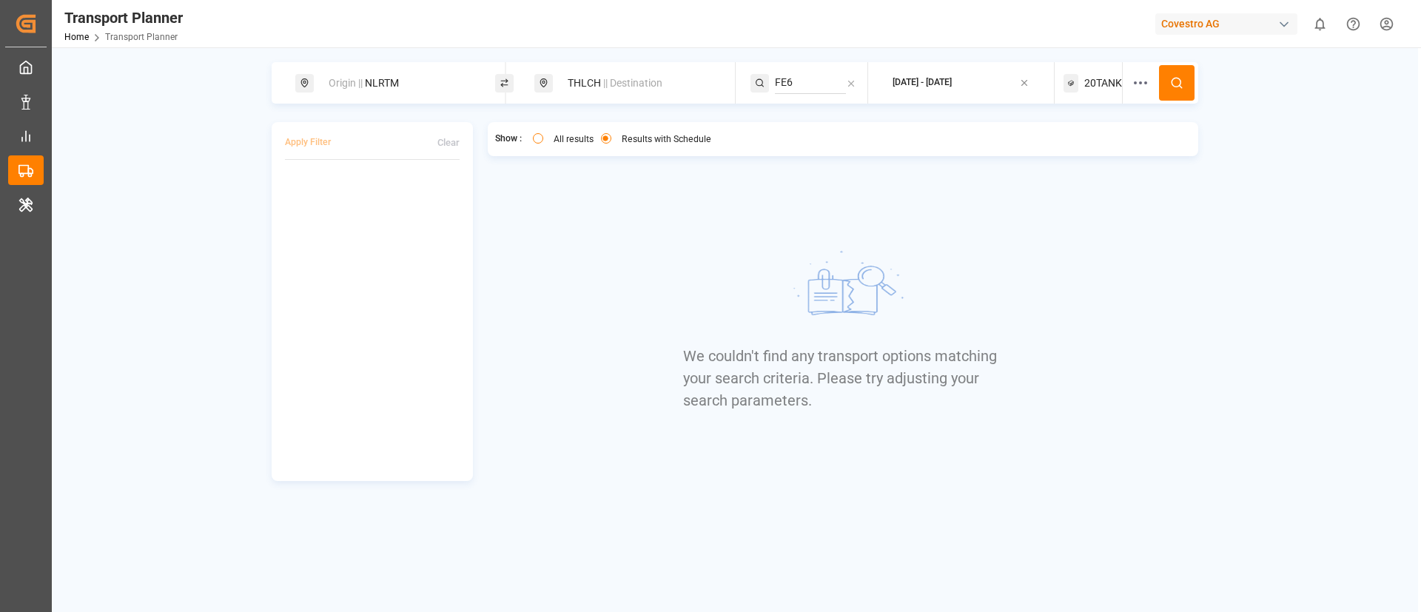
click at [1095, 84] on span "20TANK" at bounding box center [1104, 84] width 38 height 16
click at [1061, 147] on div "20TANK" at bounding box center [1072, 154] width 72 height 15
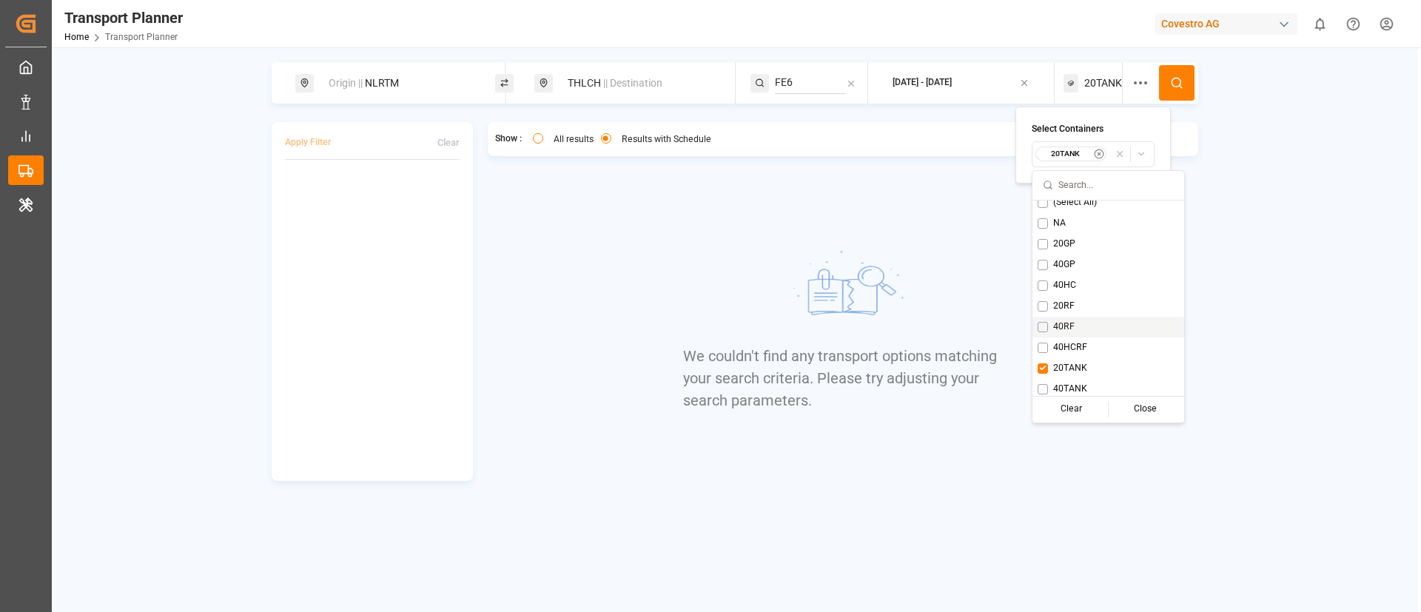
scroll to position [12, 0]
click at [1056, 383] on span "40TANK" at bounding box center [1070, 385] width 34 height 13
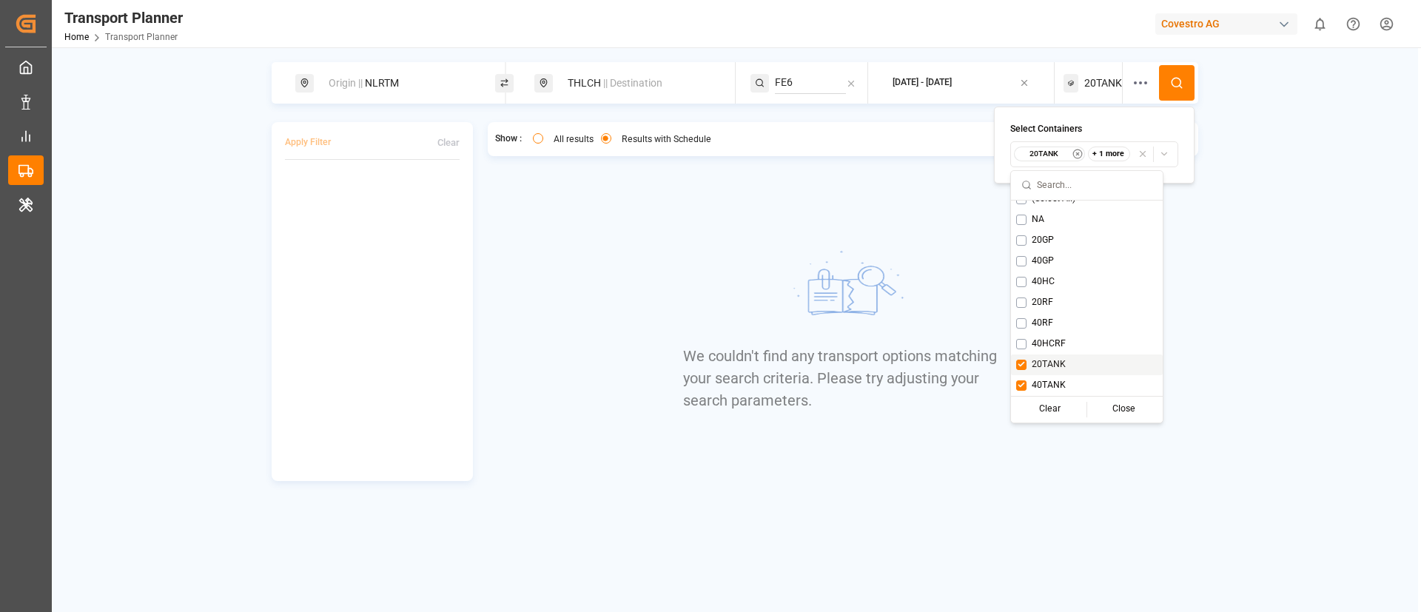
drag, startPoint x: 1048, startPoint y: 367, endPoint x: 1181, endPoint y: 255, distance: 173.8
click at [1049, 366] on span "20TANK" at bounding box center [1049, 364] width 34 height 13
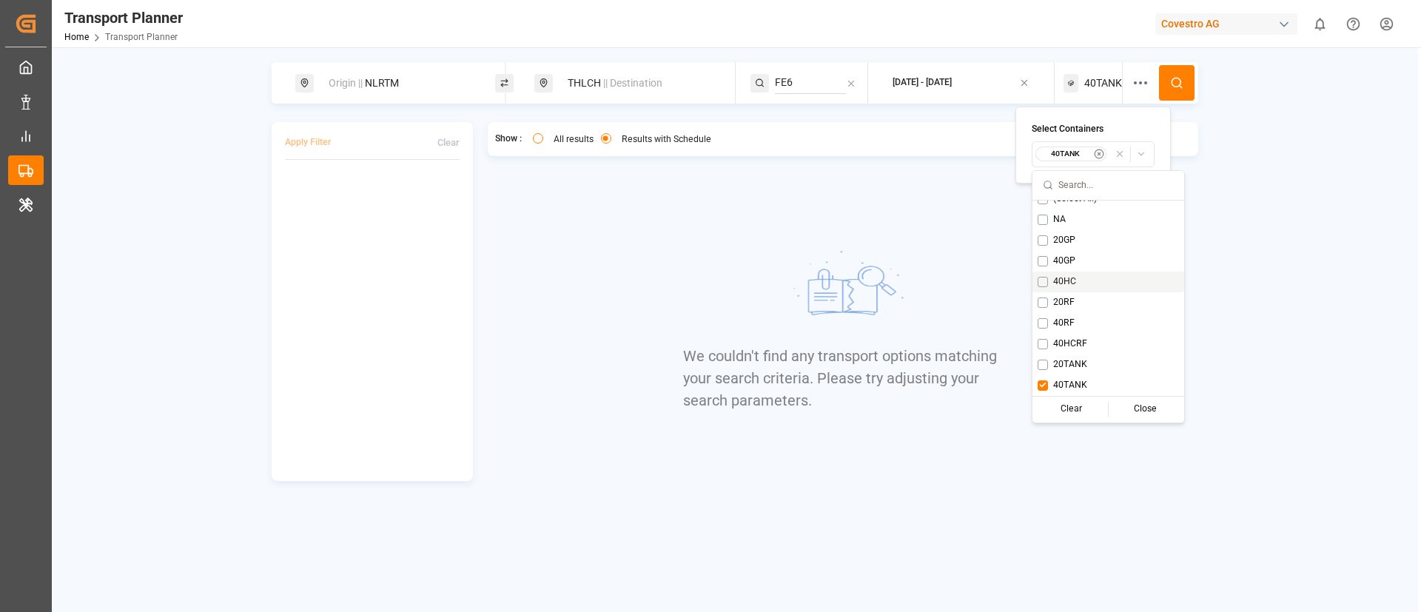
click at [1176, 82] on icon at bounding box center [1176, 82] width 13 height 13
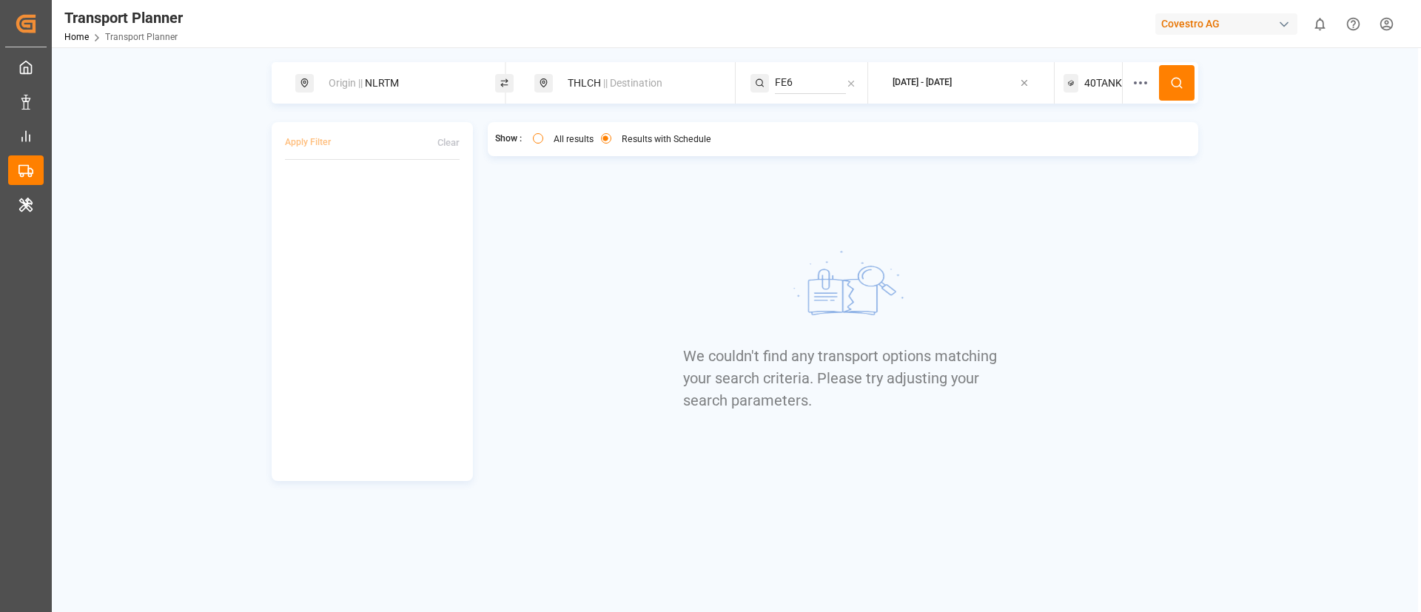
click at [1103, 79] on span "40TANK" at bounding box center [1104, 84] width 38 height 16
click at [1133, 84] on icon at bounding box center [1141, 83] width 18 height 18
click at [1017, 212] on div "Show : All results Results with Schedule We couldn't find any transport options…" at bounding box center [843, 301] width 711 height 359
click at [1102, 79] on span "40TANK" at bounding box center [1104, 84] width 38 height 16
click at [580, 147] on div "All results" at bounding box center [563, 141] width 61 height 16
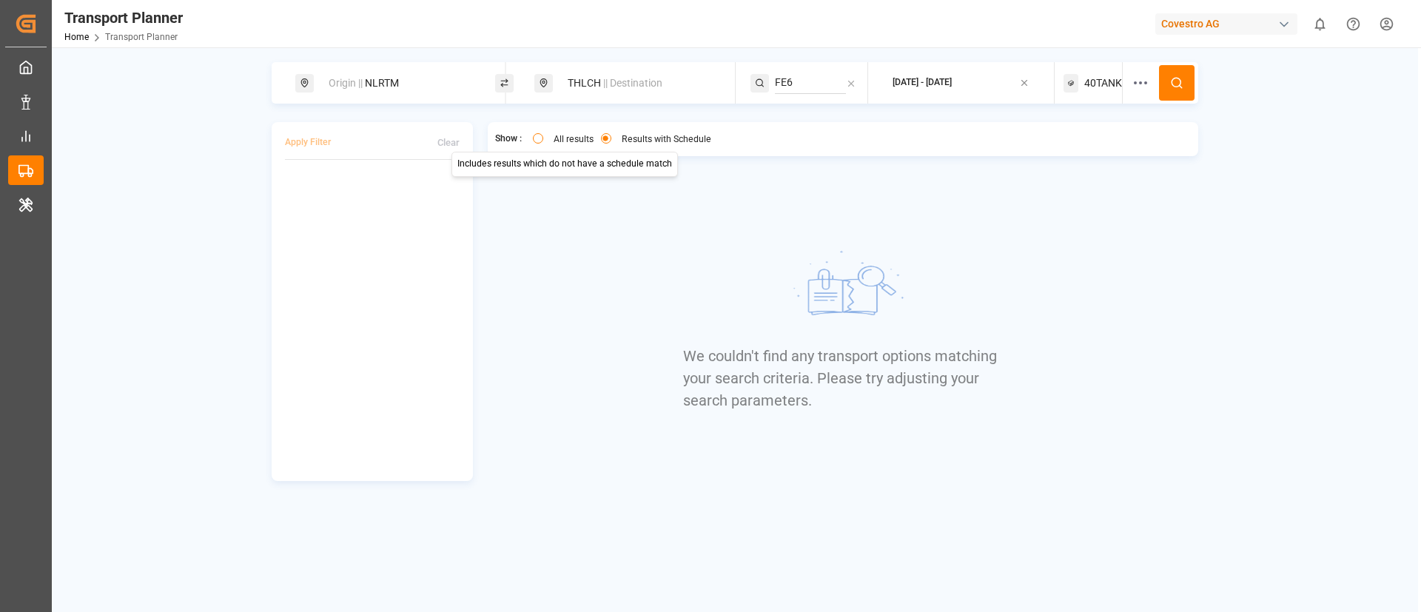
click at [566, 135] on label "All results" at bounding box center [574, 139] width 40 height 9
click at [543, 135] on button "All results" at bounding box center [538, 138] width 10 height 10
click at [1093, 78] on span "40TANK" at bounding box center [1104, 84] width 38 height 16
click at [1061, 150] on small "40TANK" at bounding box center [1066, 154] width 52 height 10
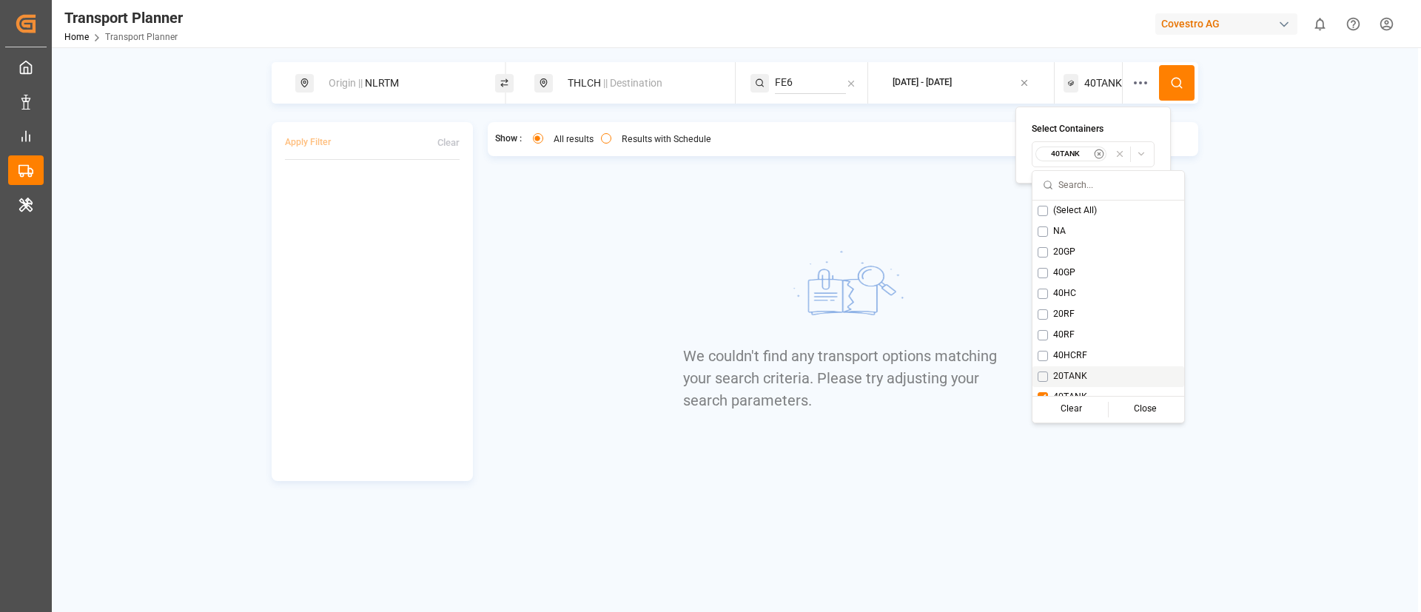
click at [1062, 371] on span "20TANK" at bounding box center [1070, 376] width 34 height 13
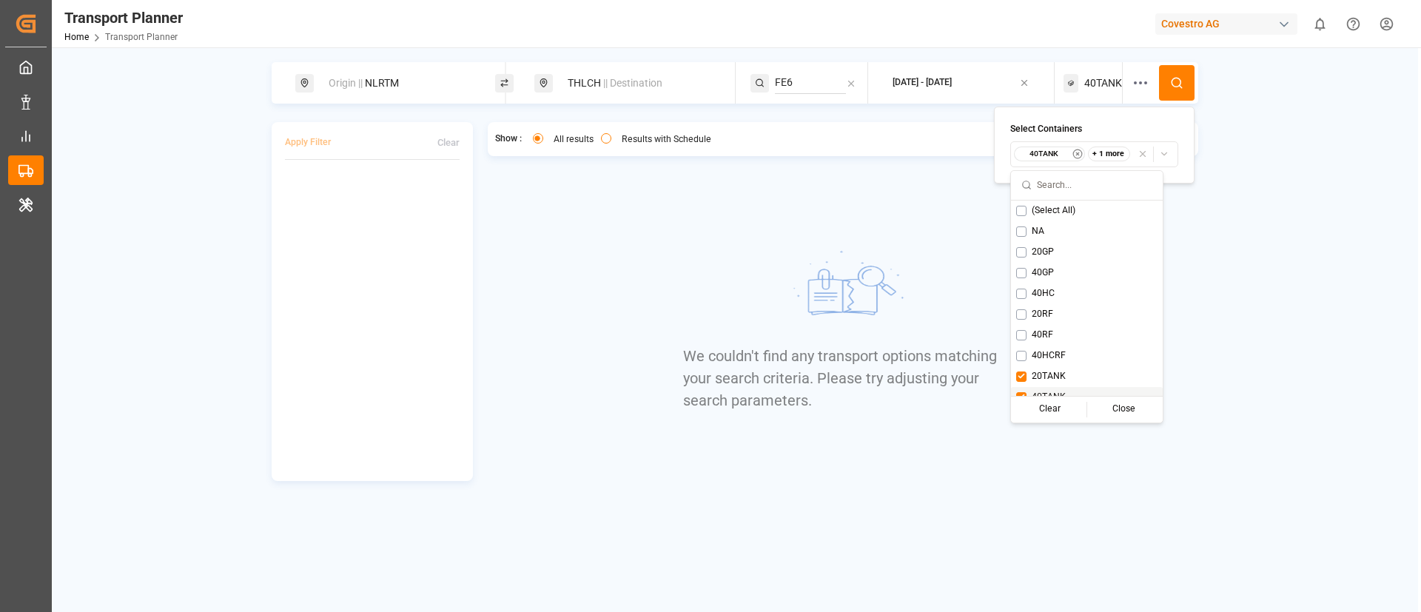
click at [1048, 388] on div "40TANK" at bounding box center [1087, 397] width 152 height 21
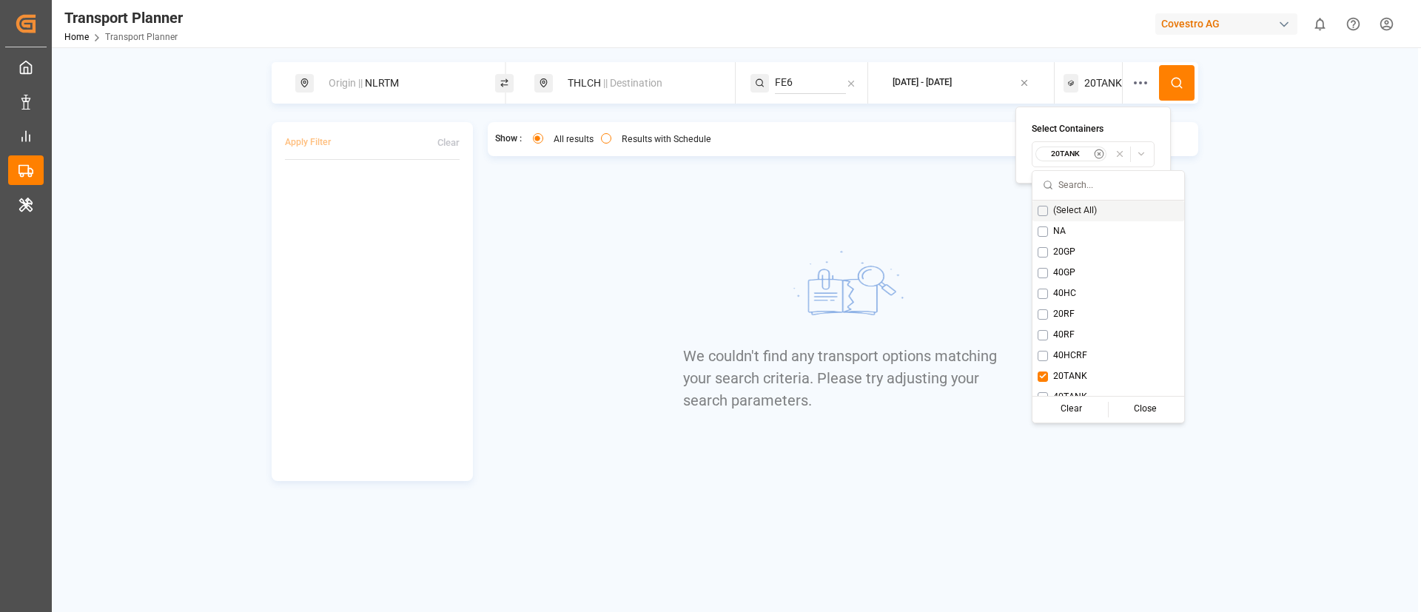
click at [1176, 88] on button at bounding box center [1177, 83] width 36 height 36
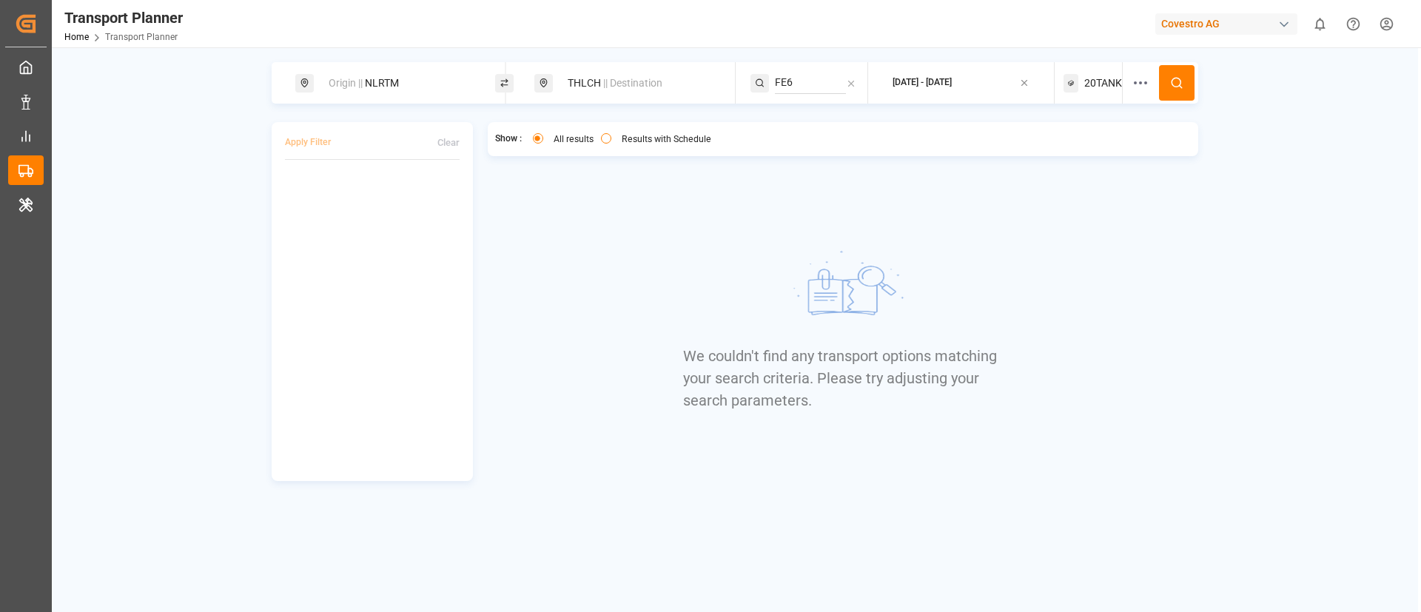
click at [1101, 81] on span "20TANK" at bounding box center [1104, 84] width 38 height 16
click at [1058, 158] on small "20TANK" at bounding box center [1066, 154] width 52 height 10
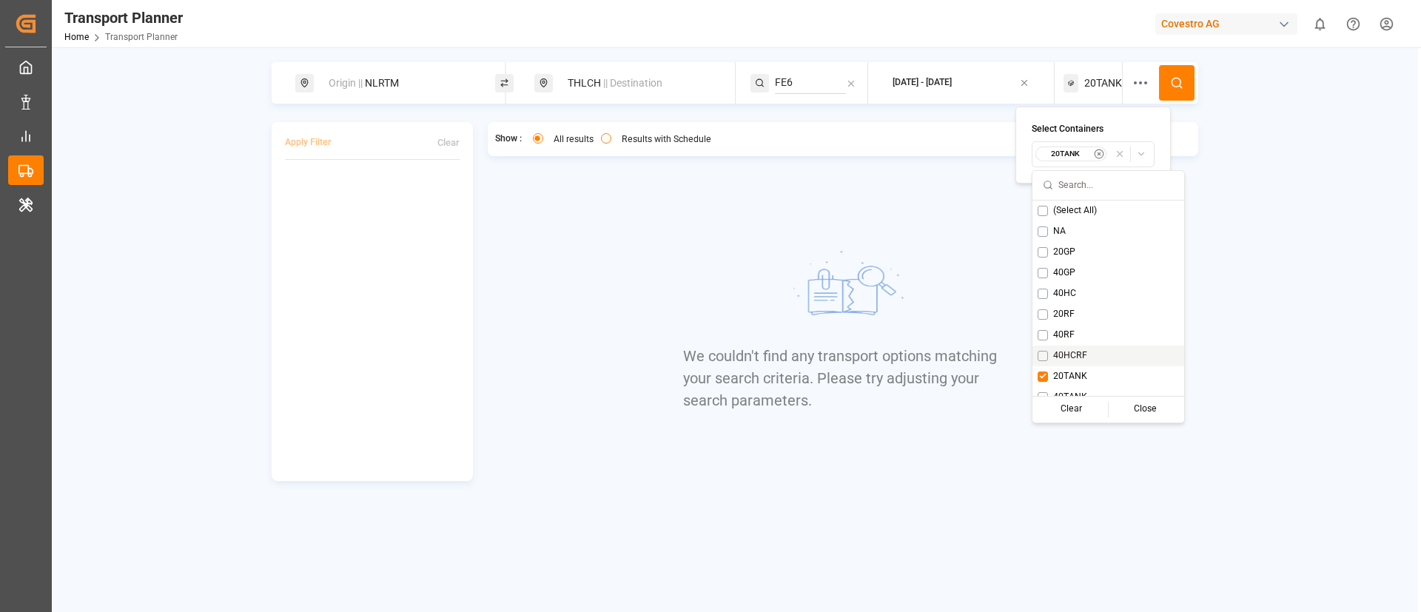
click at [1071, 351] on span "40HCRF" at bounding box center [1070, 355] width 34 height 13
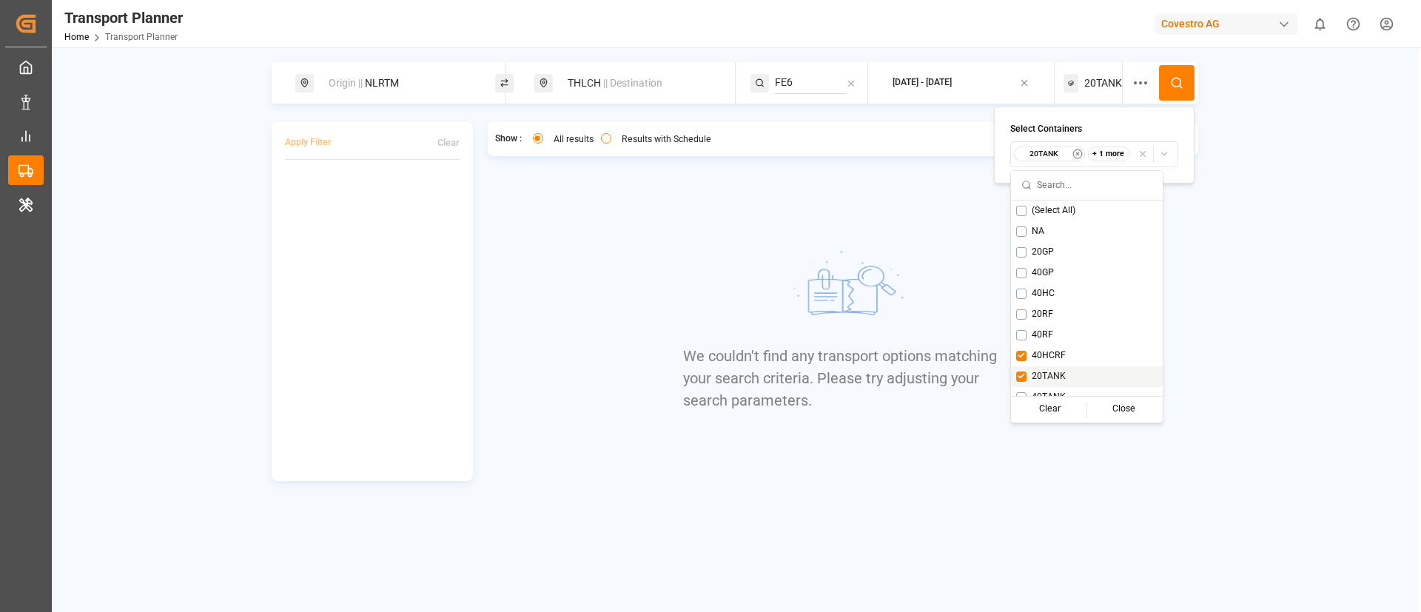
click at [1050, 374] on span "20TANK" at bounding box center [1049, 376] width 34 height 13
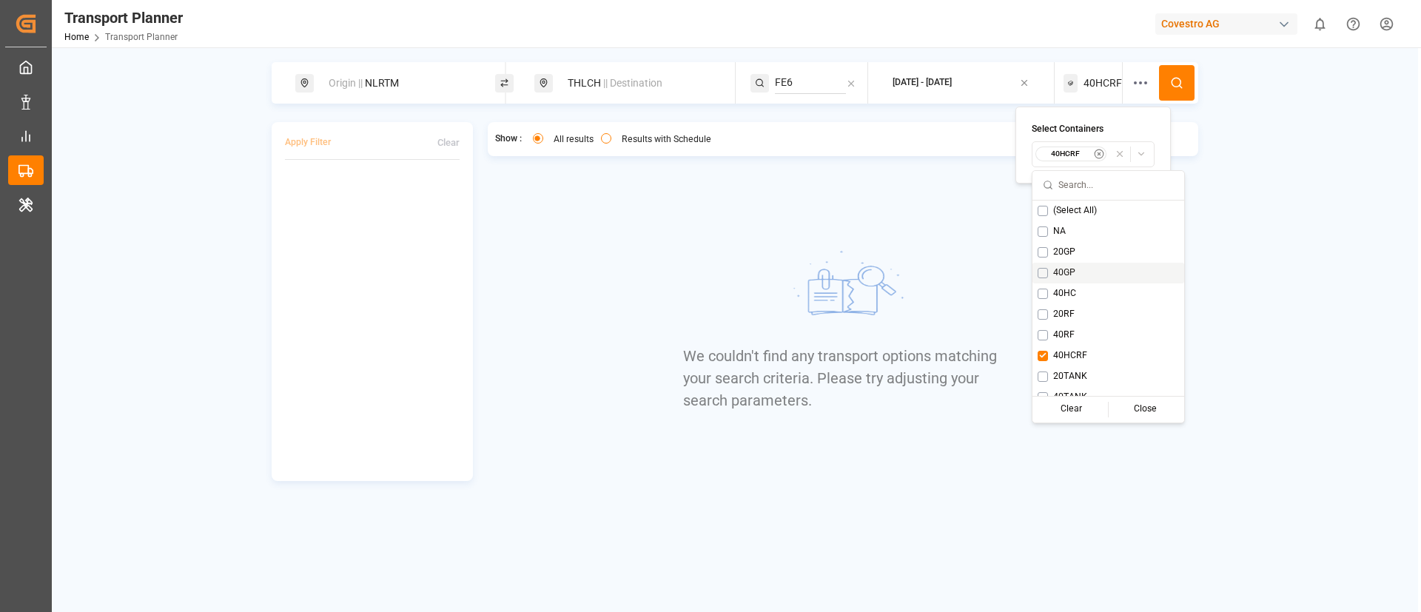
click at [1179, 75] on button at bounding box center [1177, 83] width 36 height 36
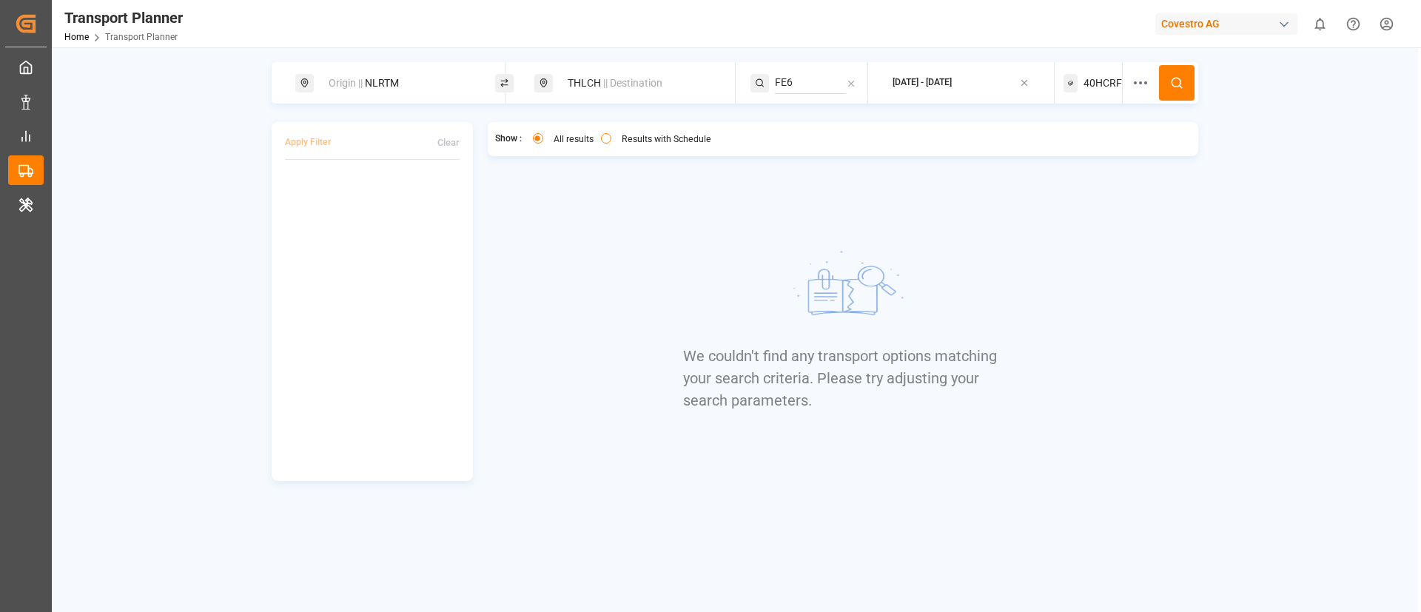
click at [1087, 80] on span "40HCRF" at bounding box center [1103, 84] width 38 height 16
click at [1054, 157] on small "40HCRF" at bounding box center [1066, 154] width 52 height 10
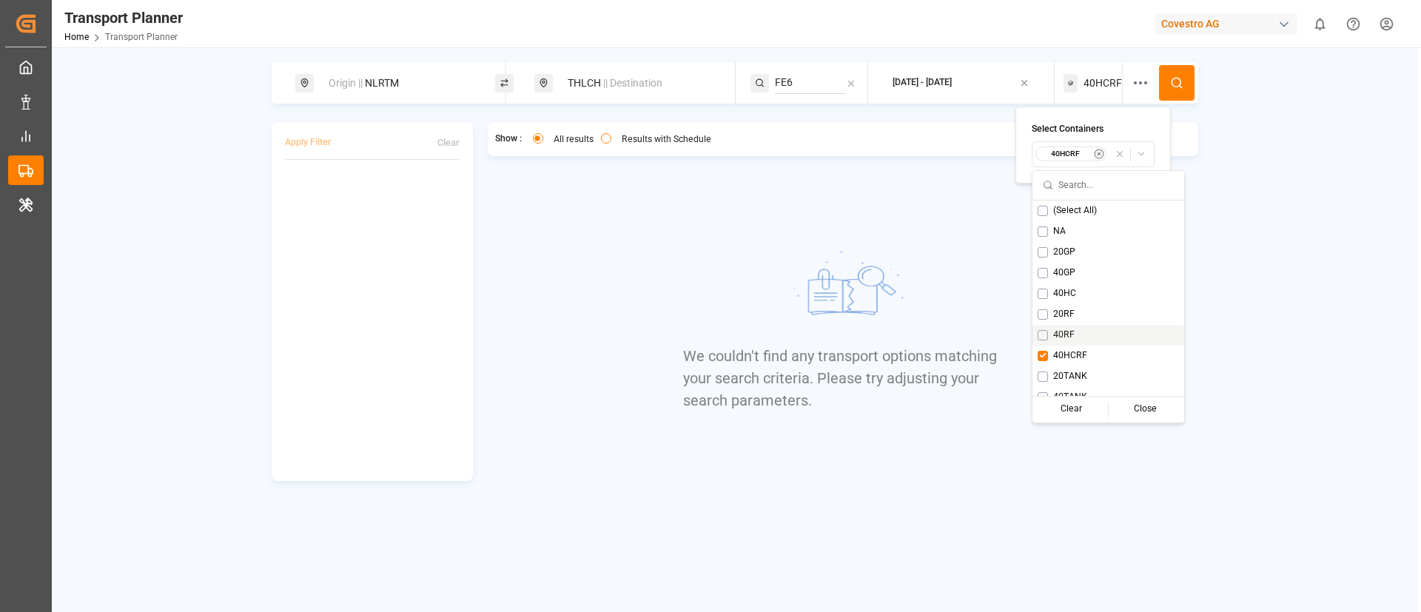
click at [1063, 332] on span "40RF" at bounding box center [1063, 335] width 21 height 13
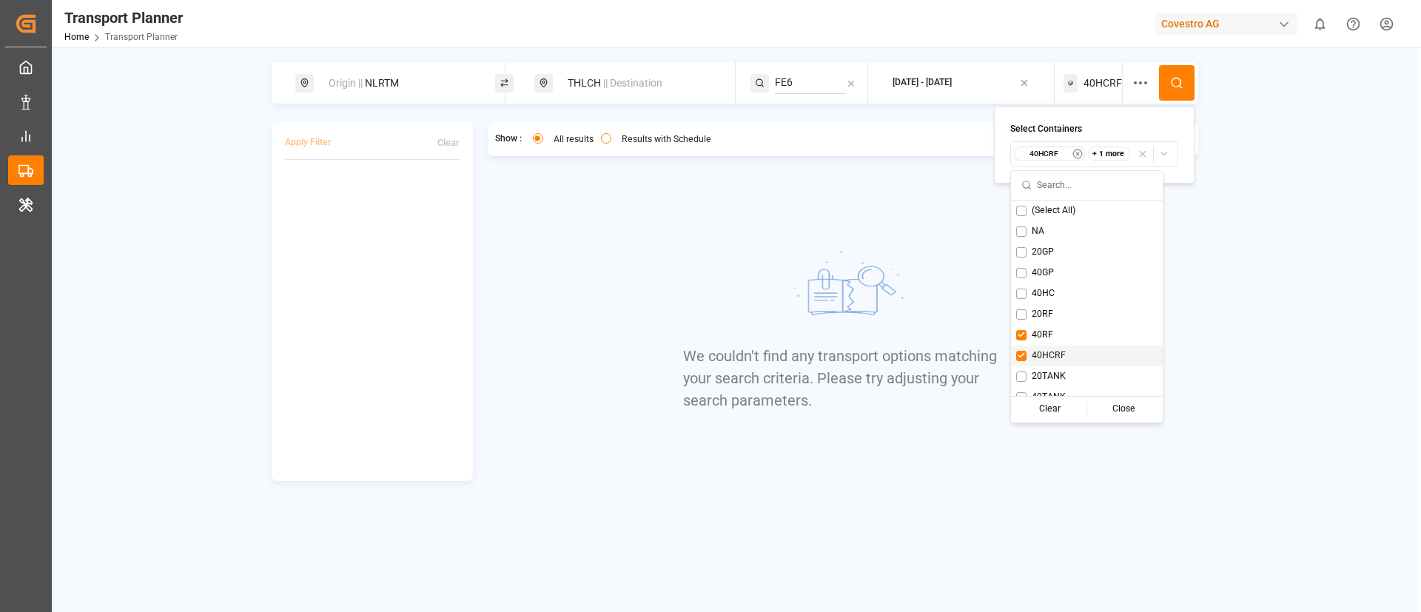
click at [1049, 353] on span "40HCRF" at bounding box center [1049, 355] width 34 height 13
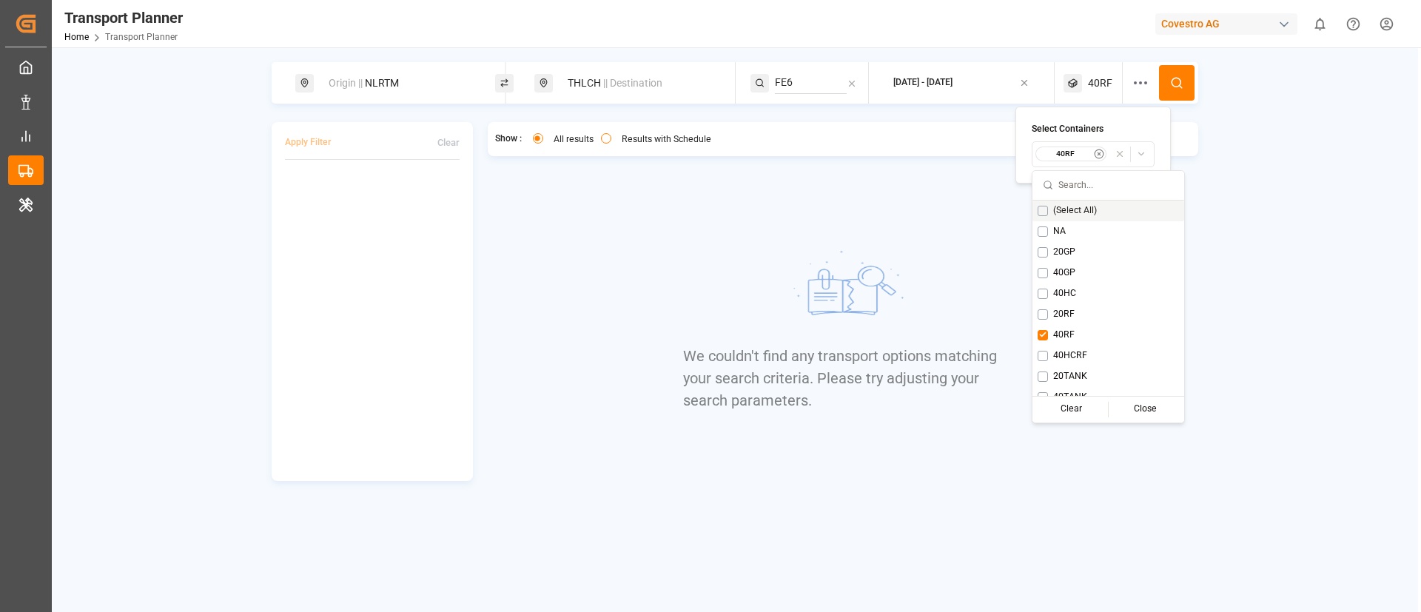
click at [1167, 90] on button at bounding box center [1177, 83] width 36 height 36
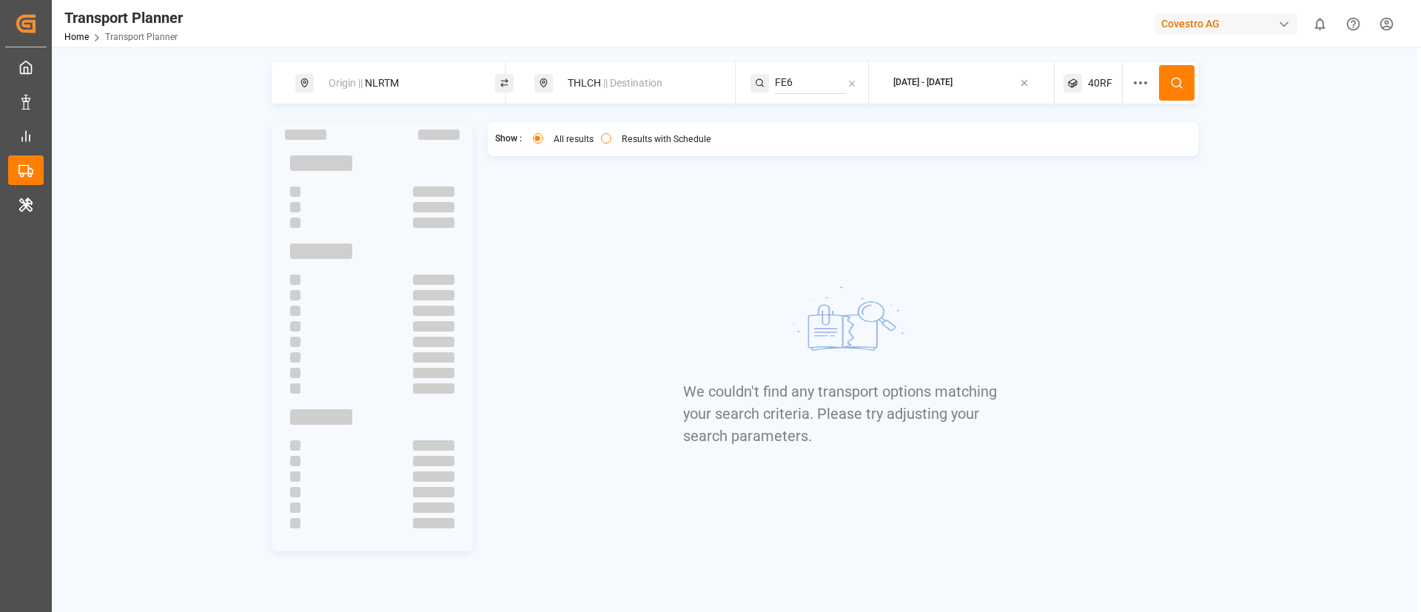
click at [1098, 82] on span "40RF" at bounding box center [1100, 84] width 24 height 16
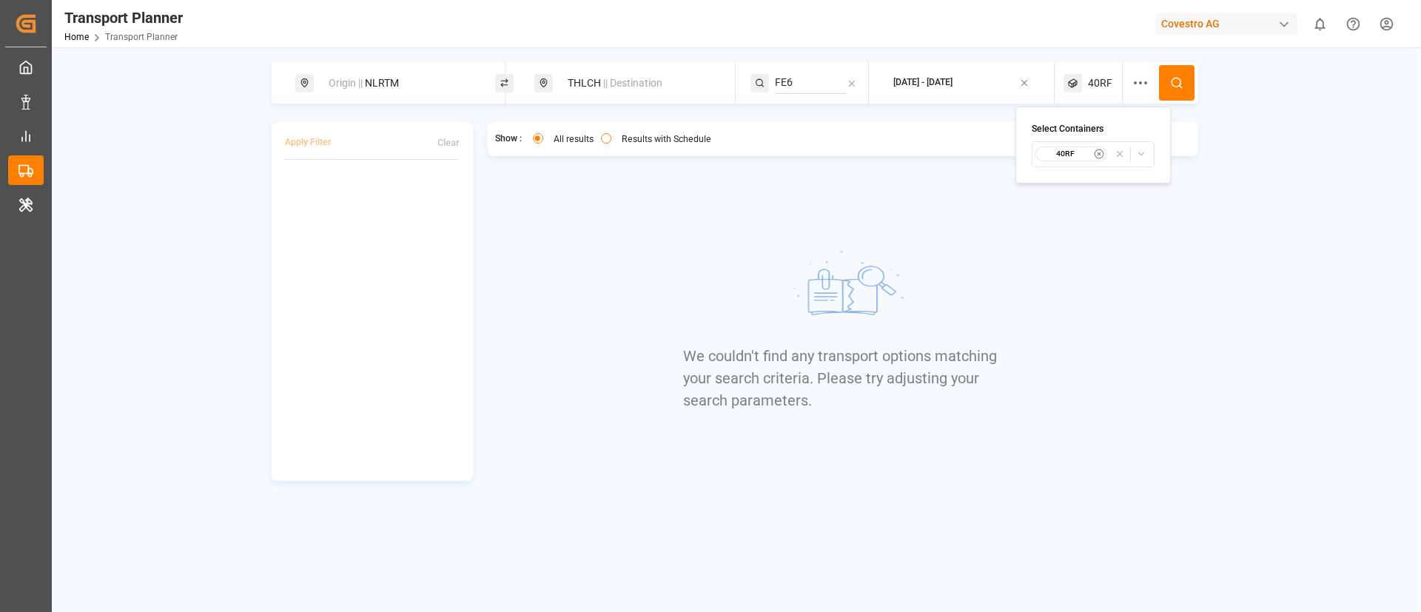
click at [1061, 156] on small "40RF" at bounding box center [1066, 154] width 52 height 10
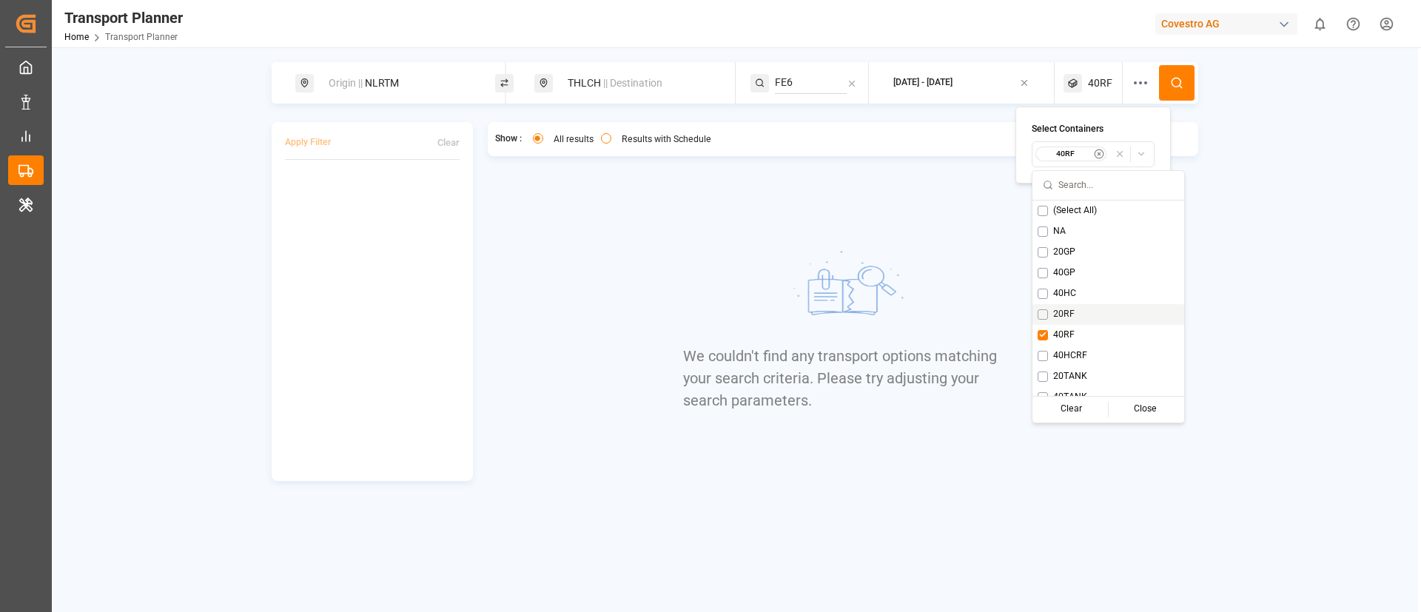
click at [1056, 316] on span "20RF" at bounding box center [1063, 314] width 21 height 13
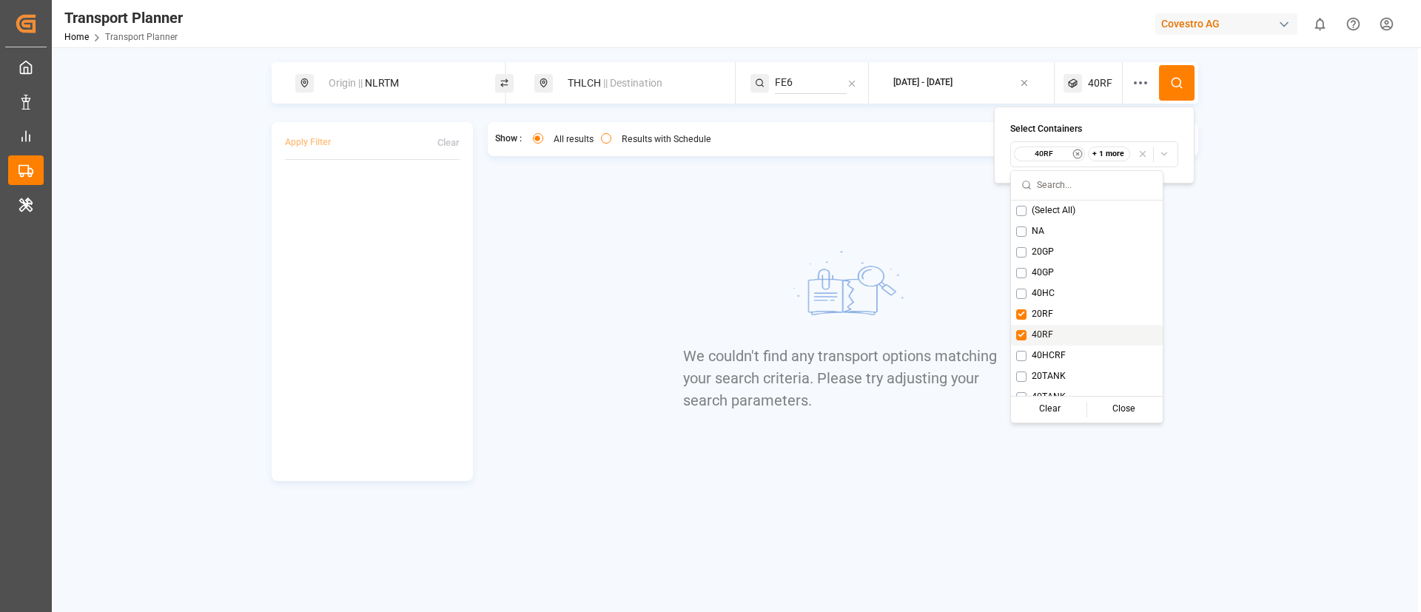
click at [1054, 332] on div "40RF" at bounding box center [1087, 335] width 152 height 21
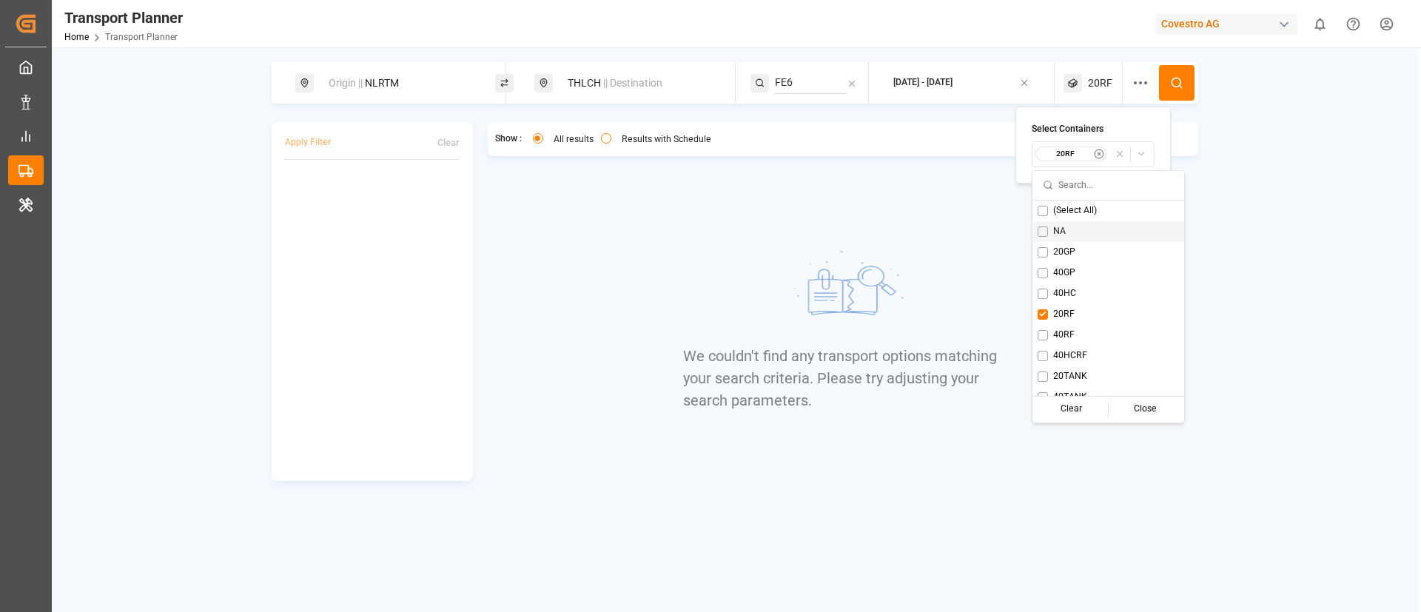
click at [1184, 87] on button at bounding box center [1177, 83] width 36 height 36
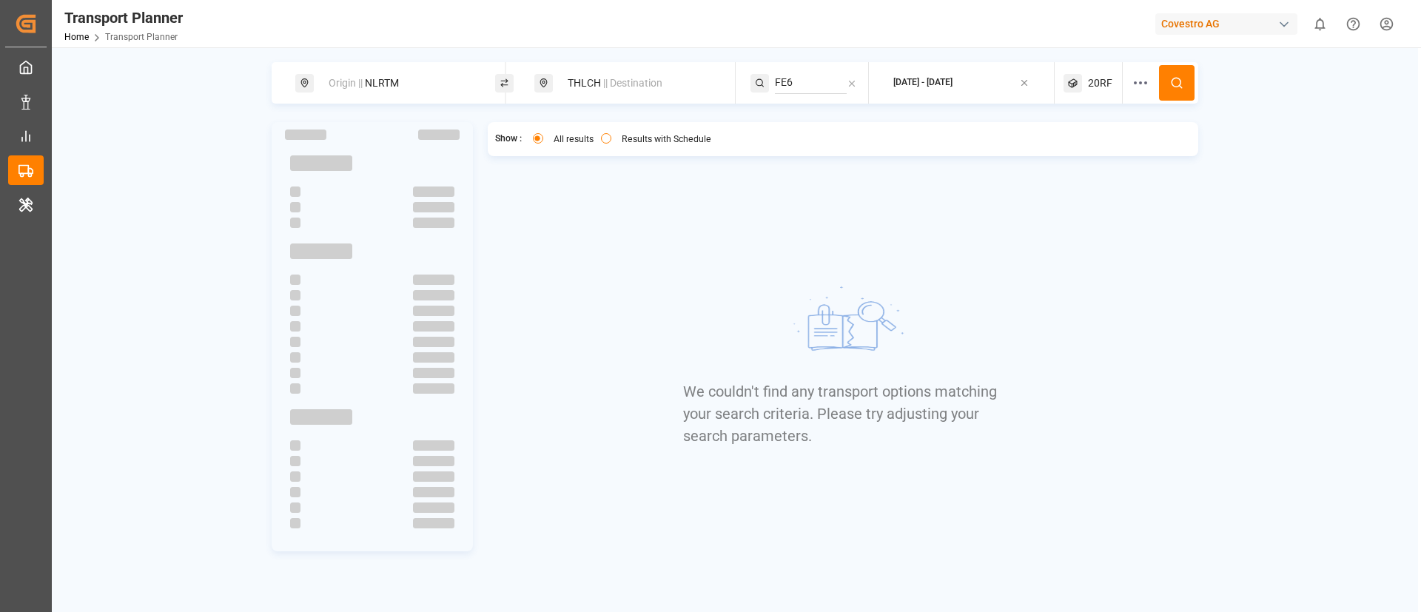
click at [1090, 81] on span "20RF" at bounding box center [1100, 84] width 24 height 16
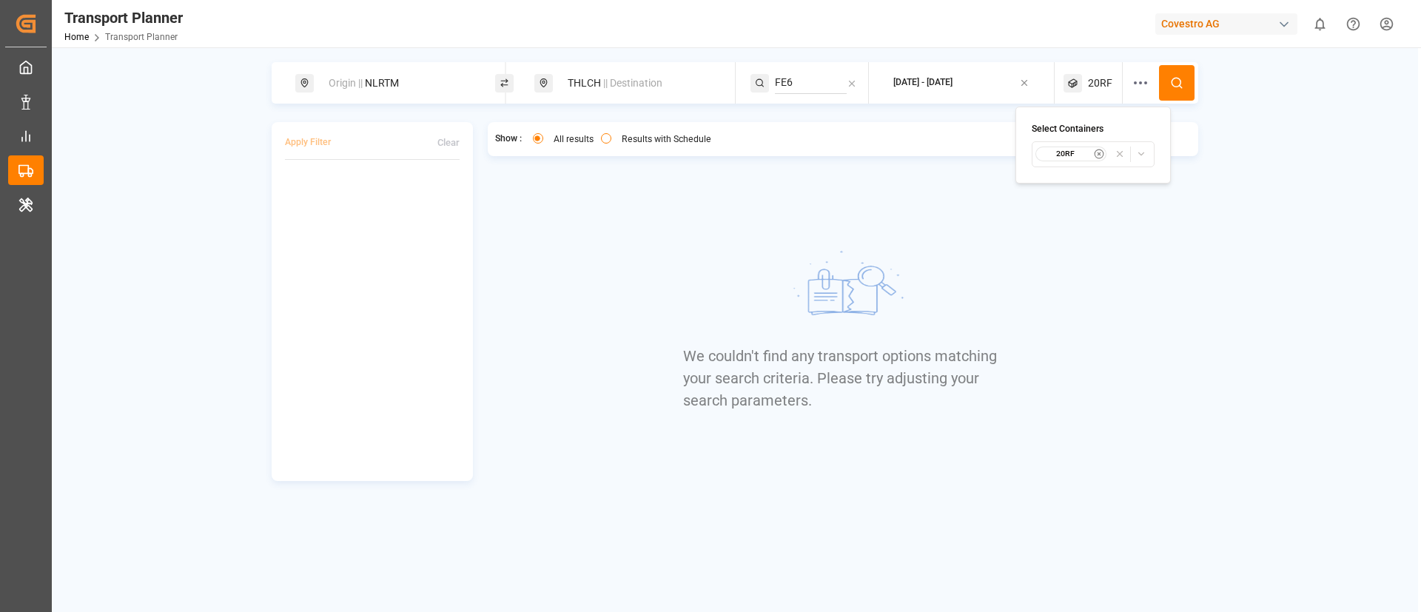
click at [1073, 155] on small "20RF" at bounding box center [1066, 154] width 52 height 10
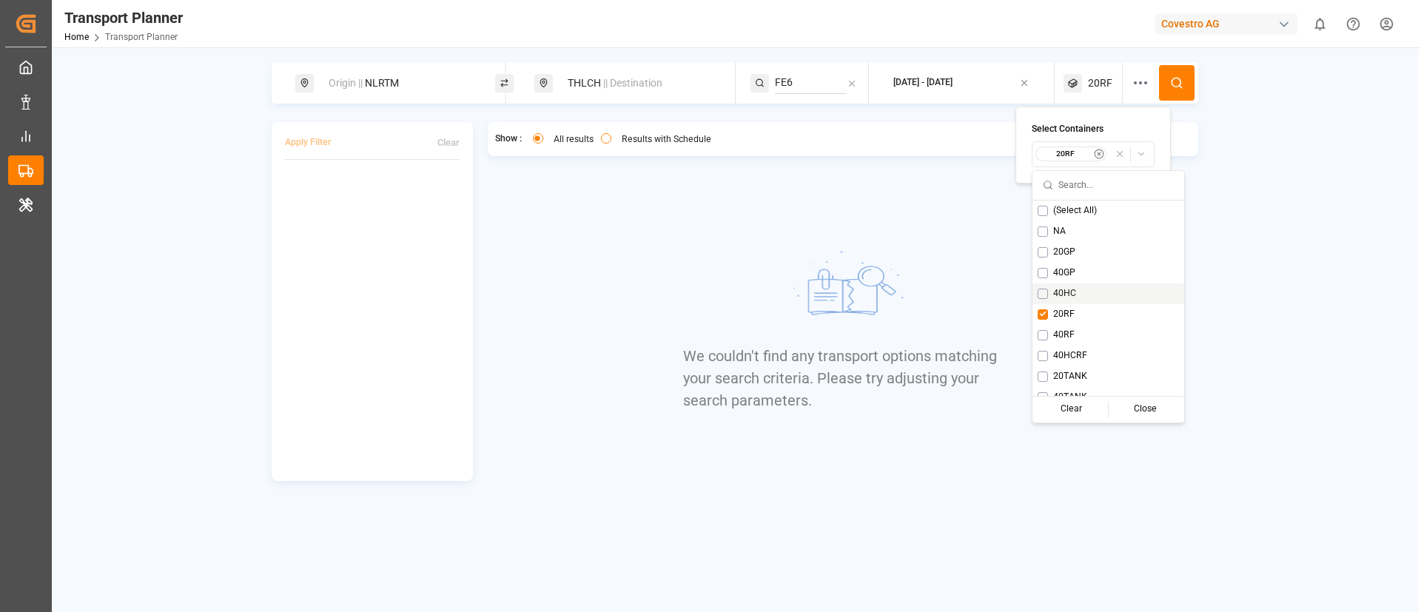
click at [1068, 292] on span "40HC" at bounding box center [1064, 293] width 23 height 13
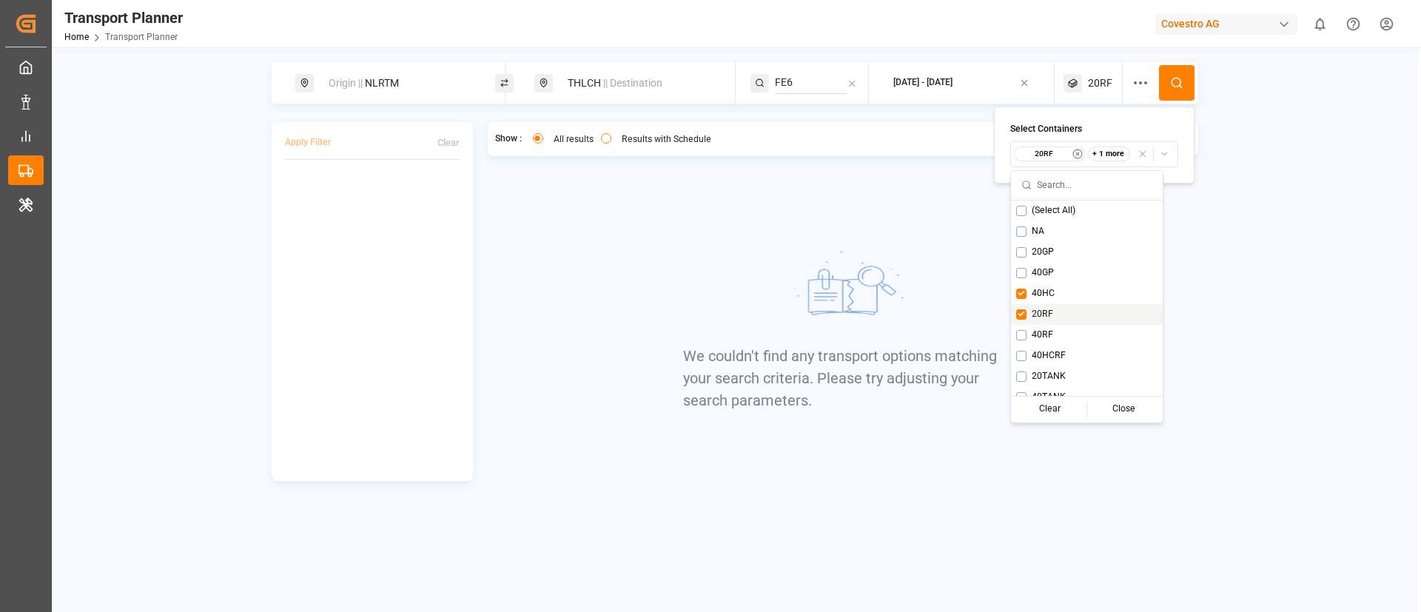
drag, startPoint x: 1051, startPoint y: 311, endPoint x: 1094, endPoint y: 267, distance: 61.8
click at [1050, 312] on span "20RF" at bounding box center [1042, 314] width 21 height 13
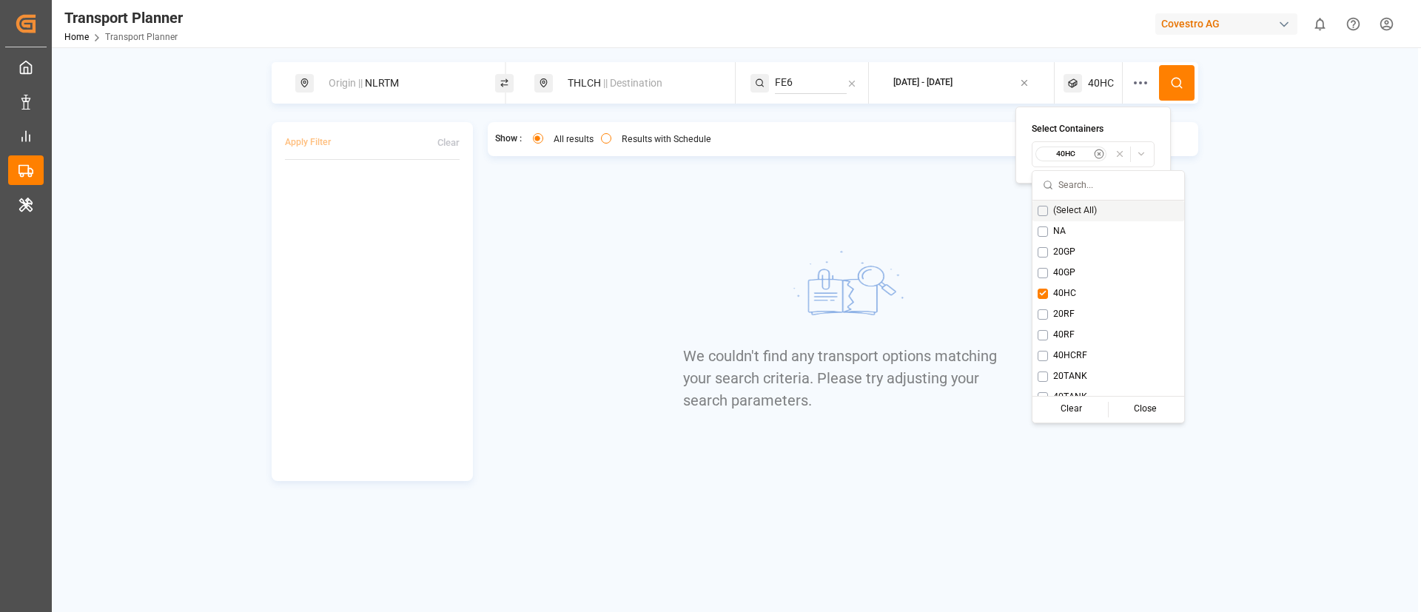
click at [1176, 84] on icon at bounding box center [1176, 82] width 13 height 13
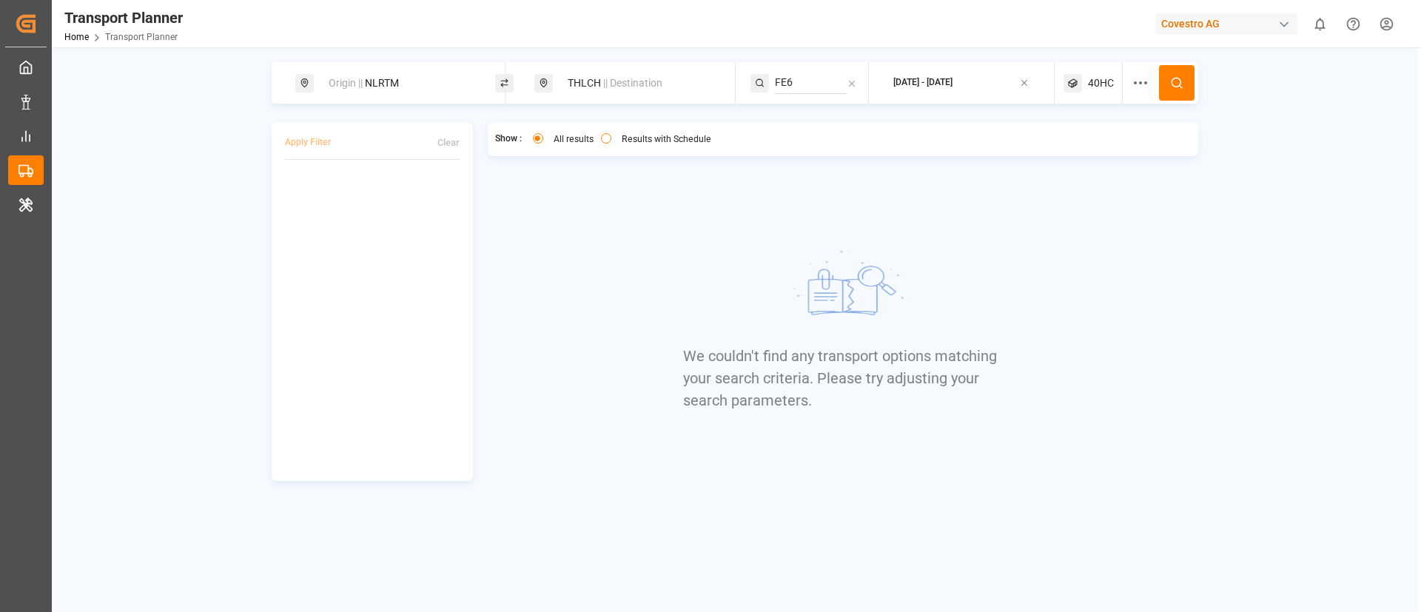
click at [1086, 81] on div "40HC" at bounding box center [1093, 82] width 59 height 41
click at [1062, 150] on small "40HC" at bounding box center [1066, 154] width 52 height 10
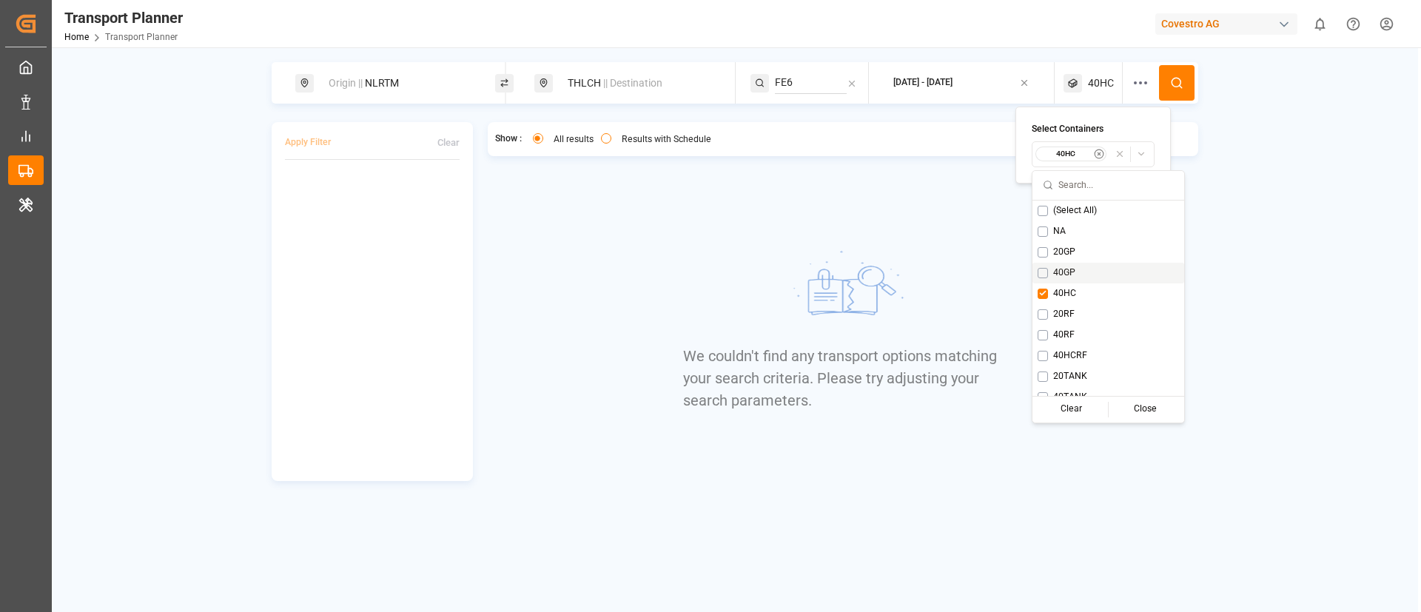
click at [1059, 270] on span "40GP" at bounding box center [1064, 273] width 22 height 13
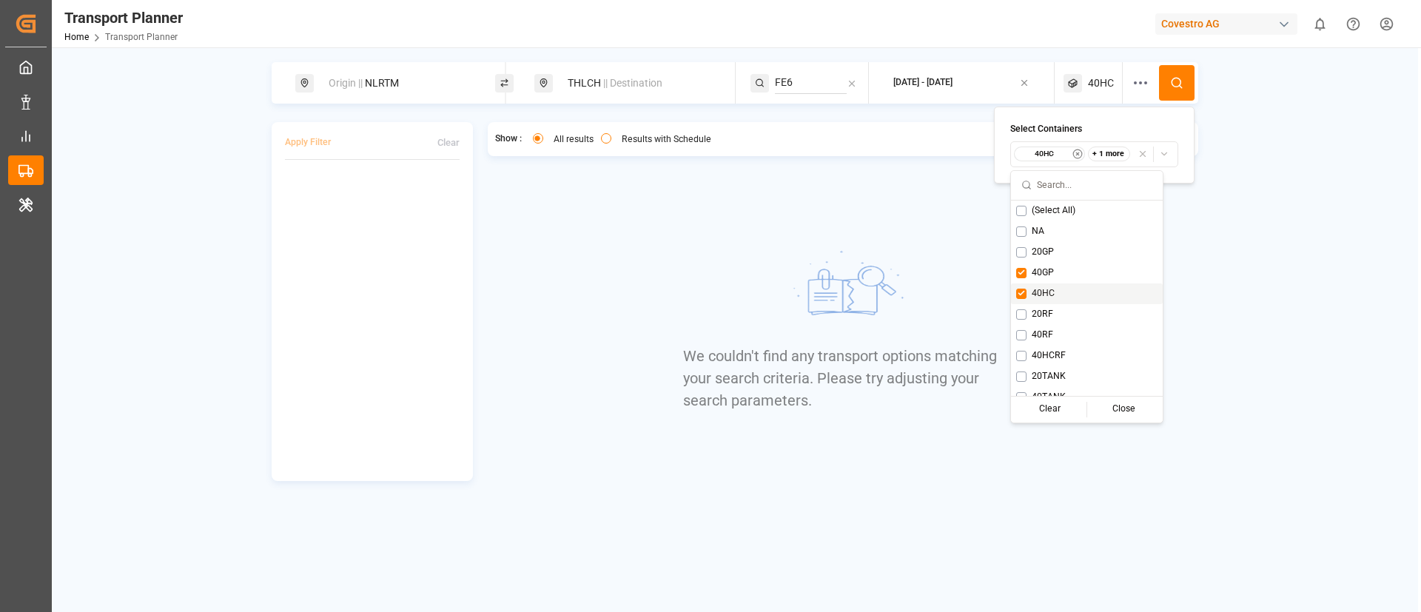
click at [1050, 284] on div "40HC" at bounding box center [1087, 294] width 152 height 21
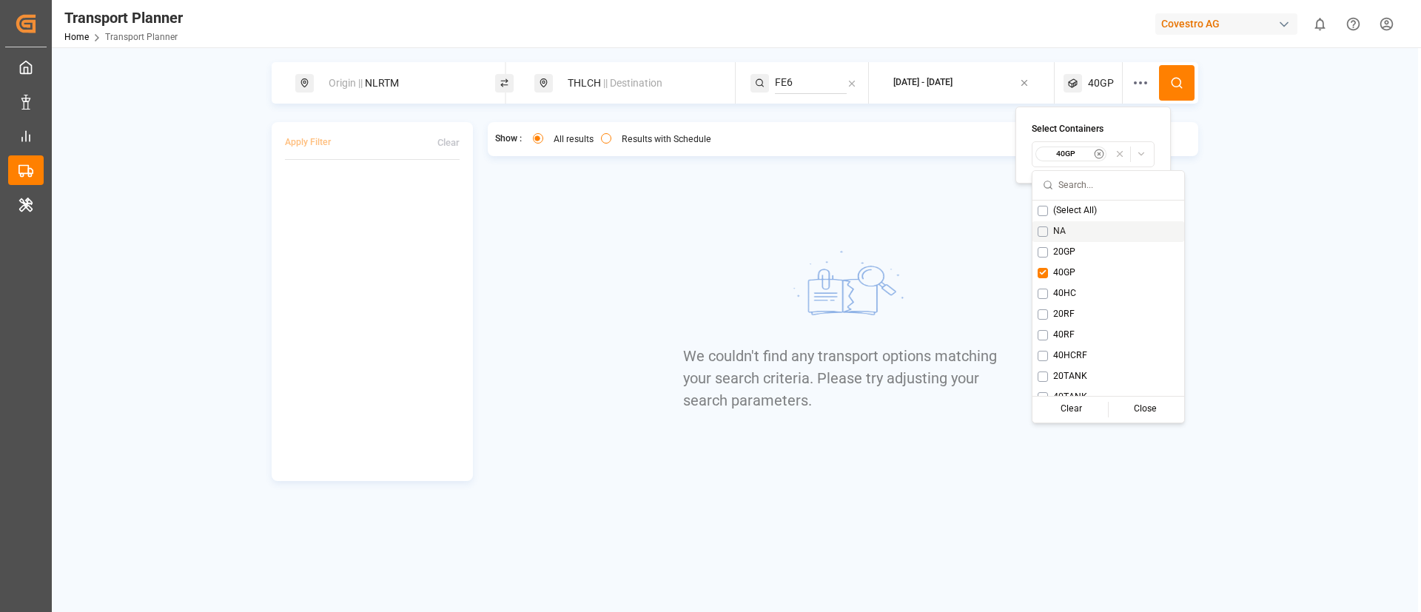
click at [1173, 77] on icon at bounding box center [1176, 82] width 13 height 13
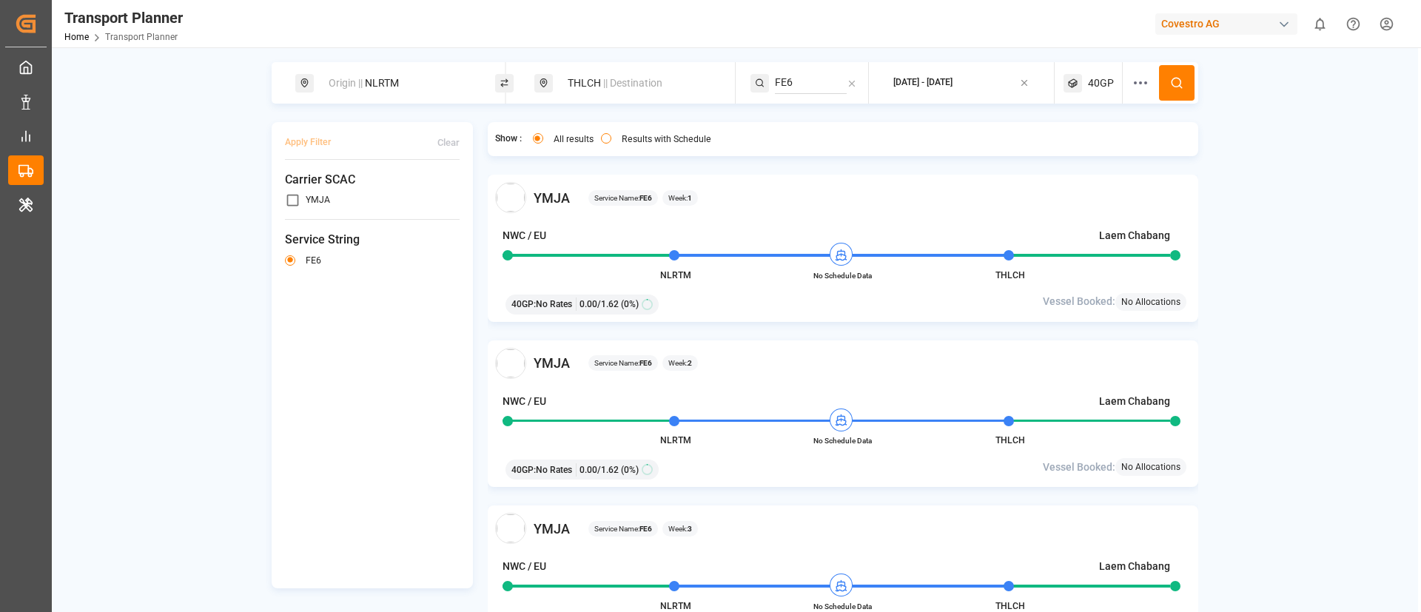
click at [1084, 86] on div "40GP" at bounding box center [1093, 82] width 59 height 41
click at [833, 154] on div "Show : All results Results with Schedule" at bounding box center [843, 139] width 711 height 34
click at [628, 135] on label "Results with Schedule" at bounding box center [667, 139] width 90 height 9
click at [611, 134] on button "Results with Schedule" at bounding box center [606, 138] width 10 height 10
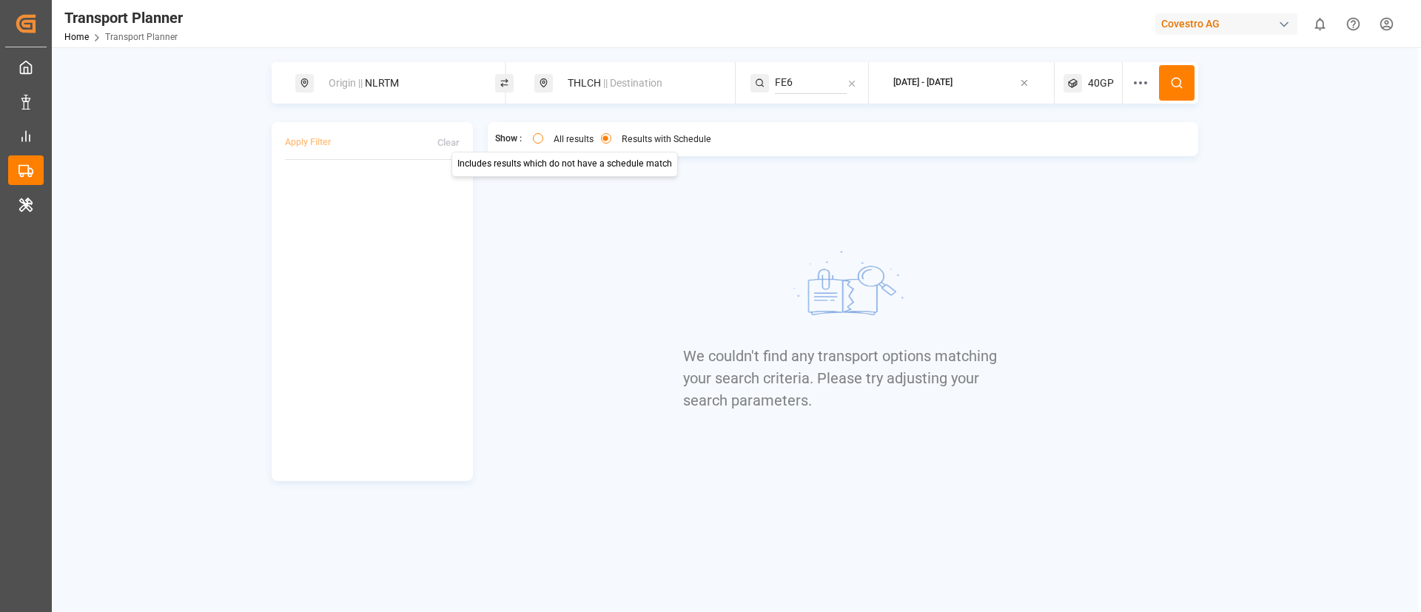
click at [574, 138] on label "All results" at bounding box center [574, 139] width 40 height 9
click at [543, 138] on button "All results" at bounding box center [538, 138] width 10 height 10
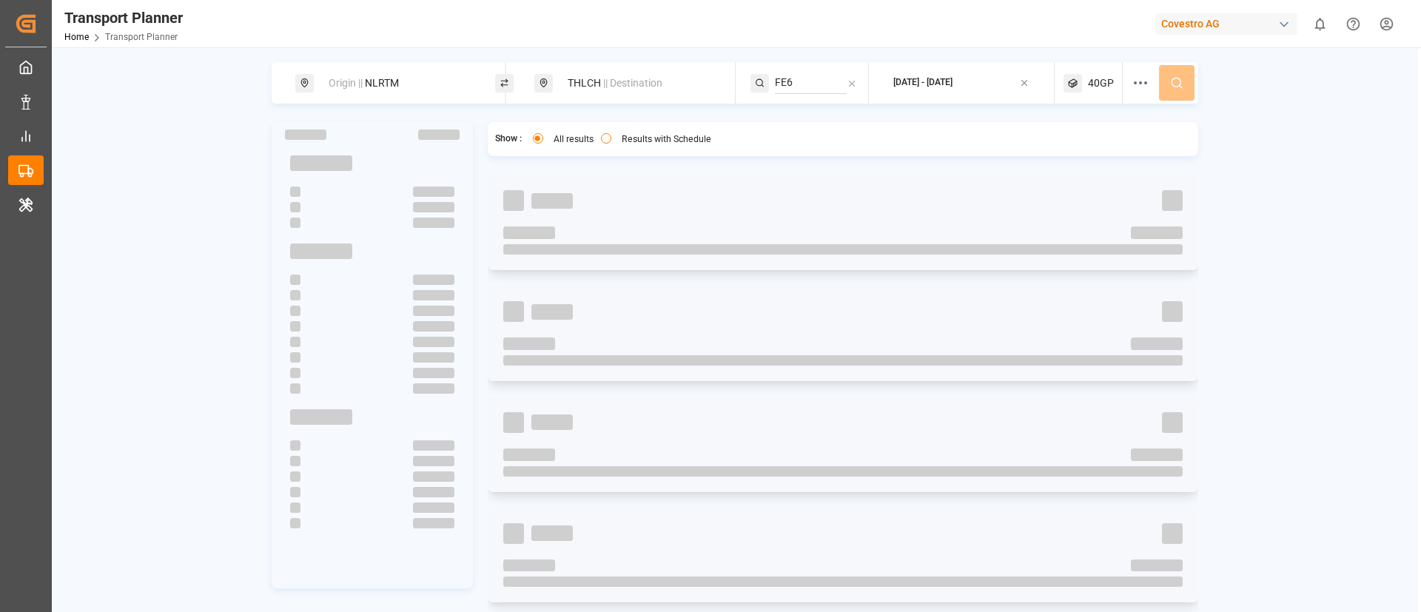
click at [1079, 77] on icon at bounding box center [1073, 83] width 19 height 19
click at [1056, 153] on small "40GP" at bounding box center [1064, 154] width 52 height 10
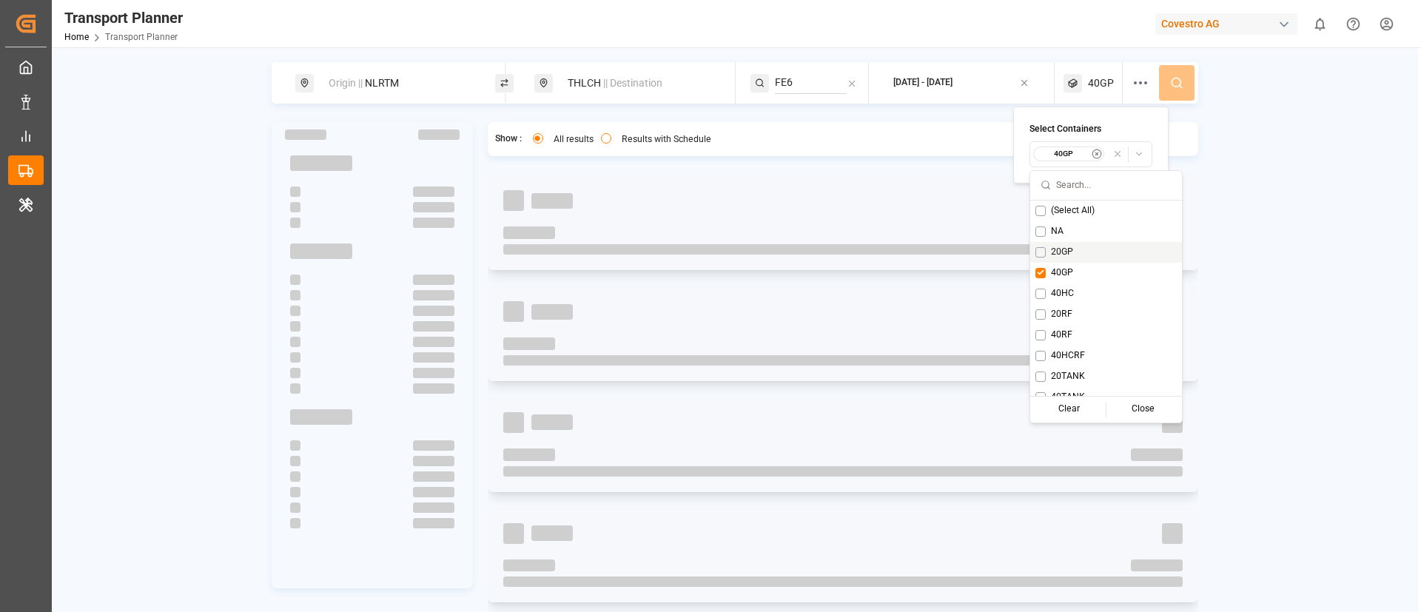
click at [1052, 244] on div "20GP" at bounding box center [1107, 252] width 152 height 21
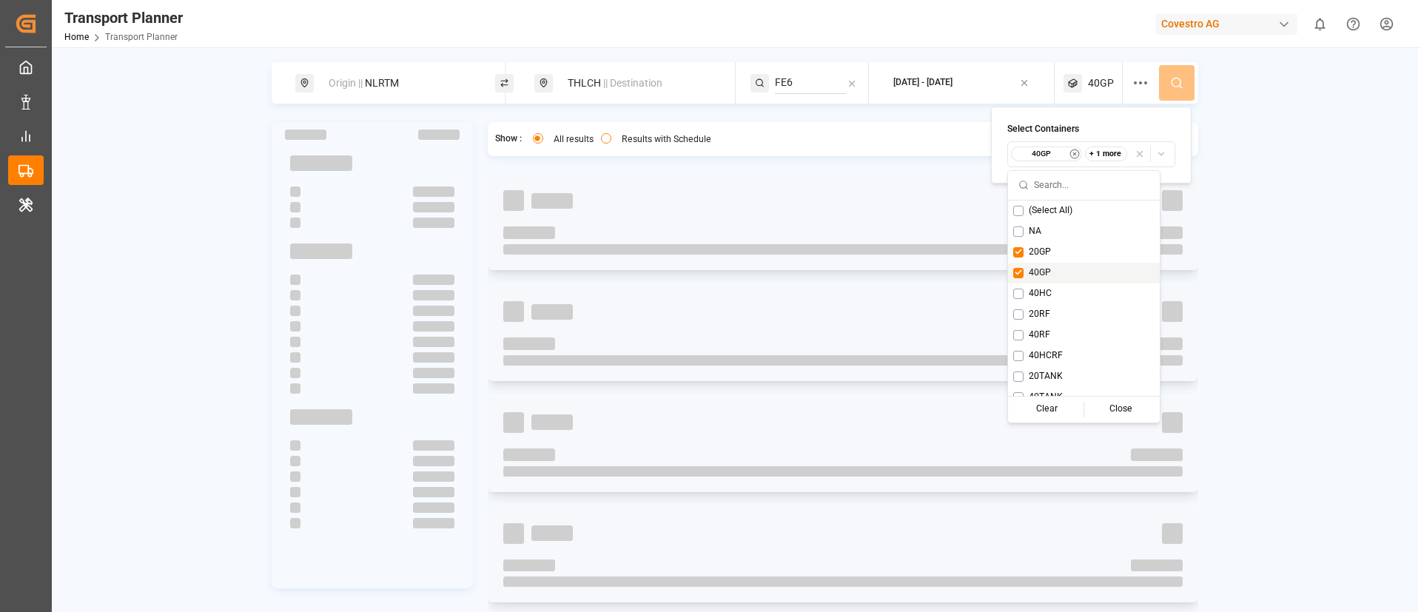
click at [1043, 271] on span "40GP" at bounding box center [1040, 273] width 22 height 13
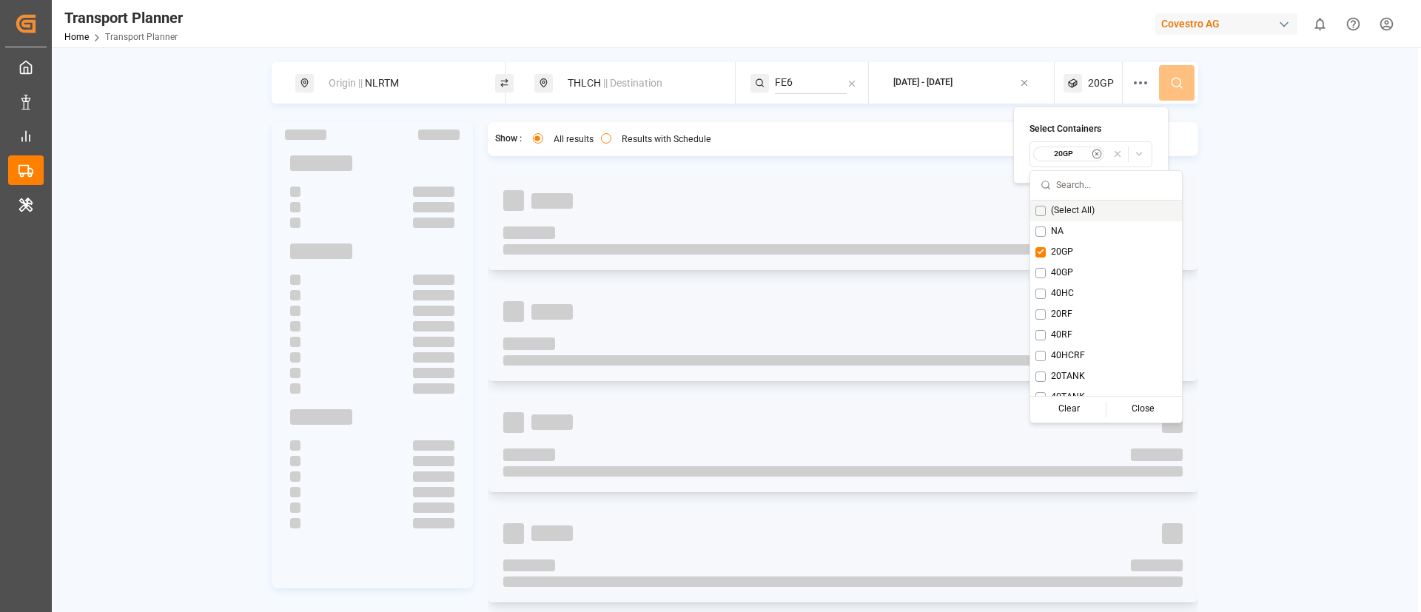
click at [1182, 80] on div "Origin || NLRTM THLCH || Destination FE6 2025-09-08 - 2026-01-31 20GP" at bounding box center [735, 82] width 927 height 41
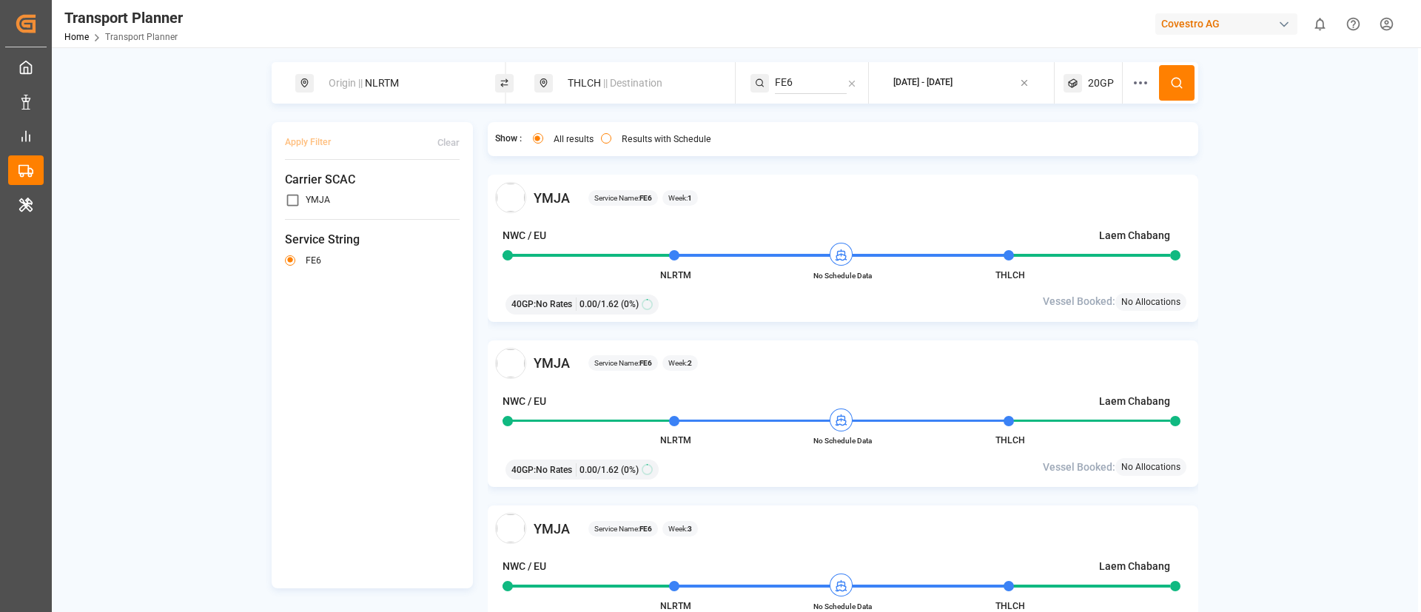
click at [1090, 76] on span "20GP" at bounding box center [1101, 84] width 26 height 16
click at [654, 135] on label "Results with Schedule" at bounding box center [667, 139] width 90 height 9
click at [611, 135] on button "Results with Schedule" at bounding box center [606, 138] width 10 height 10
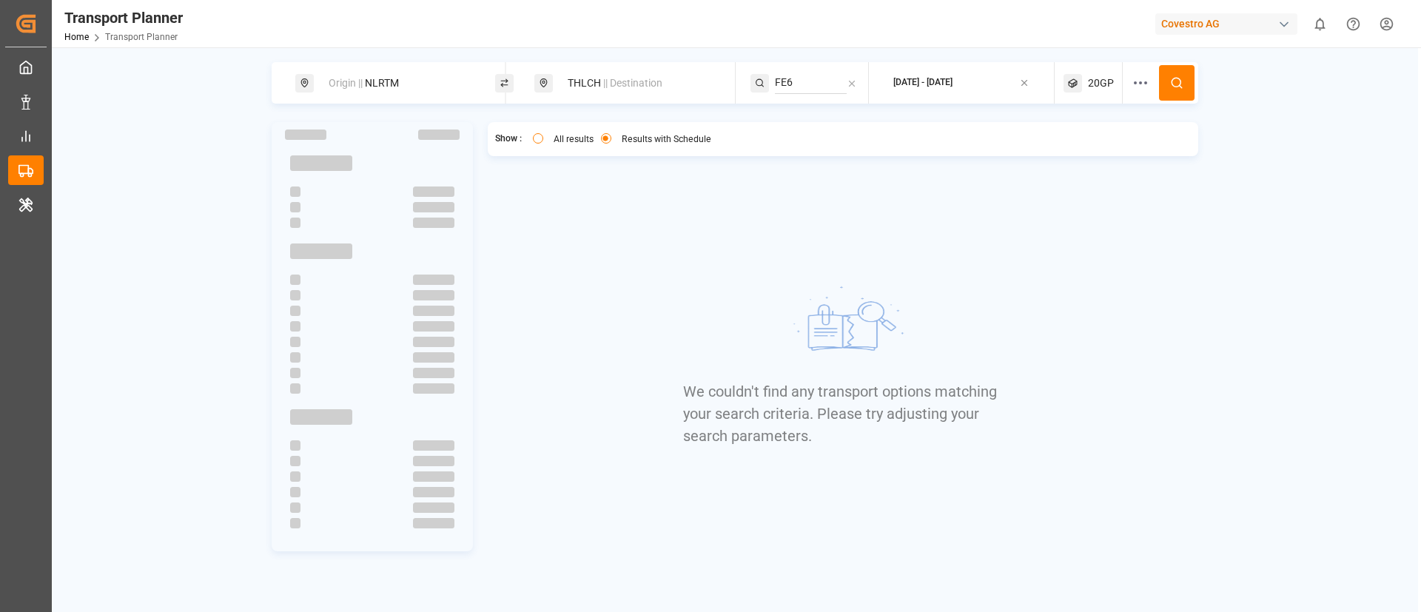
type button "only"
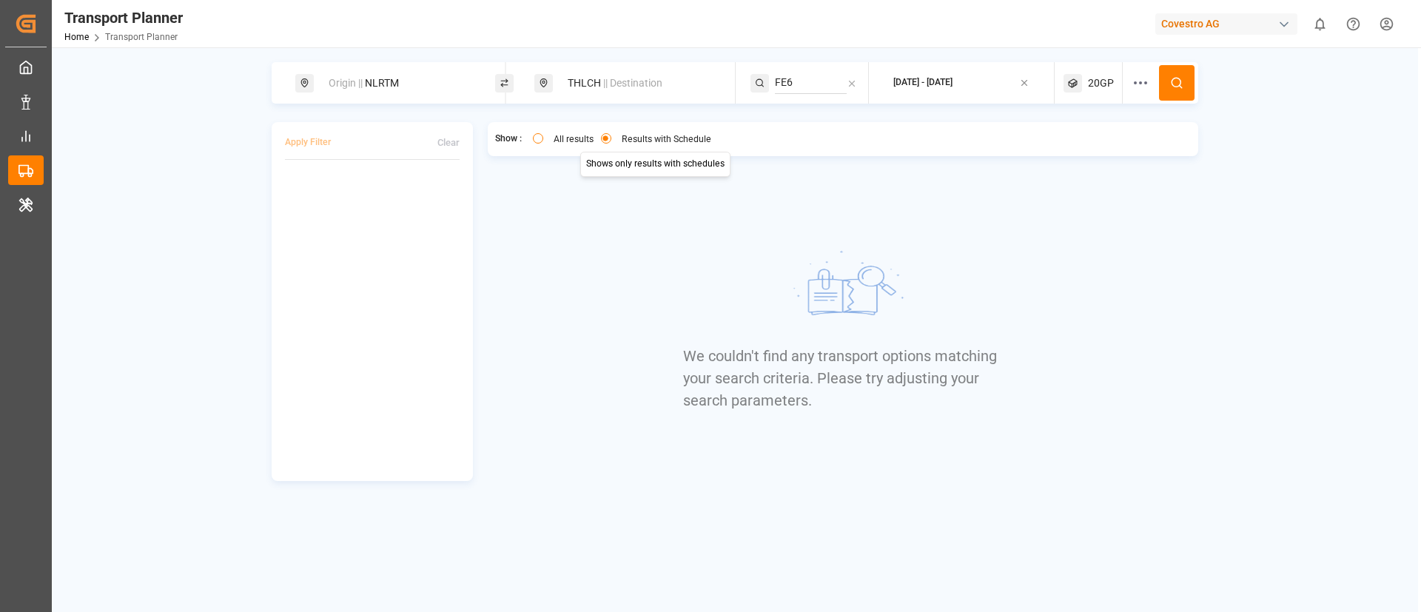
click at [383, 81] on div "Origin || NLRTM" at bounding box center [400, 83] width 160 height 27
click at [369, 190] on input "NLRTM" at bounding box center [386, 201] width 149 height 22
paste input "DEHA"
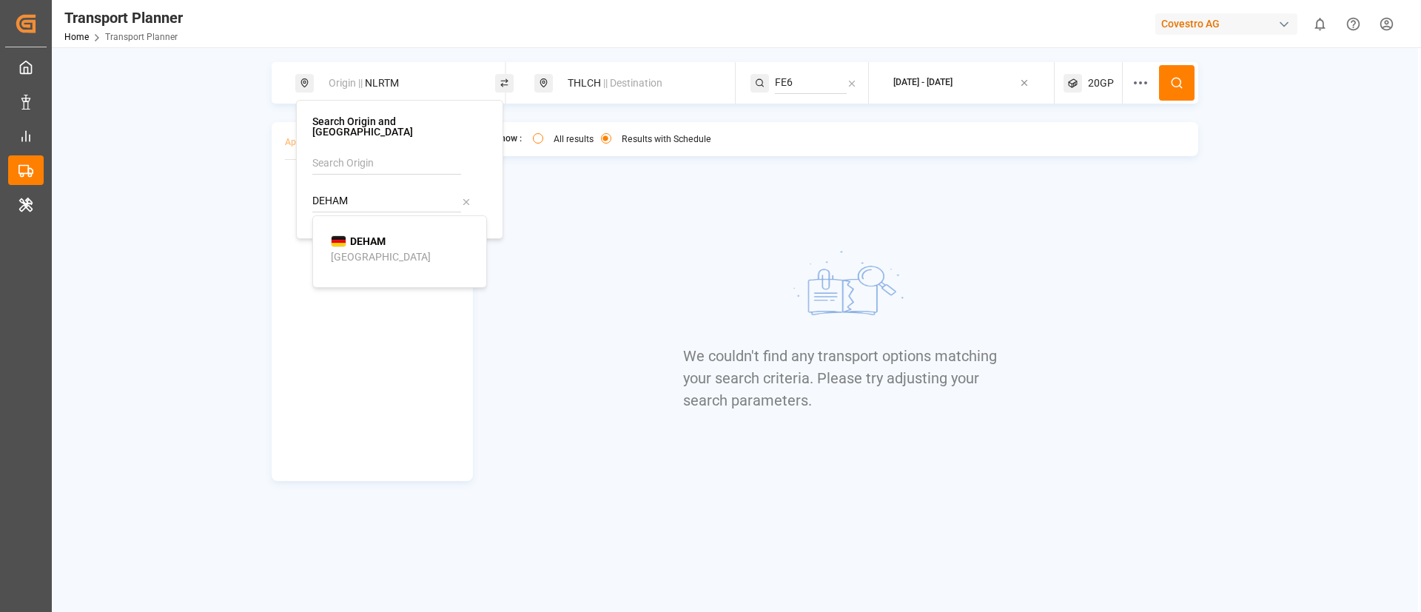
type input "DEHAM"
click at [353, 235] on b "DEHAM" at bounding box center [368, 241] width 36 height 12
click at [1184, 74] on button at bounding box center [1177, 83] width 36 height 36
click at [1102, 77] on span "20GP" at bounding box center [1101, 84] width 26 height 16
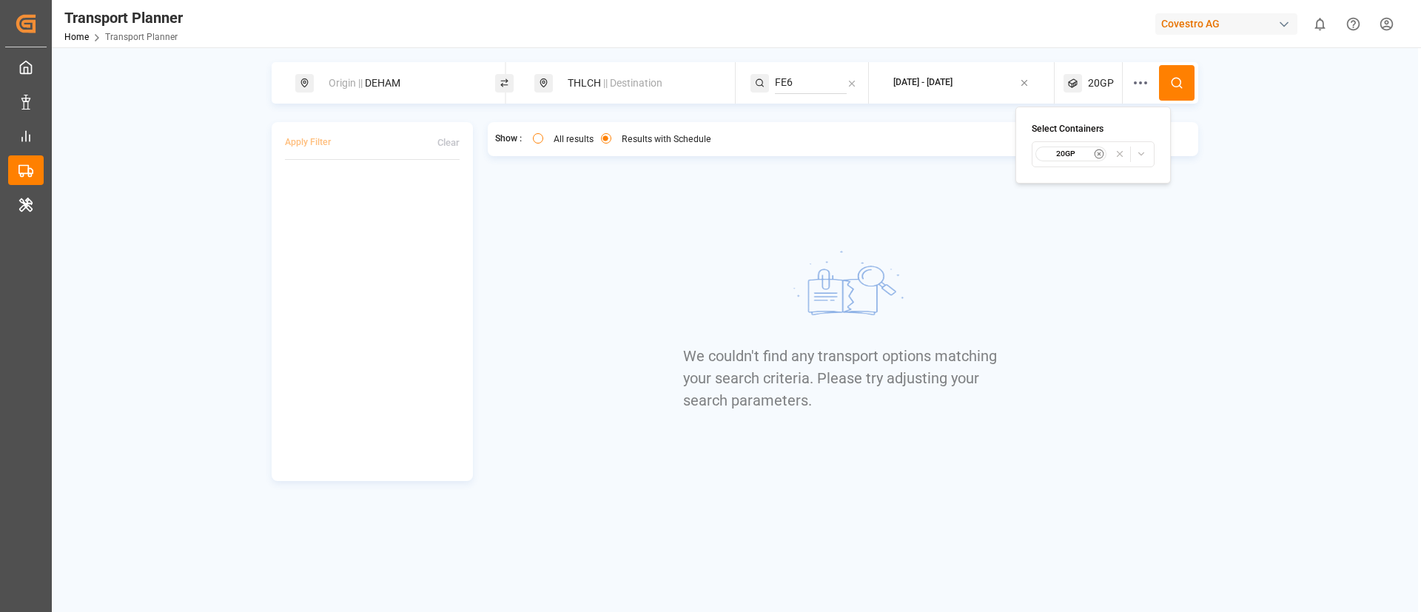
click at [1069, 145] on button "20GP" at bounding box center [1093, 154] width 123 height 26
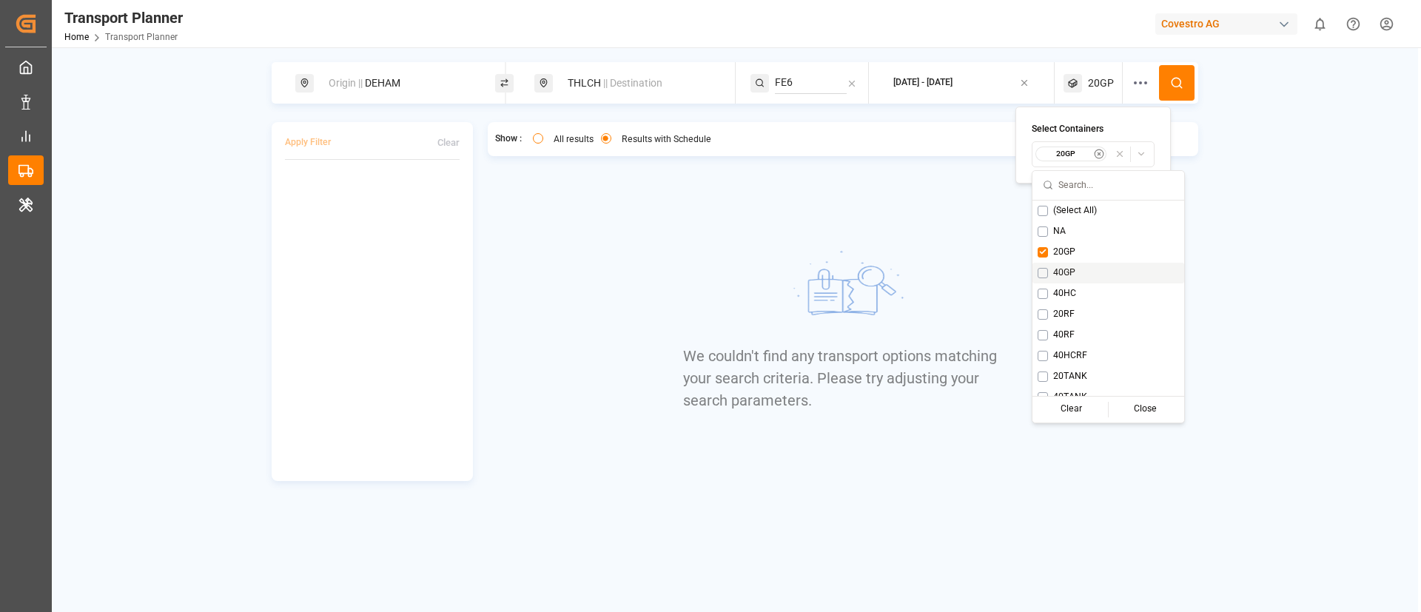
click at [1062, 269] on span "40GP" at bounding box center [1064, 273] width 22 height 13
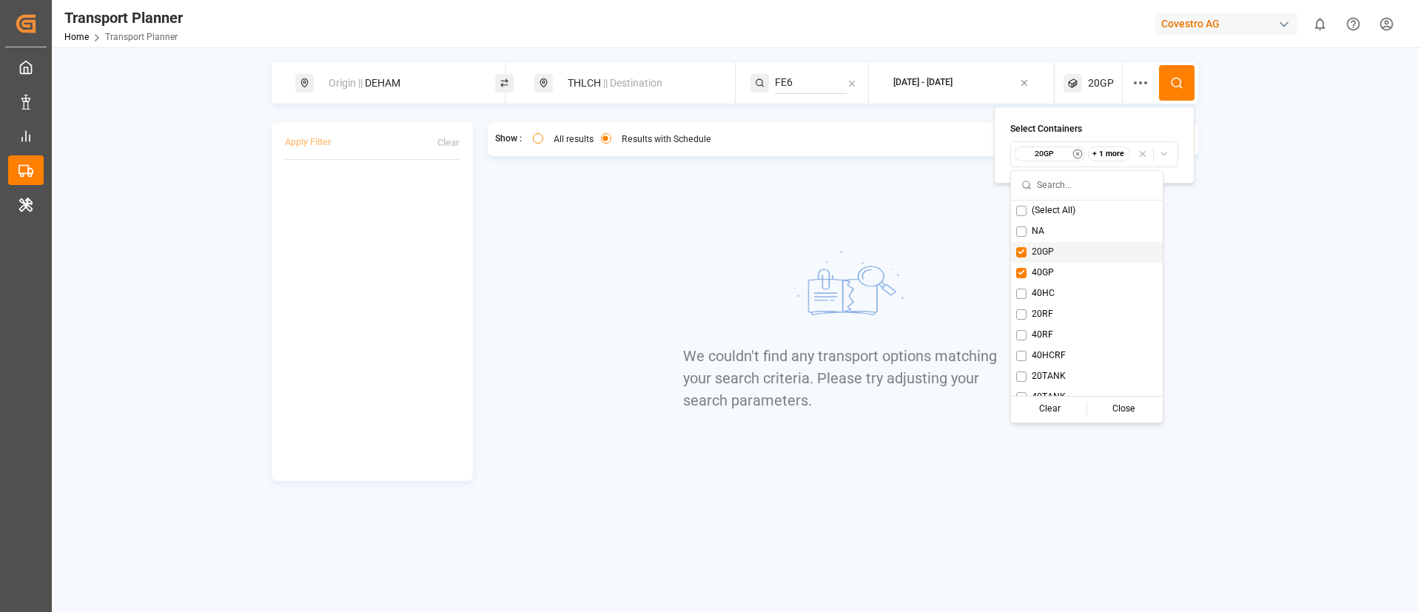
click at [1042, 252] on span "20GP" at bounding box center [1043, 252] width 22 height 13
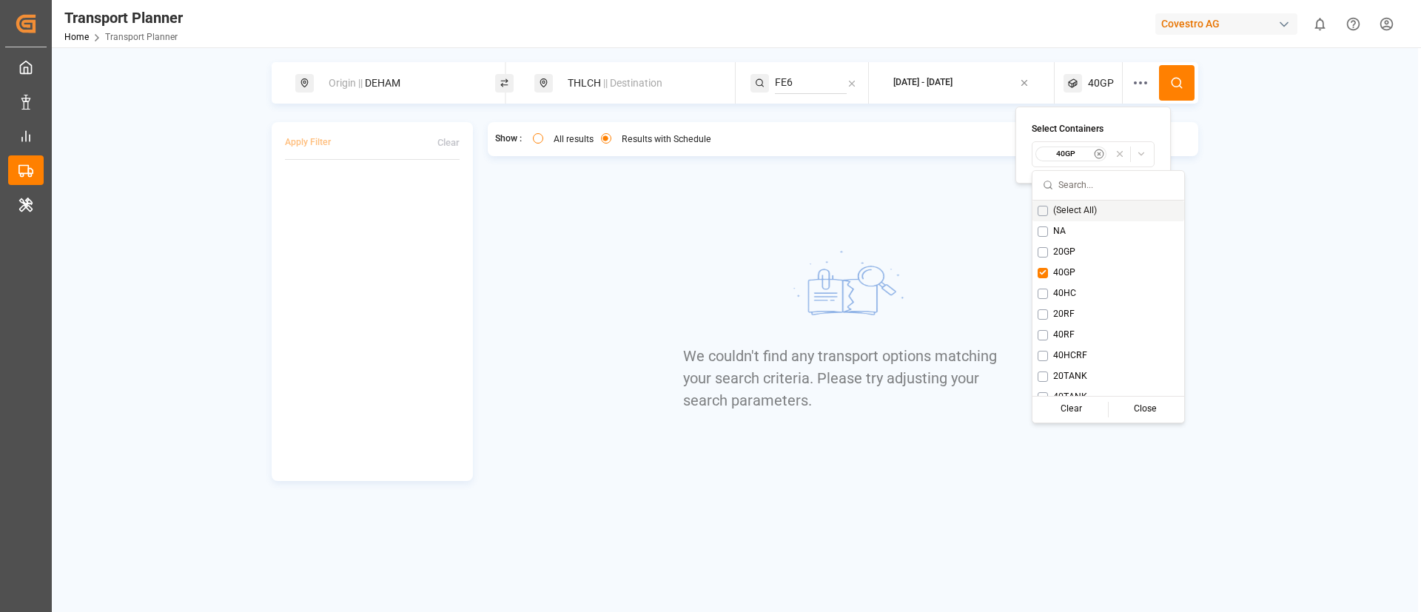
click at [1181, 81] on circle at bounding box center [1176, 82] width 9 height 9
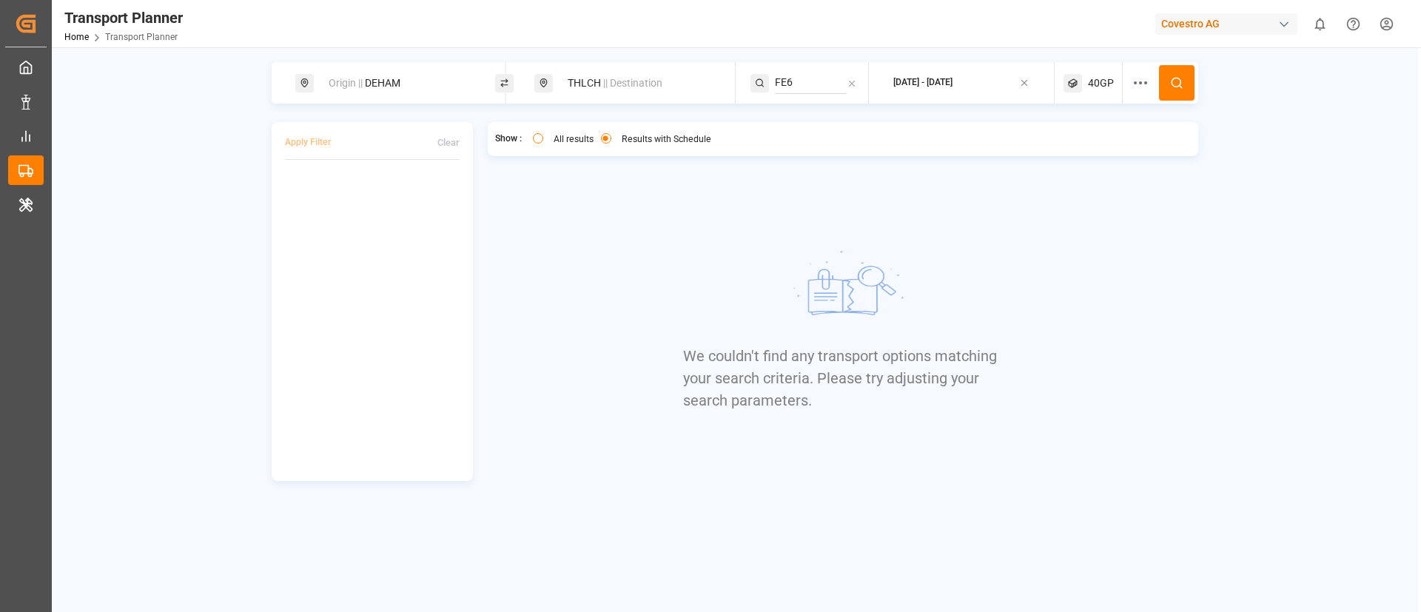
click at [1095, 79] on span "40GP" at bounding box center [1101, 84] width 26 height 16
click at [1070, 157] on small "40GP" at bounding box center [1066, 154] width 52 height 10
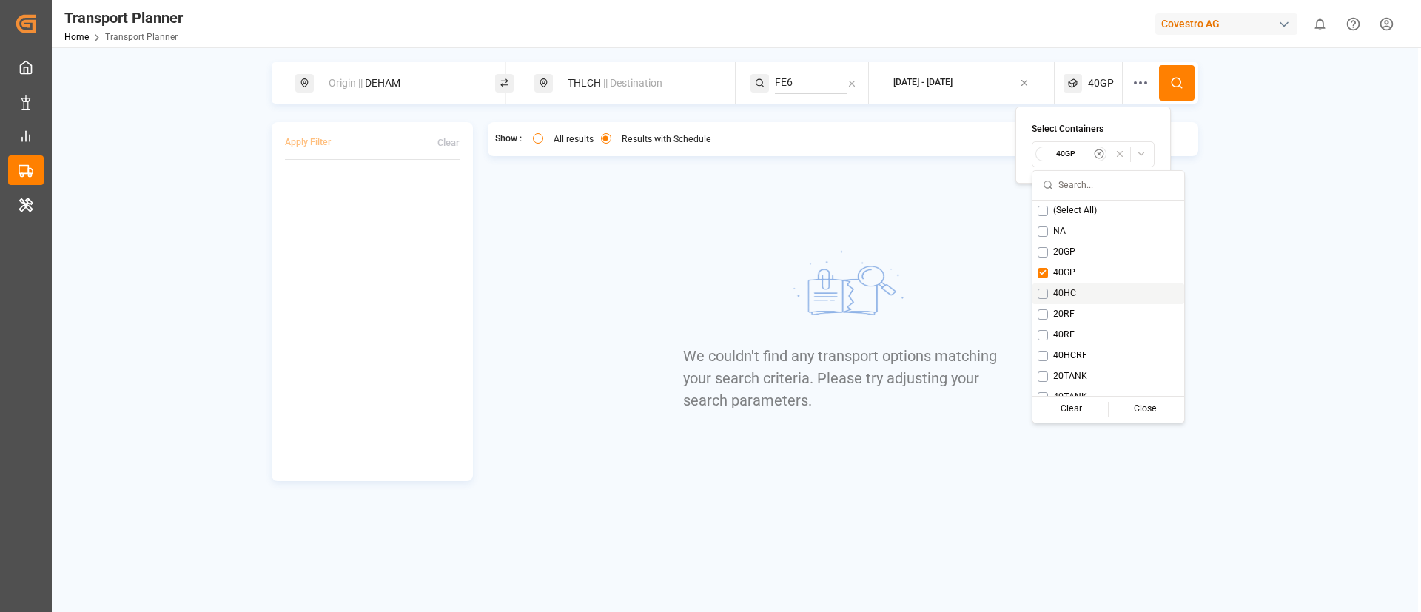
click at [1068, 291] on span "40HC" at bounding box center [1064, 293] width 23 height 13
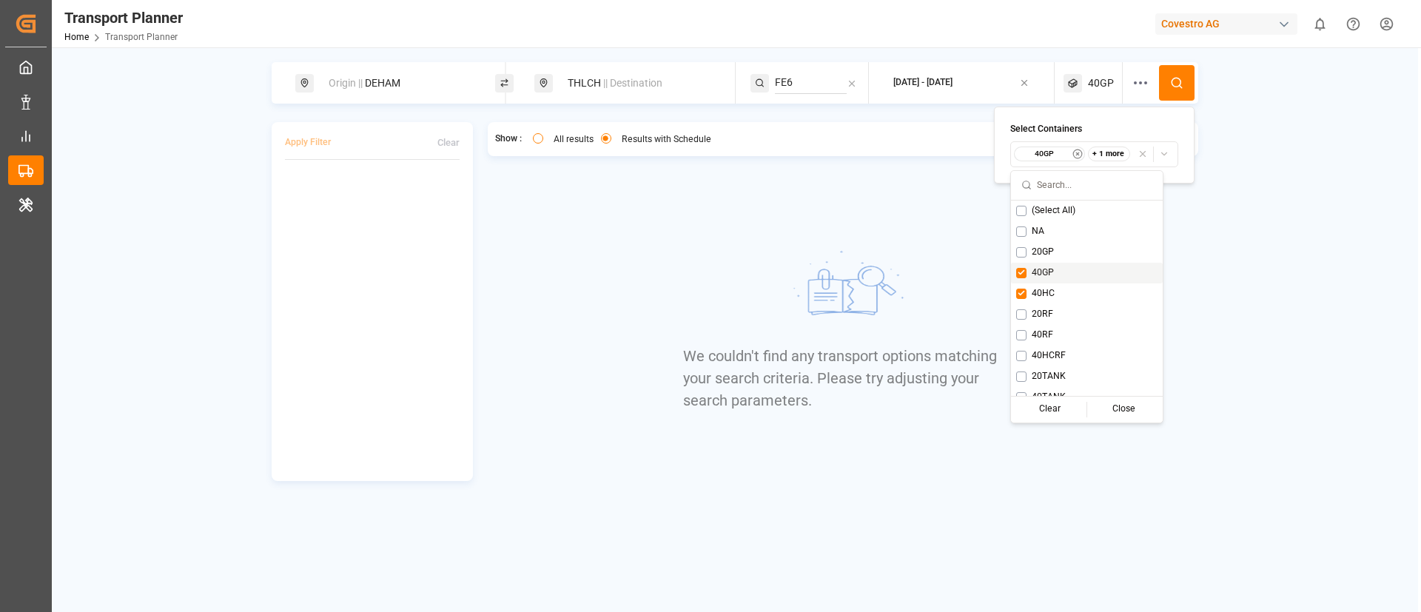
click at [1042, 273] on span "40GP" at bounding box center [1043, 273] width 22 height 13
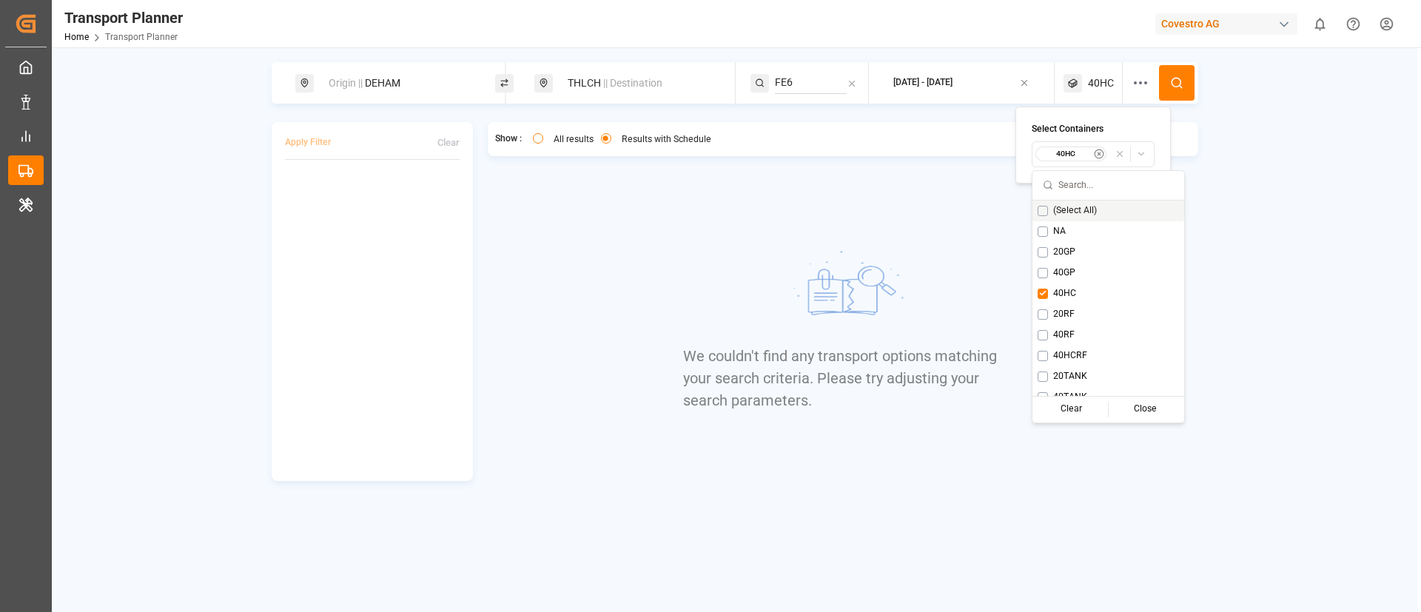
click at [1176, 76] on icon at bounding box center [1176, 82] width 13 height 13
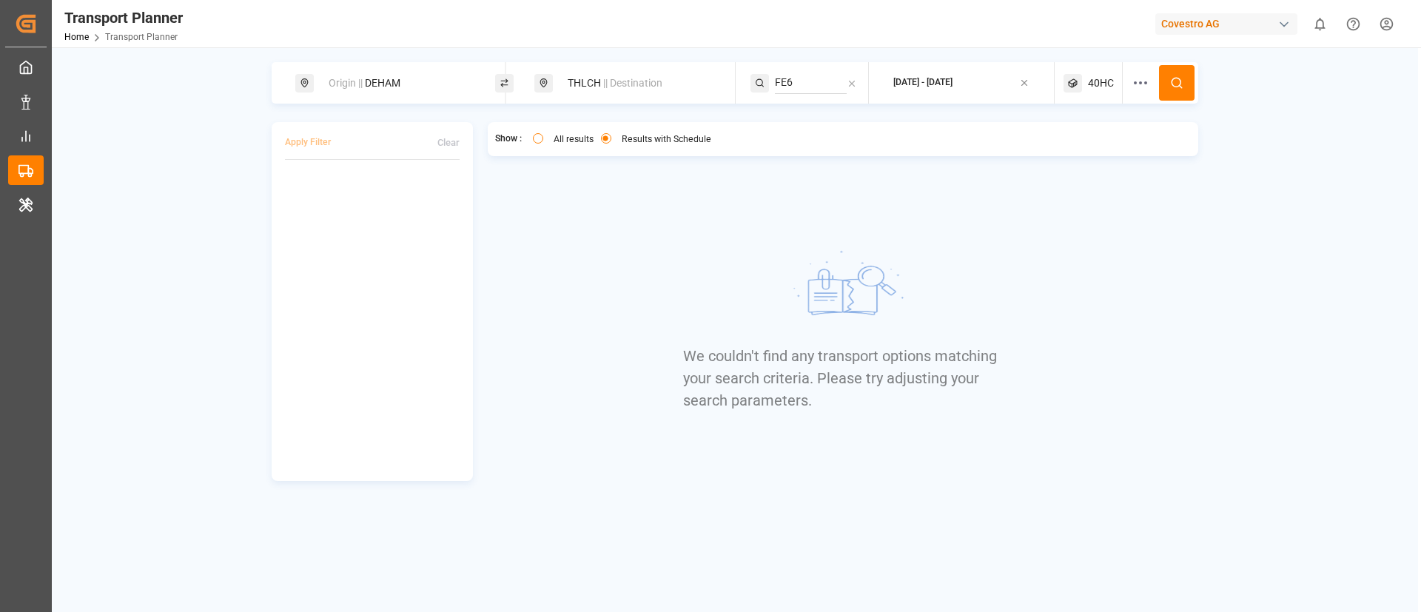
click at [1093, 87] on span "40HC" at bounding box center [1101, 84] width 26 height 16
click at [1073, 153] on small "40HC" at bounding box center [1066, 154] width 52 height 10
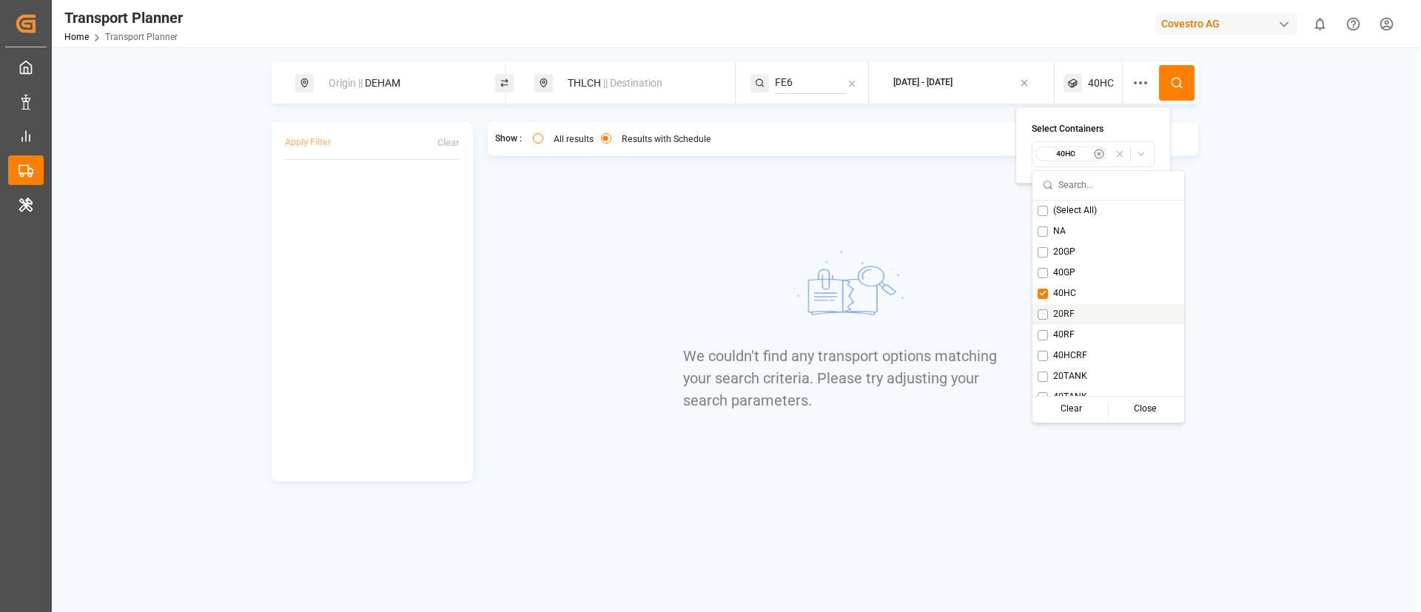
click at [1062, 309] on span "20RF" at bounding box center [1063, 314] width 21 height 13
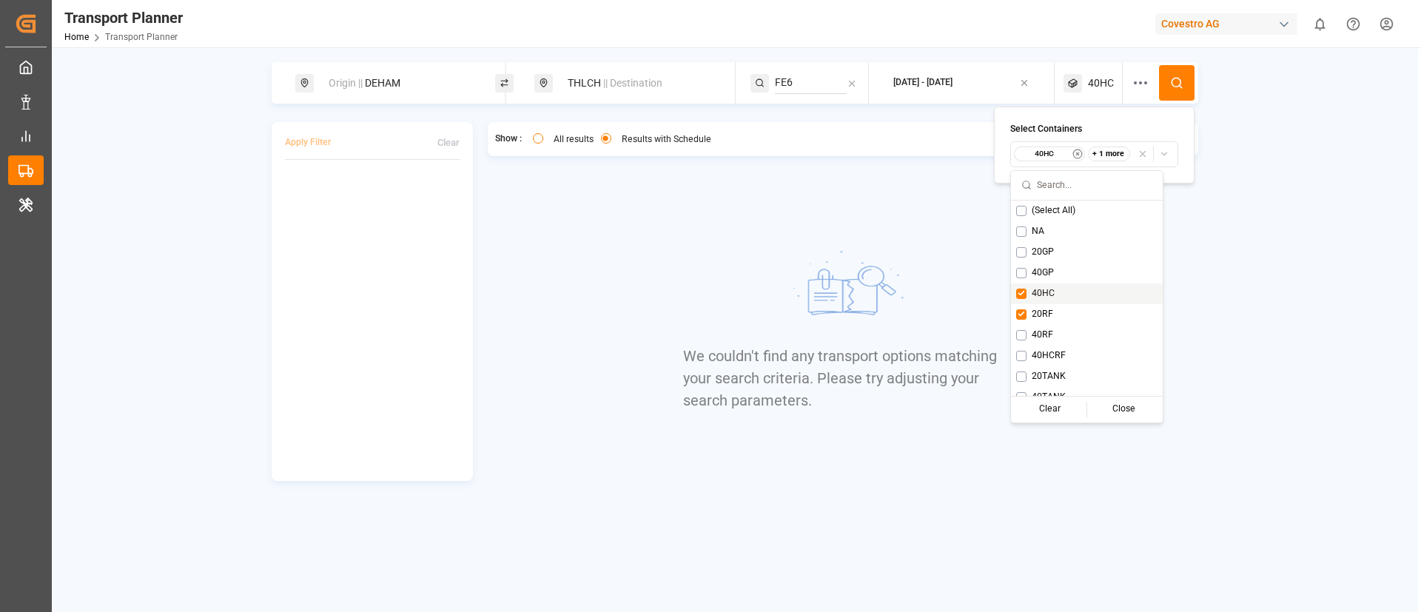
drag, startPoint x: 1053, startPoint y: 290, endPoint x: 1065, endPoint y: 278, distance: 17.3
click at [1053, 289] on span "40HC" at bounding box center [1043, 293] width 23 height 13
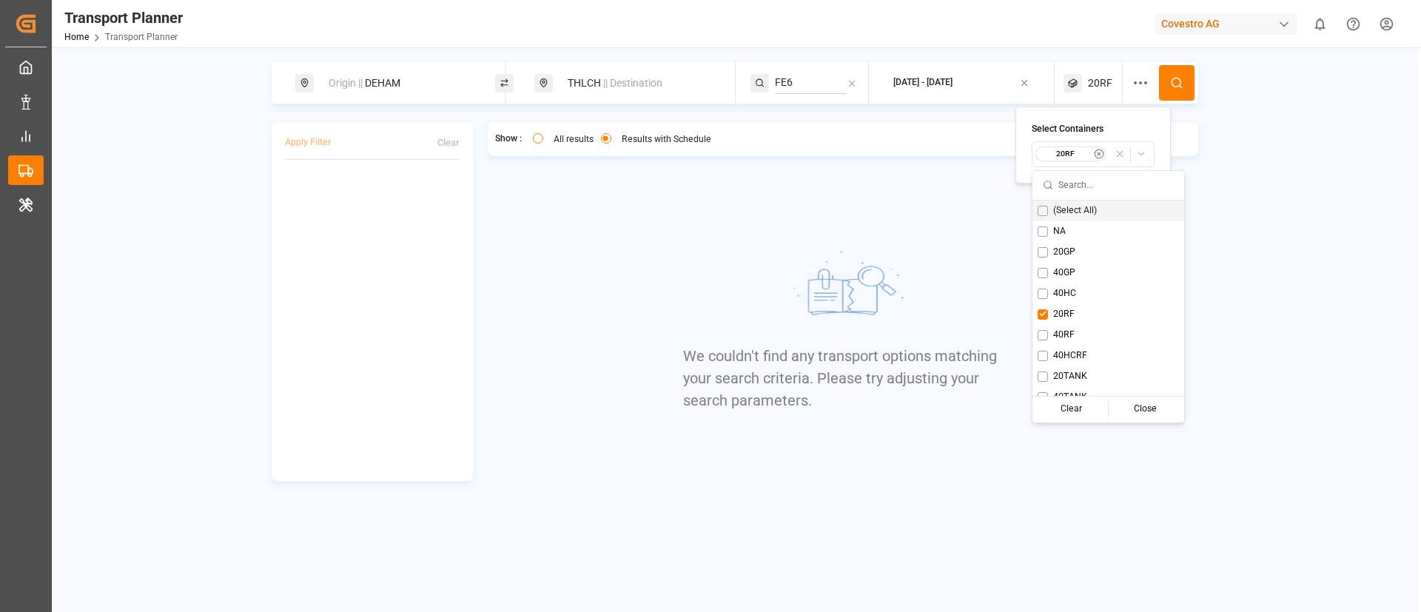
click at [1182, 76] on icon at bounding box center [1176, 82] width 13 height 13
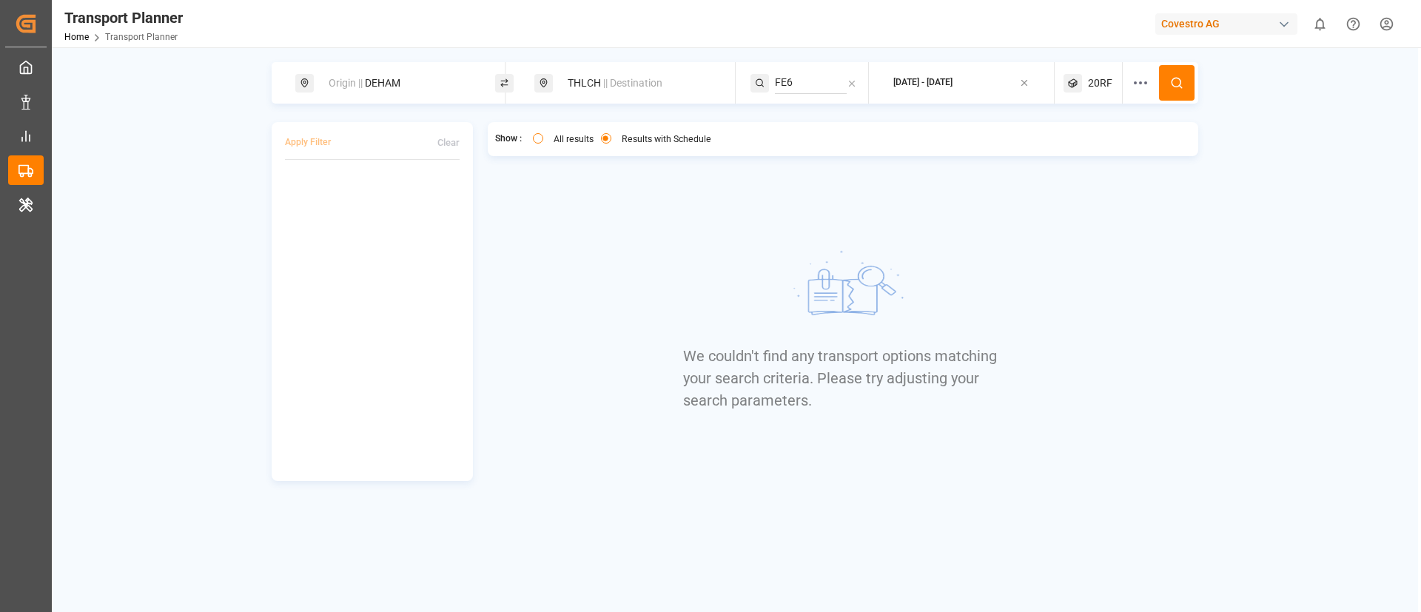
click at [1089, 82] on span "20RF" at bounding box center [1100, 84] width 24 height 16
click at [1065, 150] on small "20RF" at bounding box center [1066, 154] width 52 height 10
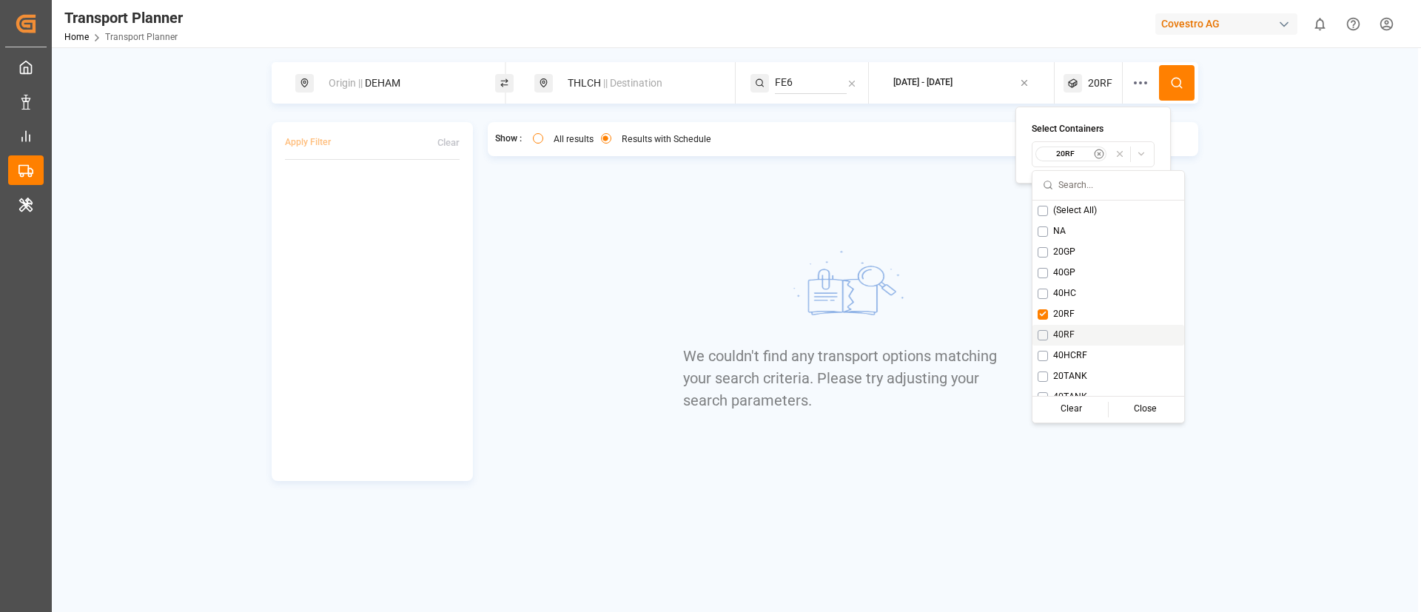
click at [1065, 336] on span "40RF" at bounding box center [1063, 335] width 21 height 13
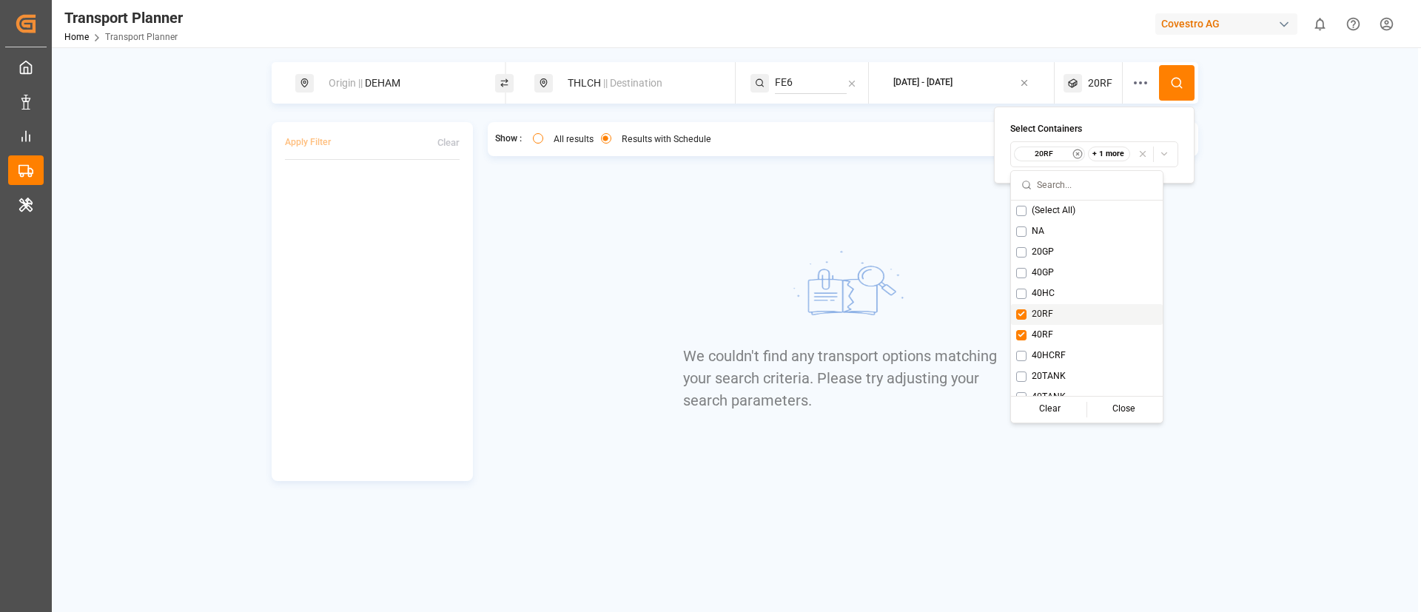
click at [1042, 312] on span "20RF" at bounding box center [1042, 314] width 21 height 13
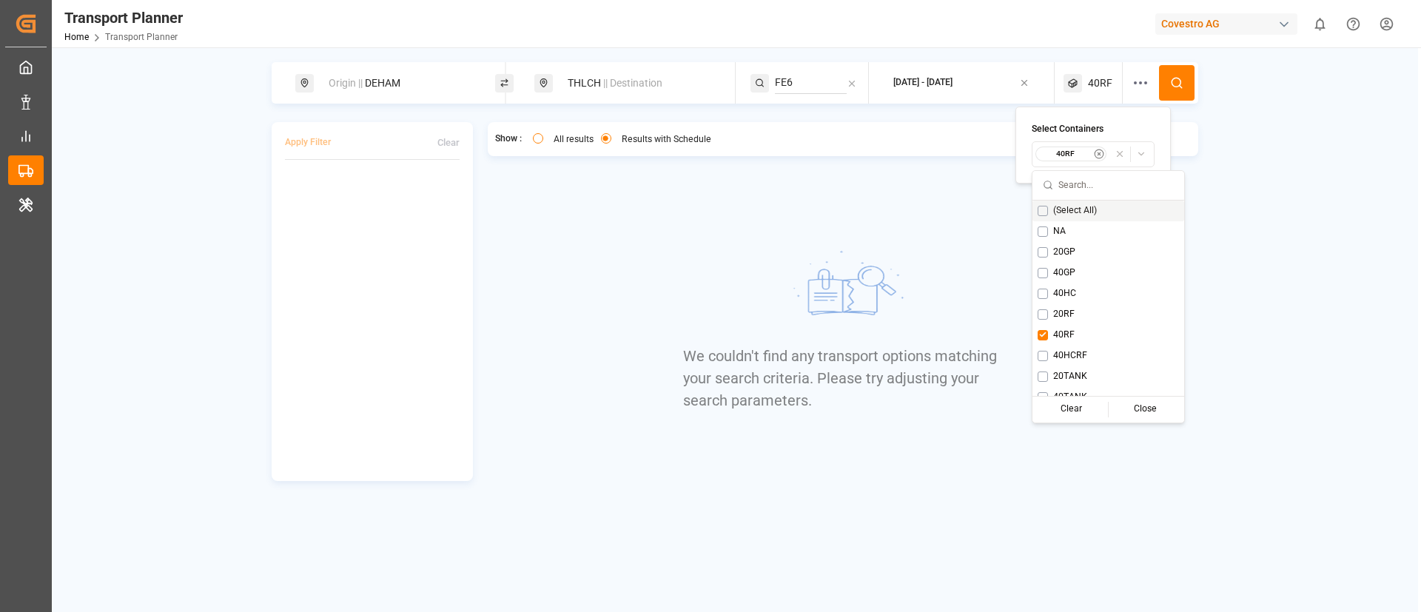
click at [1186, 83] on button at bounding box center [1177, 83] width 36 height 36
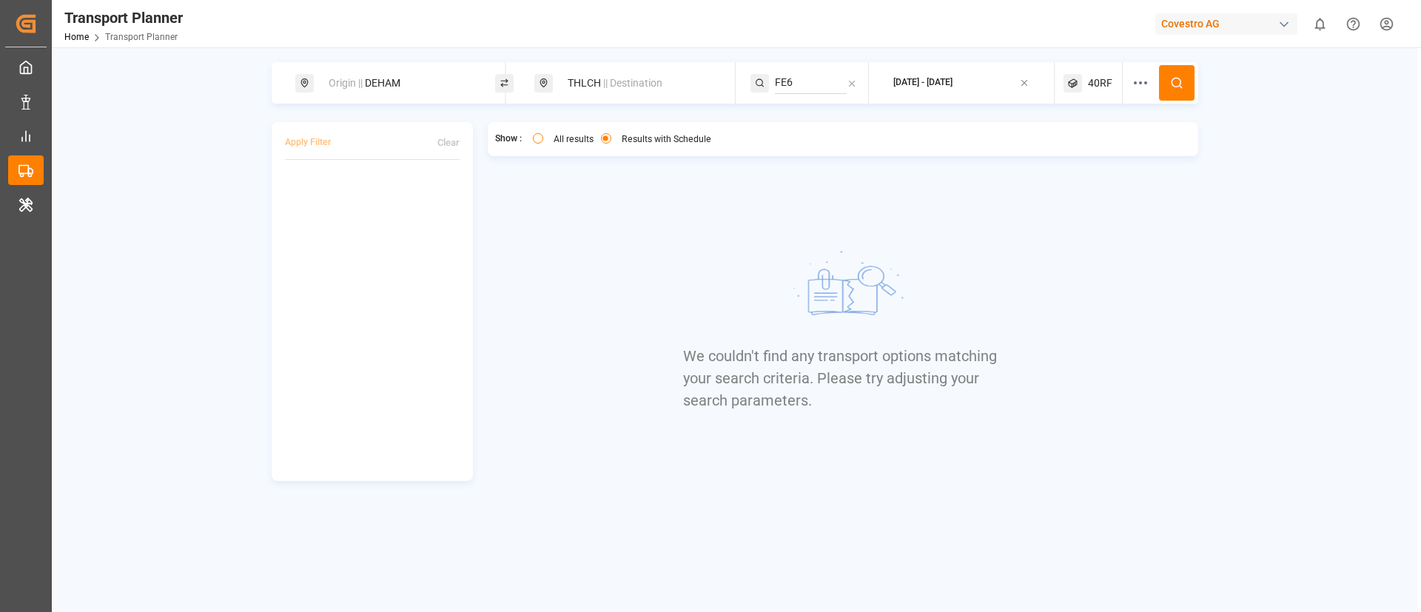
click at [1098, 82] on span "40RF" at bounding box center [1100, 84] width 24 height 16
click at [1073, 150] on small "40RF" at bounding box center [1066, 154] width 52 height 10
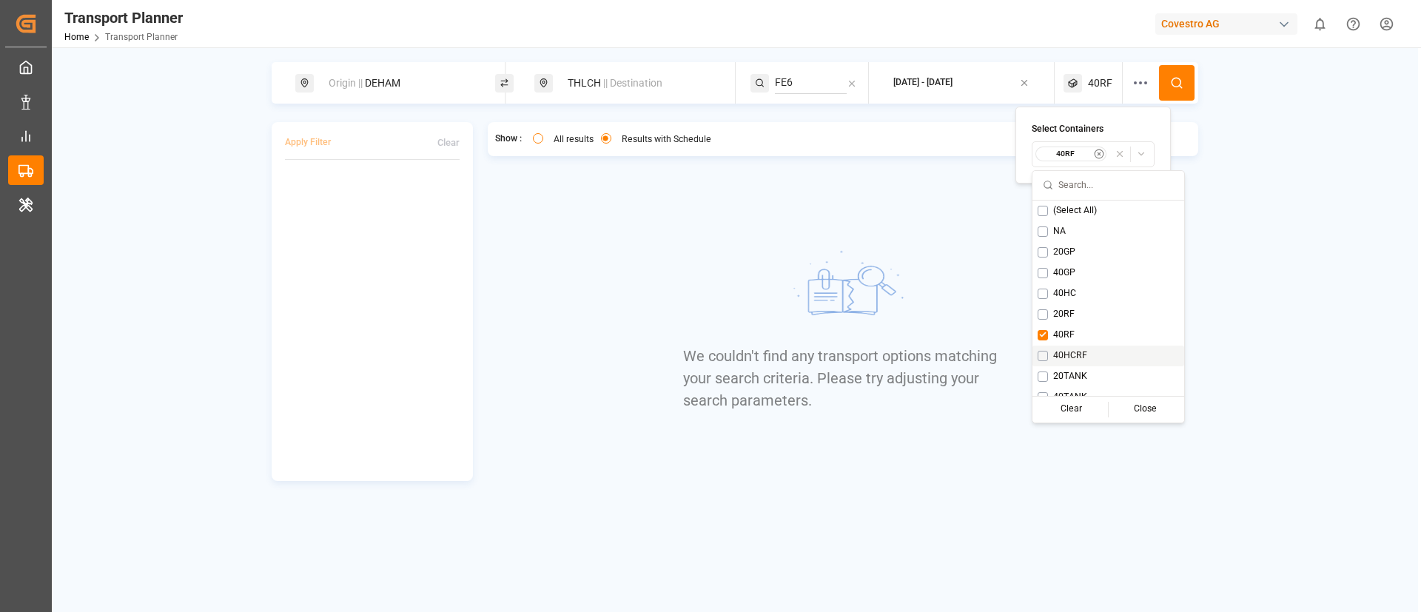
click at [1063, 356] on span "40HCRF" at bounding box center [1070, 355] width 34 height 13
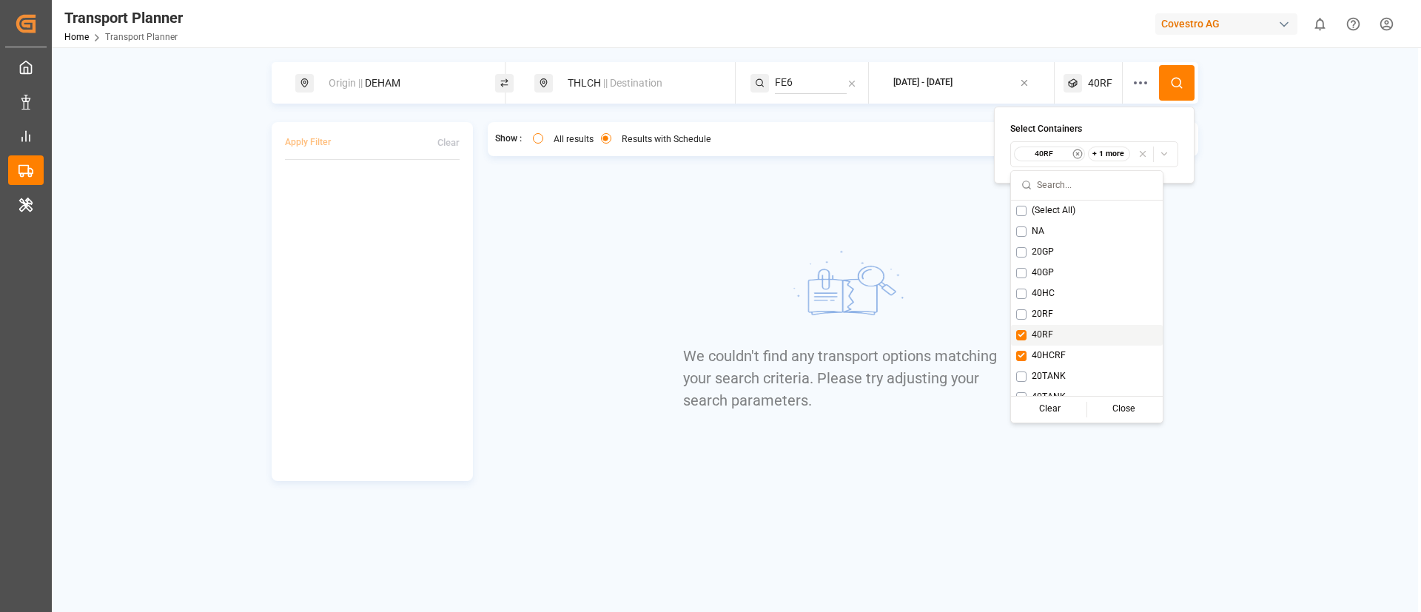
click at [1043, 329] on span "40RF" at bounding box center [1042, 335] width 21 height 13
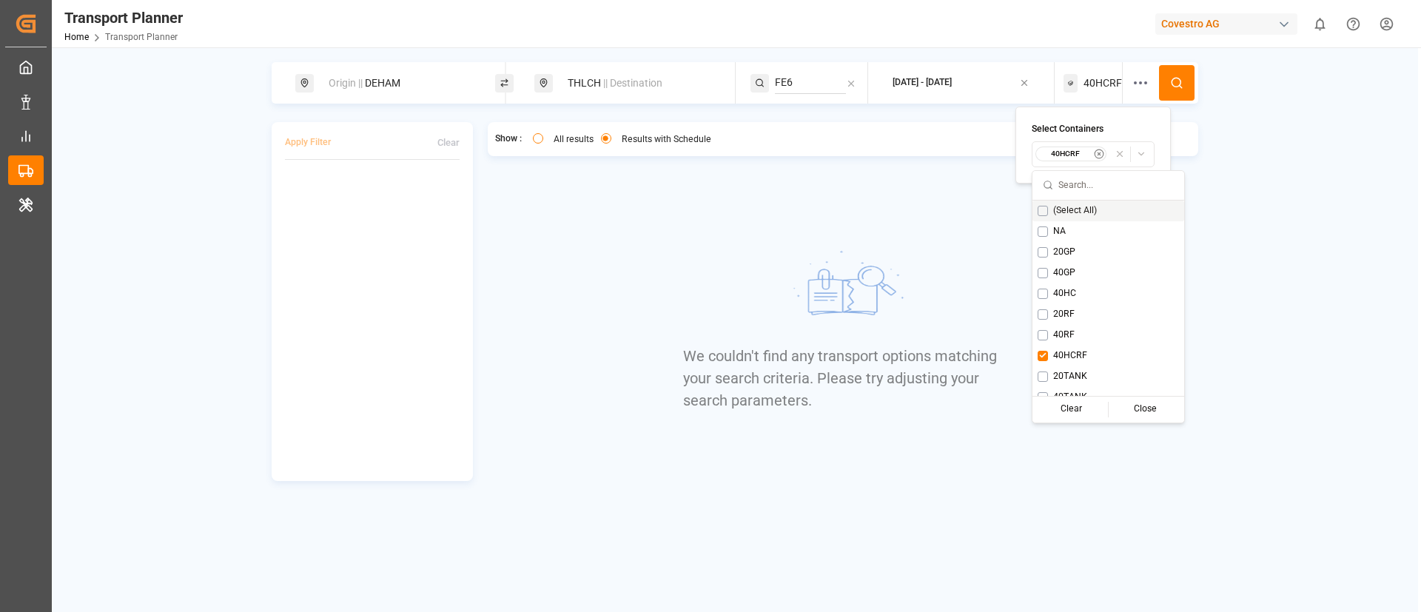
click at [1182, 87] on icon at bounding box center [1181, 86] width 2 height 2
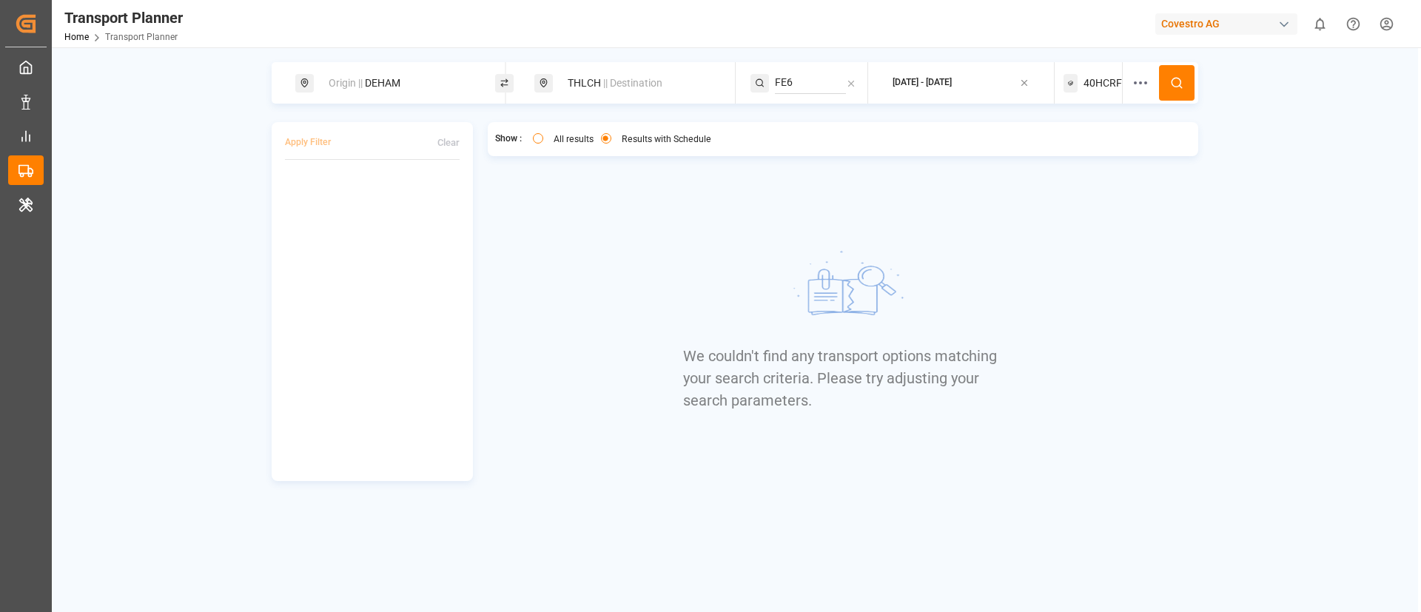
click at [1101, 82] on span "40HCRF" at bounding box center [1103, 84] width 38 height 16
click at [1069, 147] on div "40HCRF" at bounding box center [1072, 154] width 72 height 15
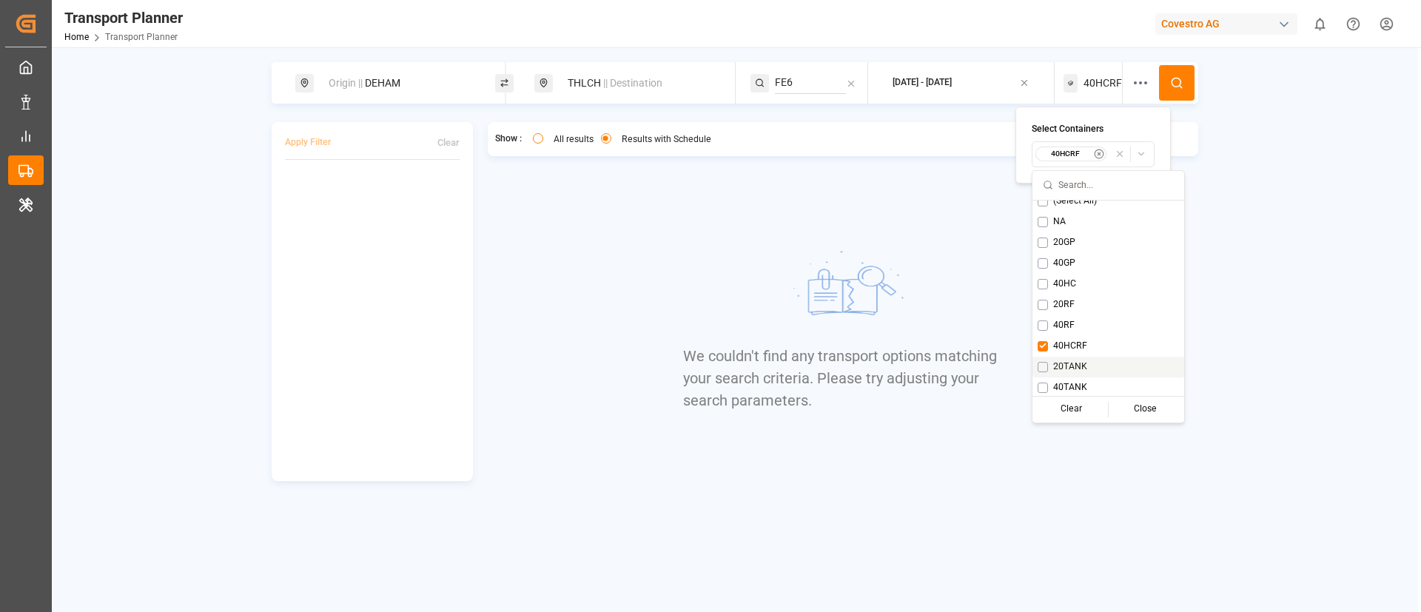
scroll to position [12, 0]
click at [1062, 355] on div "20TANK" at bounding box center [1109, 365] width 152 height 21
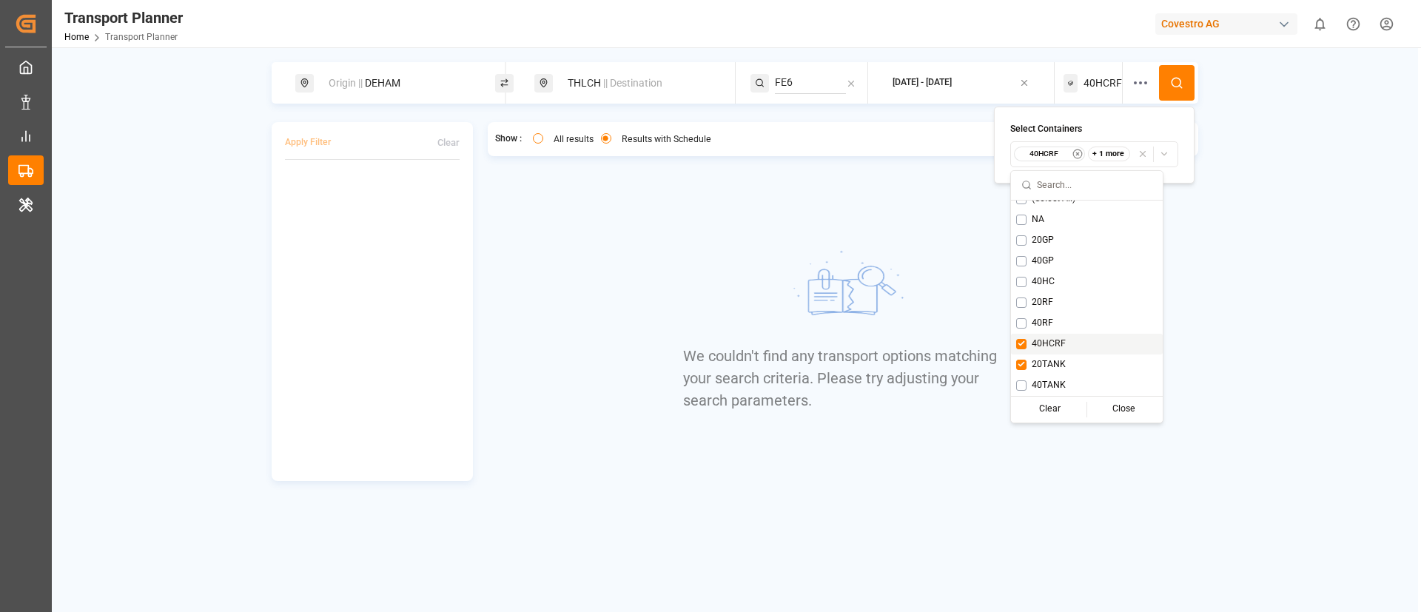
click at [1053, 342] on span "40HCRF" at bounding box center [1049, 344] width 34 height 13
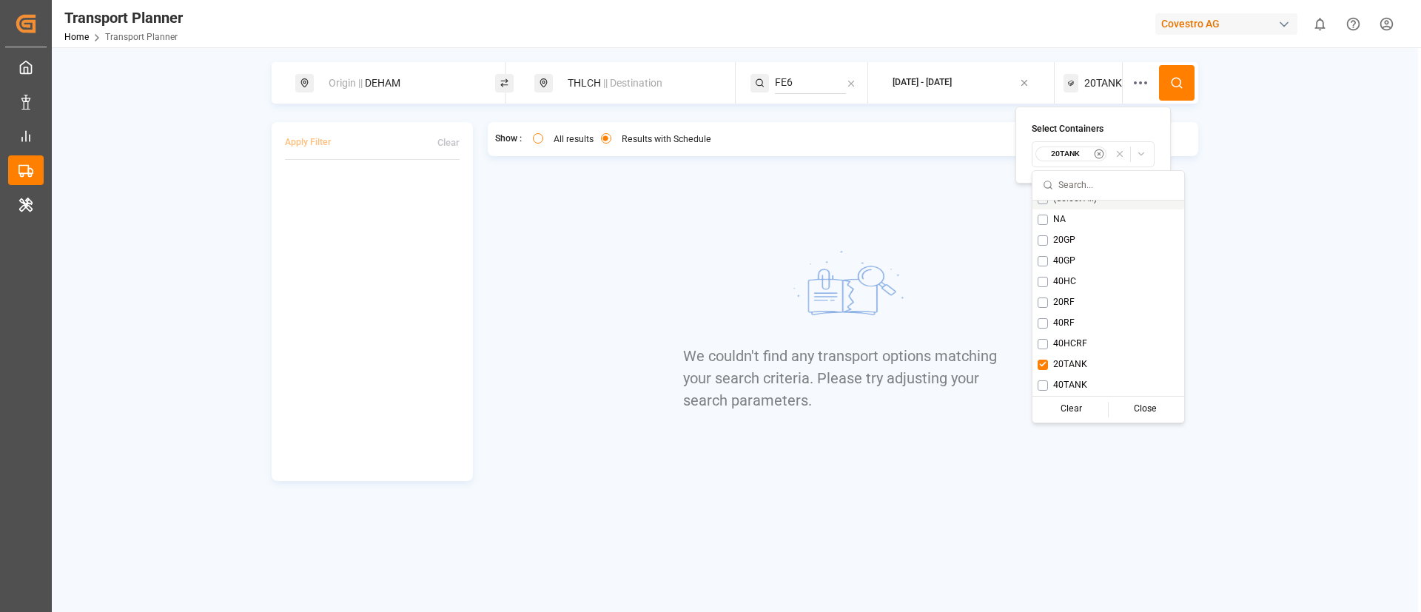
click at [1187, 72] on button at bounding box center [1177, 83] width 36 height 36
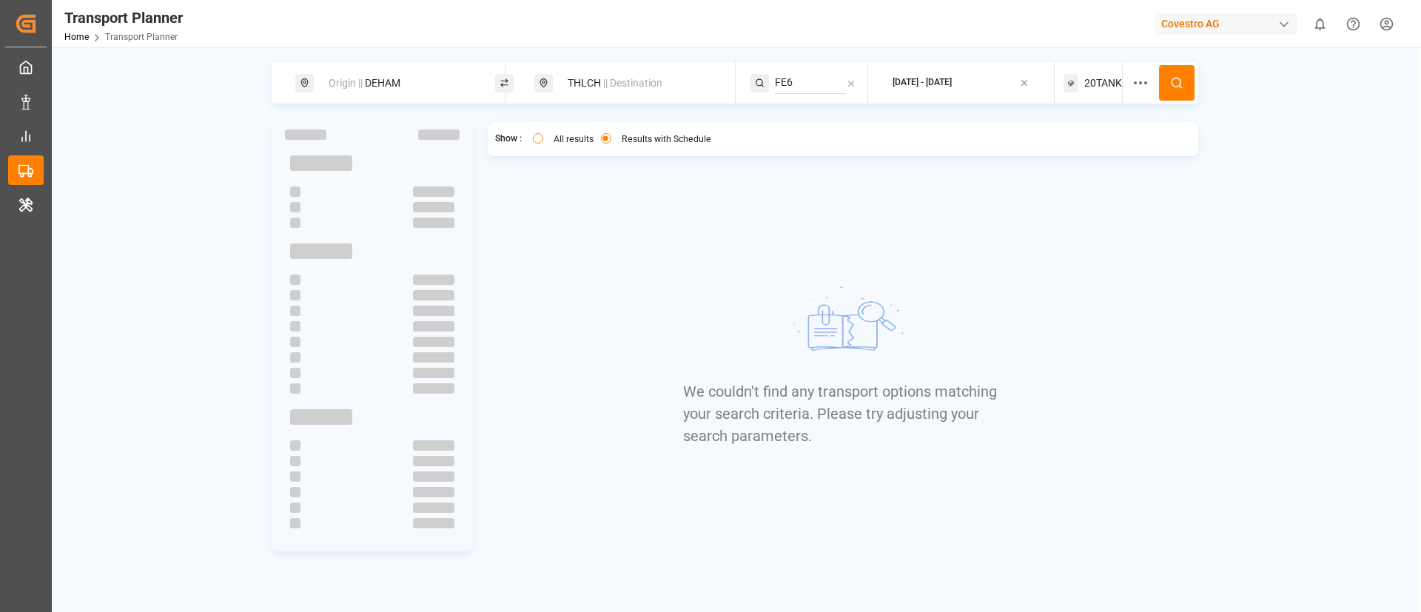
click at [1103, 84] on span "20TANK" at bounding box center [1104, 84] width 38 height 16
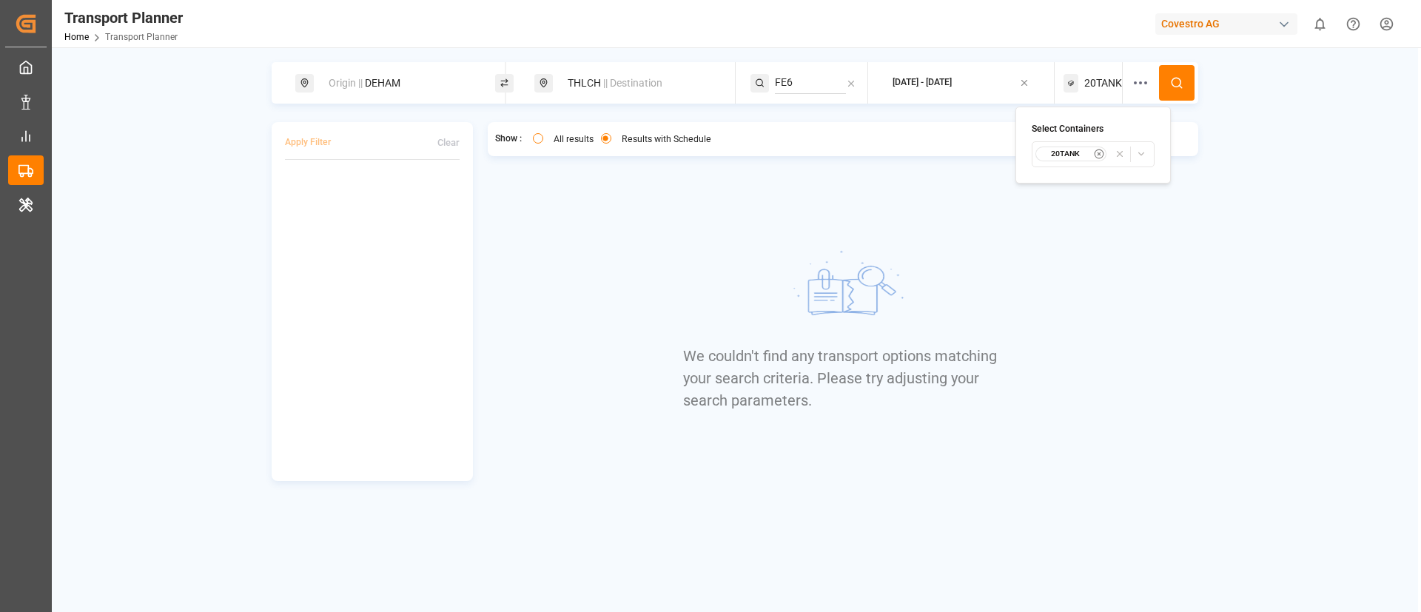
click at [1070, 159] on div "20TANK" at bounding box center [1072, 154] width 72 height 15
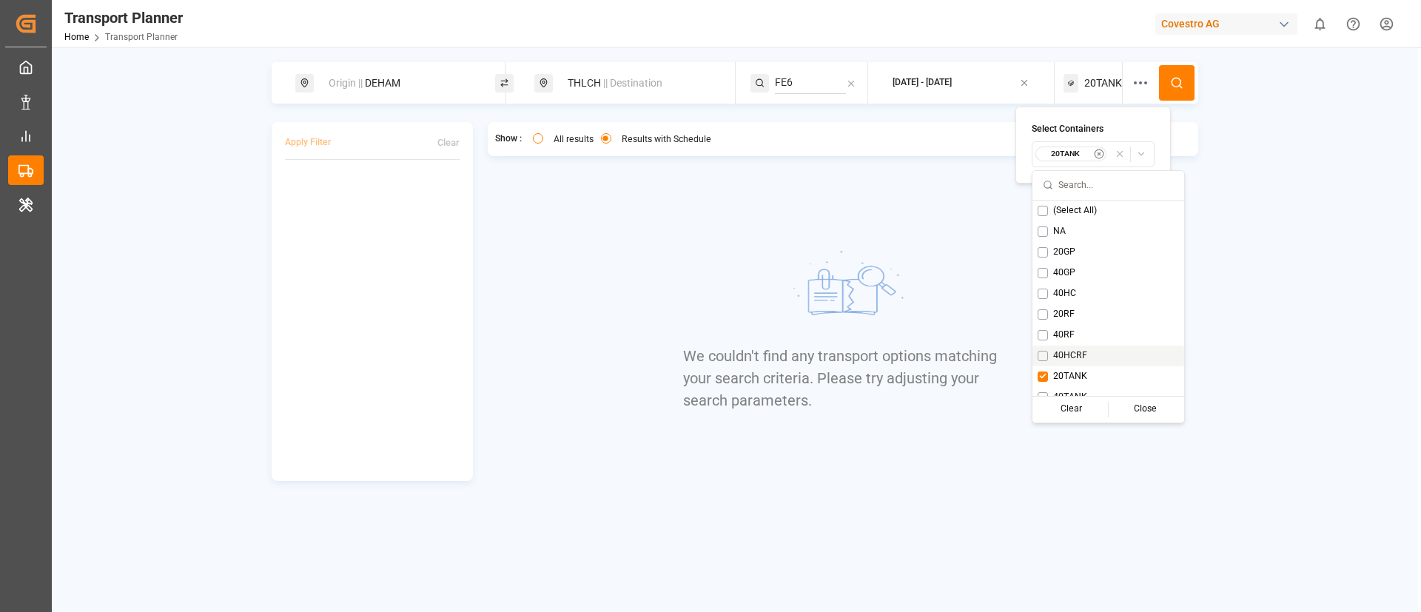
scroll to position [12, 0]
click at [1056, 383] on span "40TANK" at bounding box center [1070, 385] width 34 height 13
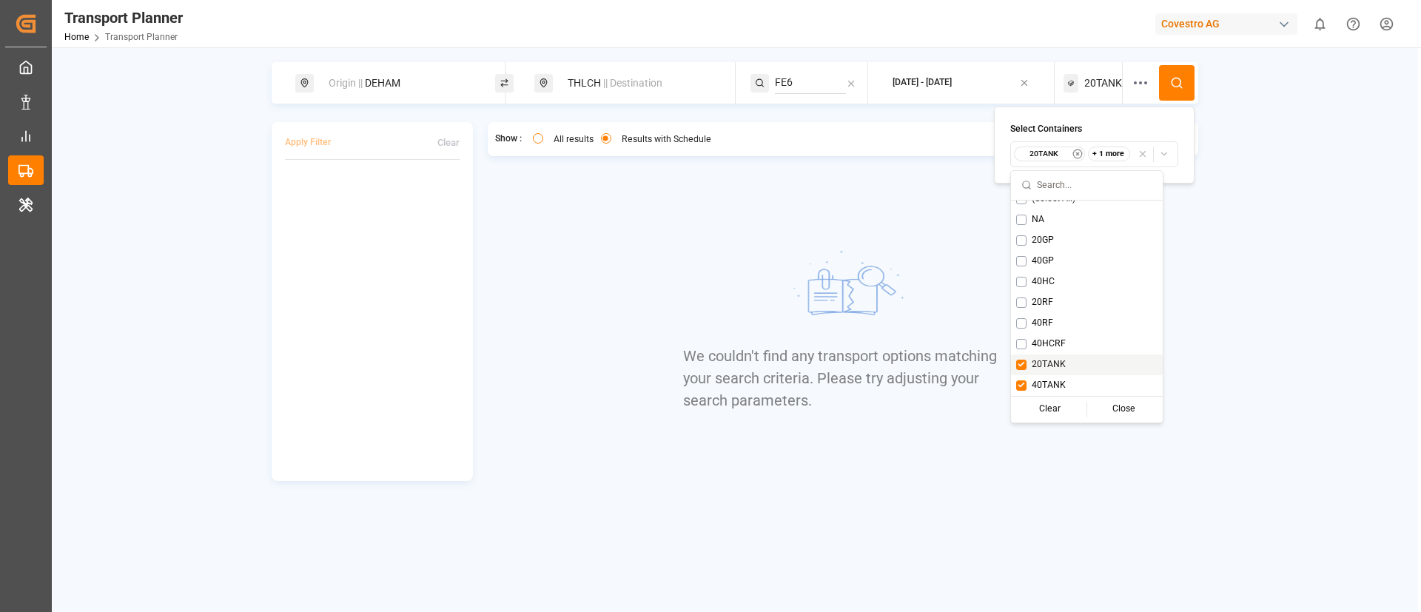
click at [1050, 360] on span "20TANK" at bounding box center [1049, 364] width 34 height 13
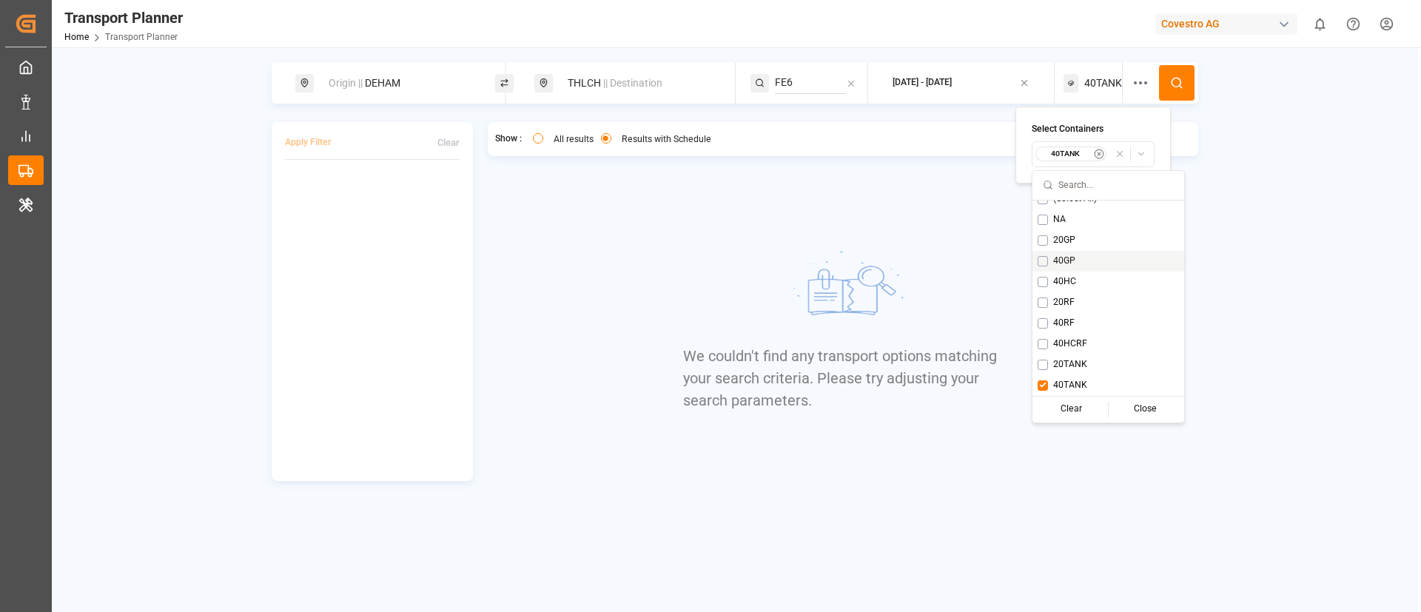
click at [1179, 78] on circle at bounding box center [1176, 82] width 9 height 9
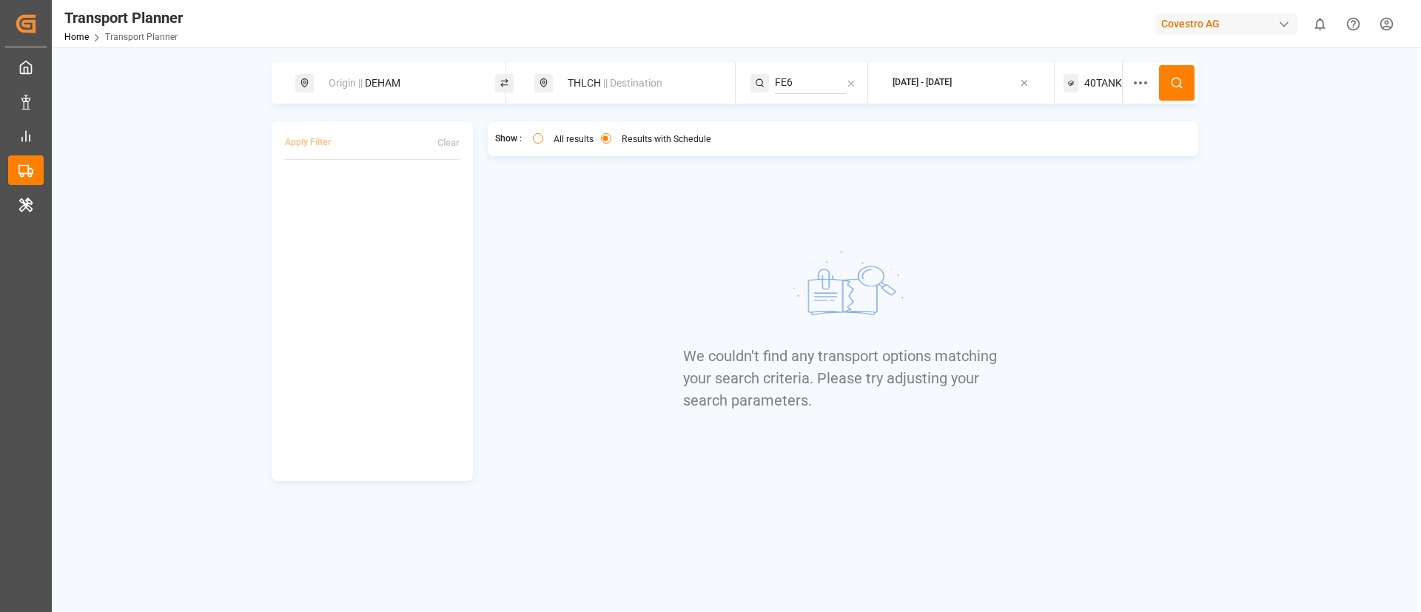
drag, startPoint x: 392, startPoint y: 76, endPoint x: 393, endPoint y: 89, distance: 12.6
click at [392, 76] on div "Origin || DEHAM" at bounding box center [400, 83] width 160 height 27
click at [361, 190] on input "DEHAM" at bounding box center [386, 201] width 149 height 22
paste input "FRLEH"
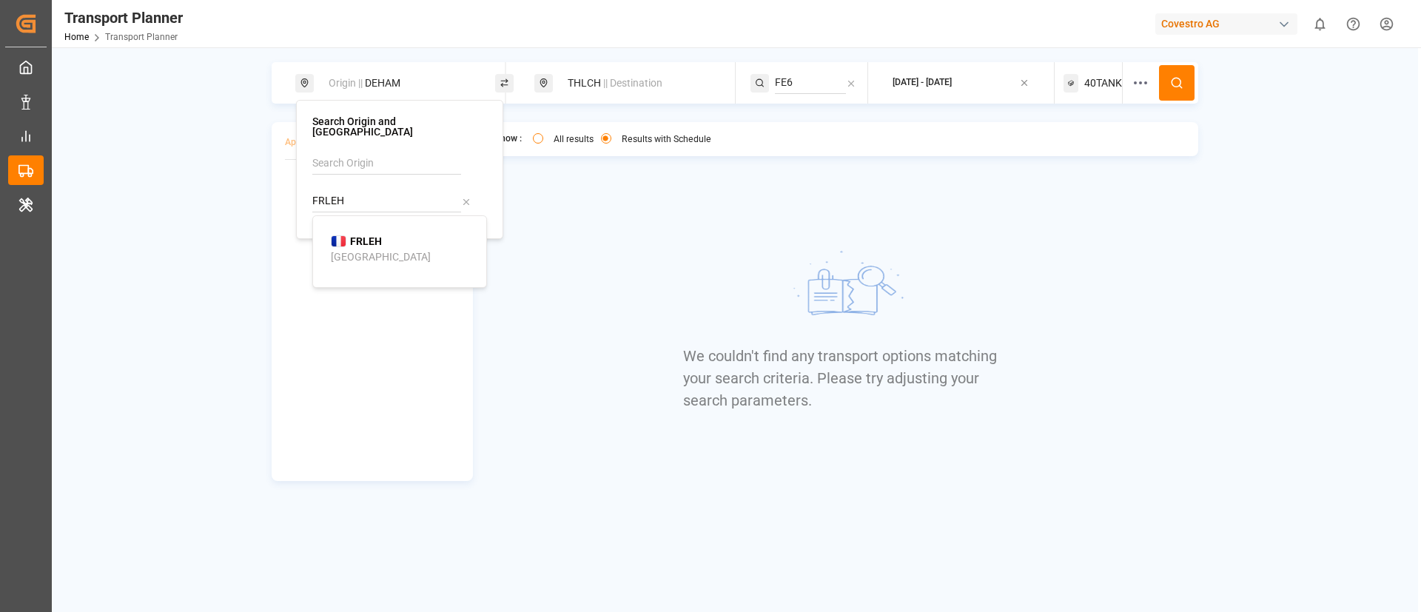
type input "FRLEH"
click at [364, 249] on div "Le Havre" at bounding box center [381, 257] width 100 height 16
click at [1179, 73] on button at bounding box center [1177, 83] width 36 height 36
click at [1094, 87] on span "40TANK" at bounding box center [1104, 84] width 38 height 16
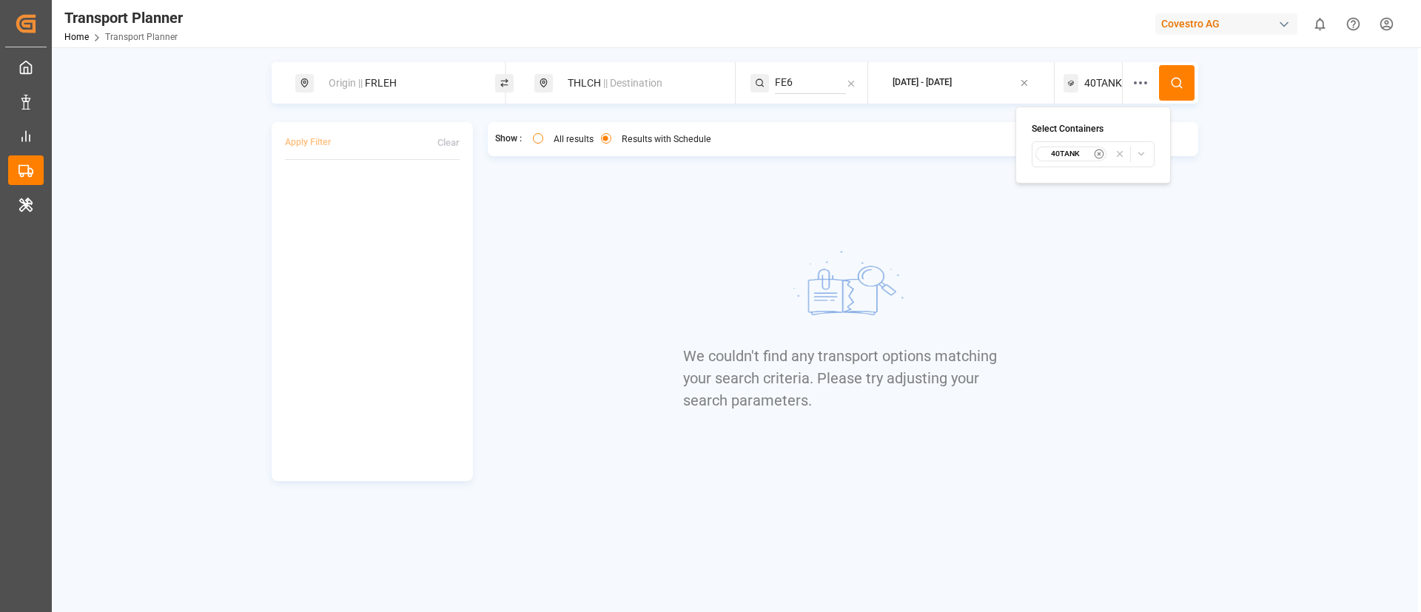
click at [1071, 155] on small "40TANK" at bounding box center [1066, 154] width 52 height 10
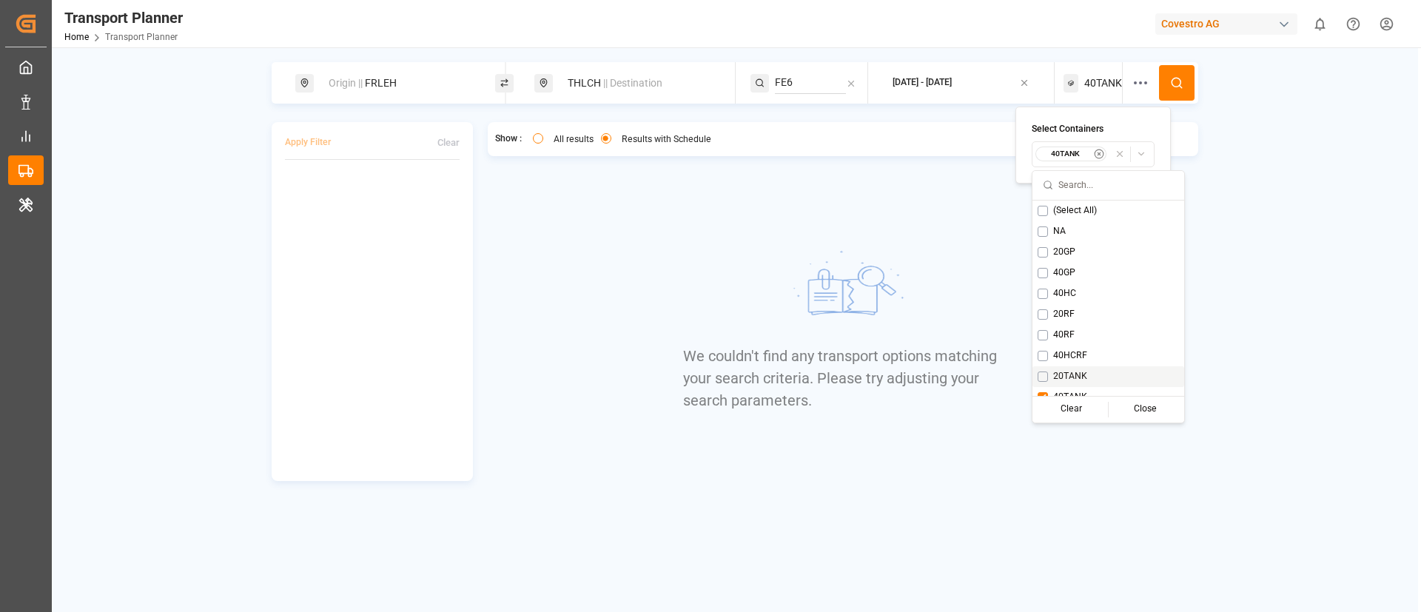
click at [1056, 375] on span "20TANK" at bounding box center [1070, 376] width 34 height 13
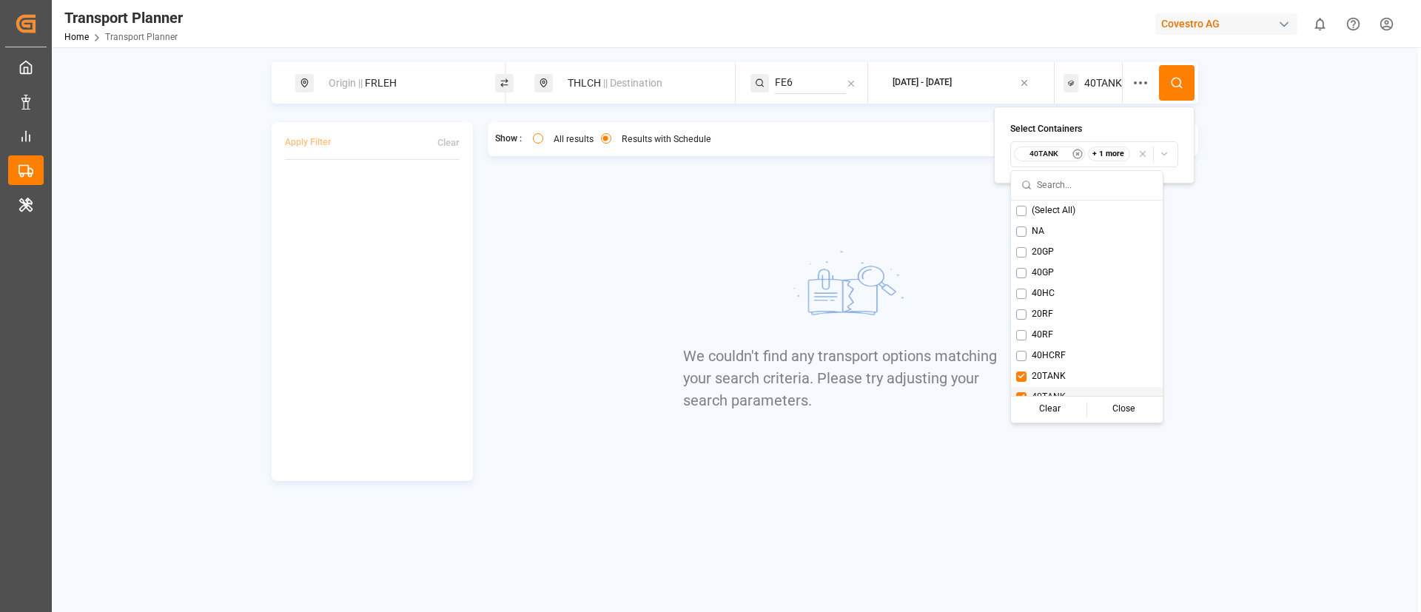
click at [1054, 389] on div "40TANK" at bounding box center [1087, 397] width 152 height 21
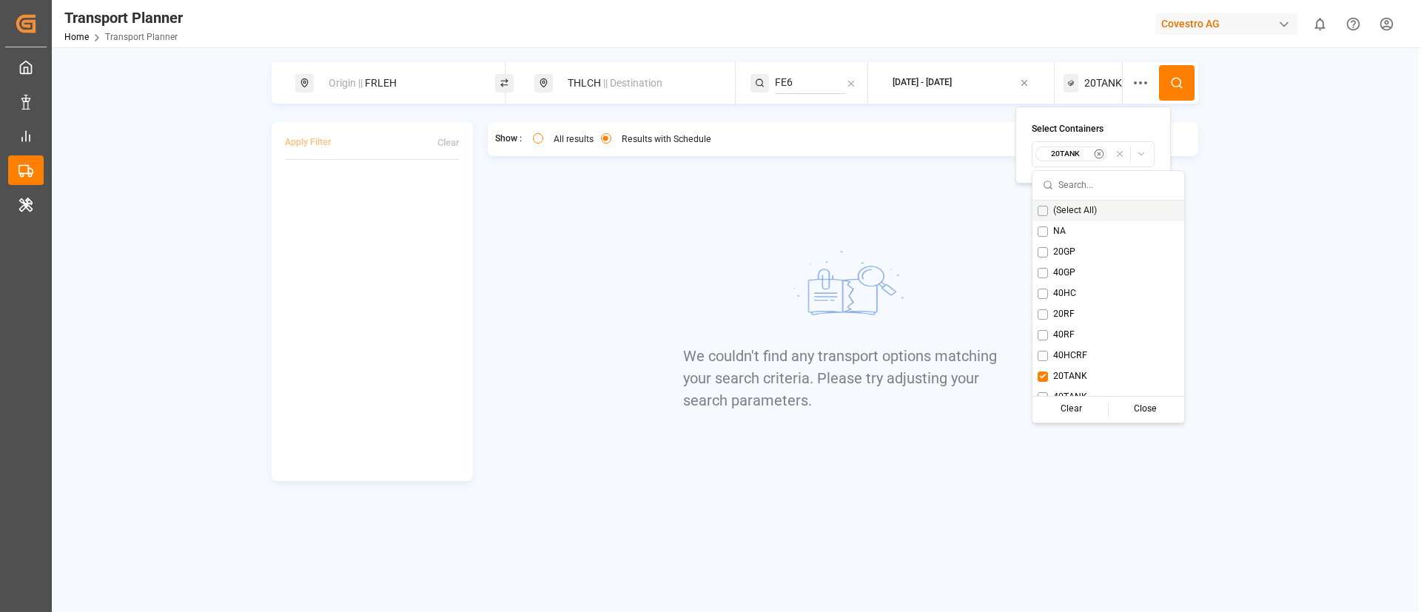
click at [1173, 84] on icon at bounding box center [1176, 82] width 13 height 13
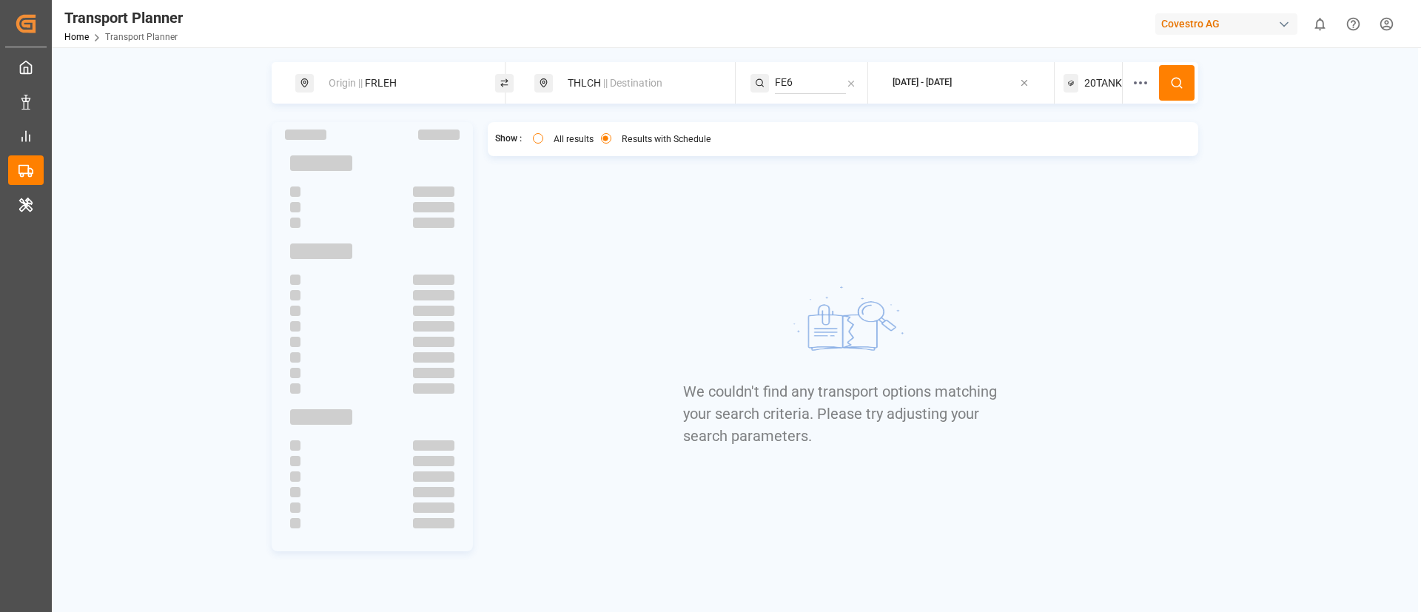
click at [1103, 81] on span "20TANK" at bounding box center [1104, 84] width 38 height 16
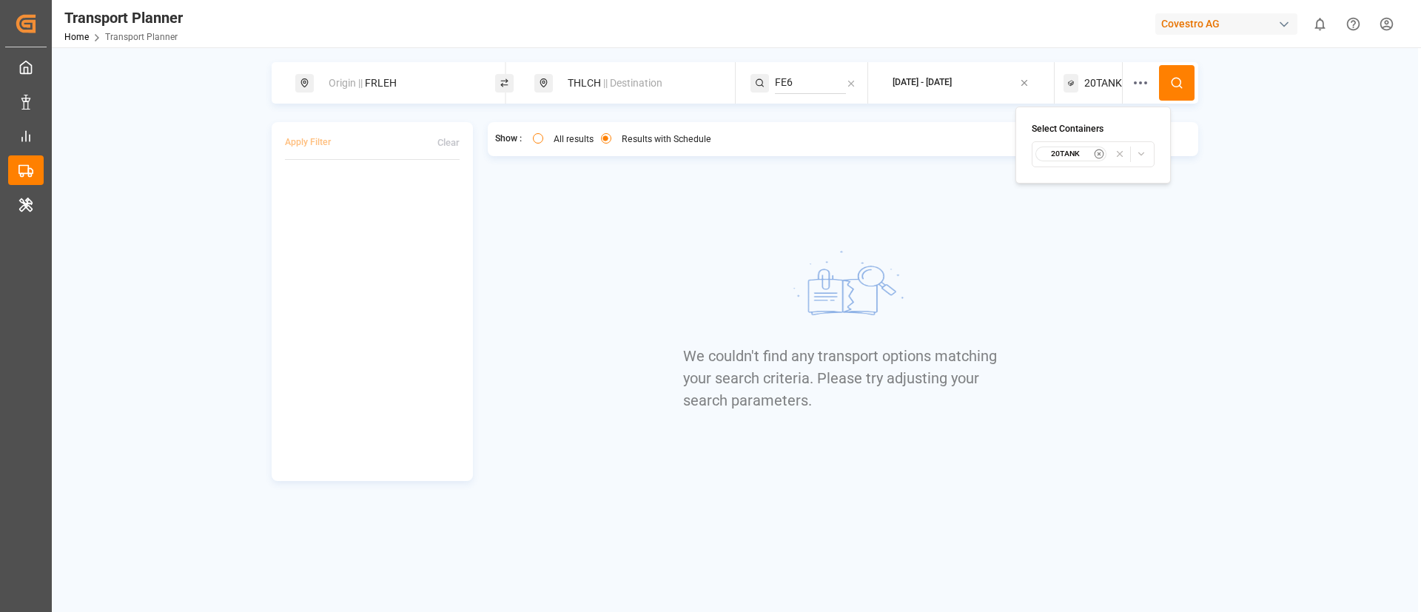
click at [1076, 155] on small "20TANK" at bounding box center [1066, 154] width 52 height 10
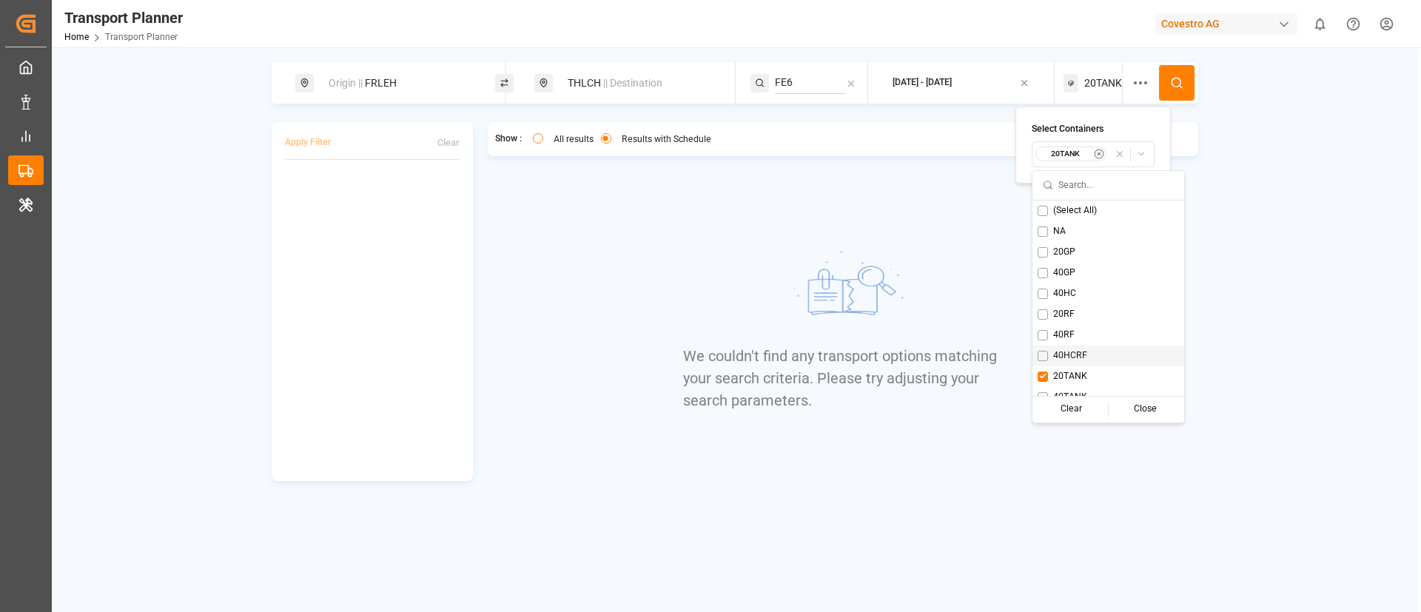
click at [1056, 350] on span "40HCRF" at bounding box center [1070, 355] width 34 height 13
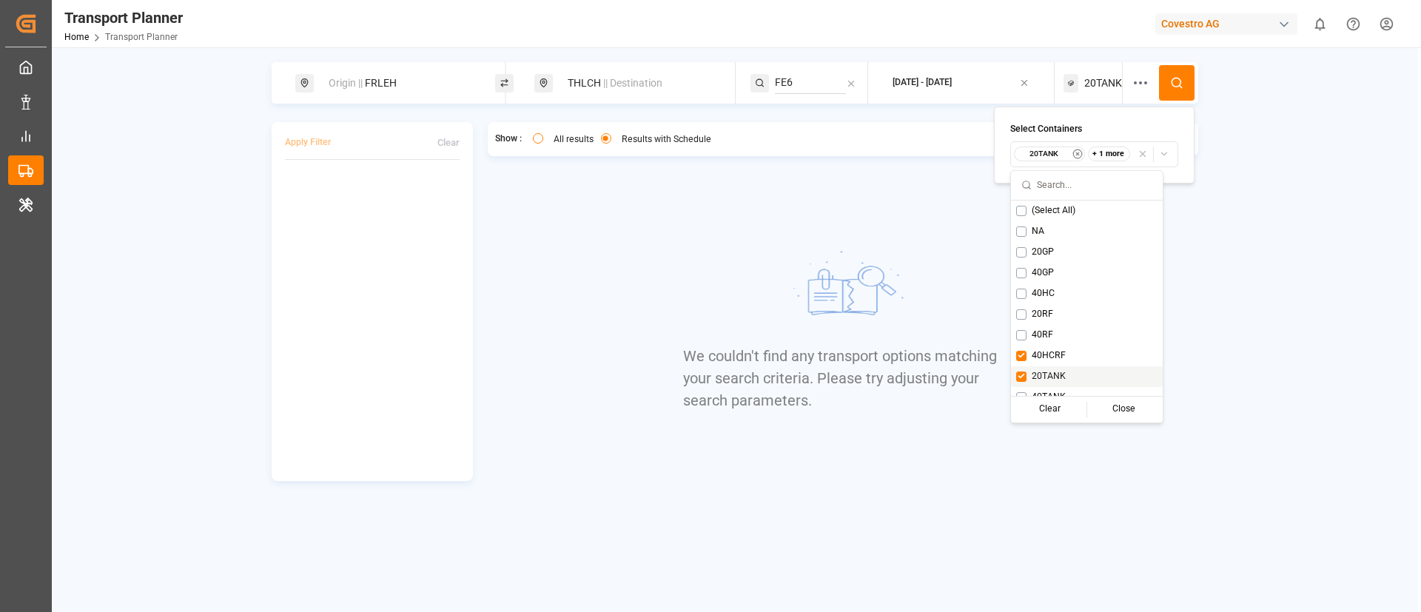
click at [1037, 371] on span "20TANK" at bounding box center [1049, 376] width 34 height 13
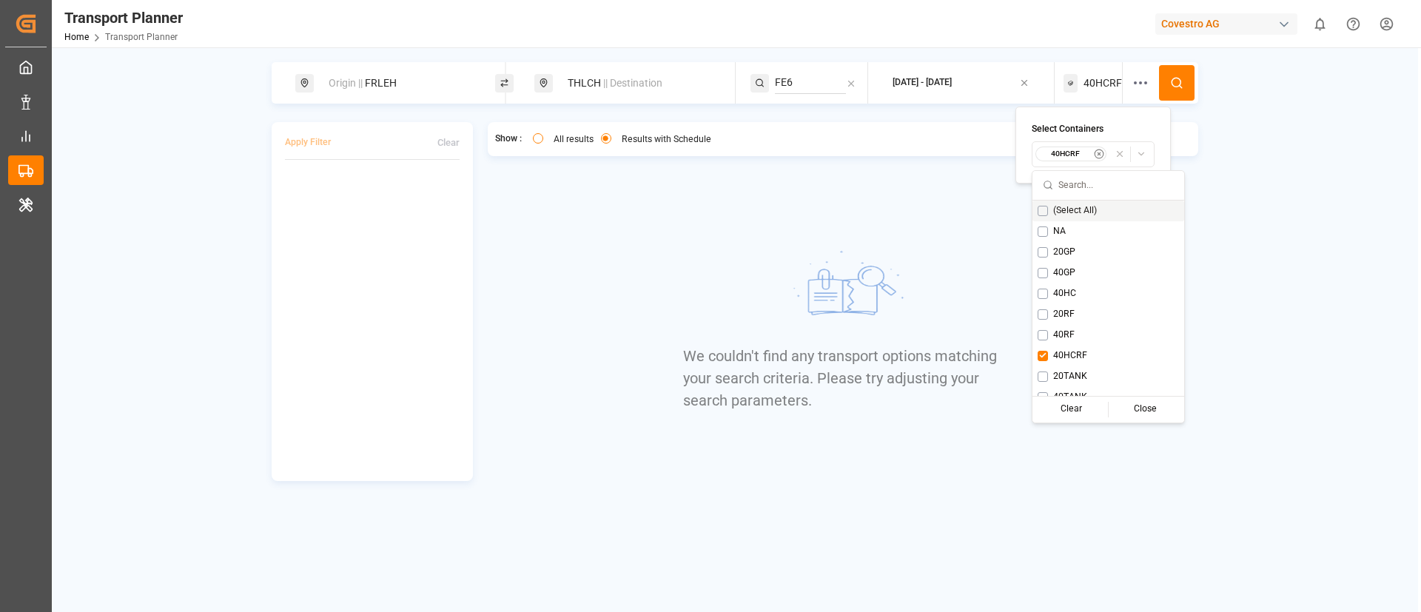
click at [1173, 89] on icon at bounding box center [1176, 82] width 13 height 13
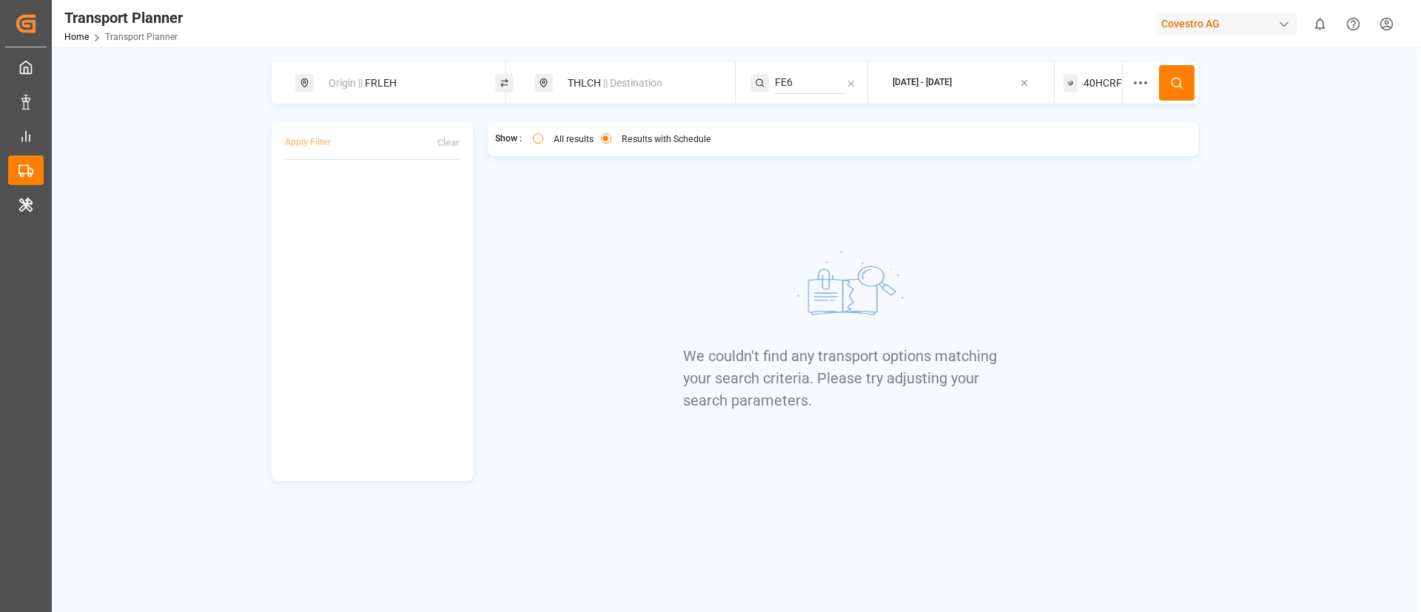
click at [1103, 76] on span "40HCRF" at bounding box center [1103, 84] width 38 height 16
click at [1071, 150] on small "40HCRF" at bounding box center [1066, 154] width 52 height 10
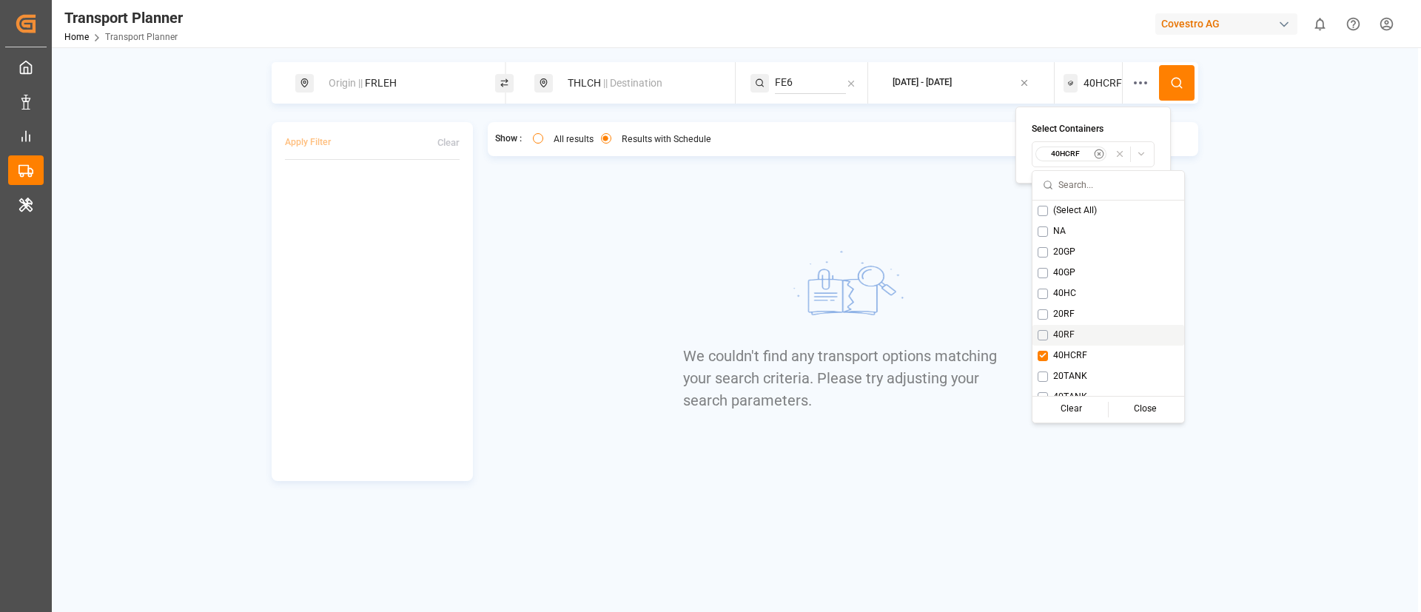
click at [1059, 330] on span "40RF" at bounding box center [1063, 335] width 21 height 13
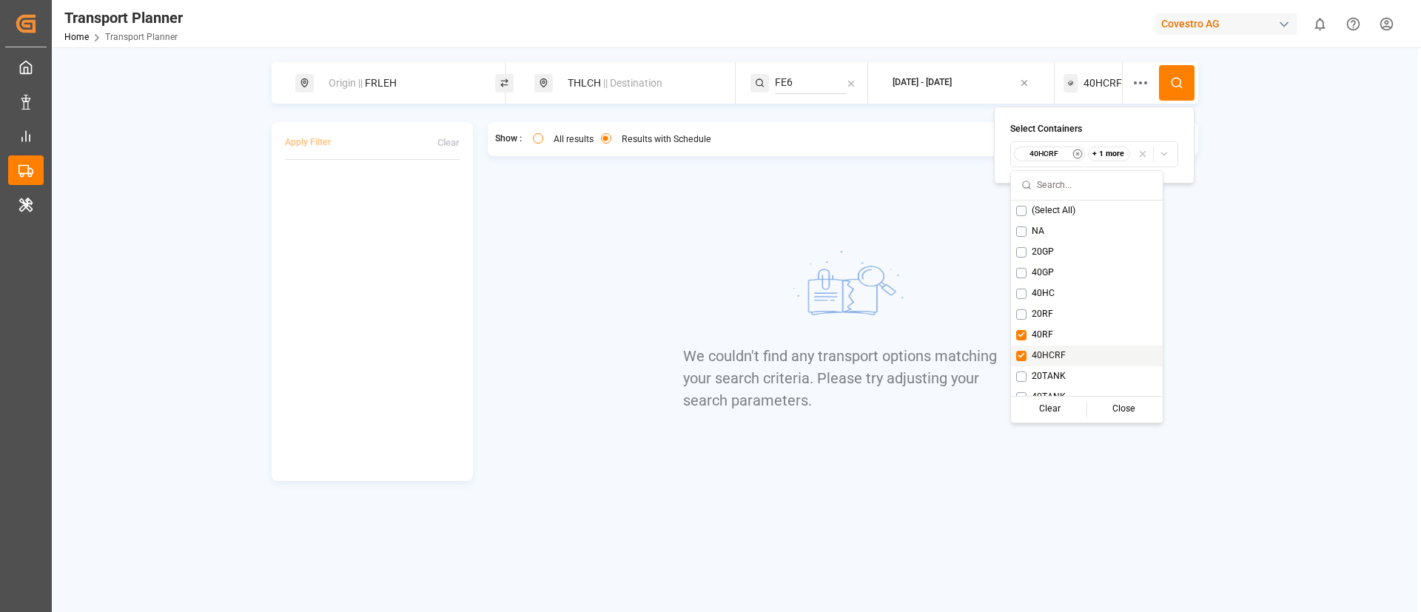
click at [1042, 349] on span "40HCRF" at bounding box center [1049, 355] width 34 height 13
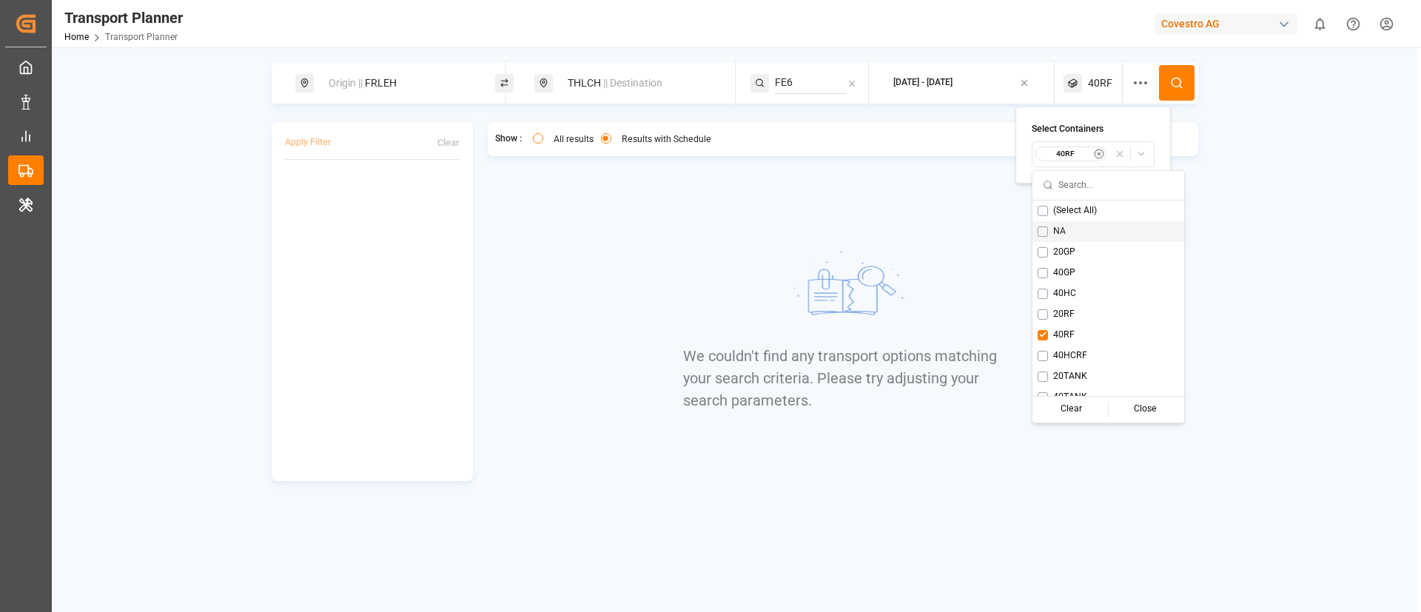
click at [1184, 79] on button at bounding box center [1177, 83] width 36 height 36
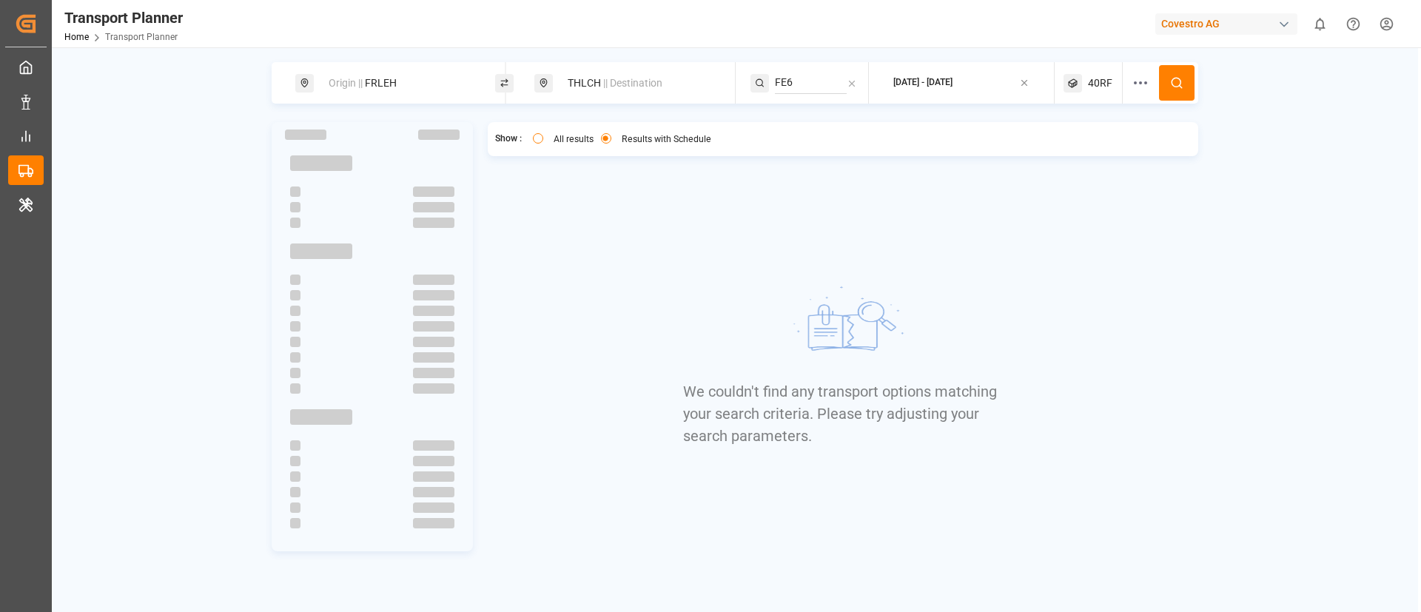
click at [1090, 81] on span "40RF" at bounding box center [1100, 84] width 24 height 16
click at [1082, 151] on small "40RF" at bounding box center [1066, 154] width 52 height 10
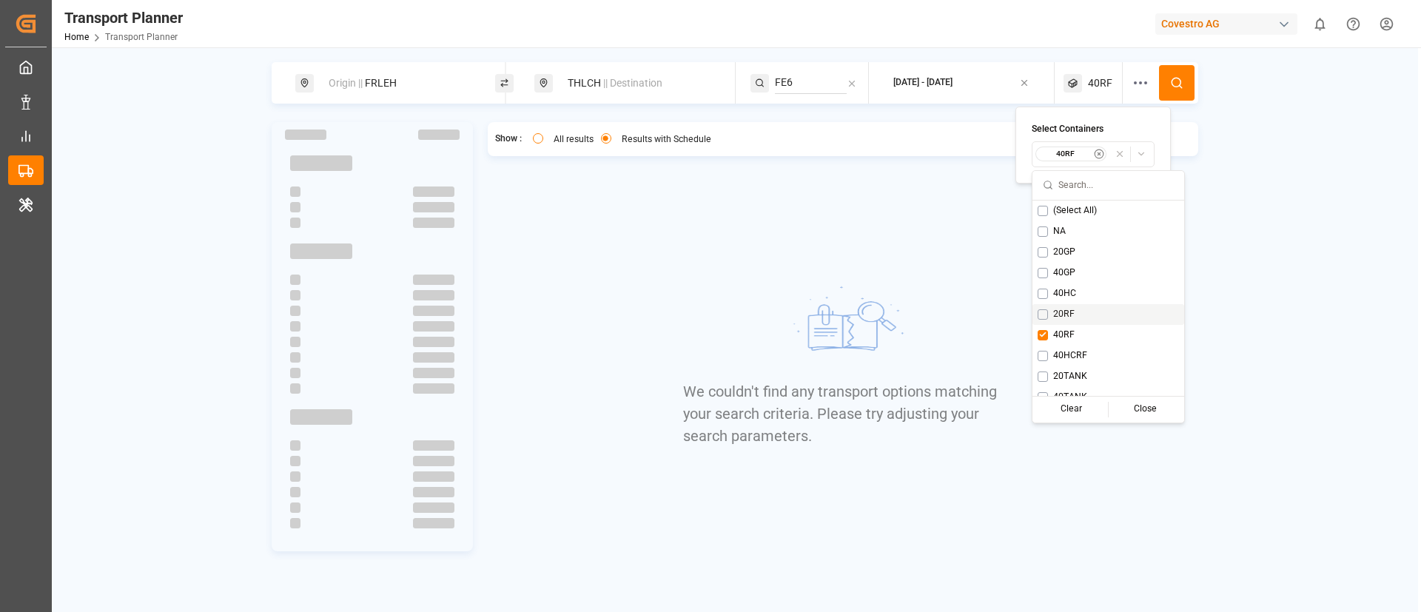
click at [1062, 311] on span "20RF" at bounding box center [1063, 314] width 21 height 13
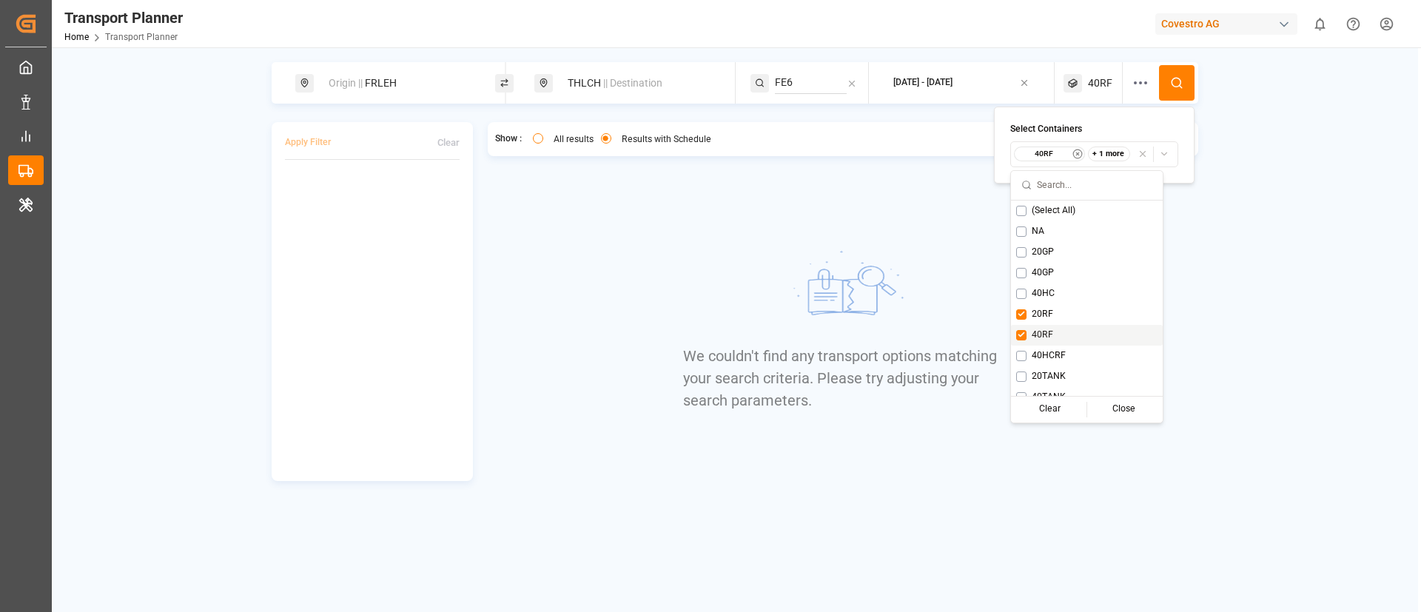
click at [1047, 327] on div "40RF" at bounding box center [1087, 335] width 152 height 21
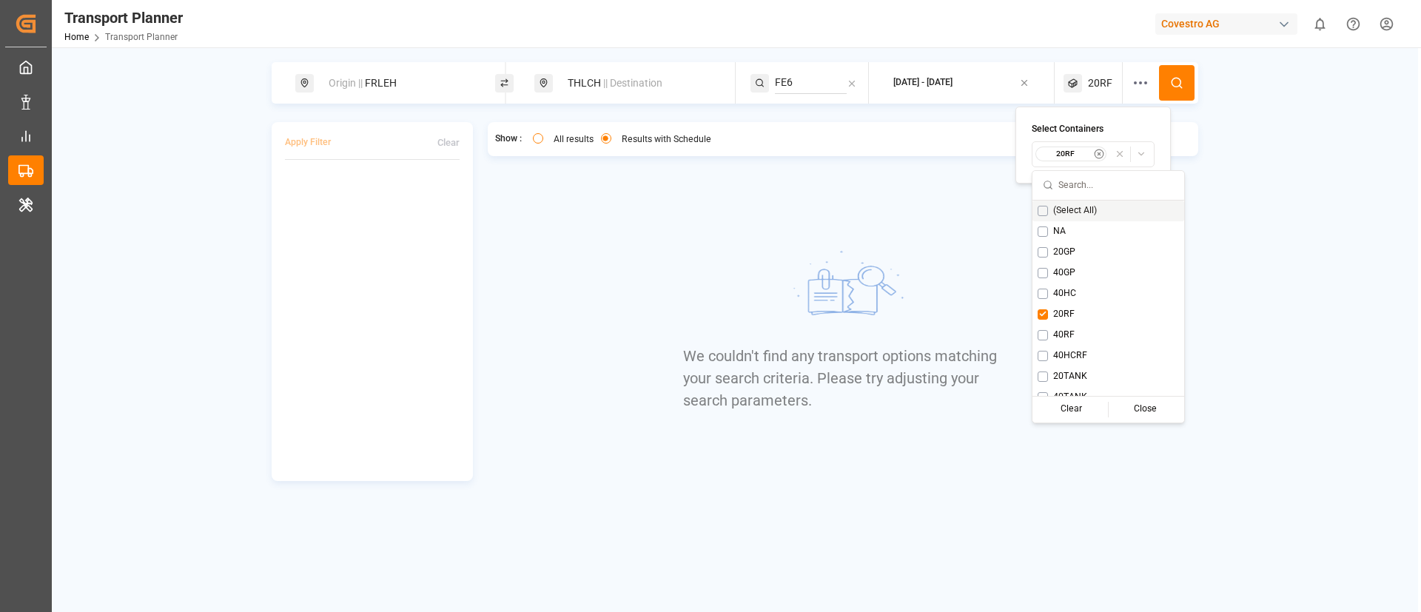
click at [1175, 77] on icon at bounding box center [1176, 82] width 13 height 13
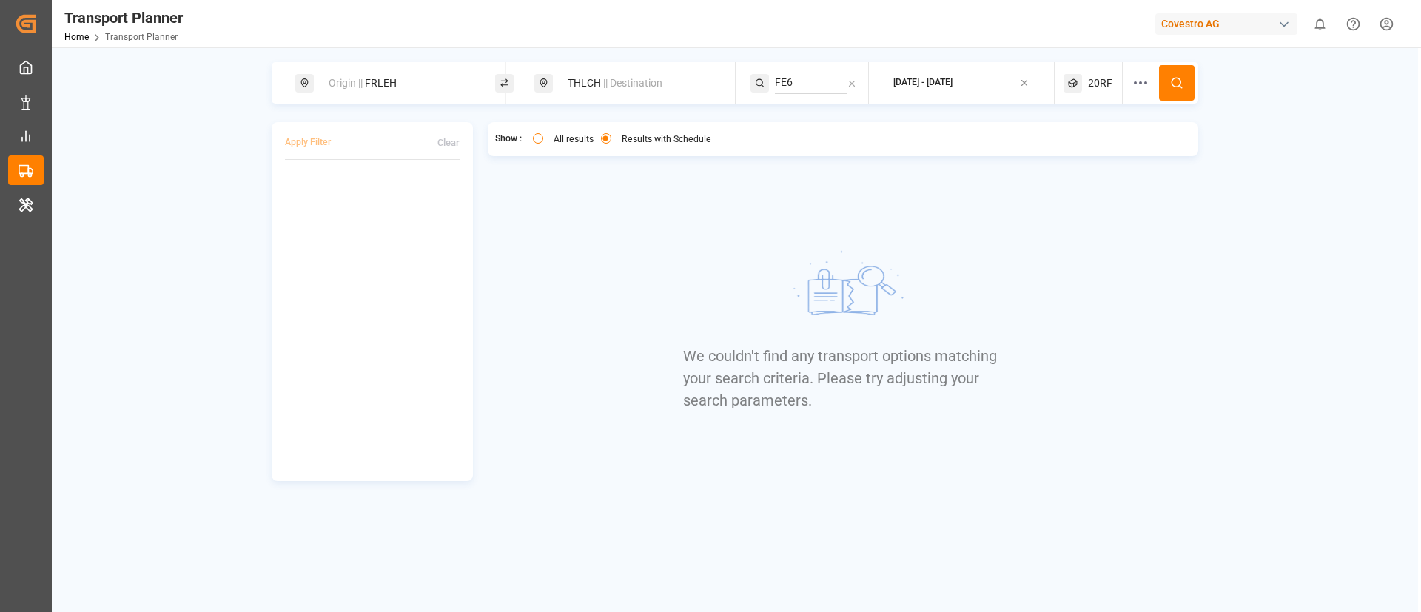
click at [1085, 87] on div "20RF" at bounding box center [1093, 82] width 59 height 41
click at [1063, 154] on small "20RF" at bounding box center [1066, 154] width 52 height 10
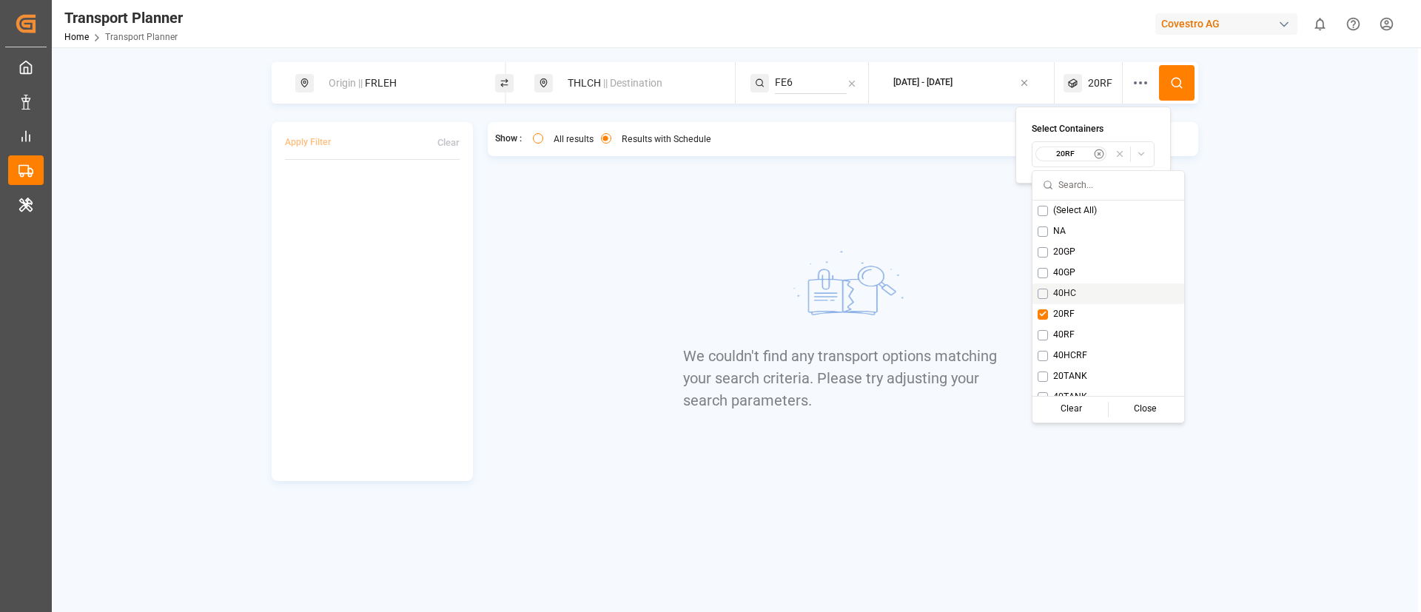
click at [1059, 289] on span "40HC" at bounding box center [1064, 293] width 23 height 13
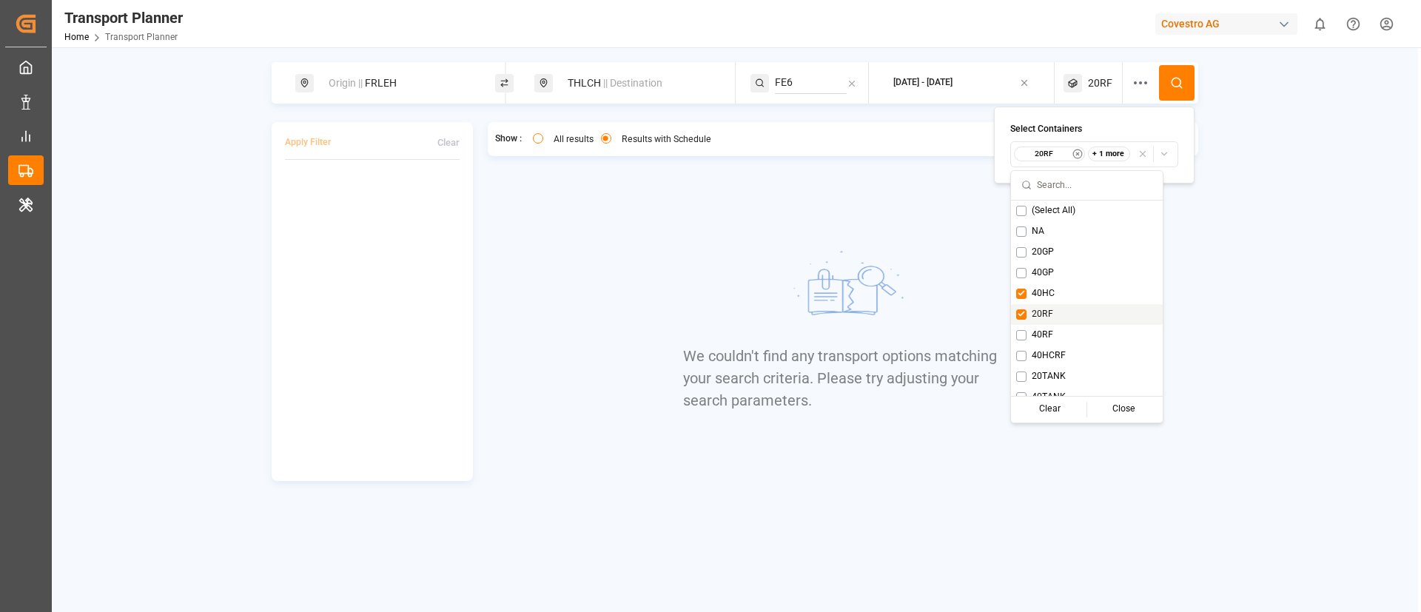
drag, startPoint x: 1026, startPoint y: 311, endPoint x: 1045, endPoint y: 296, distance: 23.7
click at [1027, 310] on div "20RF" at bounding box center [1087, 314] width 152 height 21
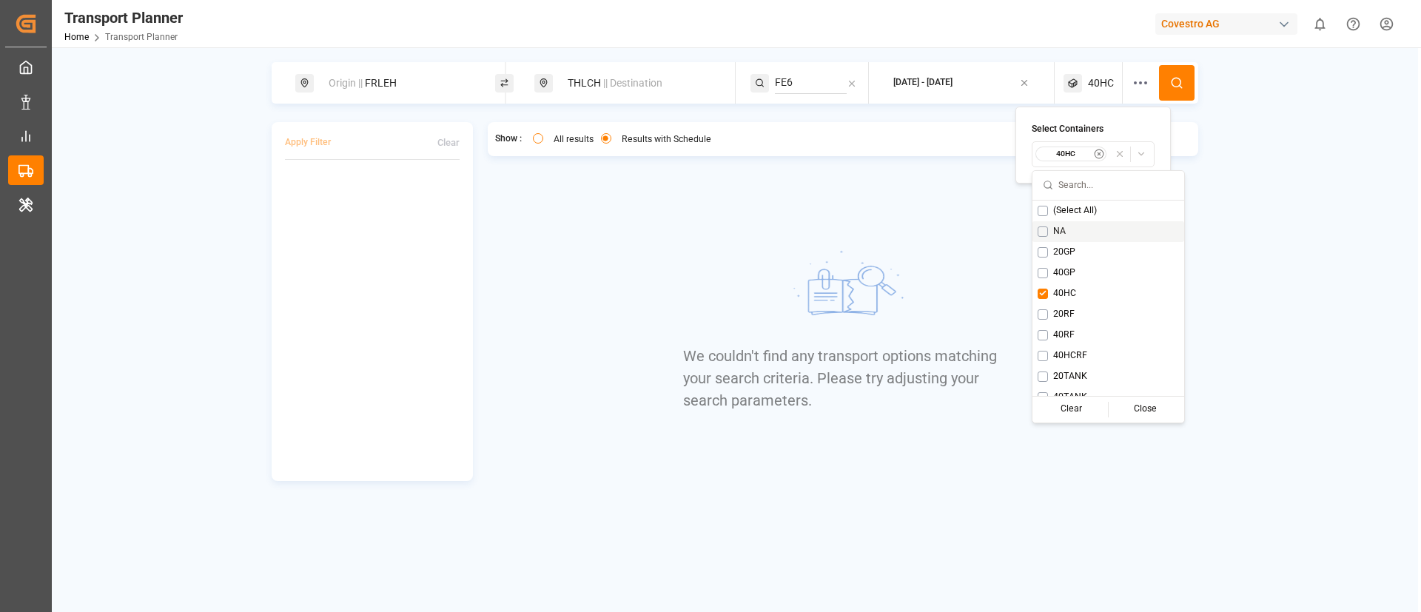
click at [1177, 78] on icon at bounding box center [1176, 82] width 13 height 13
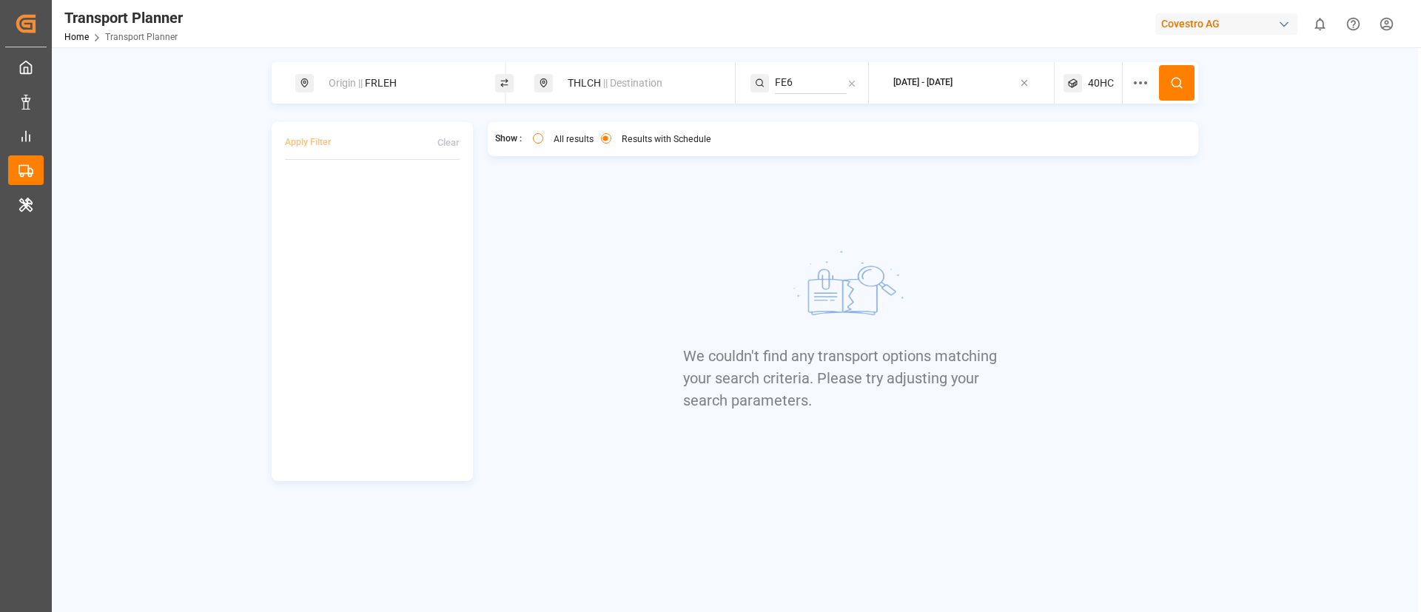
click at [1099, 80] on span "40HC" at bounding box center [1101, 84] width 26 height 16
click at [1072, 147] on div "40HC" at bounding box center [1072, 154] width 72 height 15
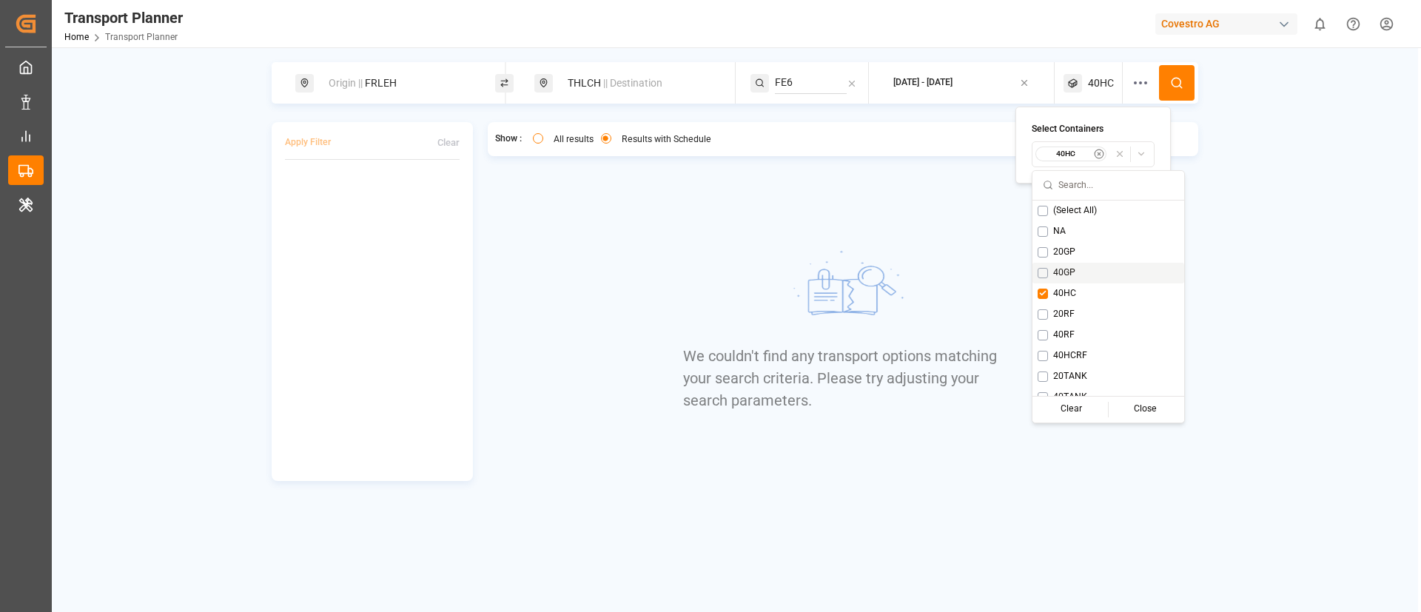
click at [1056, 258] on div "20GP" at bounding box center [1109, 252] width 152 height 21
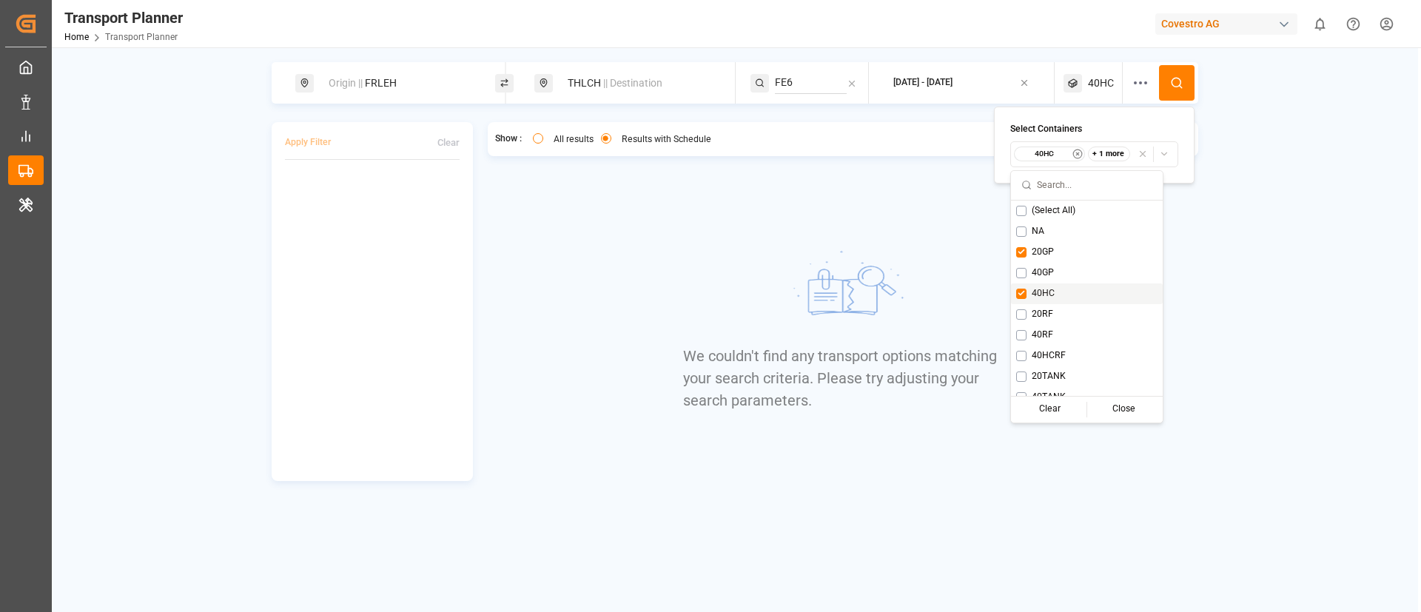
click at [1044, 286] on div "40HC" at bounding box center [1087, 294] width 152 height 21
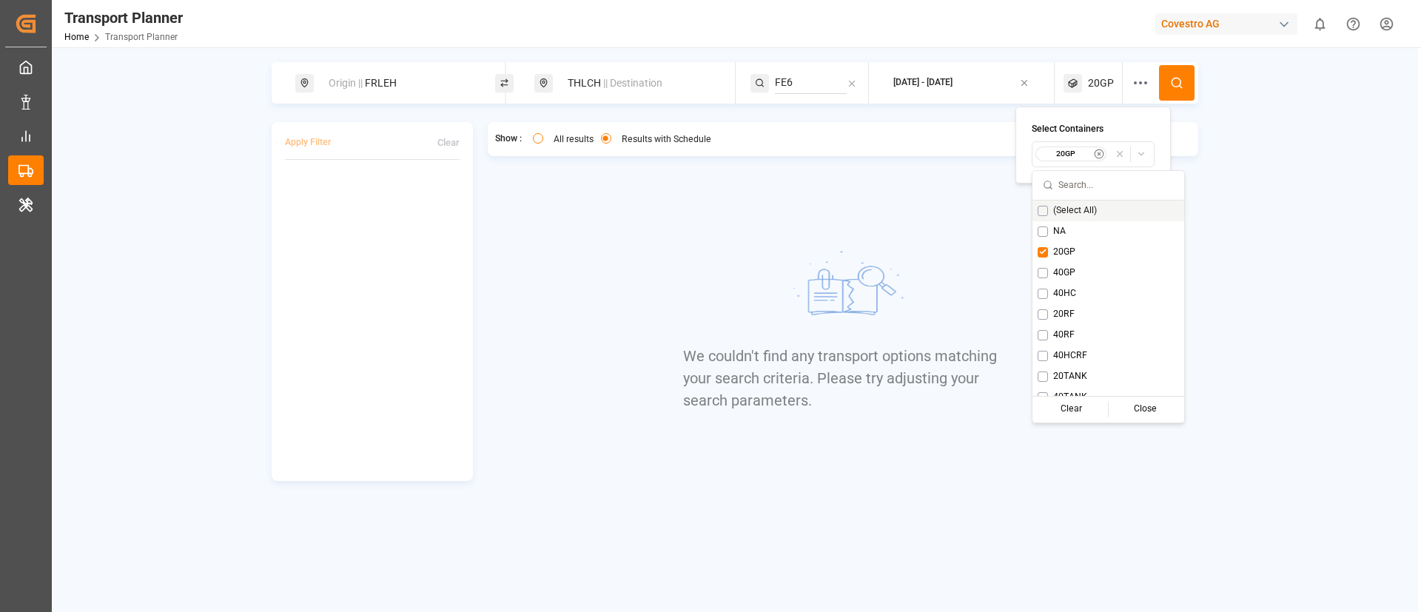
click at [1175, 85] on icon at bounding box center [1176, 82] width 13 height 13
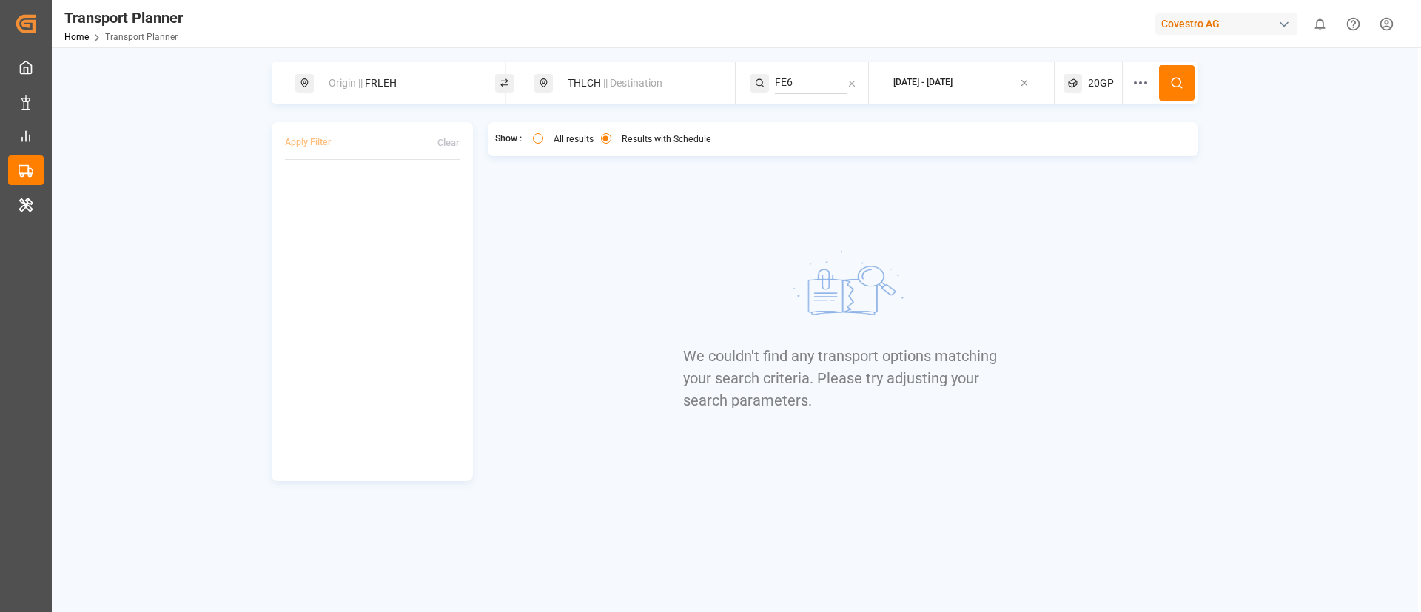
click at [1092, 76] on span "20GP" at bounding box center [1101, 84] width 26 height 16
click at [1076, 150] on small "20GP" at bounding box center [1066, 154] width 52 height 10
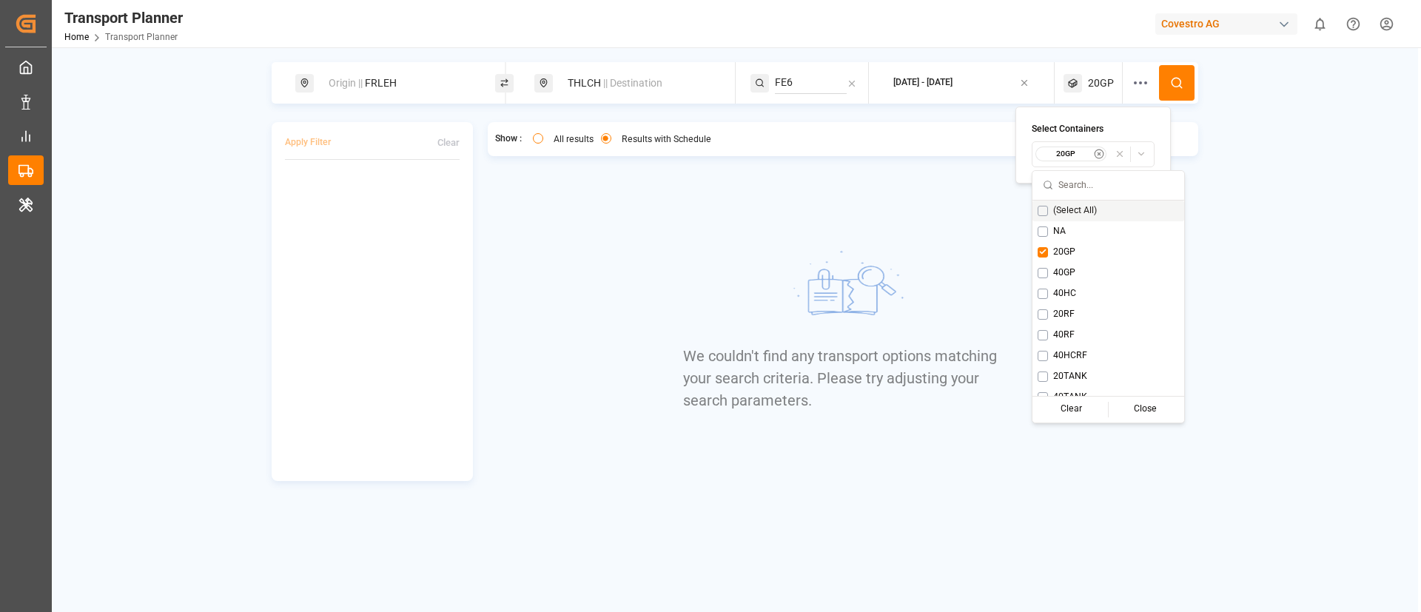
click at [1178, 87] on icon at bounding box center [1176, 82] width 13 height 13
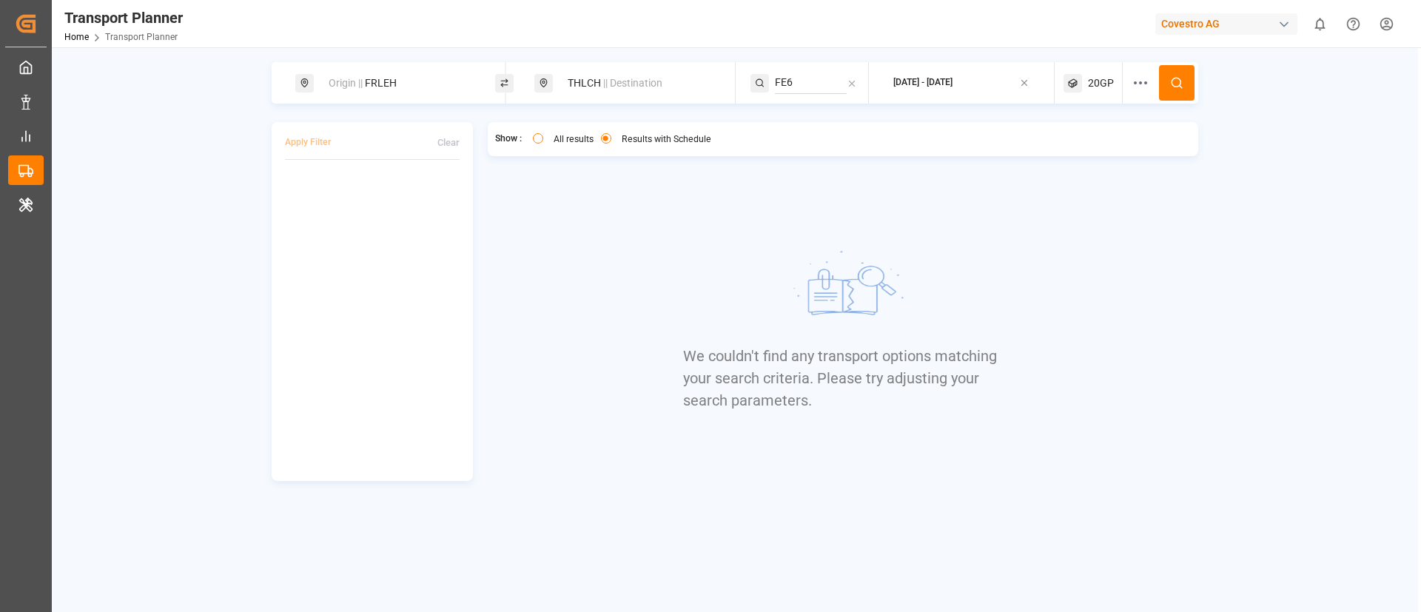
click at [625, 87] on span "|| Destination" at bounding box center [632, 83] width 59 height 12
click at [606, 173] on div "THLCH" at bounding box center [639, 177] width 175 height 70
click at [603, 192] on input "THLCH" at bounding box center [626, 191] width 149 height 22
paste input "JPTYO"
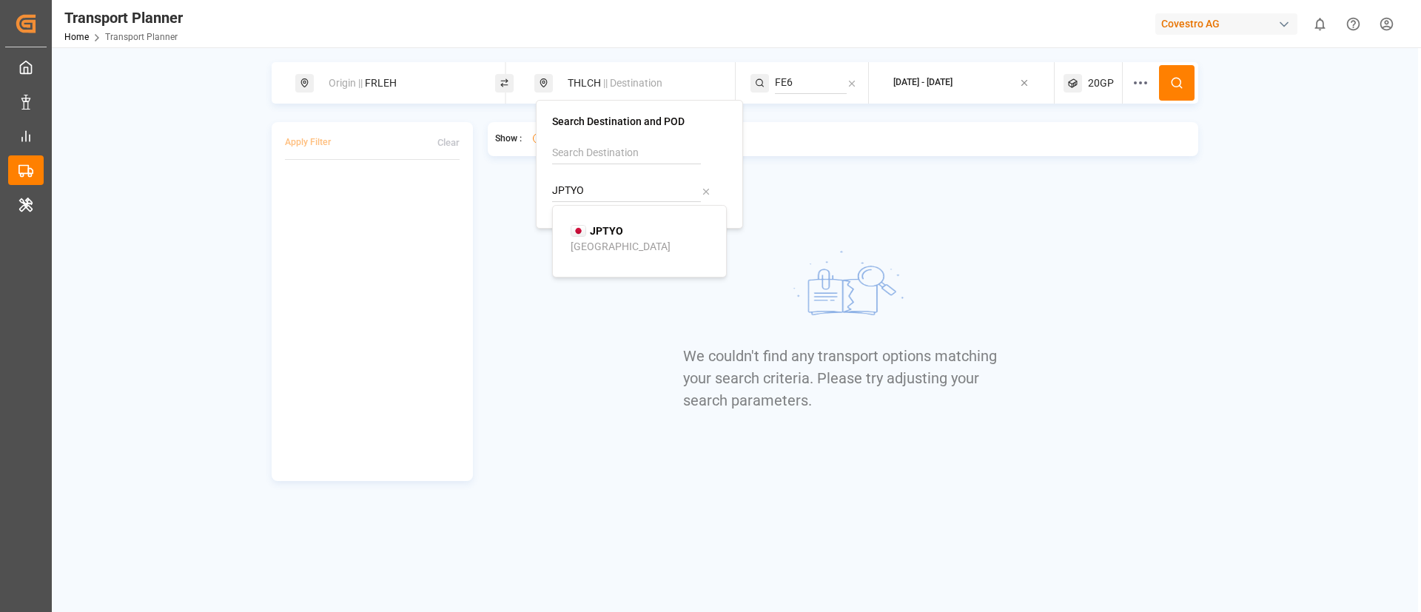
type input "JPTYO"
click at [603, 230] on b "JPTYO" at bounding box center [606, 231] width 33 height 12
click at [797, 85] on input "FE6" at bounding box center [811, 83] width 72 height 22
click at [797, 88] on input "FE6" at bounding box center [811, 83] width 72 height 22
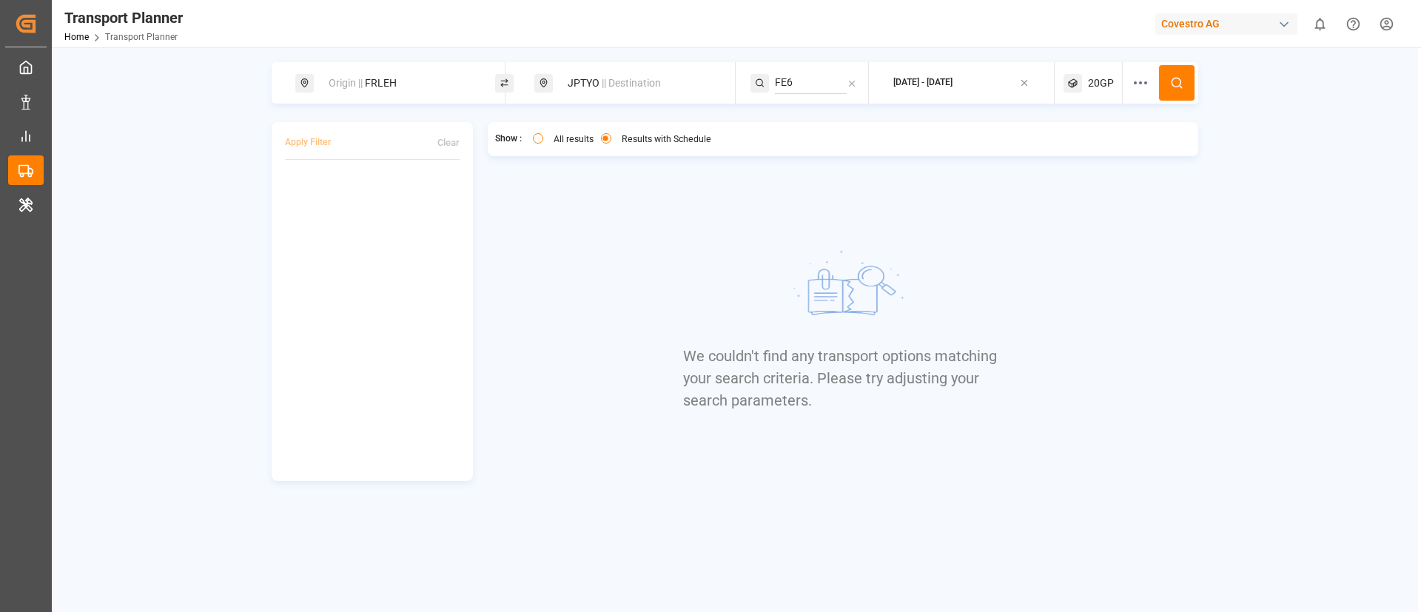
paste input "P1"
type input "FP1"
click at [802, 119] on span "FP1" at bounding box center [803, 123] width 19 height 12
click at [1172, 89] on icon at bounding box center [1176, 82] width 13 height 13
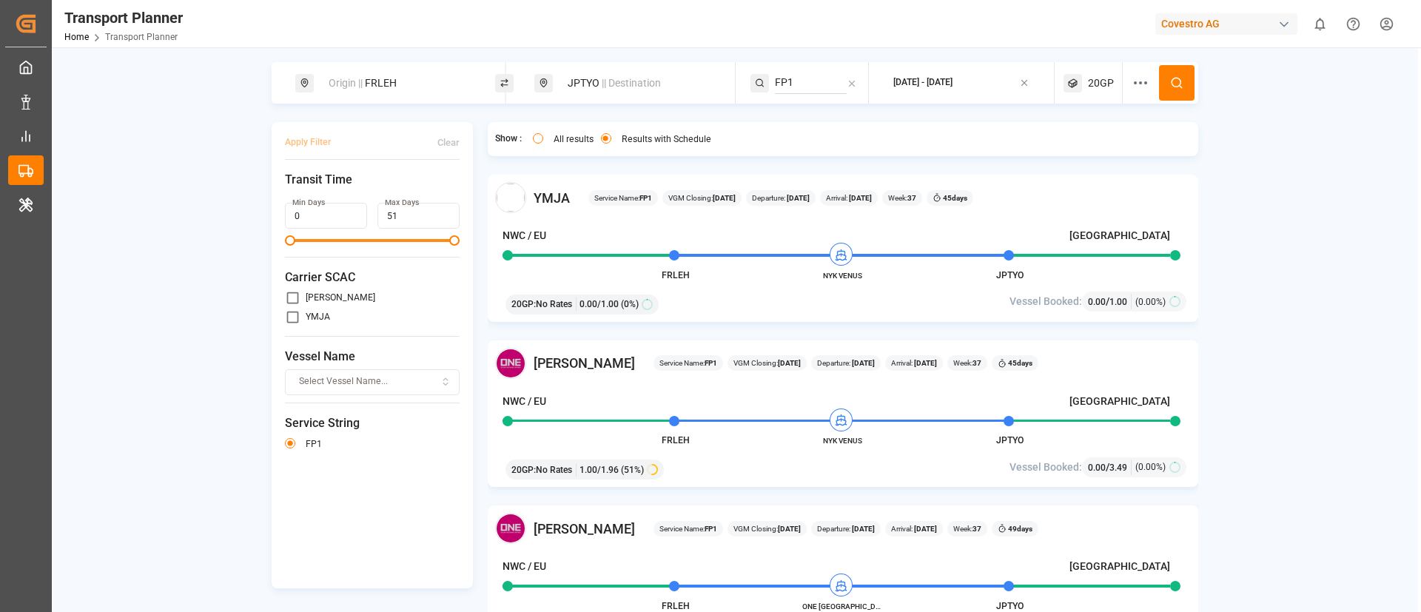
click at [306, 315] on label "YMJA" at bounding box center [318, 316] width 24 height 9
click at [285, 315] on input "primary checkbox" at bounding box center [293, 317] width 16 height 16
checkbox input "true"
click at [287, 143] on button "Apply Filter" at bounding box center [308, 143] width 46 height 26
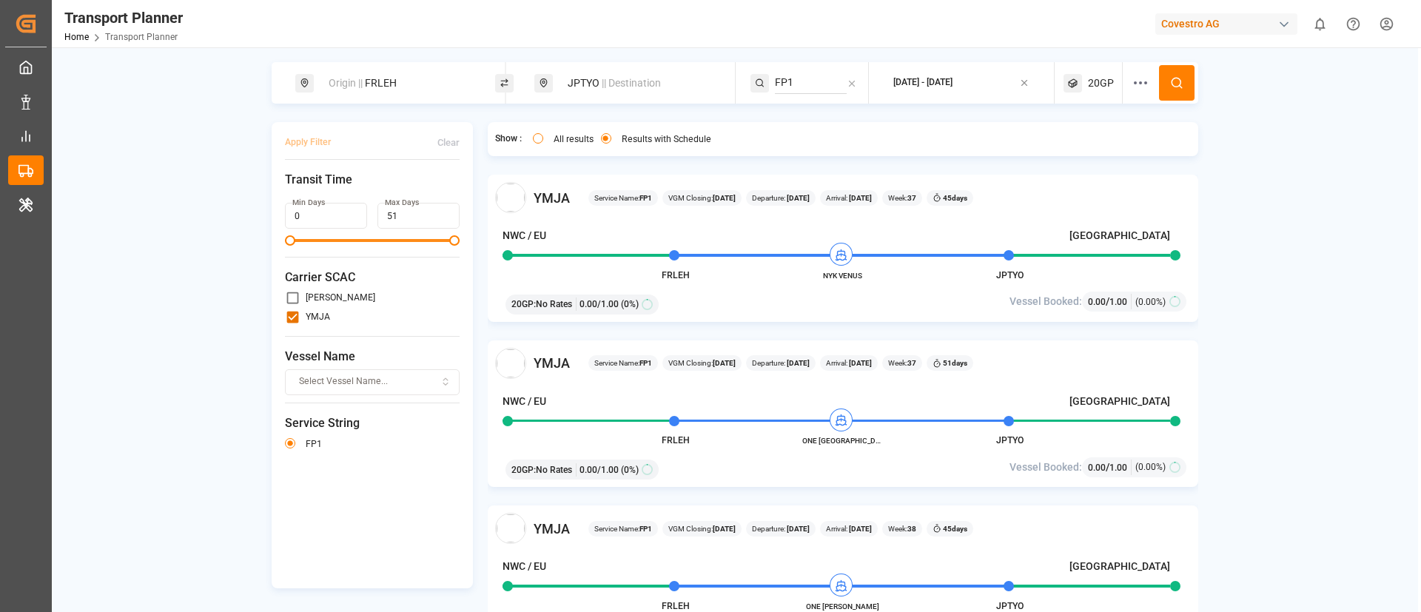
click at [420, 76] on div "Origin || FRLEH" at bounding box center [400, 83] width 160 height 27
click at [390, 190] on input "FRLEH" at bounding box center [384, 201] width 149 height 22
paste input "DEHAM"
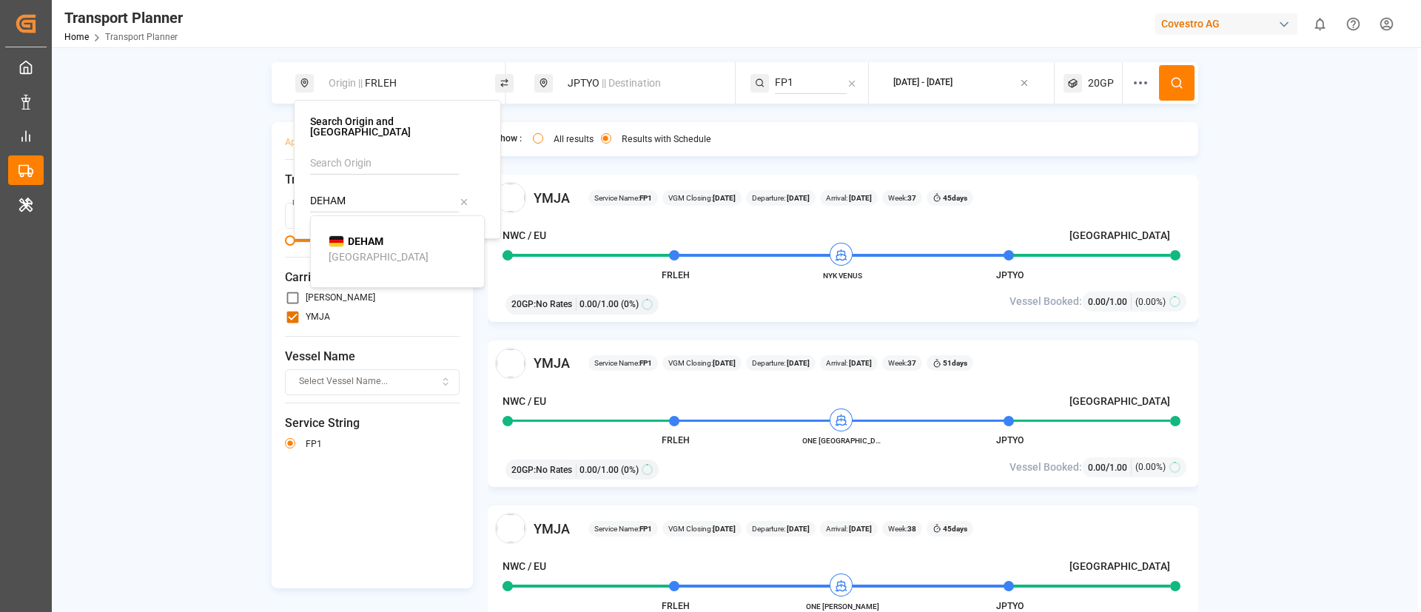
type input "DEHAM"
click at [360, 235] on b "DEHAM" at bounding box center [366, 241] width 36 height 12
drag, startPoint x: 1180, startPoint y: 78, endPoint x: 1172, endPoint y: 81, distance: 8.9
click at [1179, 77] on icon at bounding box center [1176, 82] width 13 height 13
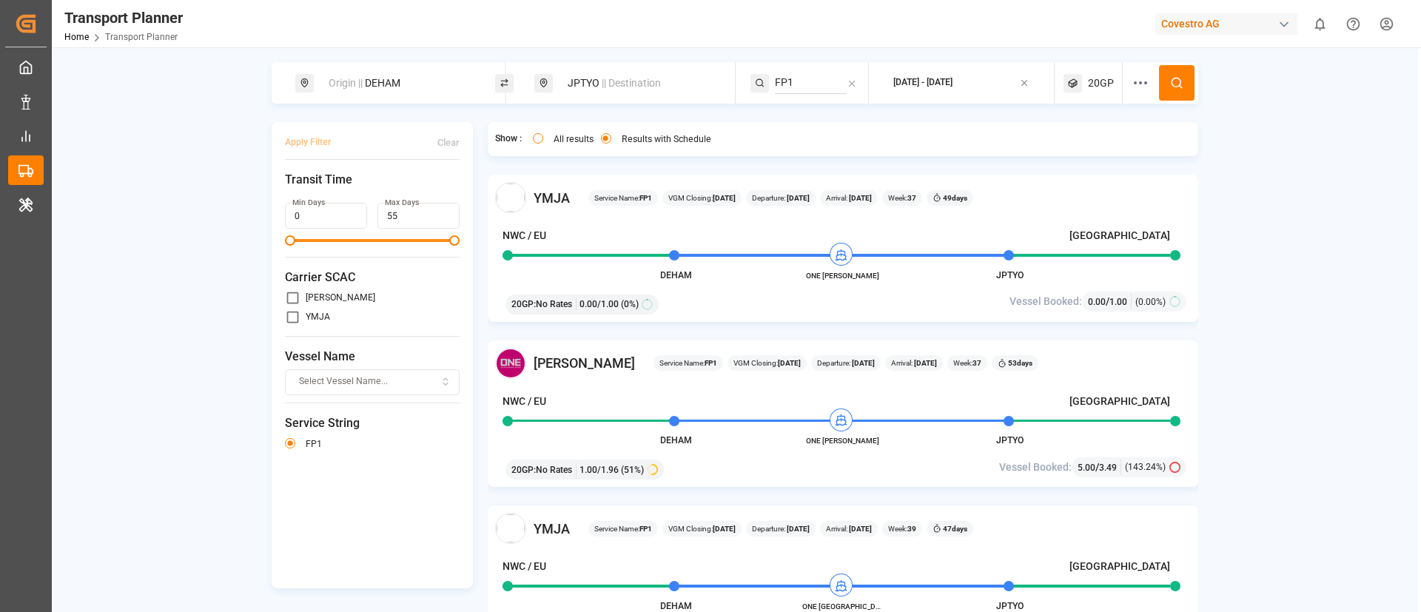
click at [416, 81] on div "Origin || DEHAM" at bounding box center [400, 83] width 160 height 27
click at [395, 190] on input "DEHAM" at bounding box center [384, 201] width 149 height 22
paste input "NLRT"
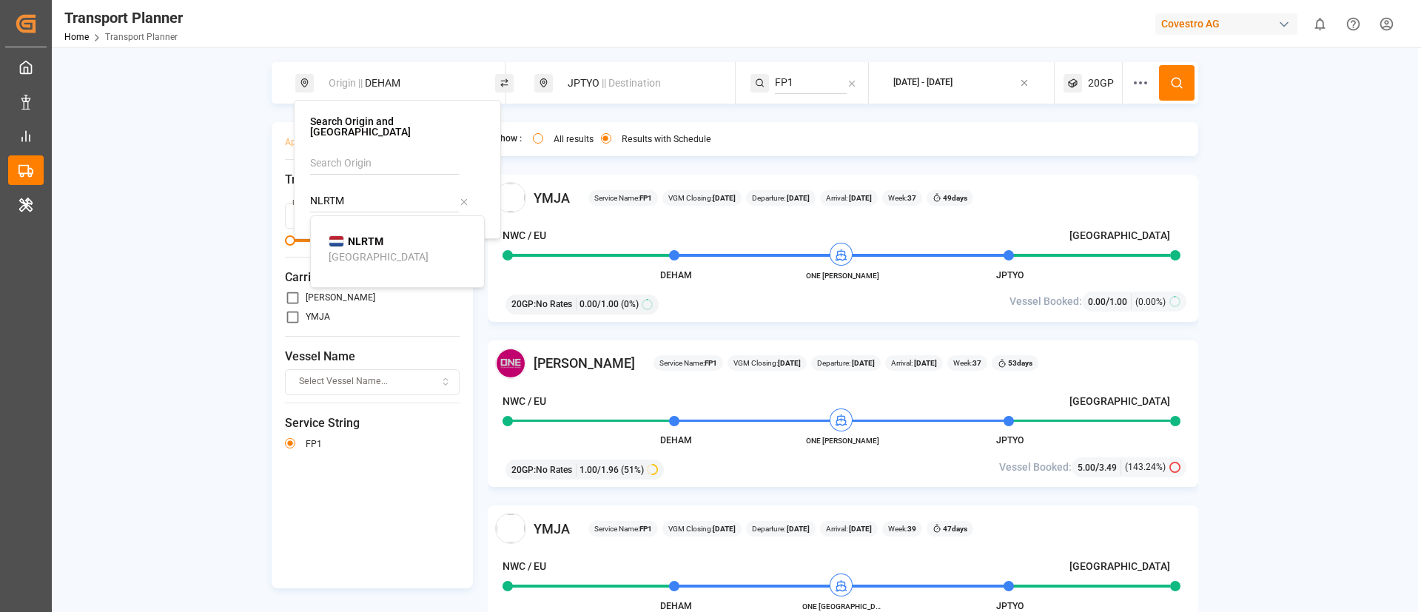
type input "NLRTM"
click at [363, 235] on b "NLRTM" at bounding box center [366, 241] width 36 height 12
click at [1179, 81] on circle at bounding box center [1176, 82] width 9 height 9
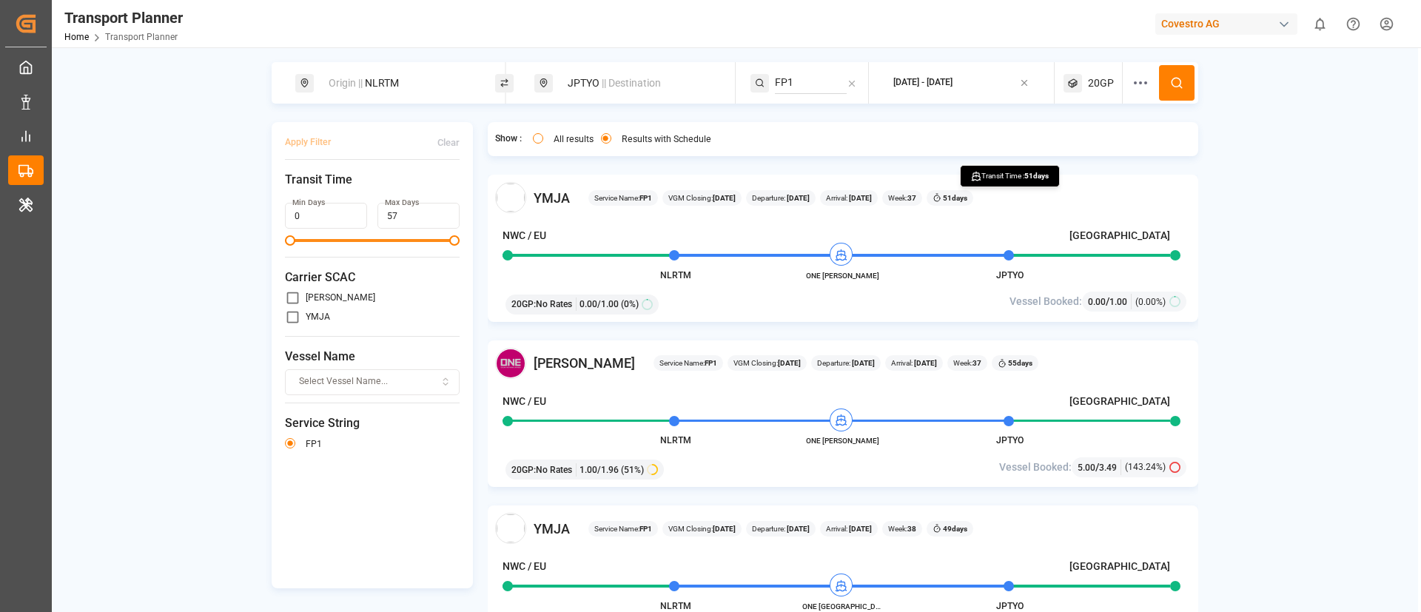
click at [1233, 28] on div "Covestro AG" at bounding box center [1227, 23] width 142 height 21
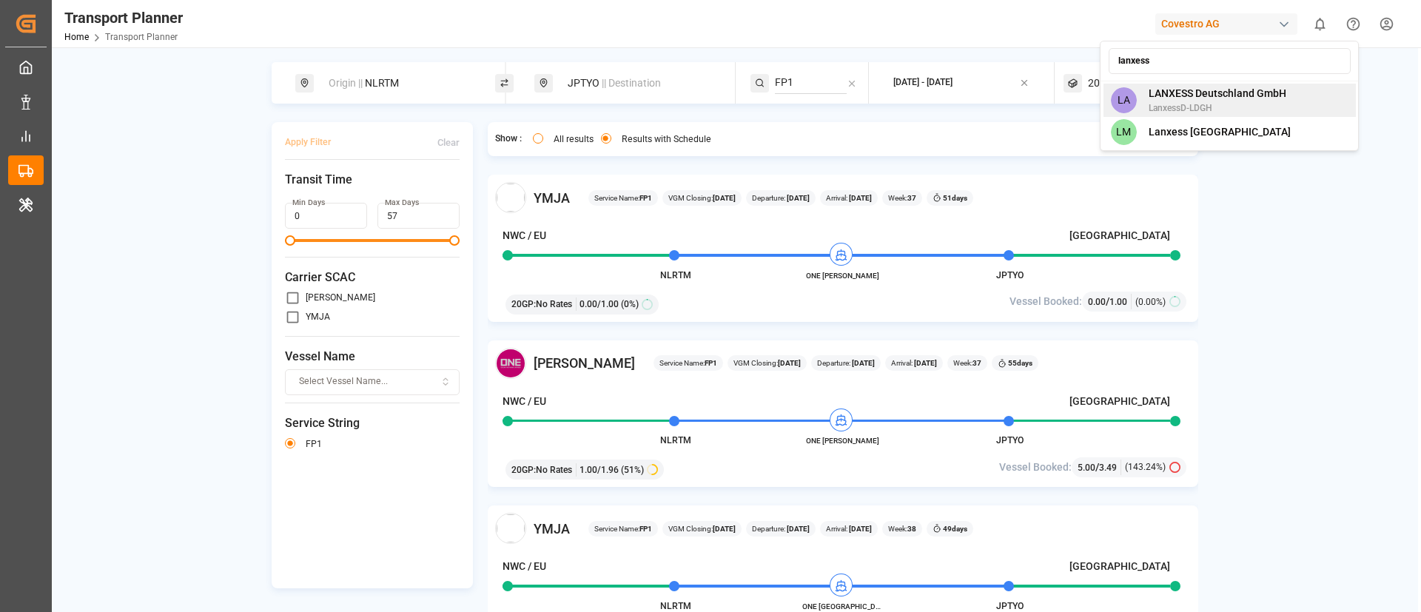
type input "lanxess"
click at [1216, 95] on span "LANXESS Deutschland GmbH" at bounding box center [1218, 94] width 138 height 16
